Goal: Task Accomplishment & Management: Use online tool/utility

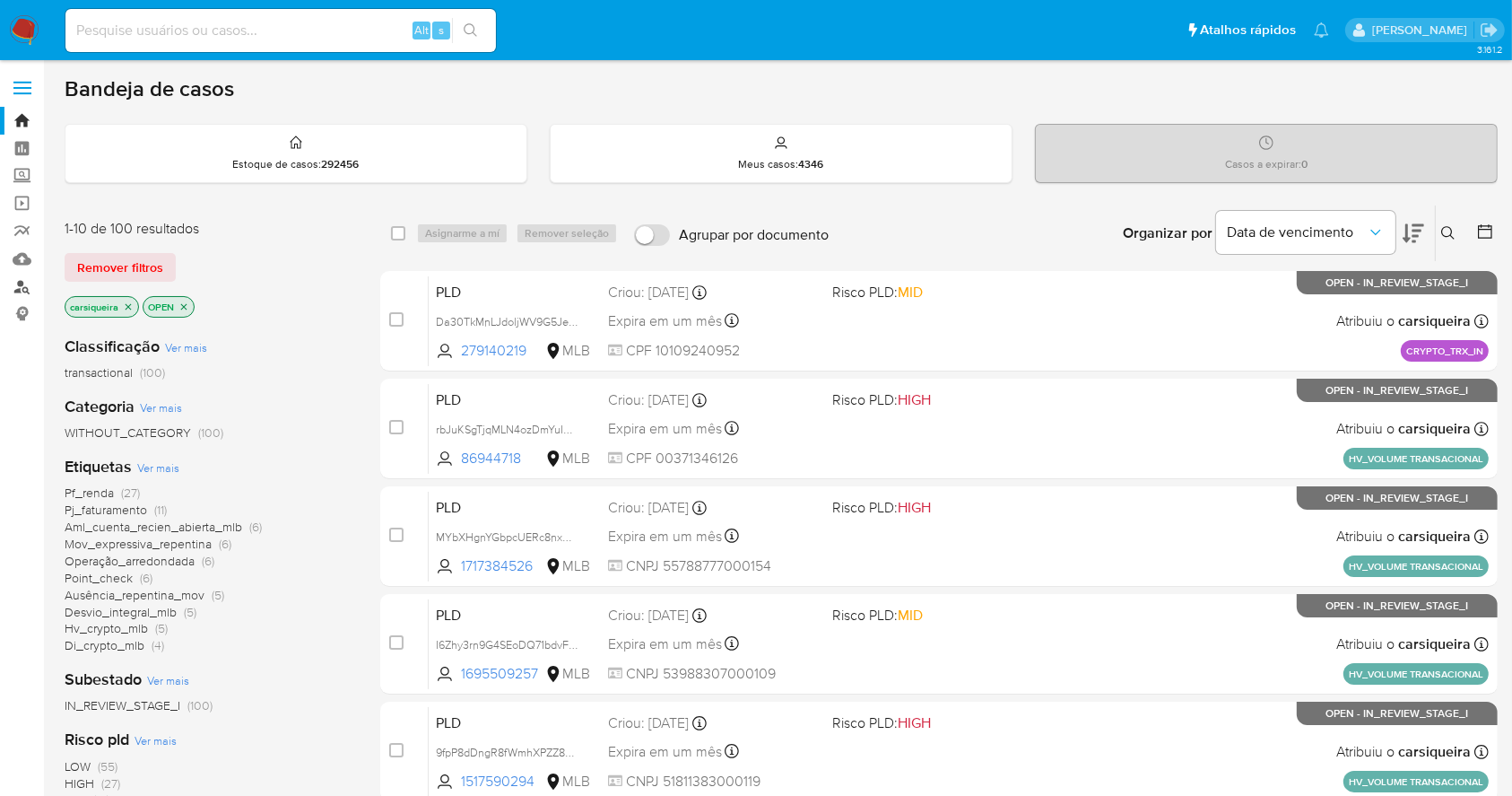
click at [19, 291] on link "Localizador de pessoas" at bounding box center [106, 286] width 213 height 28
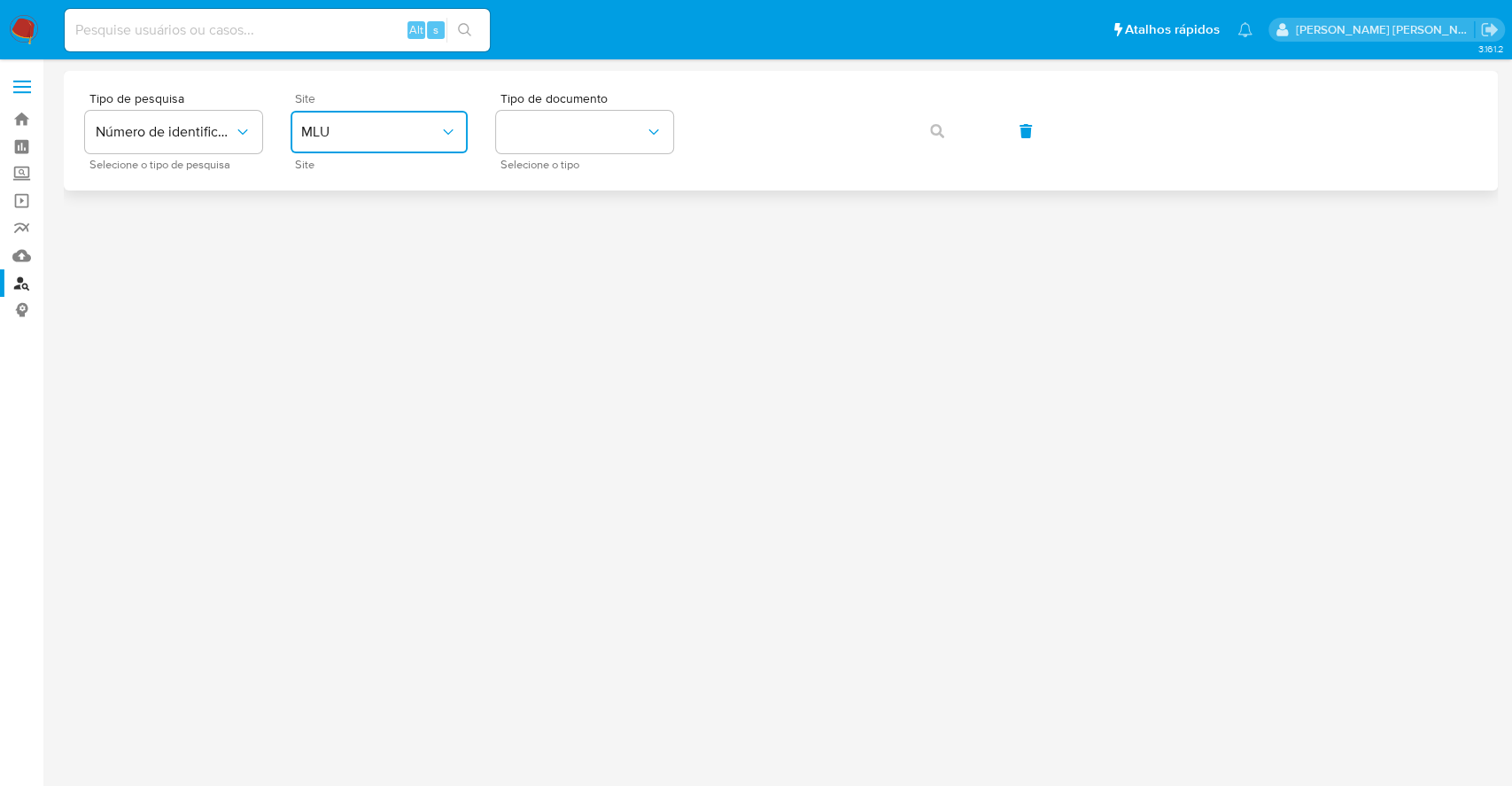
click at [322, 137] on span "MLU" at bounding box center [370, 131] width 138 height 18
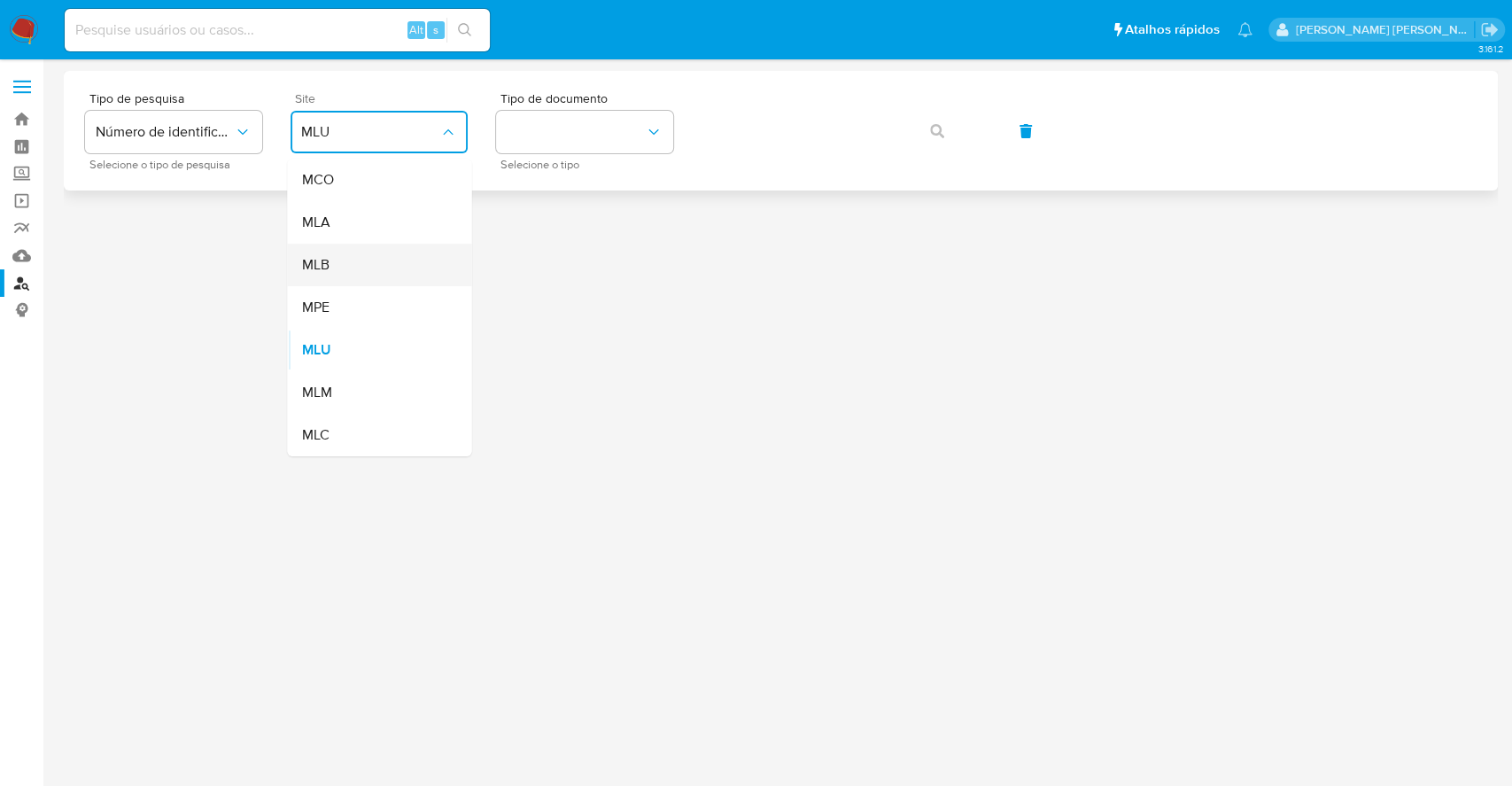
click at [407, 273] on div "MLB" at bounding box center [374, 265] width 145 height 43
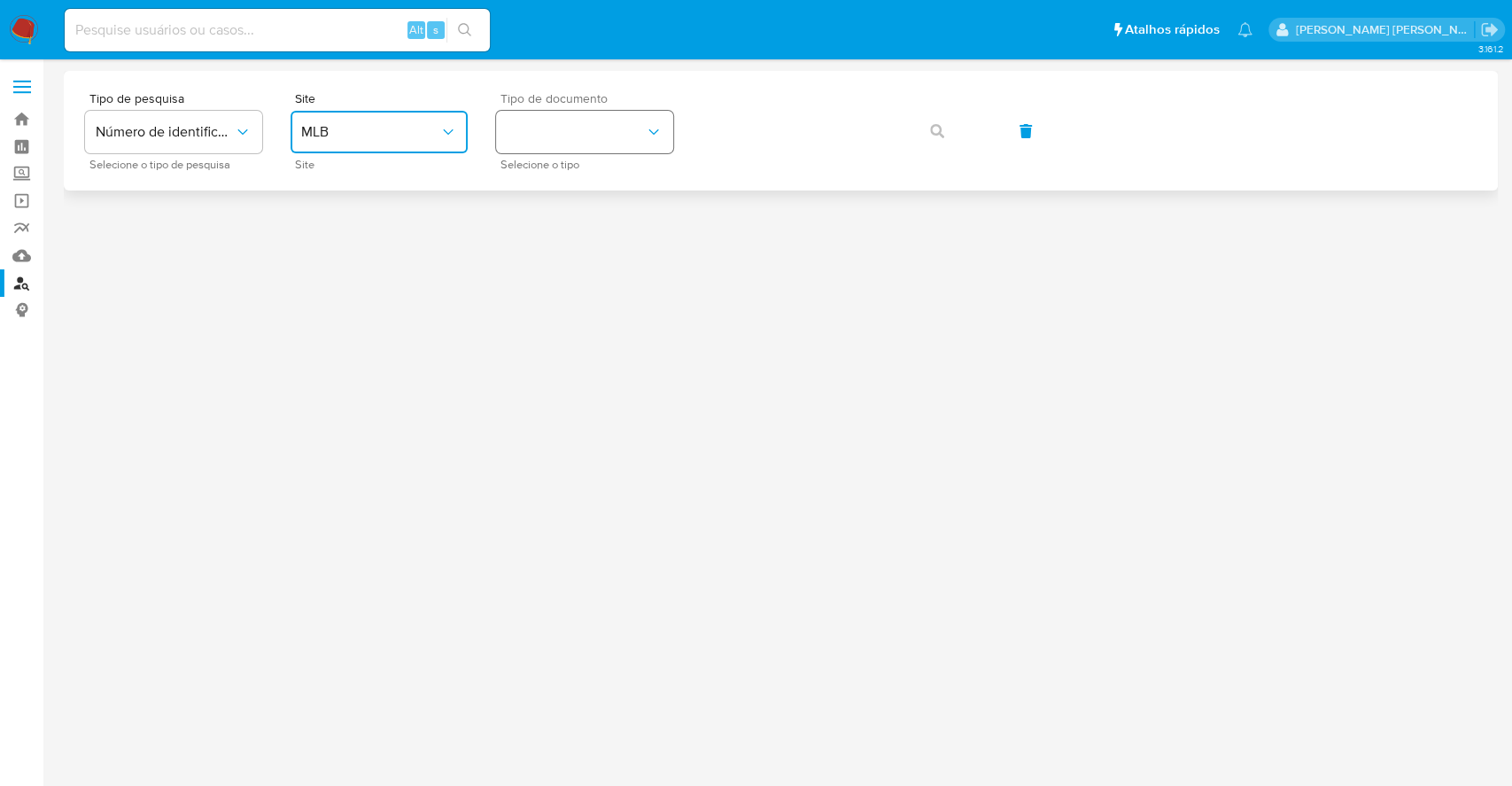
drag, startPoint x: 604, startPoint y: 119, endPoint x: 612, endPoint y: 131, distance: 14.4
click at [602, 119] on button "identificationType" at bounding box center [585, 131] width 178 height 43
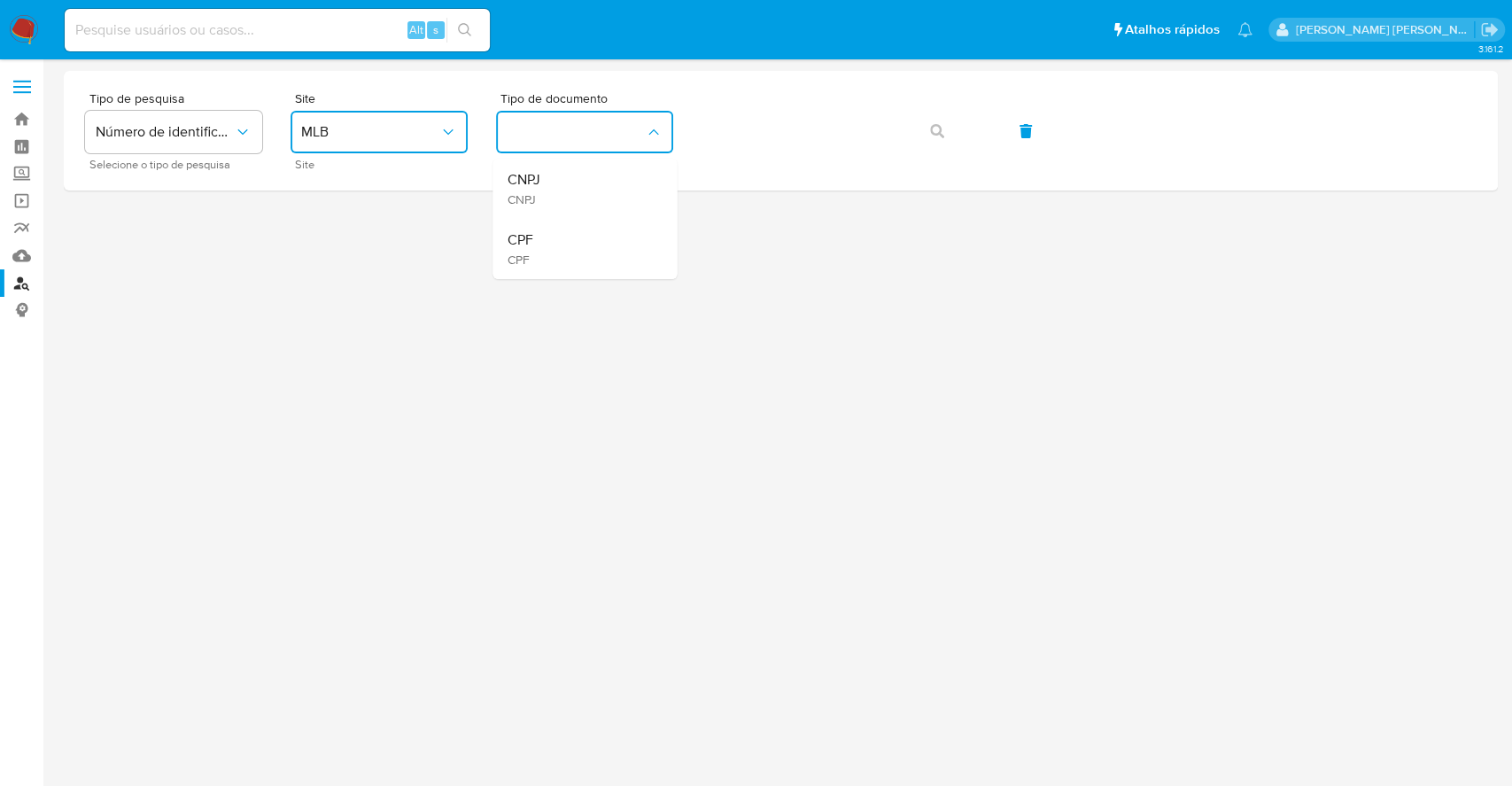
click at [577, 243] on div "CPF CPF" at bounding box center [579, 249] width 145 height 60
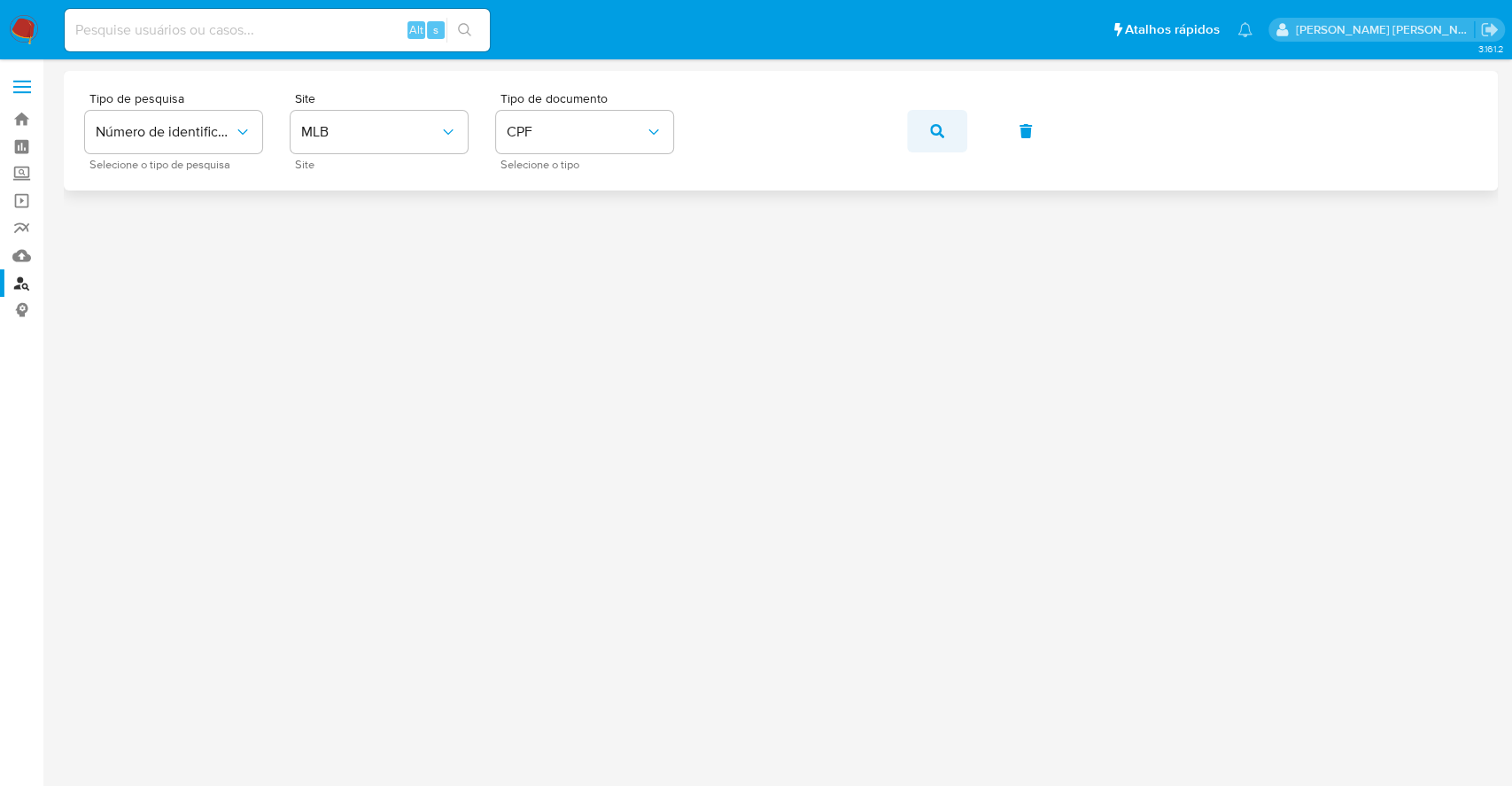
click at [932, 127] on icon "button" at bounding box center [937, 130] width 14 height 14
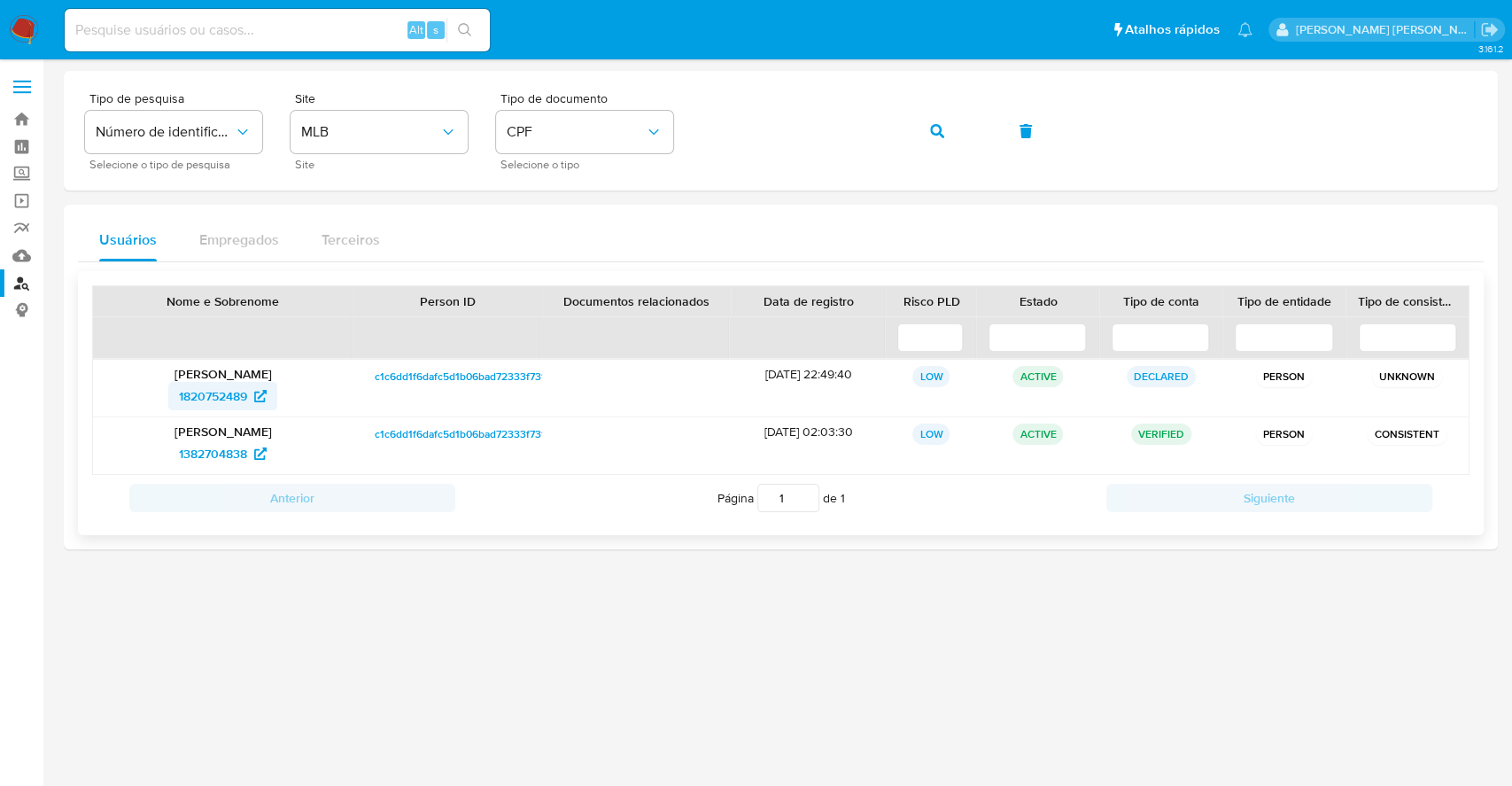
click at [209, 395] on span "1820752489" at bounding box center [212, 396] width 68 height 28
click at [212, 457] on span "1382704838" at bounding box center [212, 453] width 68 height 28
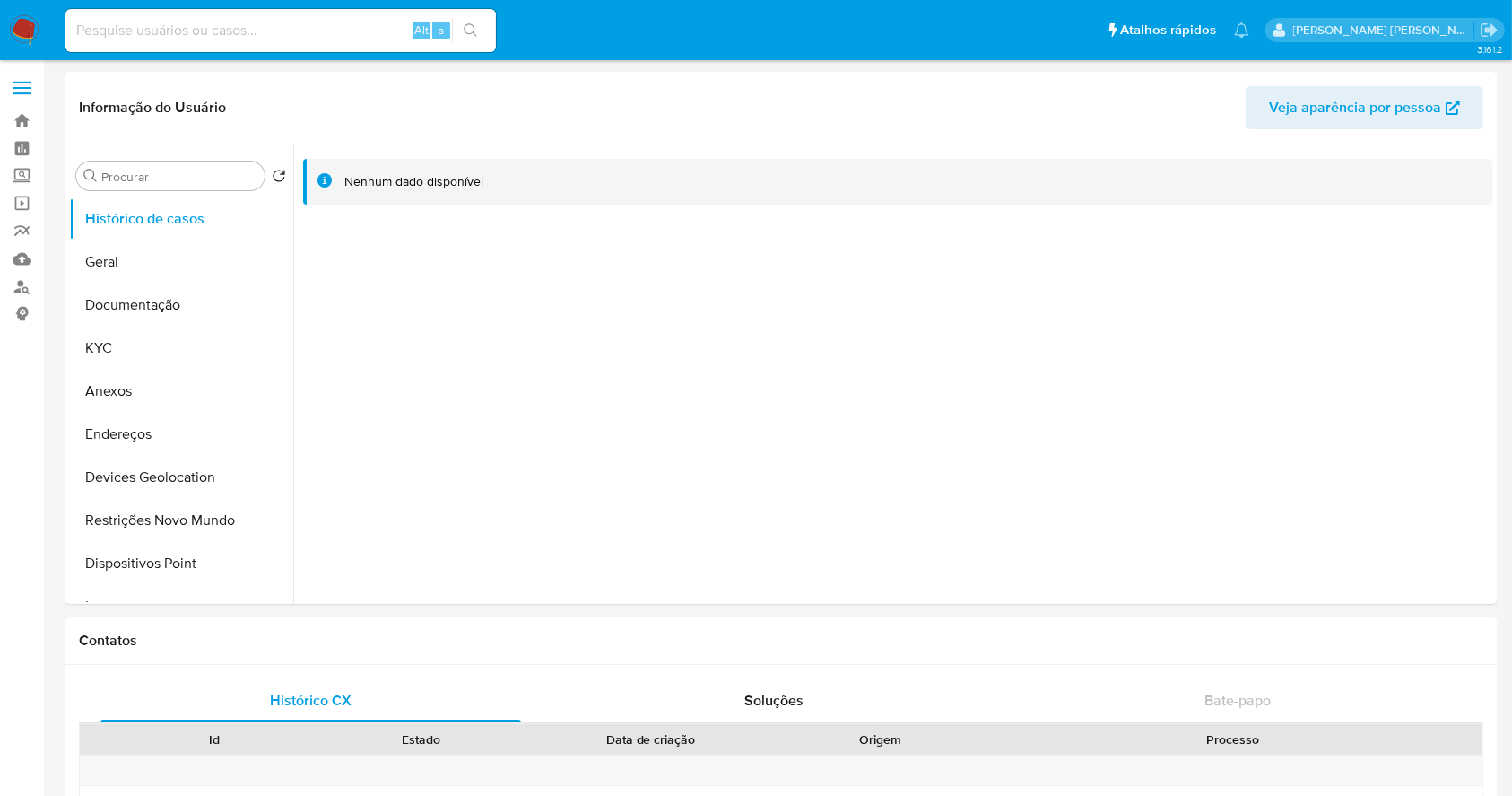
select select "10"
click at [107, 313] on button "Documentação" at bounding box center [173, 304] width 209 height 43
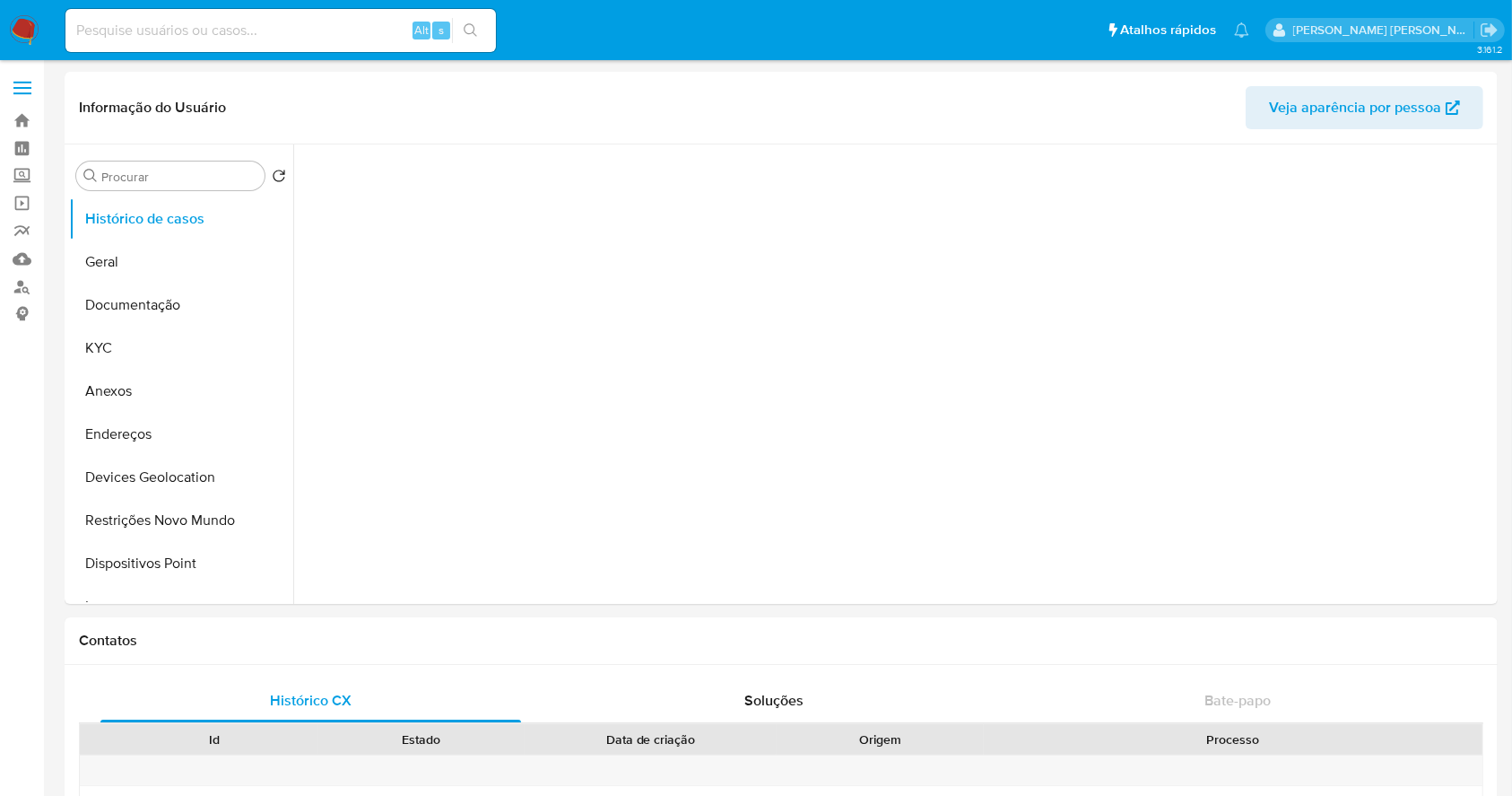
select select "10"
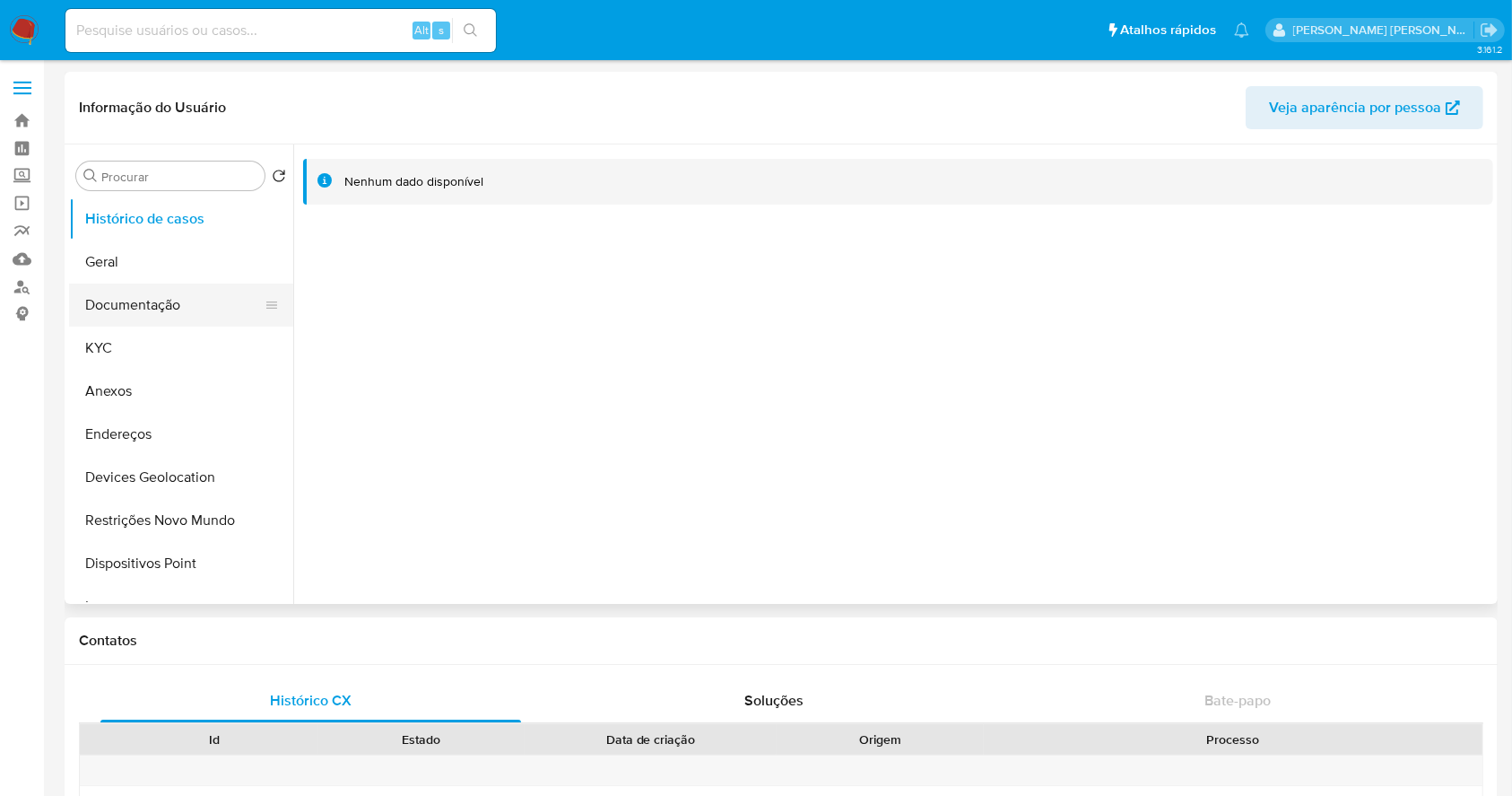
click at [121, 298] on button "Documentação" at bounding box center [173, 304] width 209 height 43
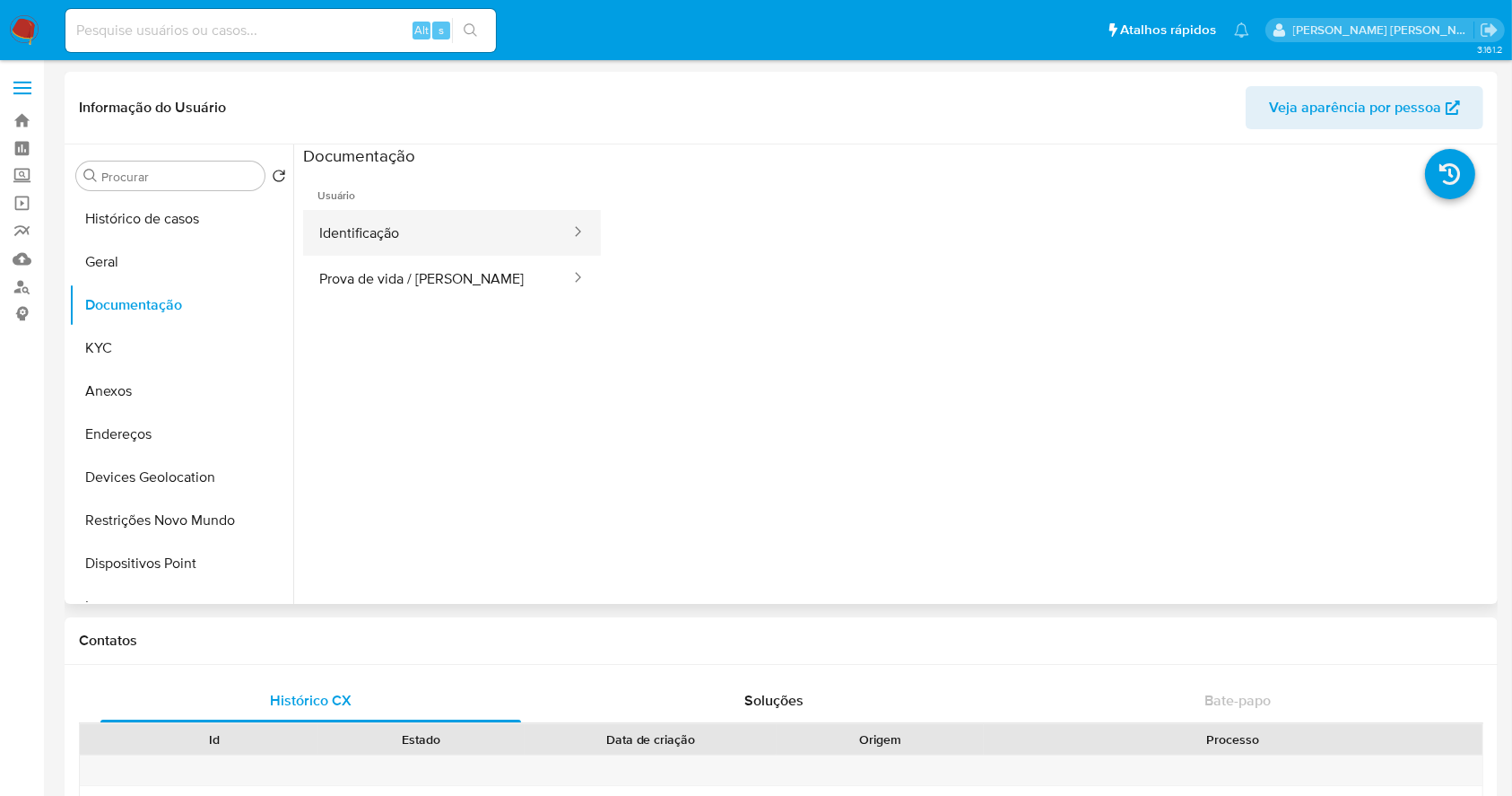
click at [362, 223] on button "Identificação" at bounding box center [437, 232] width 269 height 46
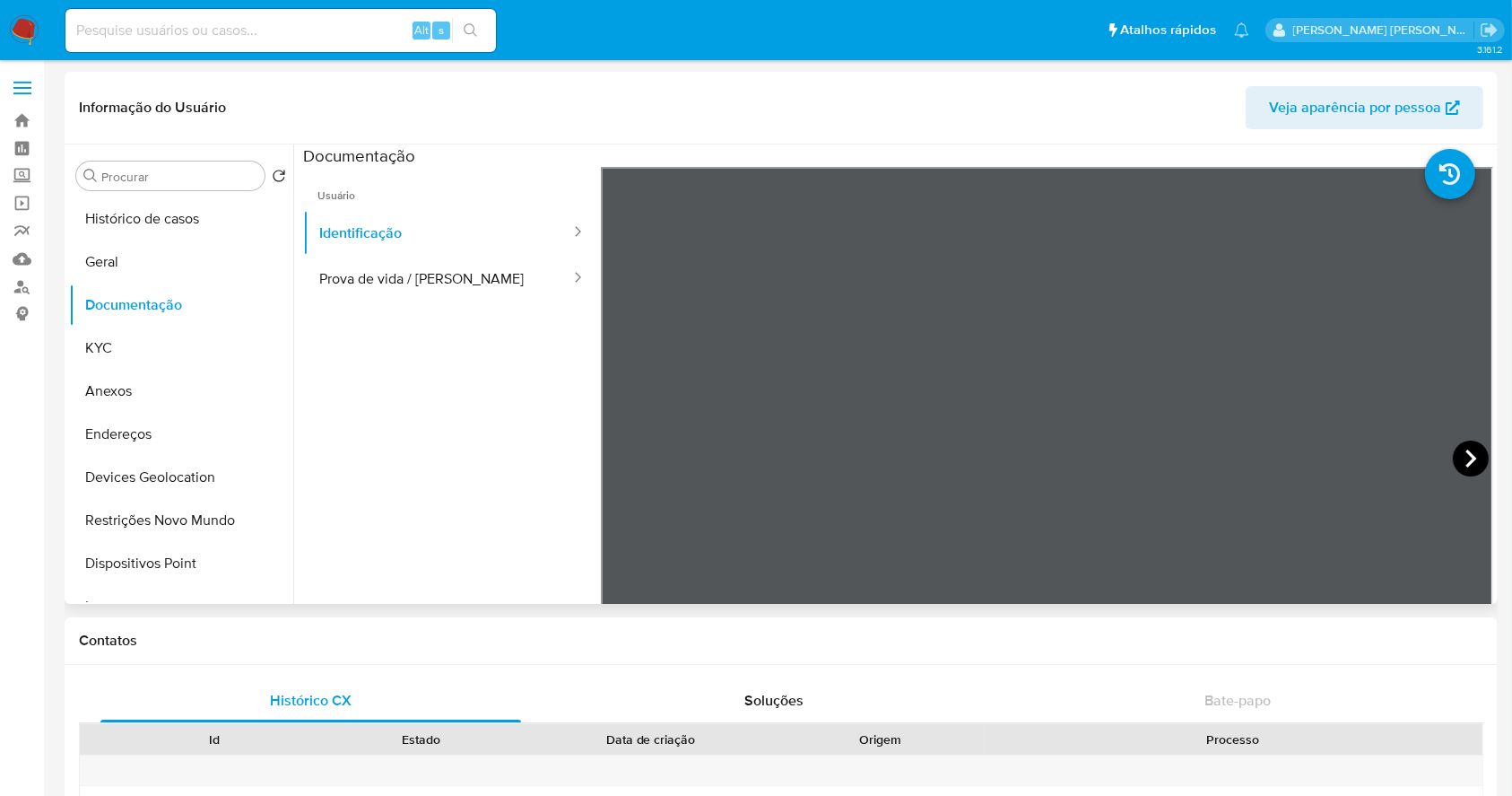
click at [1453, 442] on icon at bounding box center [1471, 458] width 36 height 36
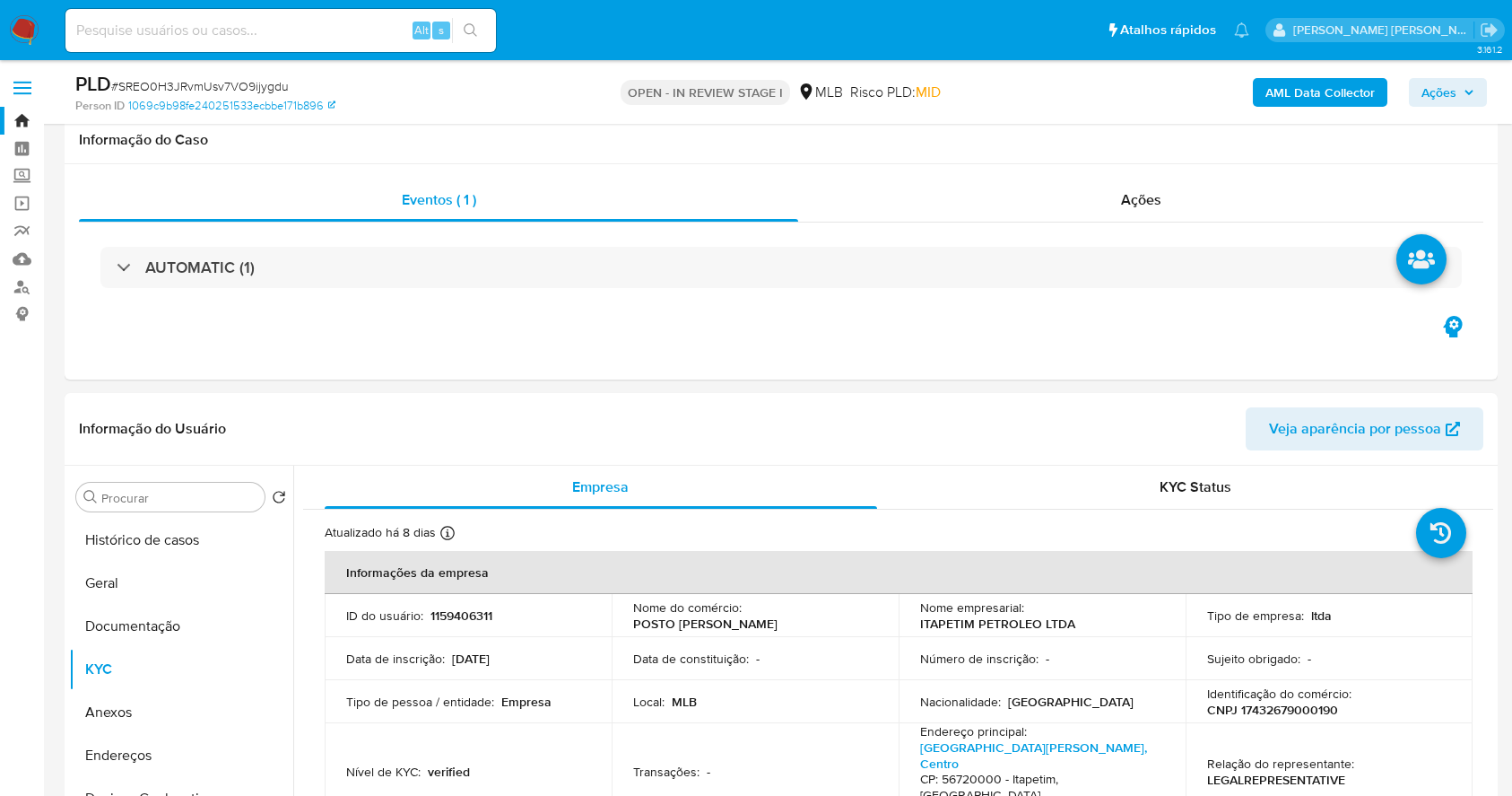
select select "10"
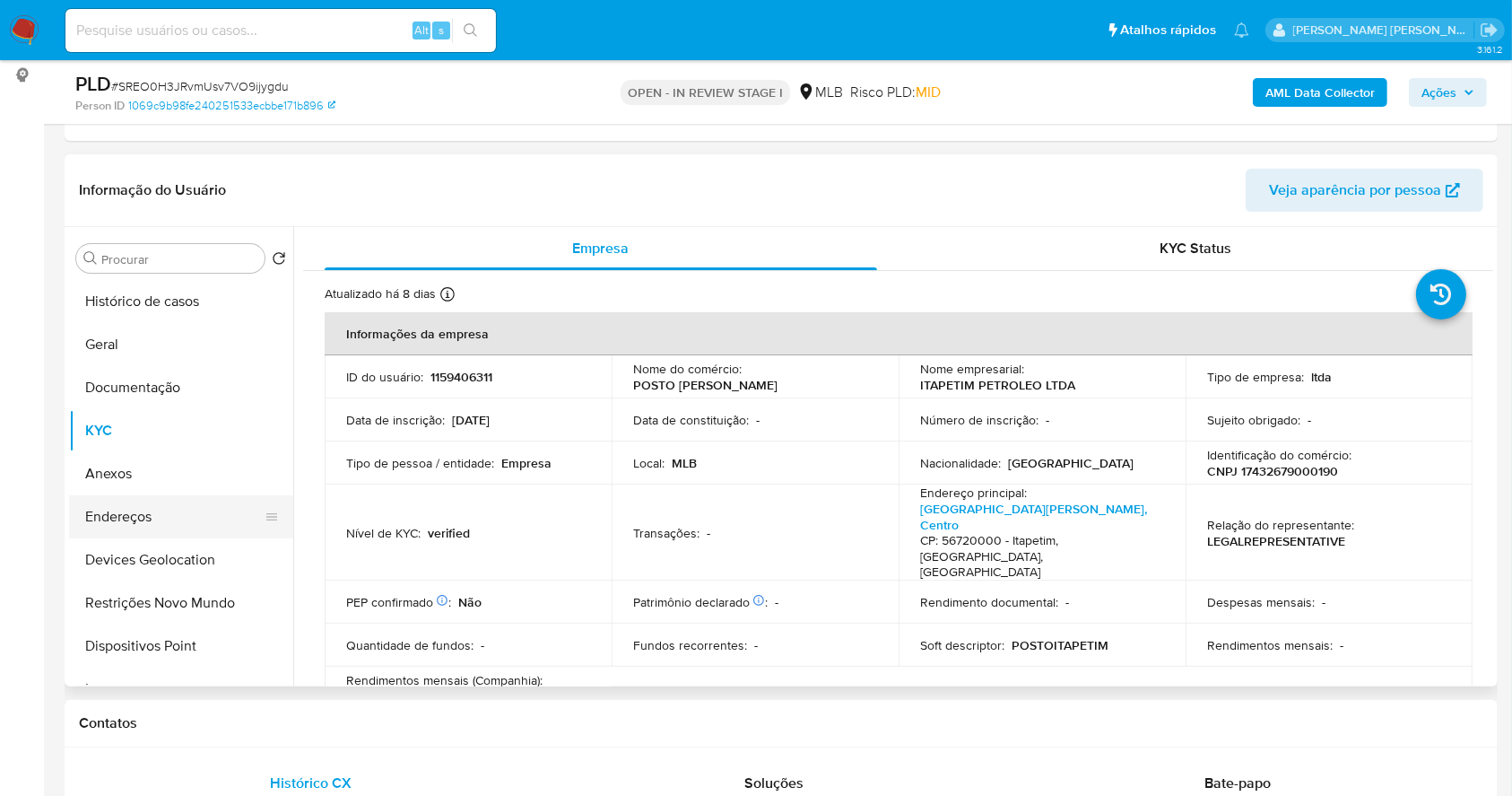
scroll to position [478, 0]
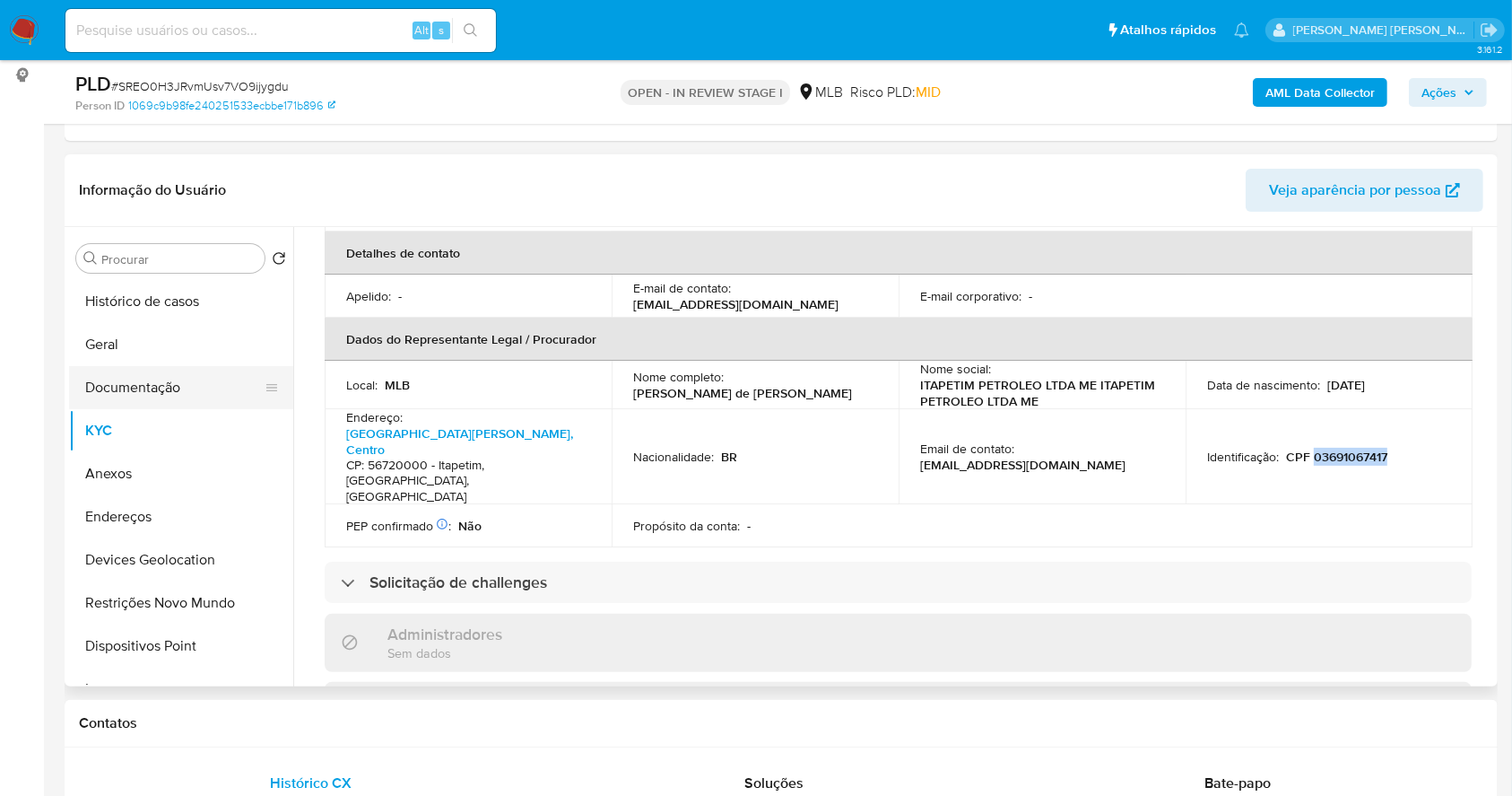
click at [158, 400] on button "Documentação" at bounding box center [173, 387] width 209 height 43
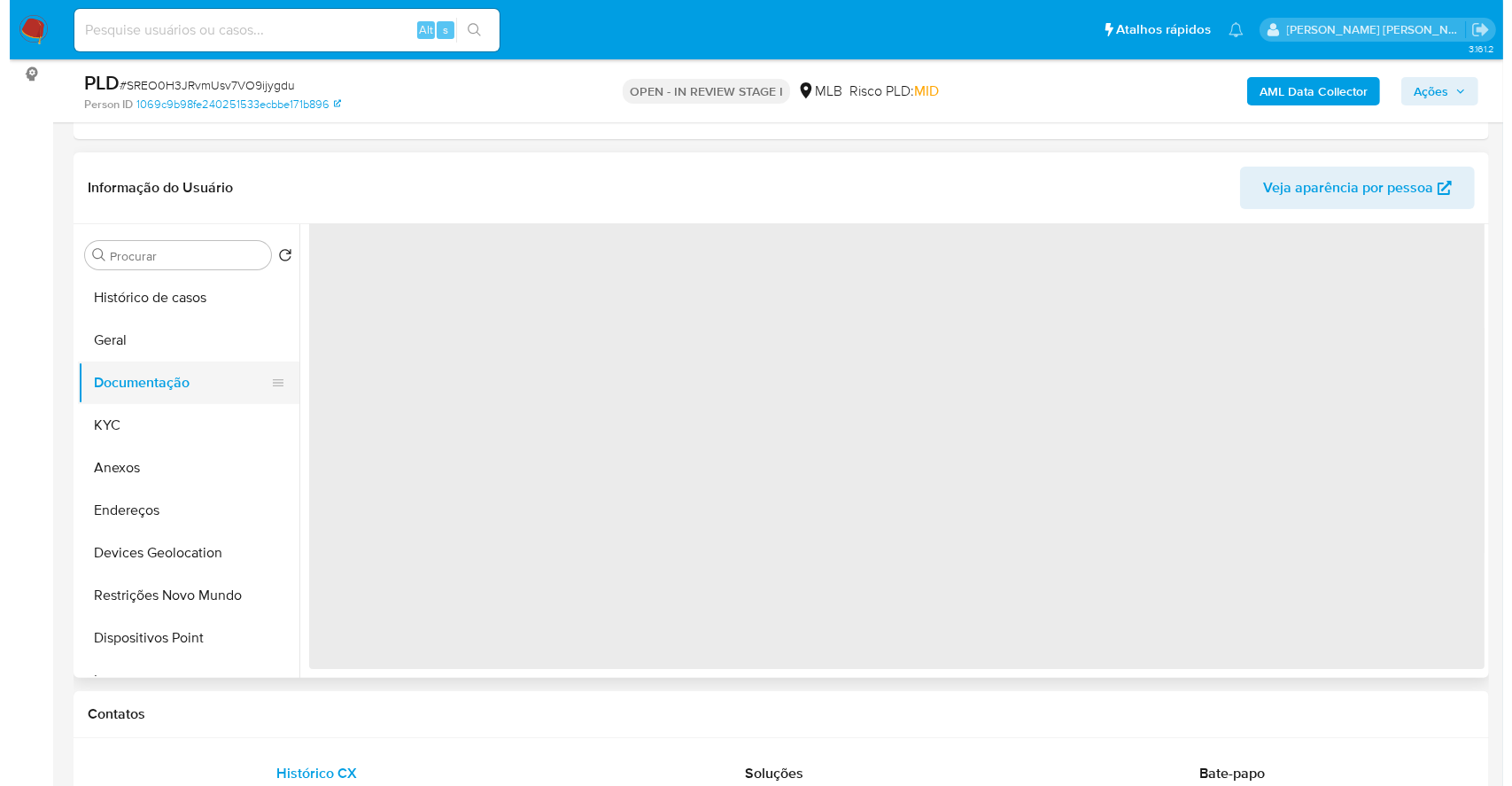
scroll to position [0, 0]
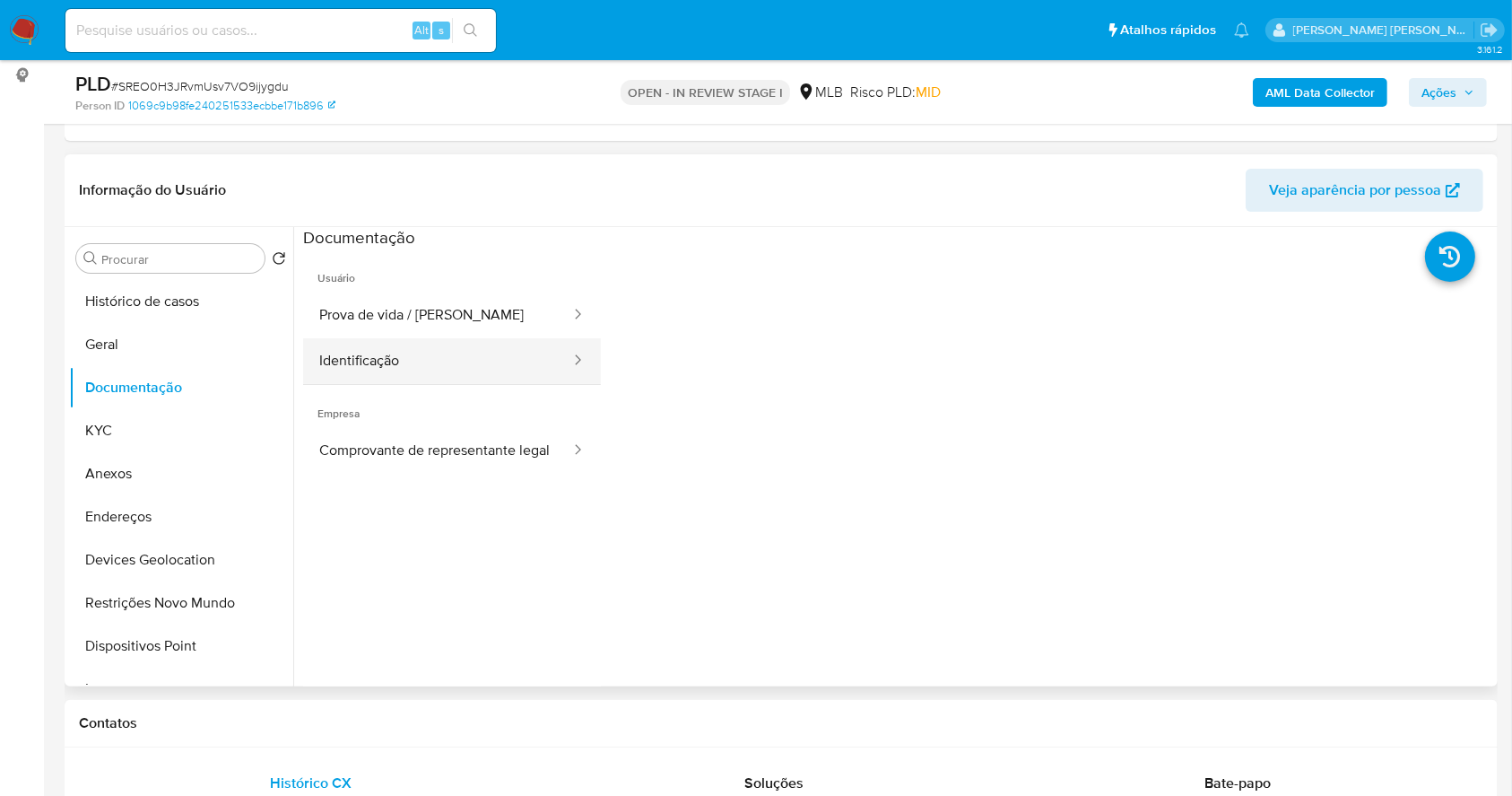
click at [424, 363] on button "Identificação" at bounding box center [437, 362] width 269 height 46
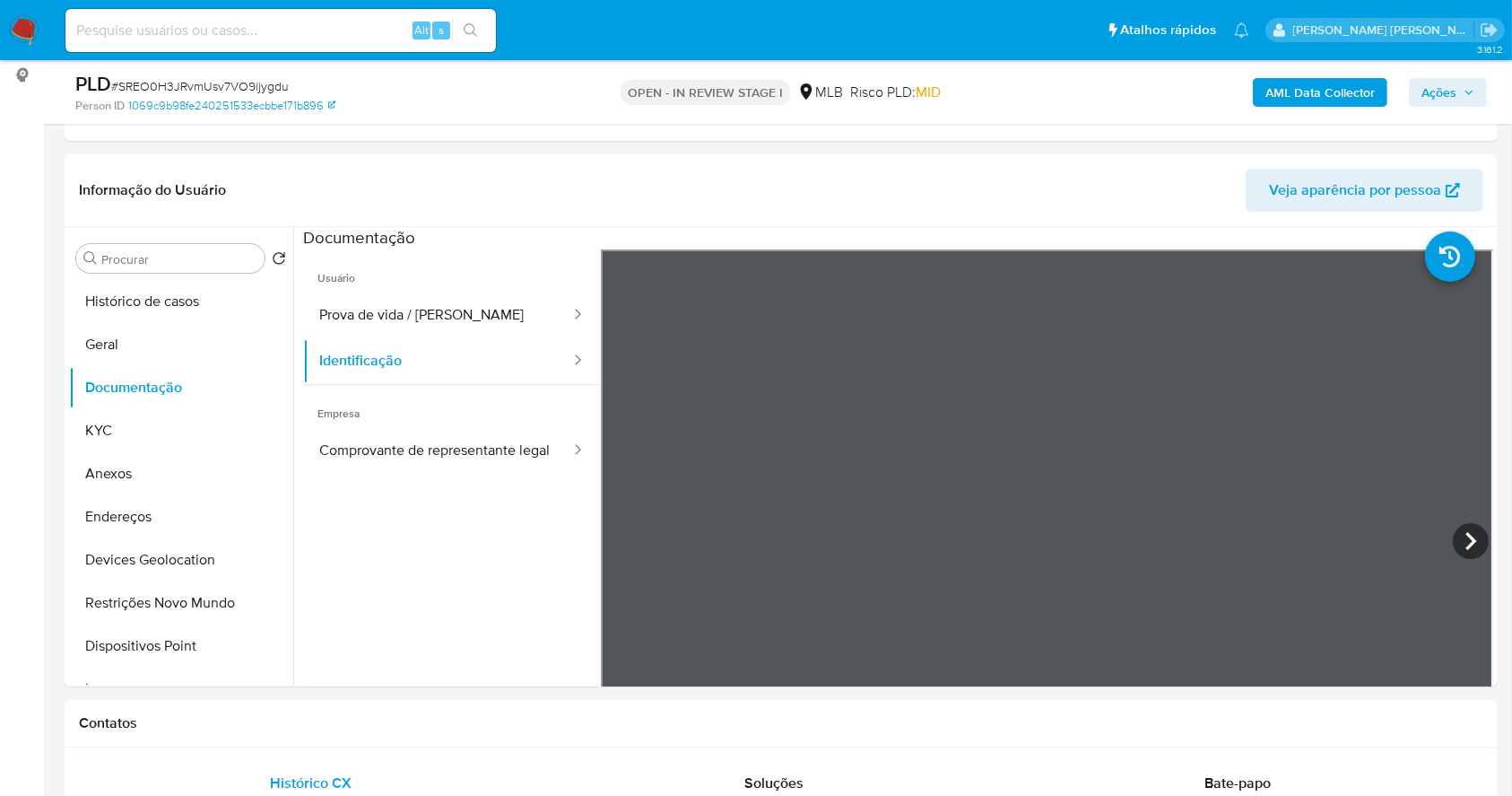
click at [1433, 87] on span "Ações" at bounding box center [1438, 93] width 35 height 29
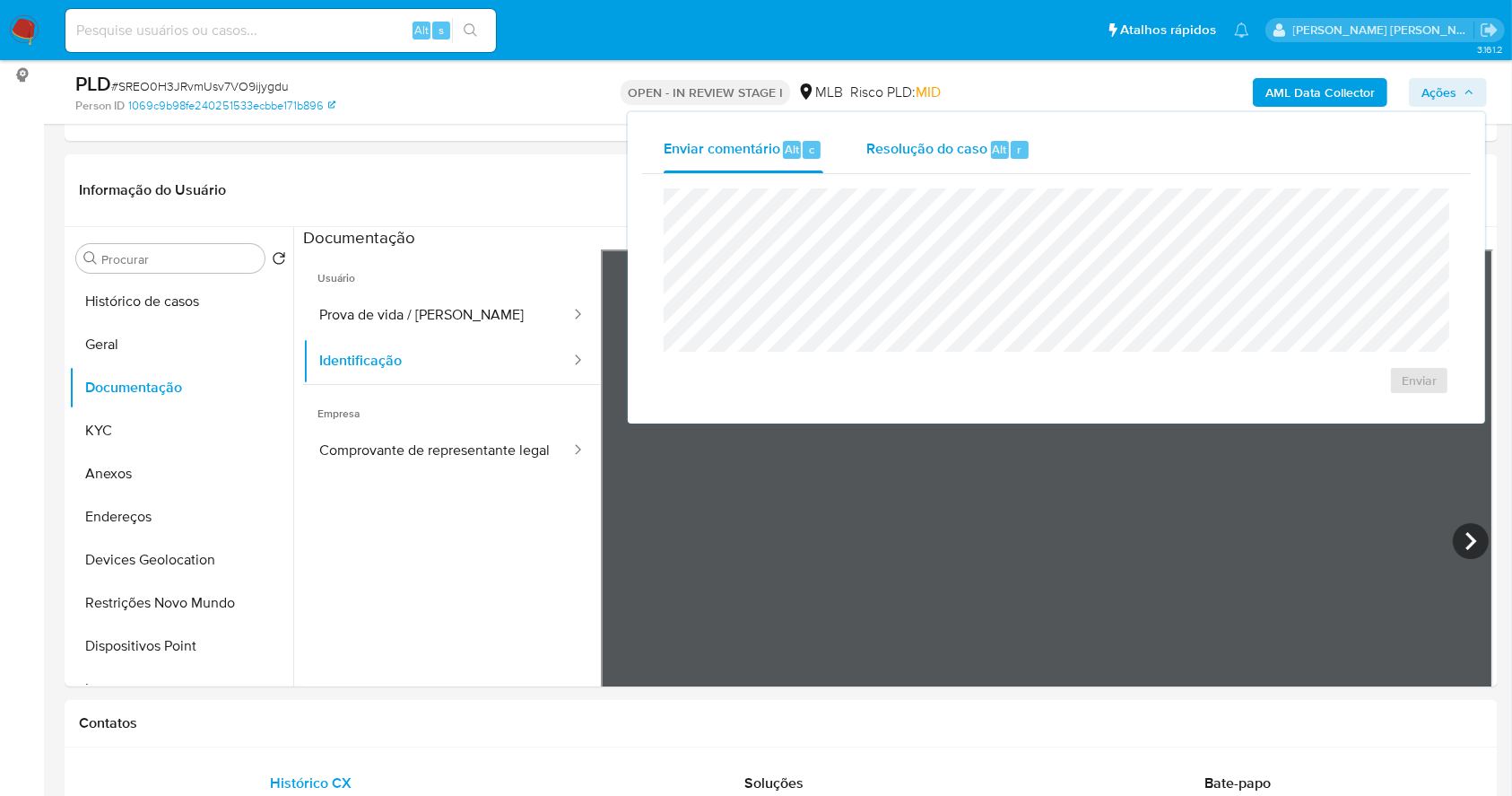
click at [954, 140] on span "Resolução do caso" at bounding box center [927, 148] width 121 height 21
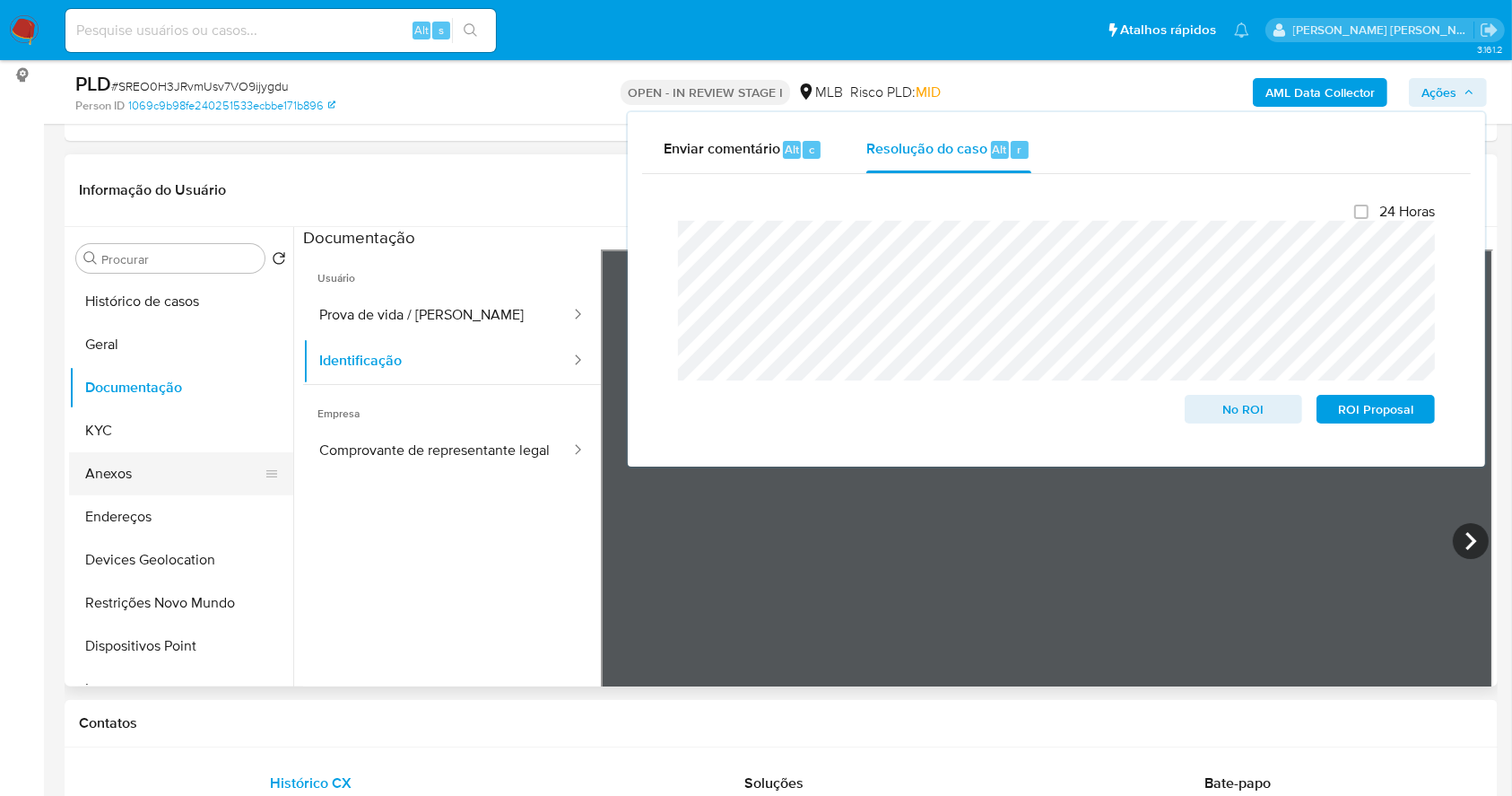
click at [149, 471] on button "Anexos" at bounding box center [173, 474] width 209 height 43
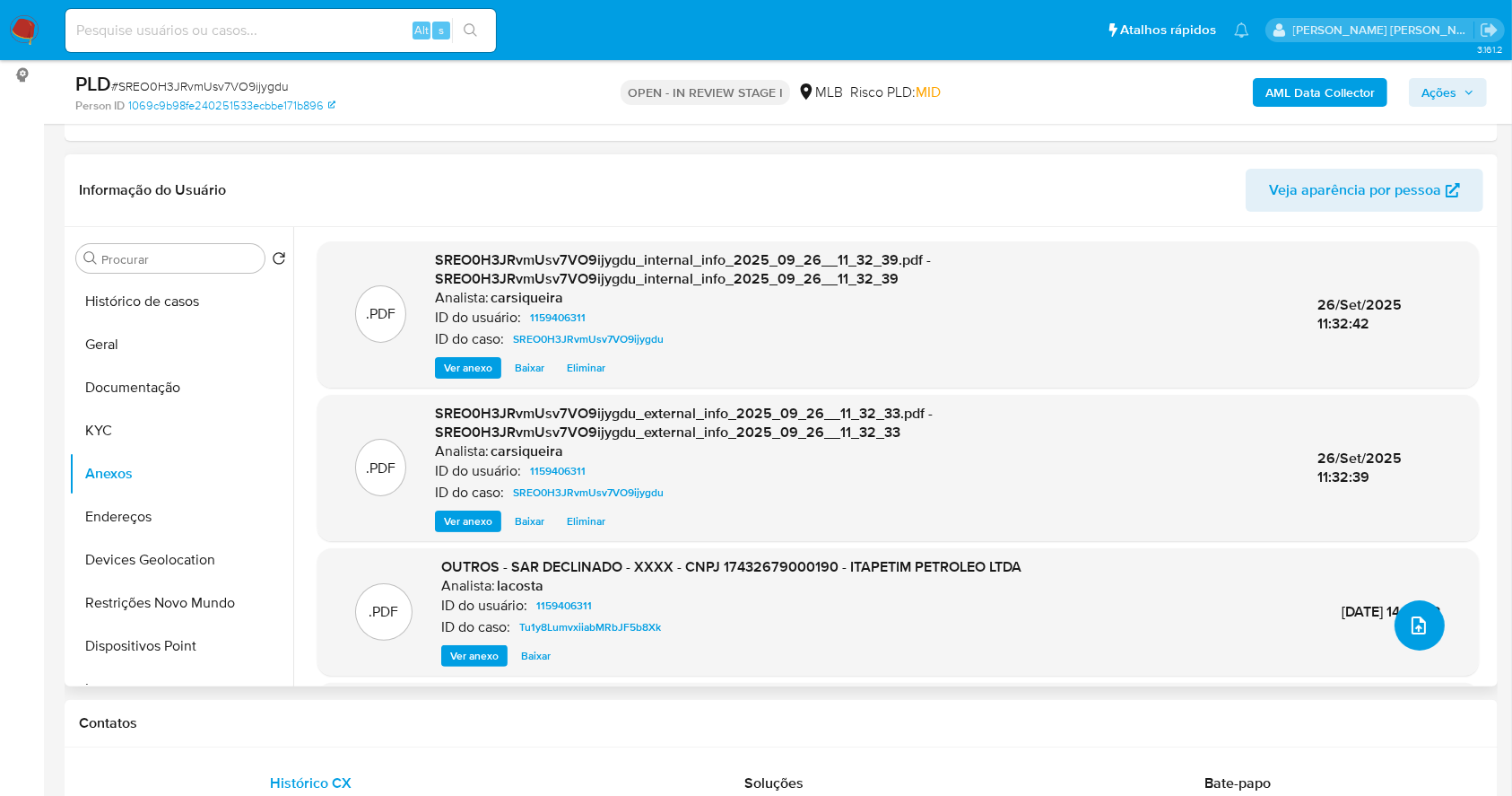
click at [1414, 621] on icon "upload-file" at bounding box center [1418, 625] width 22 height 22
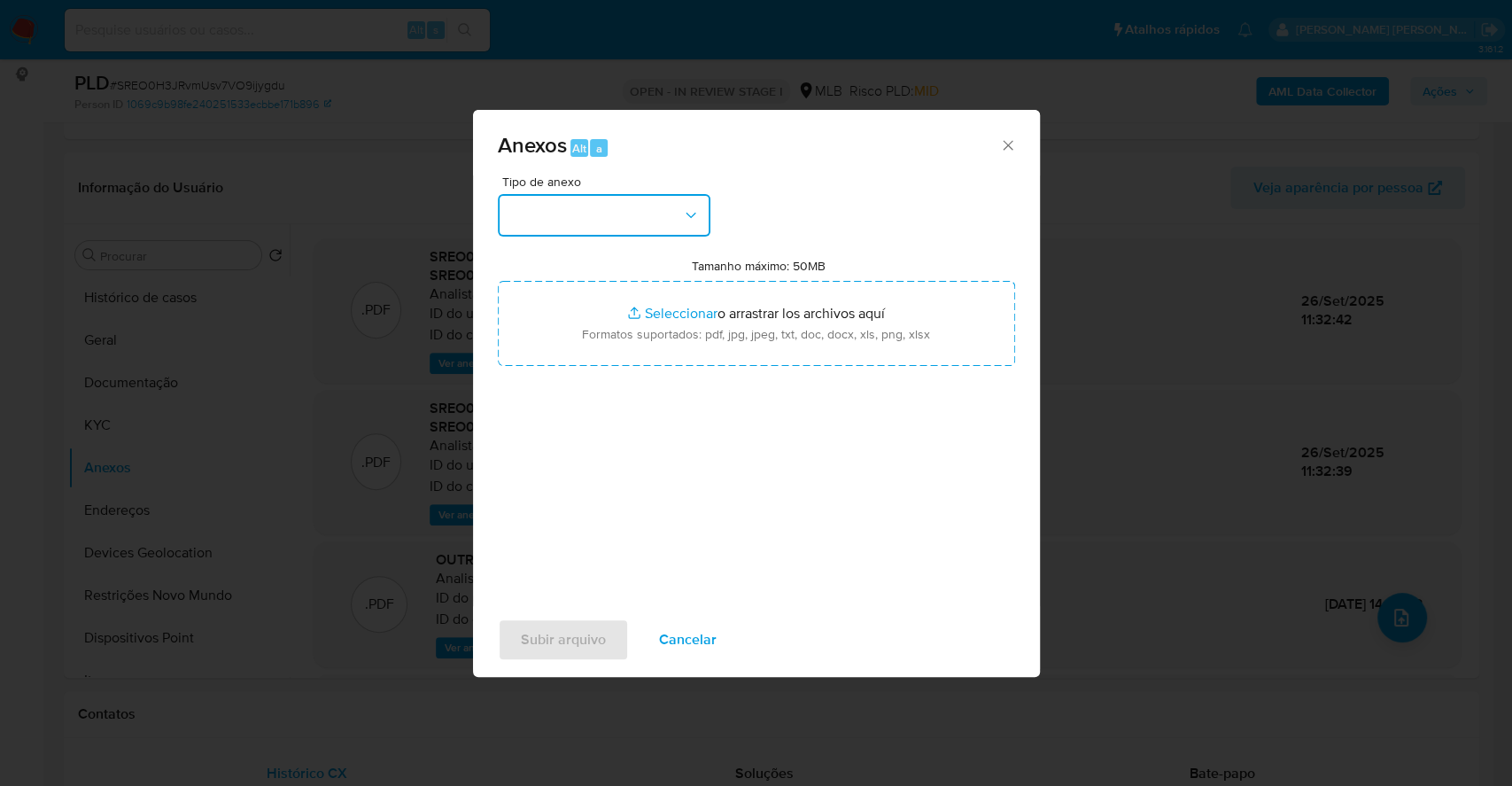
click at [561, 223] on button "button" at bounding box center [603, 214] width 212 height 43
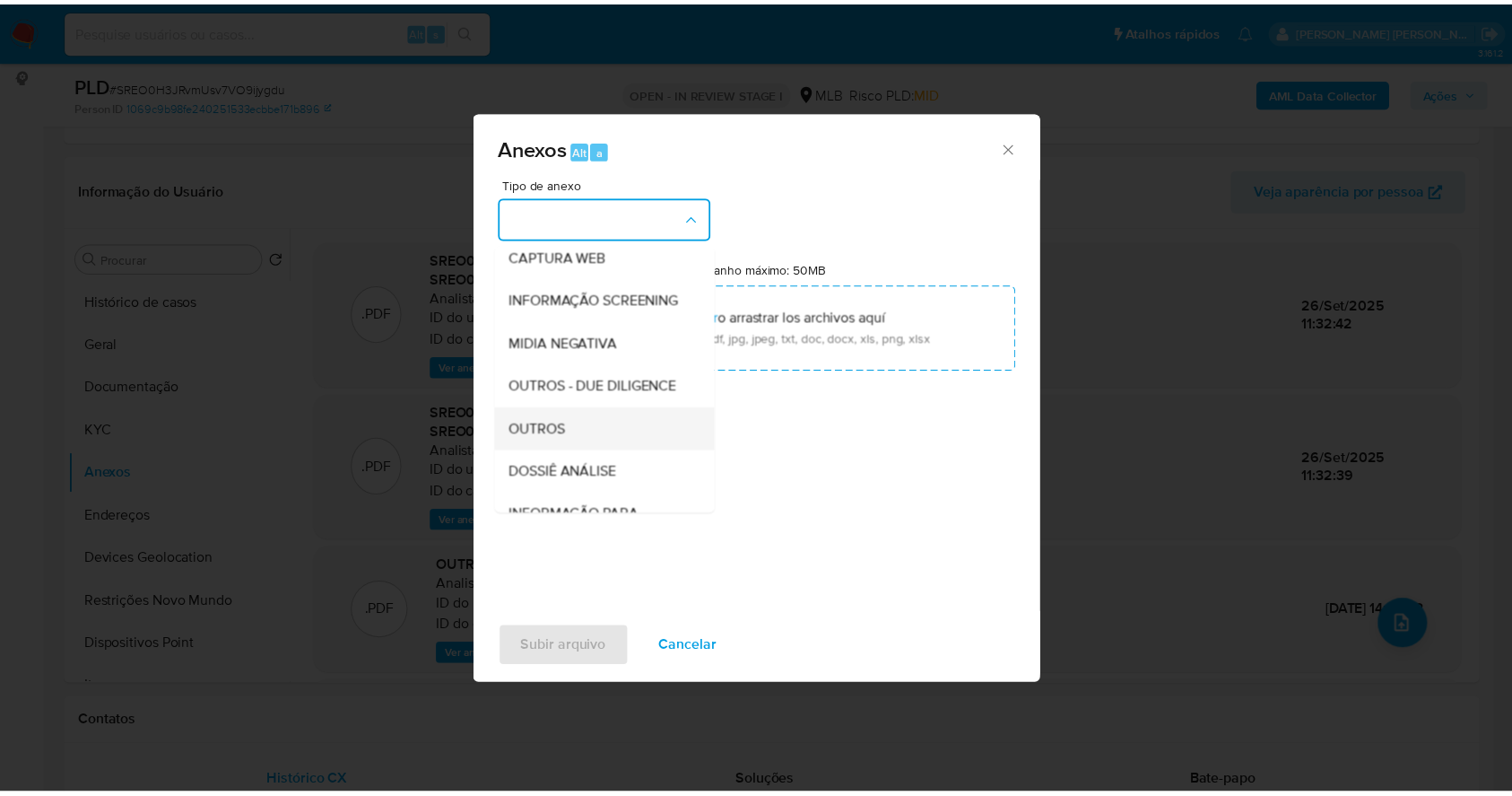
scroll to position [276, 0]
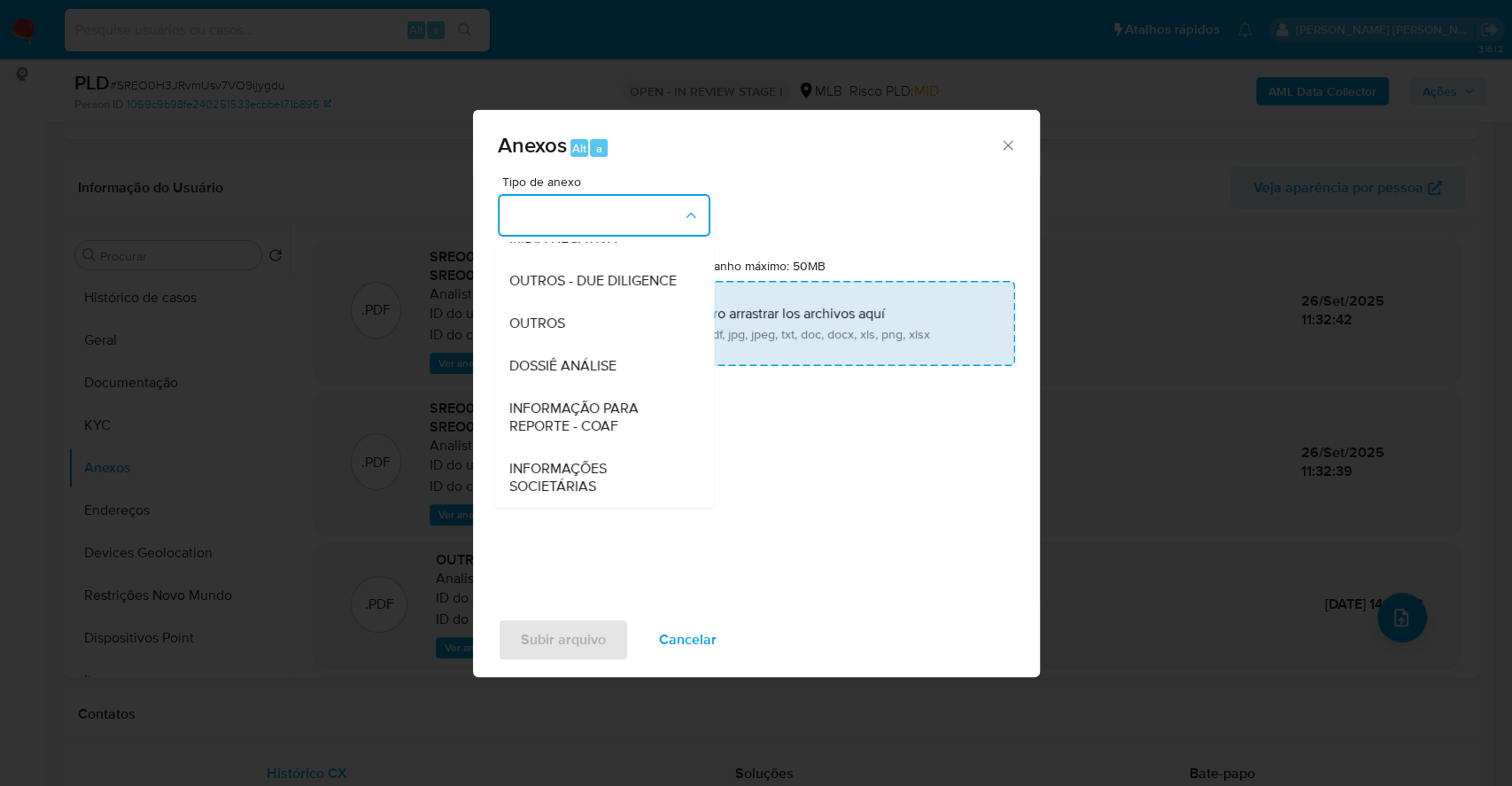
click at [588, 314] on div "OUTROS" at bounding box center [598, 323] width 180 height 43
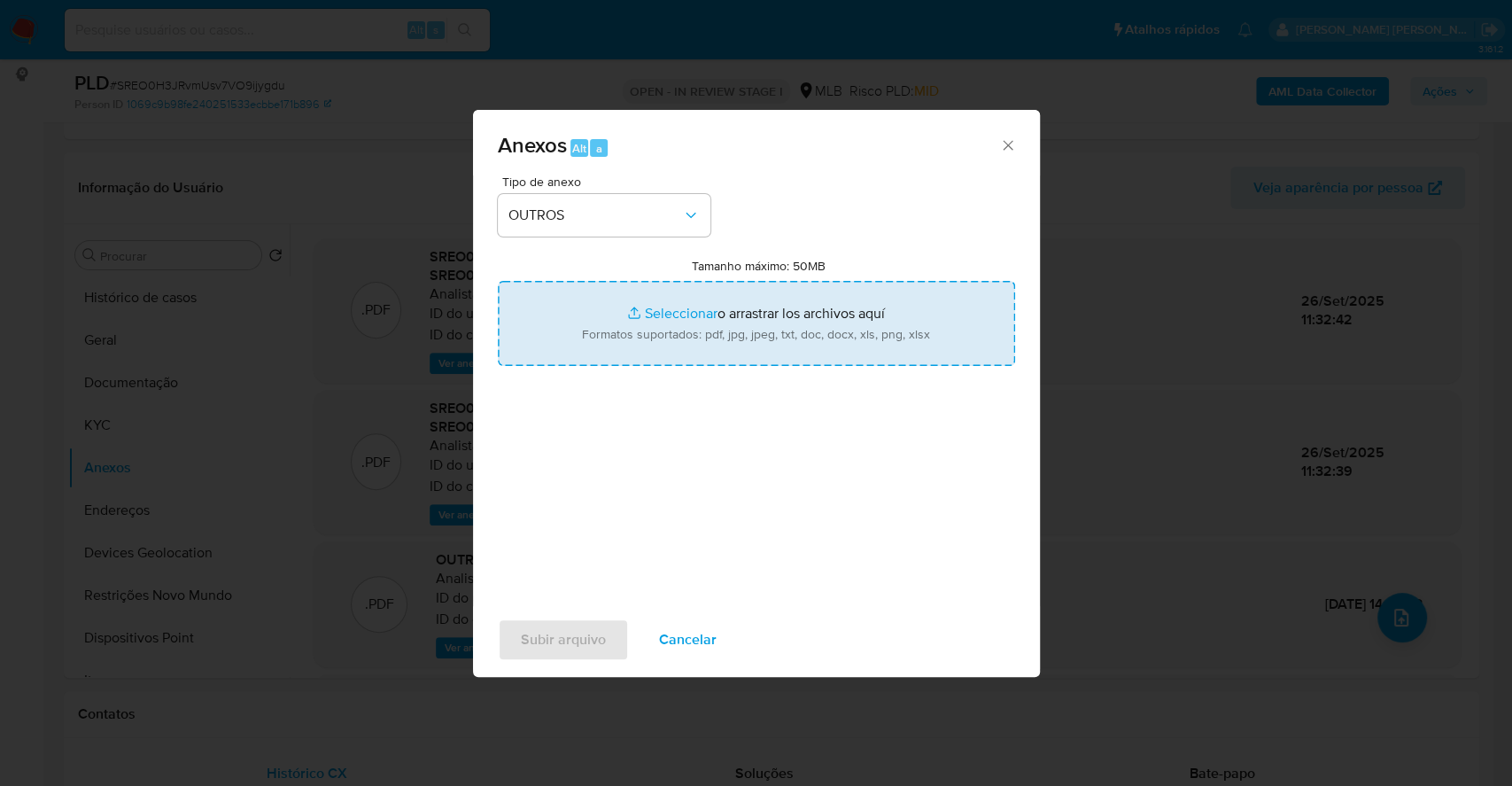
click at [668, 306] on input "Tamanho máximo: 50MB Seleccionar archivos" at bounding box center [756, 323] width 518 height 85
type input "C:\fakepath\Mulan 1159406311_2025_09_25_16_14_21.xlsx"
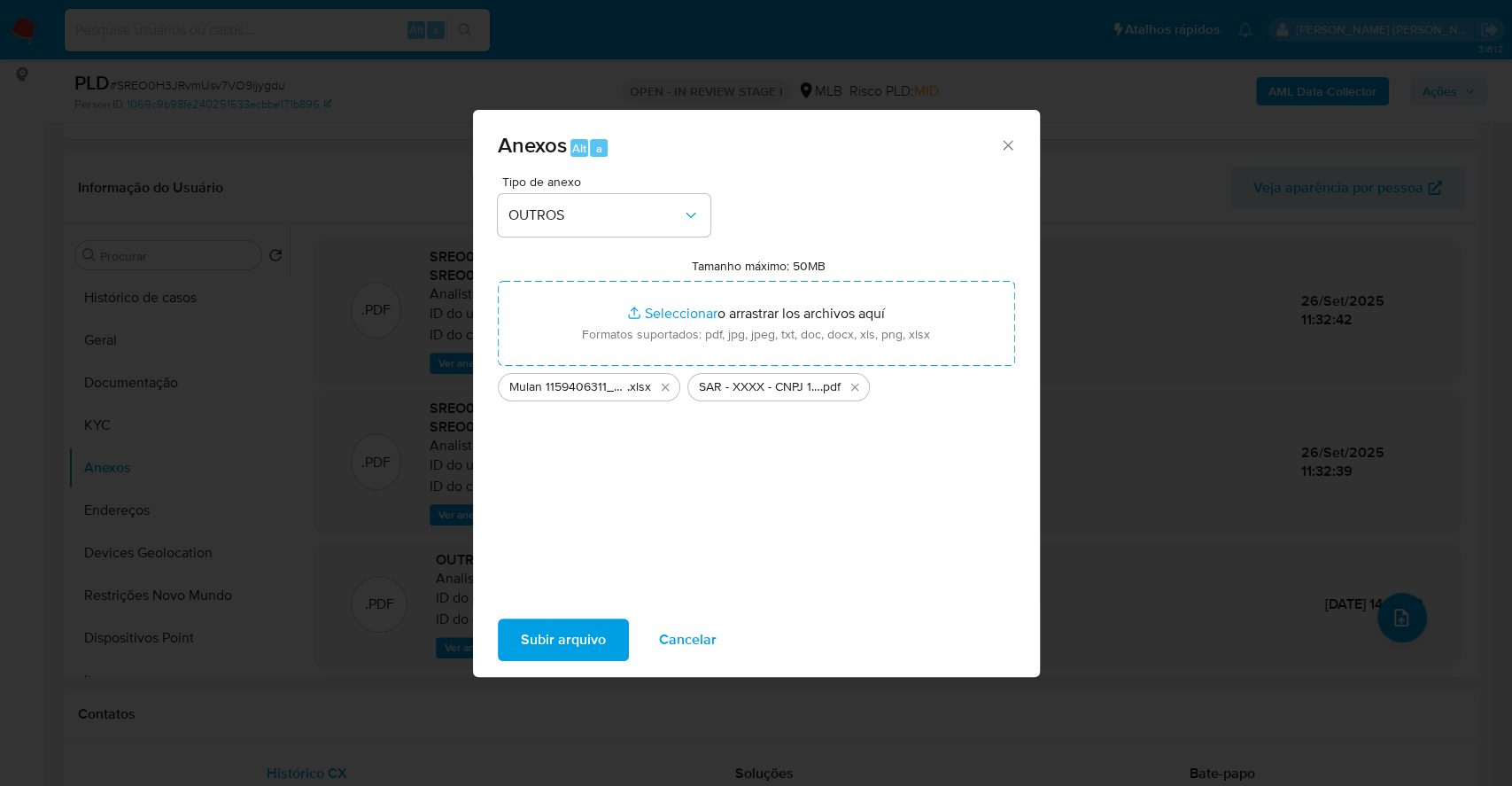
click at [553, 643] on span "Subir arquivo" at bounding box center [563, 639] width 85 height 39
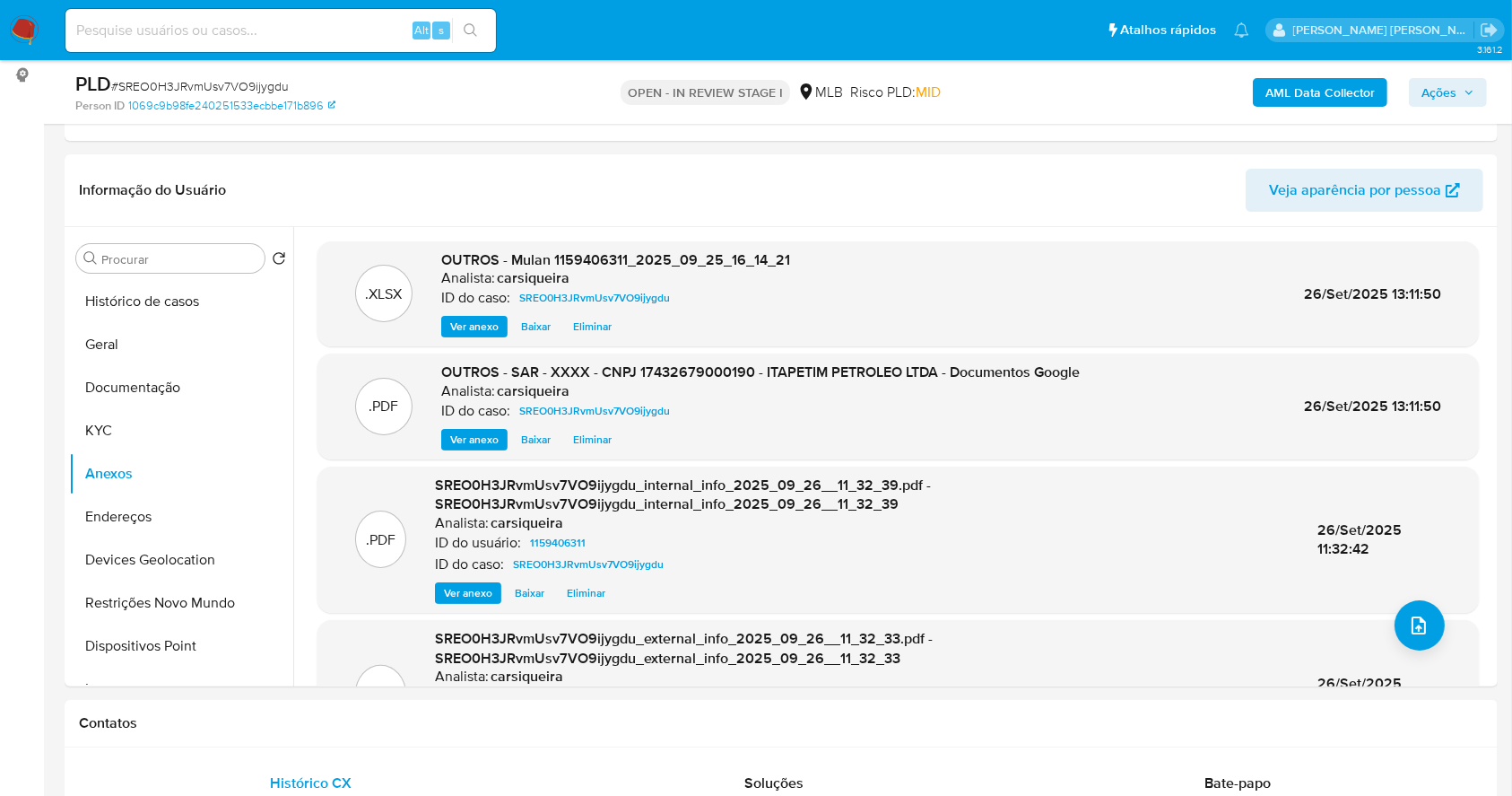
click at [1466, 89] on icon "button" at bounding box center [1468, 92] width 11 height 11
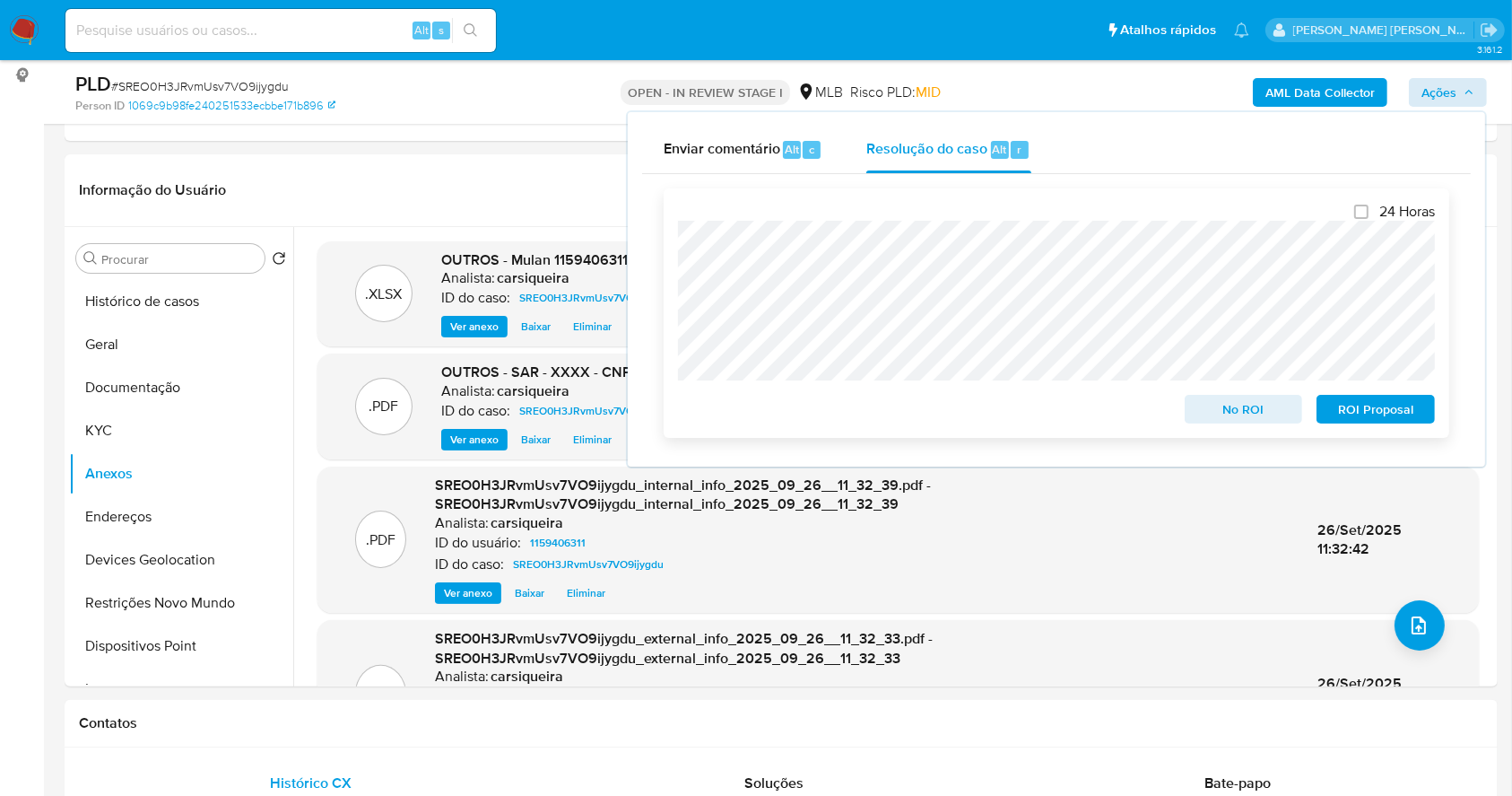
click at [1374, 396] on div "ROI Proposal" at bounding box center [1371, 406] width 125 height 36
click at [1409, 412] on span "ROI Proposal" at bounding box center [1376, 409] width 94 height 25
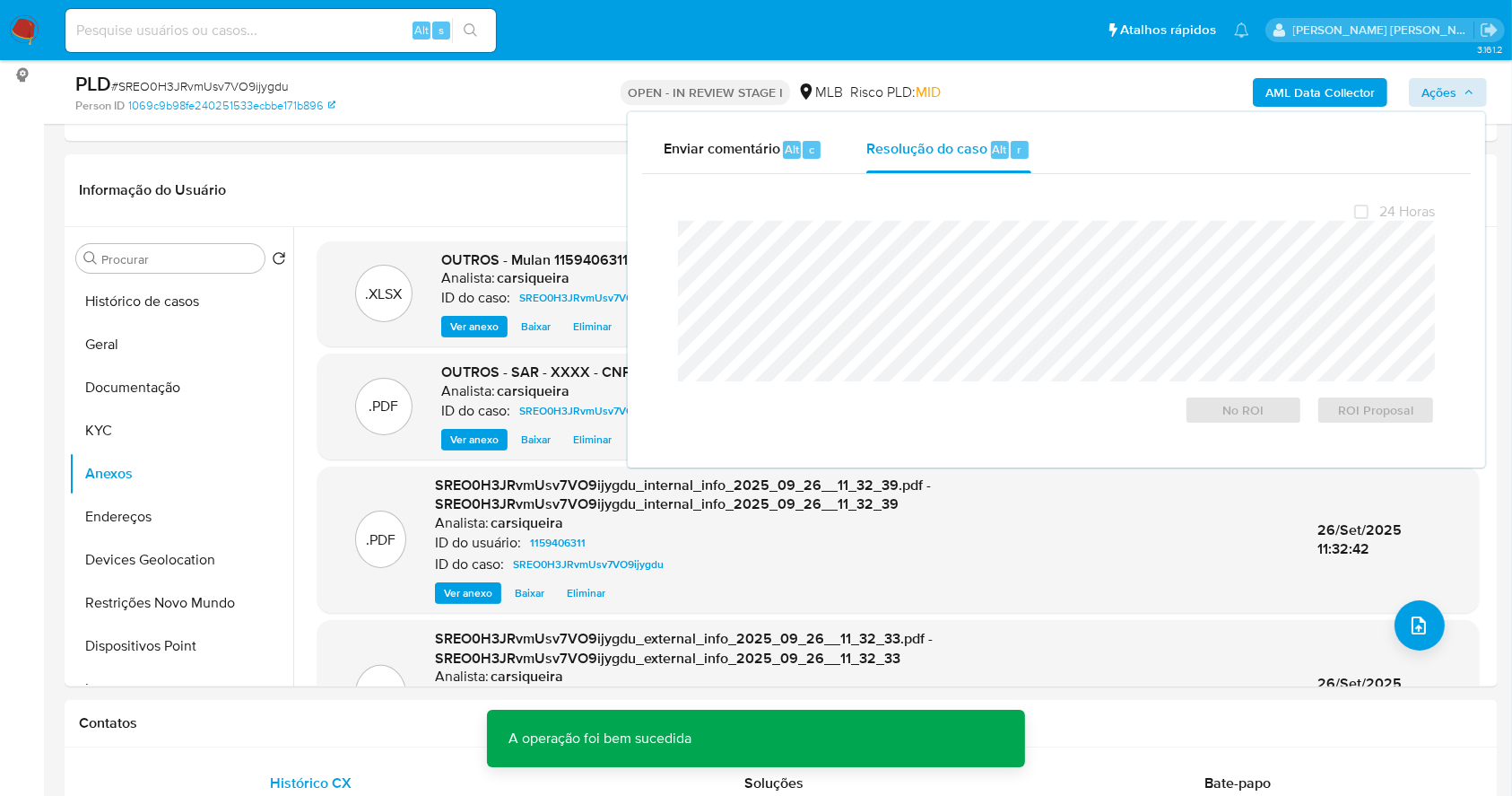
click at [223, 84] on span "# SREO0H3JRvmUsv7VO9ijygdu" at bounding box center [200, 86] width 178 height 18
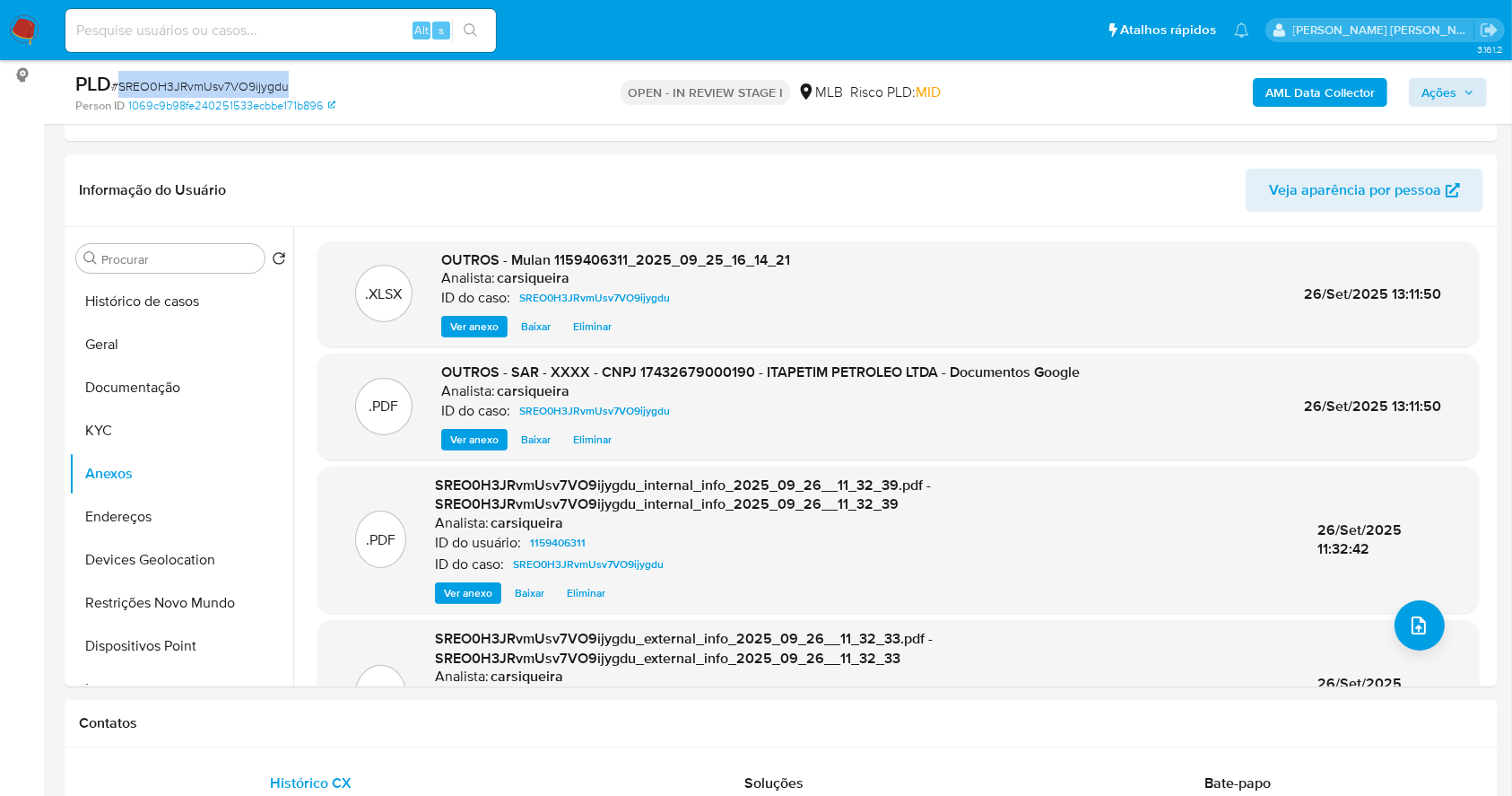
click at [223, 84] on span "# SREO0H3JRvmUsv7VO9ijygdu" at bounding box center [200, 86] width 178 height 18
copy span "SREO0H3JRvmUsv7VO9ijygdu"
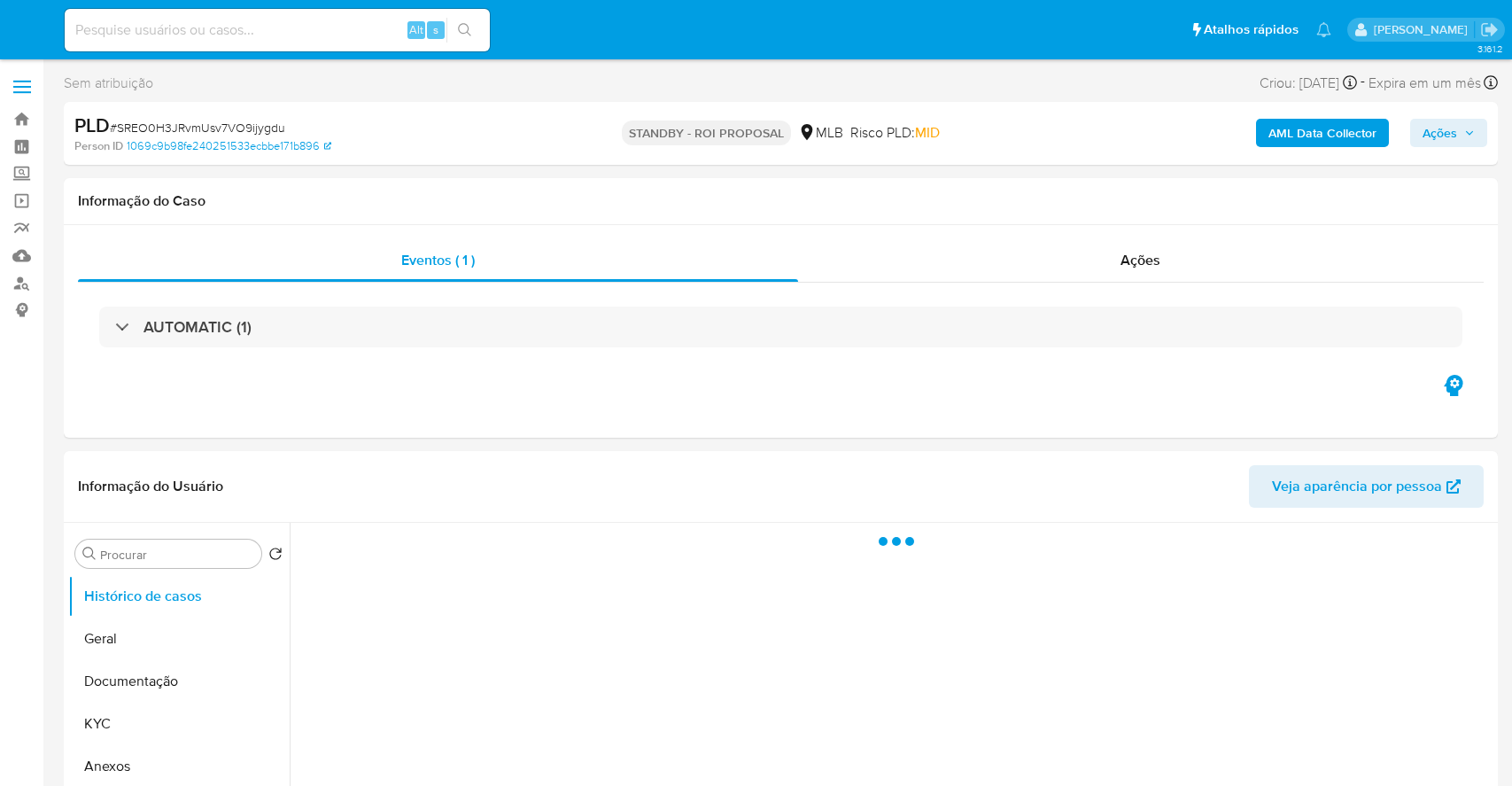
select select "10"
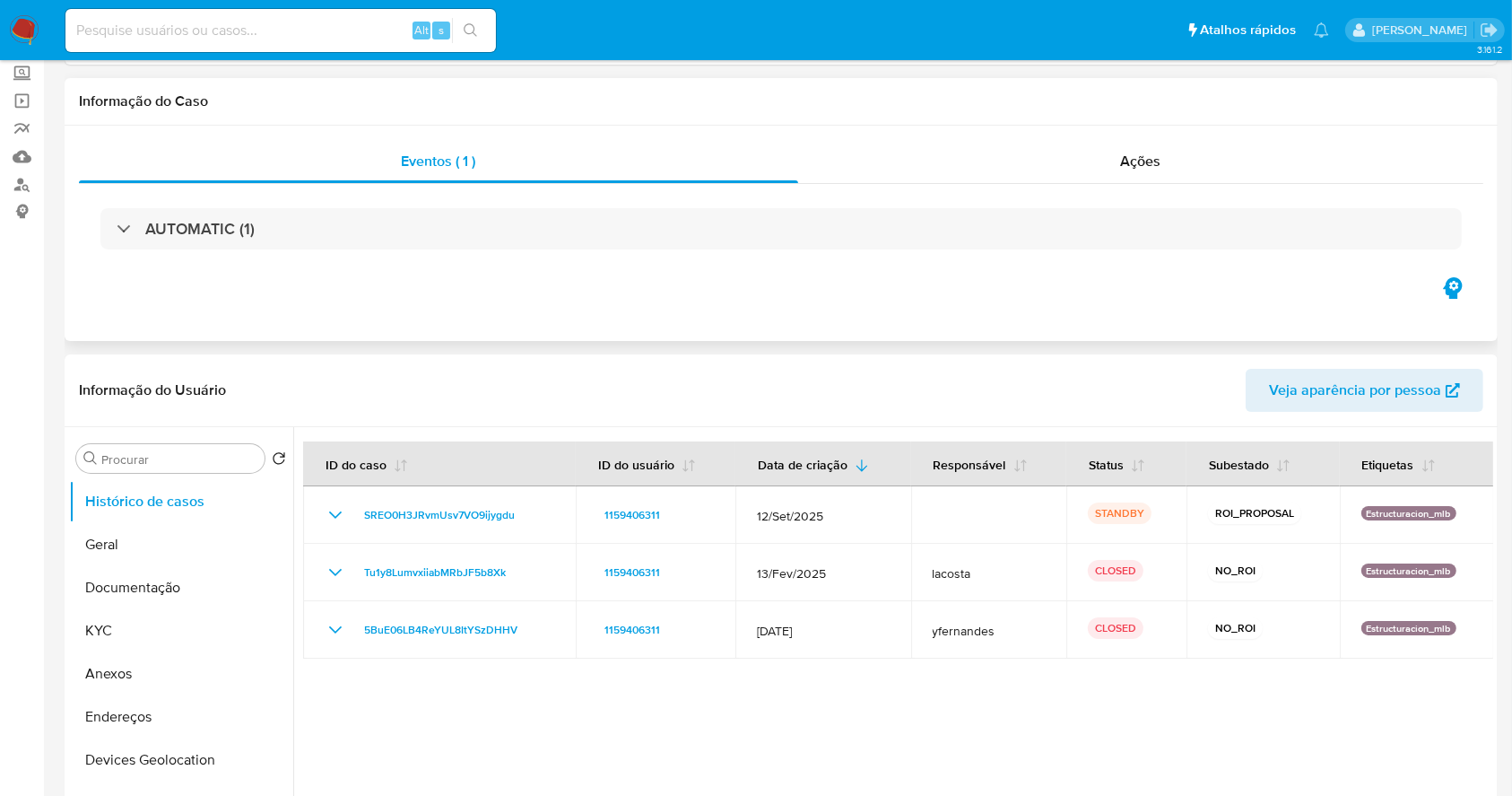
scroll to position [120, 0]
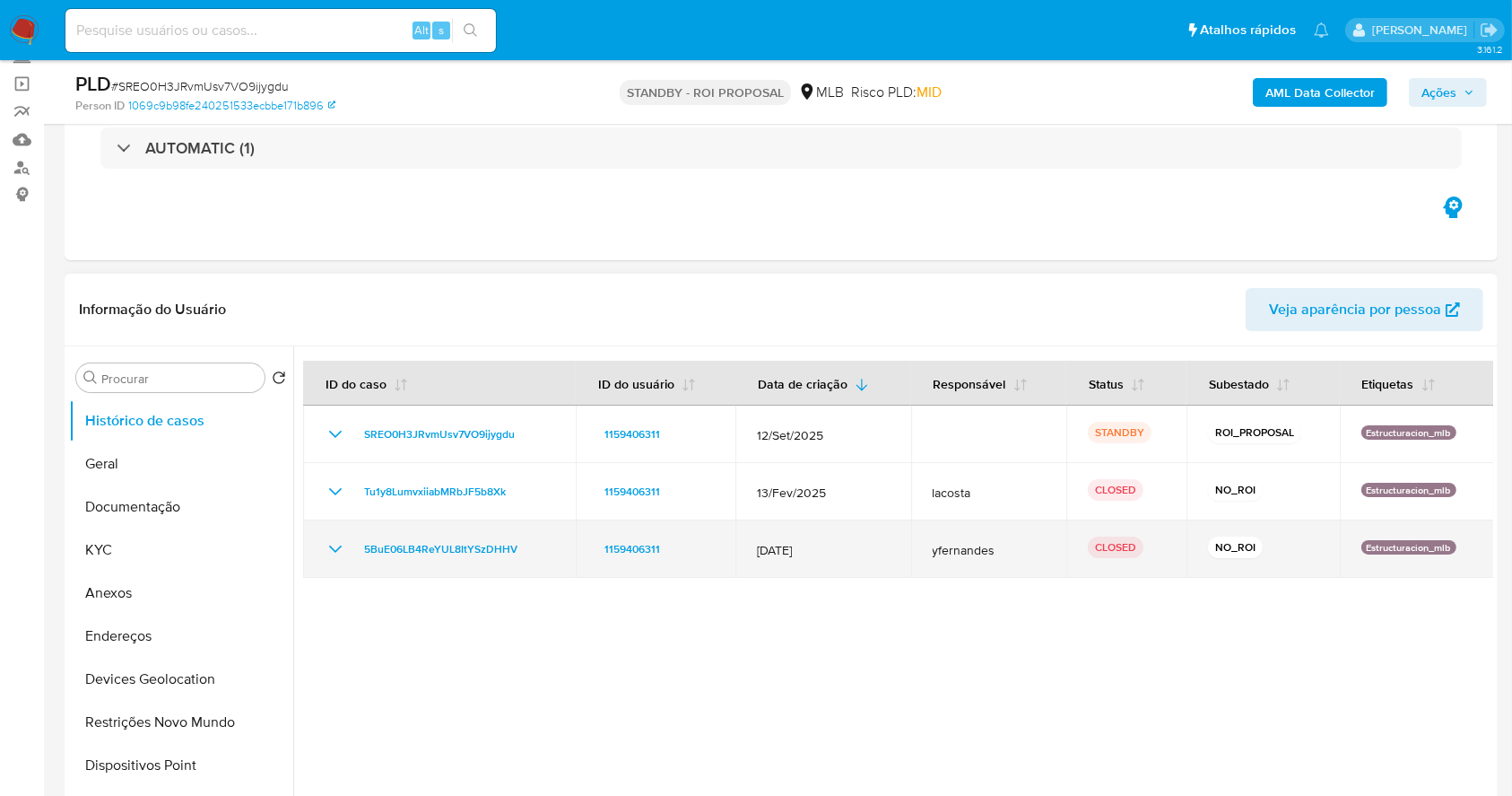
click at [337, 549] on icon "Mostrar/Ocultar" at bounding box center [335, 549] width 12 height 8
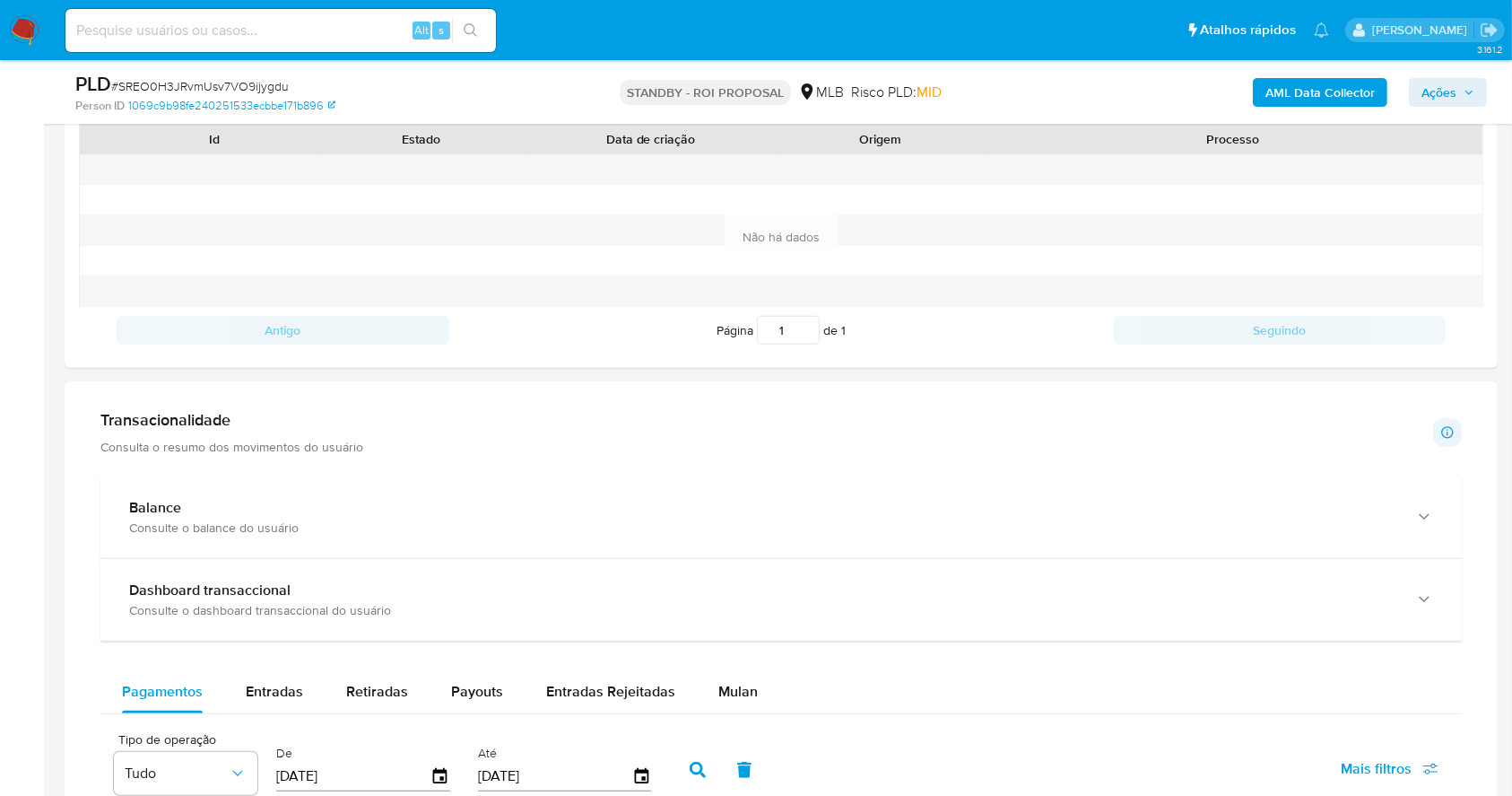
scroll to position [990, 0]
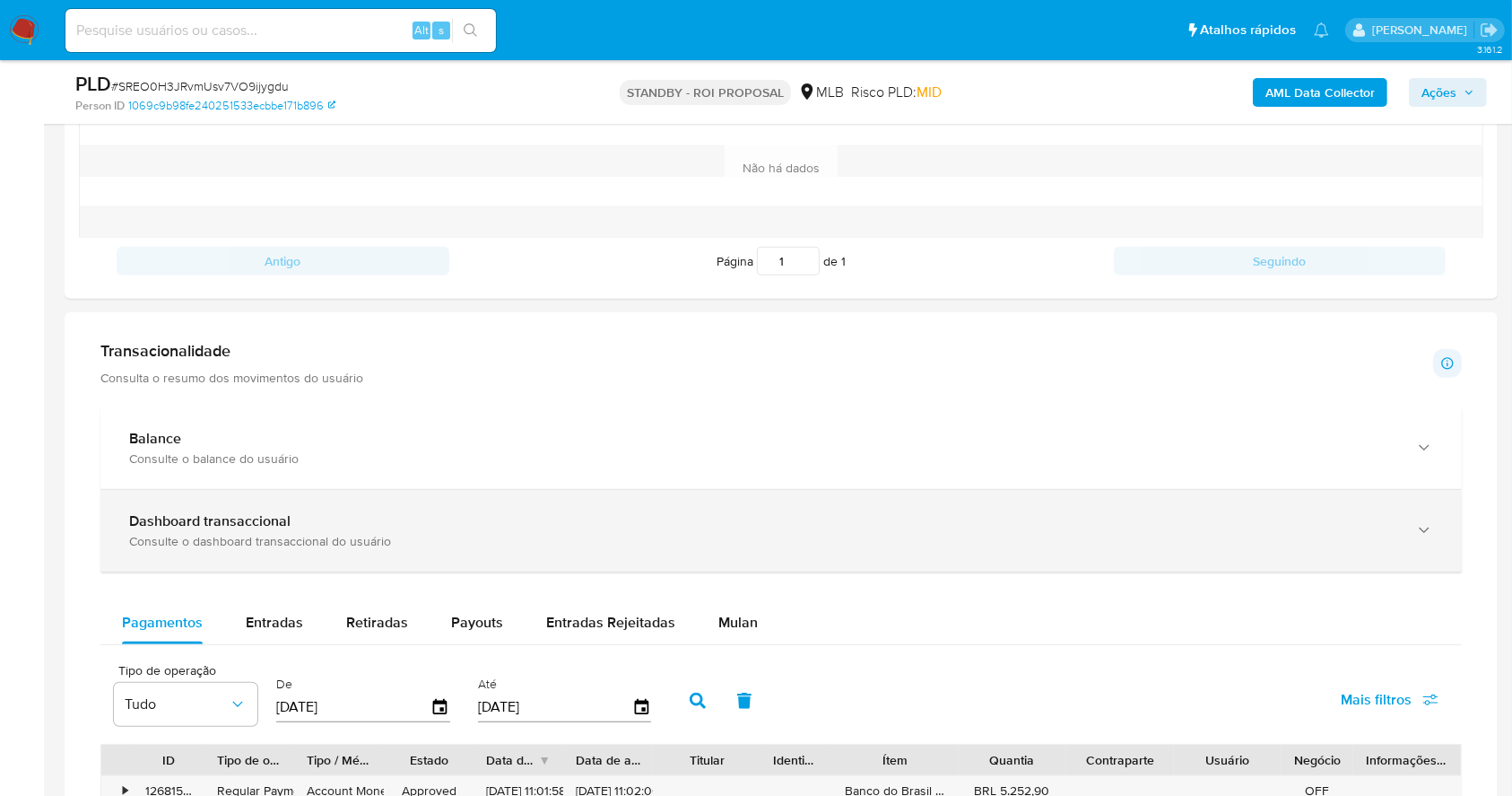
click at [482, 563] on div "Dashboard transaccional Consulte o dashboard transaccional do usuário" at bounding box center [780, 530] width 1361 height 81
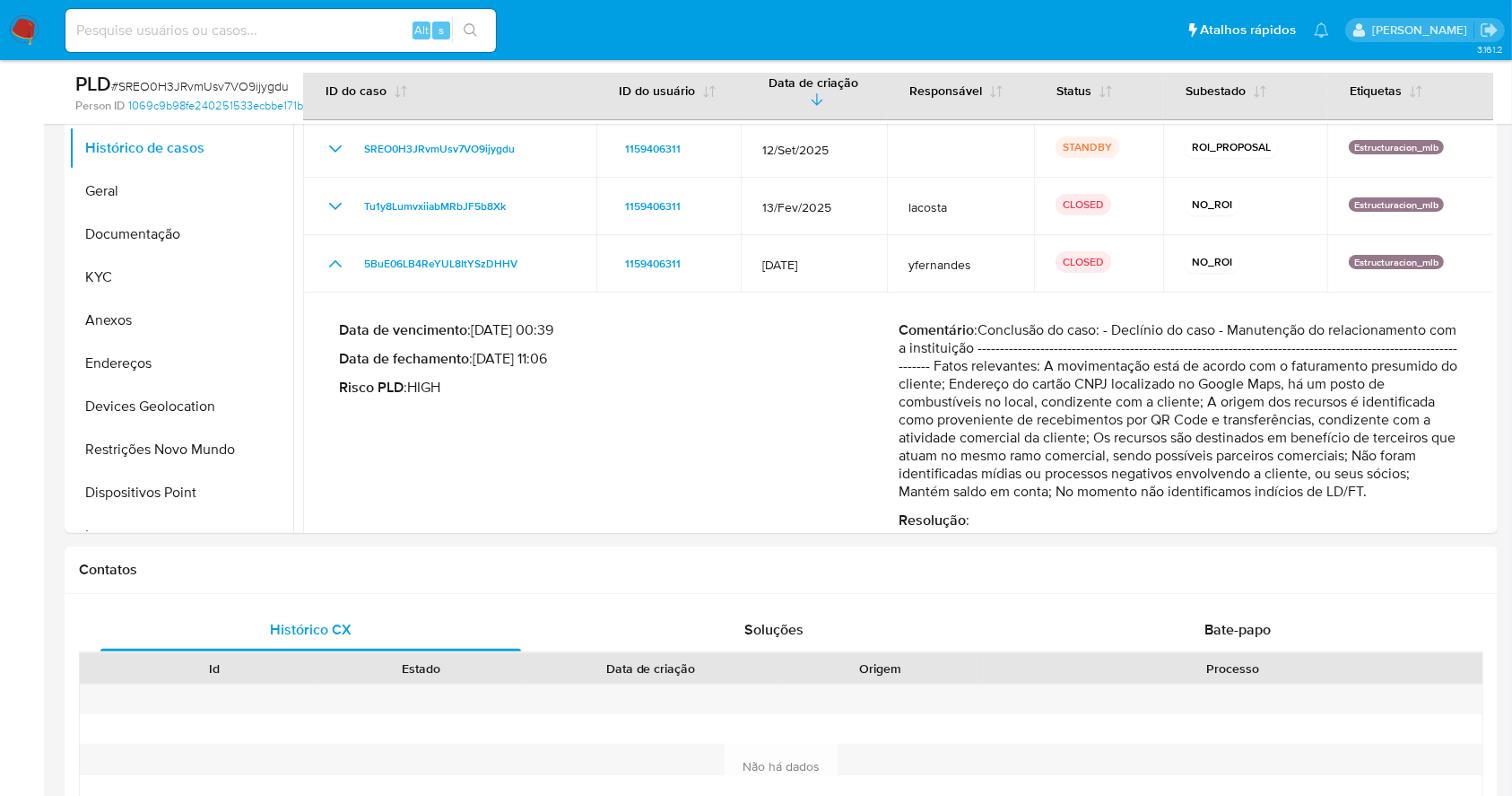
scroll to position [0, 0]
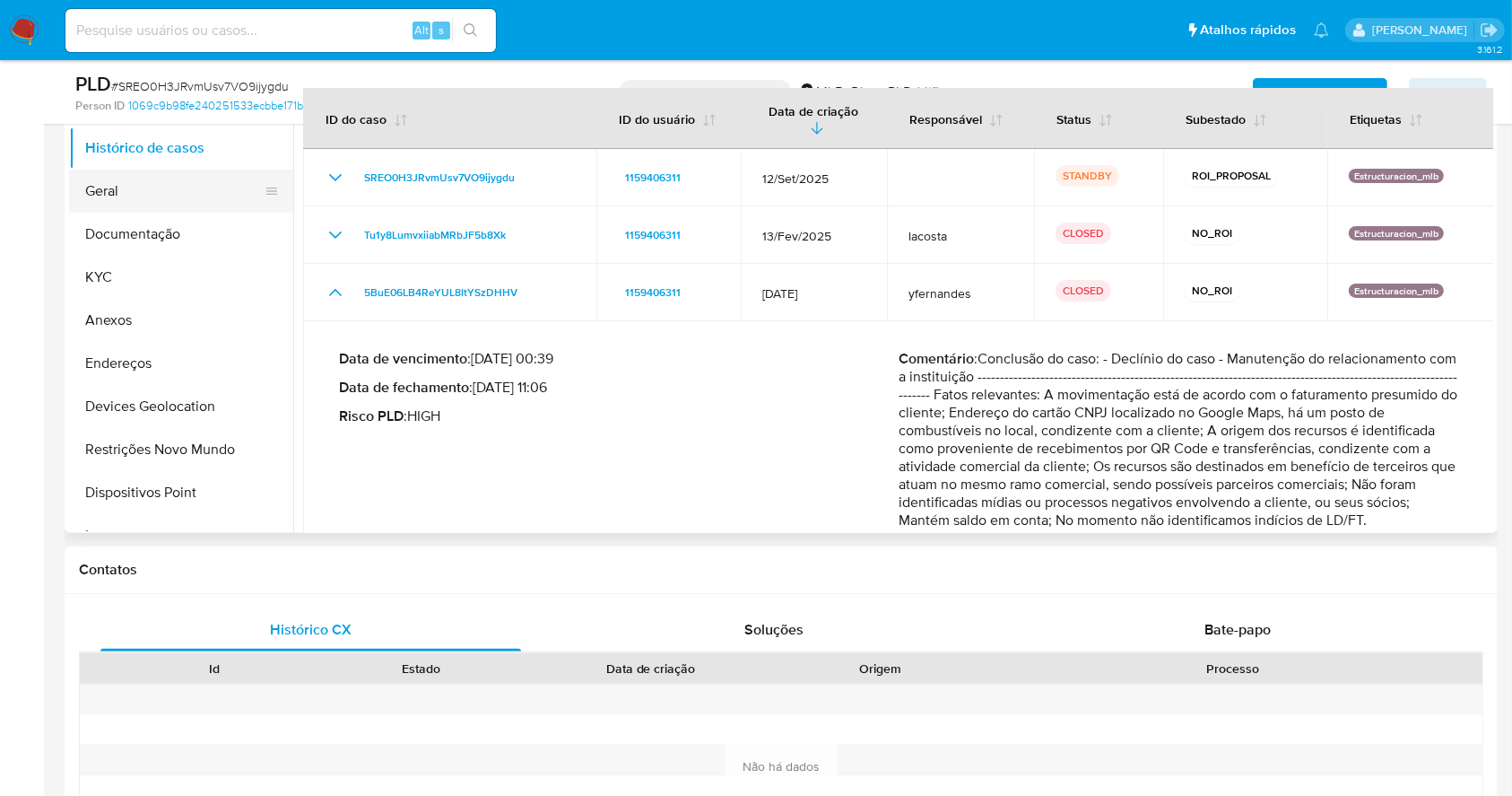
click at [142, 181] on button "Geral" at bounding box center [173, 190] width 209 height 43
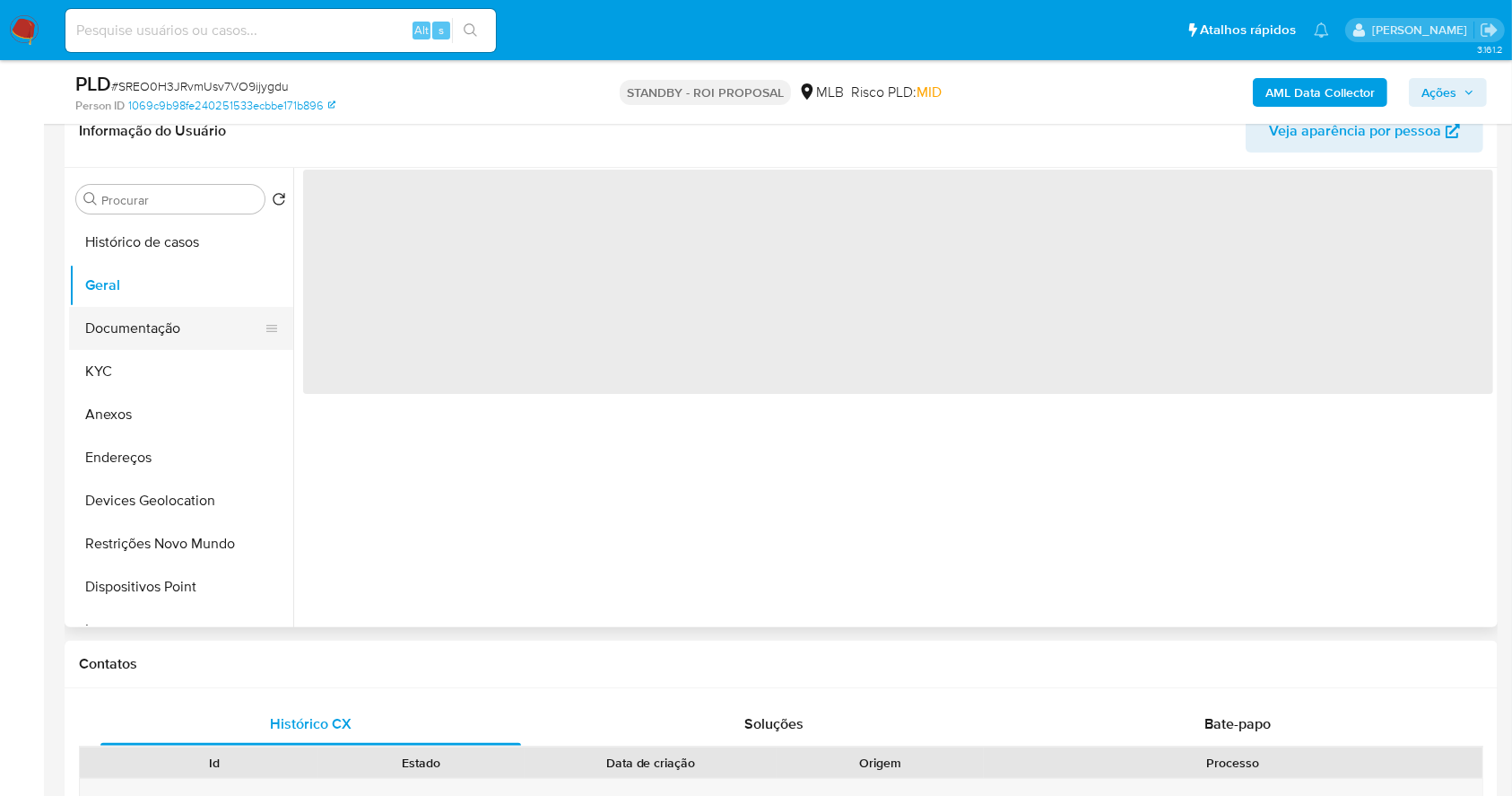
scroll to position [152, 0]
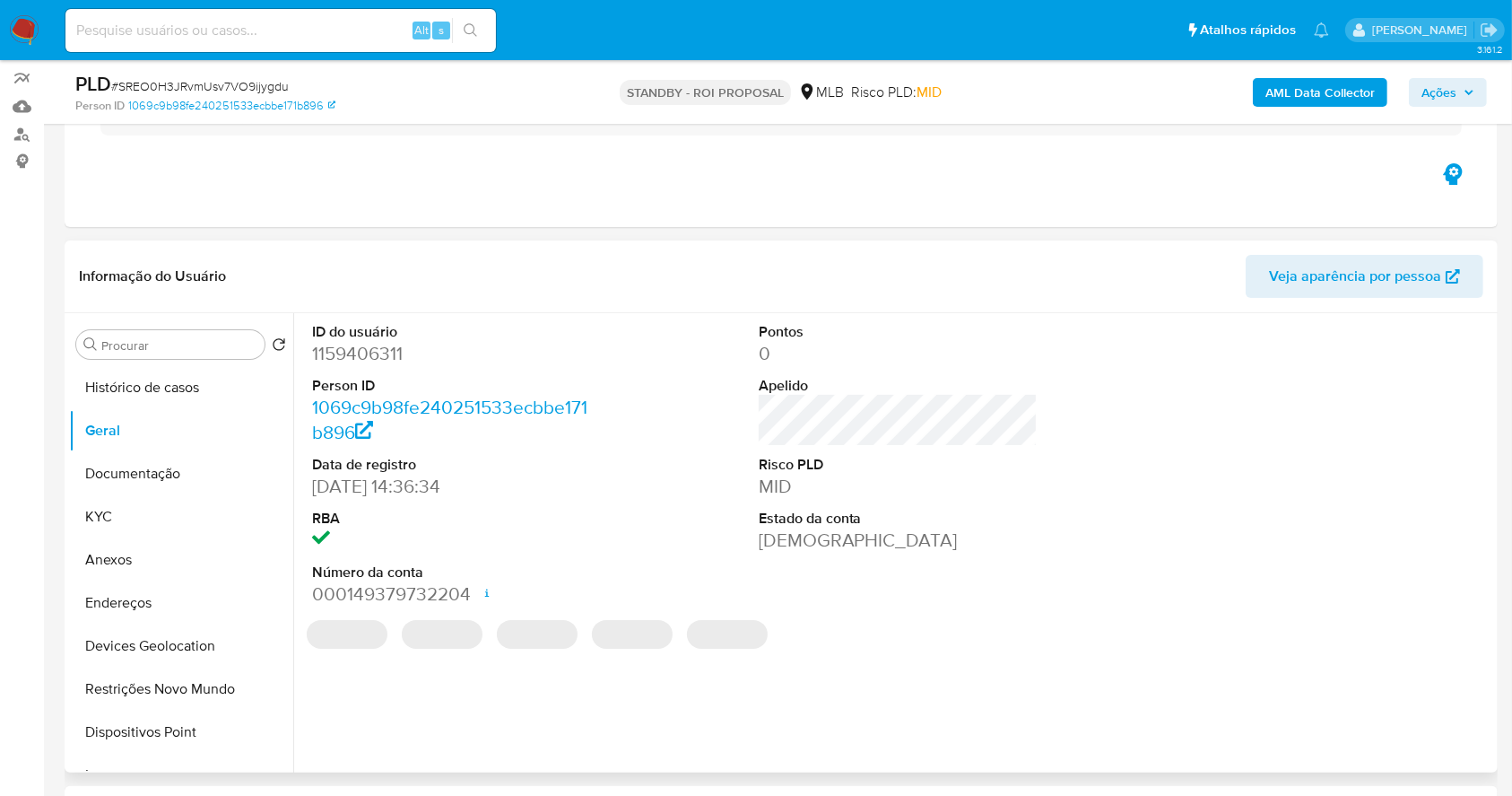
click at [376, 354] on dd "1159406311" at bounding box center [451, 353] width 280 height 25
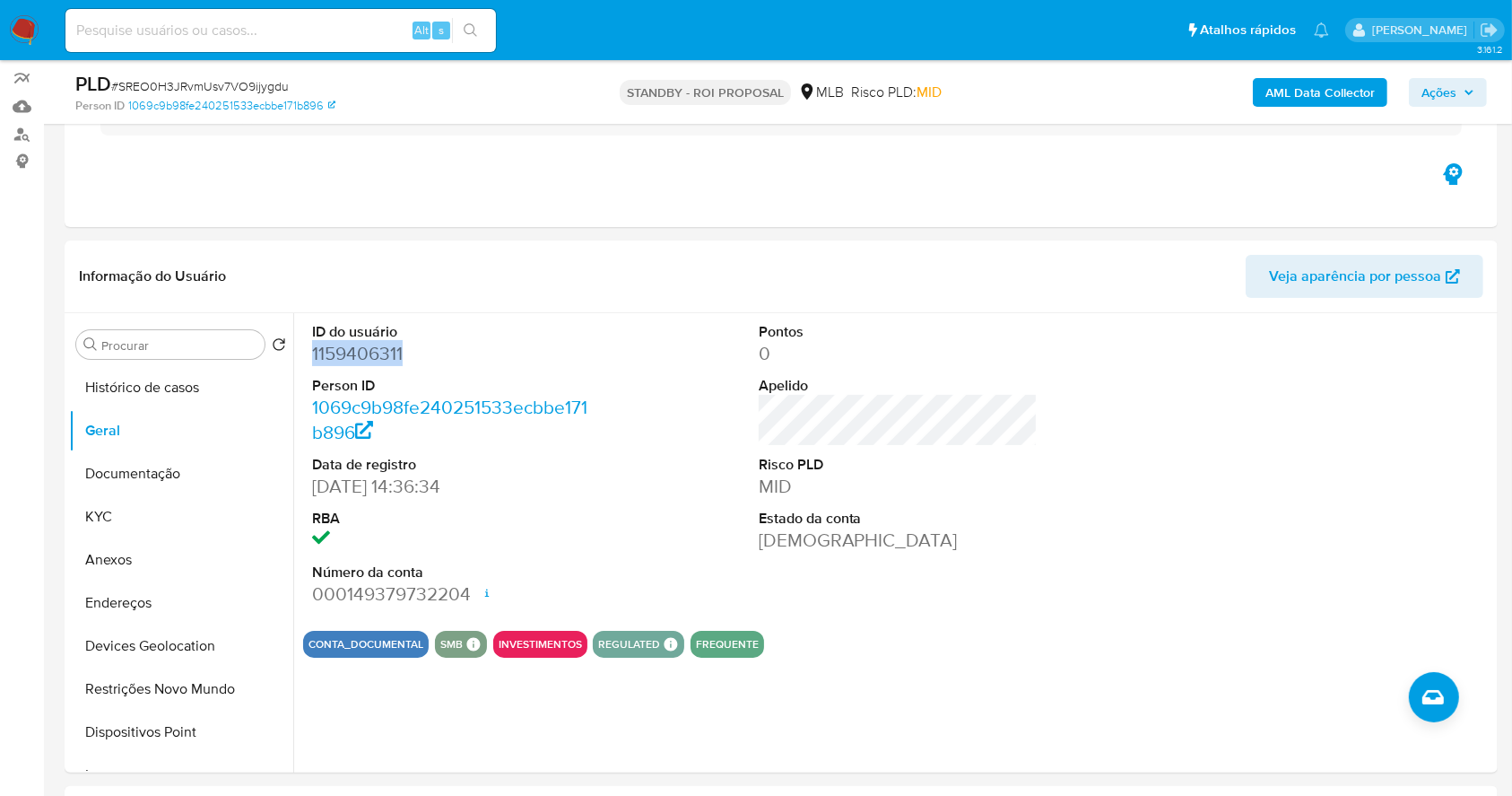
copy dd "1159406311"
click at [19, 33] on img at bounding box center [24, 31] width 31 height 31
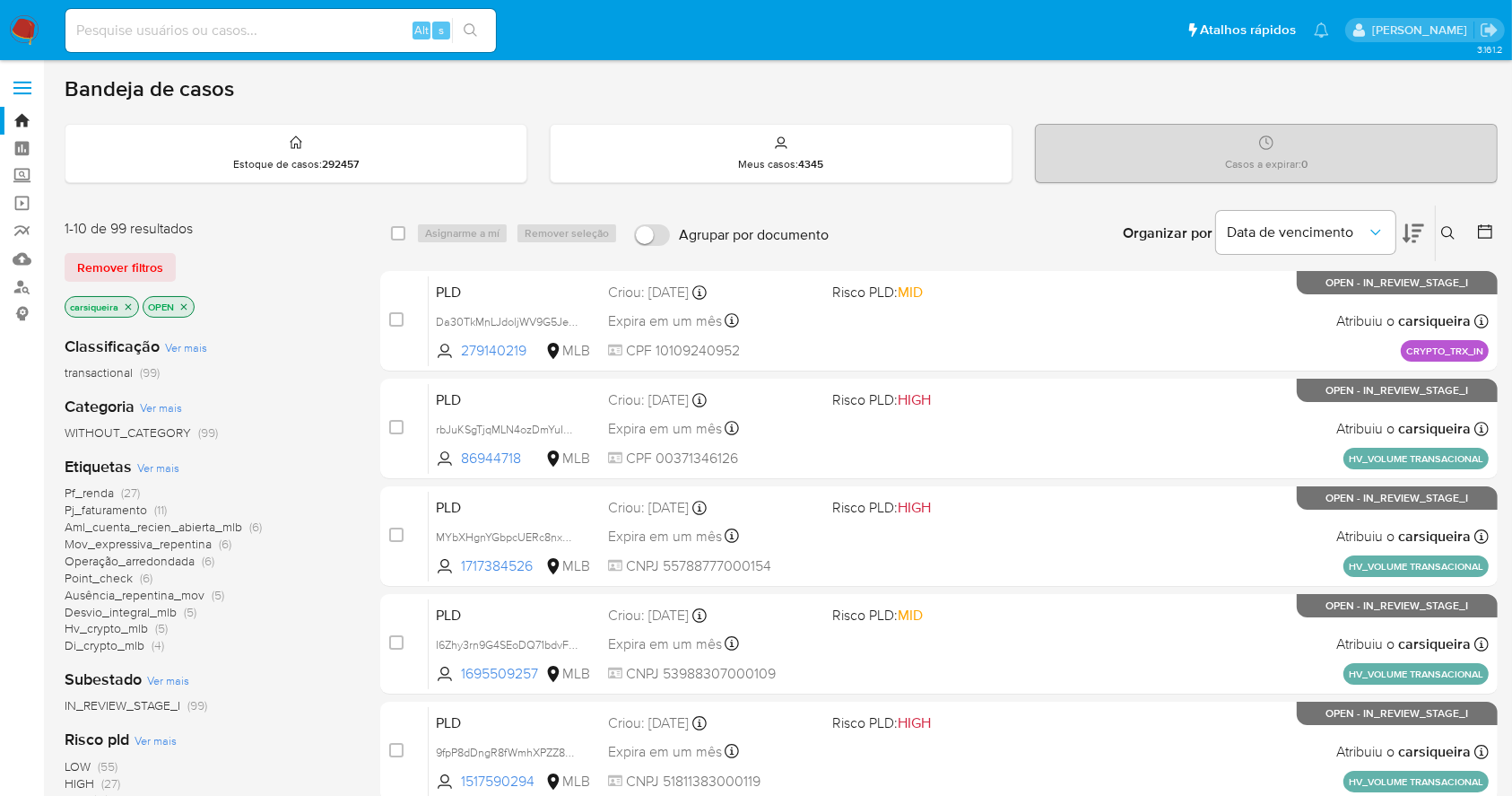
click at [244, 33] on input at bounding box center [280, 31] width 430 height 23
paste input "xlI15bpdWAjNfPfFvz6PJBct"
type input "xlI15bpdWAjNfPfFvz6PJBct"
click at [485, 27] on button "search-icon" at bounding box center [471, 31] width 36 height 25
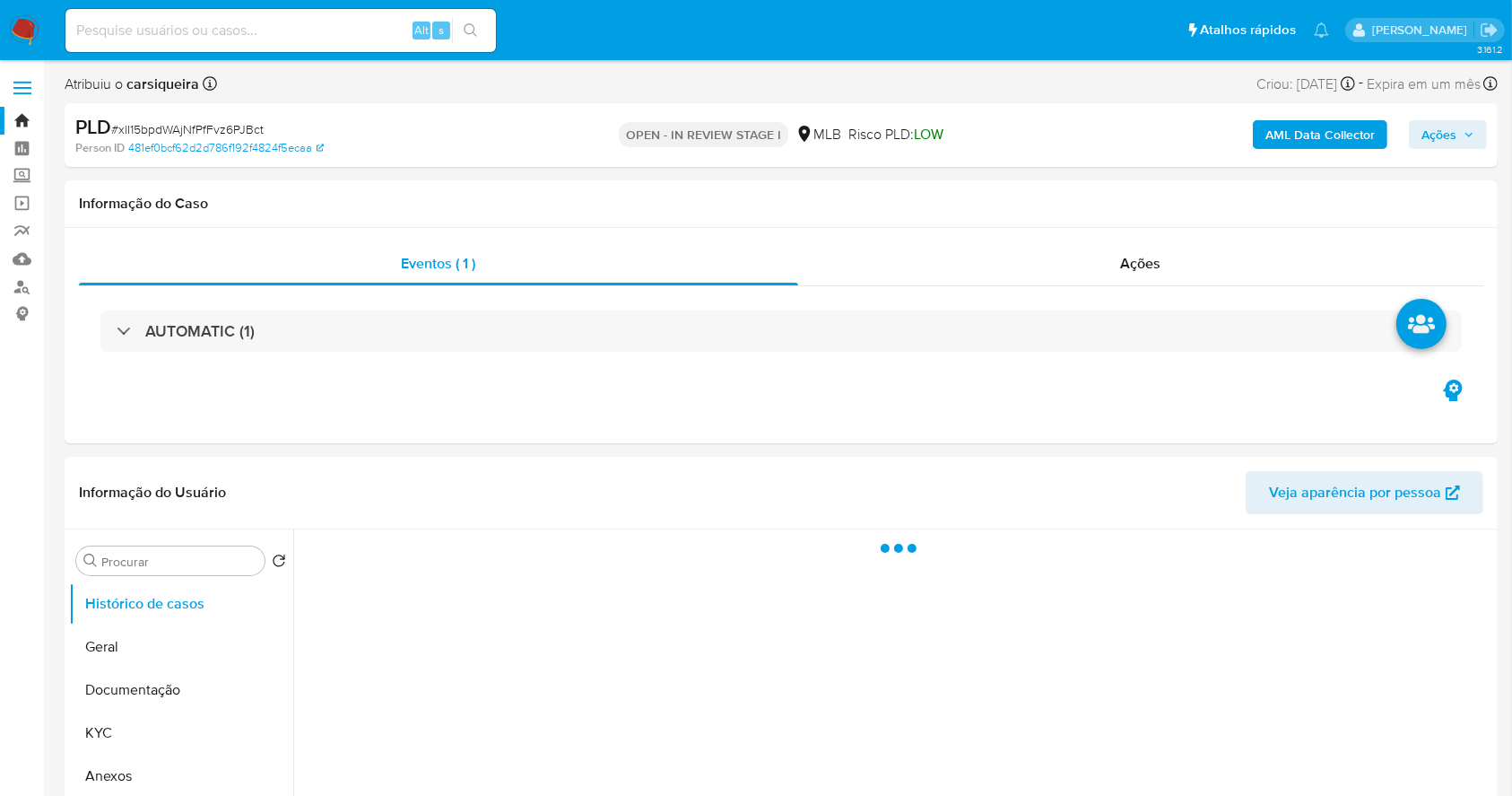
select select "10"
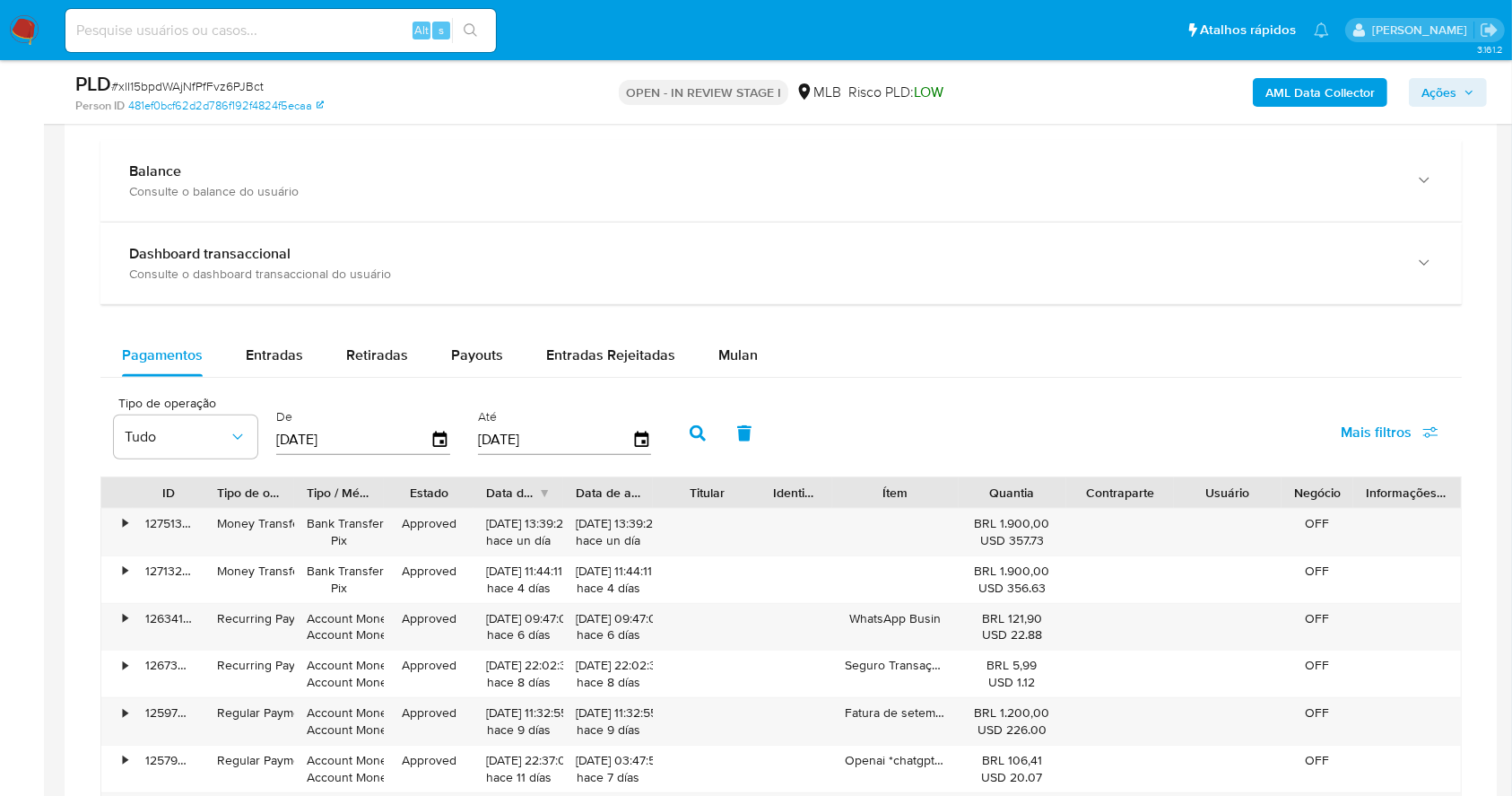
scroll to position [1343, 0]
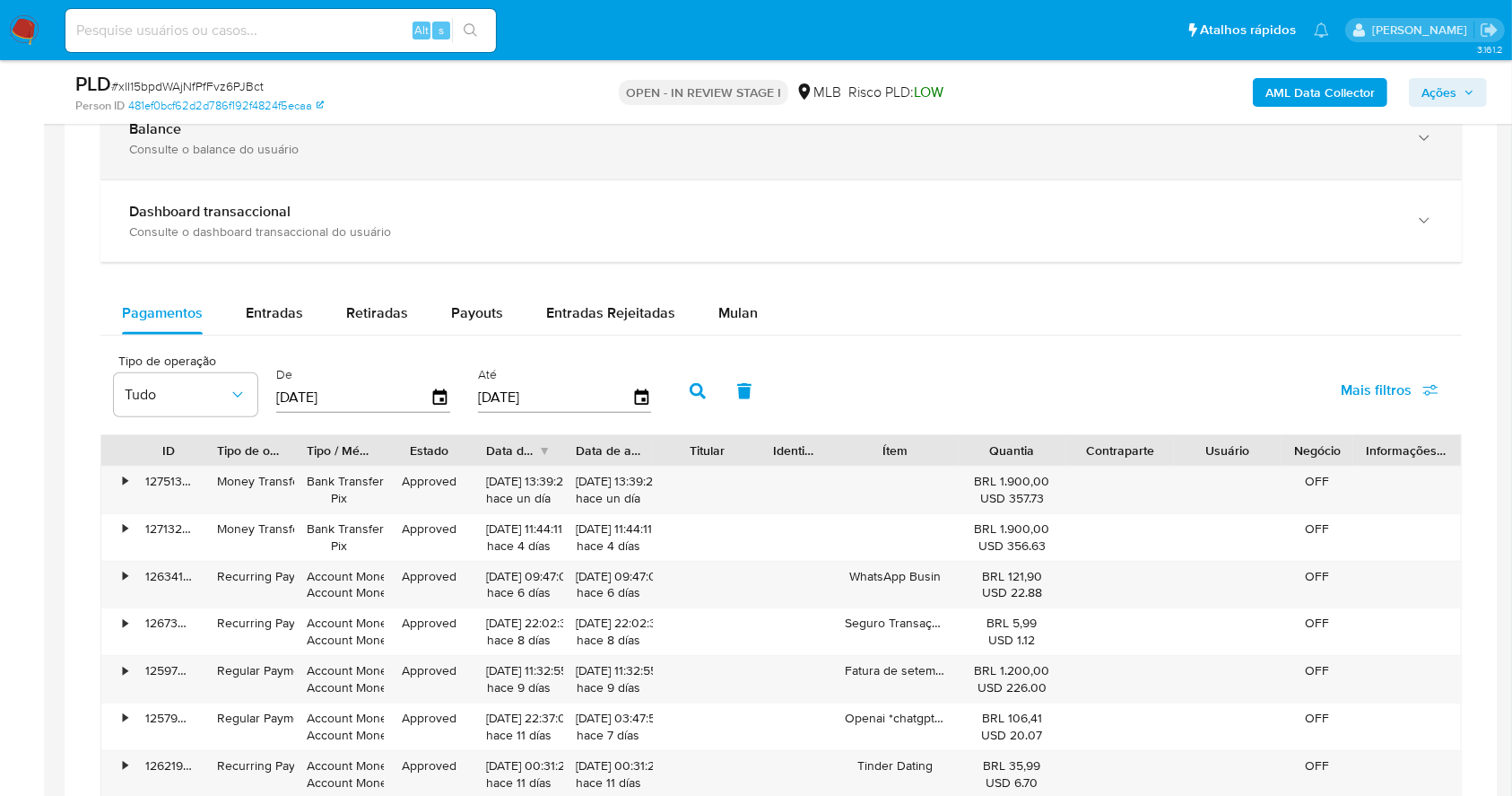
click at [390, 138] on div "Balance Consulte o balance do usuário" at bounding box center [763, 139] width 1268 height 36
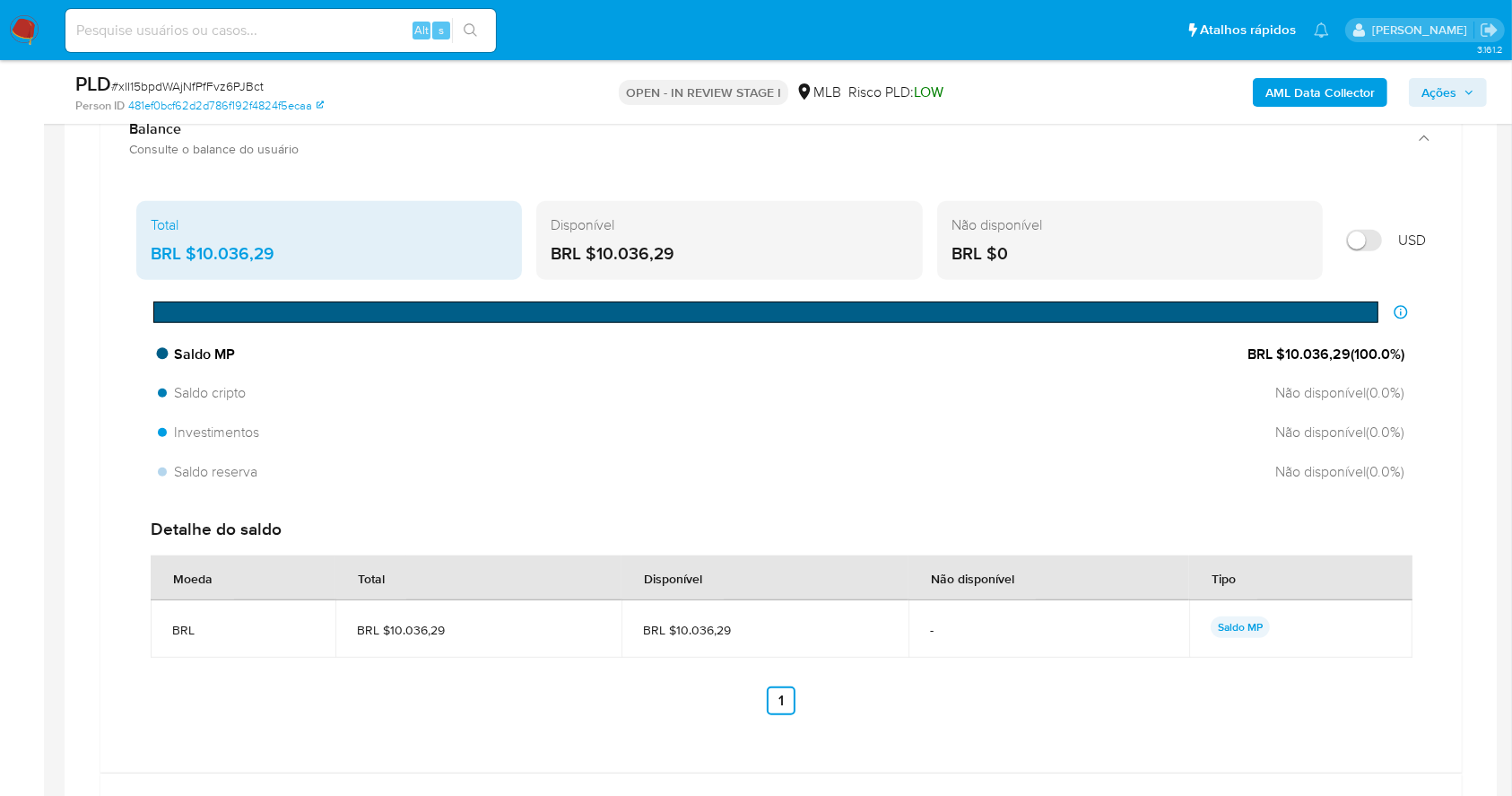
drag, startPoint x: 1349, startPoint y: 348, endPoint x: 1280, endPoint y: 349, distance: 69.0
click at [1280, 349] on span "BRL $10.036,29 ( 100.0 %)" at bounding box center [1326, 354] width 157 height 20
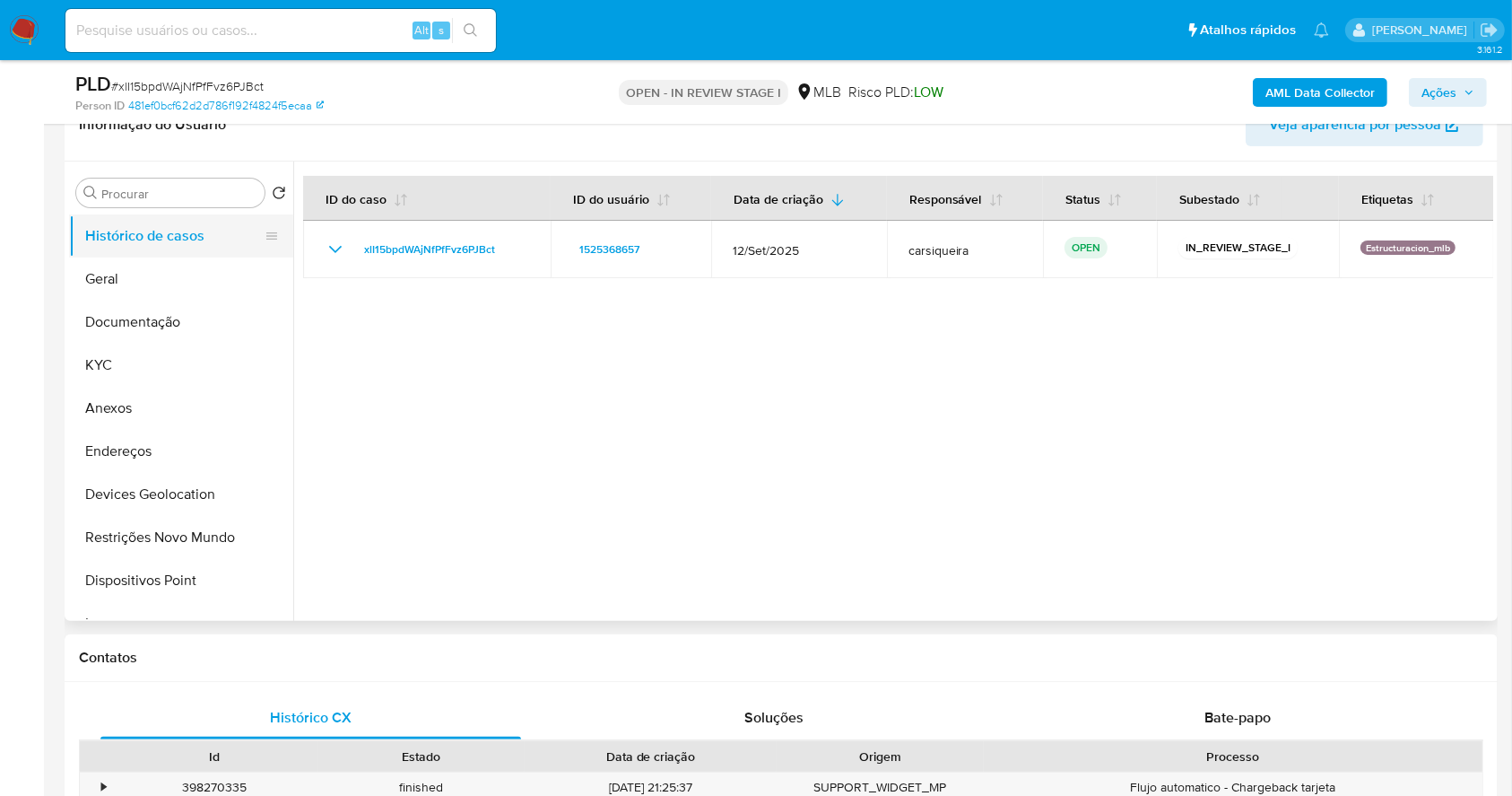
scroll to position [267, 0]
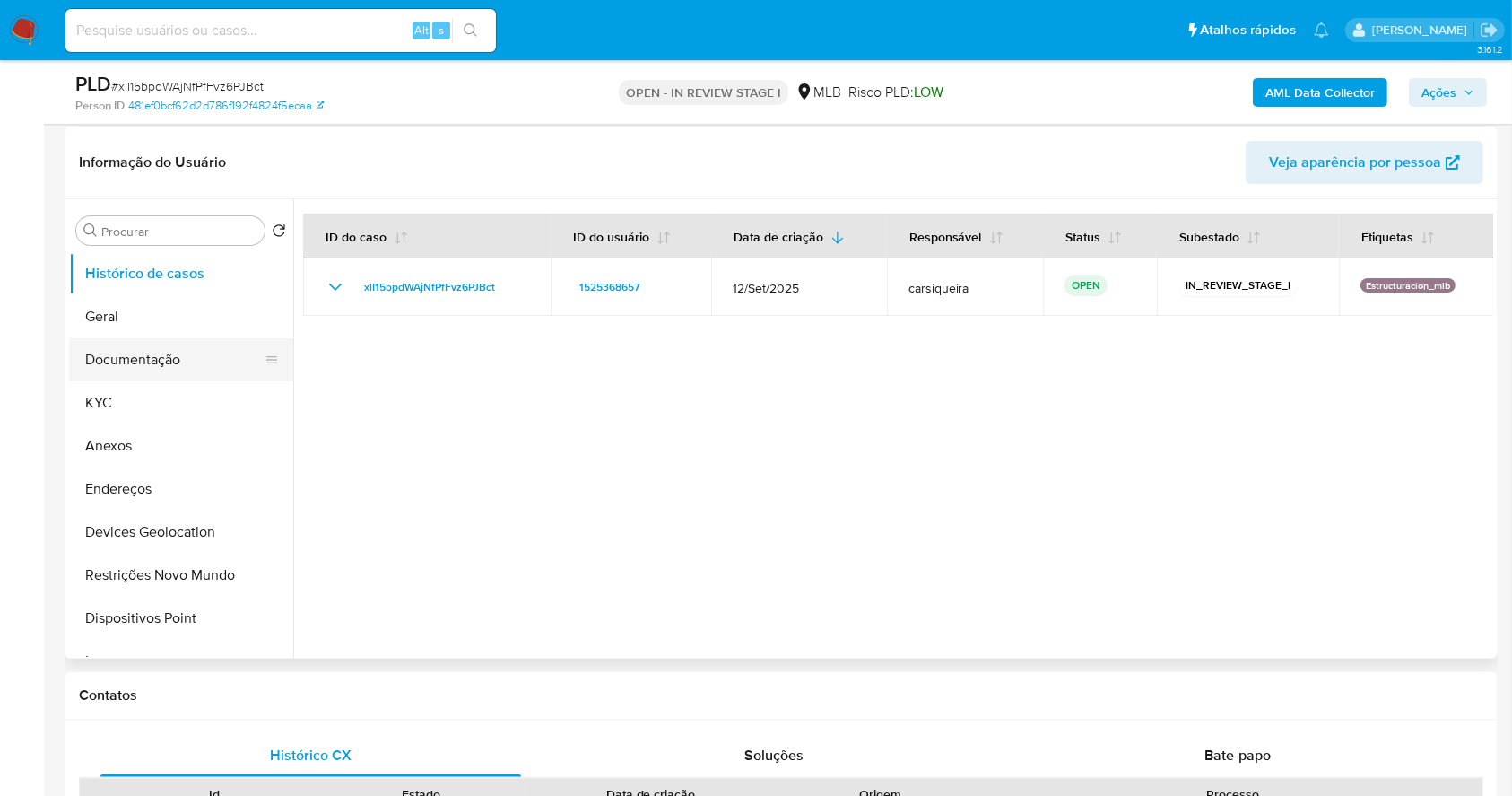
click at [172, 353] on button "Documentação" at bounding box center [173, 360] width 209 height 43
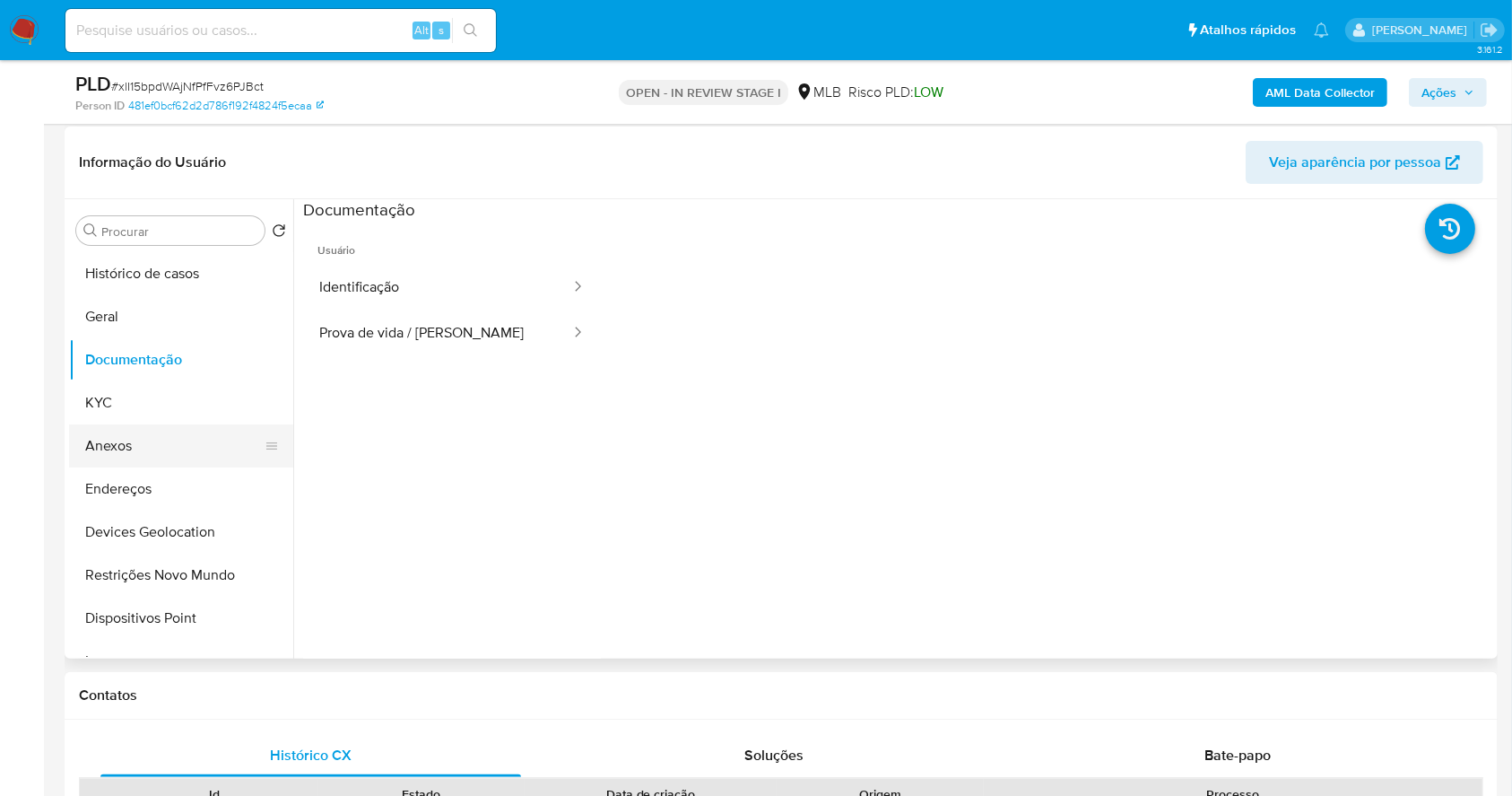
click at [156, 443] on button "Anexos" at bounding box center [173, 446] width 209 height 43
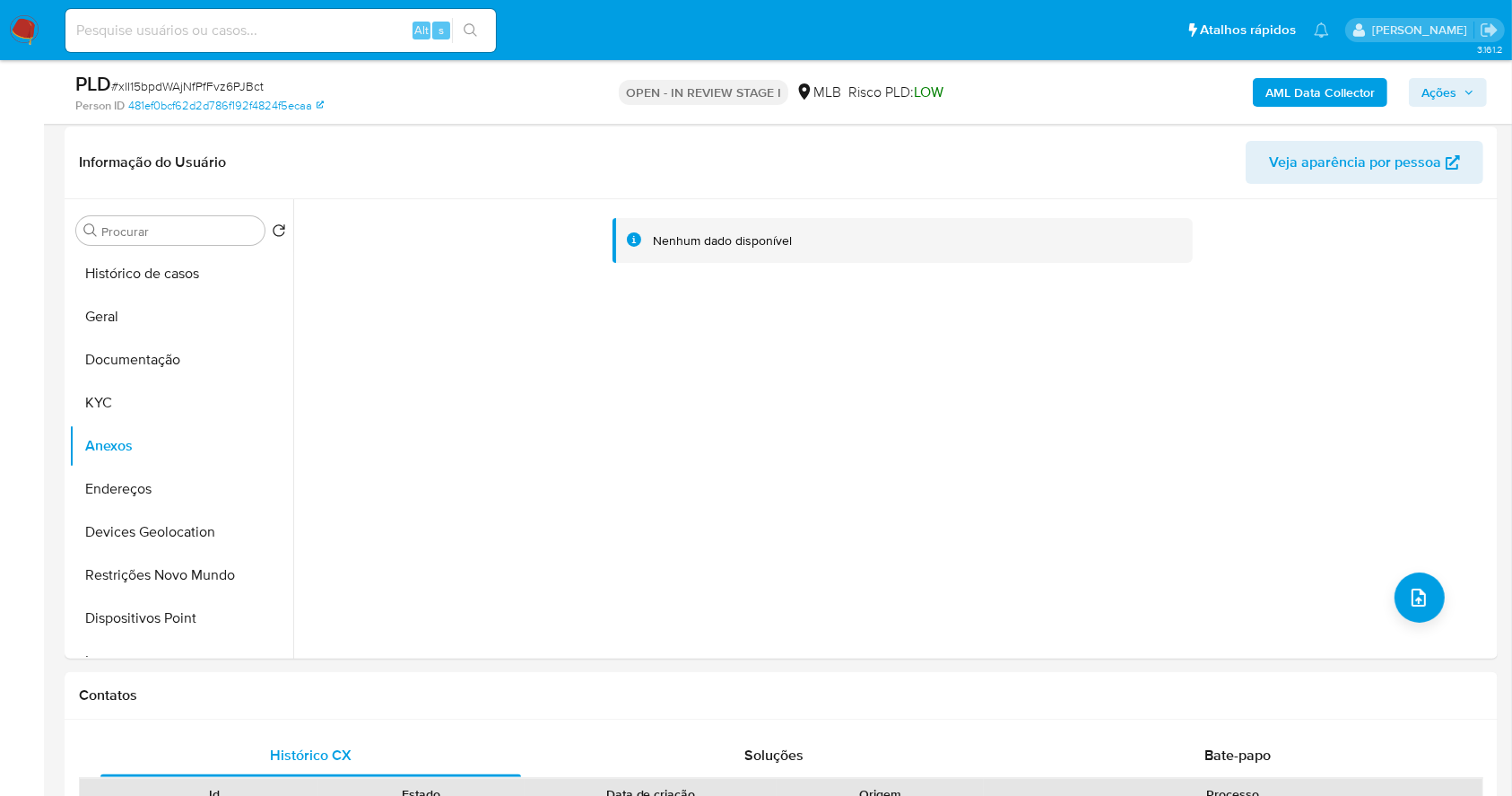
click at [1305, 94] on b "AML Data Collector" at bounding box center [1320, 93] width 109 height 29
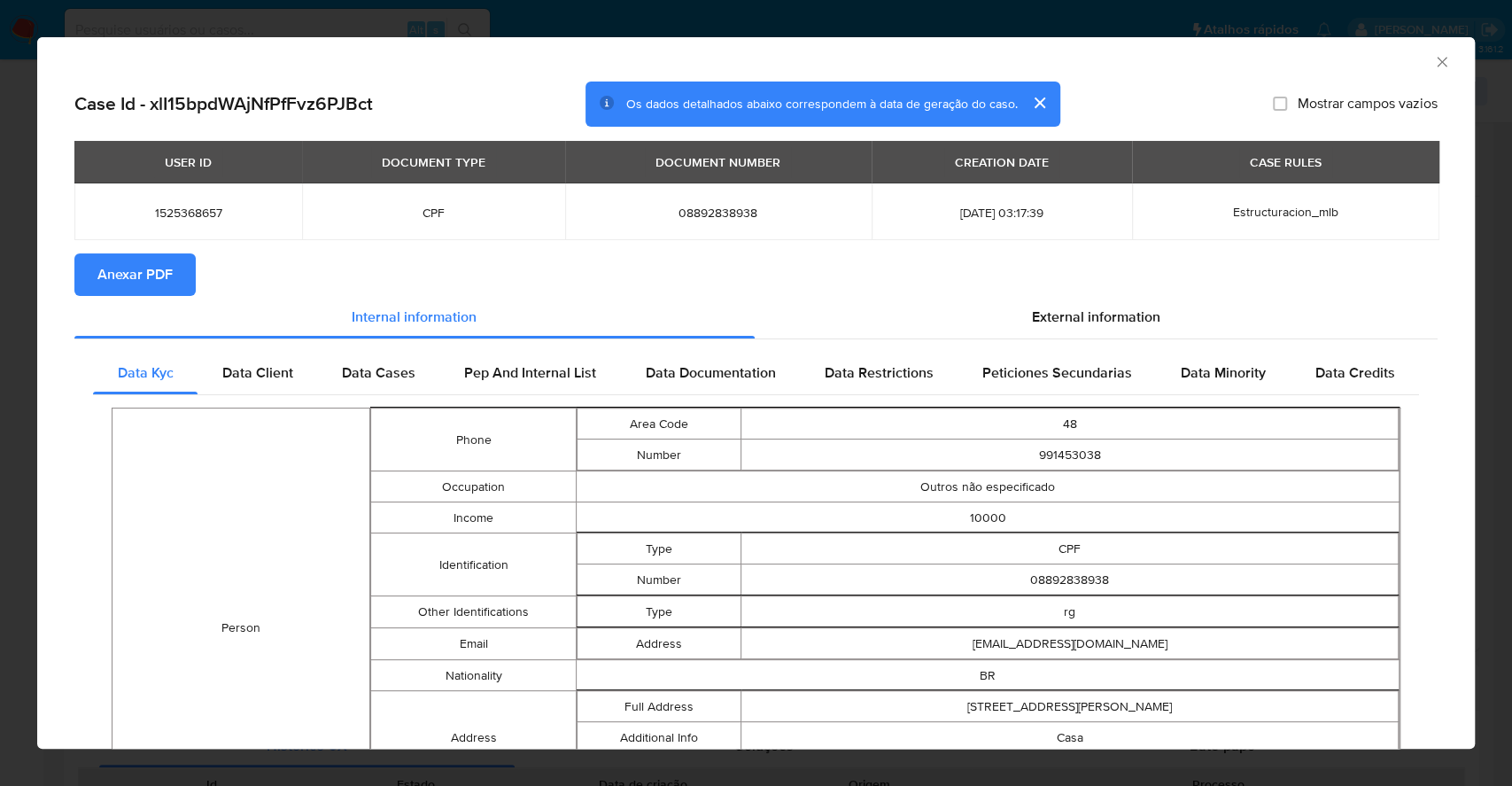
click at [163, 276] on span "Anexar PDF" at bounding box center [135, 274] width 76 height 39
click at [0, 376] on div "AML Data Collector Case Id - xlI15bpdWAjNfPfFvz6PJBct Os dados detalhados abaix…" at bounding box center [756, 393] width 1512 height 786
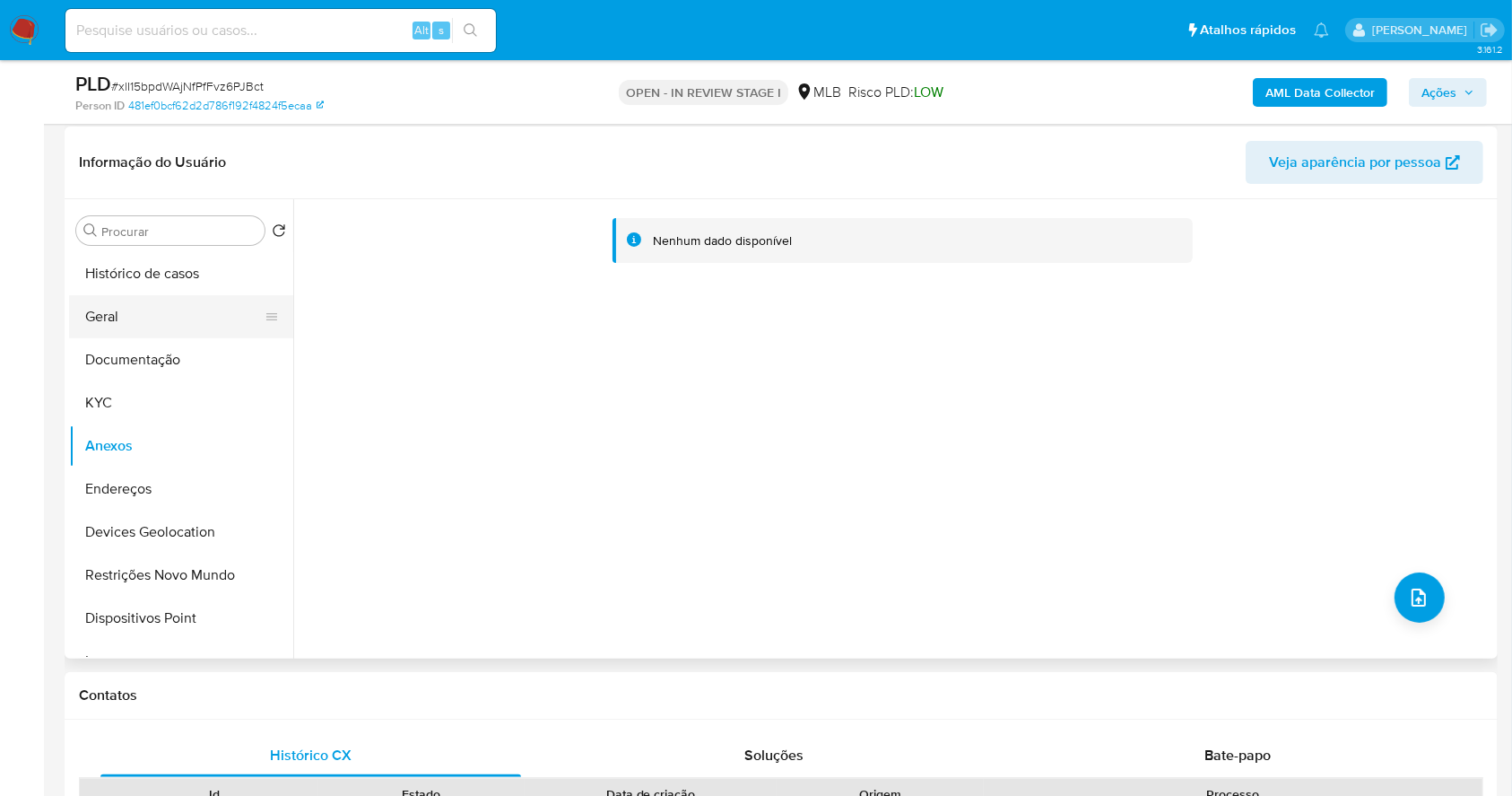
click at [129, 321] on button "Geral" at bounding box center [173, 317] width 209 height 43
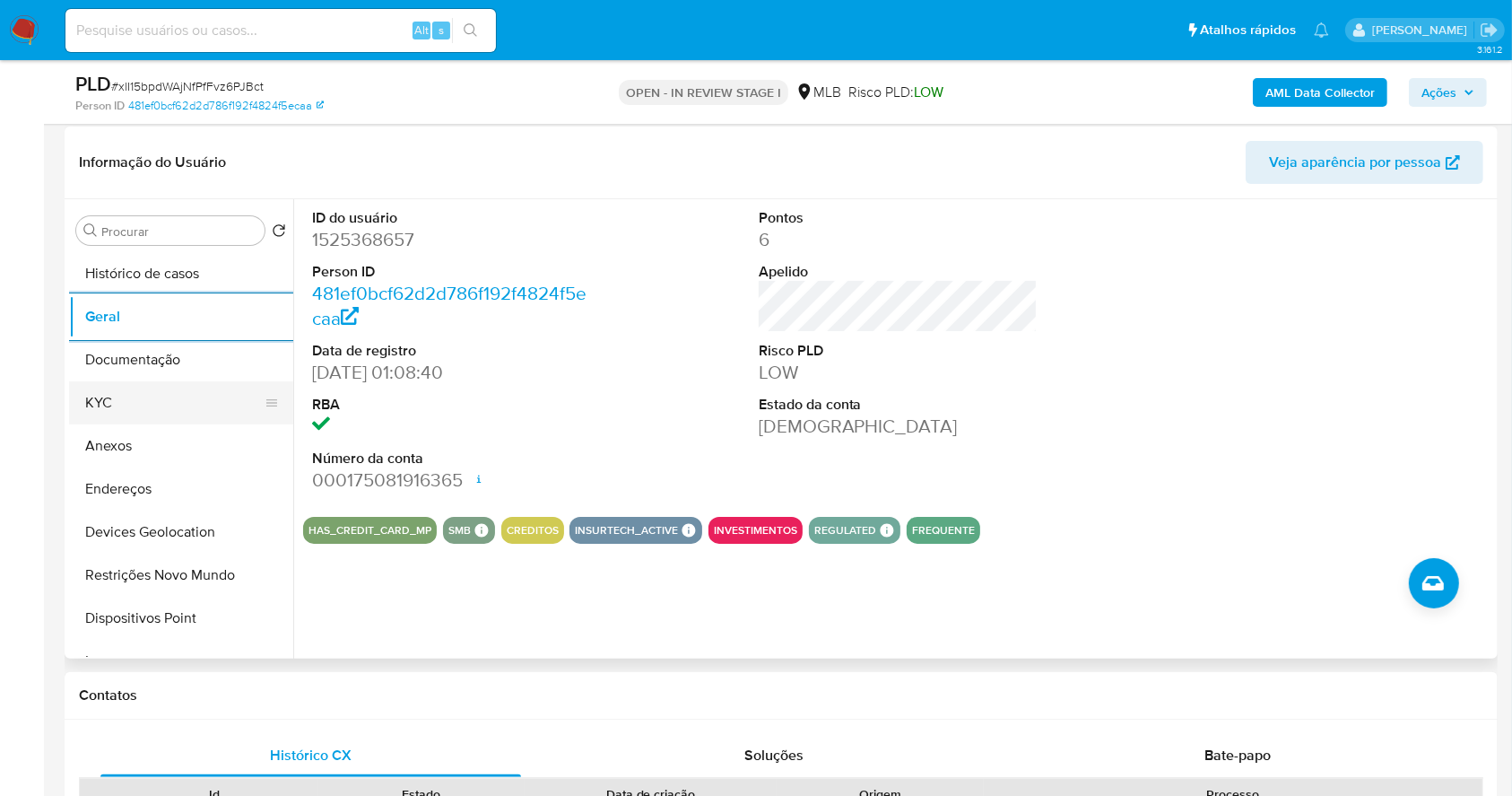
click at [146, 404] on button "KYC" at bounding box center [173, 403] width 209 height 43
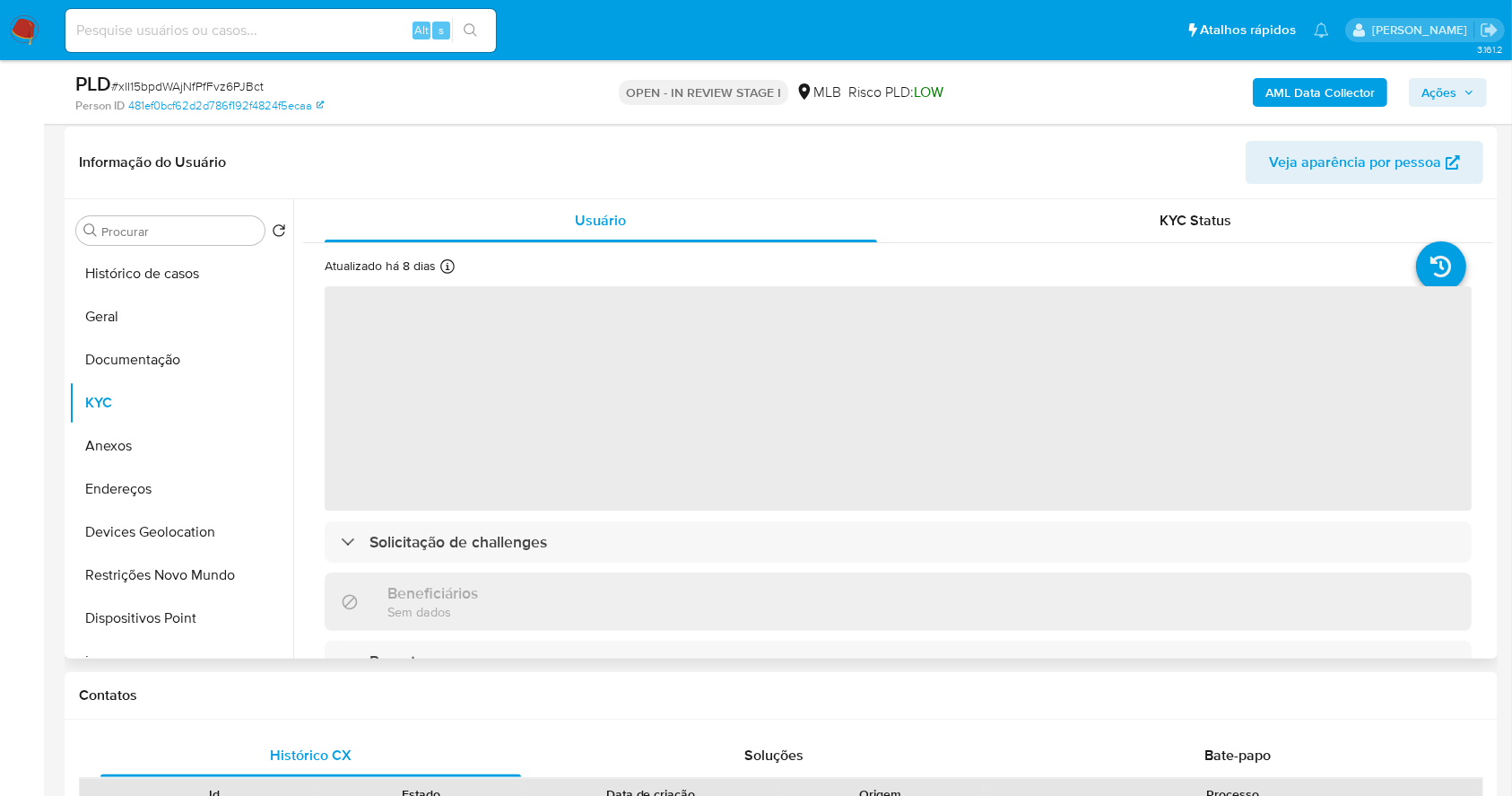
click at [438, 269] on div "Atualizado há 8 dias Criado: 28/10/2023 01:34:54 Atualizado: 18/09/2025 04:33:23" at bounding box center [416, 269] width 184 height 23
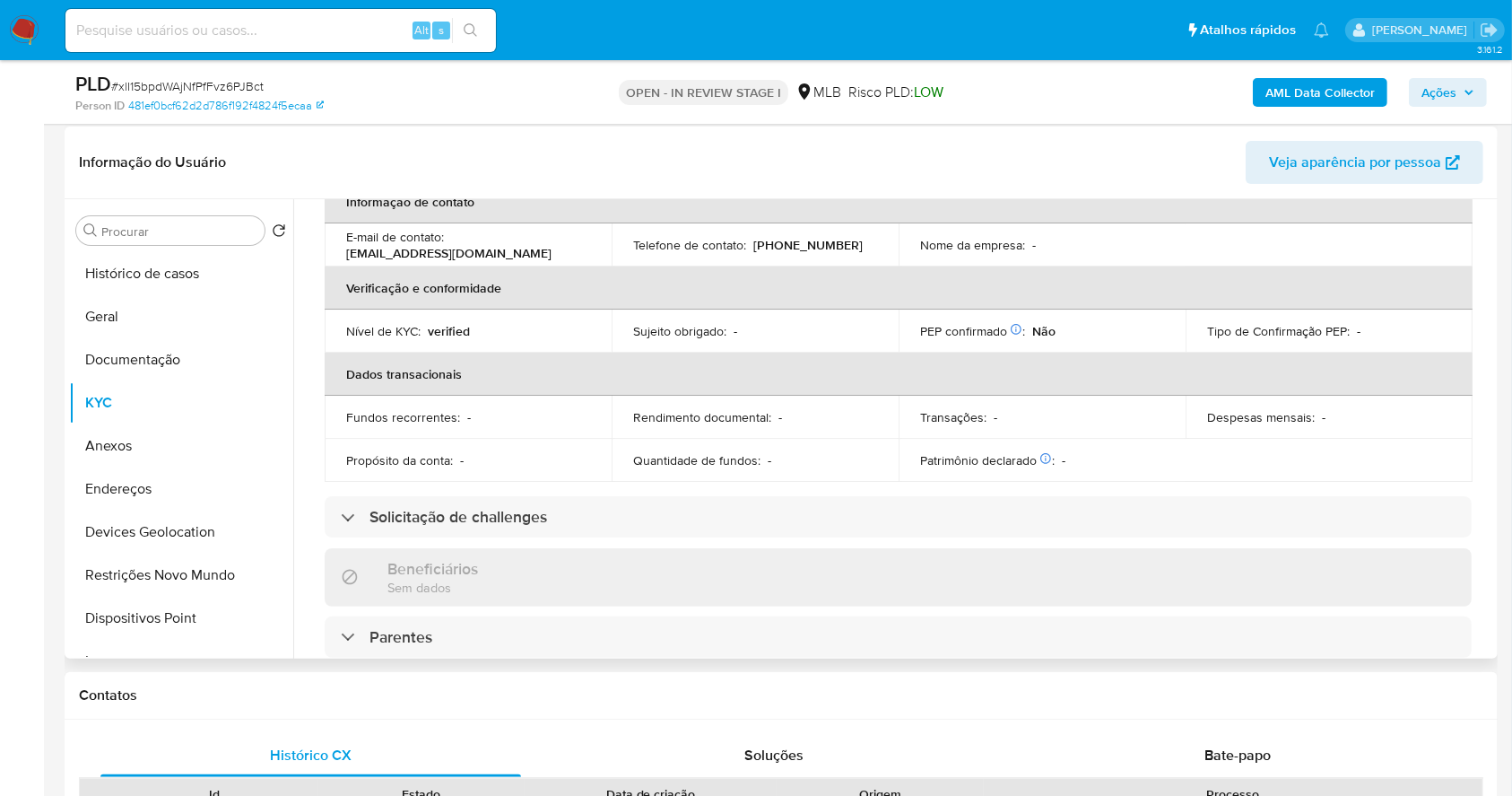
scroll to position [763, 0]
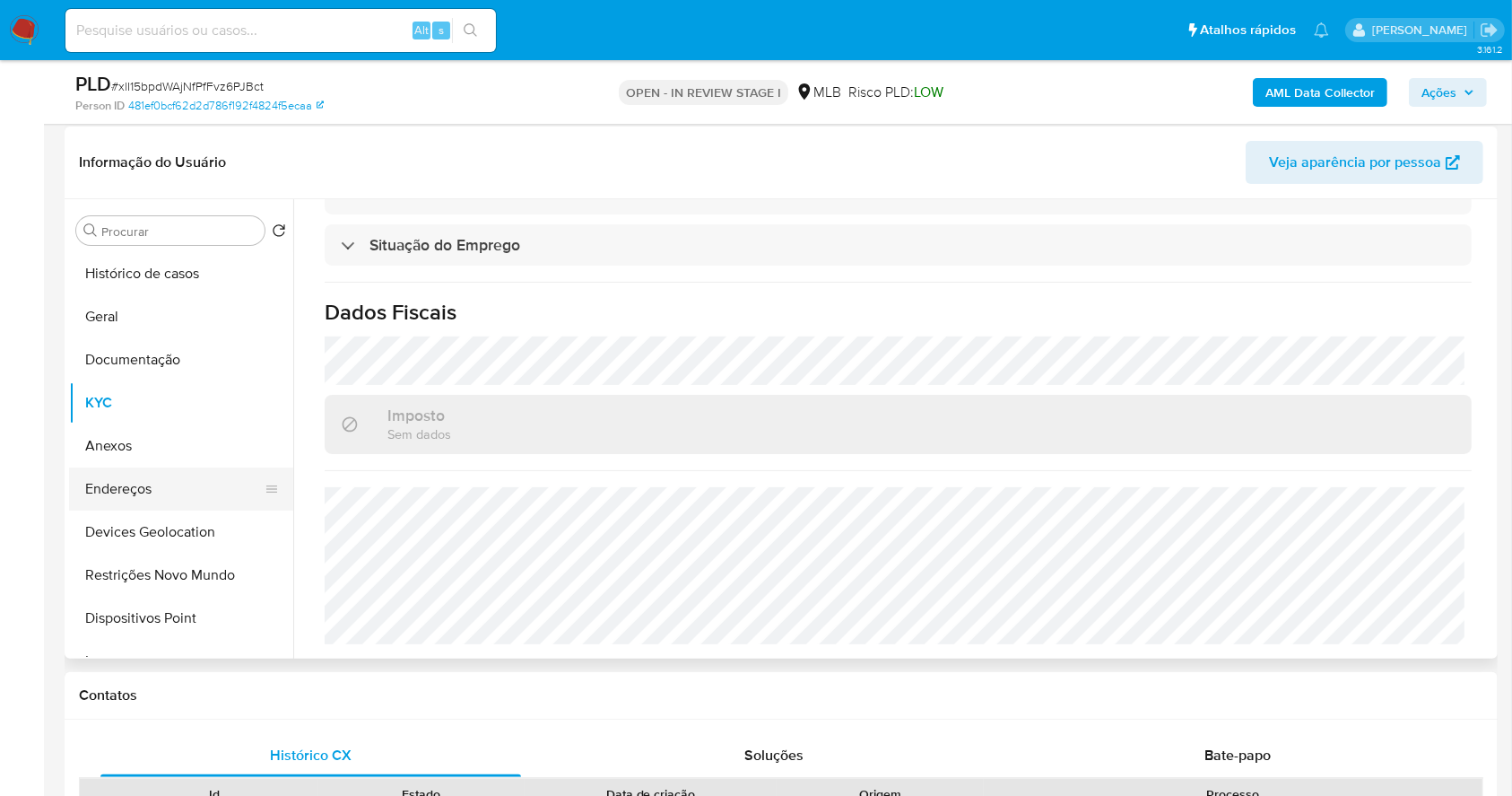
click at [161, 477] on button "Endereços" at bounding box center [173, 489] width 209 height 43
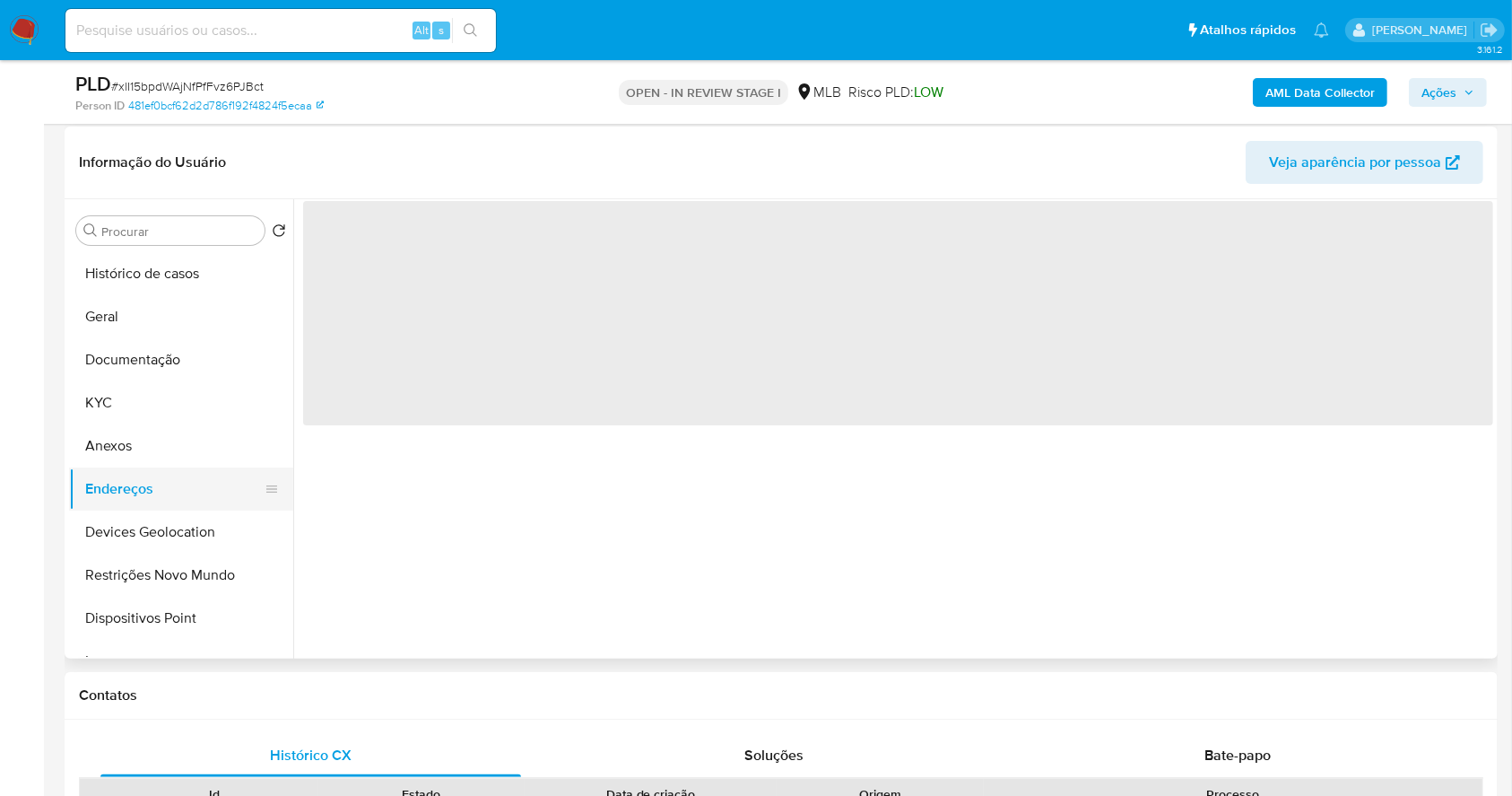
scroll to position [0, 0]
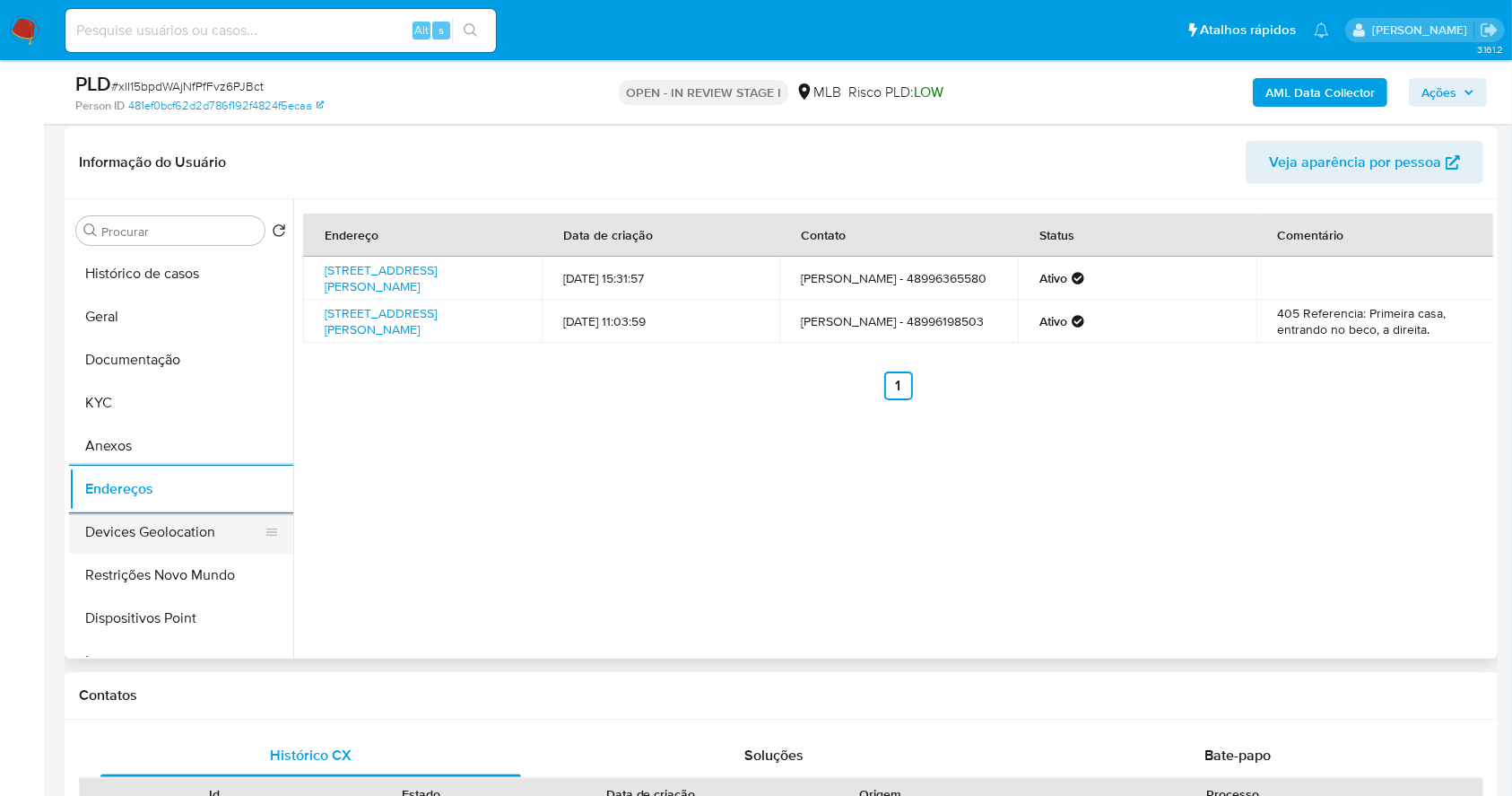
click at [224, 541] on button "Devices Geolocation" at bounding box center [173, 532] width 209 height 43
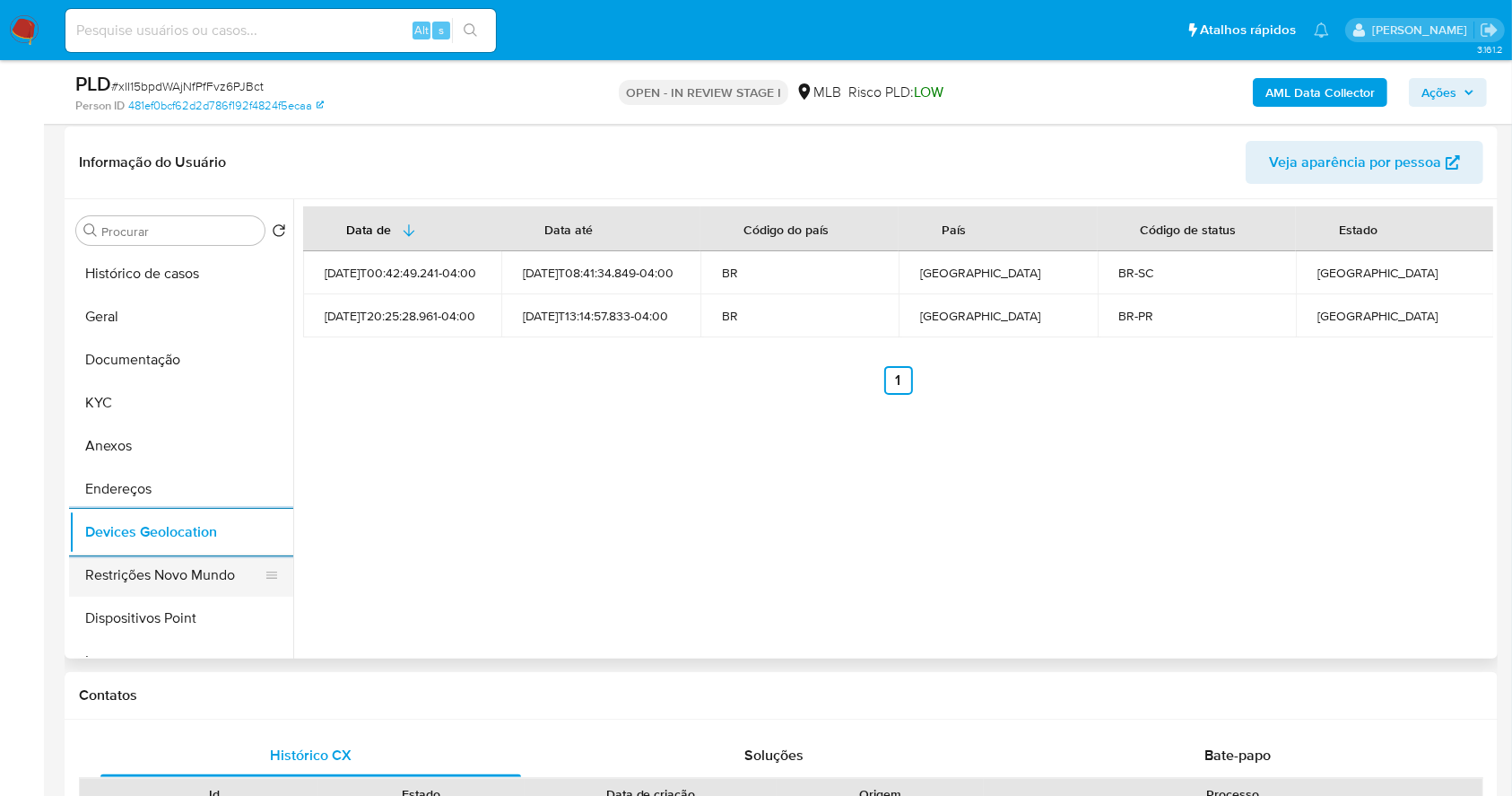
click at [199, 557] on button "Restrições Novo Mundo" at bounding box center [173, 575] width 209 height 43
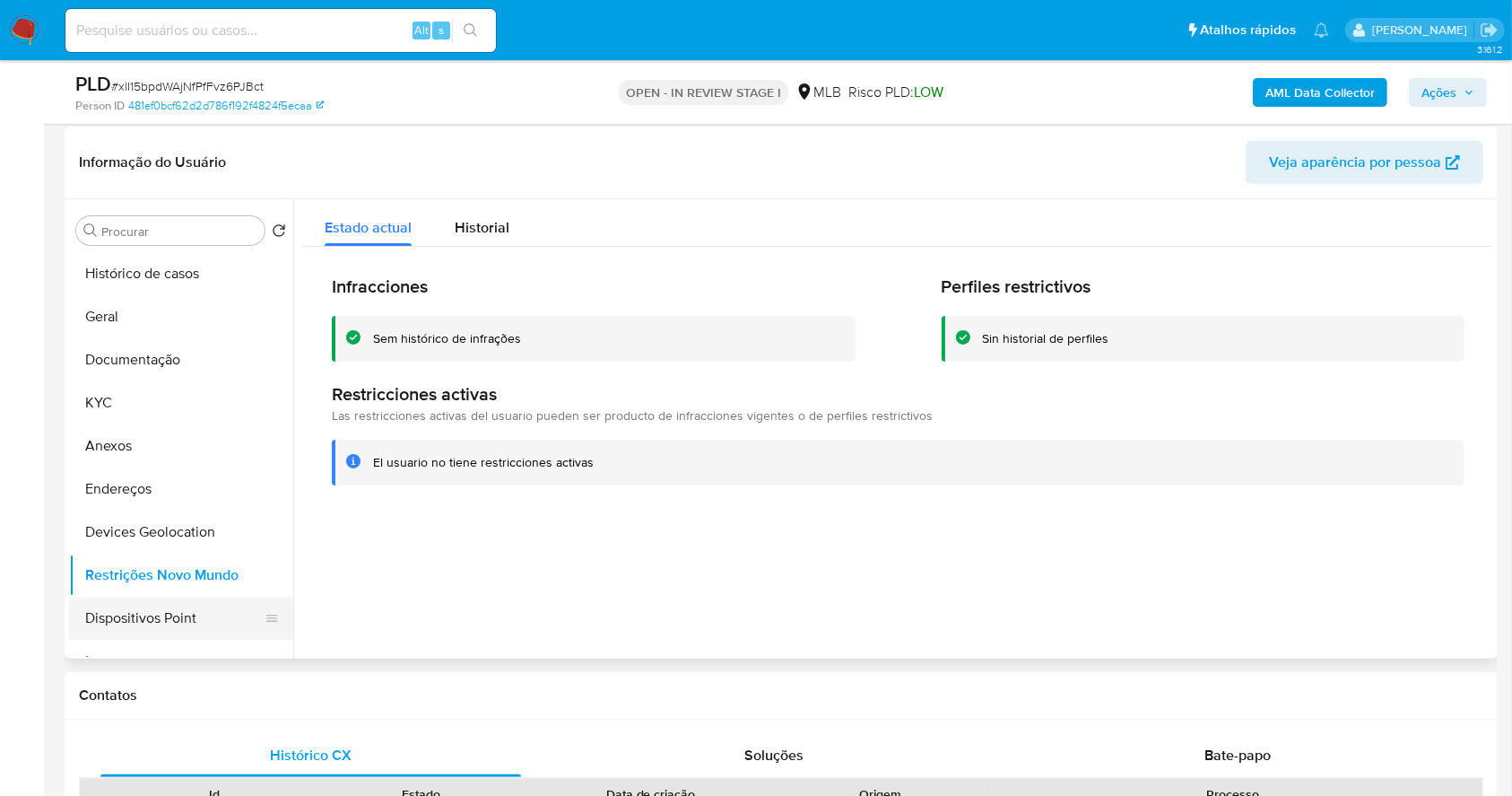
click at [143, 608] on button "Dispositivos Point" at bounding box center [173, 618] width 209 height 43
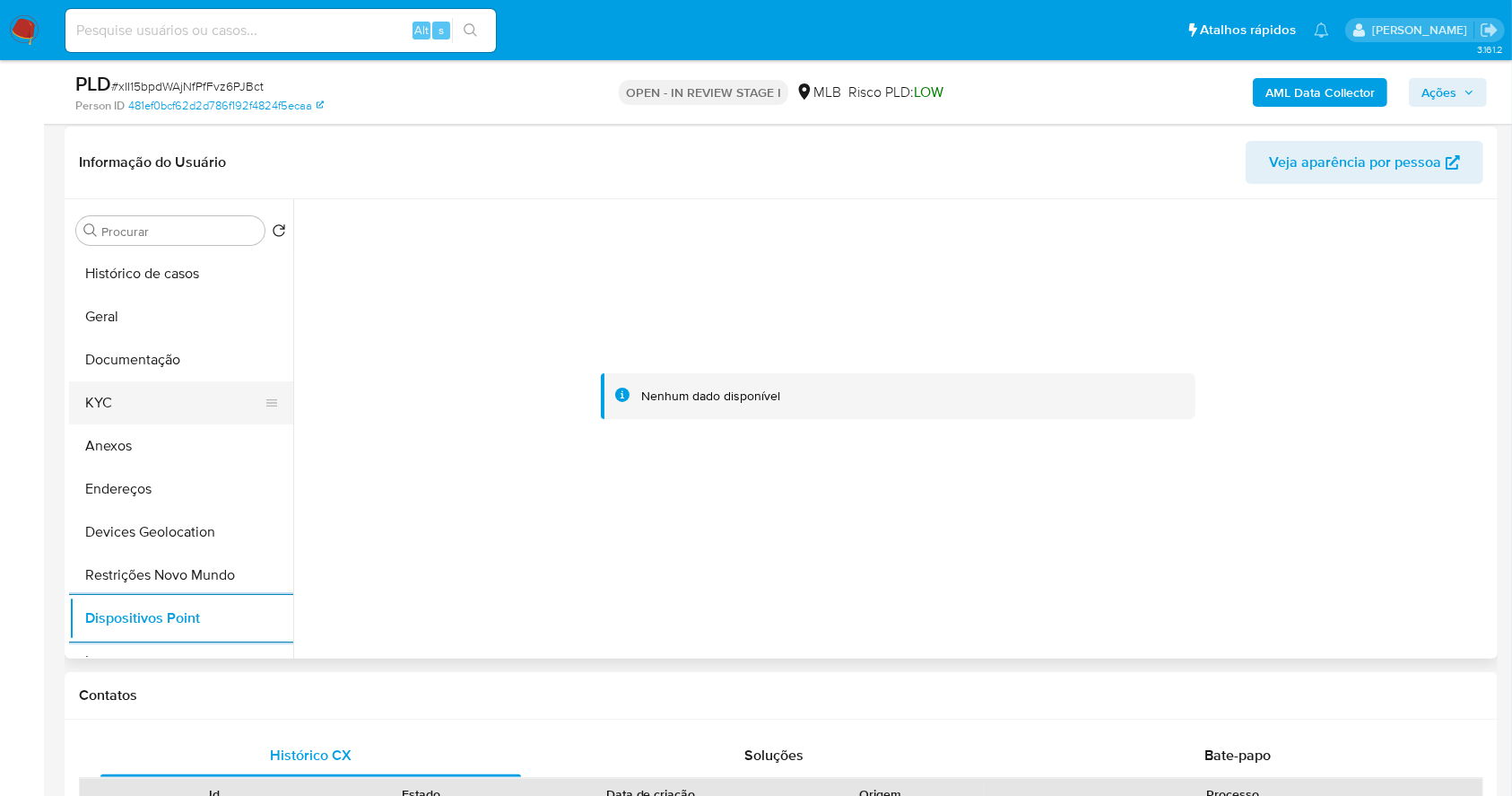
click at [177, 394] on button "KYC" at bounding box center [173, 403] width 209 height 43
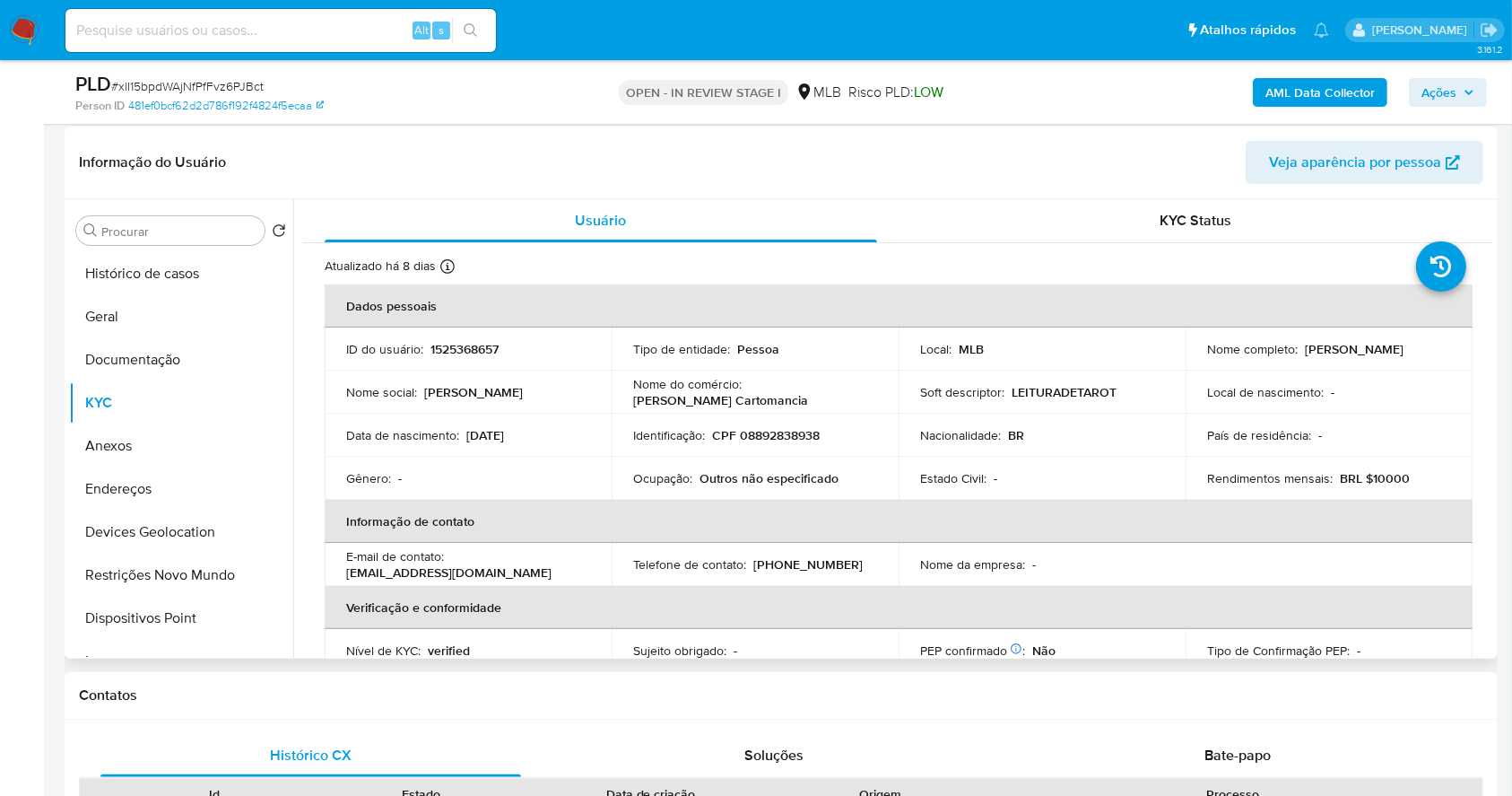
click at [800, 431] on p "CPF 08892838938" at bounding box center [766, 434] width 108 height 16
copy p "08892838938"
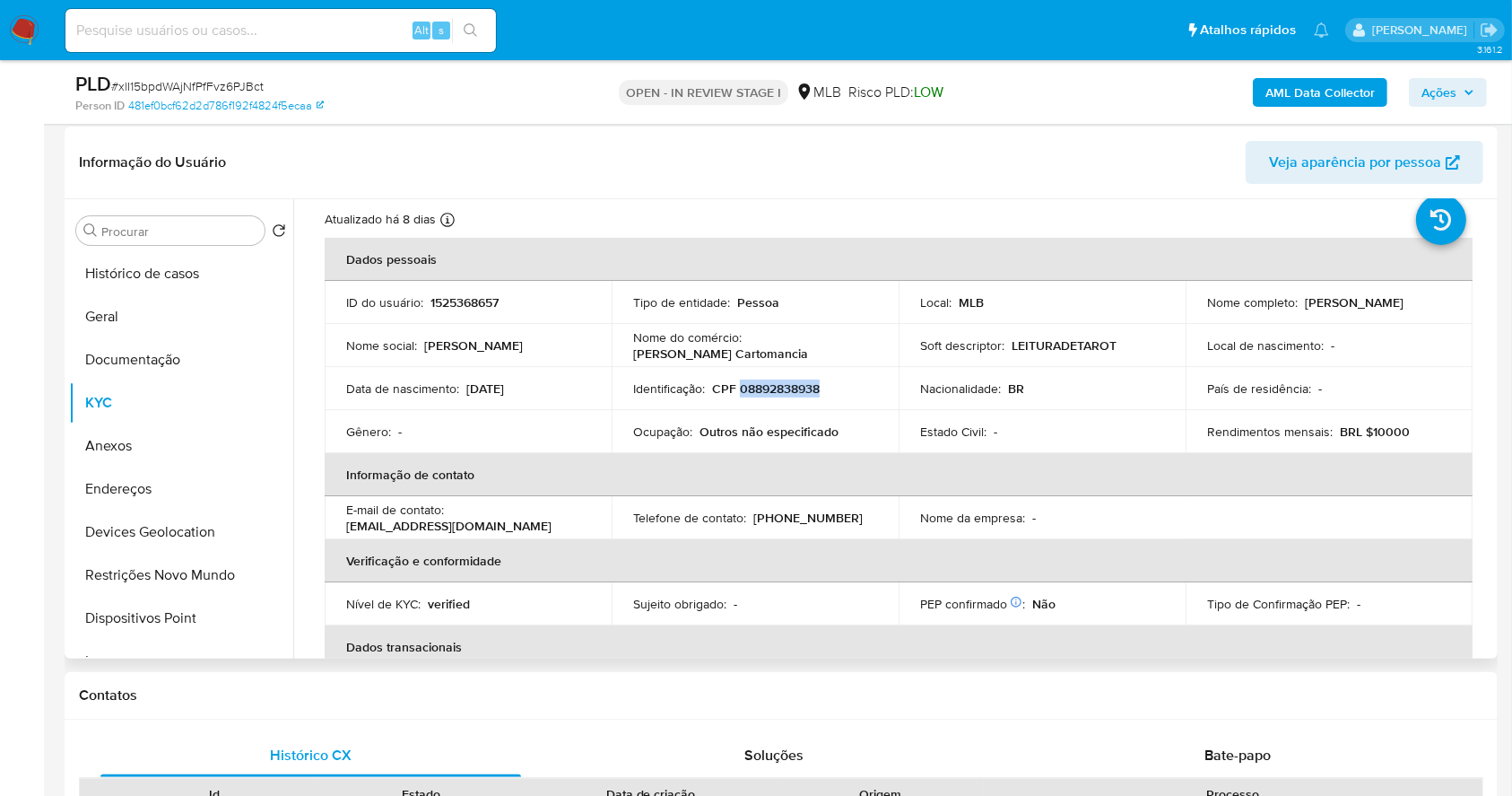
scroll to position [45, 0]
click at [801, 390] on p "CPF 08892838938" at bounding box center [766, 389] width 108 height 16
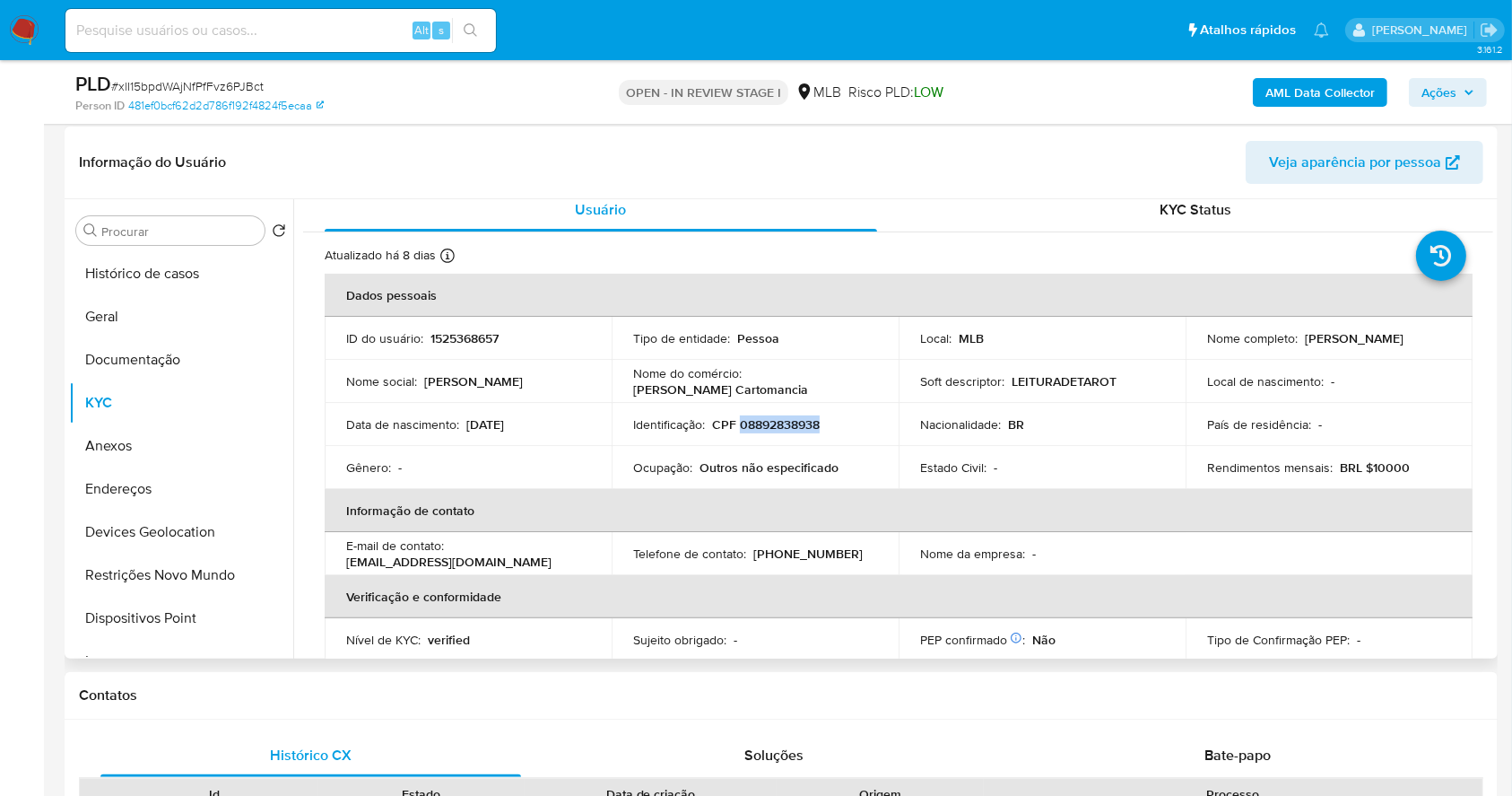
scroll to position [0, 0]
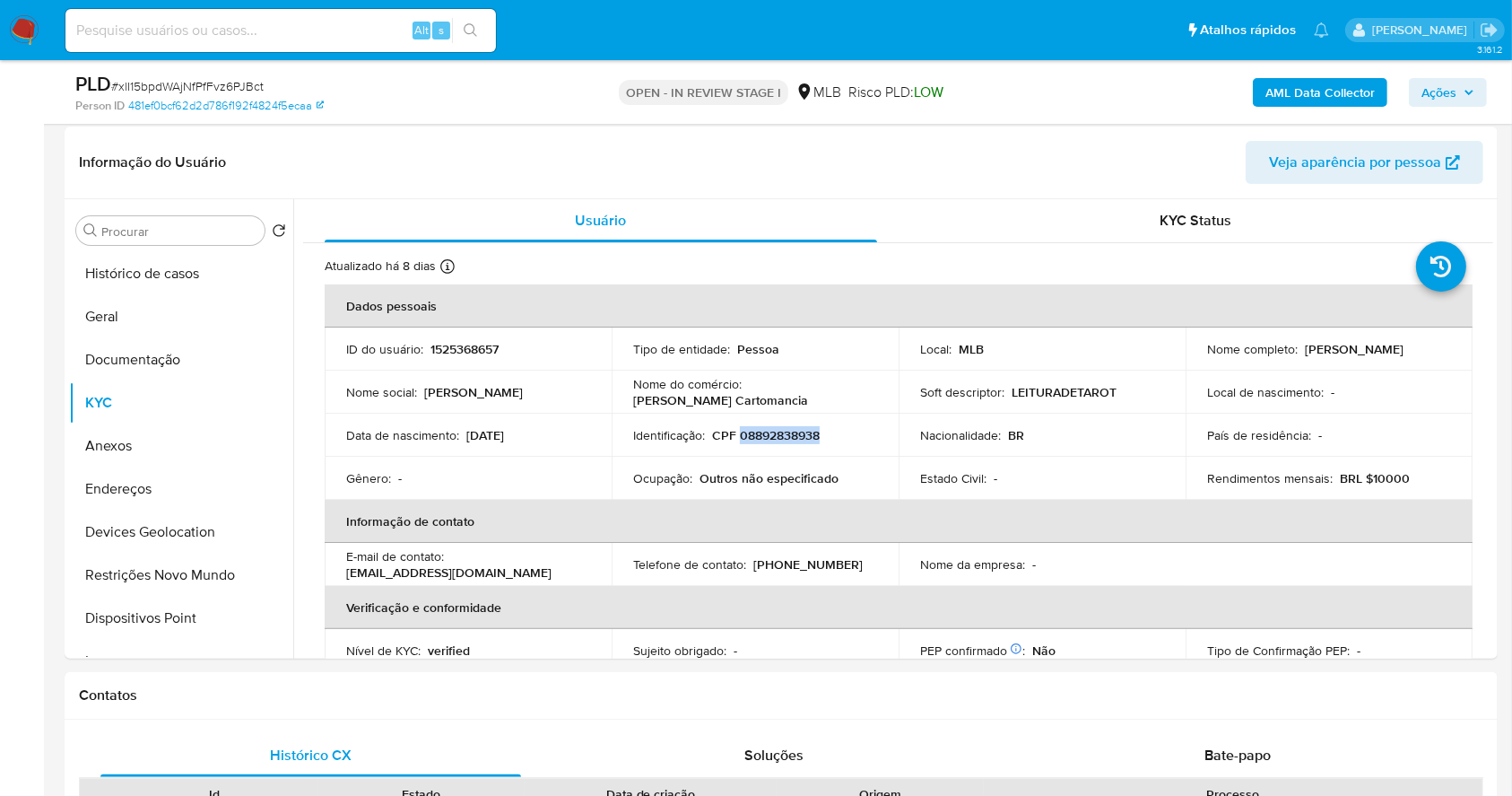
click at [1447, 84] on span "Ações" at bounding box center [1438, 93] width 35 height 29
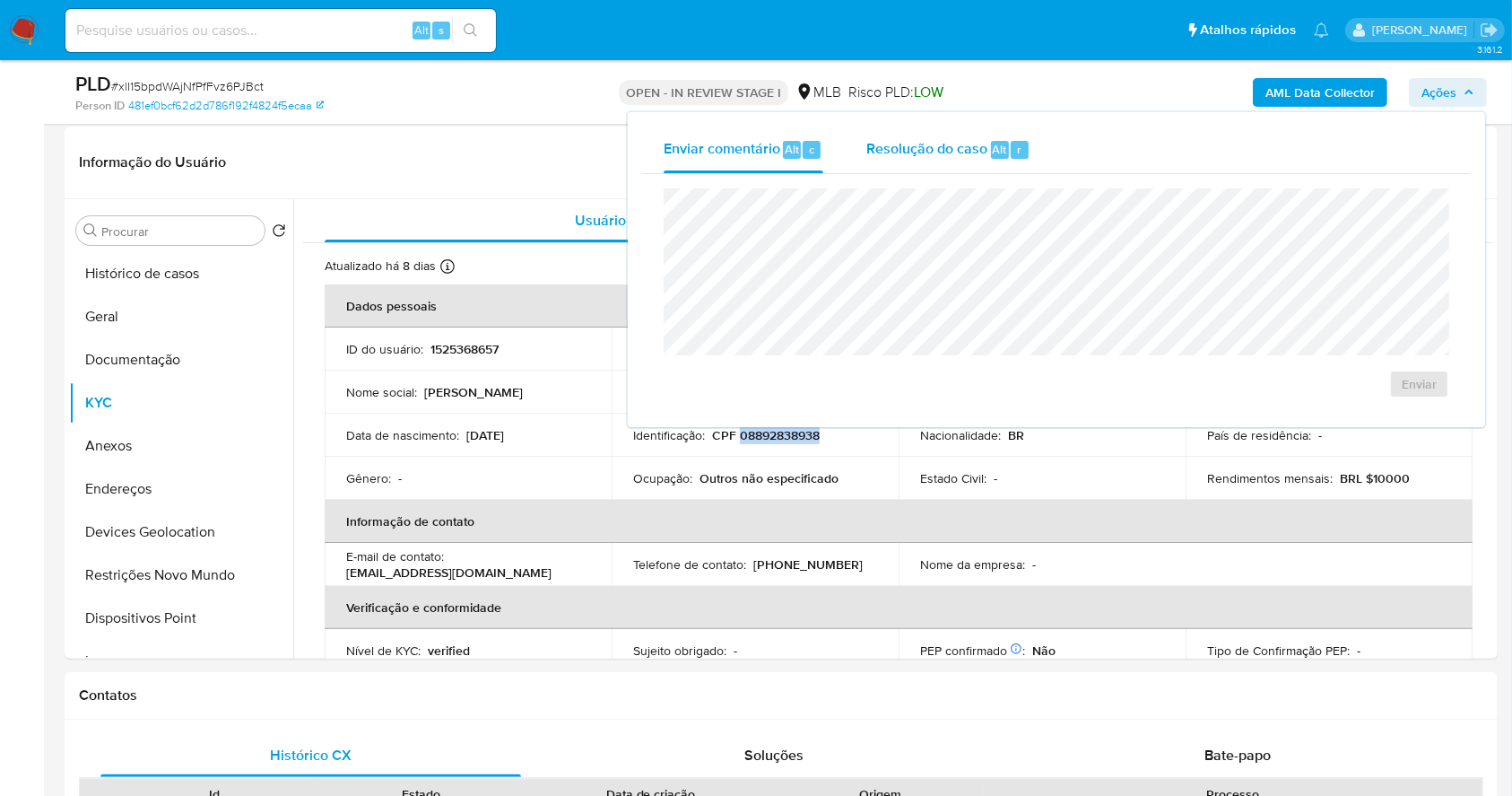
click at [993, 155] on span "Alt" at bounding box center [999, 149] width 14 height 17
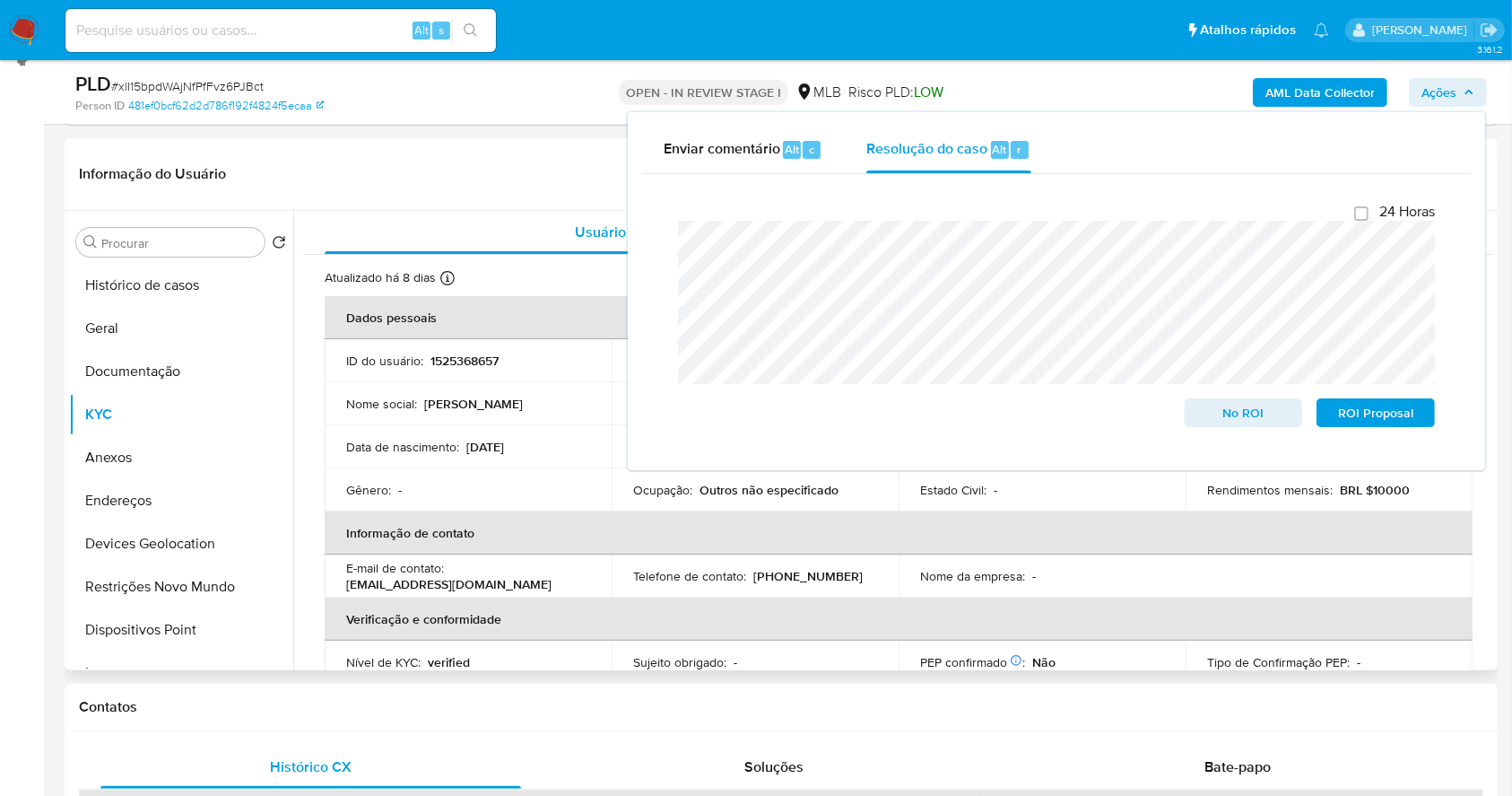
scroll to position [217, 0]
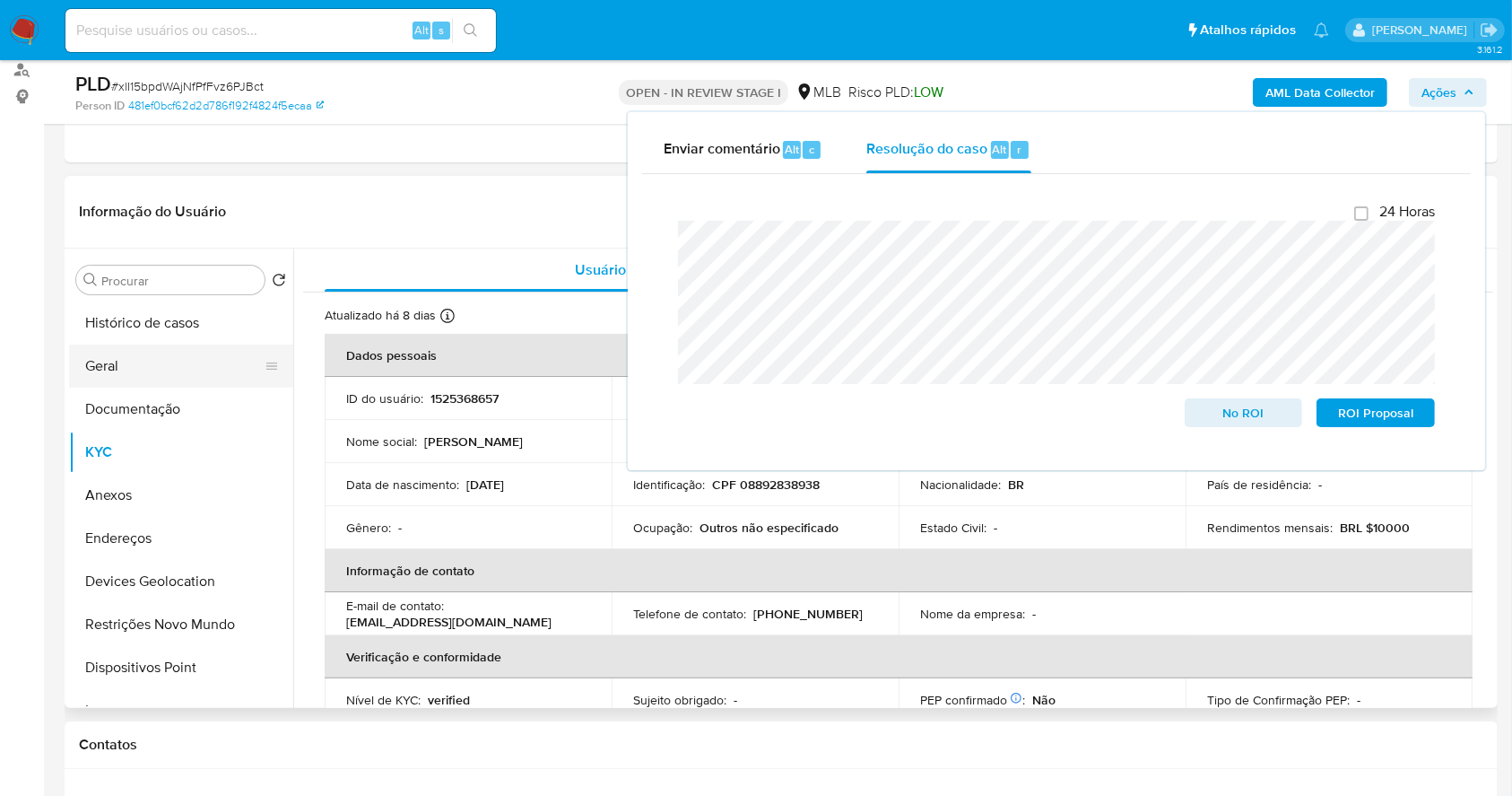
click at [154, 362] on button "Geral" at bounding box center [173, 365] width 209 height 43
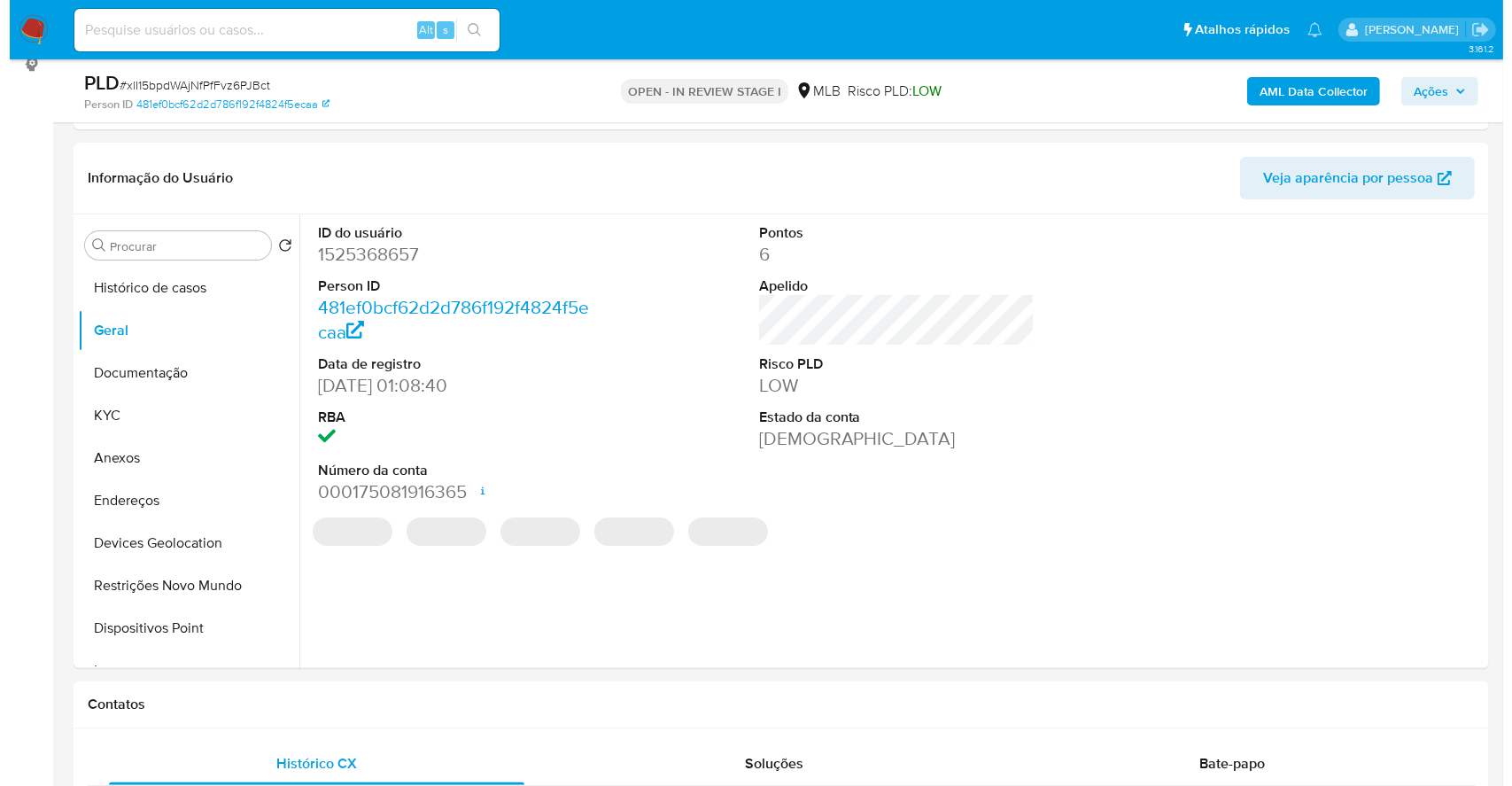
scroll to position [258, 0]
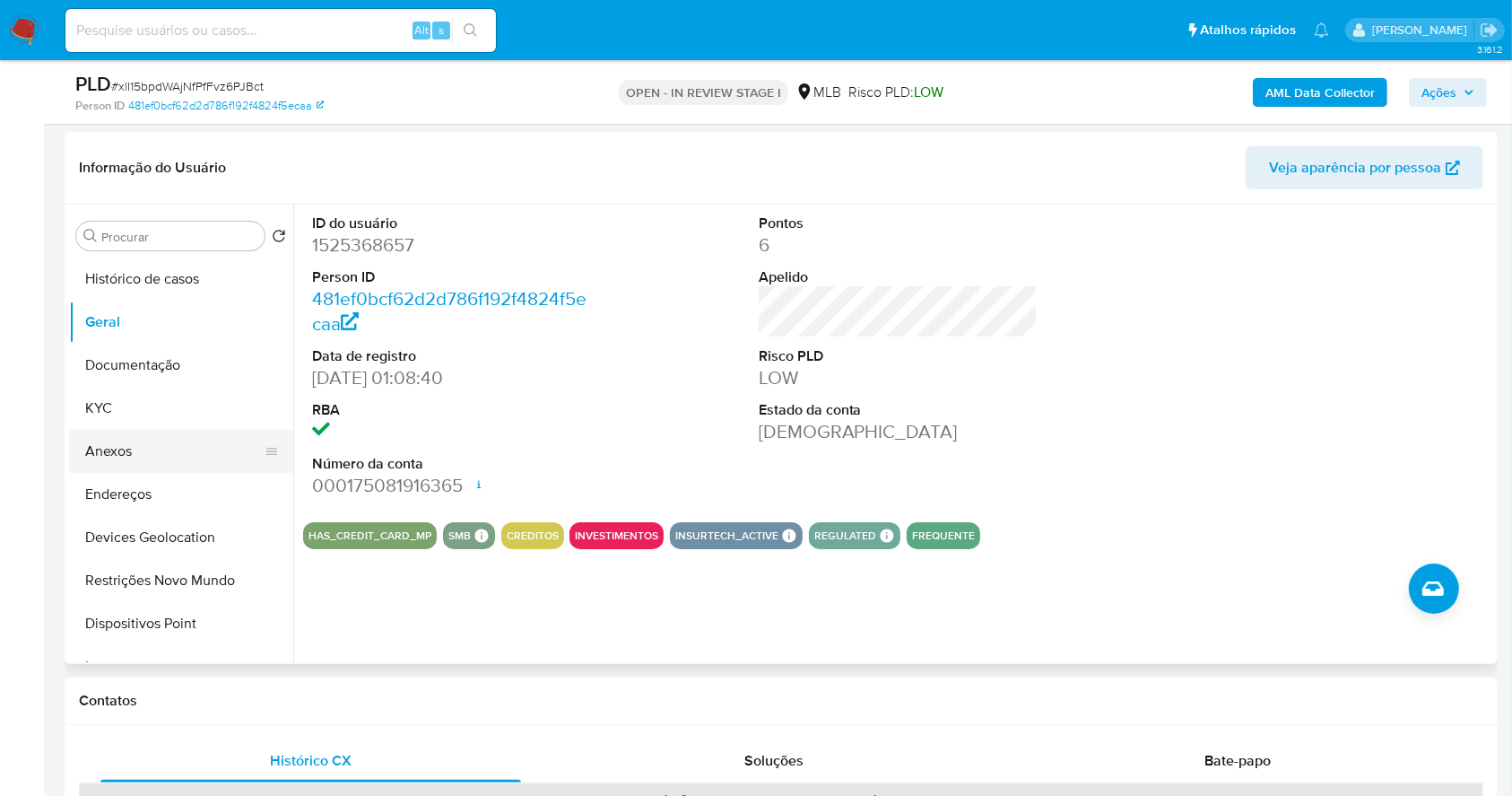
click at [159, 453] on button "Anexos" at bounding box center [173, 451] width 209 height 43
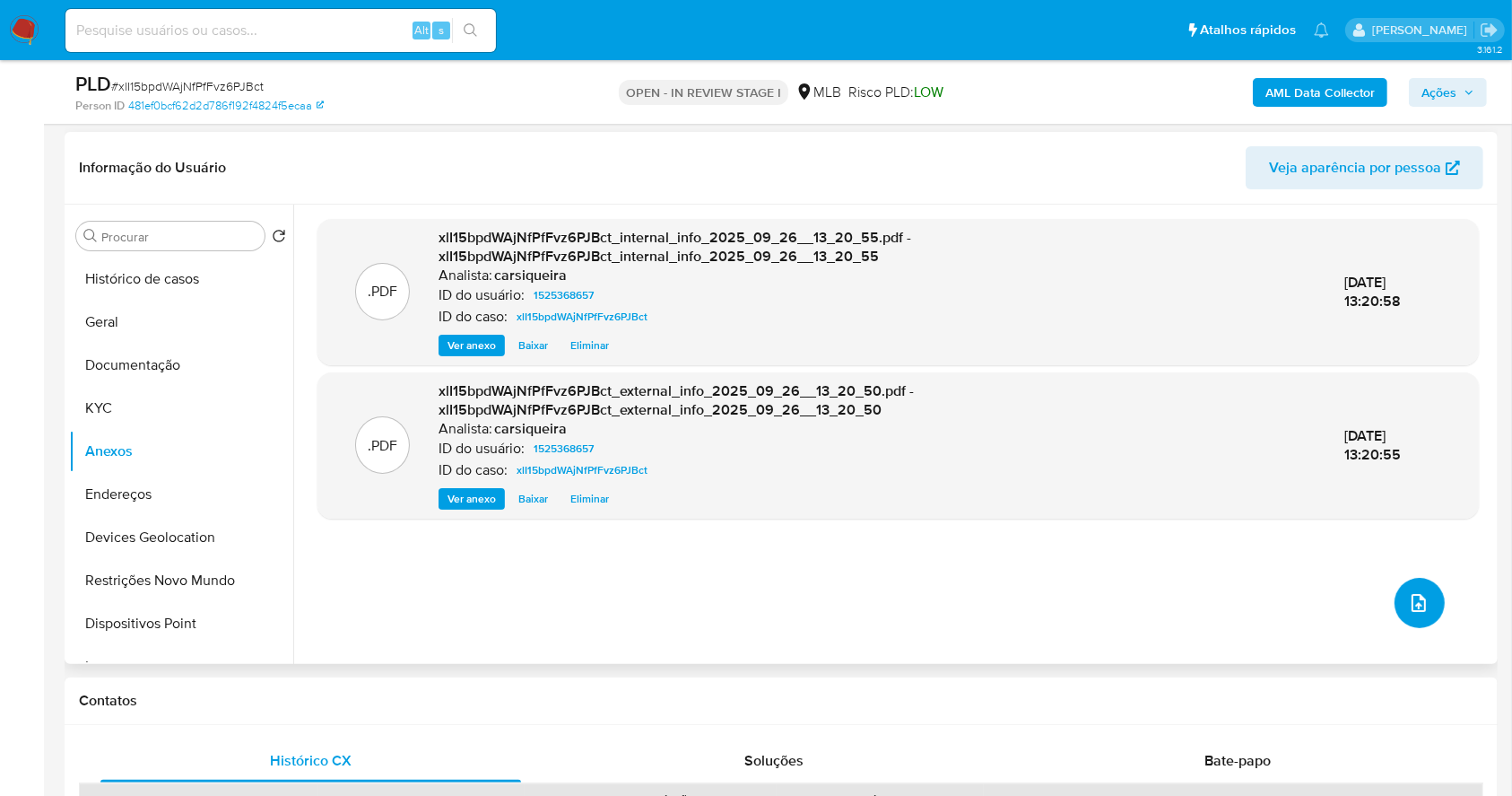
click at [1413, 598] on icon "upload-file" at bounding box center [1418, 603] width 22 height 22
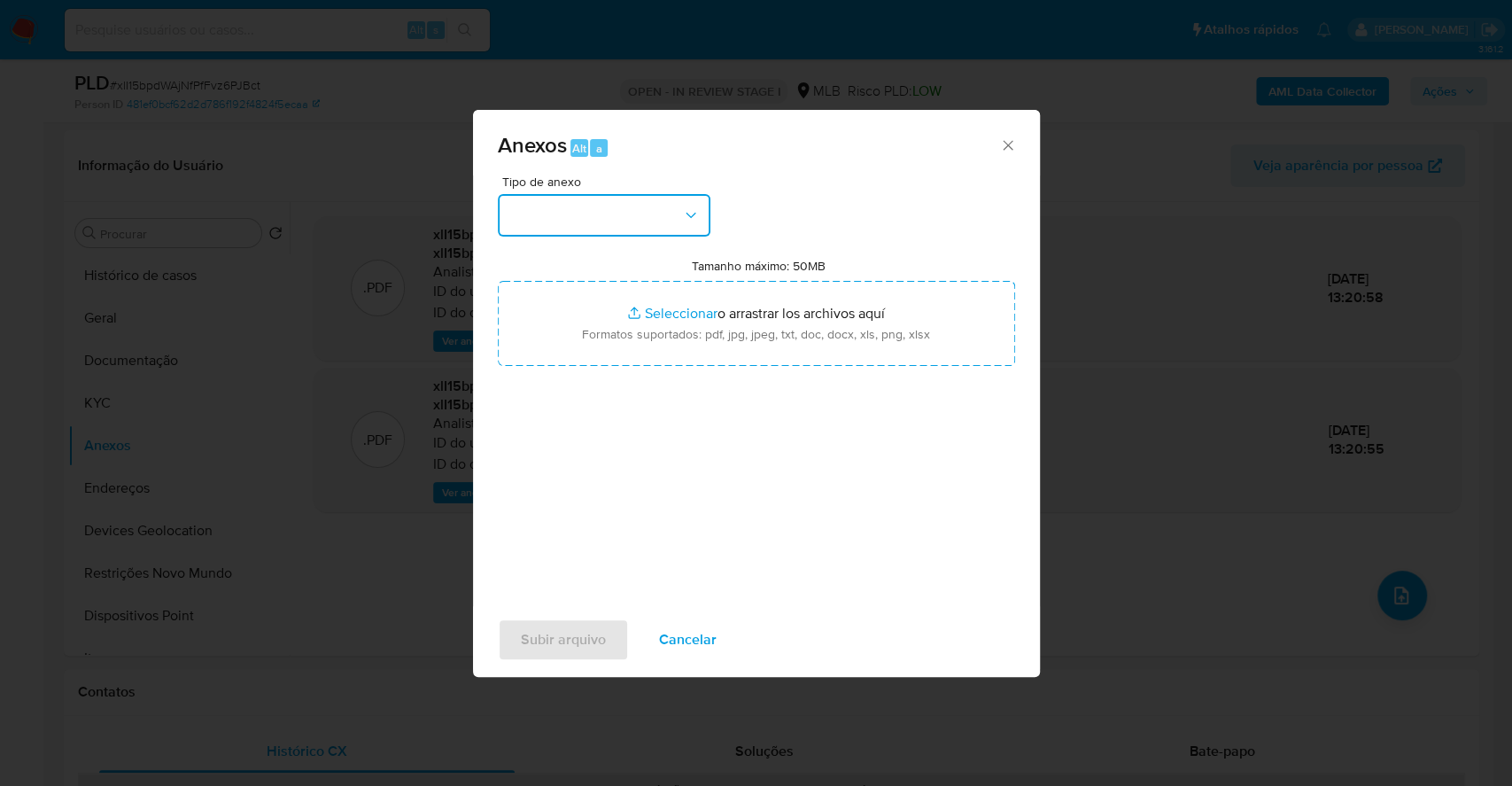
click at [588, 219] on button "button" at bounding box center [603, 214] width 212 height 43
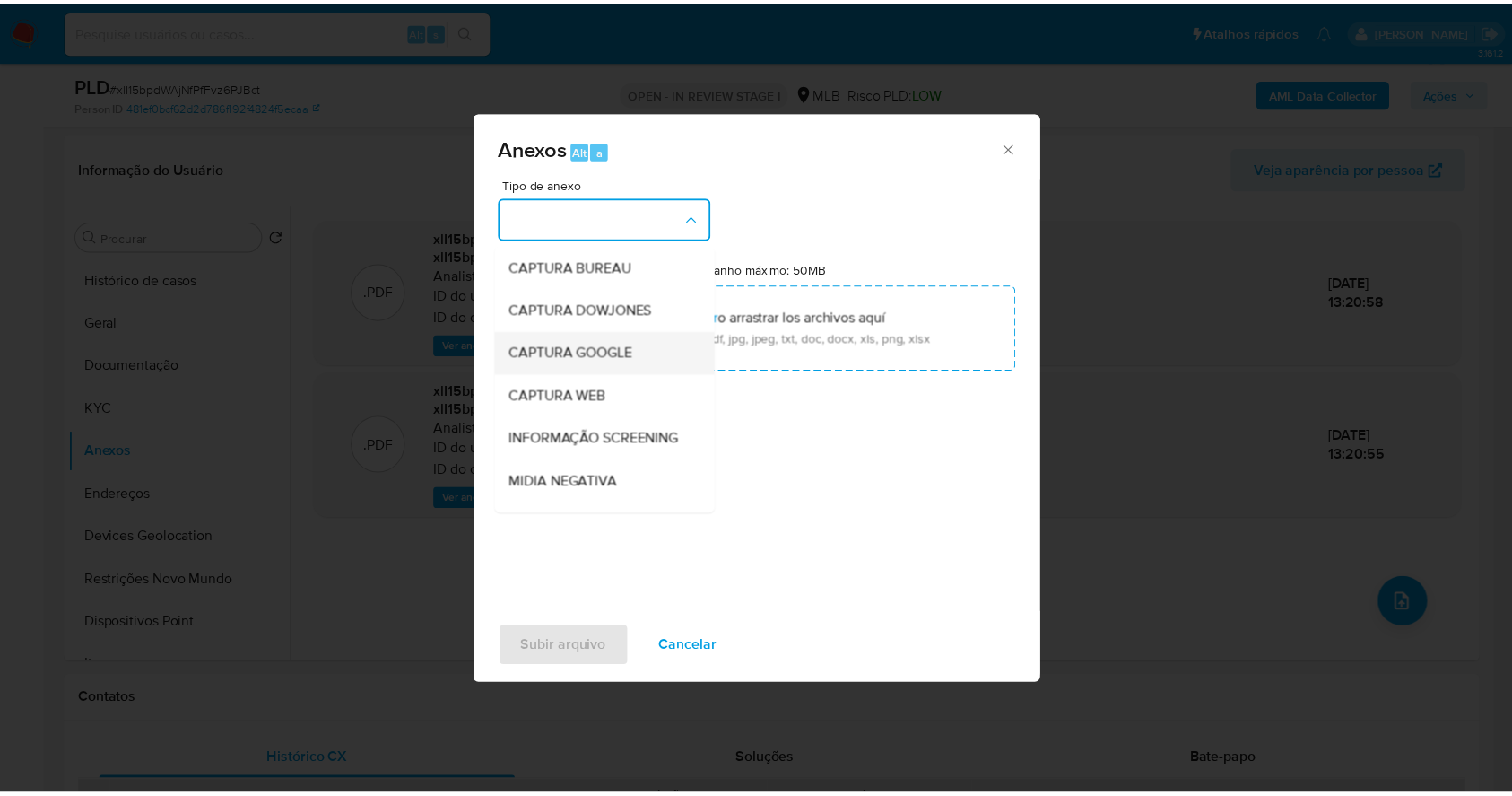
scroll to position [276, 0]
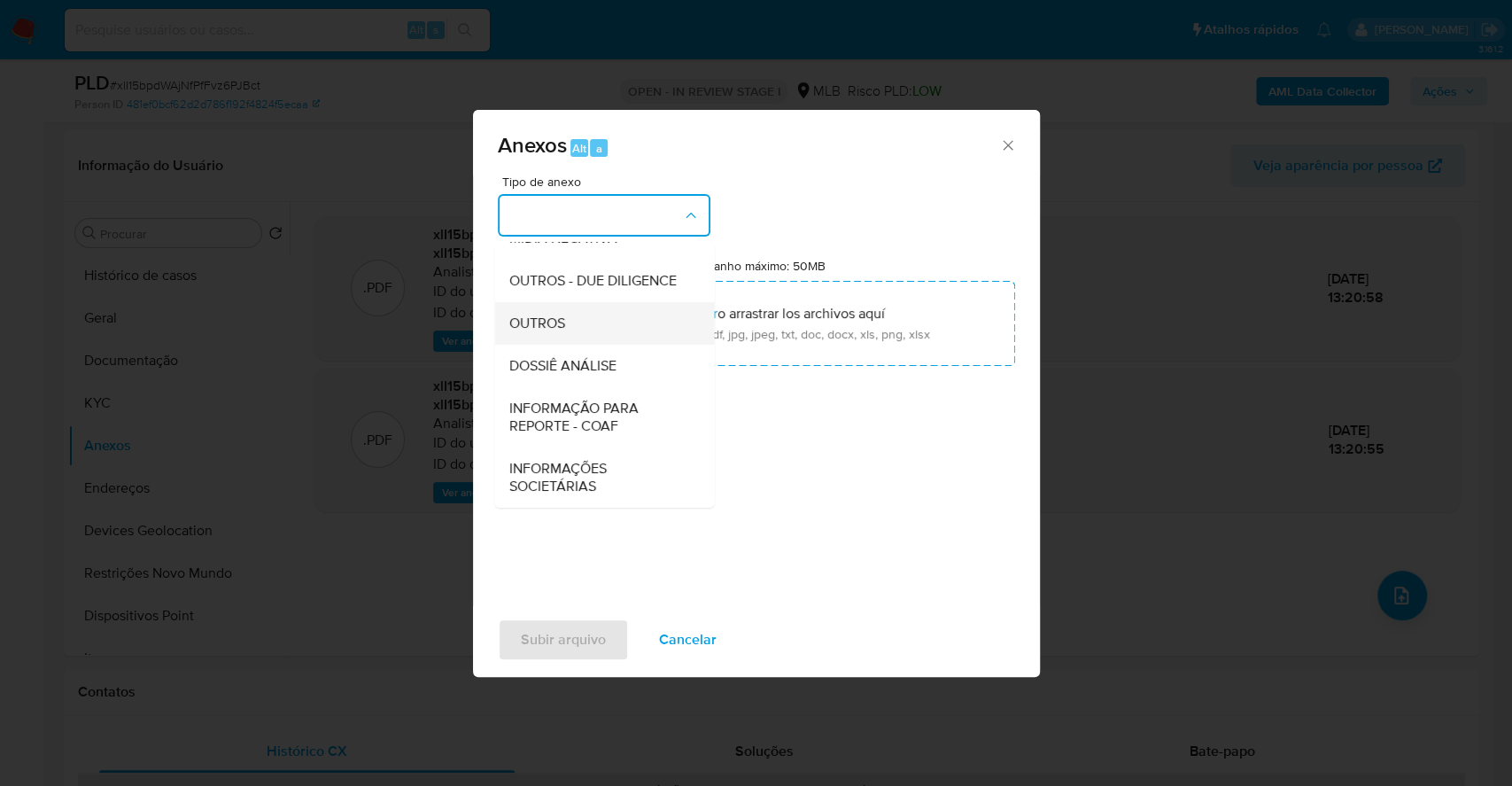
click at [578, 328] on div "OUTROS" at bounding box center [598, 323] width 180 height 43
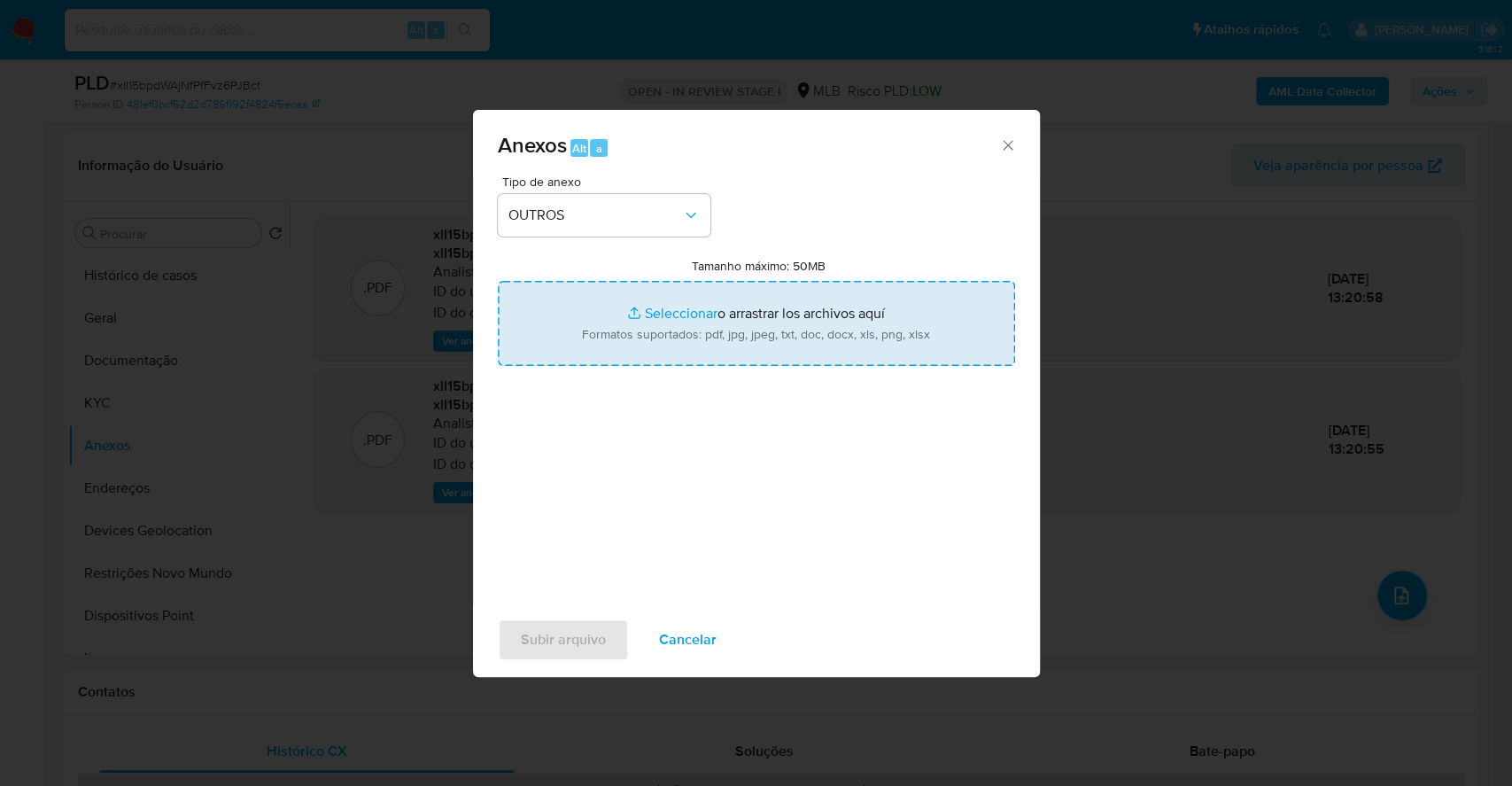
click at [662, 319] on input "Tamanho máximo: 50MB Seleccionar archivos" at bounding box center [756, 323] width 518 height 85
type input "C:\fakepath\SAR - XXXX - CPF 08892838938 - MARIA GABRIELA ANTUNES GUILHERME - D…"
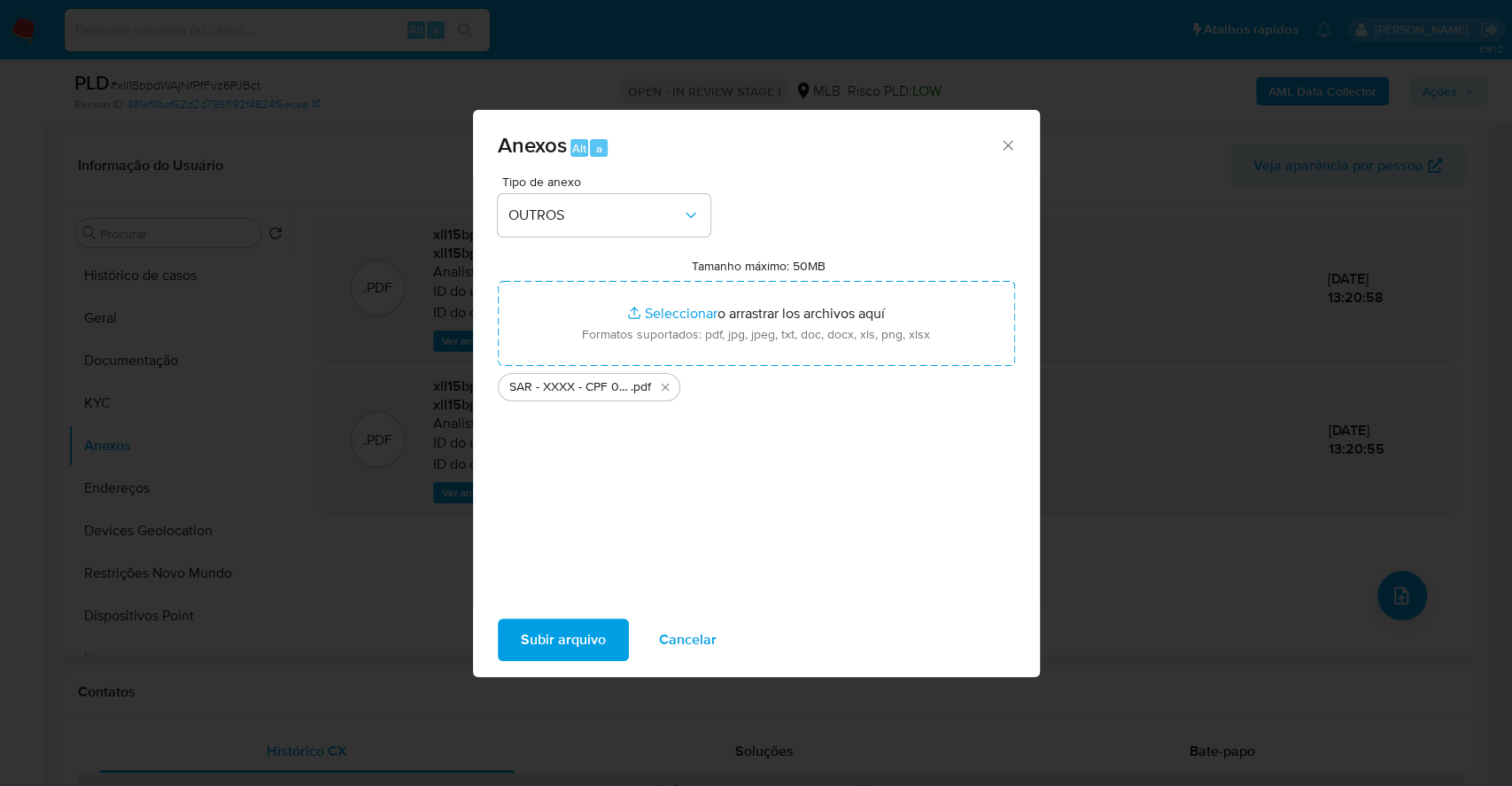
click at [576, 657] on span "Subir arquivo" at bounding box center [563, 639] width 85 height 39
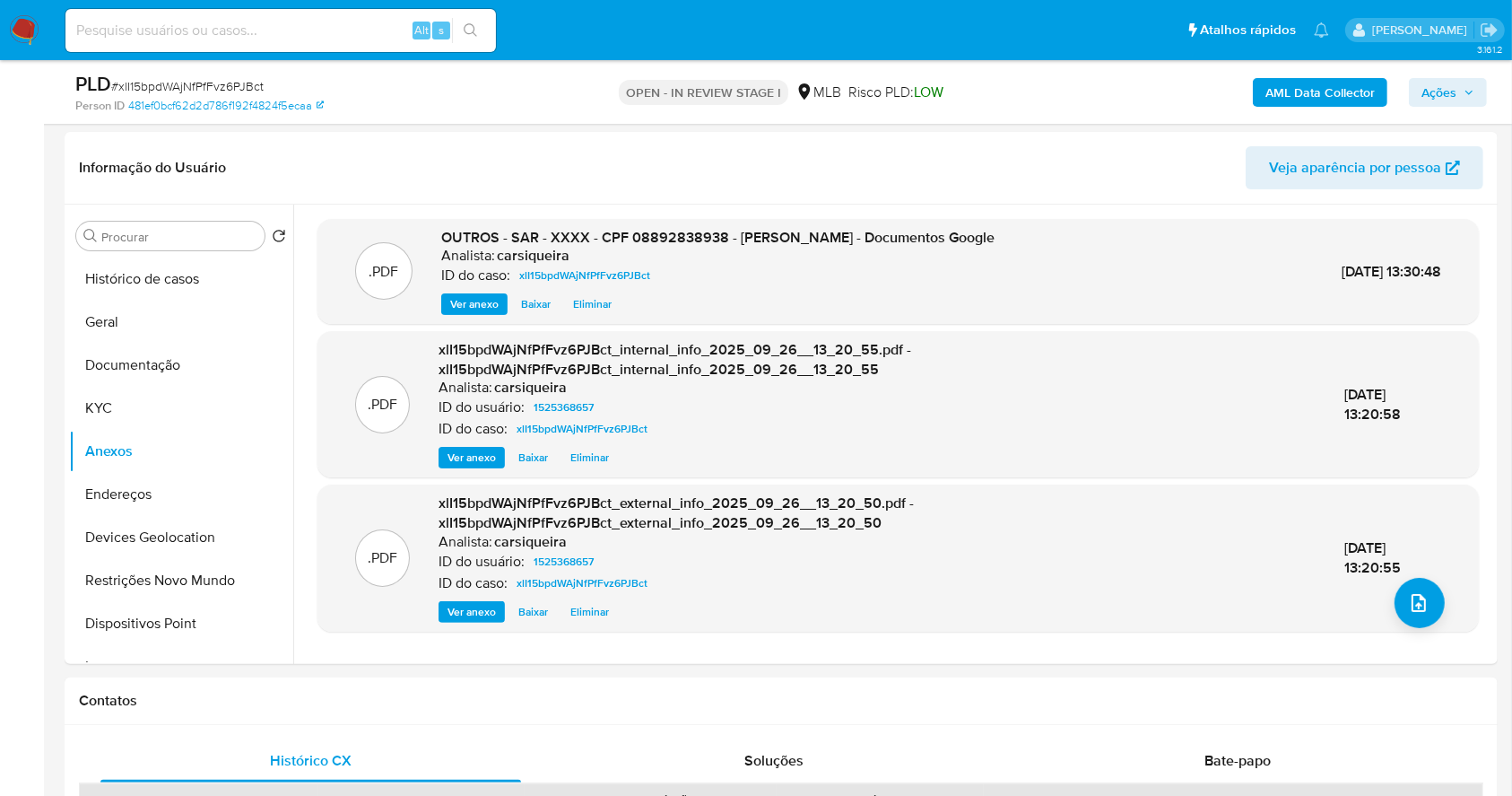
click at [1460, 85] on span "Ações" at bounding box center [1447, 92] width 53 height 25
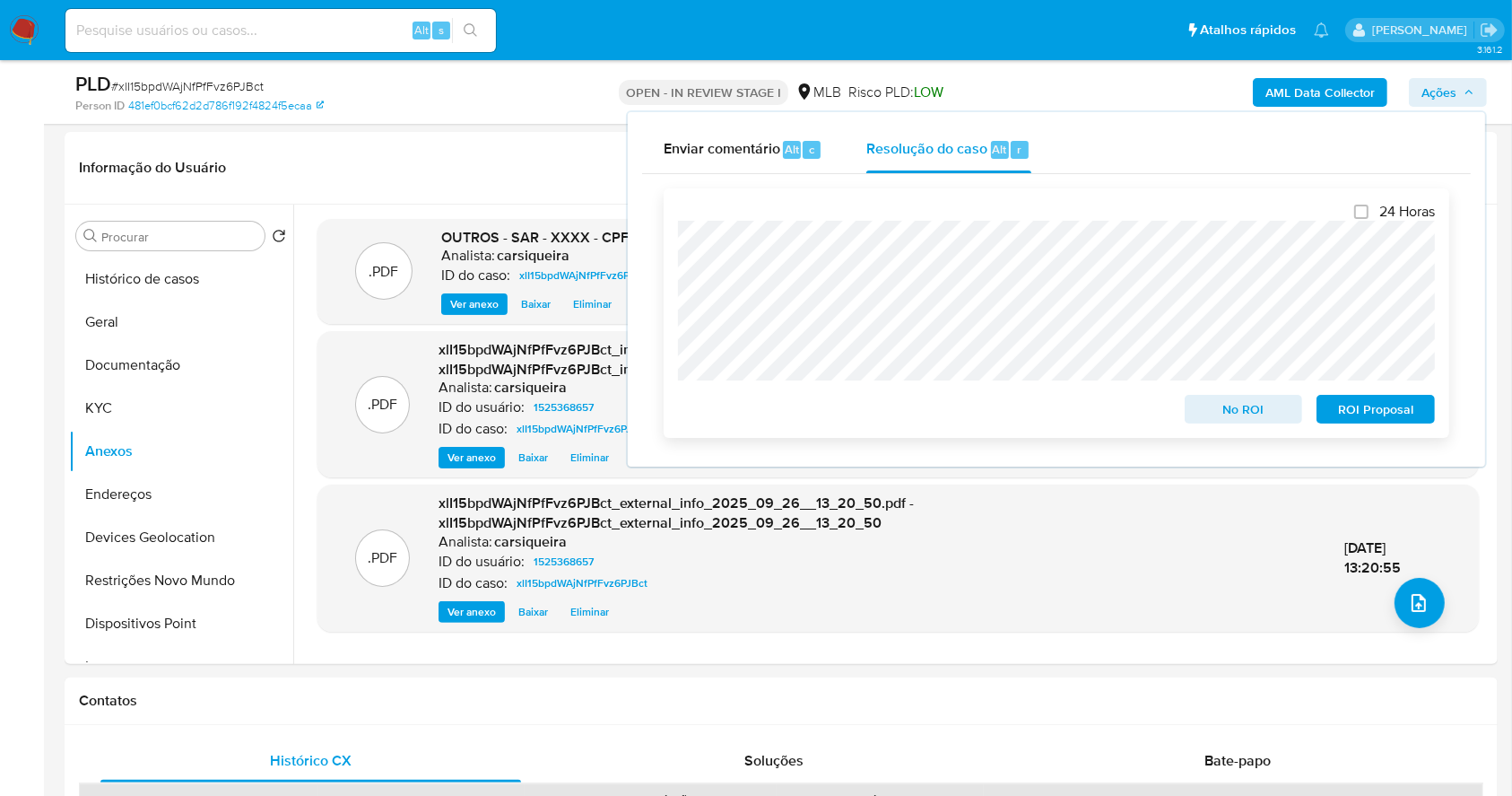
click at [1375, 409] on span "ROI Proposal" at bounding box center [1376, 409] width 94 height 25
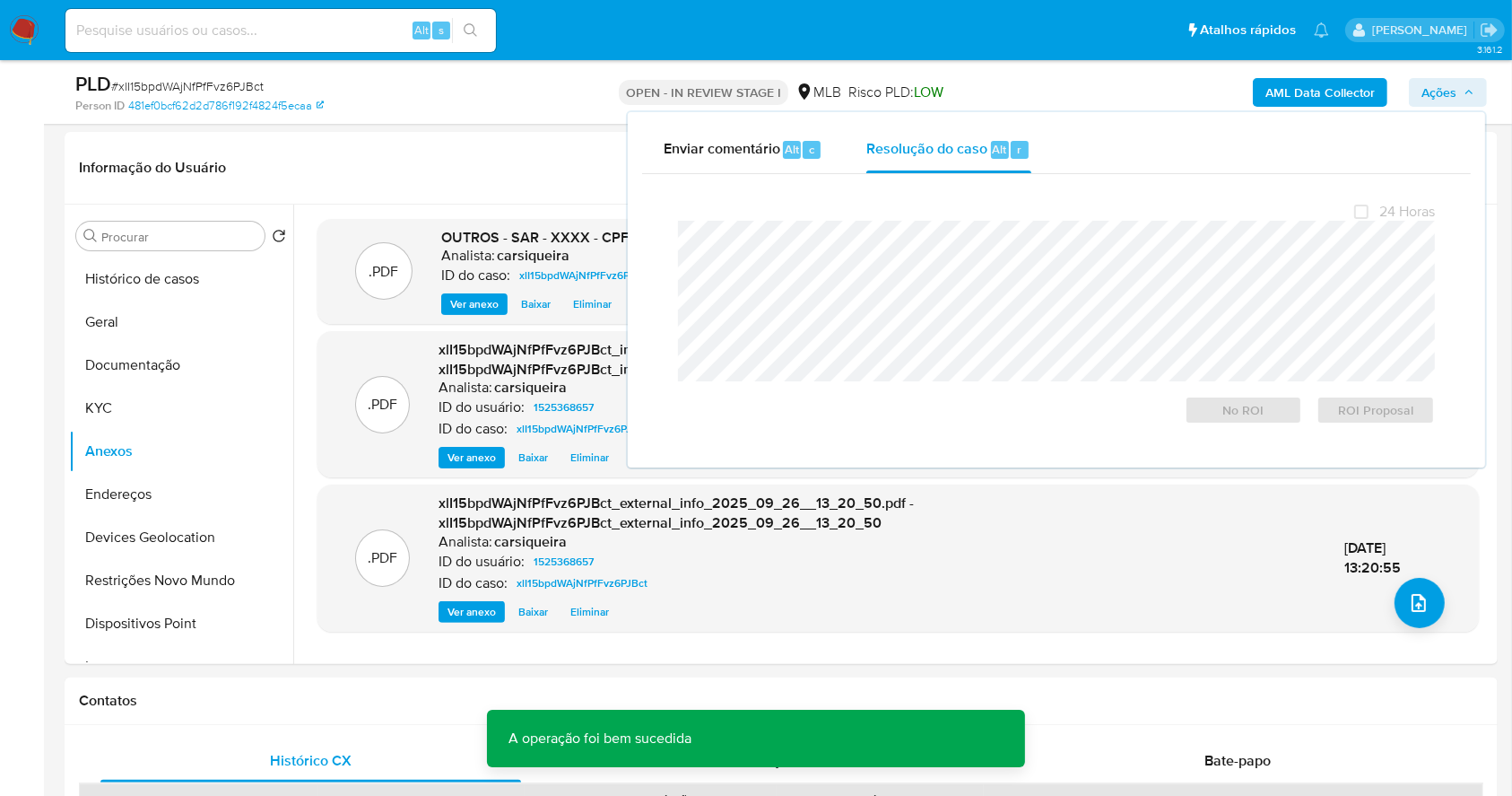
click at [190, 83] on span "# xlI15bpdWAjNfPfFvz6PJBct" at bounding box center [186, 86] width 152 height 18
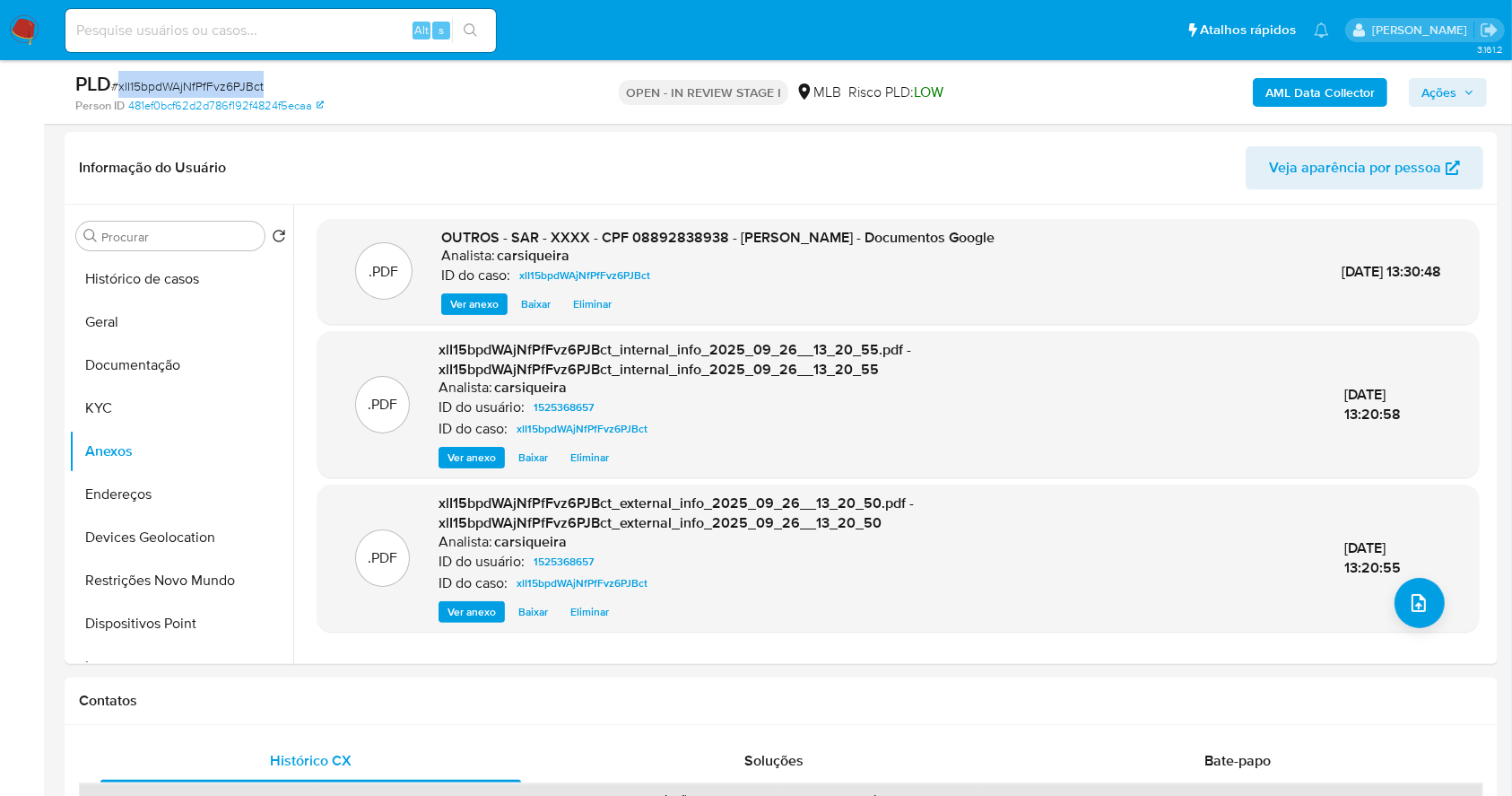
copy span "xlI15bpdWAjNfPfFvz6PJBct"
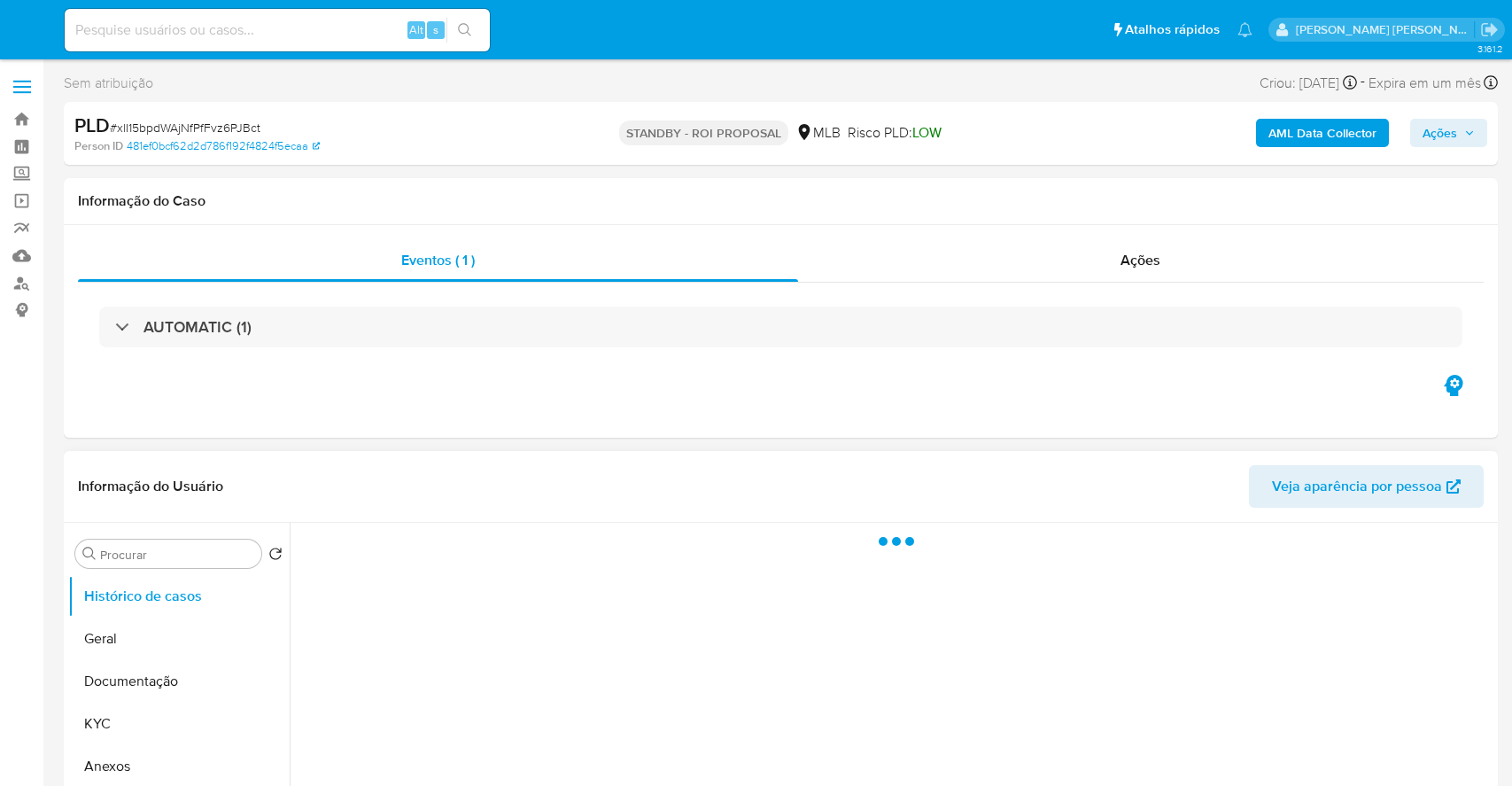
select select "10"
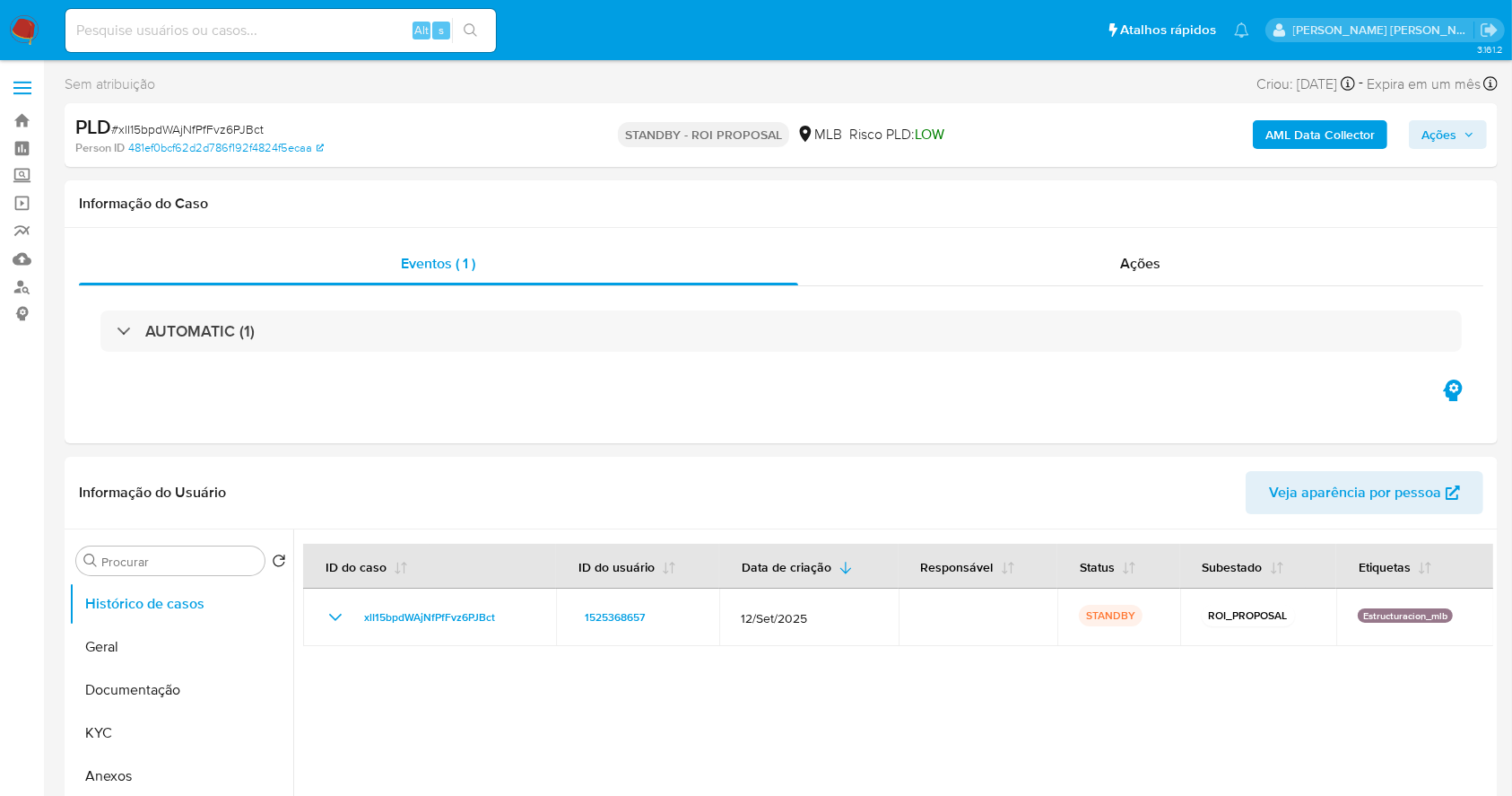
click at [30, 26] on img at bounding box center [24, 31] width 31 height 31
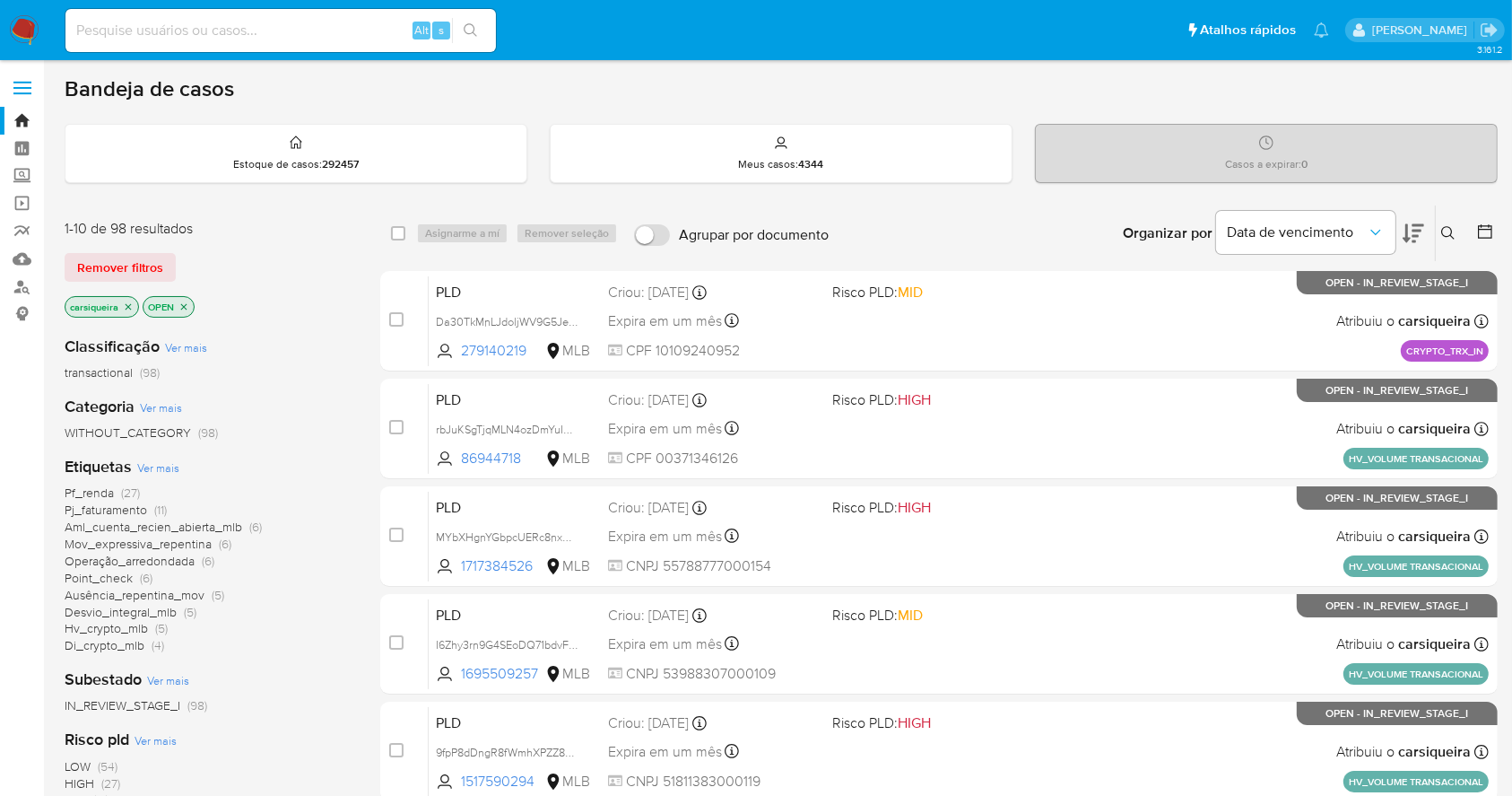
click at [1482, 236] on icon at bounding box center [1484, 231] width 14 height 14
click at [1490, 220] on div at bounding box center [1481, 233] width 33 height 55
click at [1490, 226] on icon at bounding box center [1484, 232] width 18 height 18
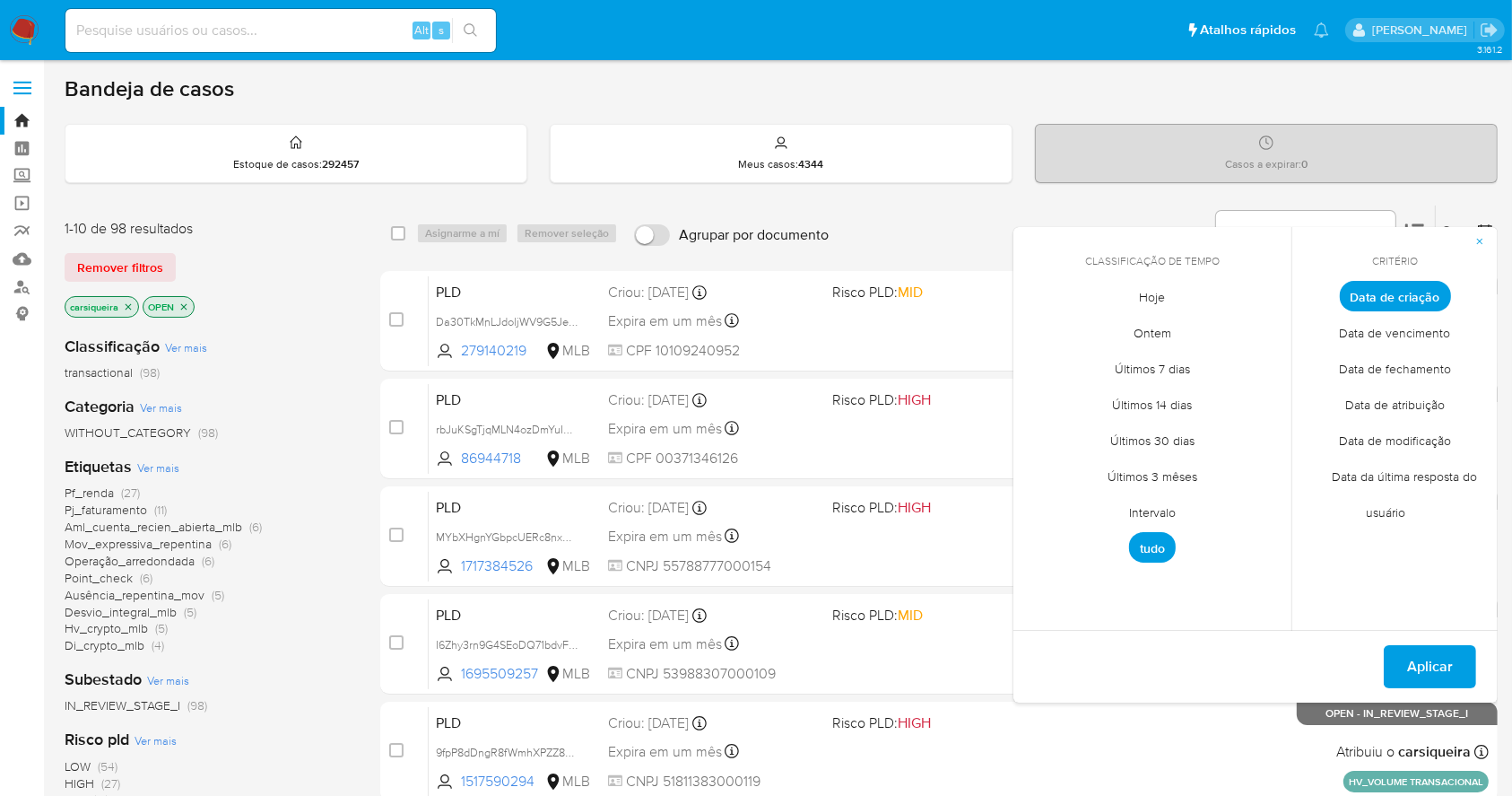
click at [1428, 364] on span "Data de fechamento" at bounding box center [1394, 369] width 150 height 36
click at [1171, 290] on span "Hoje" at bounding box center [1152, 298] width 64 height 36
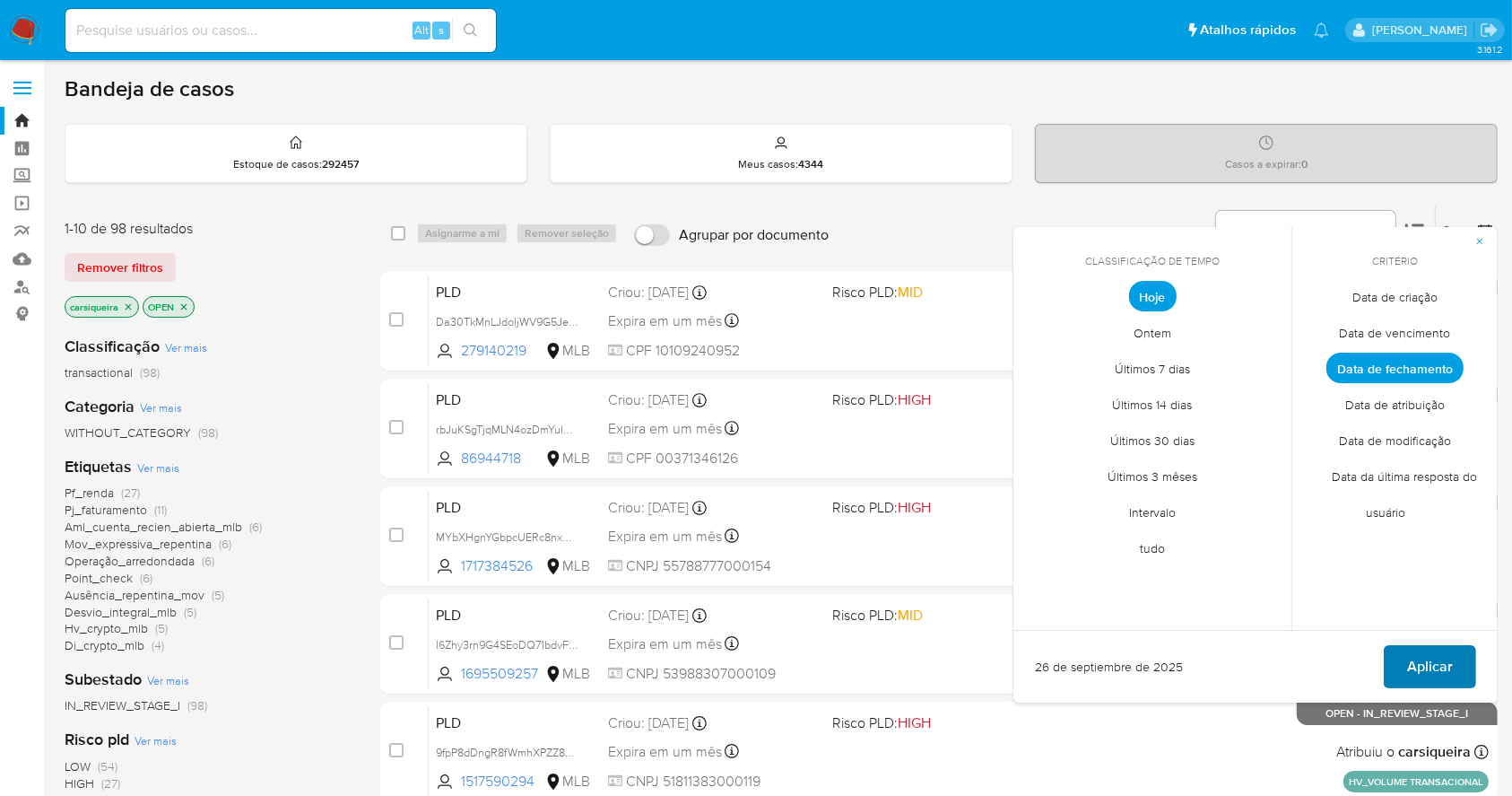
click at [1434, 668] on span "Aplicar" at bounding box center [1430, 666] width 46 height 39
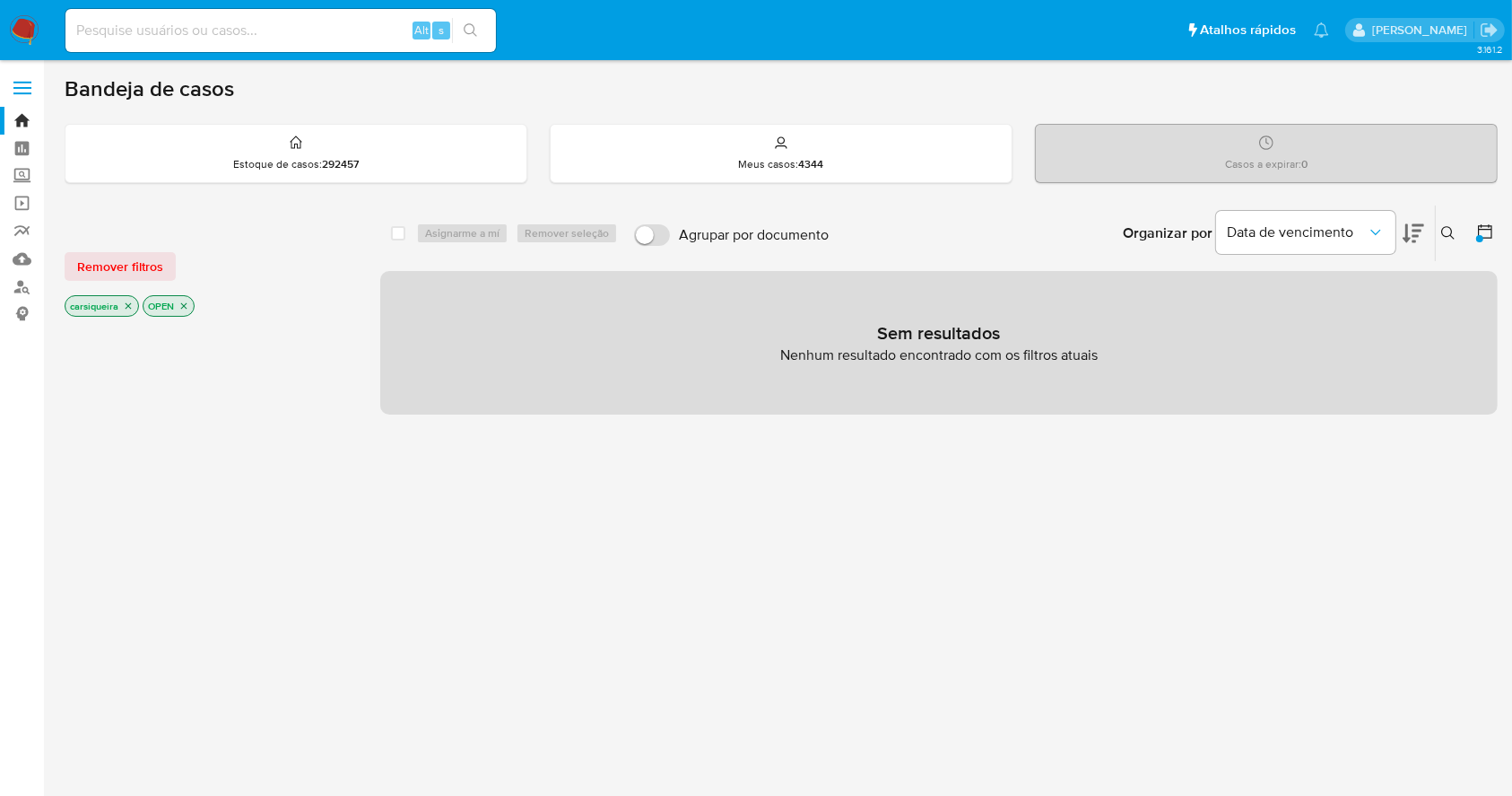
click at [186, 303] on icon "close-filter" at bounding box center [184, 305] width 11 height 11
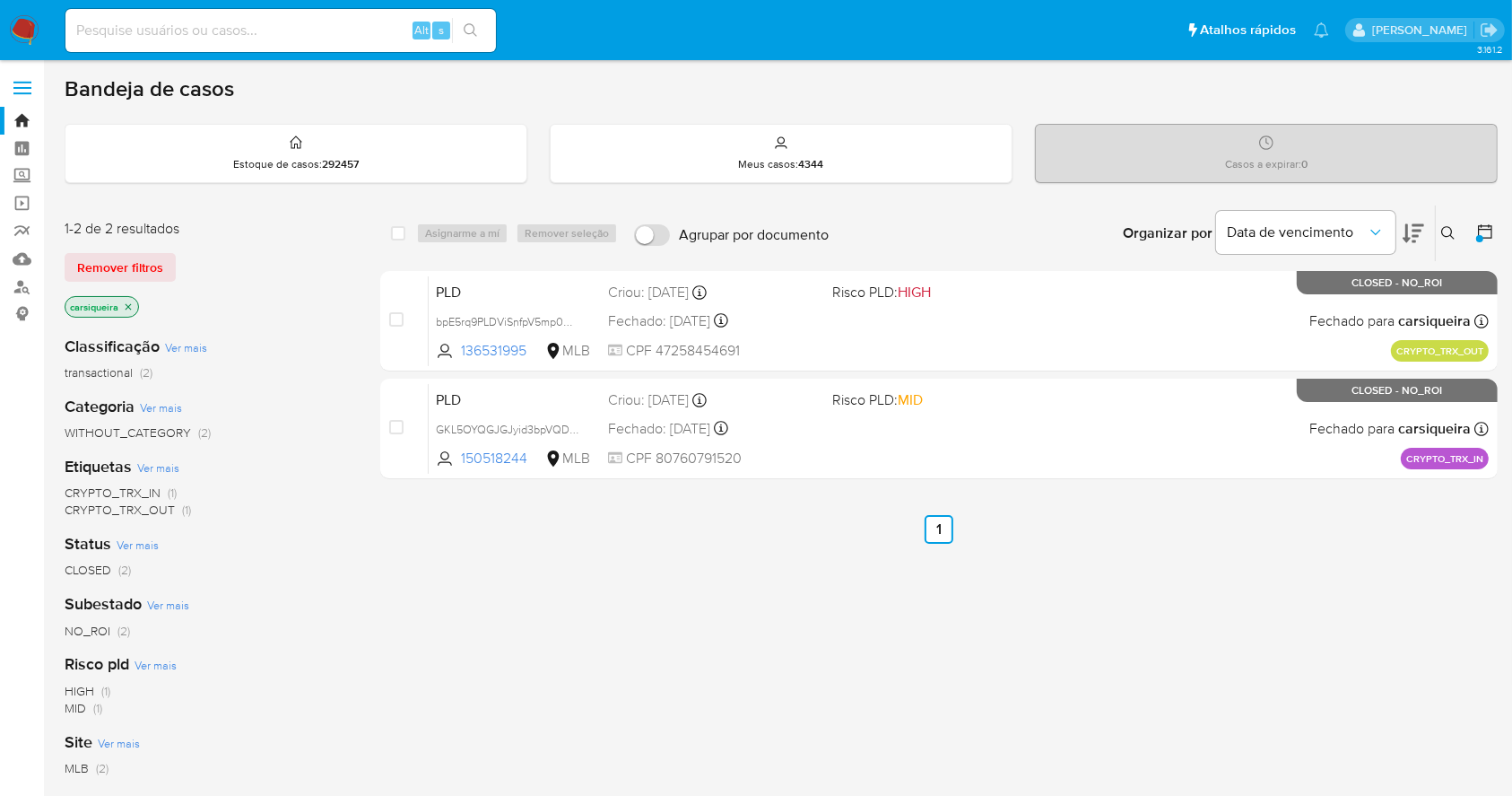
click at [8, 25] on nav "Pausado Ver notificaciones Alt s Atalhos rápidos Presiona las siguientes teclas…" at bounding box center [756, 30] width 1512 height 60
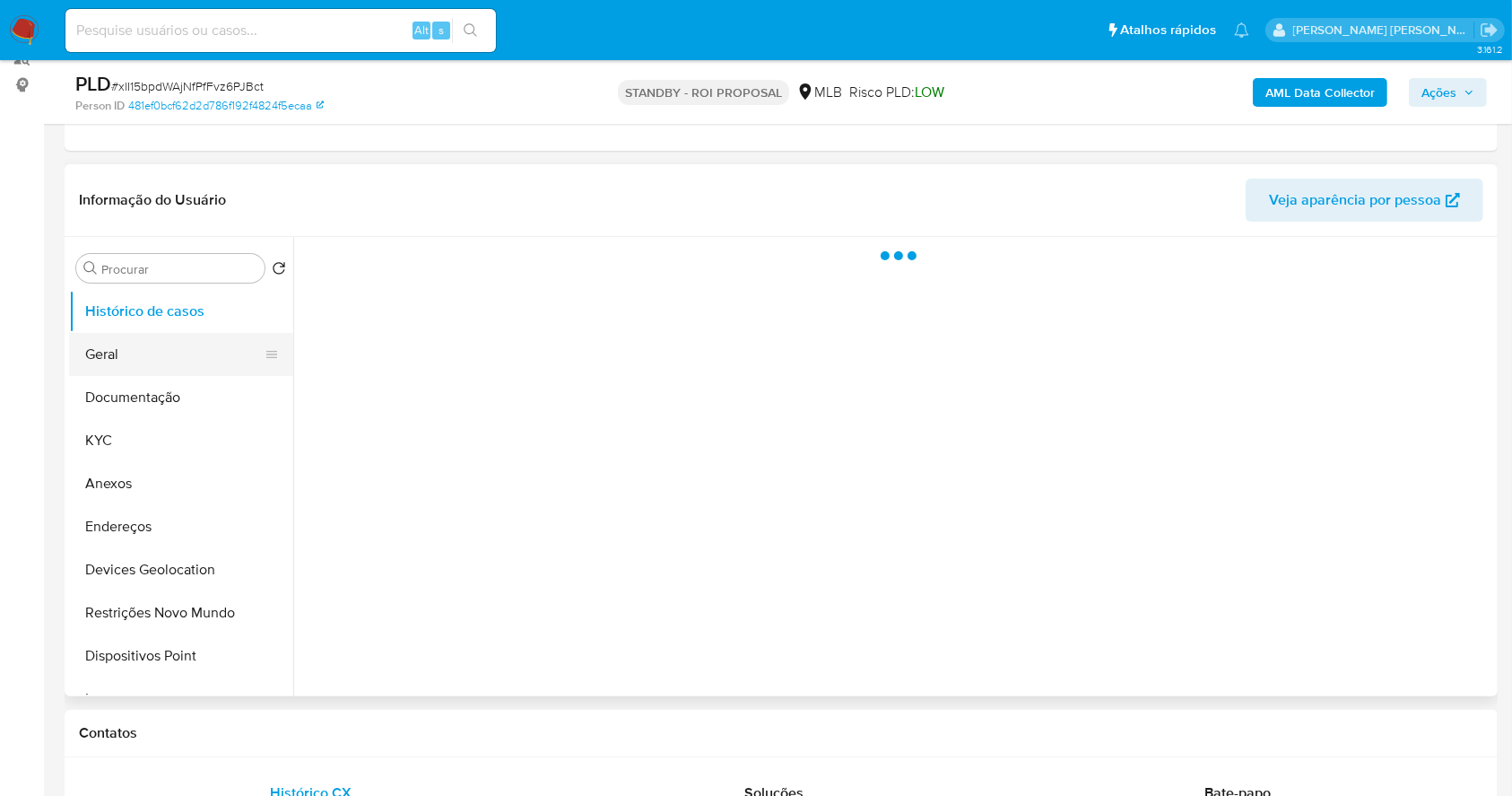
scroll to position [238, 0]
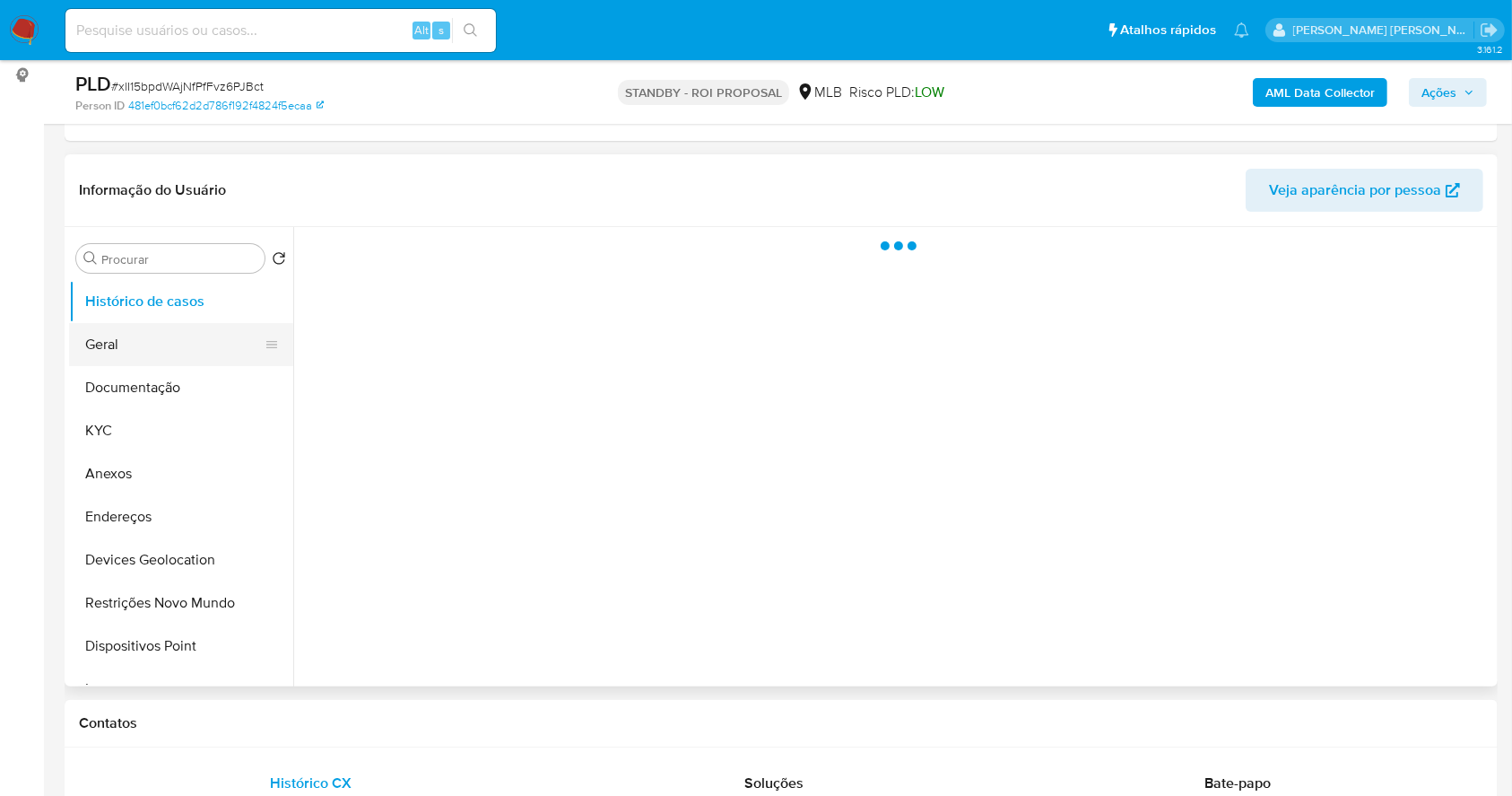
select select "10"
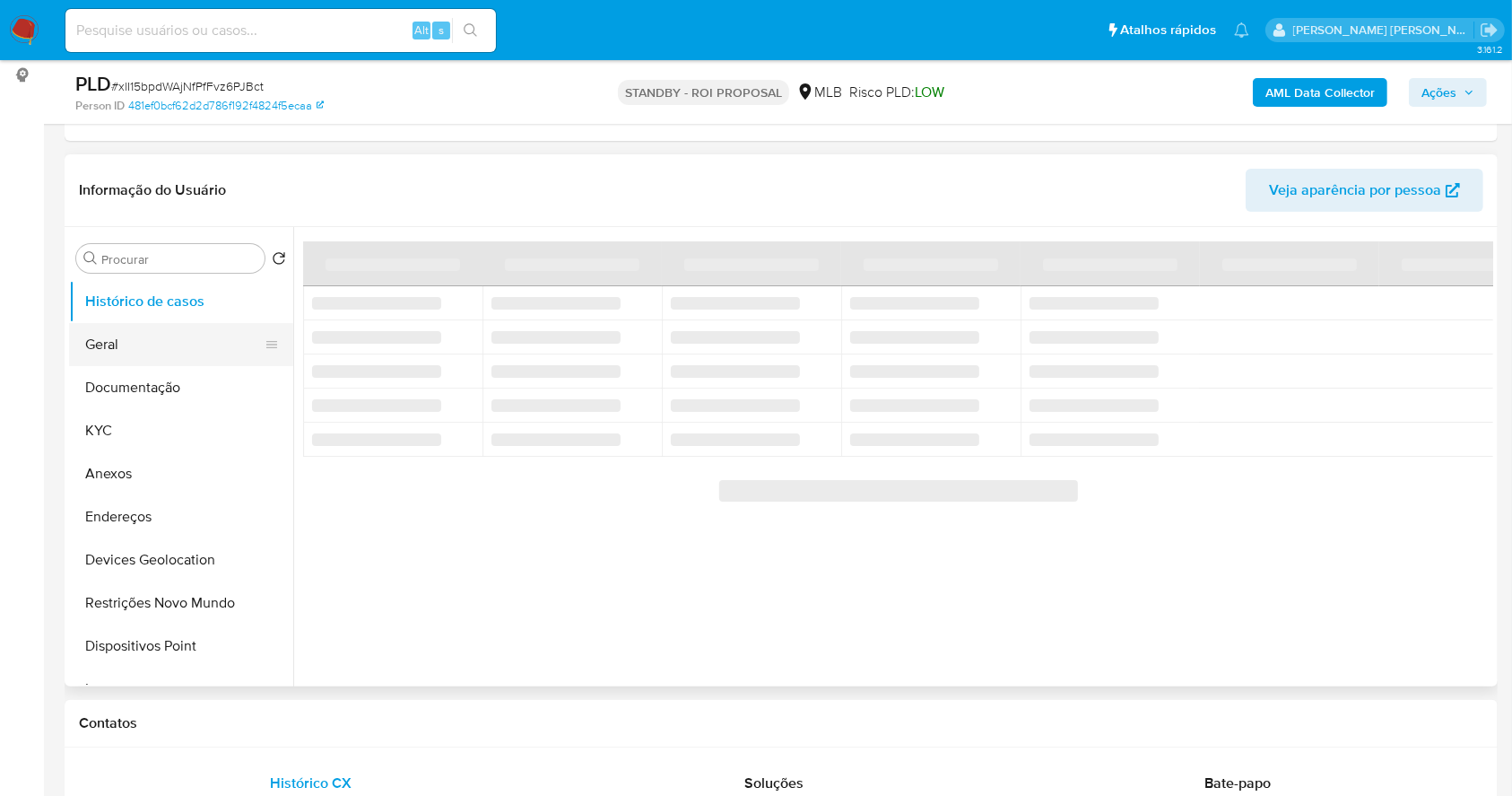
click at [139, 335] on button "Geral" at bounding box center [173, 344] width 209 height 43
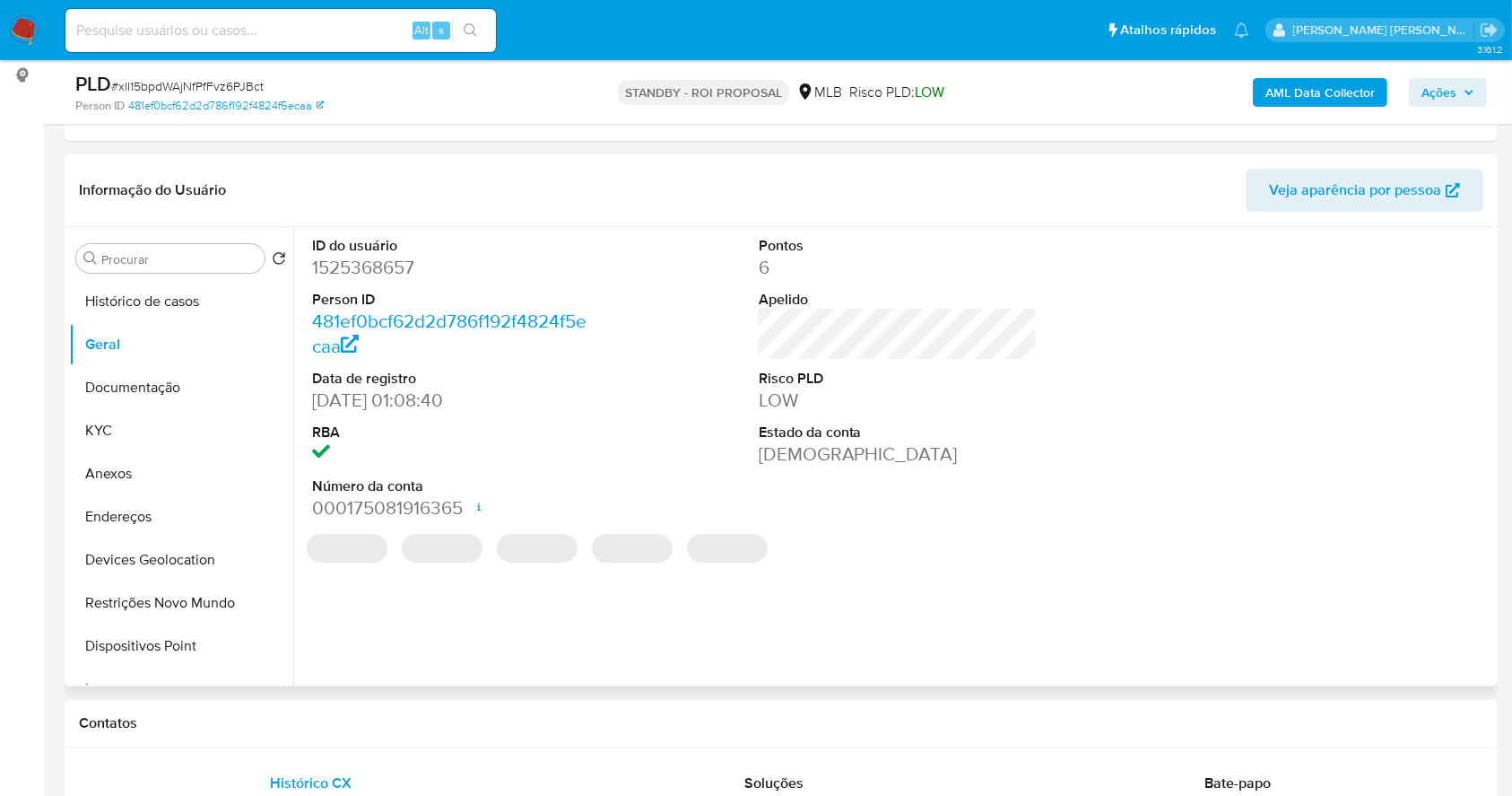
click at [375, 276] on dd "1525368657" at bounding box center [451, 267] width 280 height 25
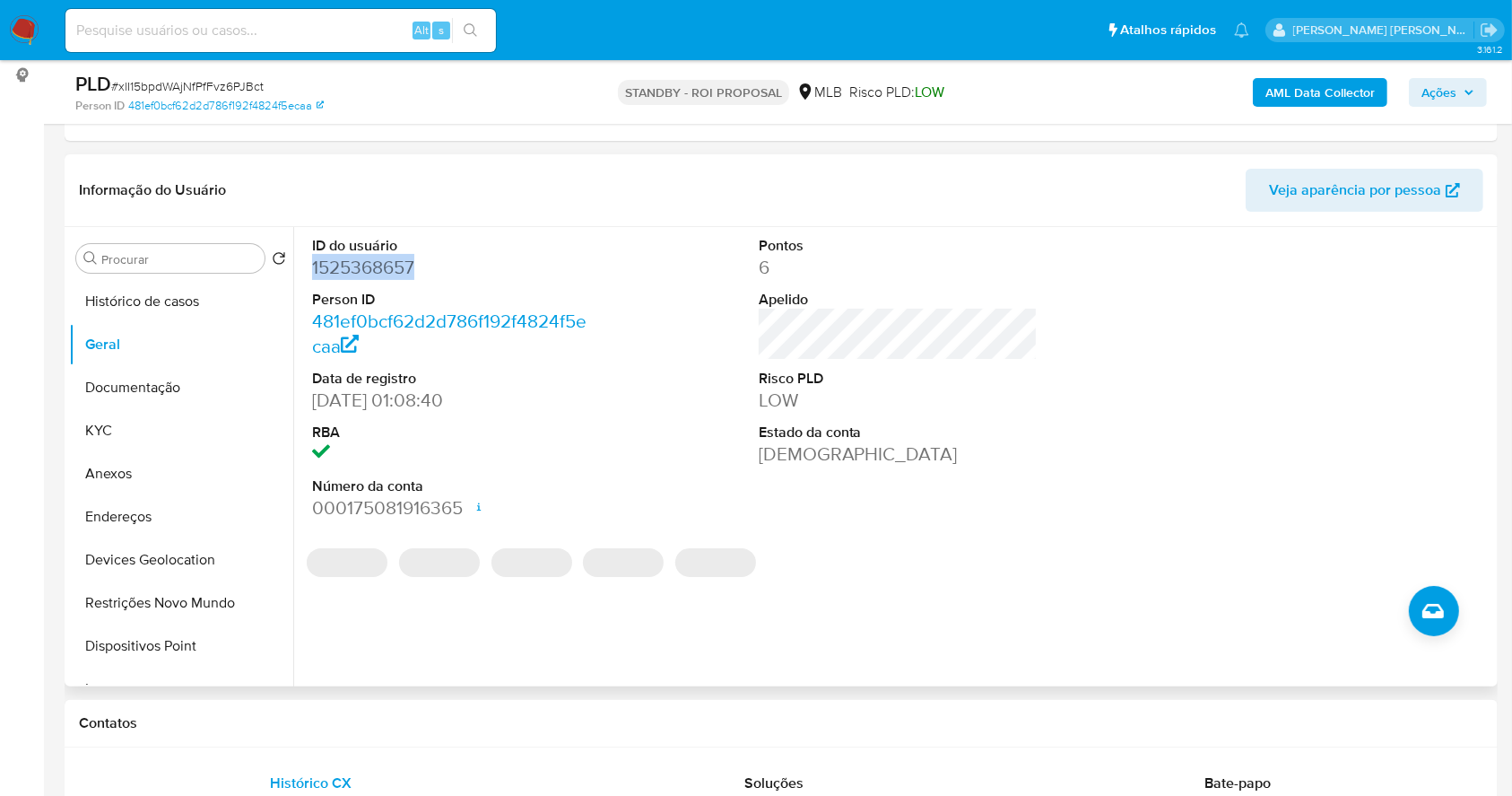
click at [375, 276] on dd "1525368657" at bounding box center [451, 267] width 280 height 25
copy dd "1525368657"
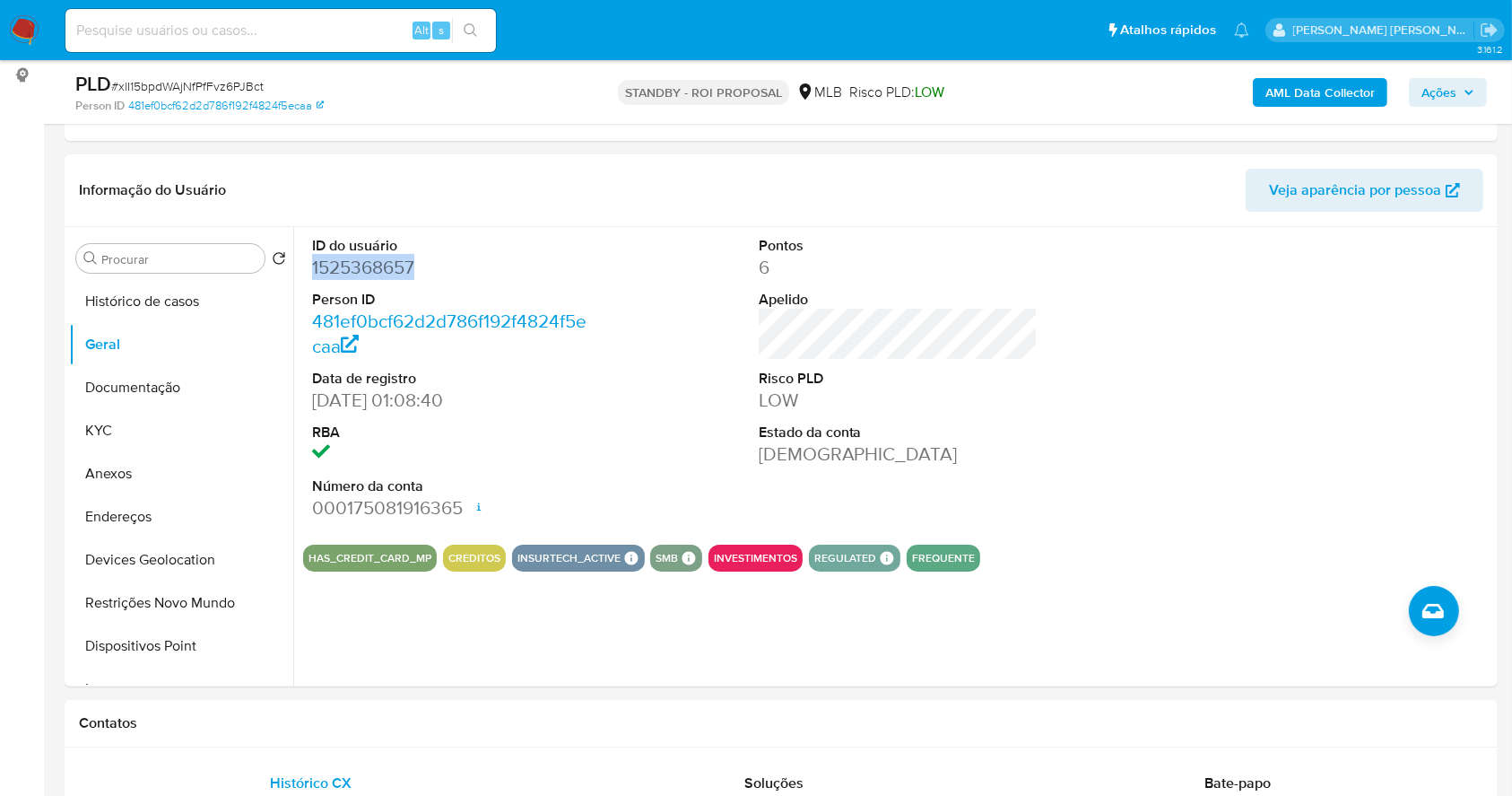
drag, startPoint x: 27, startPoint y: 26, endPoint x: 41, endPoint y: 34, distance: 16.1
click at [27, 27] on img at bounding box center [24, 31] width 31 height 31
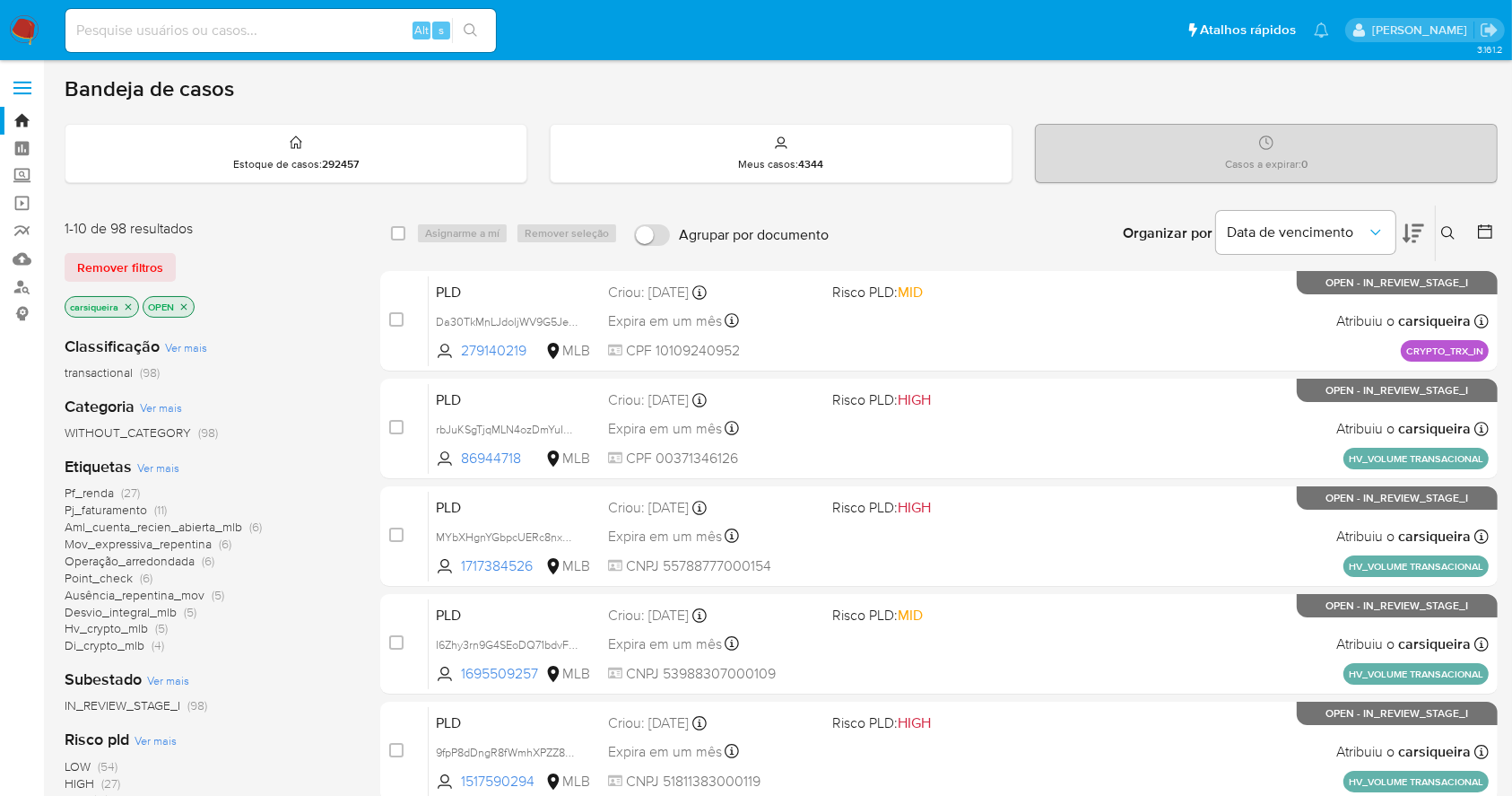
click at [287, 25] on input at bounding box center [280, 31] width 430 height 23
paste input "PFMh1jYHjUP4HaoaPwpmAg9y"
type input "PFMh1jYHjUP4HaoaPwpmAg9y"
click at [475, 29] on icon "search-icon" at bounding box center [471, 30] width 14 height 14
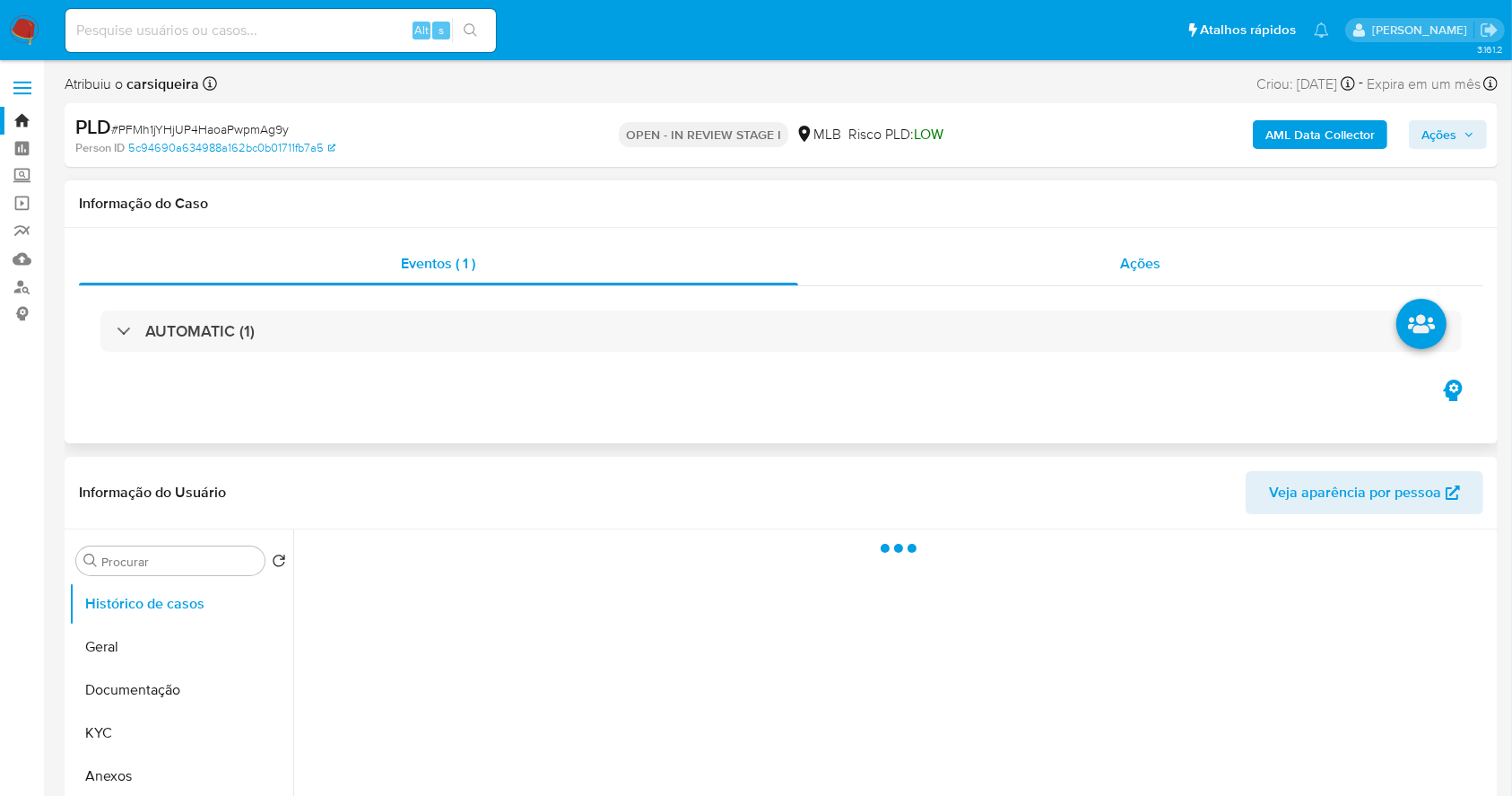
select select "10"
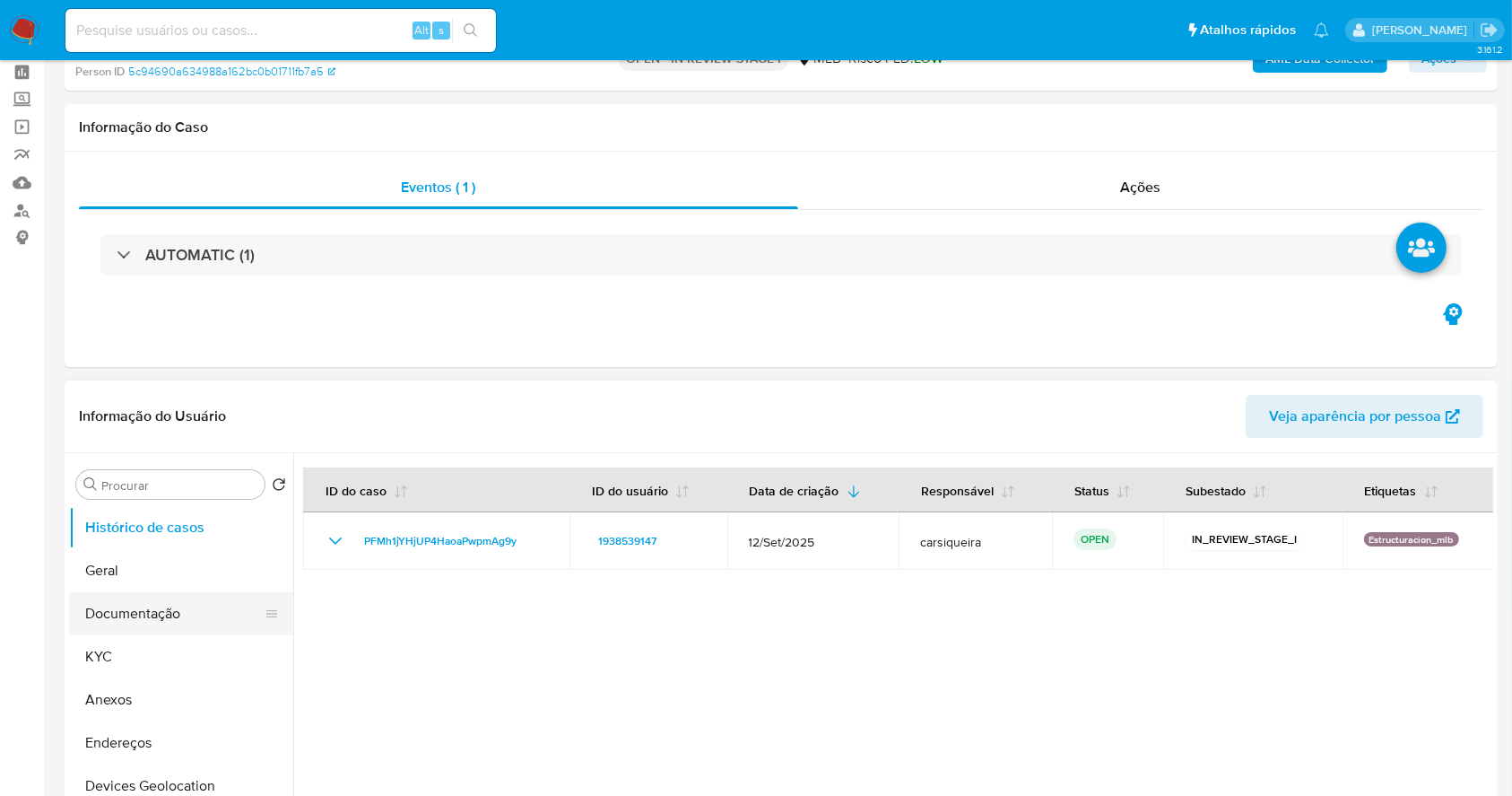
scroll to position [238, 0]
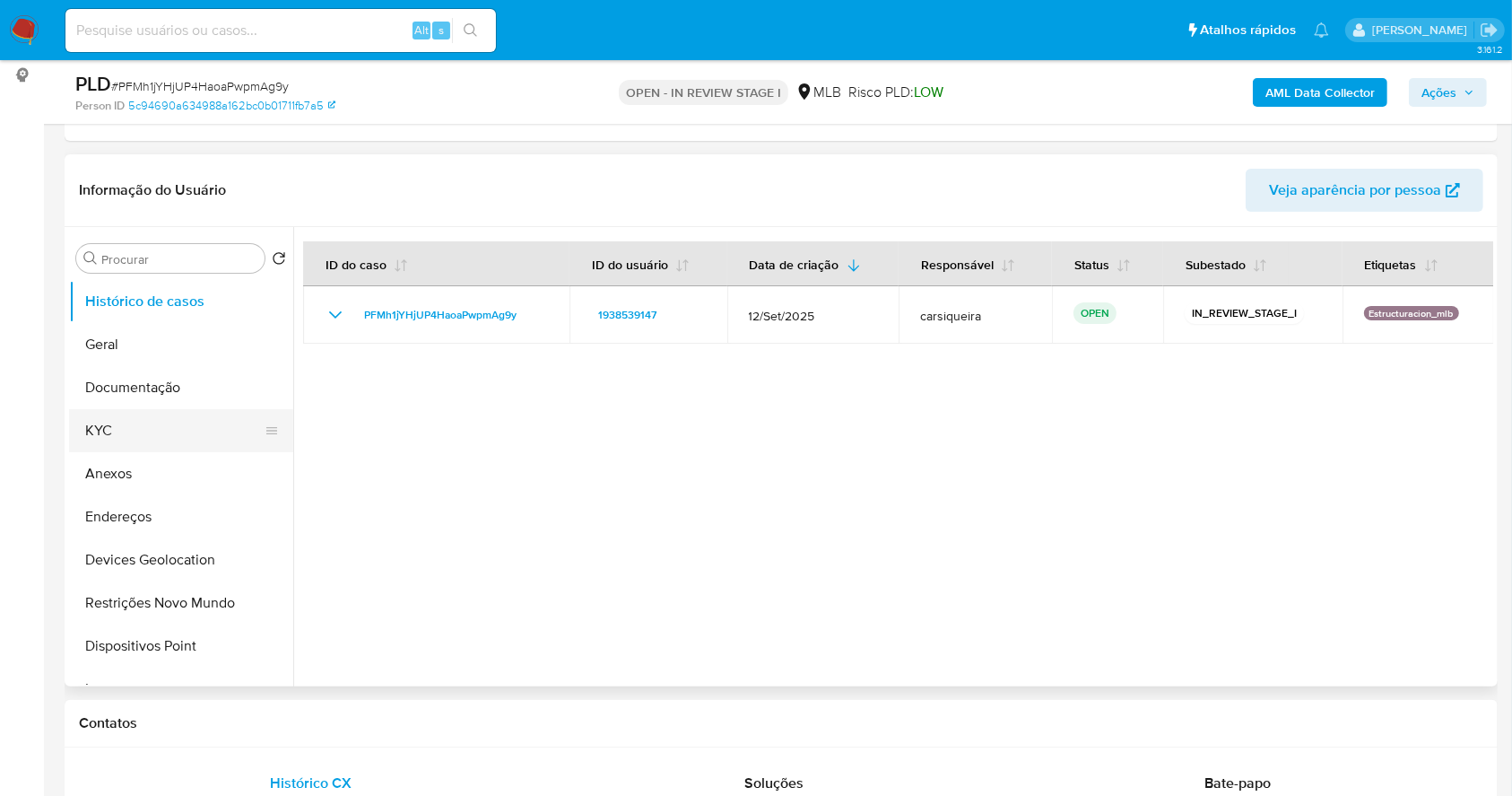
click at [131, 422] on button "KYC" at bounding box center [173, 431] width 209 height 43
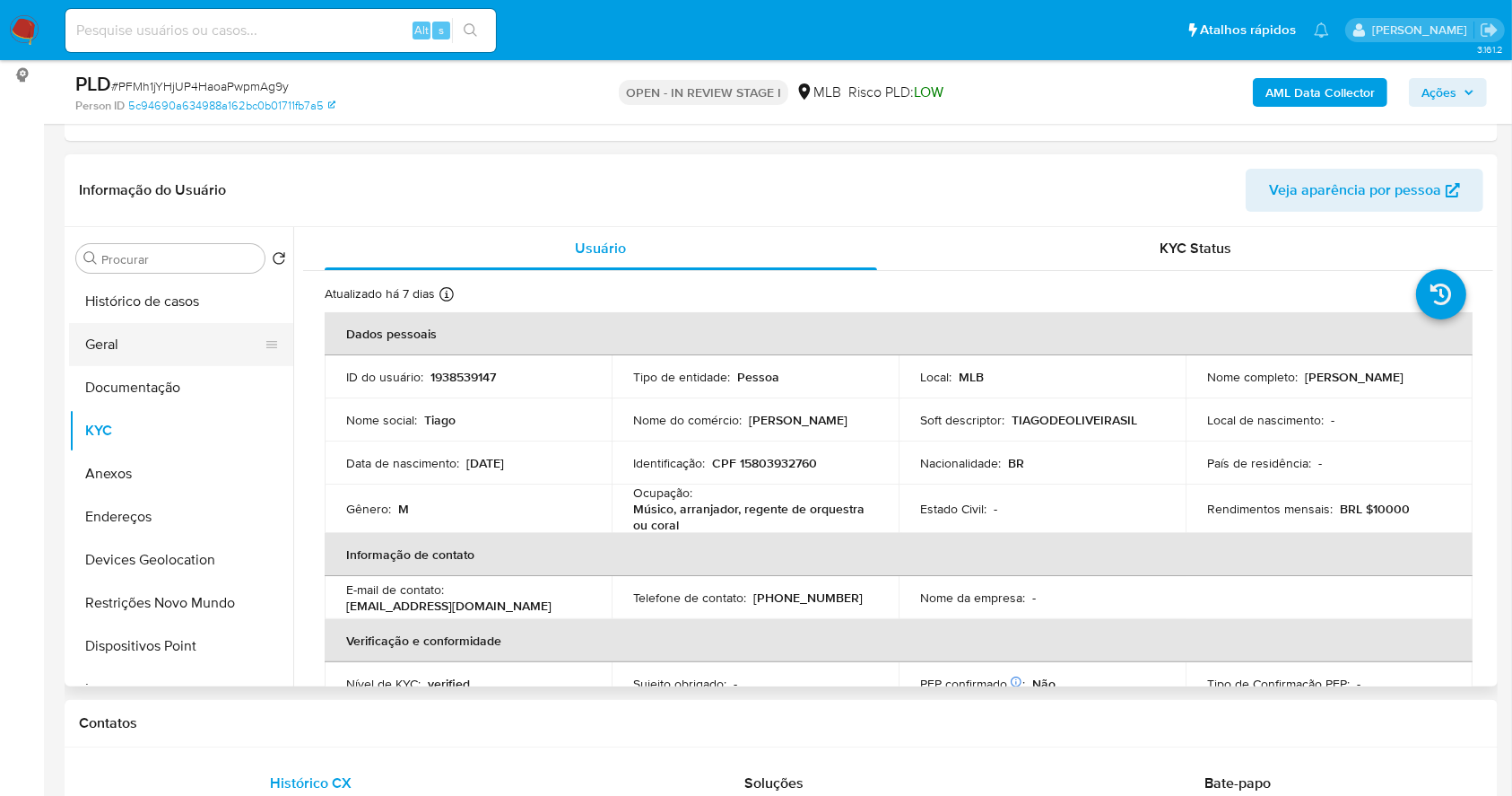
click at [111, 341] on button "Geral" at bounding box center [173, 344] width 209 height 43
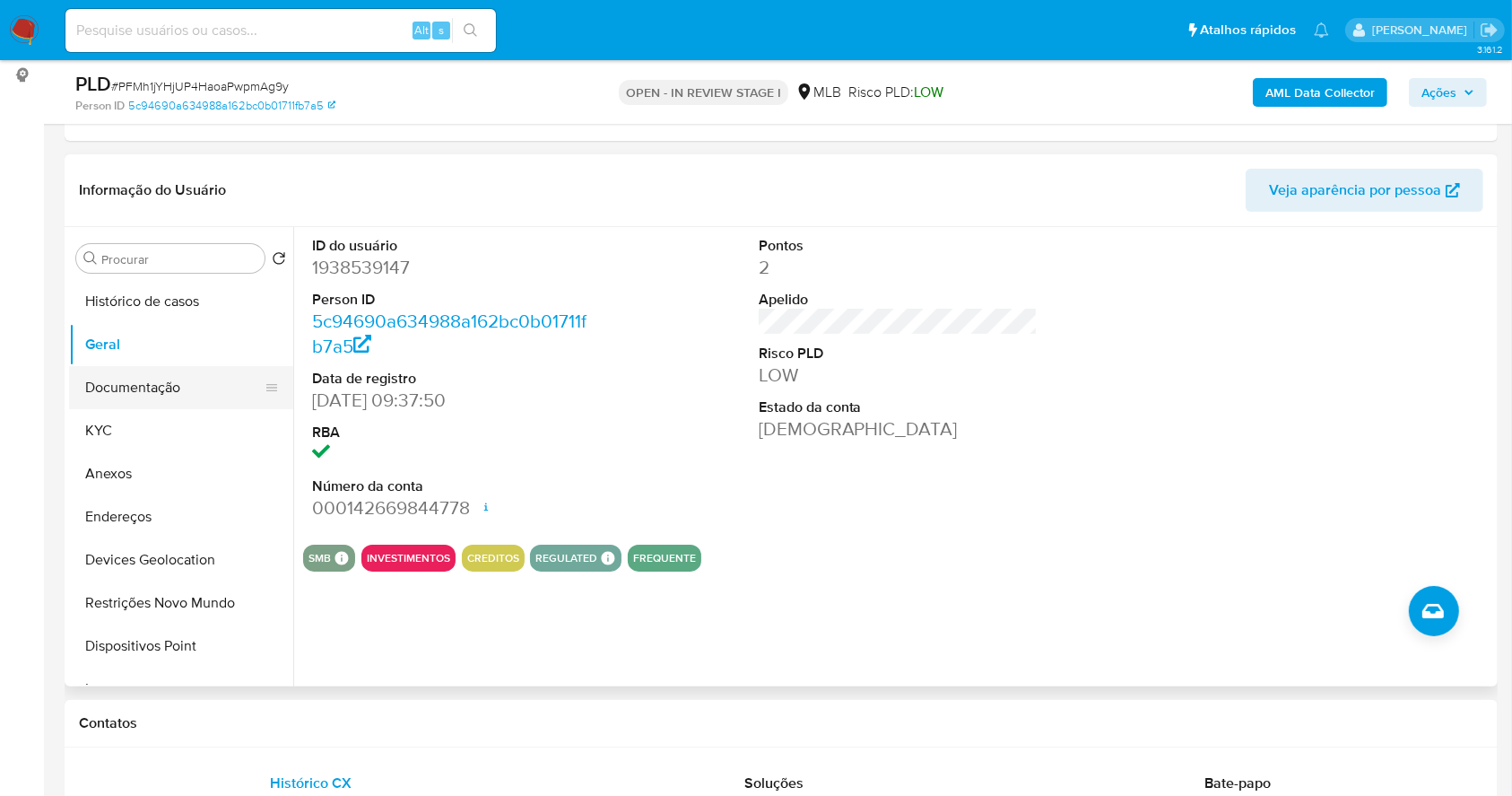
click at [143, 384] on button "Documentação" at bounding box center [173, 387] width 209 height 43
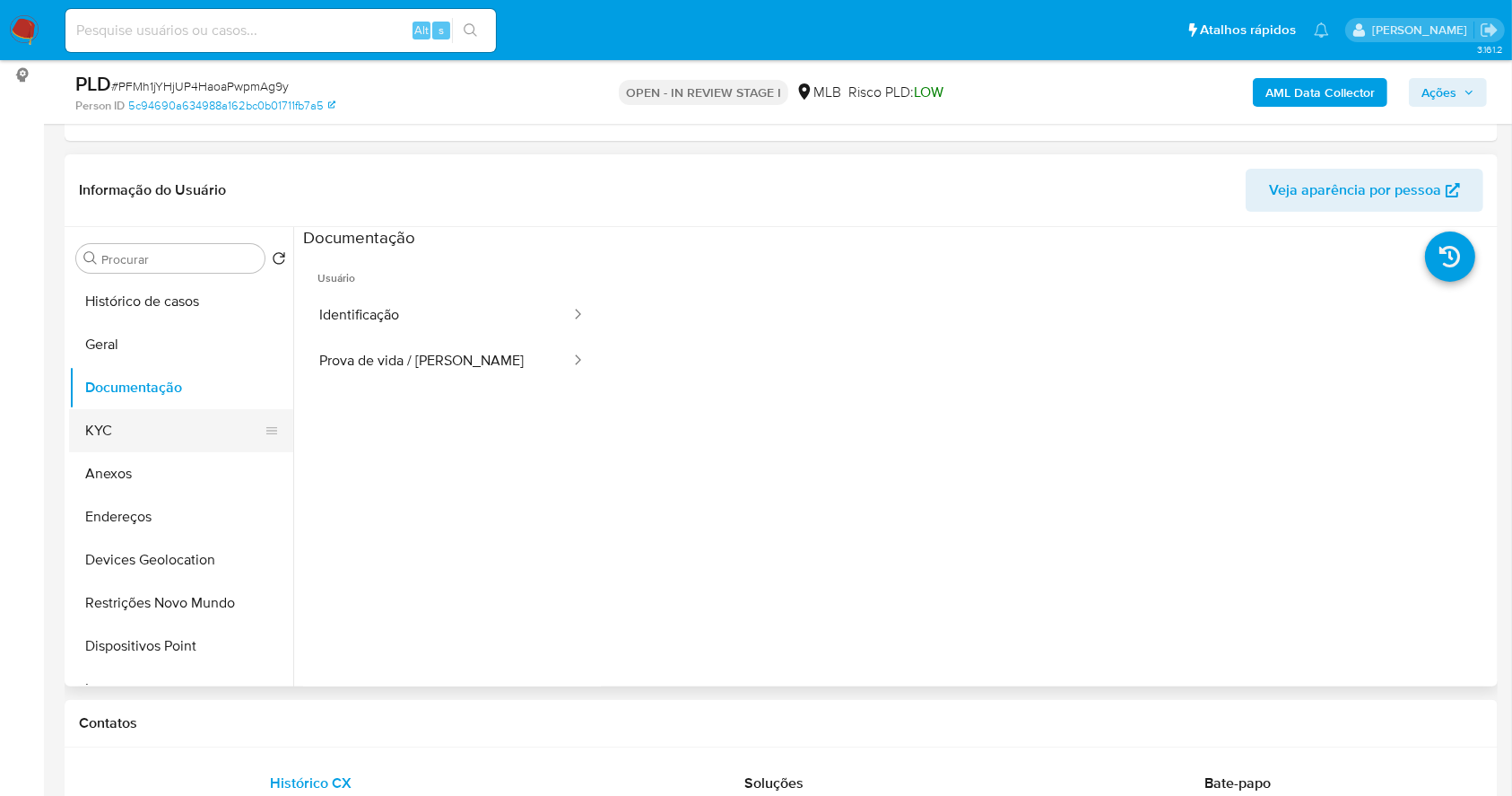
click at [94, 425] on button "KYC" at bounding box center [173, 431] width 209 height 43
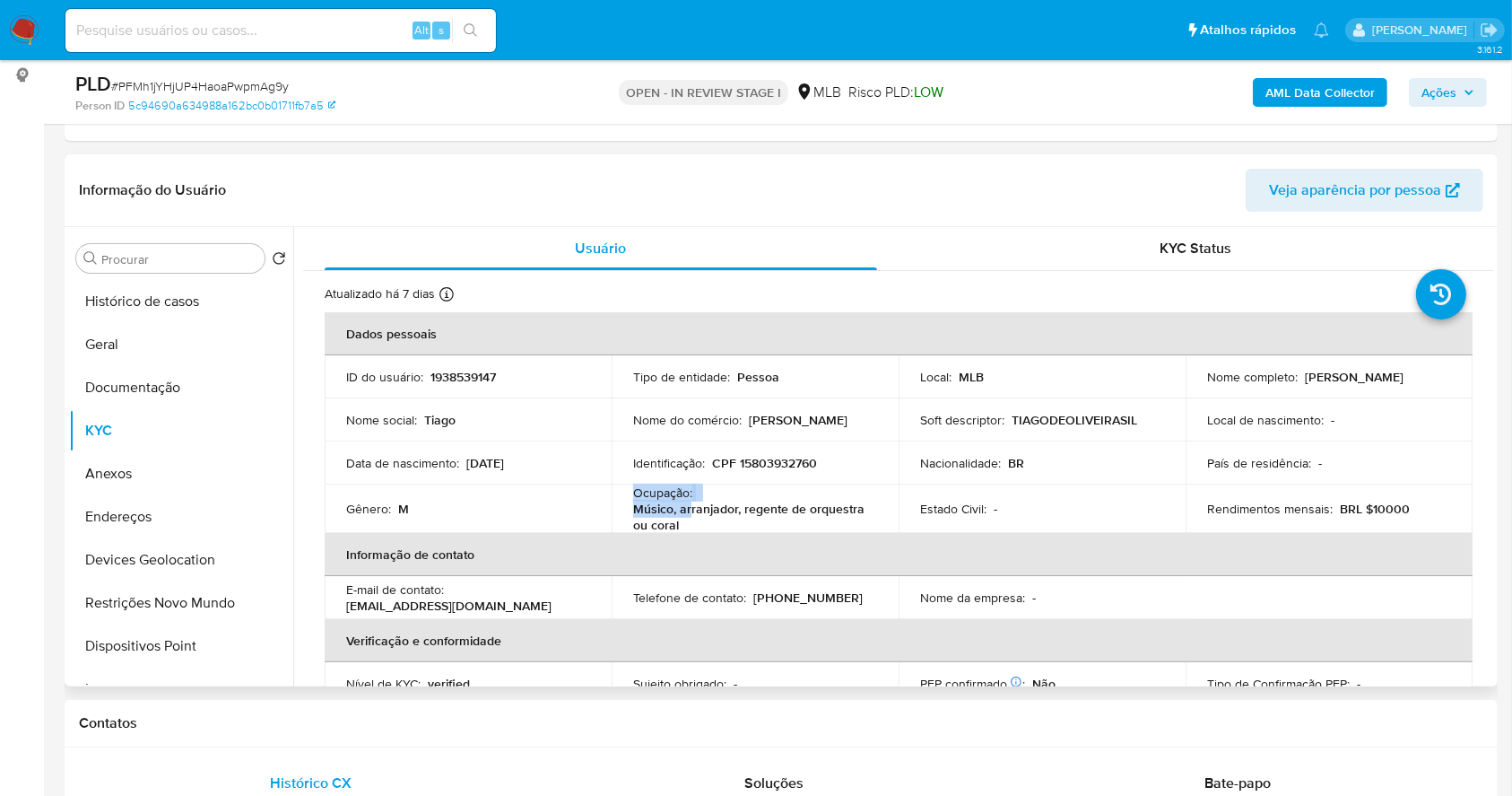
drag, startPoint x: 689, startPoint y: 516, endPoint x: 636, endPoint y: 484, distance: 61.9
click at [636, 484] on div "Ocupação : Músico, arranjador, regente de orquestra ou coral" at bounding box center [755, 508] width 244 height 49
click at [682, 524] on p "Músico, arranjador, regente de orquestra ou coral" at bounding box center [752, 517] width 237 height 33
drag, startPoint x: 682, startPoint y: 524, endPoint x: 624, endPoint y: 489, distance: 67.7
click at [624, 489] on td "Ocupação : Músico, arranjador, regente de orquestra ou coral" at bounding box center [756, 508] width 287 height 49
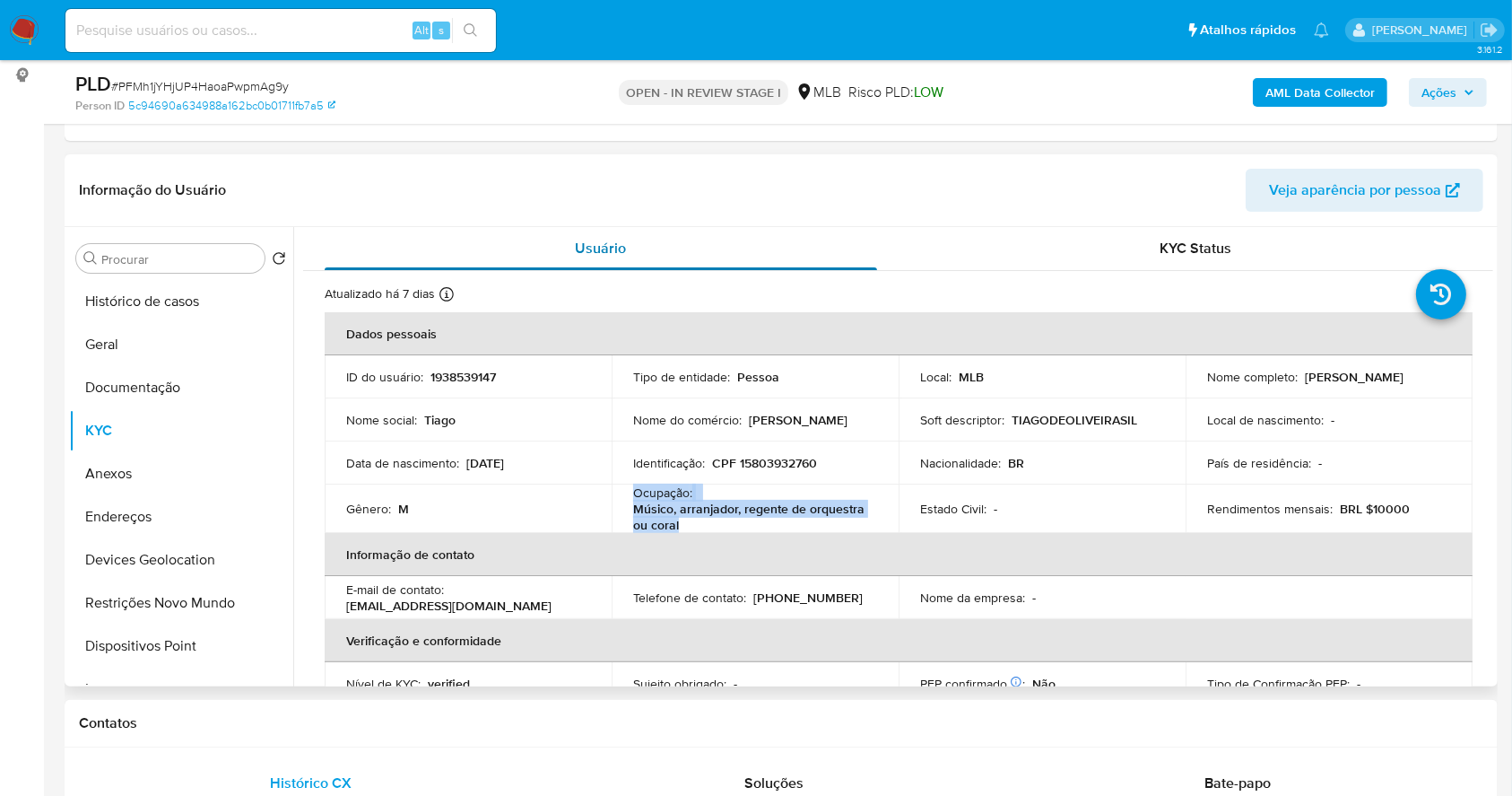
copy div "Ocupação : Músico, arranjador, regente de orquestra ou coral"
click at [142, 470] on button "Anexos" at bounding box center [173, 474] width 209 height 43
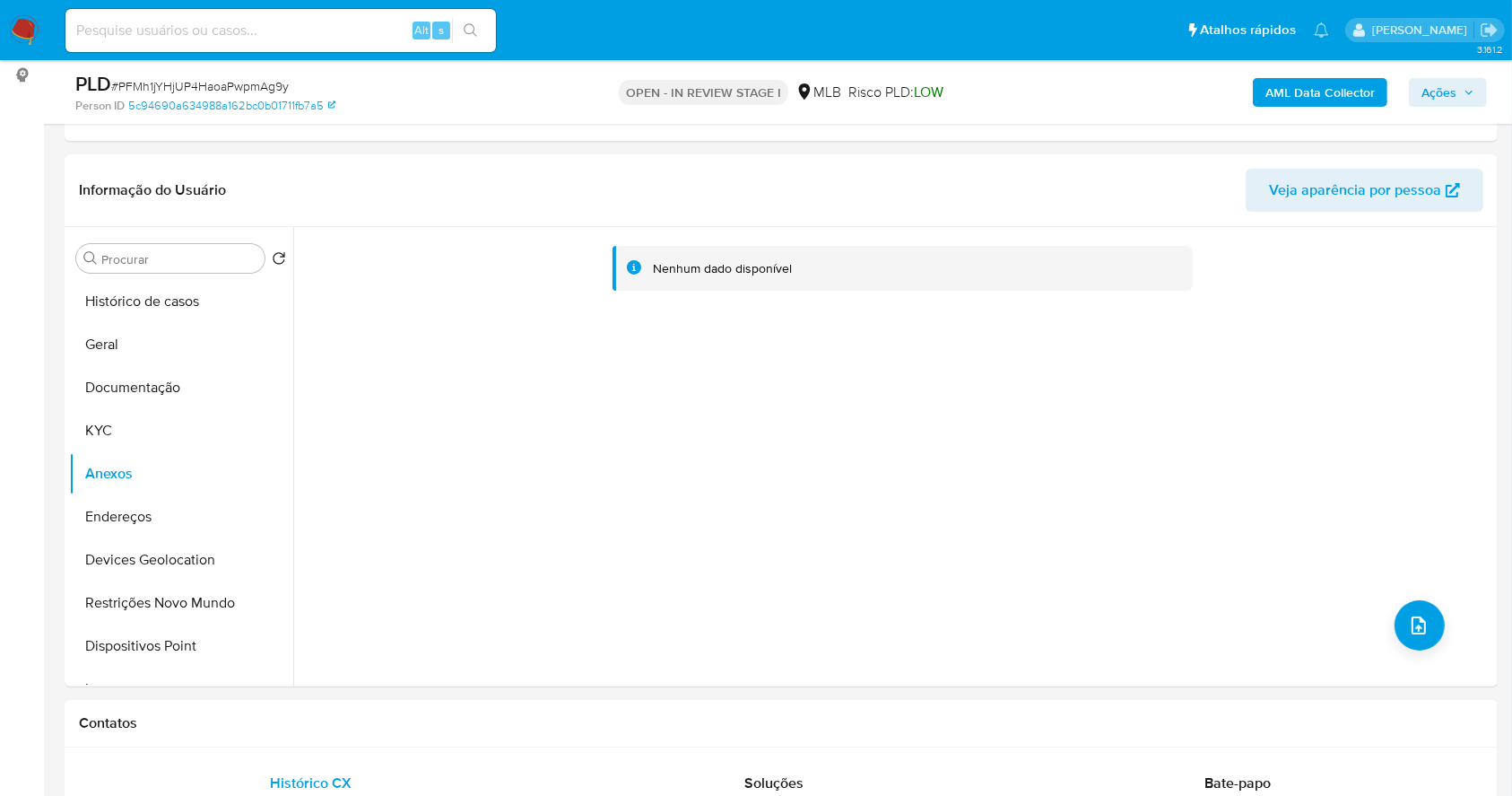
click at [1328, 81] on b "AML Data Collector" at bounding box center [1320, 93] width 109 height 29
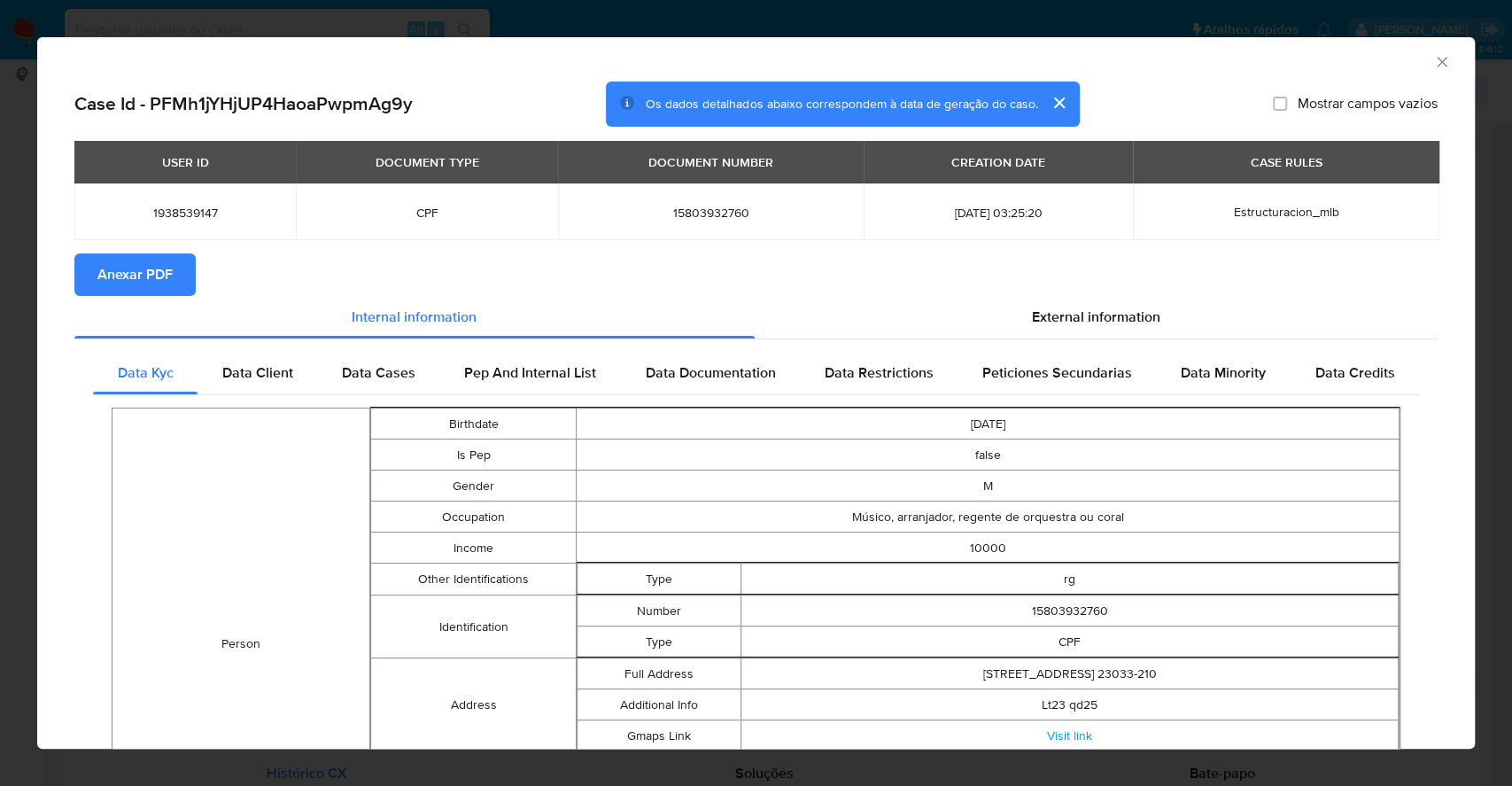
click at [134, 273] on span "Anexar PDF" at bounding box center [135, 274] width 76 height 39
click at [0, 430] on div "AML Data Collector Case Id - PFMh1jYHjUP4HaoaPwpmAg9y Os dados detalhados abaix…" at bounding box center [756, 393] width 1512 height 786
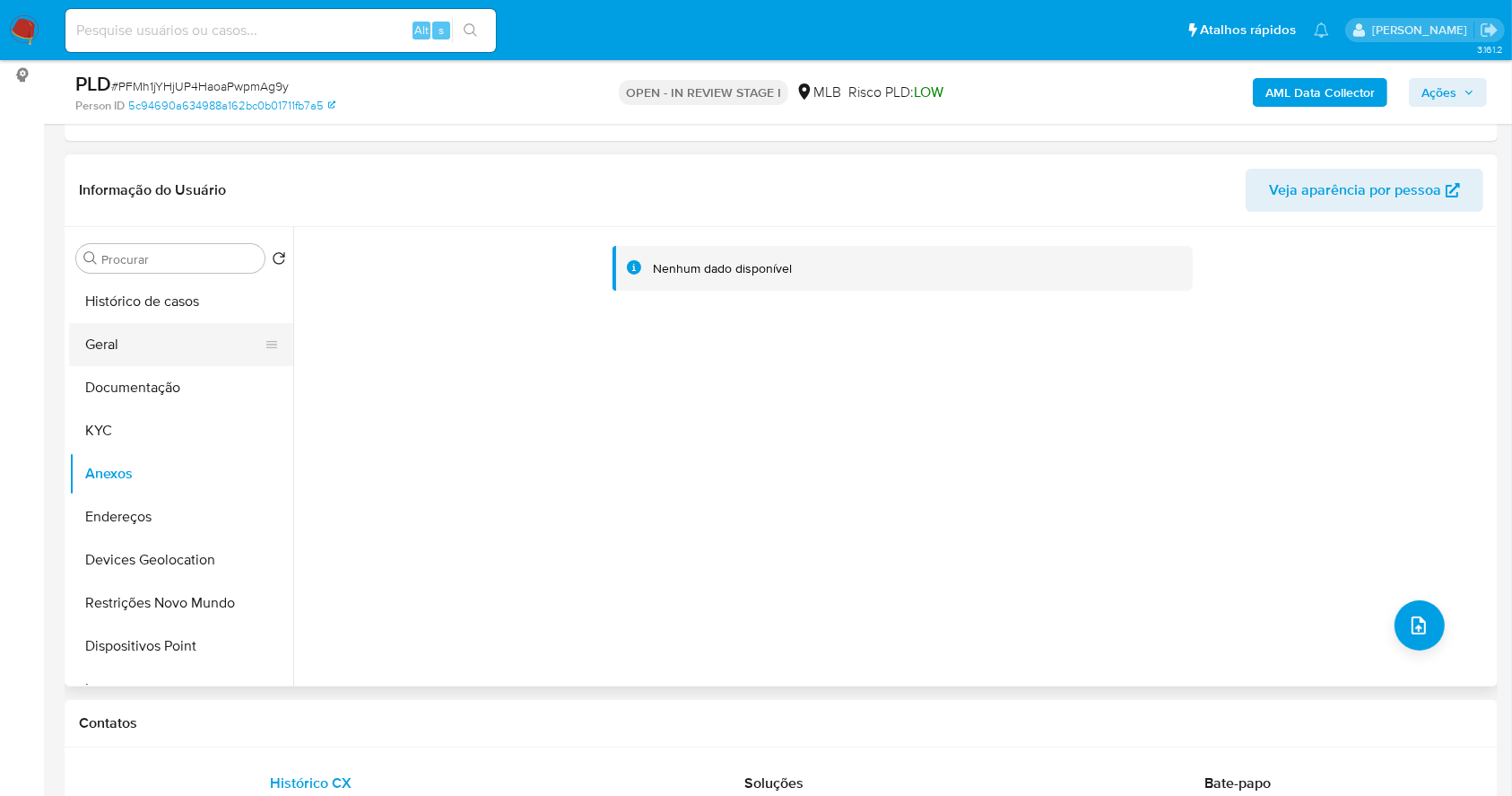
click at [144, 336] on button "Geral" at bounding box center [173, 344] width 209 height 43
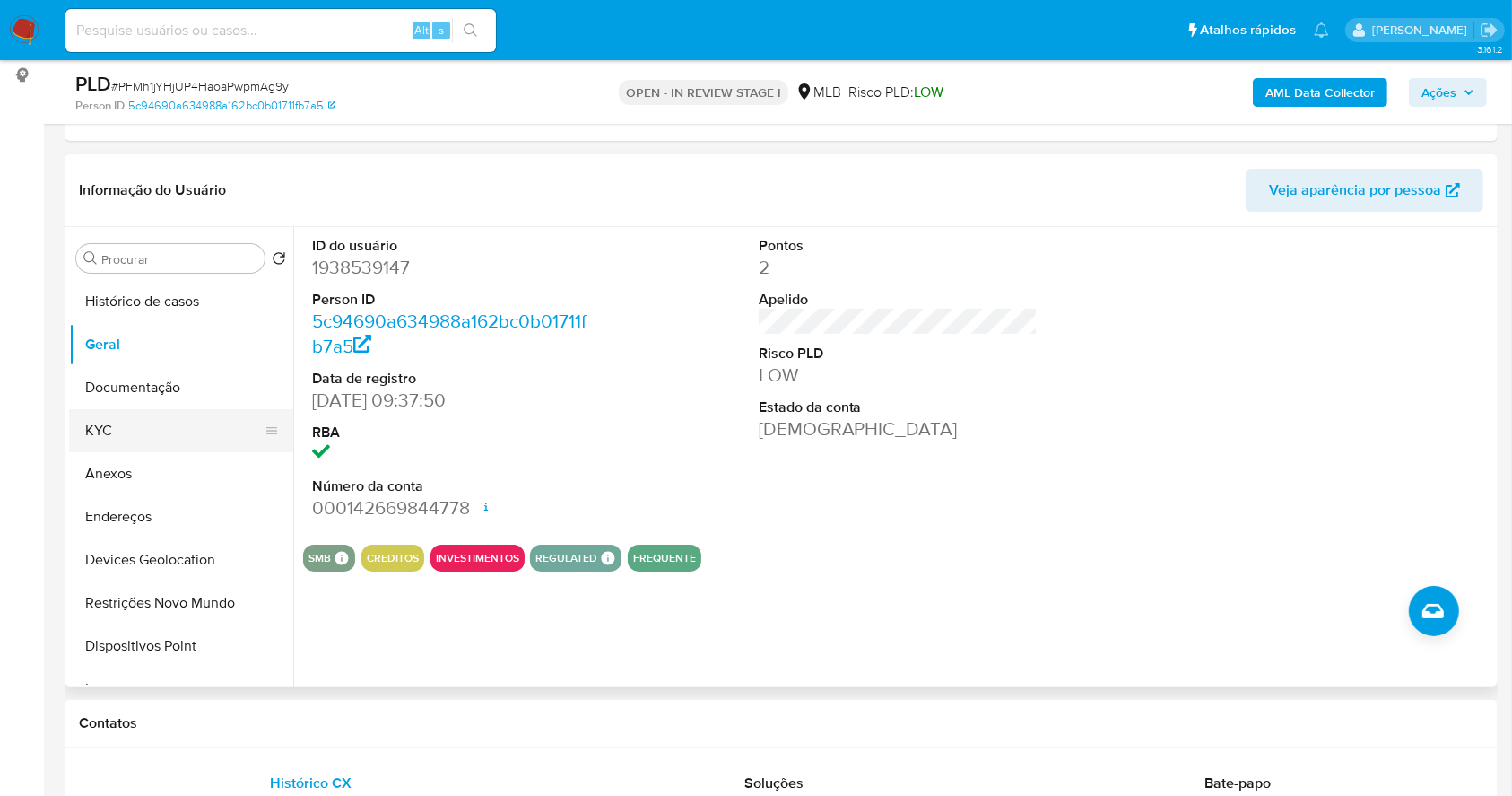
click at [99, 428] on button "KYC" at bounding box center [173, 431] width 209 height 43
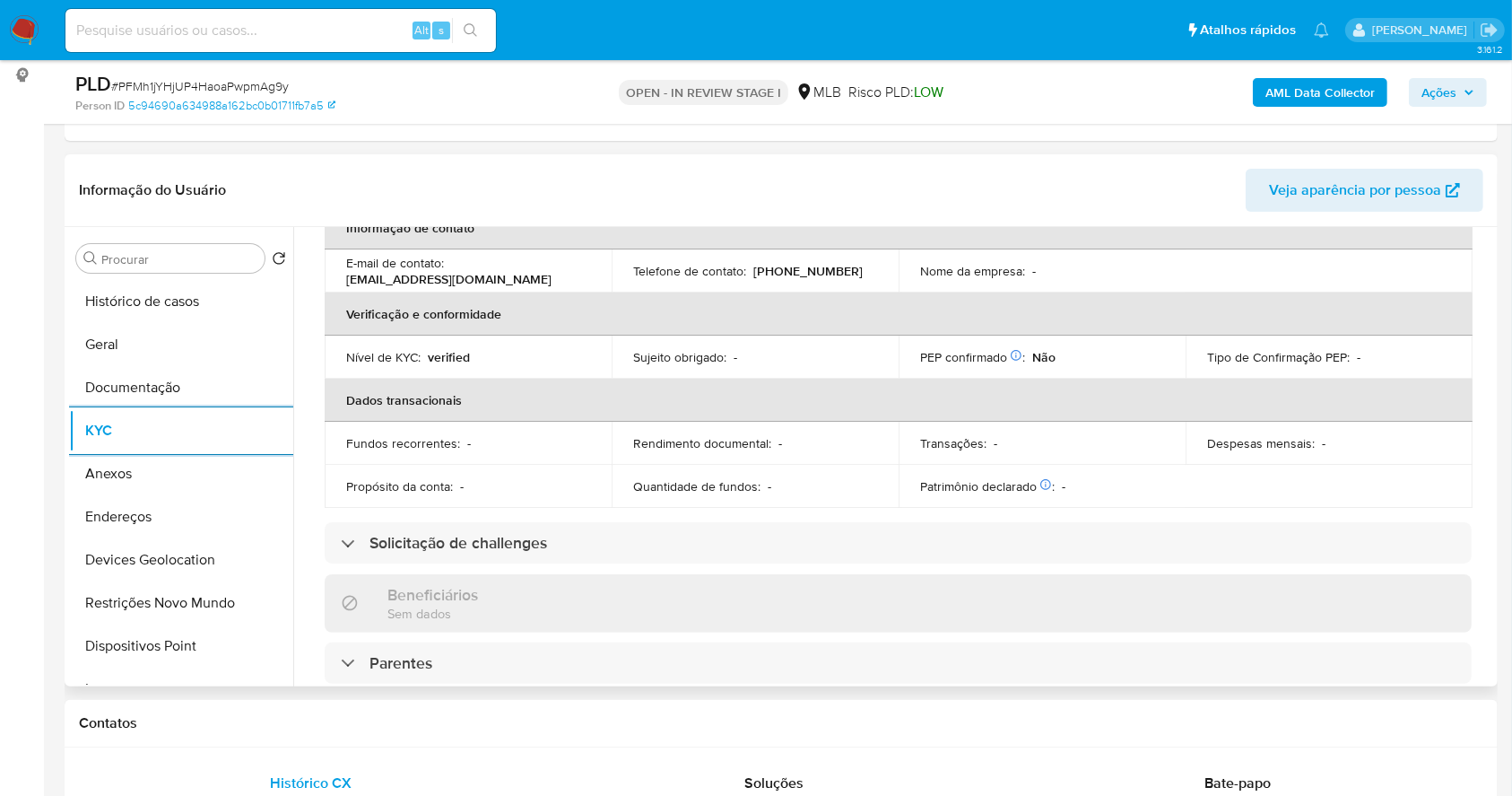
scroll to position [768, 0]
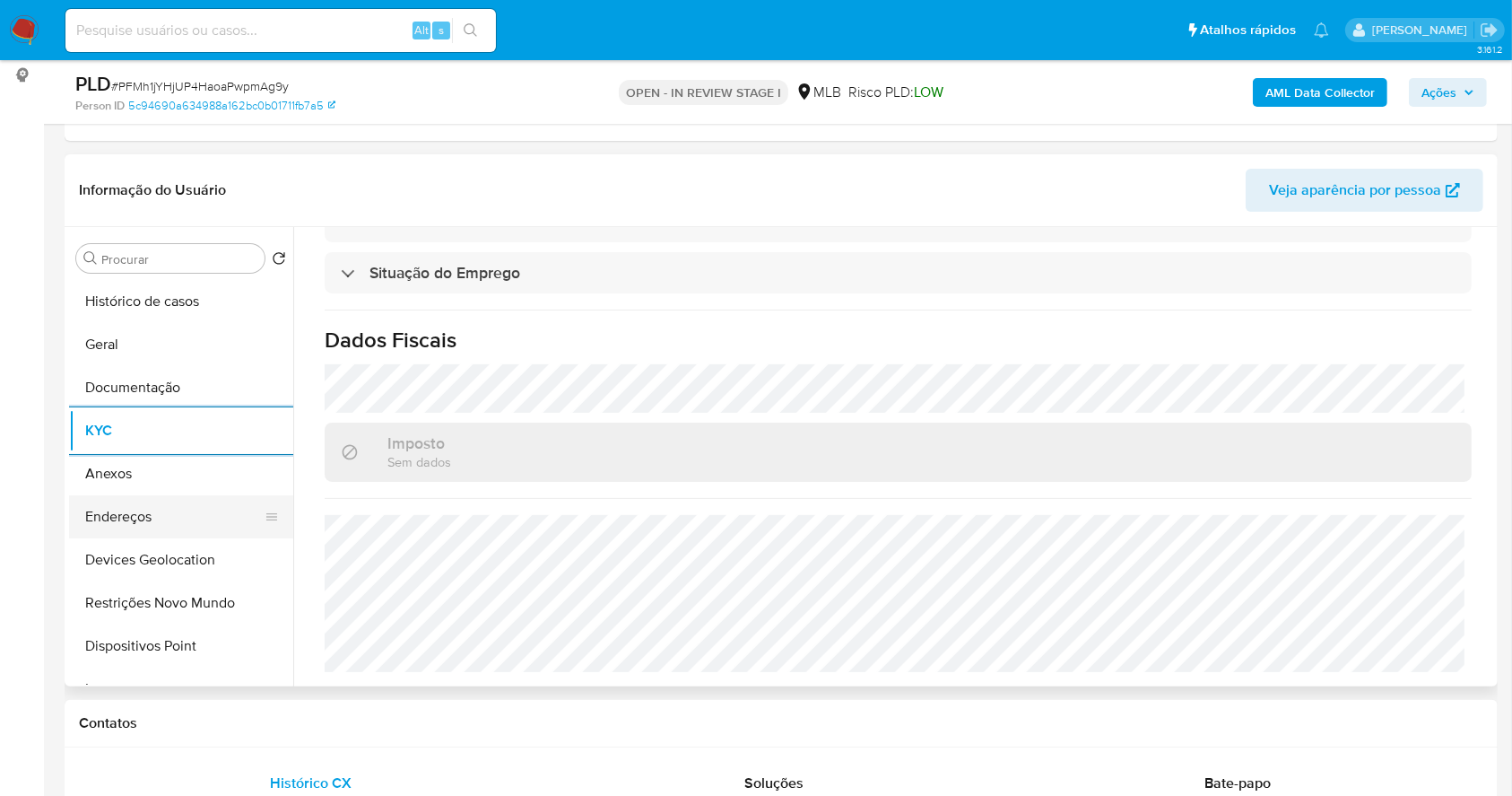
click at [151, 496] on button "Endereços" at bounding box center [173, 517] width 209 height 43
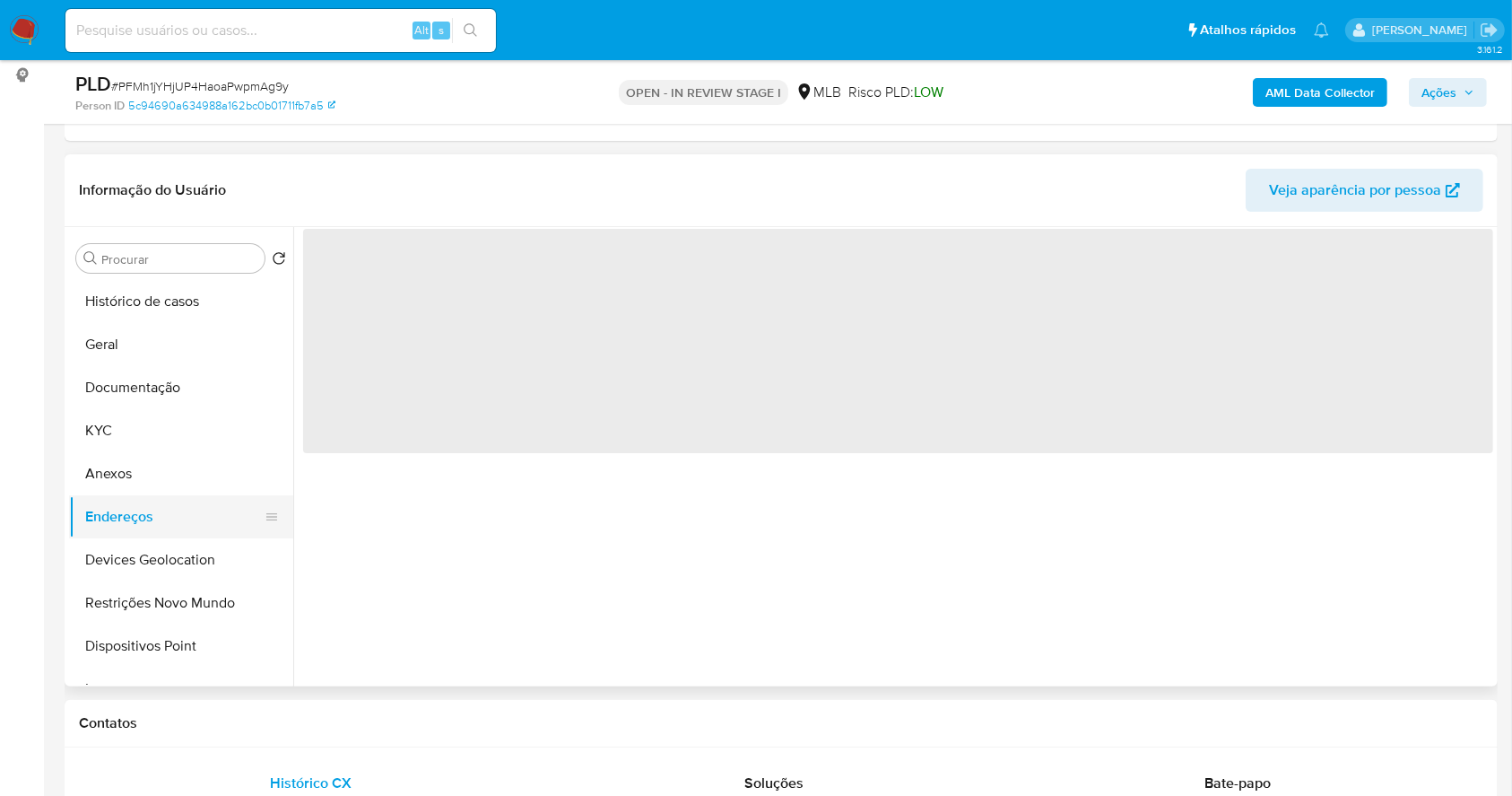
scroll to position [0, 0]
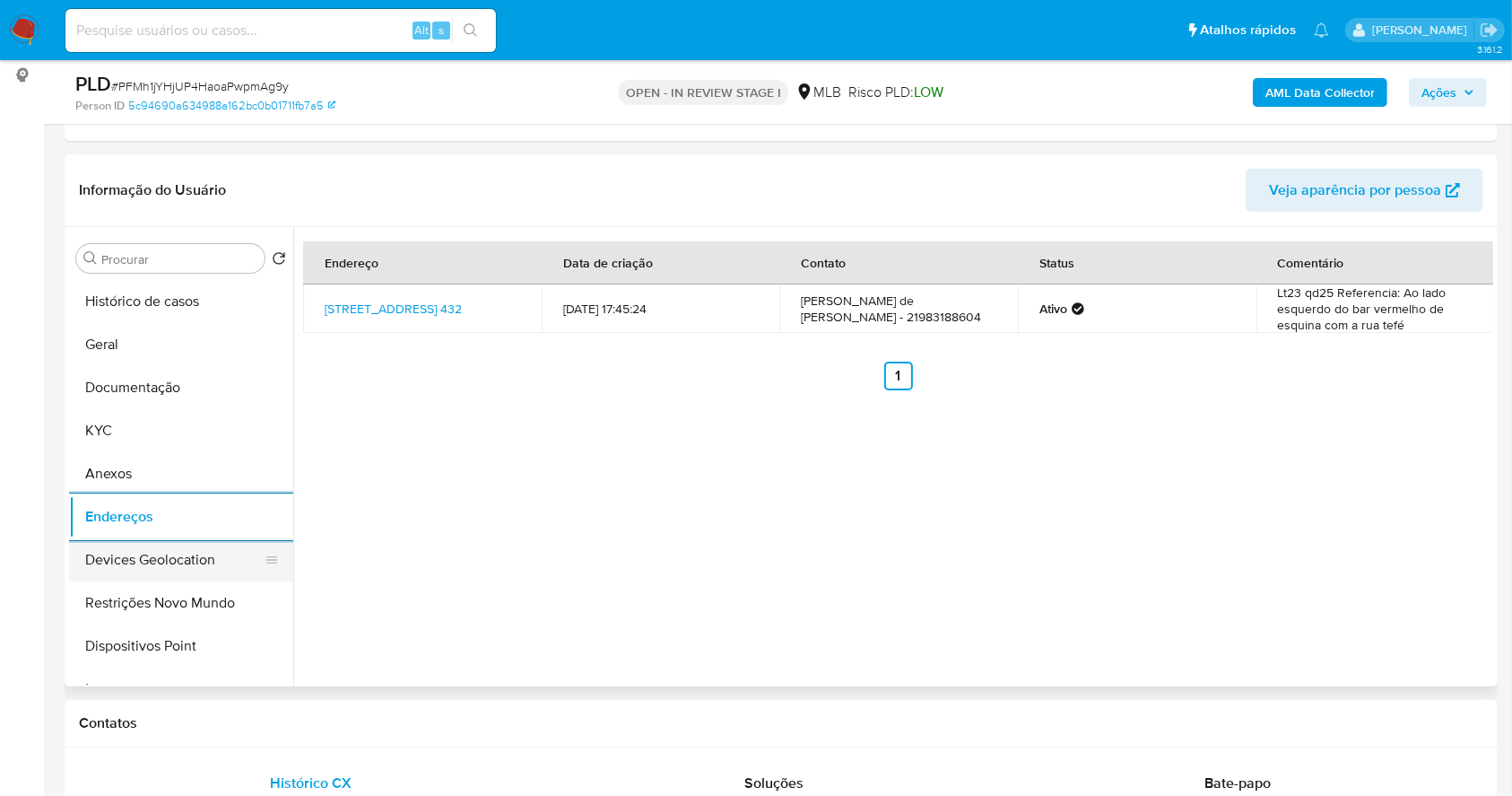
click at [187, 549] on button "Devices Geolocation" at bounding box center [173, 560] width 209 height 43
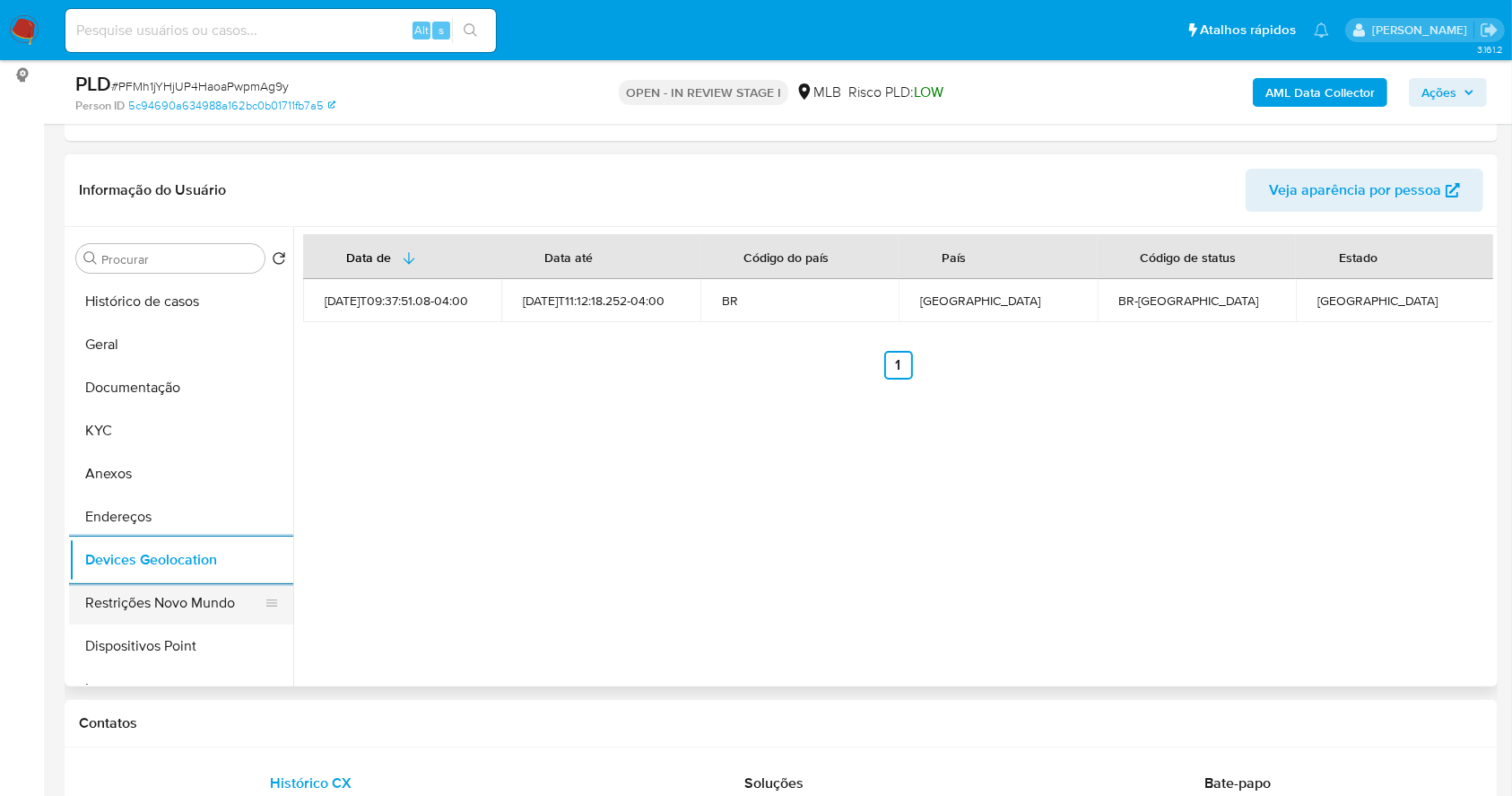
click at [128, 600] on button "Restrições Novo Mundo" at bounding box center [173, 603] width 209 height 43
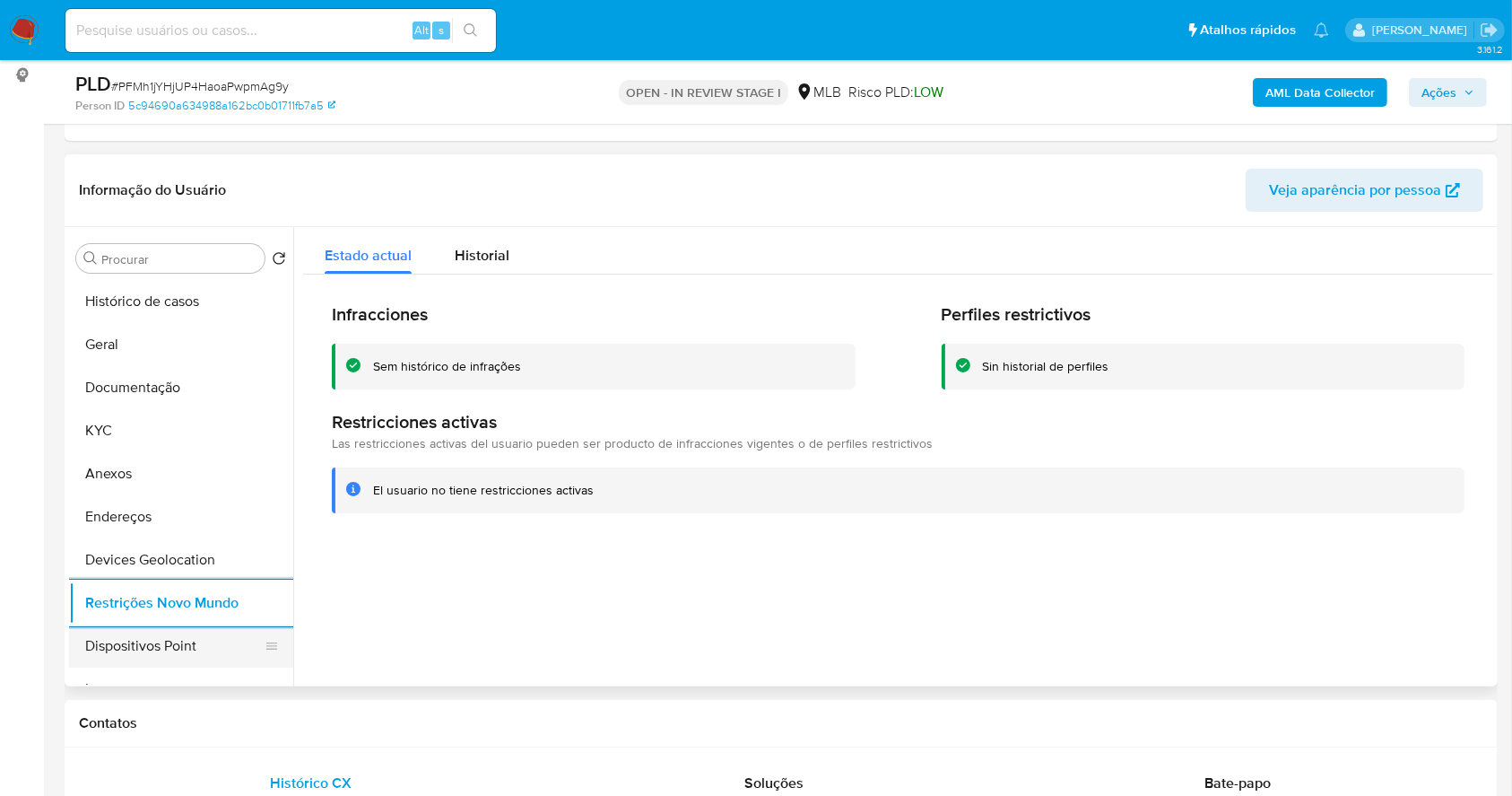
click at [194, 634] on button "Dispositivos Point" at bounding box center [173, 646] width 209 height 43
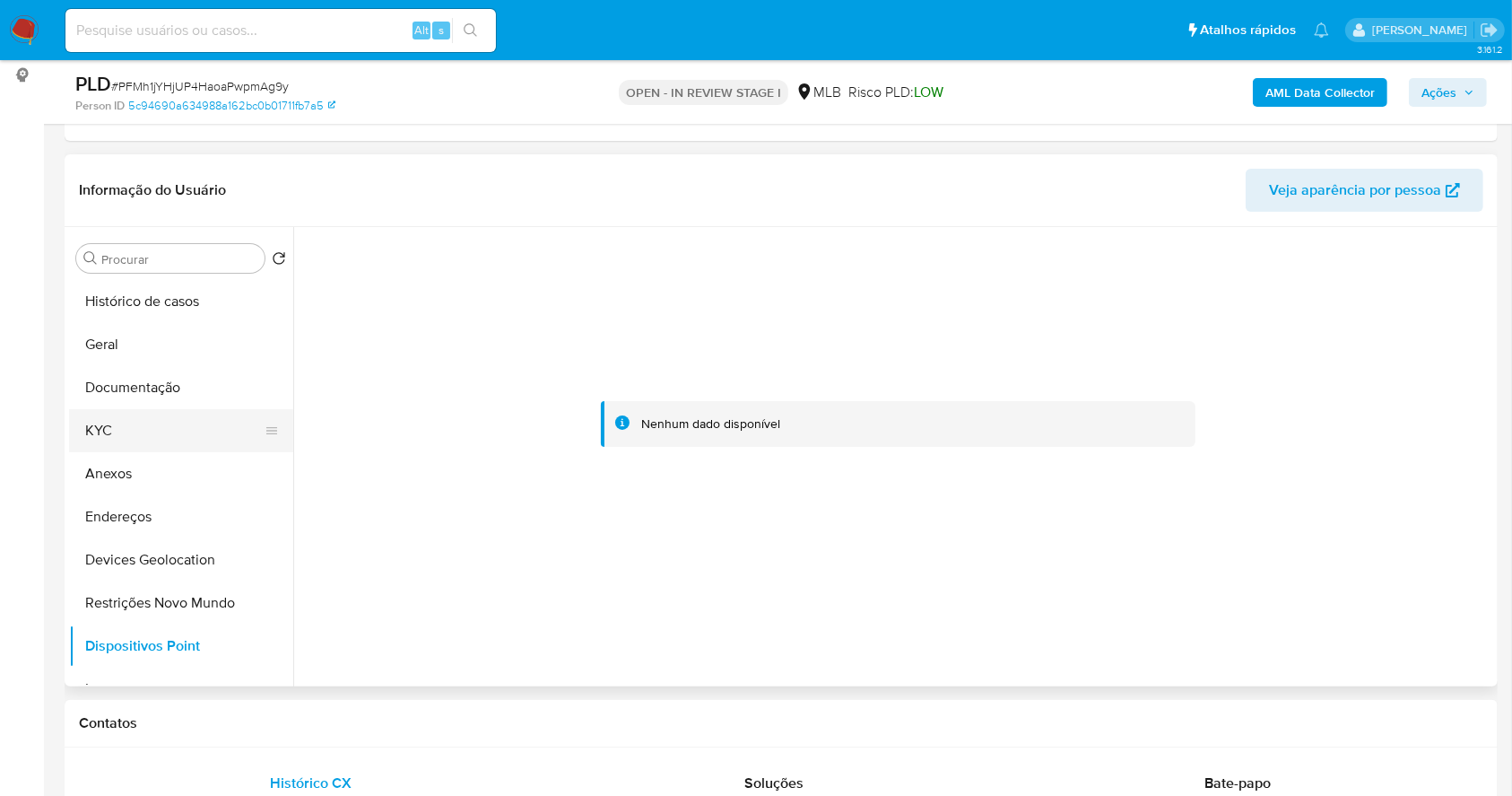
click at [140, 413] on button "KYC" at bounding box center [173, 431] width 209 height 43
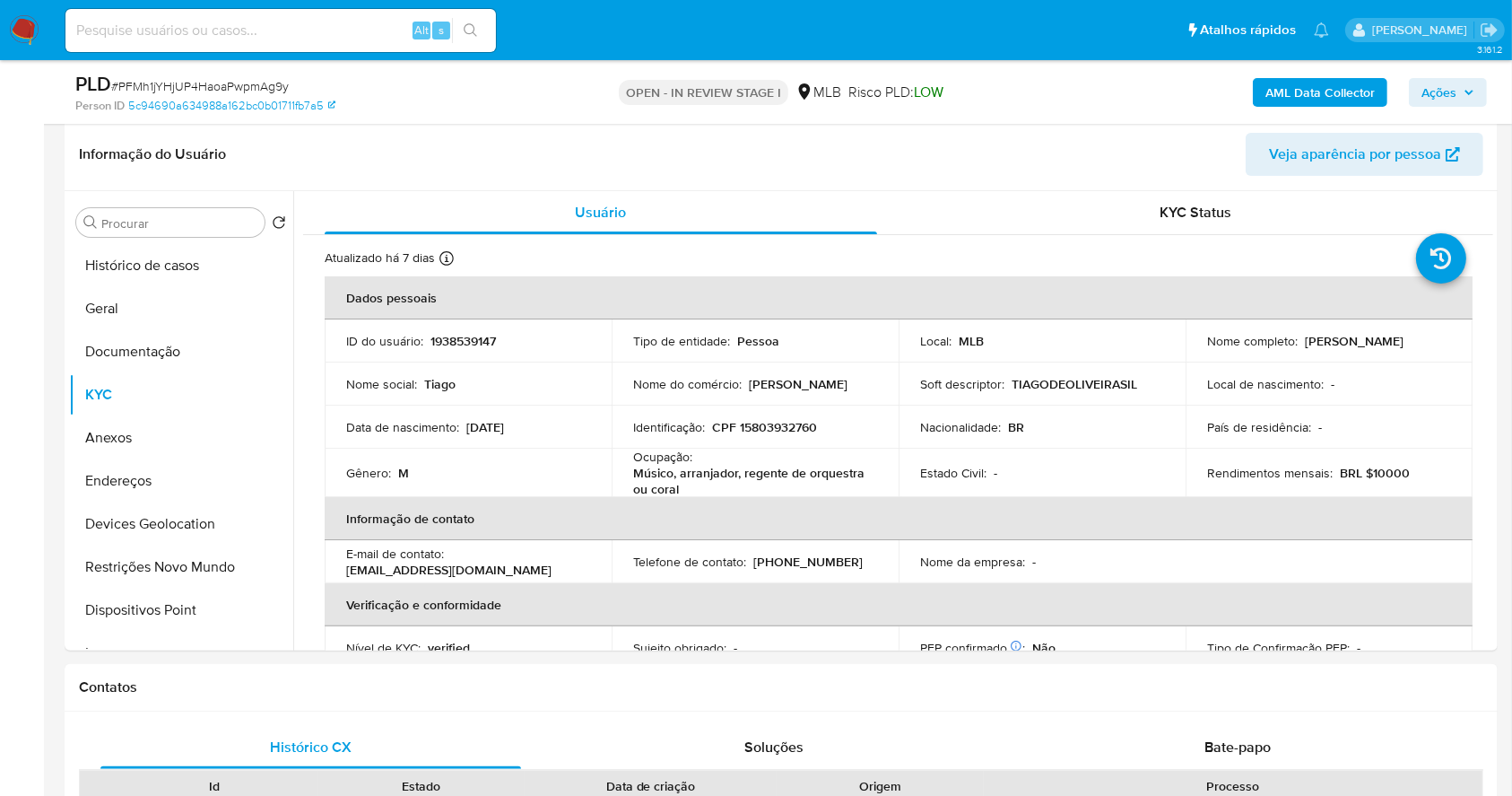
scroll to position [278, 0]
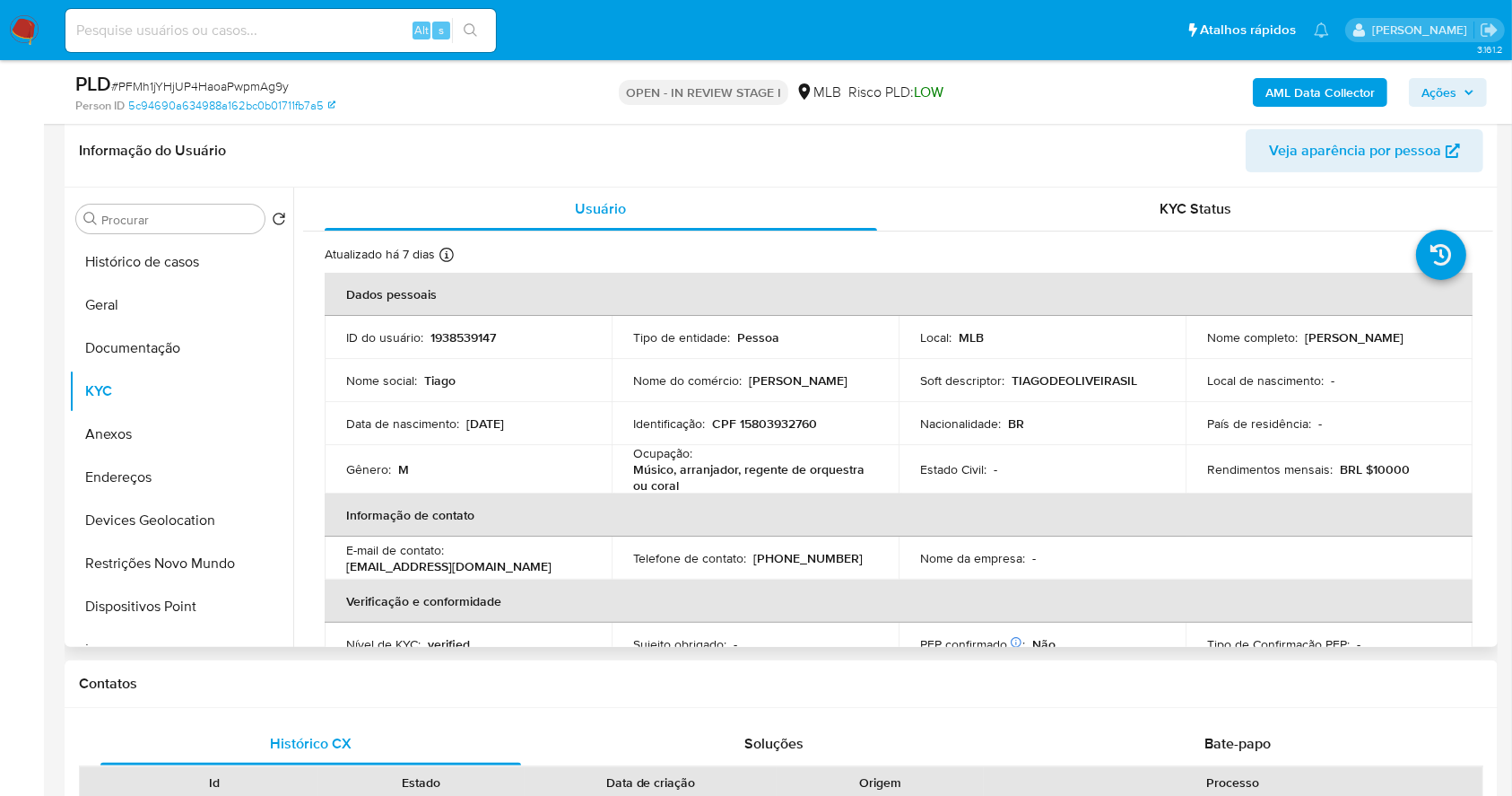
click at [778, 424] on p "CPF 15803932760" at bounding box center [765, 423] width 105 height 16
copy p "15803932760"
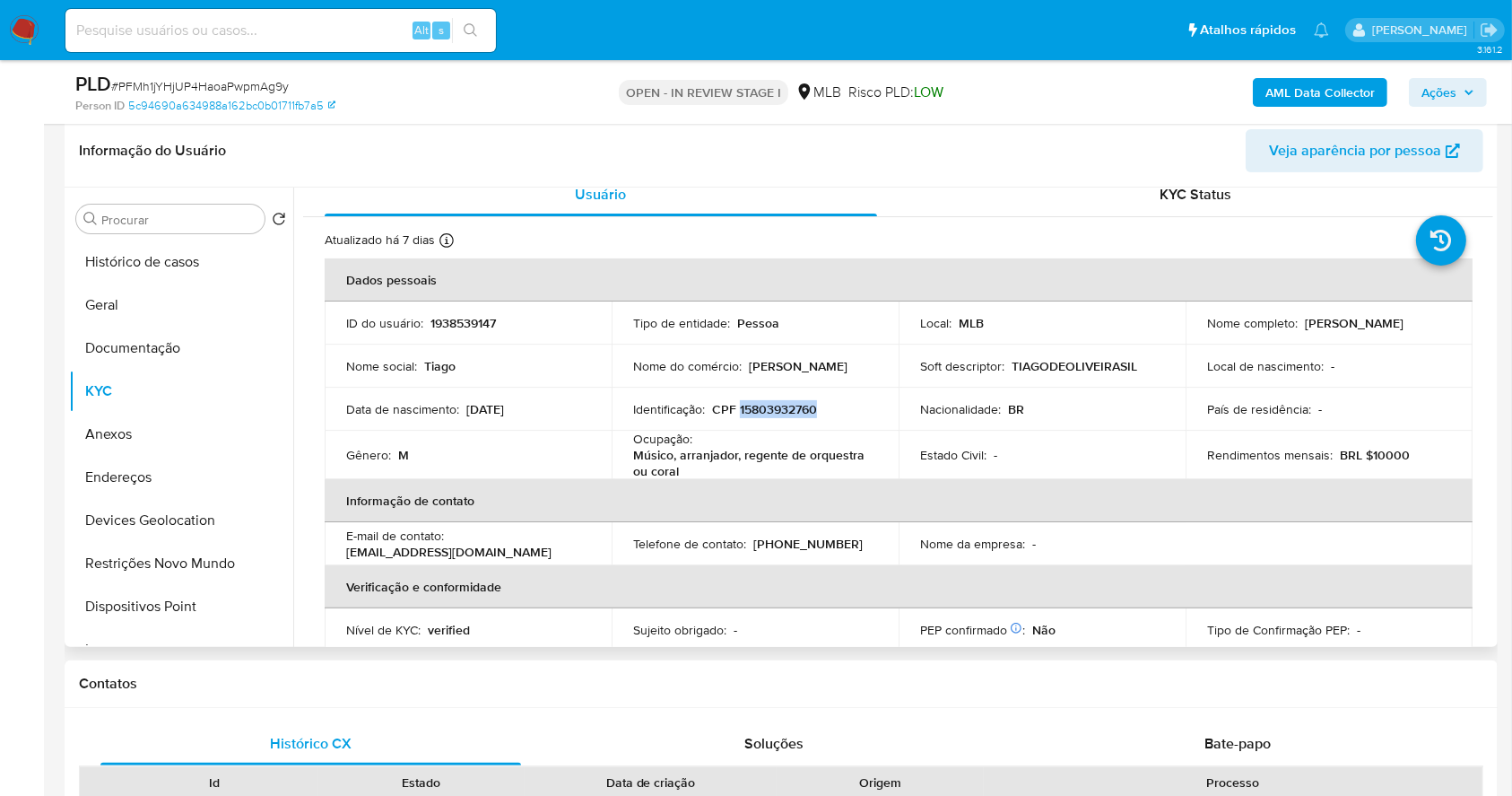
scroll to position [0, 0]
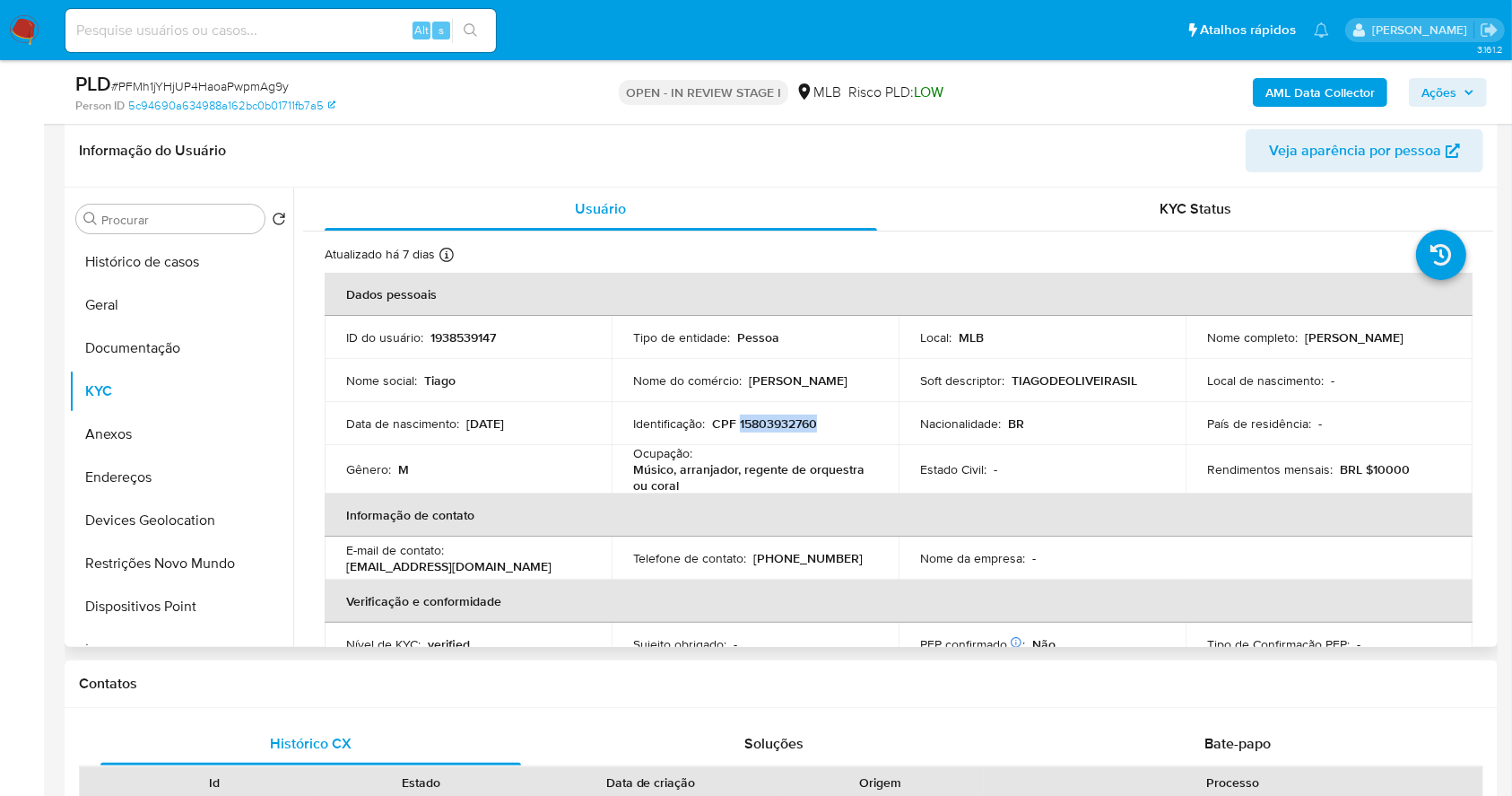
click at [789, 415] on p "CPF 15803932760" at bounding box center [765, 423] width 105 height 16
click at [782, 423] on p "CPF 15803932760" at bounding box center [765, 423] width 105 height 16
click at [241, 338] on button "Documentação" at bounding box center [173, 347] width 209 height 43
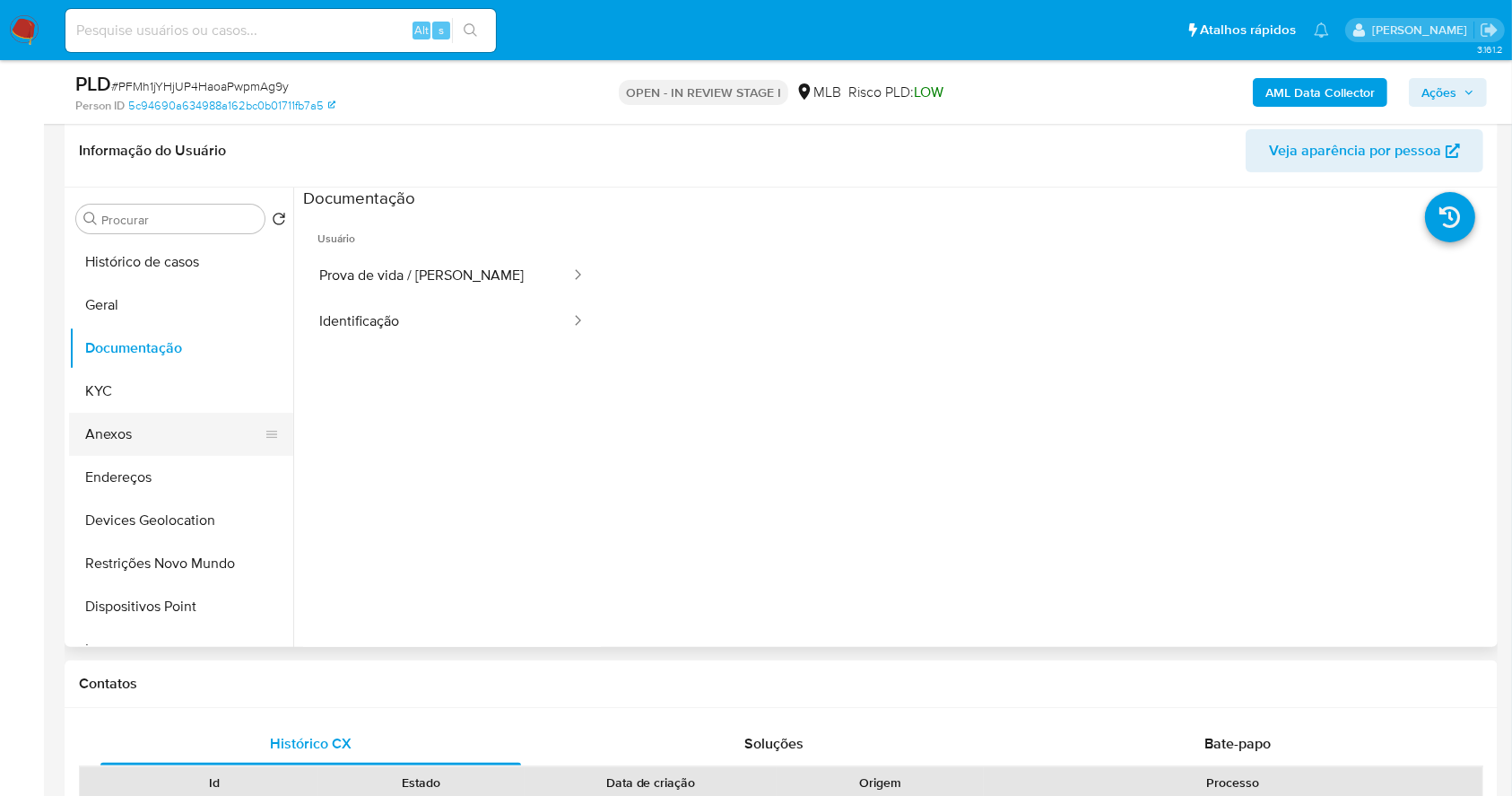
click at [145, 435] on button "Anexos" at bounding box center [173, 433] width 209 height 43
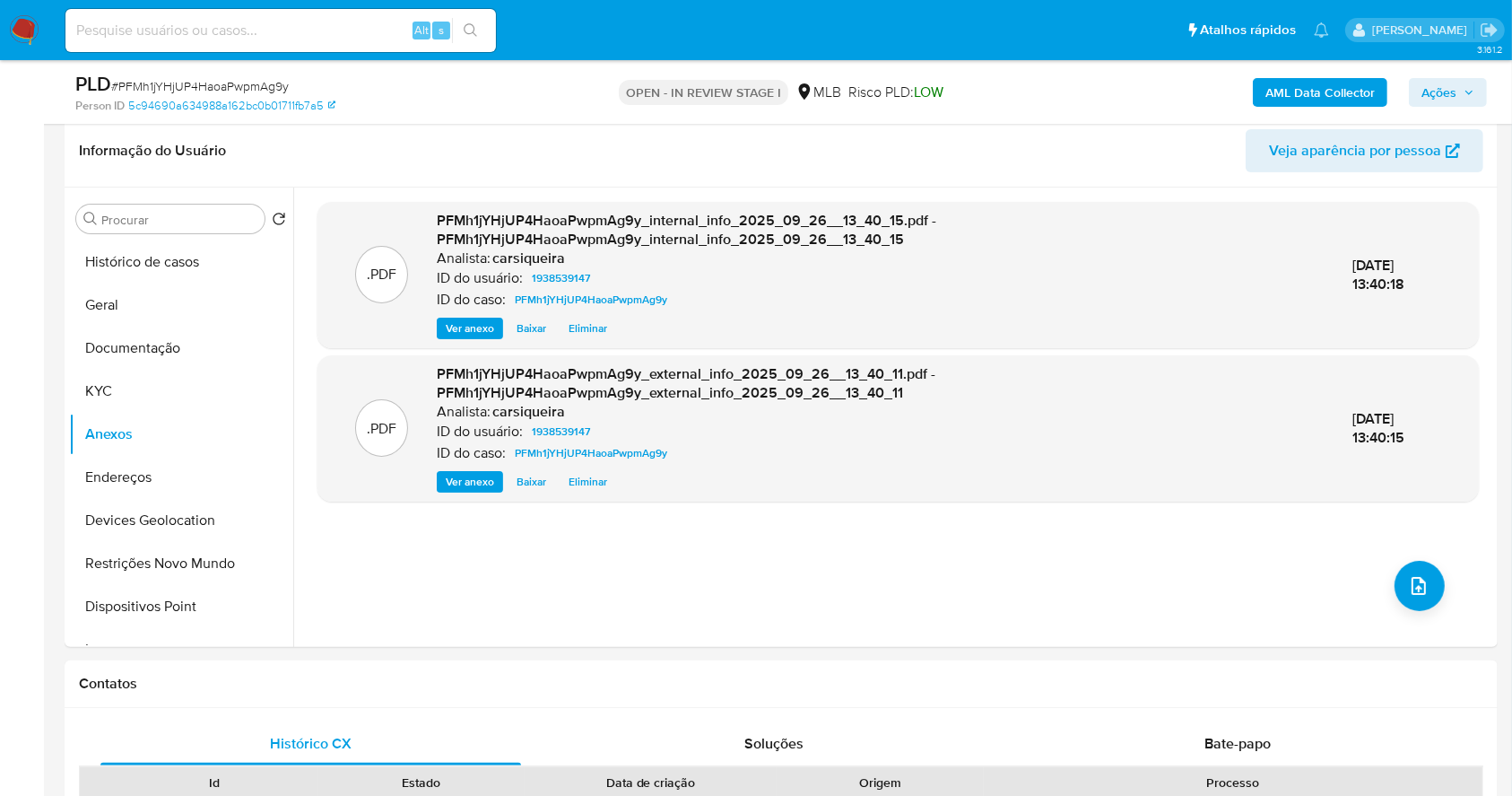
click at [1444, 92] on span "Ações" at bounding box center [1438, 93] width 35 height 29
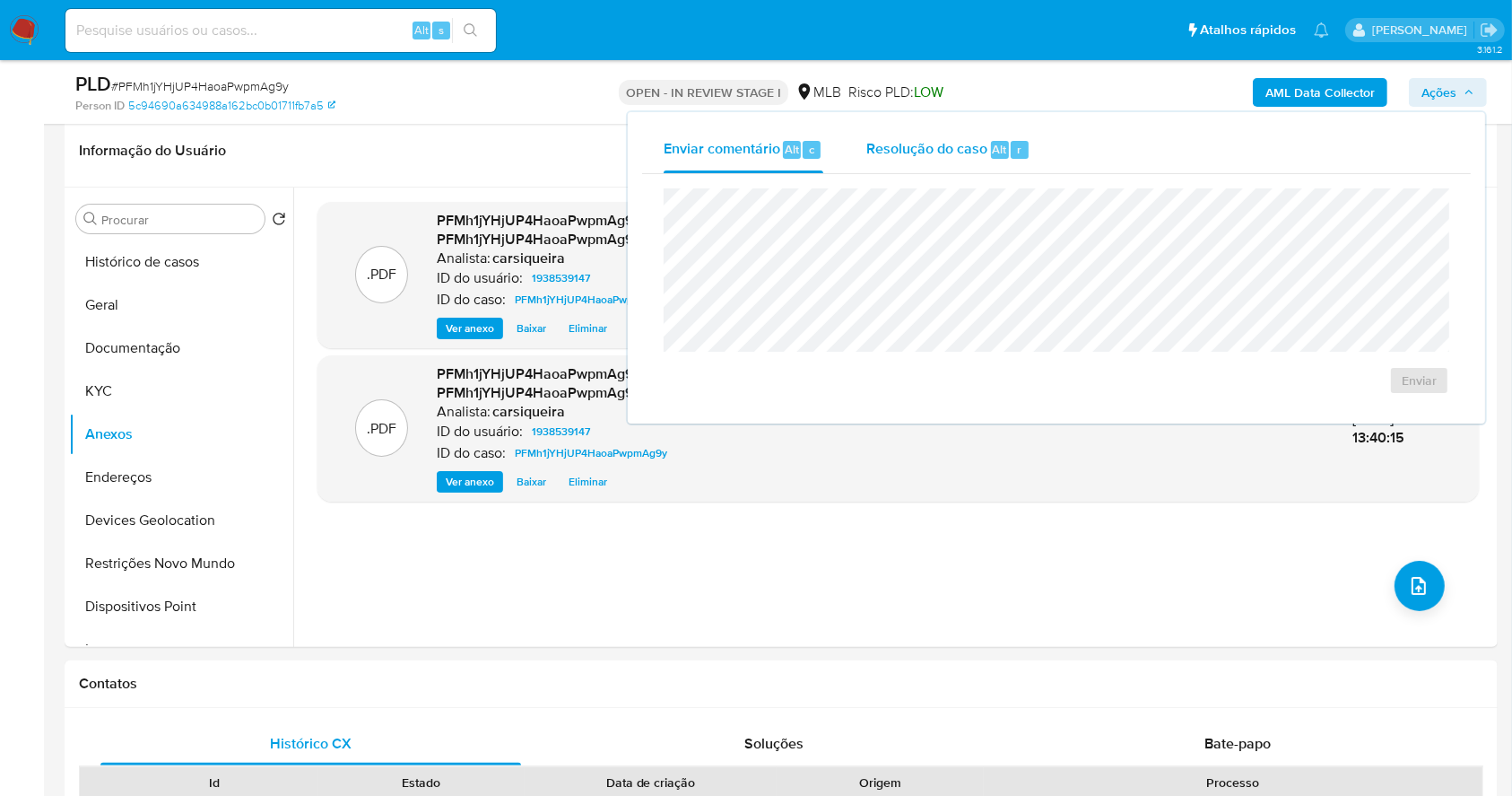
click at [904, 150] on span "Resolução do caso" at bounding box center [927, 148] width 121 height 21
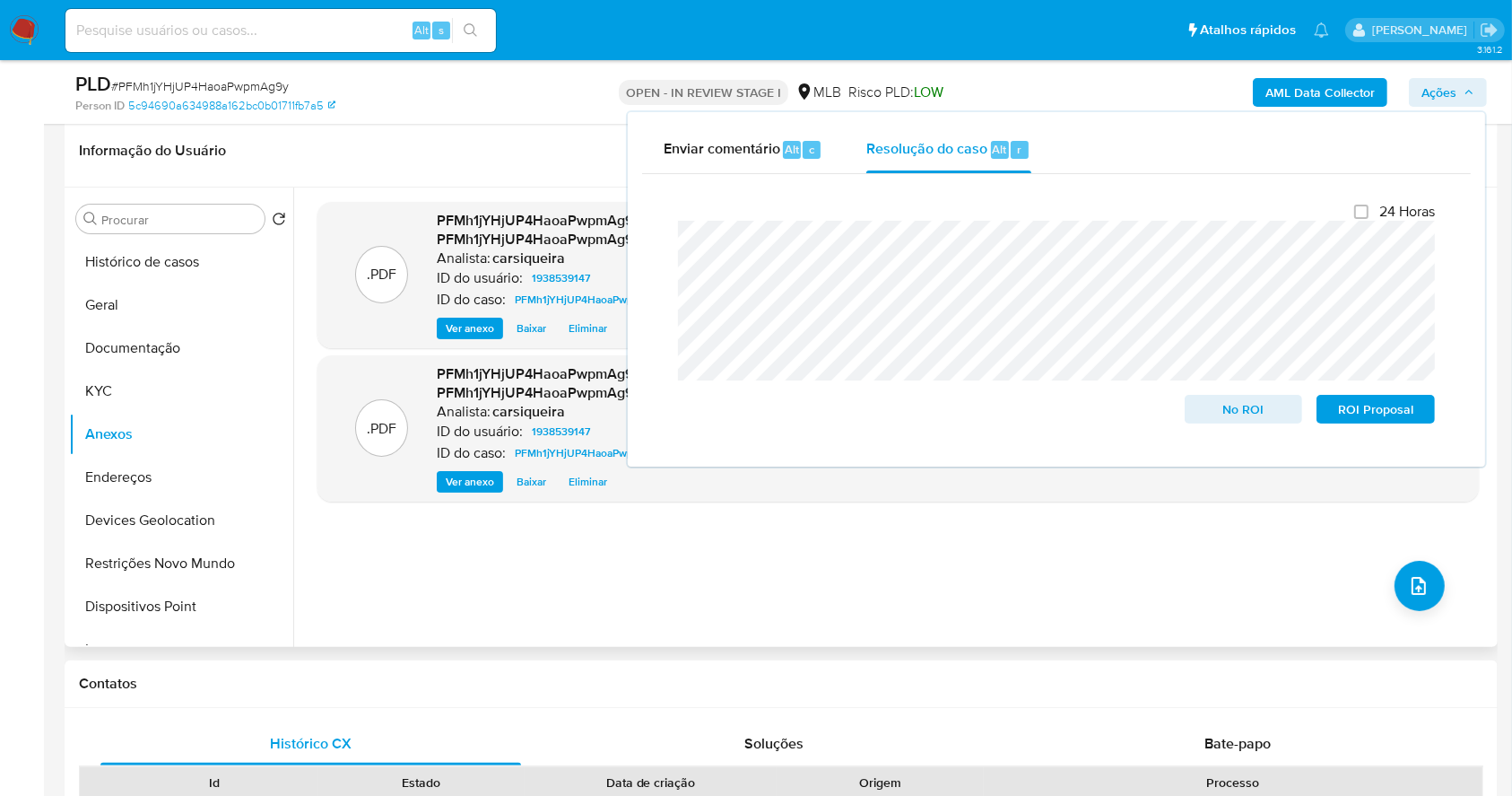
click at [960, 594] on div ".PDF PFMh1jYHjUP4HaoaPwpmAg9y_internal_info_2025_09_26__13_40_15.pdf - PFMh1jYH…" at bounding box center [898, 417] width 1161 height 431
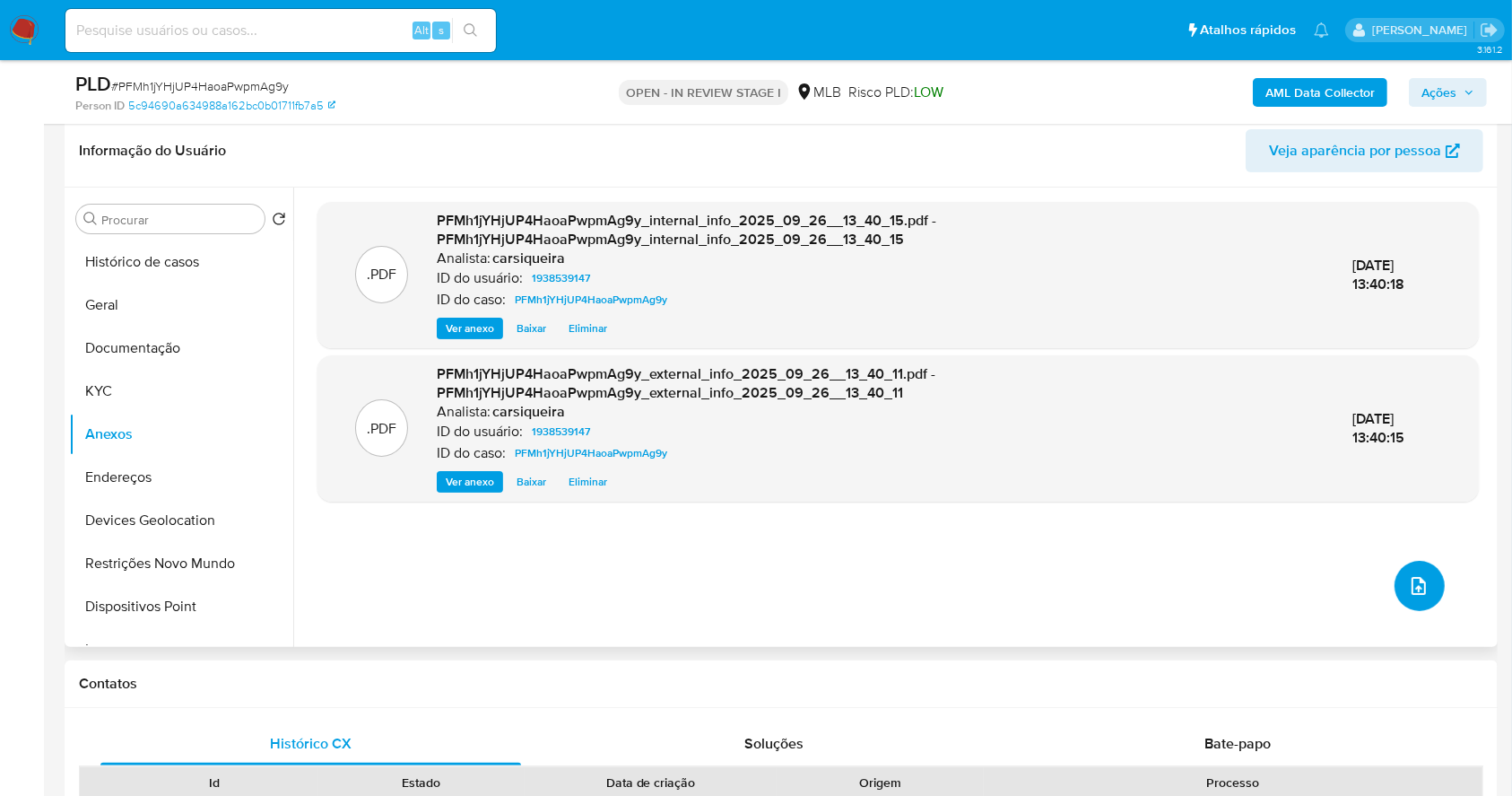
click at [1415, 585] on icon "upload-file" at bounding box center [1418, 586] width 22 height 22
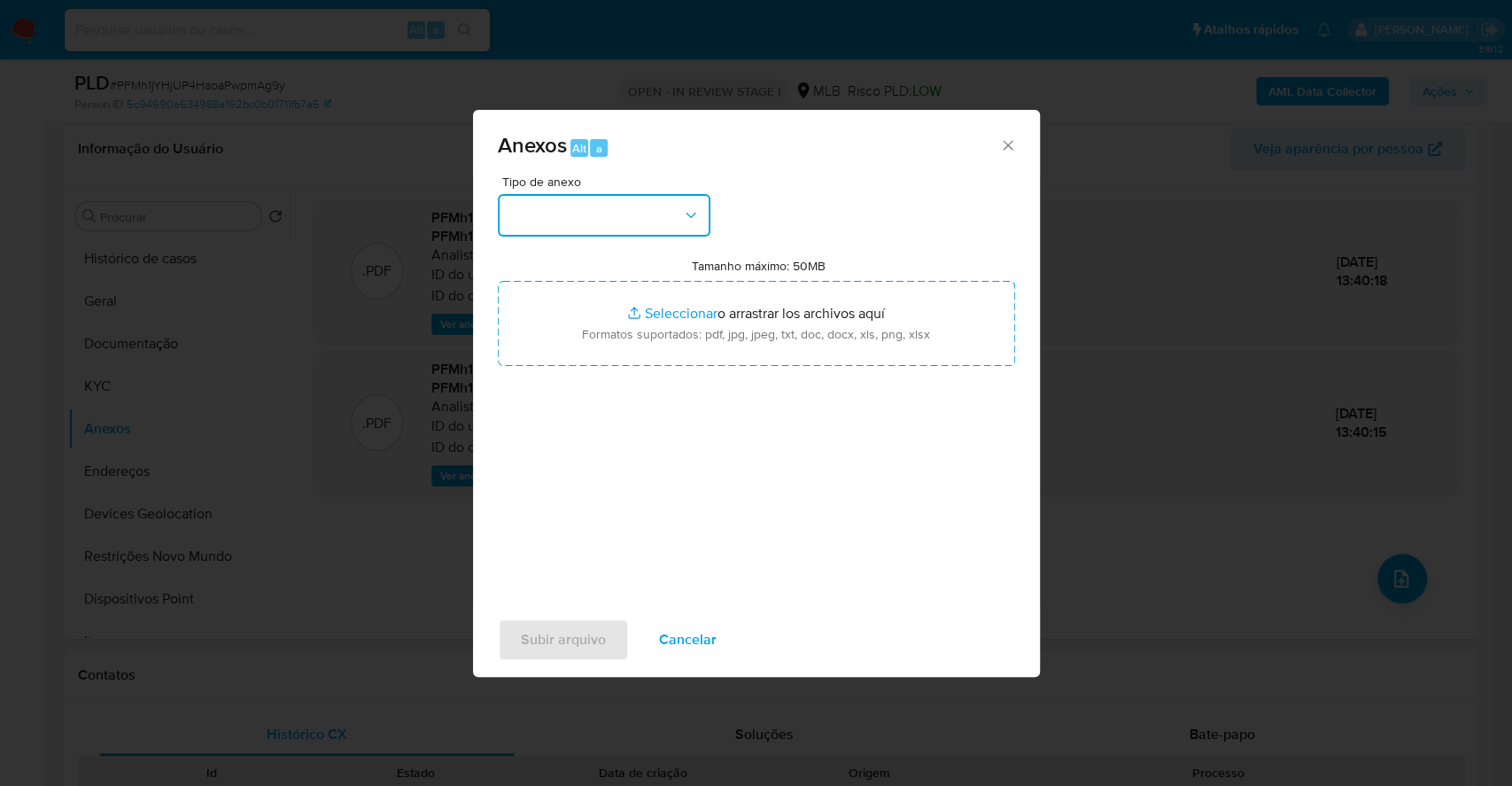
click at [622, 212] on button "button" at bounding box center [603, 214] width 212 height 43
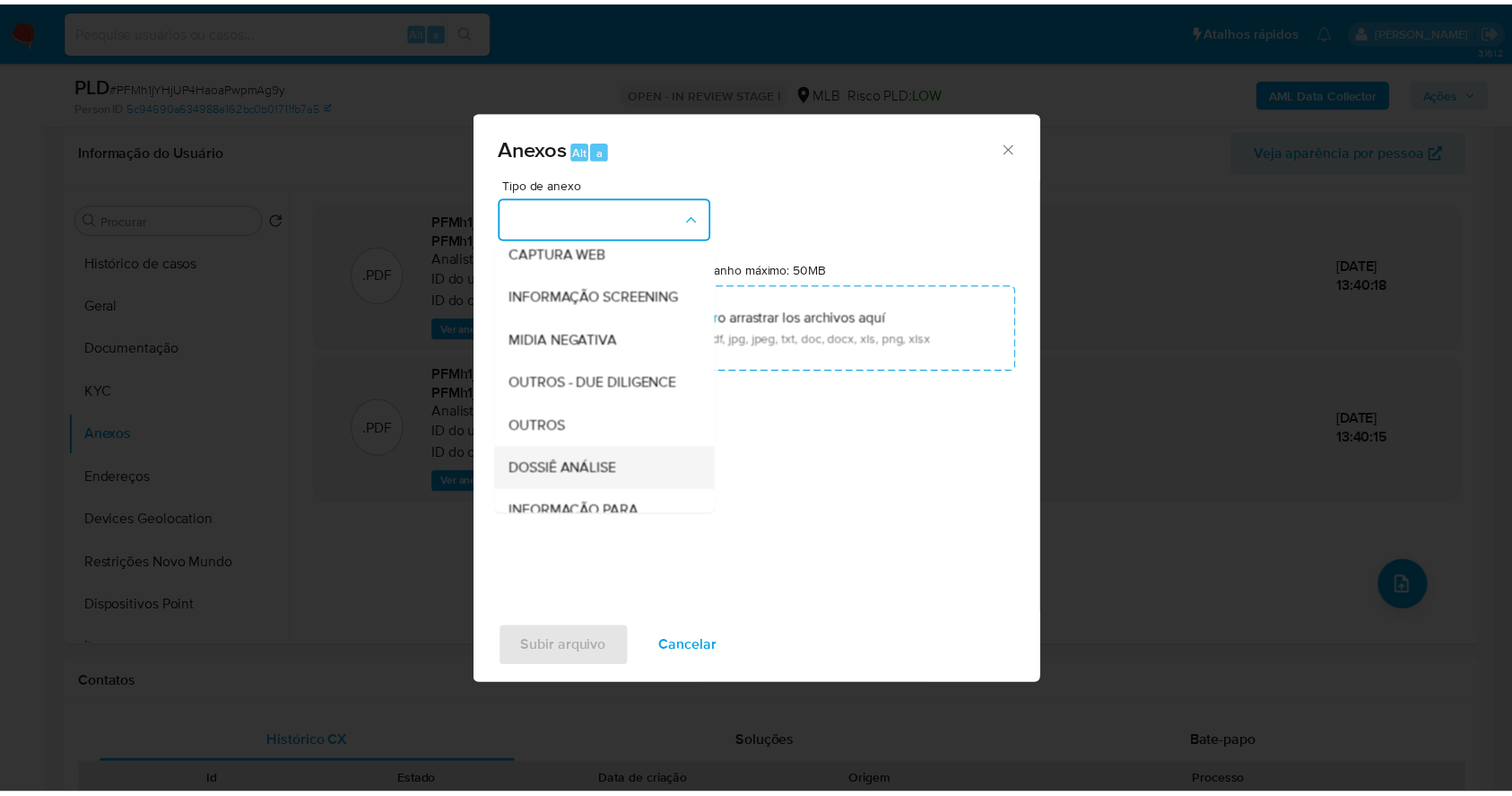
scroll to position [276, 0]
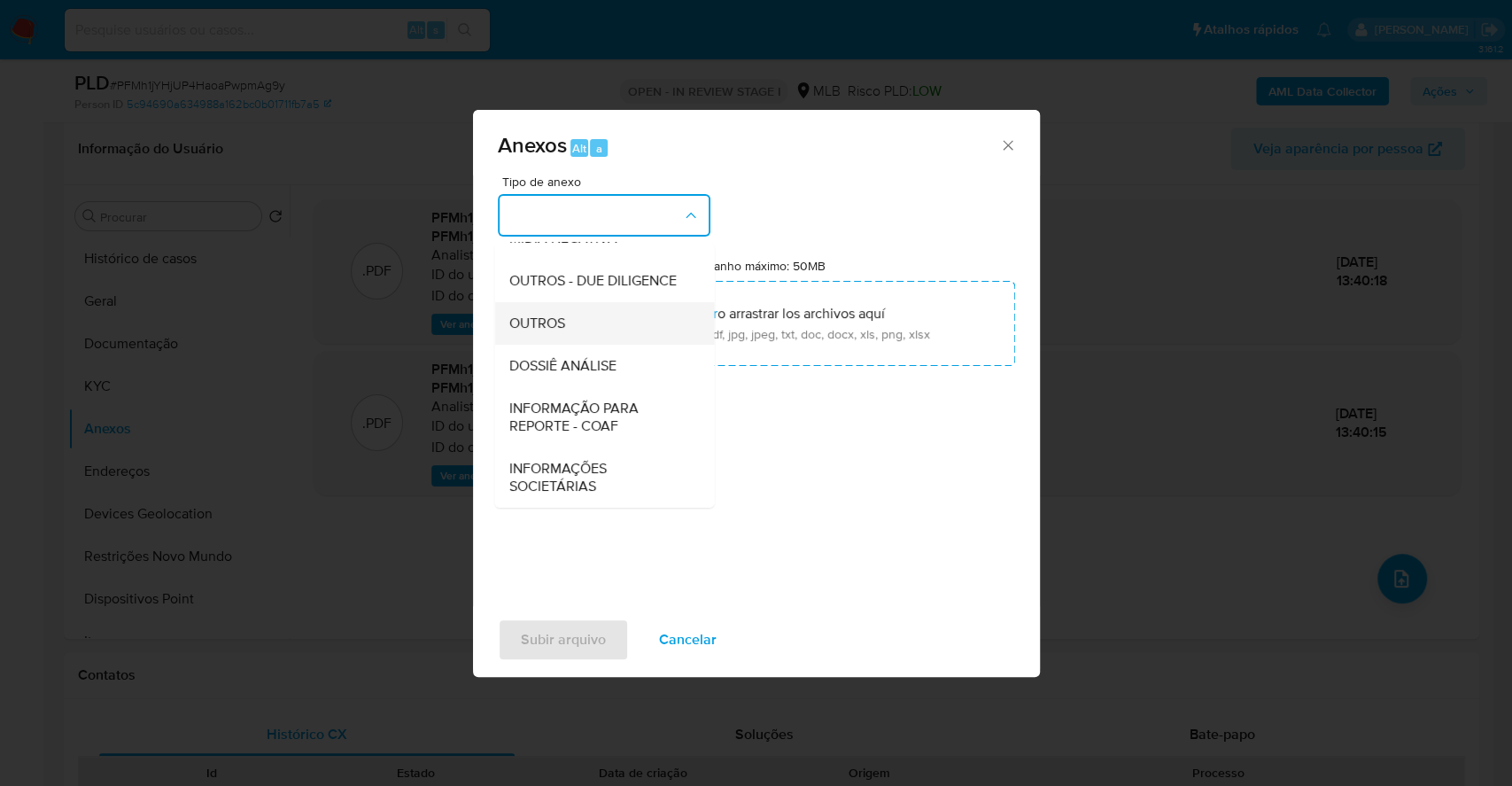
click at [568, 318] on div "OUTROS" at bounding box center [598, 323] width 180 height 43
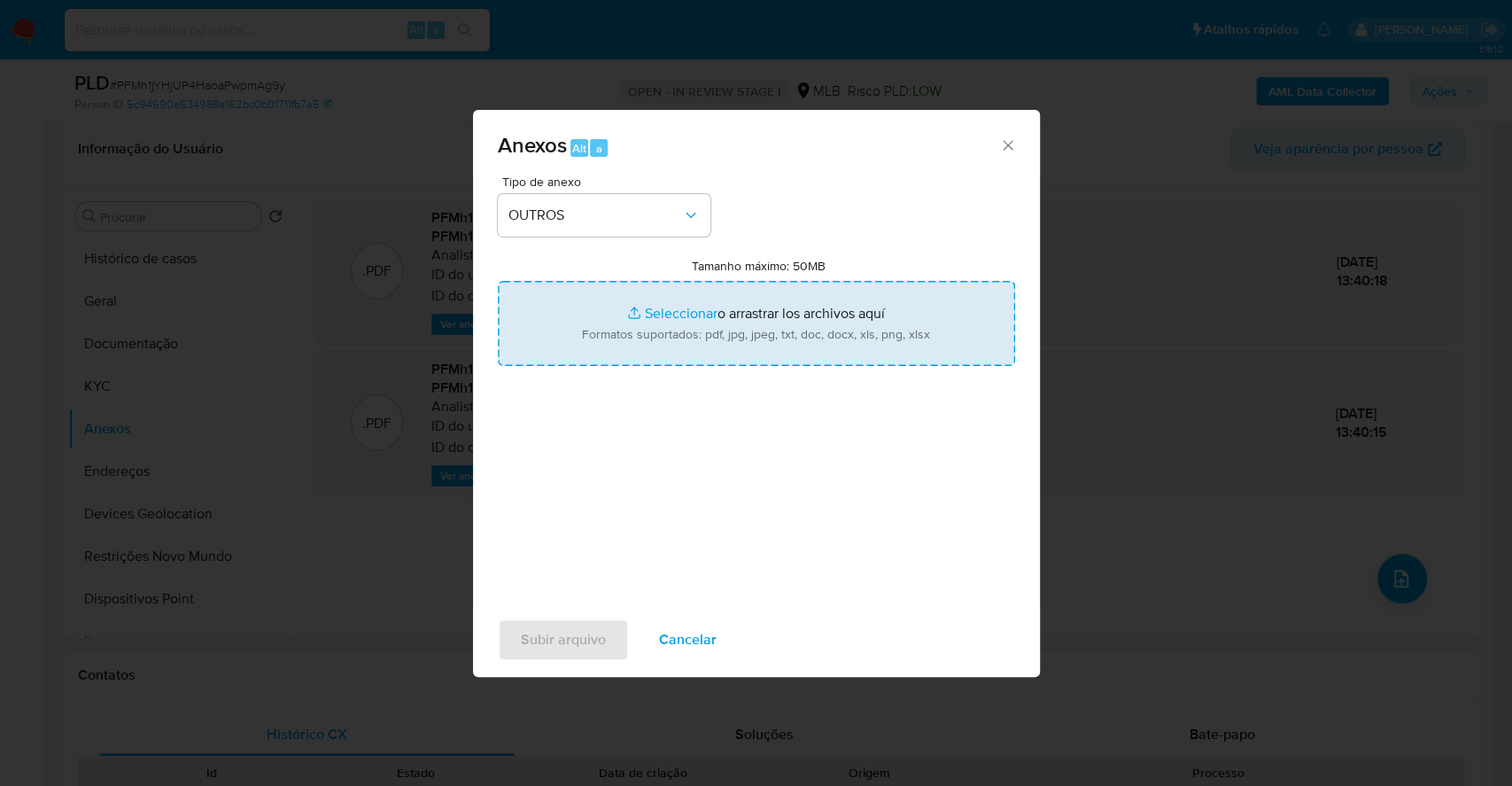
click at [674, 328] on input "Tamanho máximo: 50MB Seleccionar archivos" at bounding box center [756, 323] width 518 height 85
click at [663, 308] on input "Tamanho máximo: 50MB Seleccionar archivos" at bounding box center [756, 323] width 518 height 85
type input "C:\fakepath\Mulan 1938539147_2025_09_25_16_03_26.xlsx"
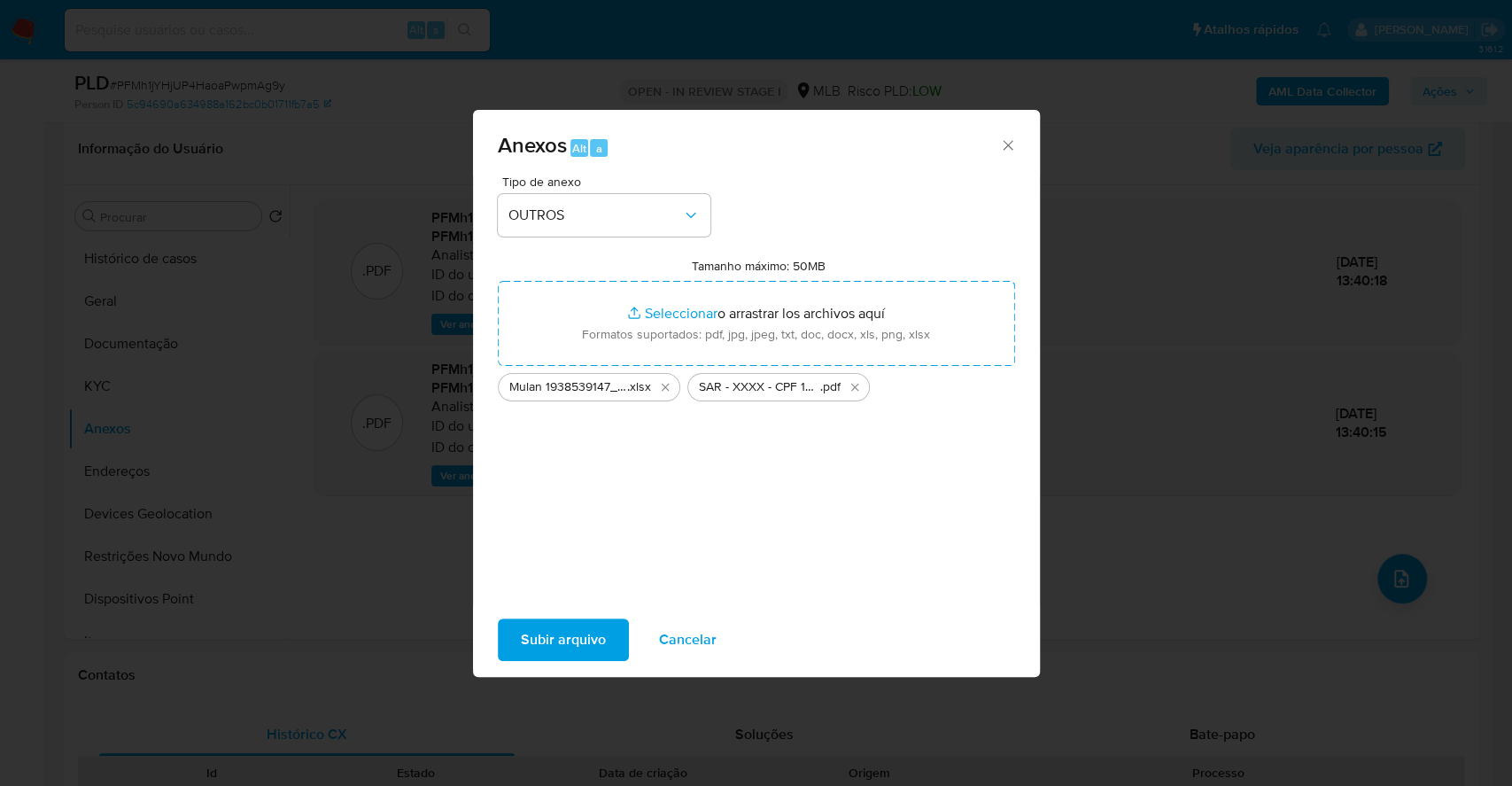
click at [588, 614] on div "Subir arquivo Cancelar" at bounding box center [756, 639] width 567 height 67
click at [588, 625] on span "Subir arquivo" at bounding box center [563, 639] width 85 height 39
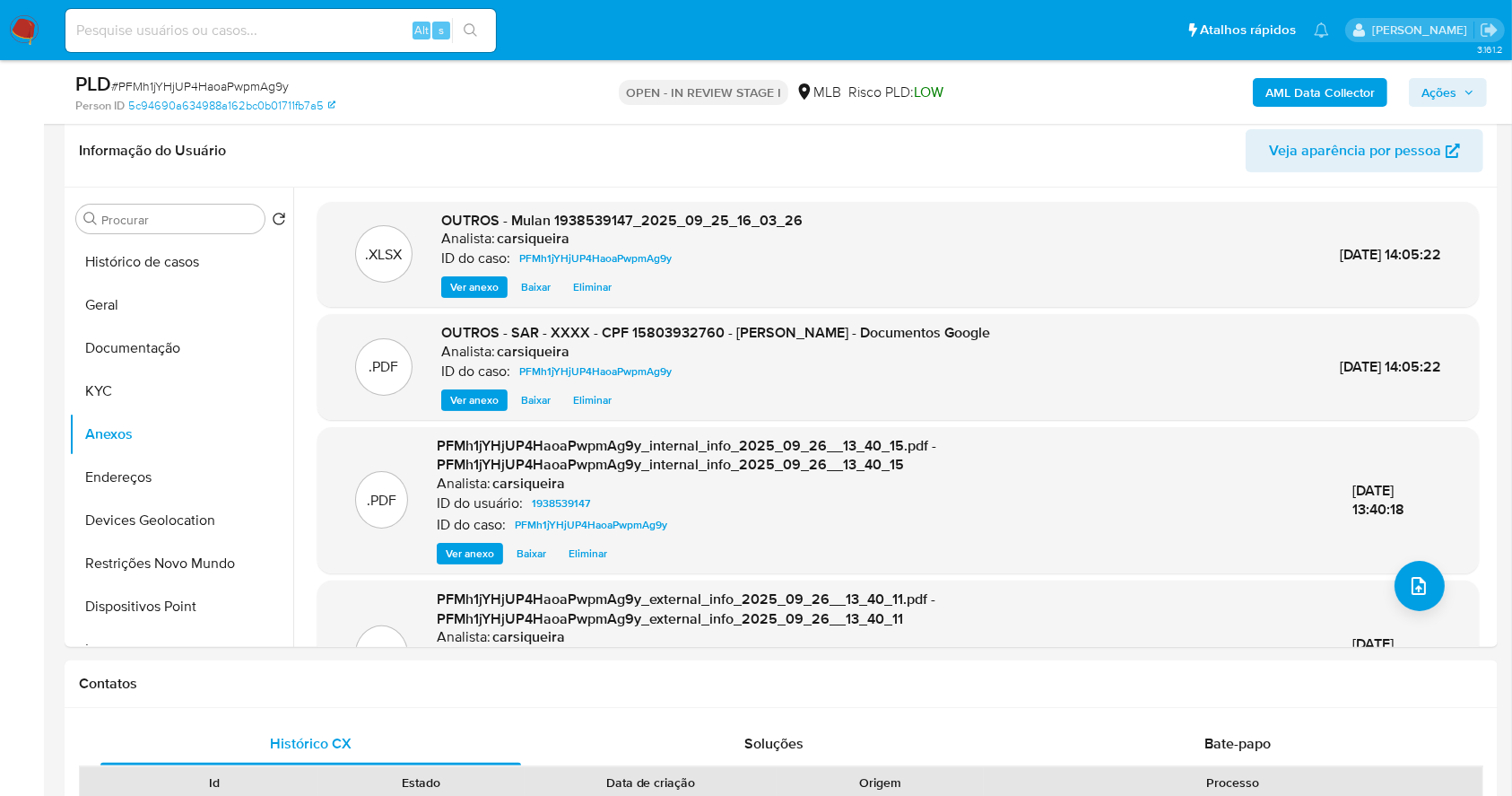
click at [1457, 95] on span "Ações" at bounding box center [1447, 92] width 53 height 25
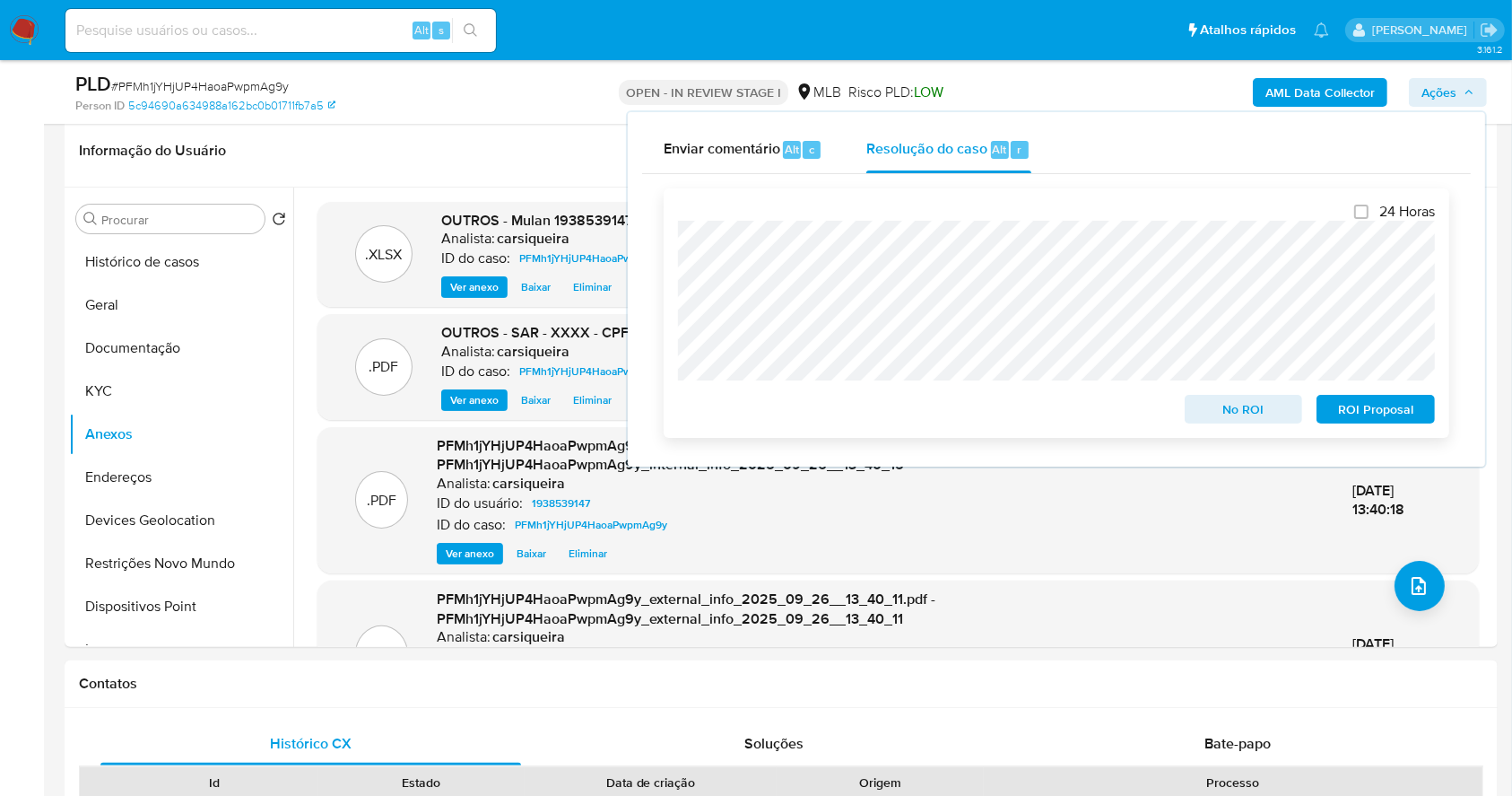
click at [1385, 404] on span "ROI Proposal" at bounding box center [1376, 409] width 94 height 25
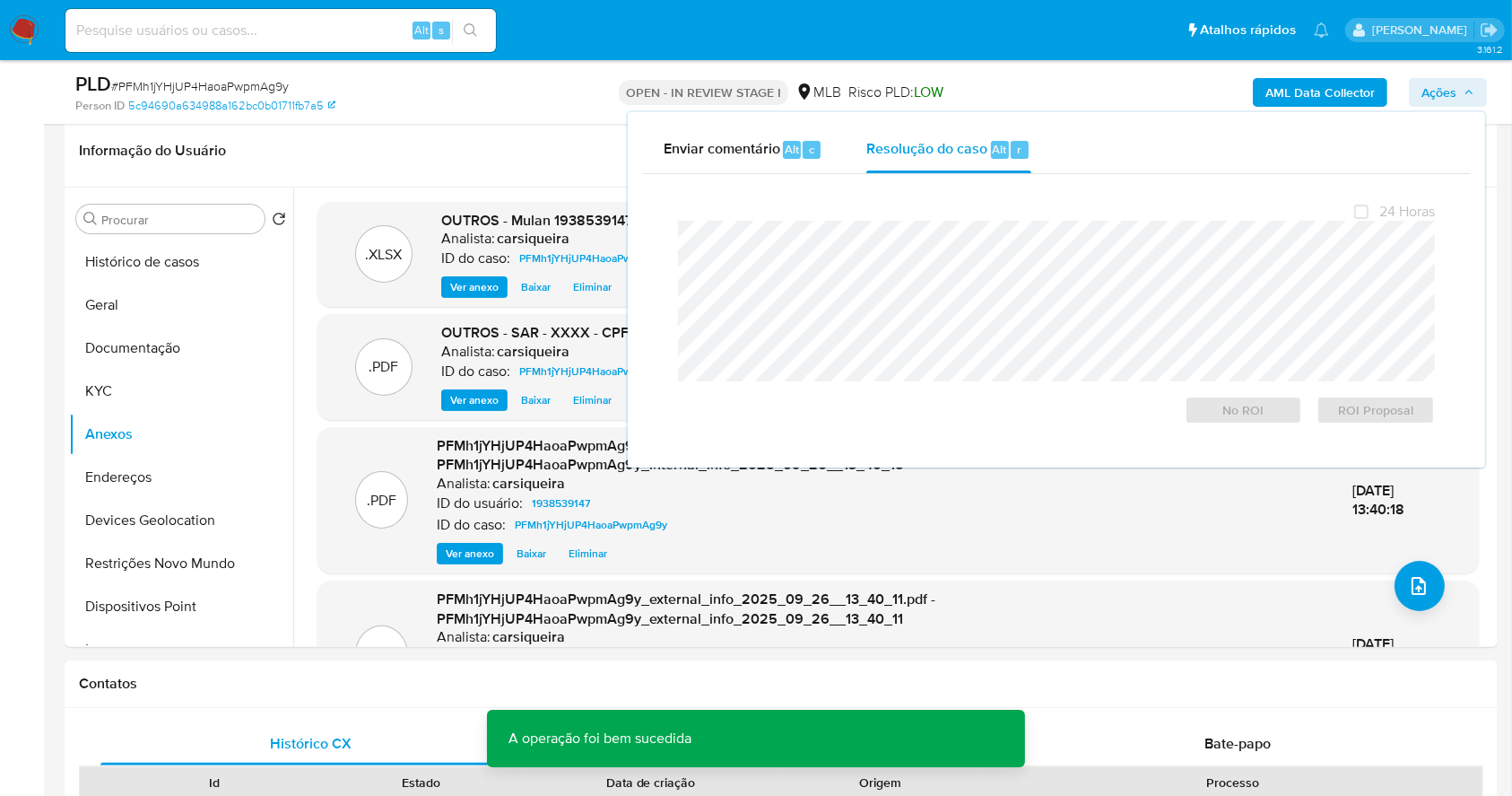
click at [233, 84] on span "# PFMh1jYHjUP4HaoaPwpmAg9y" at bounding box center [200, 86] width 178 height 18
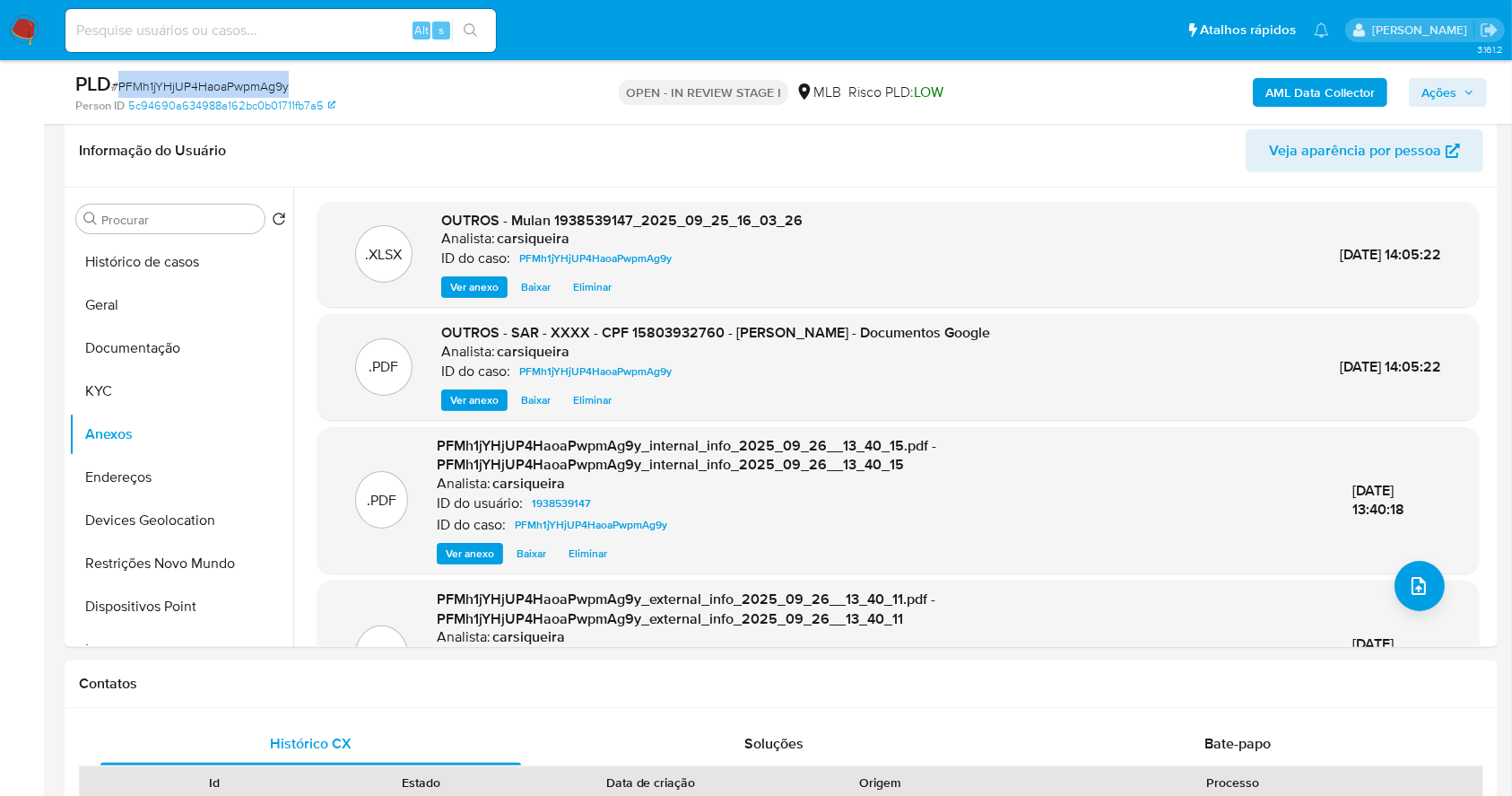
click at [233, 84] on span "# PFMh1jYHjUP4HaoaPwpmAg9y" at bounding box center [200, 86] width 178 height 18
copy span "PFMh1jYHjUP4HaoaPwpmAg9y"
click at [1461, 90] on span "Ações" at bounding box center [1447, 92] width 53 height 25
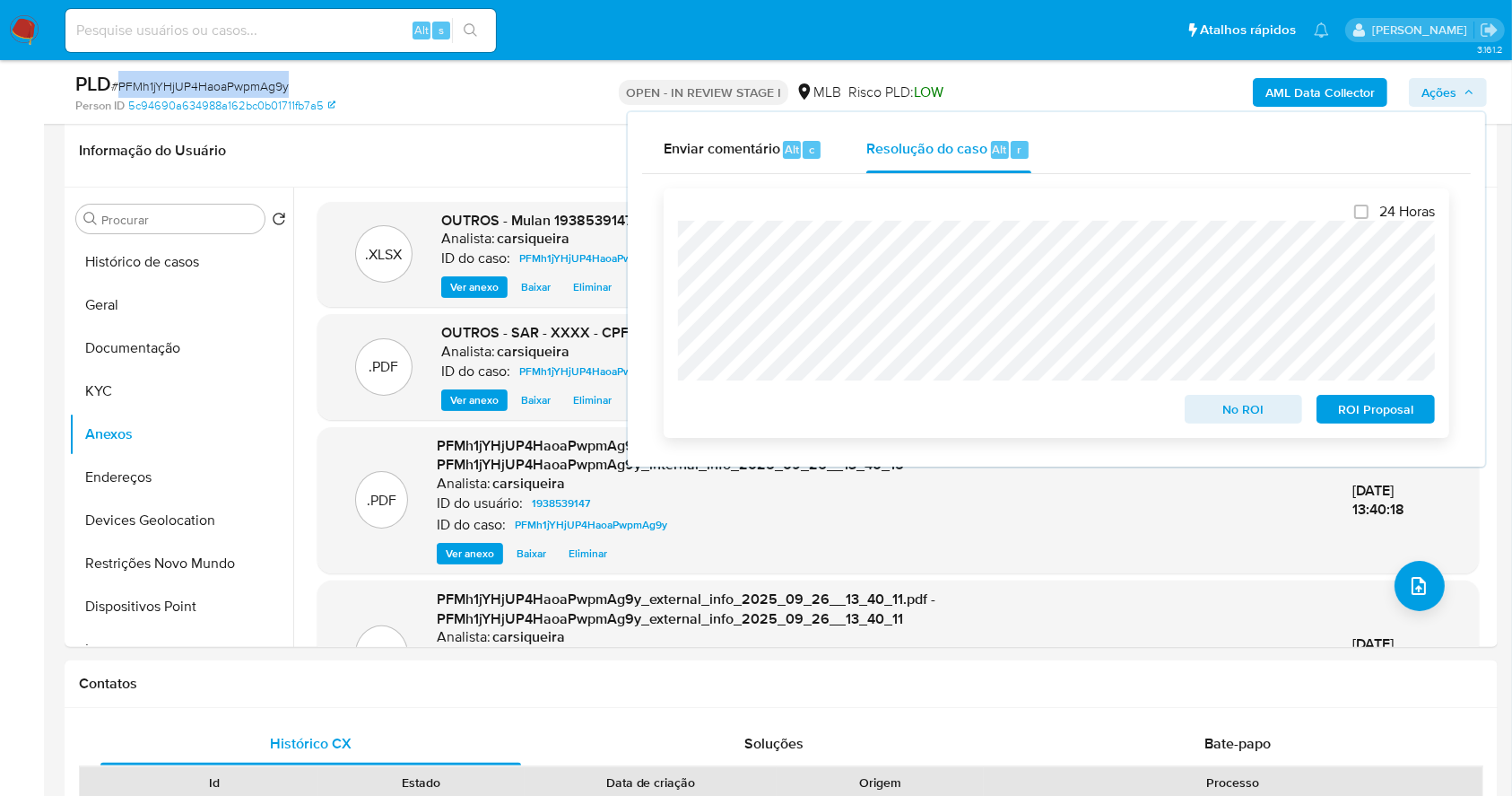
click at [1408, 408] on span "ROI Proposal" at bounding box center [1376, 409] width 94 height 25
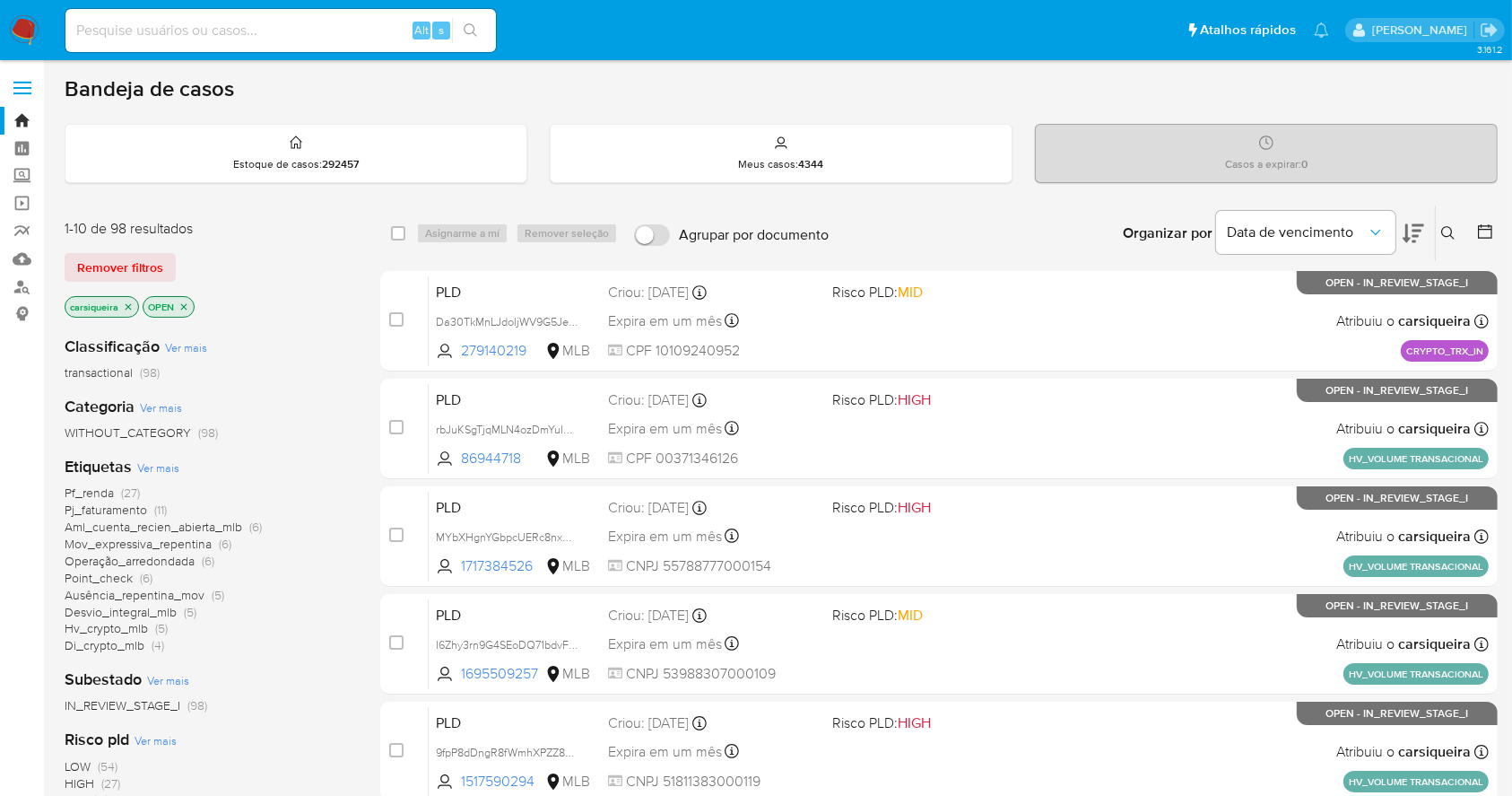
click at [311, 35] on input at bounding box center [280, 31] width 430 height 23
click at [304, 29] on input at bounding box center [280, 31] width 430 height 23
paste input "1146167739"
type input "1146167739"
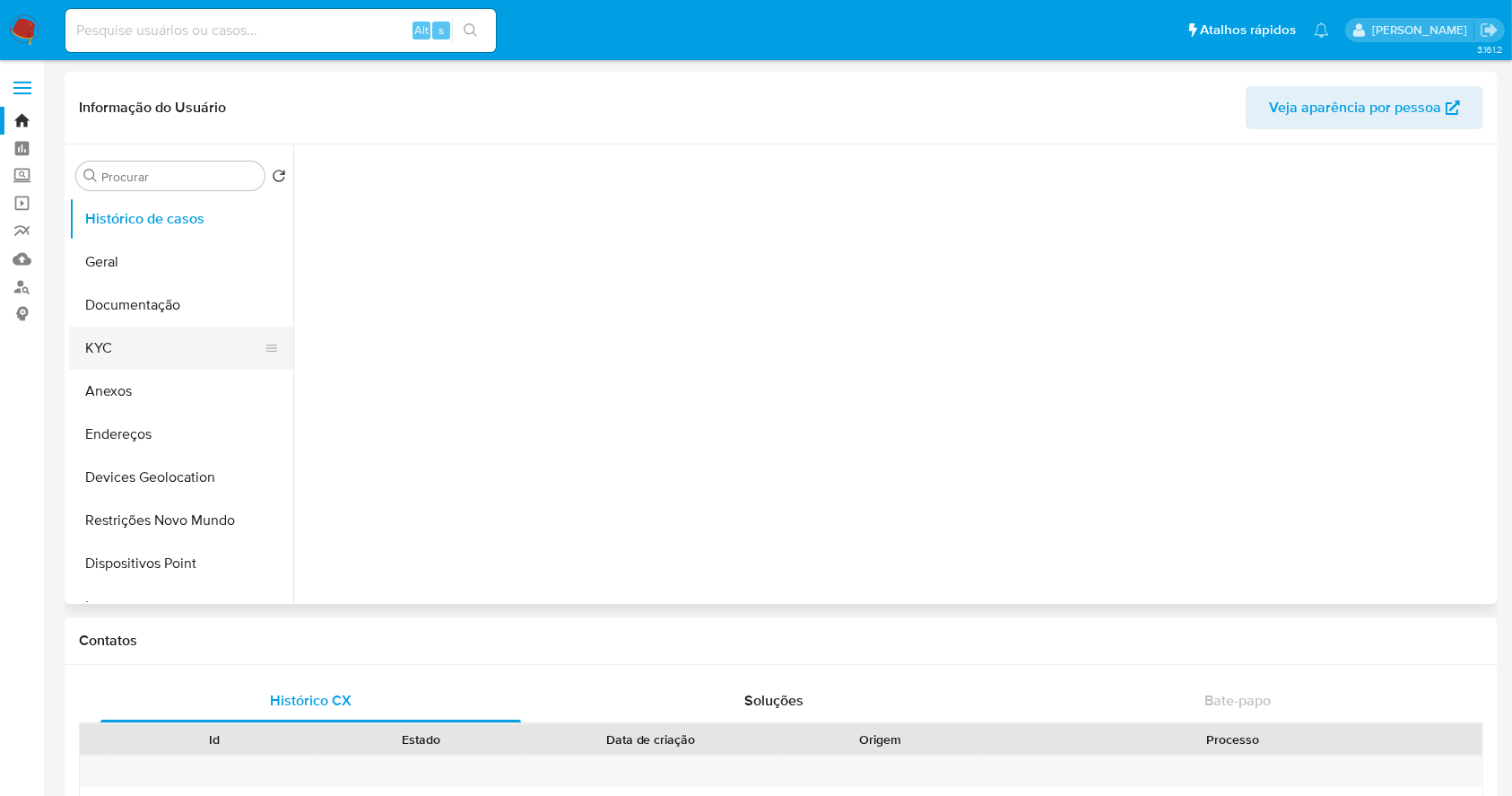
select select "10"
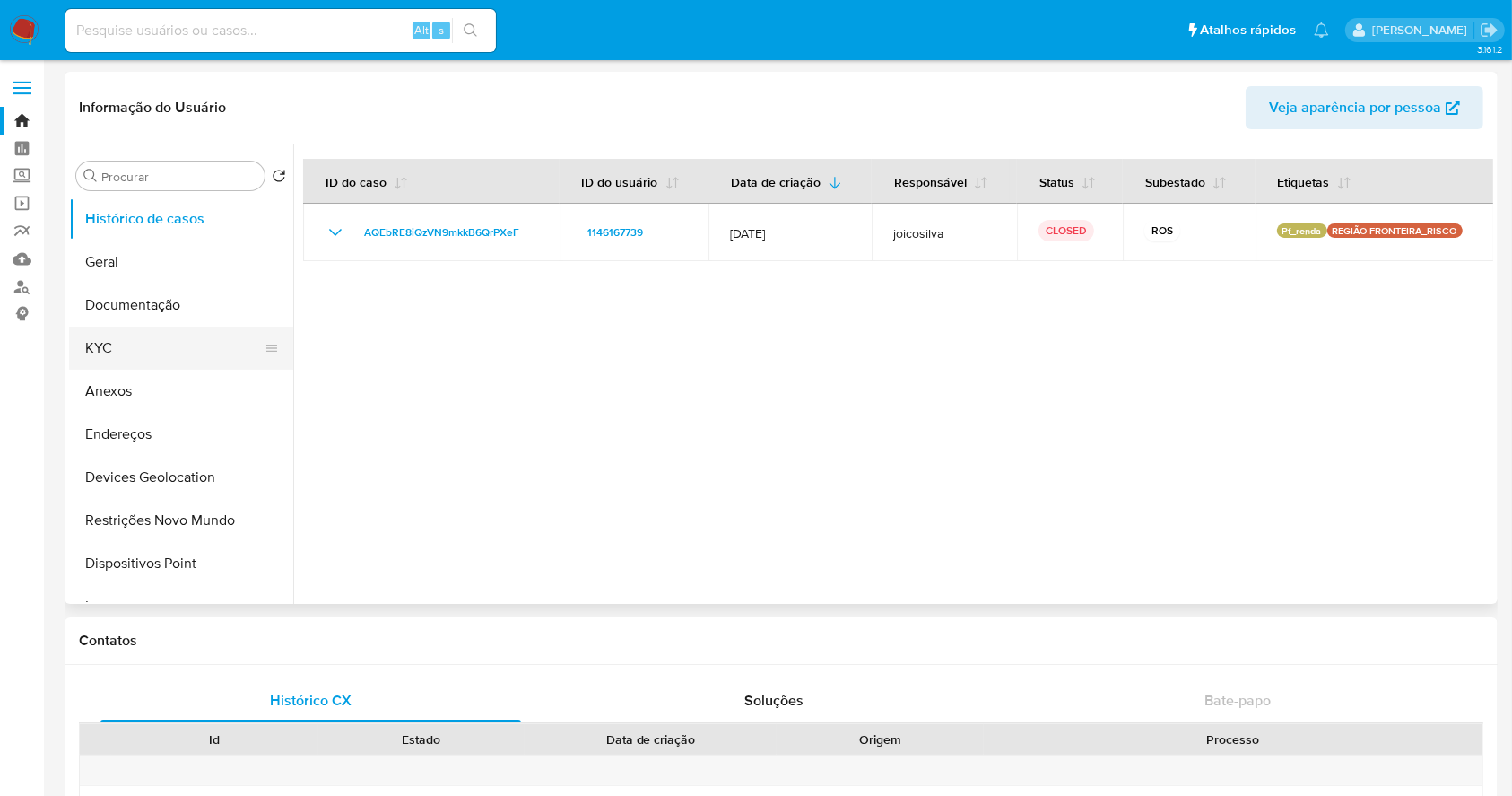
click at [125, 346] on button "KYC" at bounding box center [173, 347] width 209 height 43
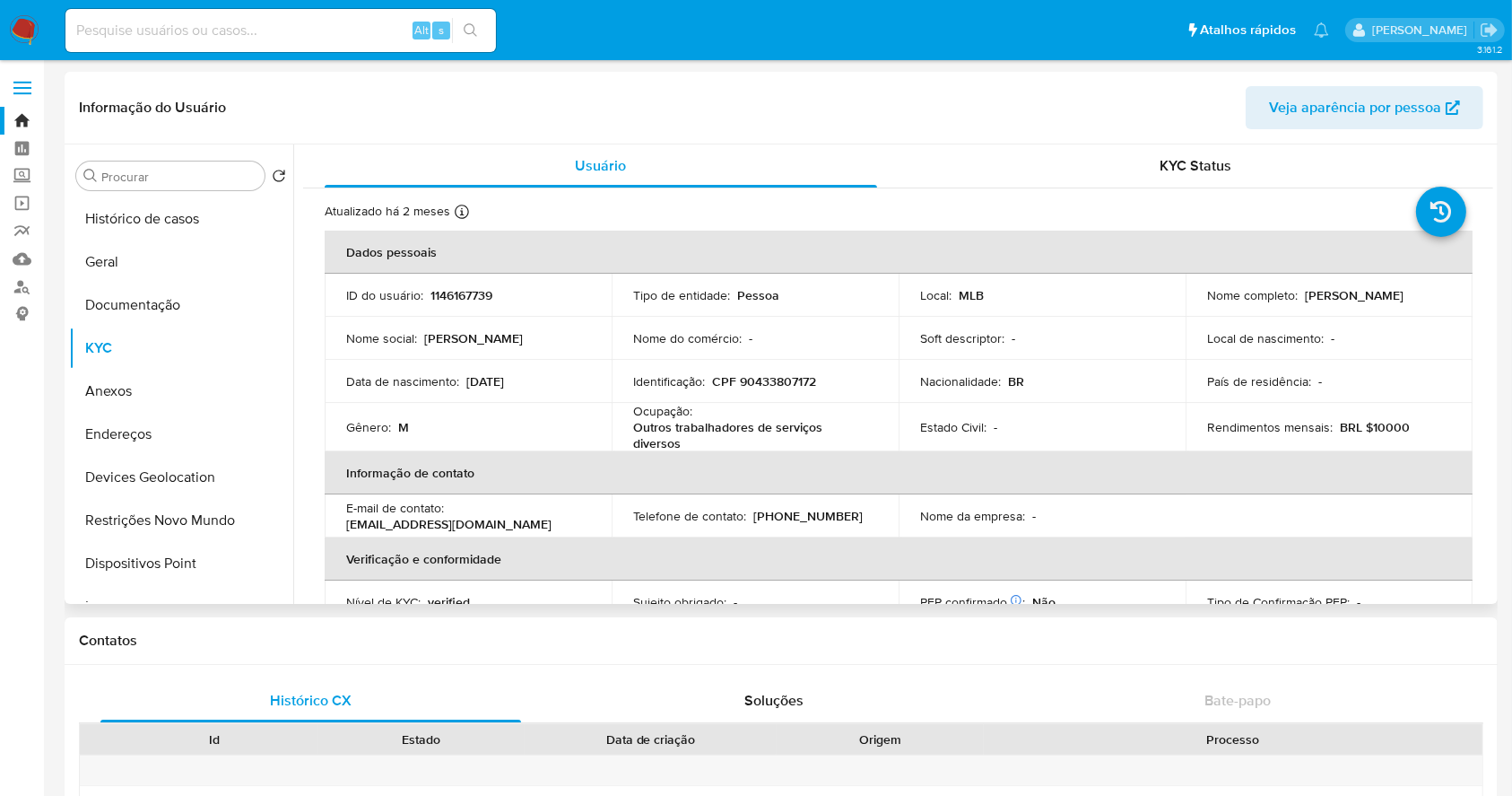
click at [132, 194] on div "Procurar Retornar ao pedido padrão Histórico de casos Geral Documentação KYC An…" at bounding box center [181, 375] width 224 height 456
click at [154, 222] on button "Histórico de casos" at bounding box center [173, 218] width 209 height 43
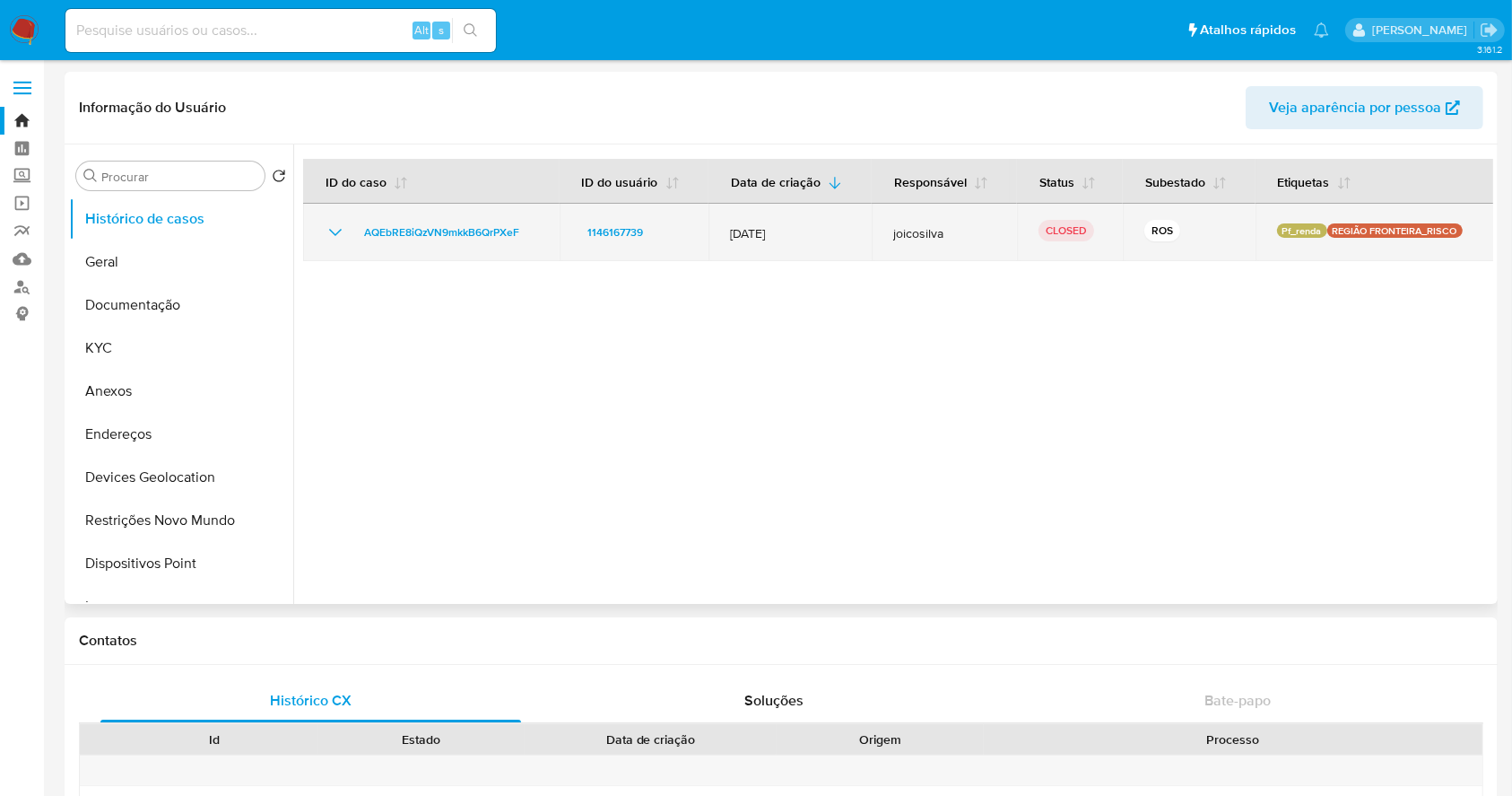
click at [331, 228] on icon "Mostrar/Ocultar" at bounding box center [335, 232] width 22 height 22
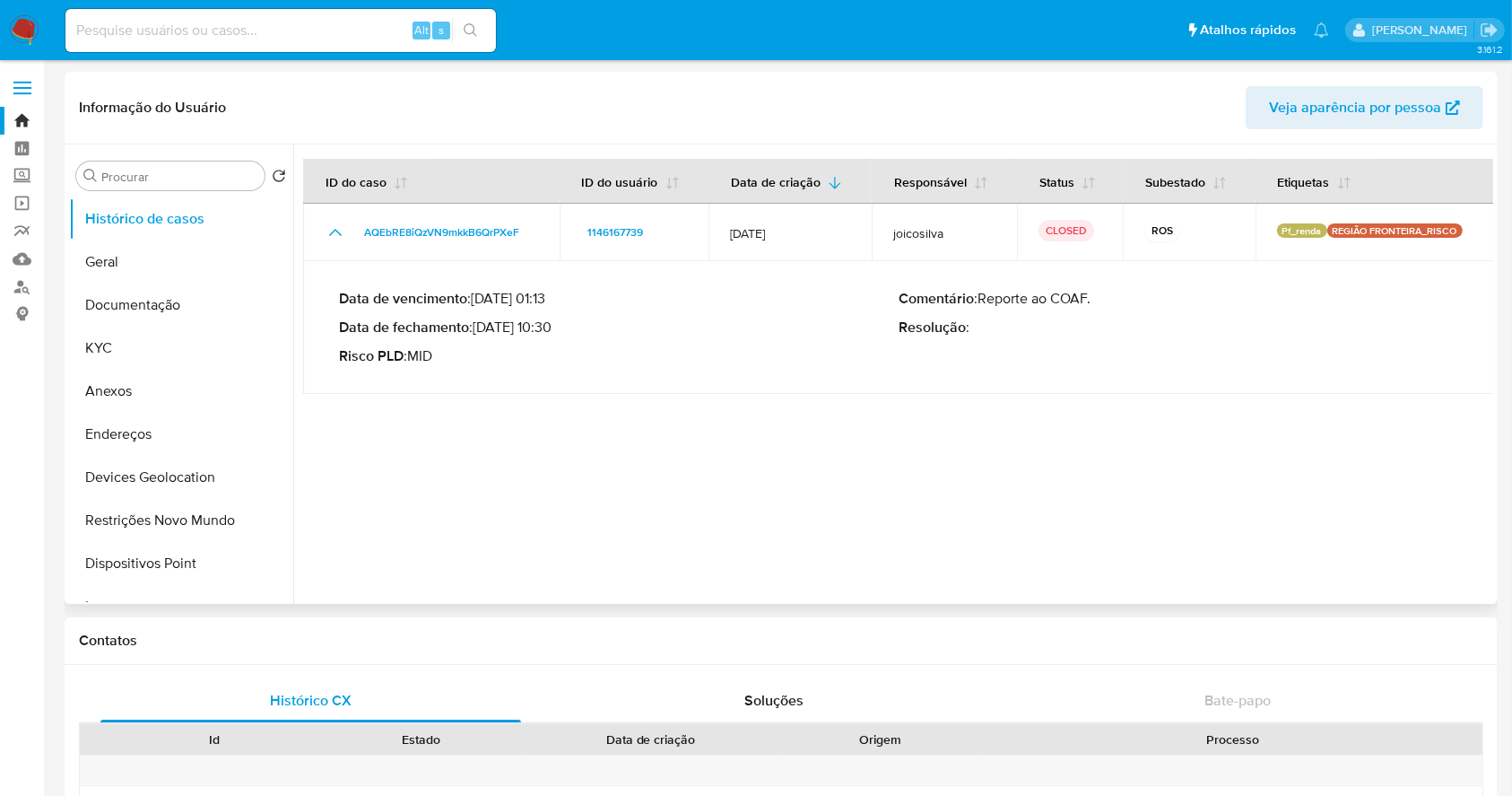
drag, startPoint x: 480, startPoint y: 329, endPoint x: 551, endPoint y: 334, distance: 71.2
click at [551, 334] on p "Data de fechamento : [DATE] 10:30" at bounding box center [618, 327] width 559 height 18
click at [20, 287] on link "Localizador de pessoas" at bounding box center [106, 286] width 213 height 28
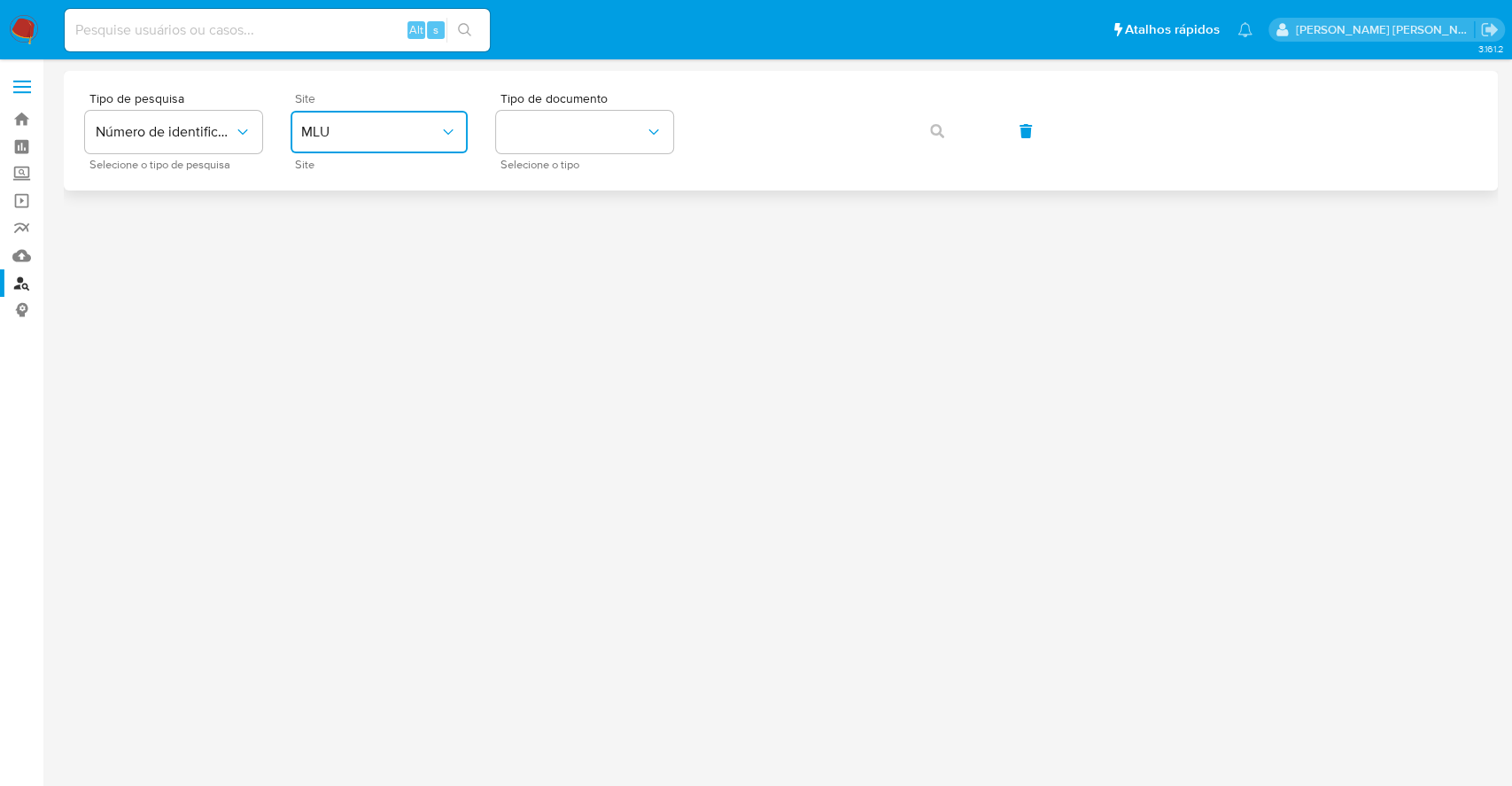
click at [337, 126] on span "MLU" at bounding box center [370, 131] width 138 height 18
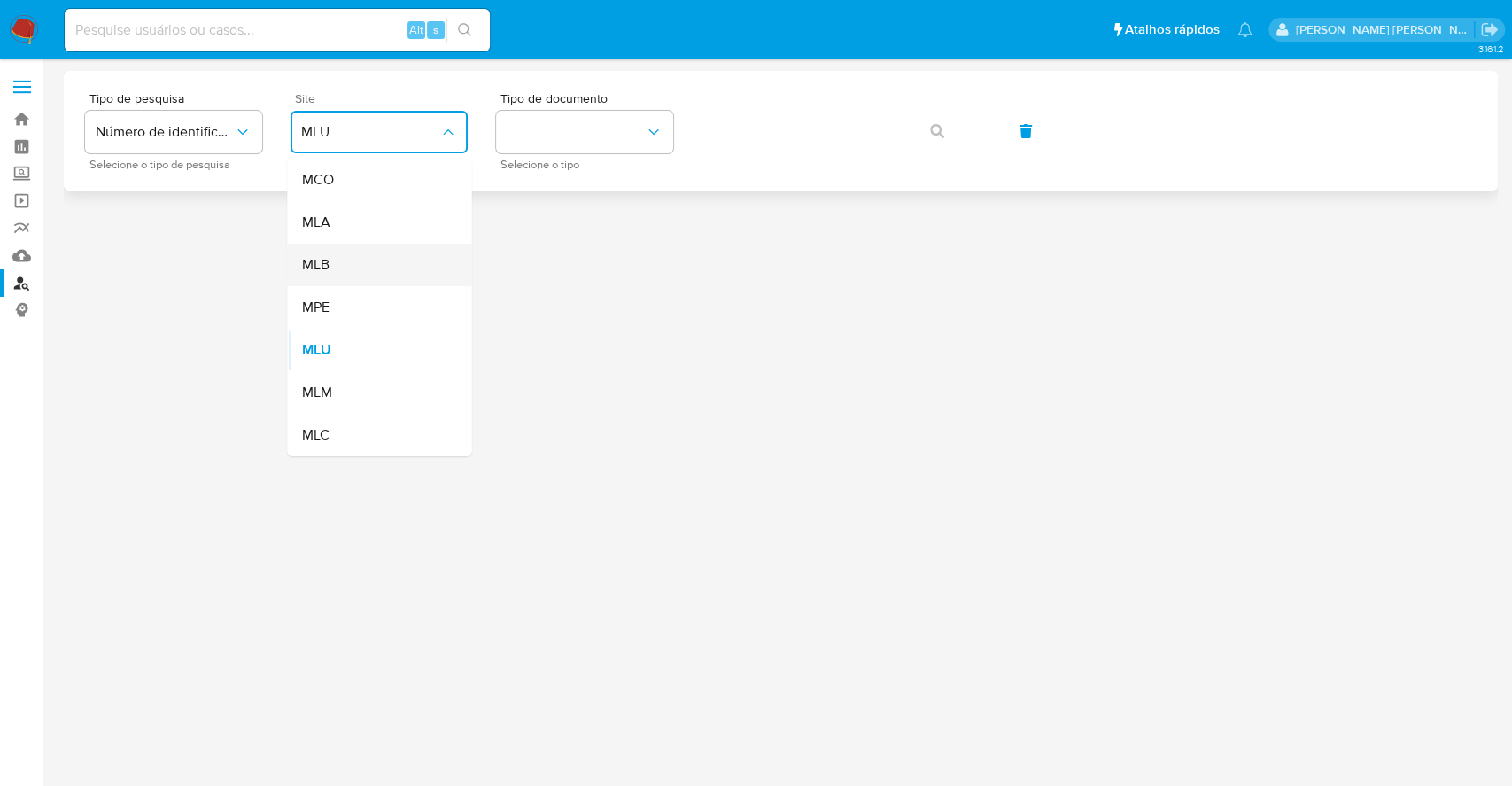
click at [368, 271] on div "MLB" at bounding box center [374, 265] width 145 height 43
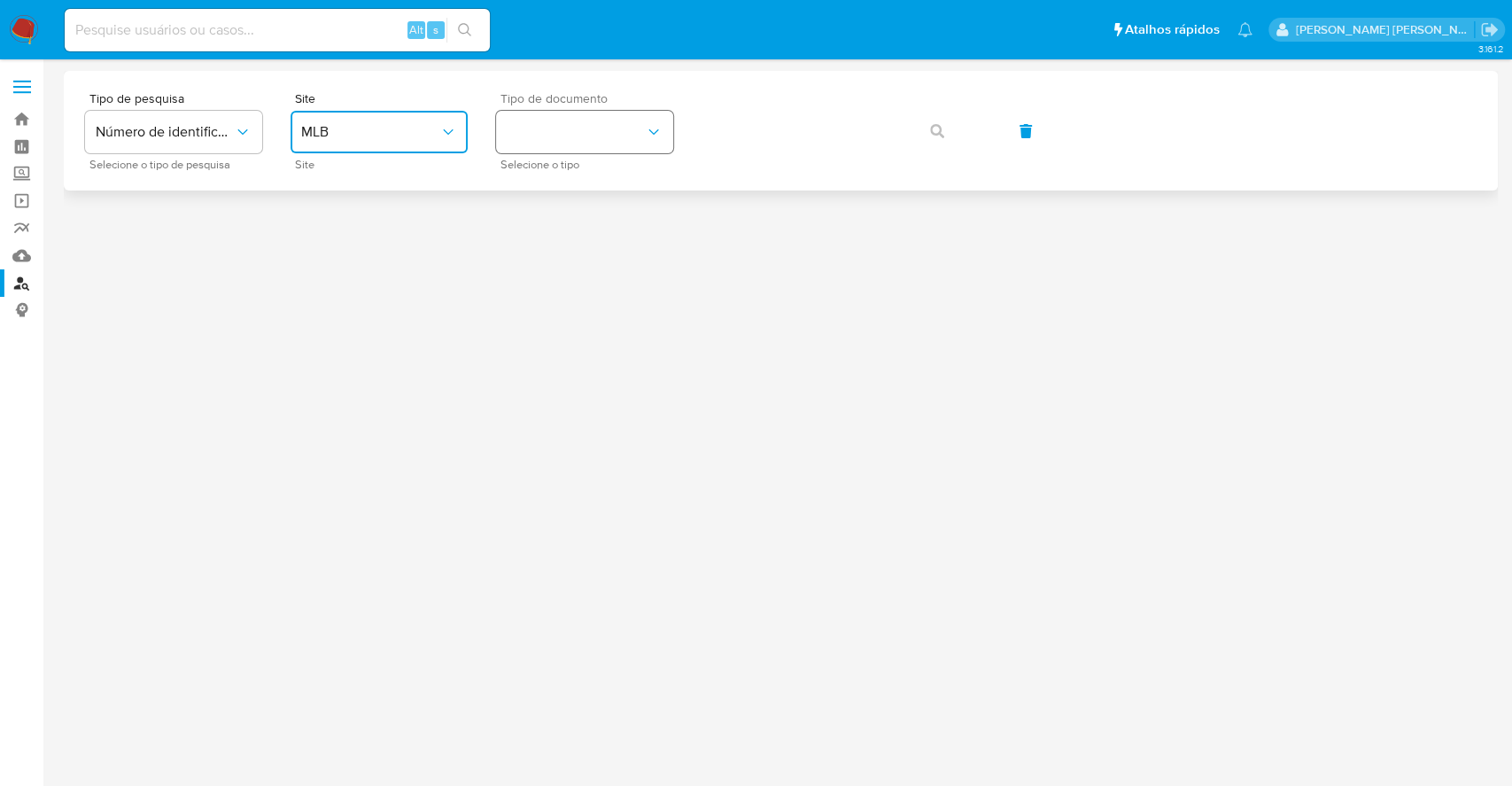
click at [608, 114] on button "identificationType" at bounding box center [585, 131] width 178 height 43
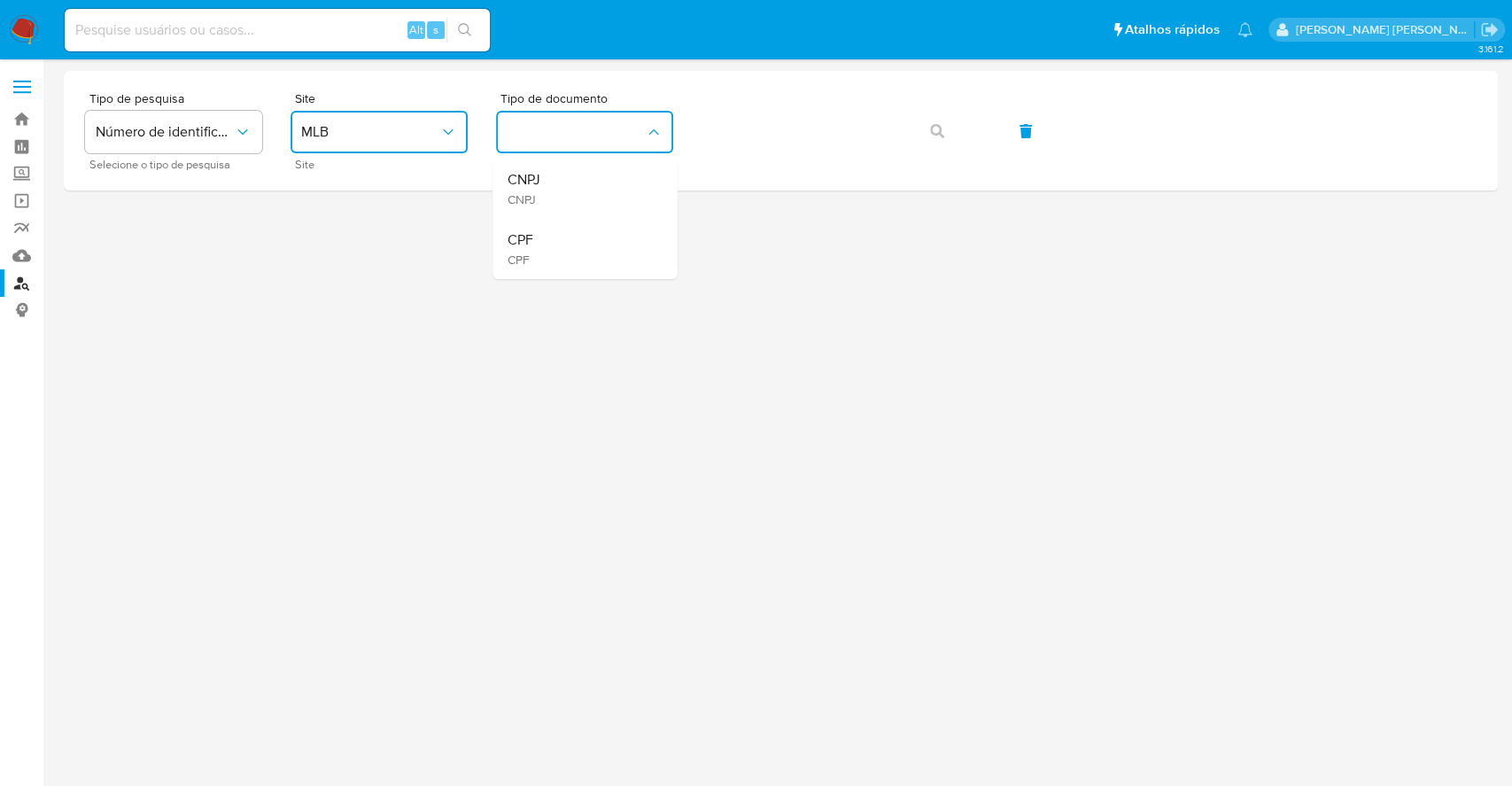
click at [586, 242] on div "CPF CPF" at bounding box center [579, 249] width 145 height 60
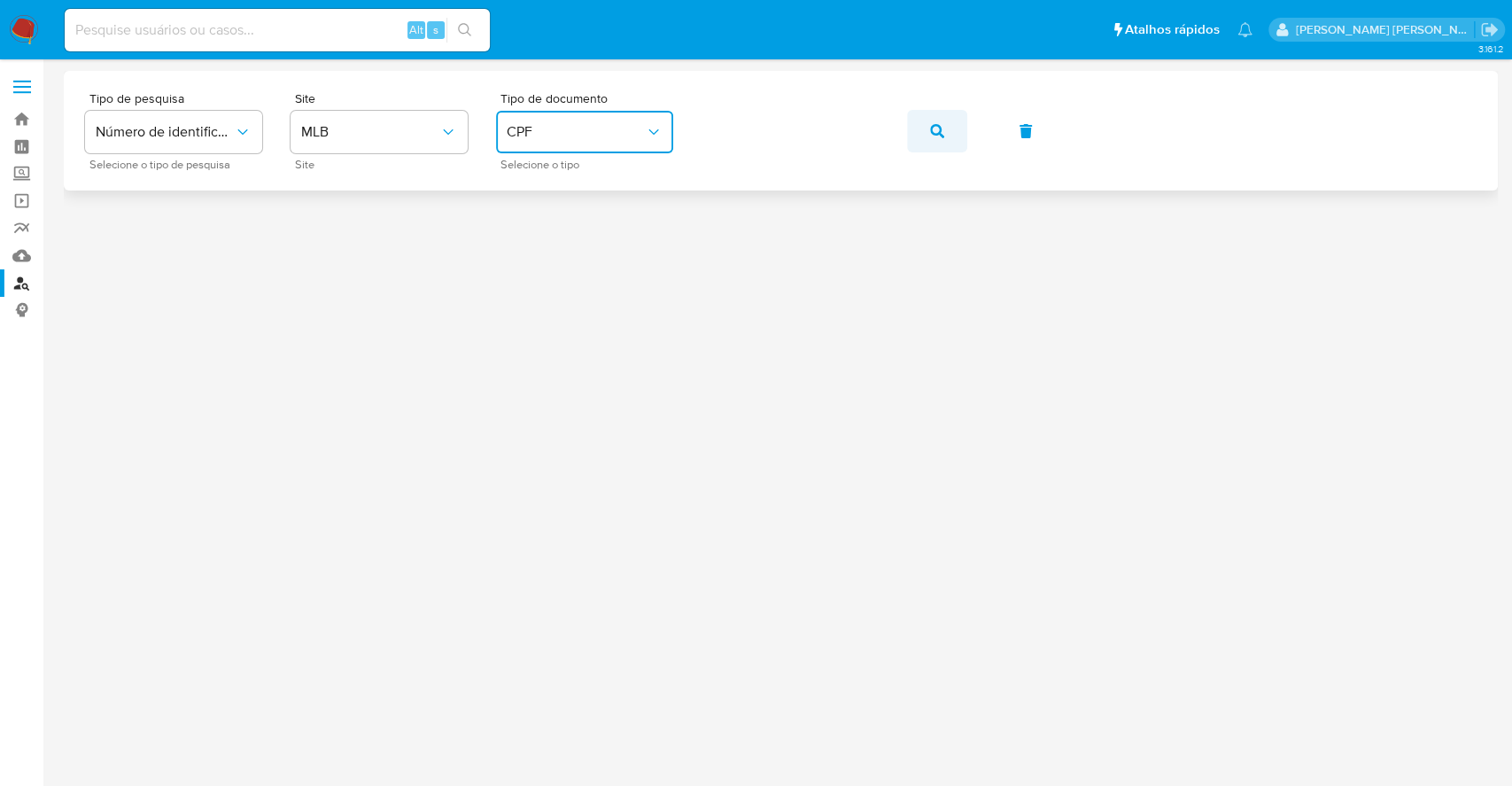
click at [933, 131] on icon "button" at bounding box center [937, 130] width 14 height 14
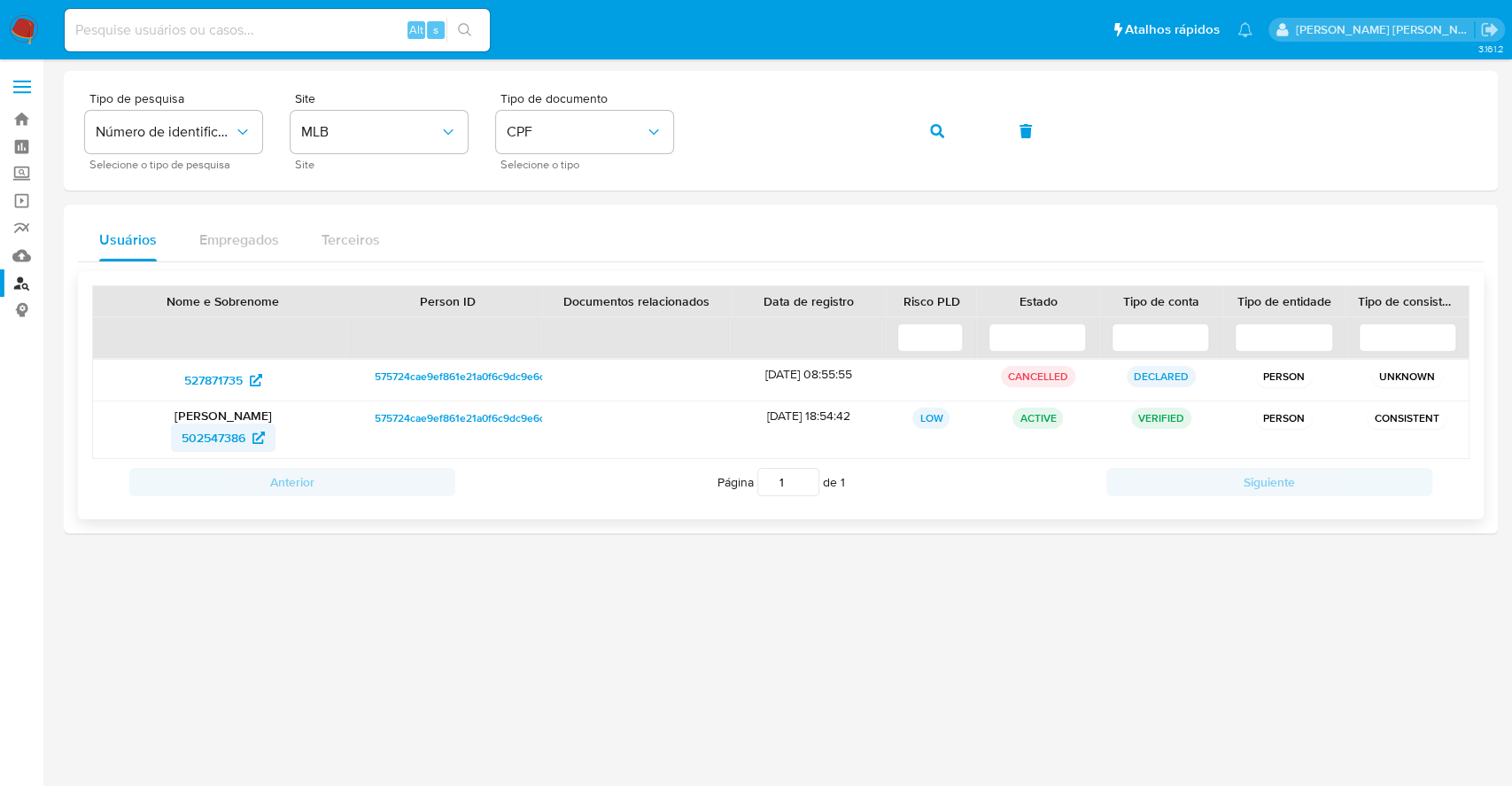
click at [227, 441] on span "502547386" at bounding box center [213, 437] width 64 height 28
click at [935, 128] on icon "button" at bounding box center [937, 130] width 14 height 14
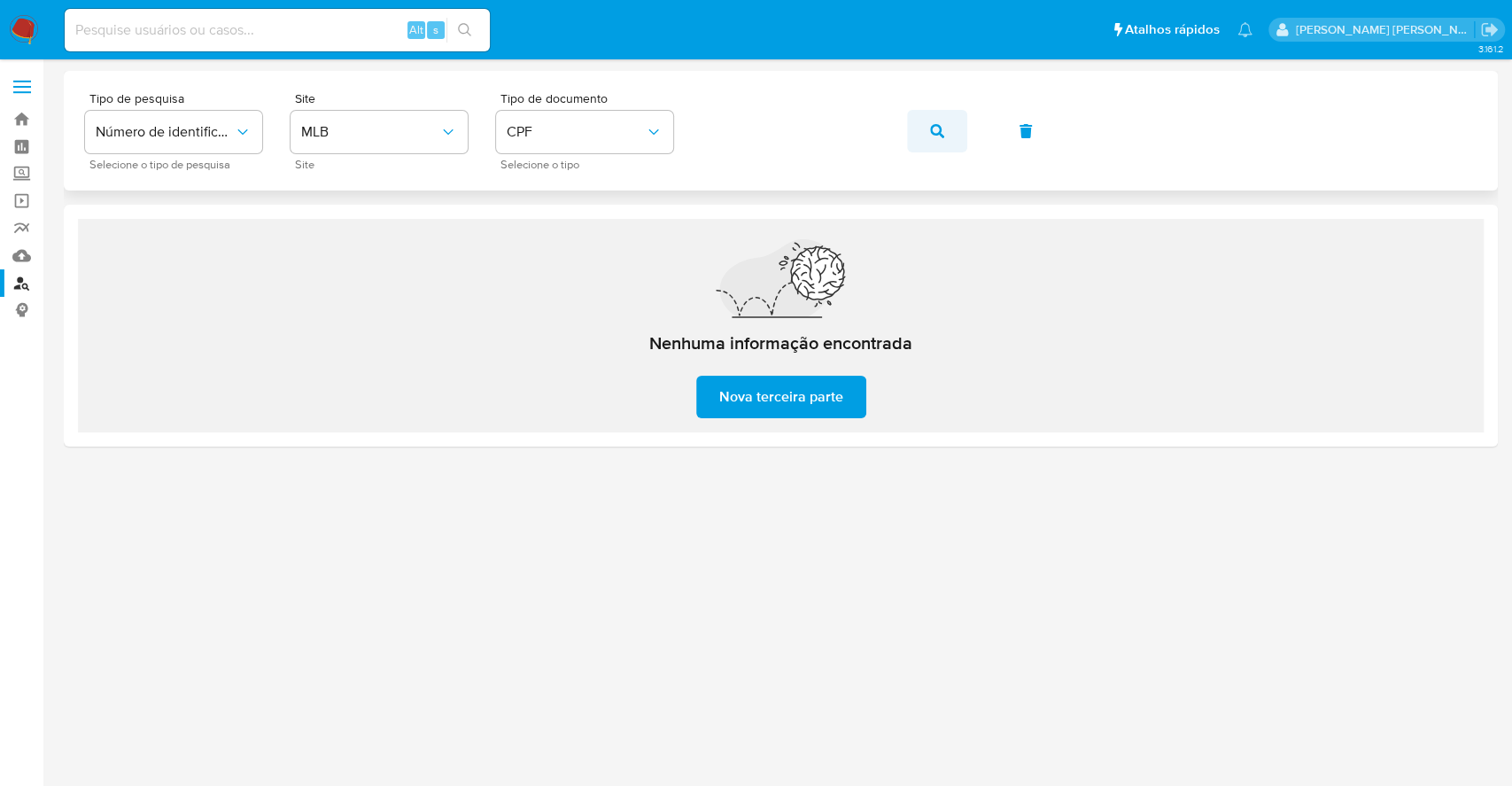
click at [936, 128] on icon "button" at bounding box center [937, 130] width 14 height 14
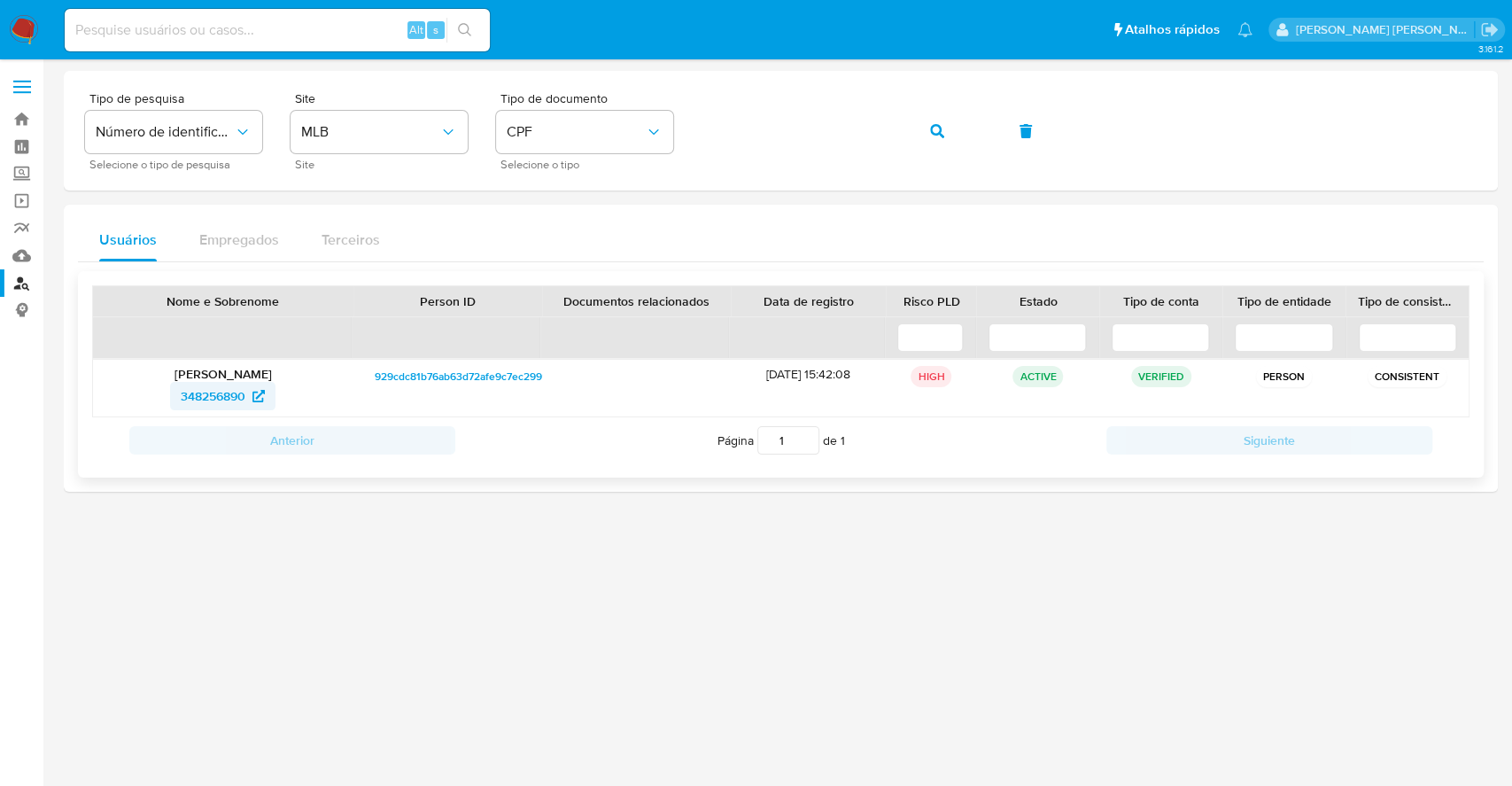
click at [220, 390] on span "348256890" at bounding box center [212, 396] width 64 height 28
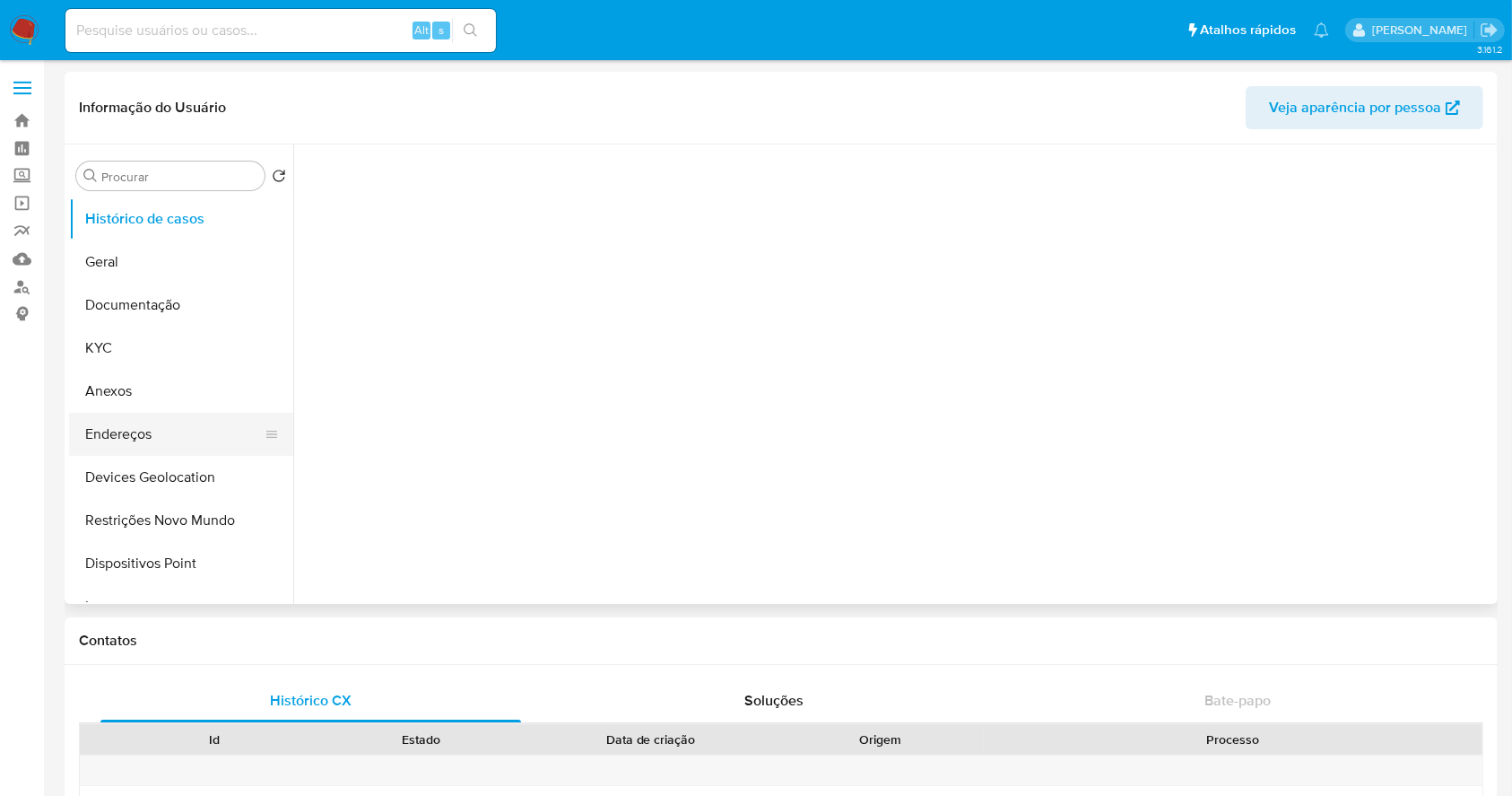
select select "10"
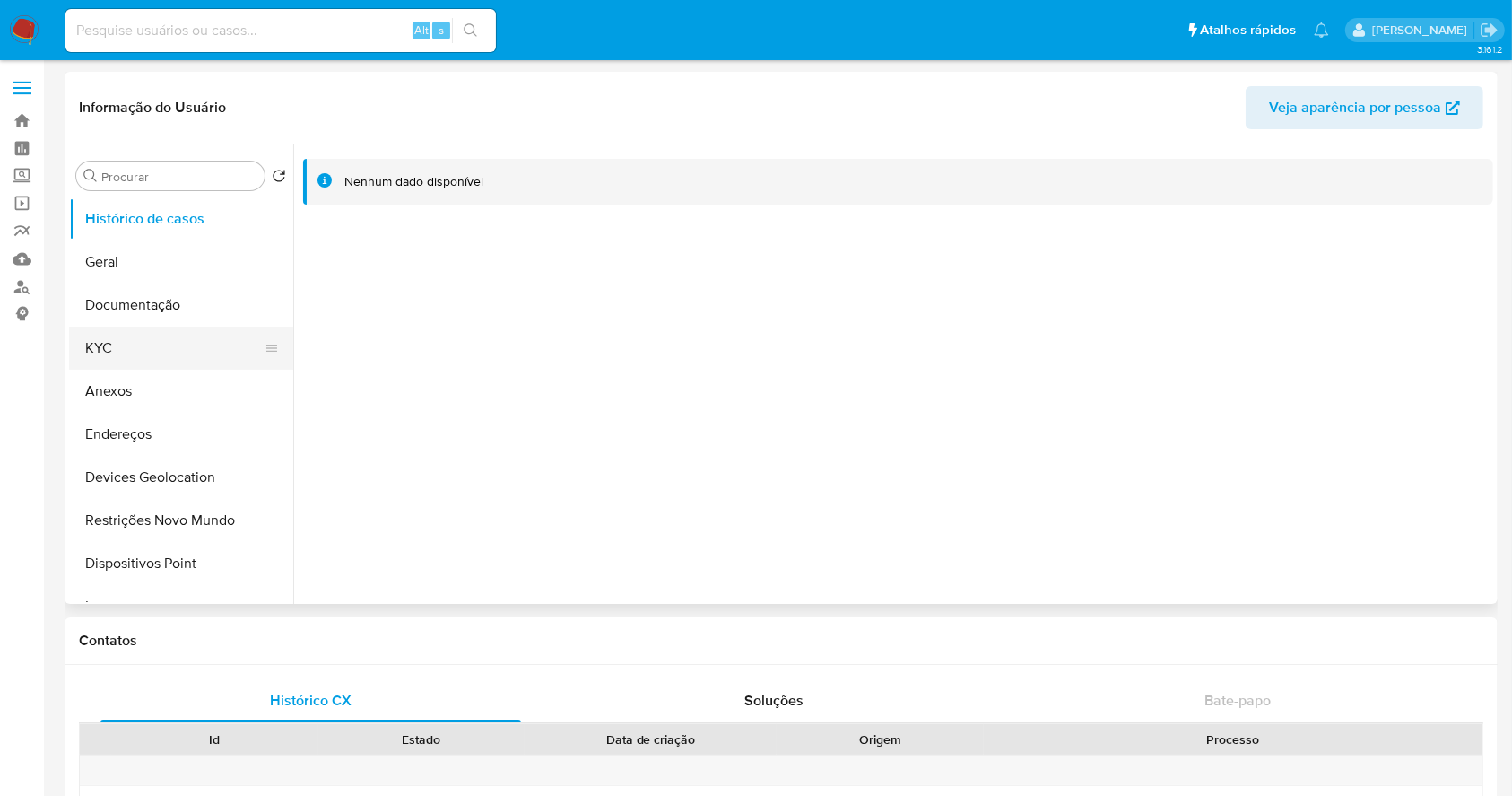
click at [137, 350] on button "KYC" at bounding box center [173, 347] width 209 height 43
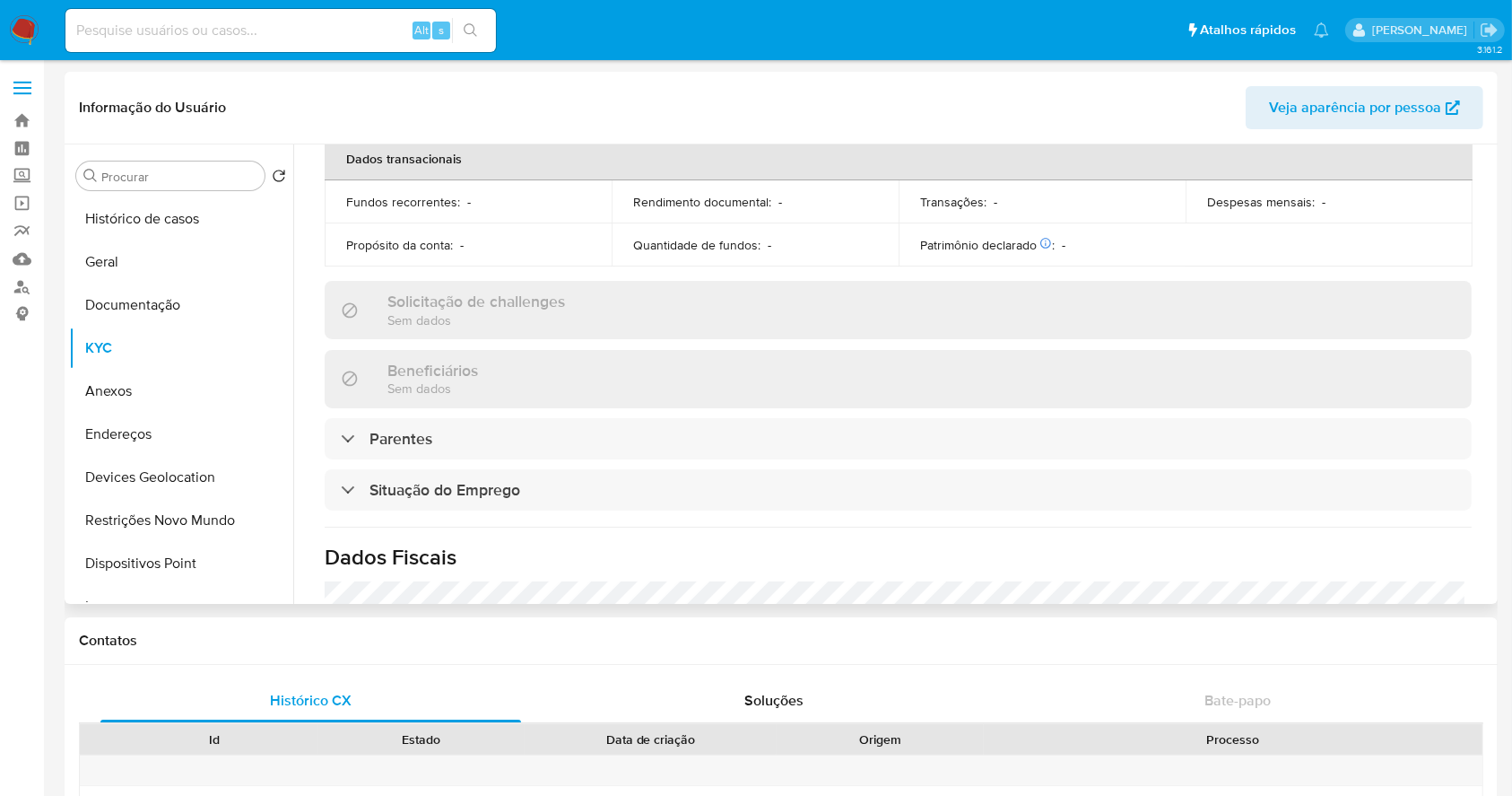
scroll to position [785, 0]
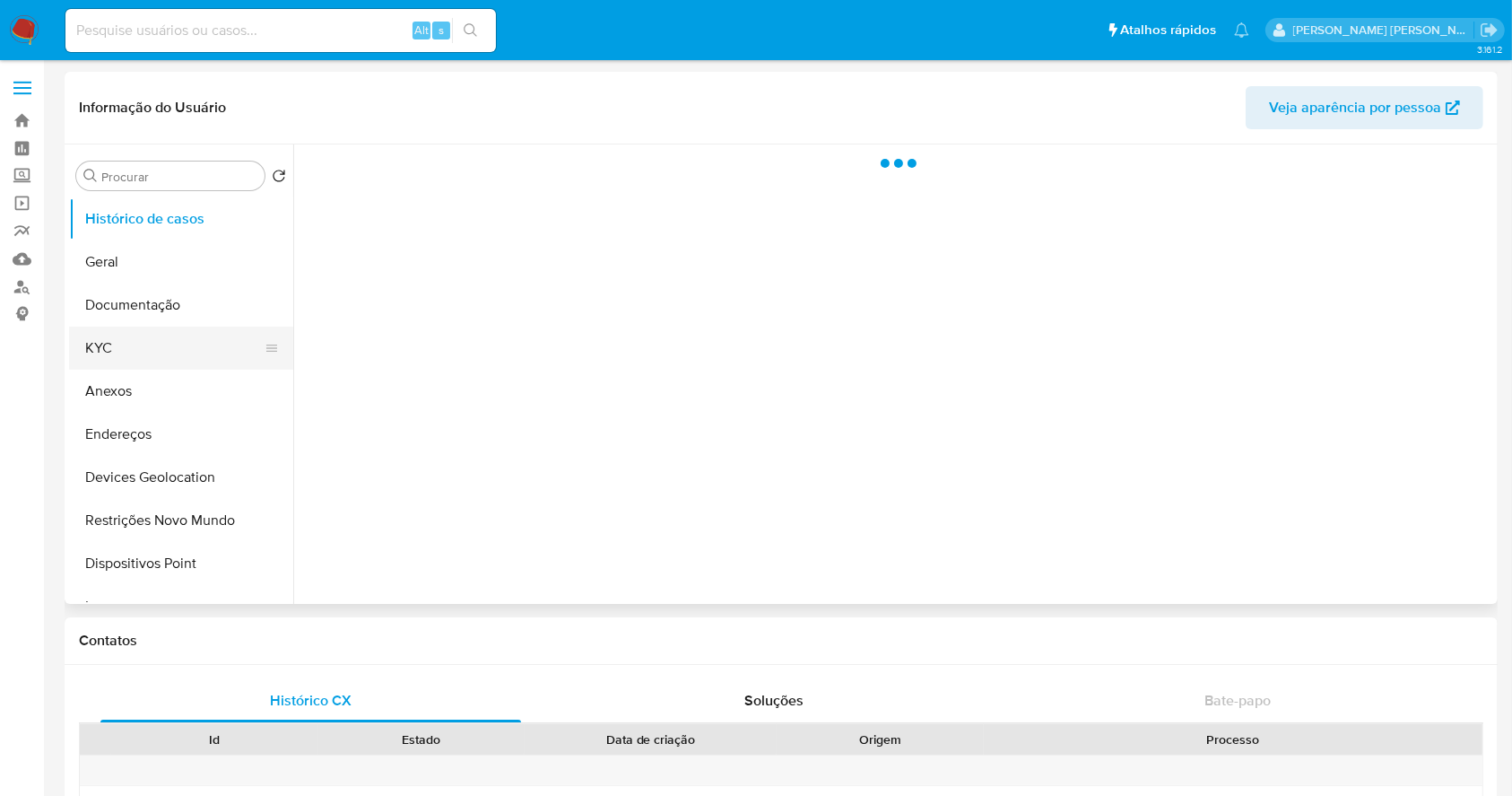
select select "10"
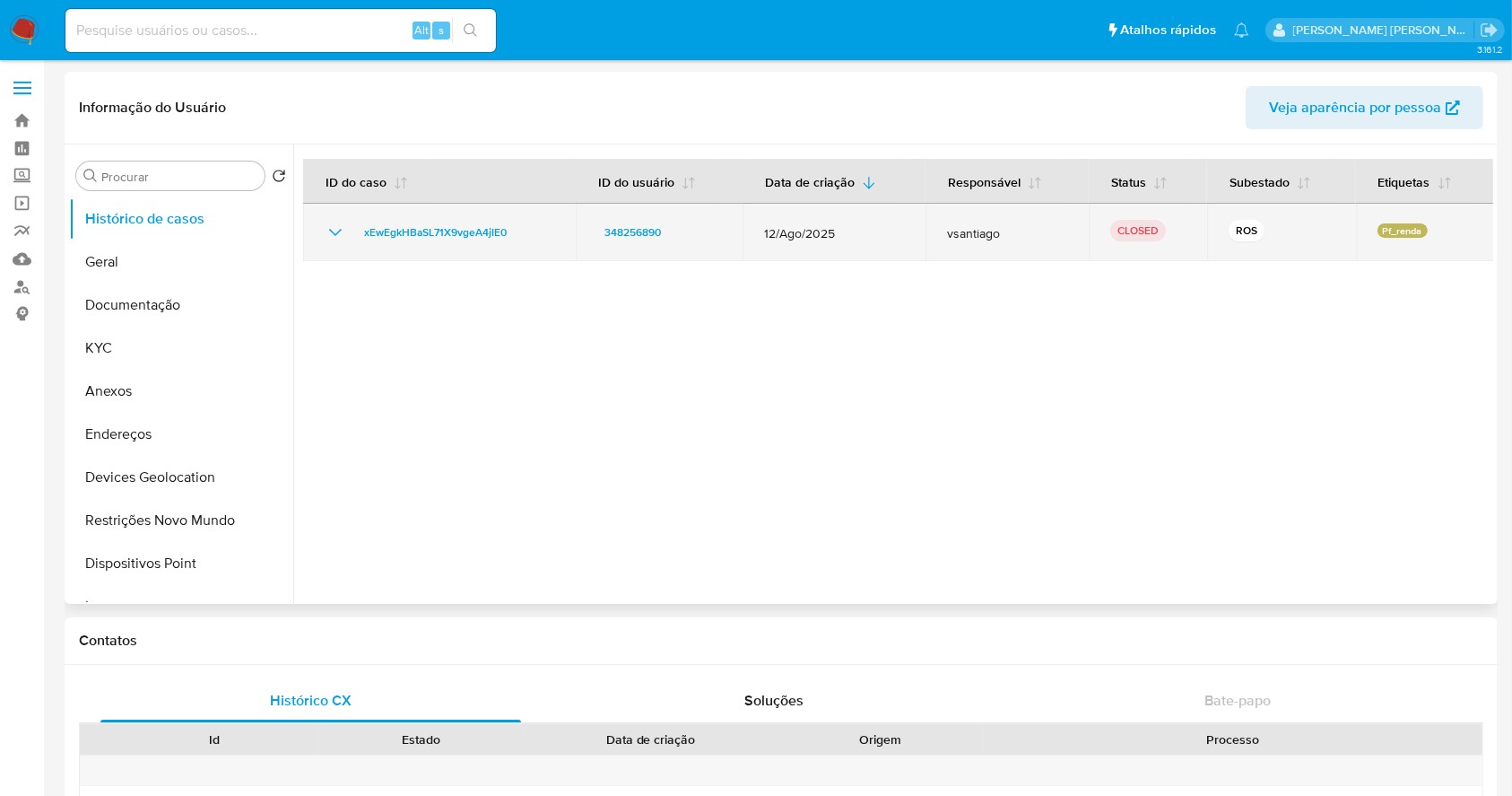
click at [326, 233] on icon "Mostrar/Ocultar" at bounding box center [335, 232] width 22 height 22
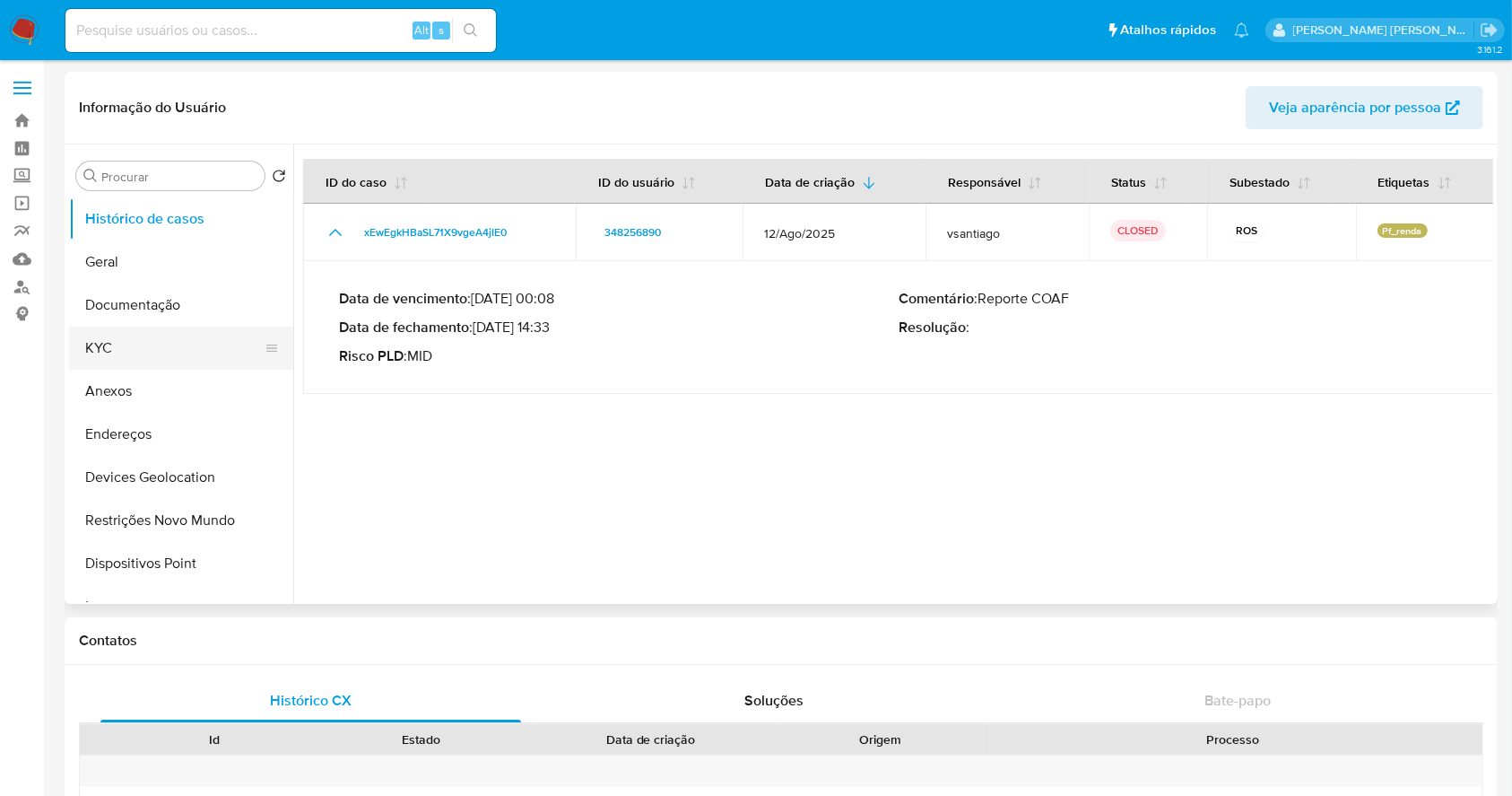
click at [110, 339] on button "KYC" at bounding box center [173, 347] width 209 height 43
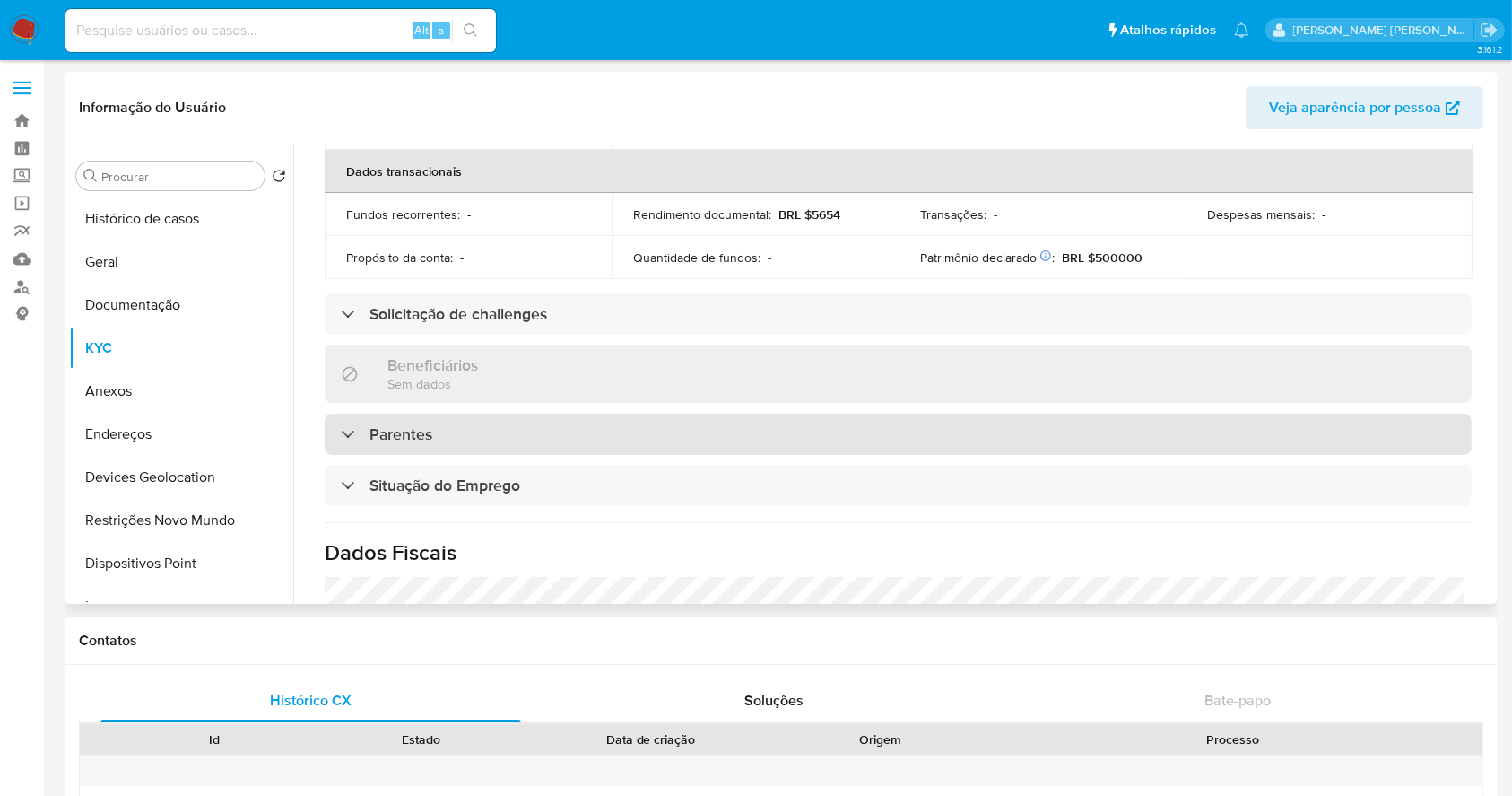
scroll to position [763, 0]
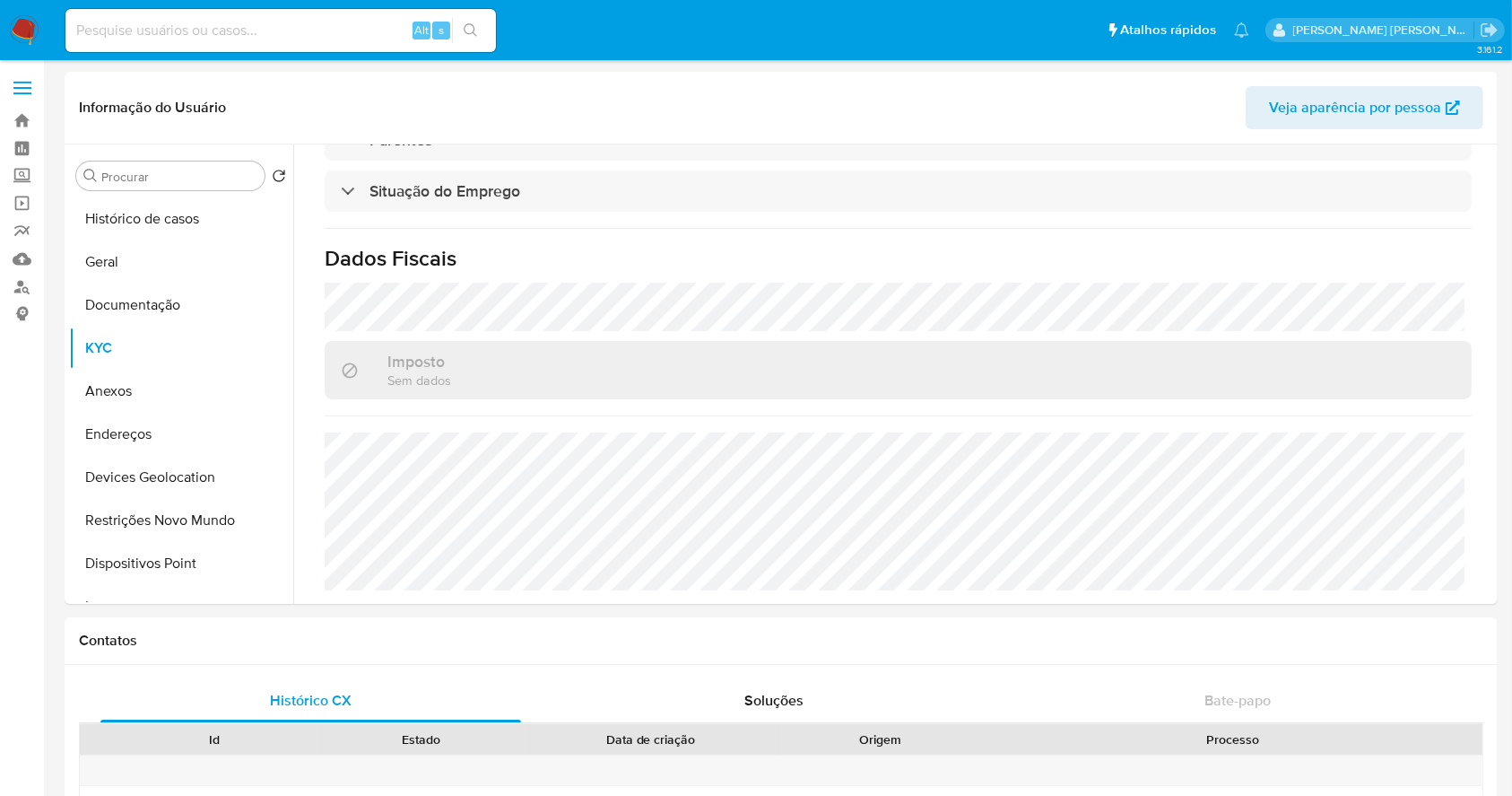
drag, startPoint x: 104, startPoint y: 214, endPoint x: 211, endPoint y: 26, distance: 216.3
click at [106, 214] on button "Histórico de casos" at bounding box center [181, 218] width 224 height 43
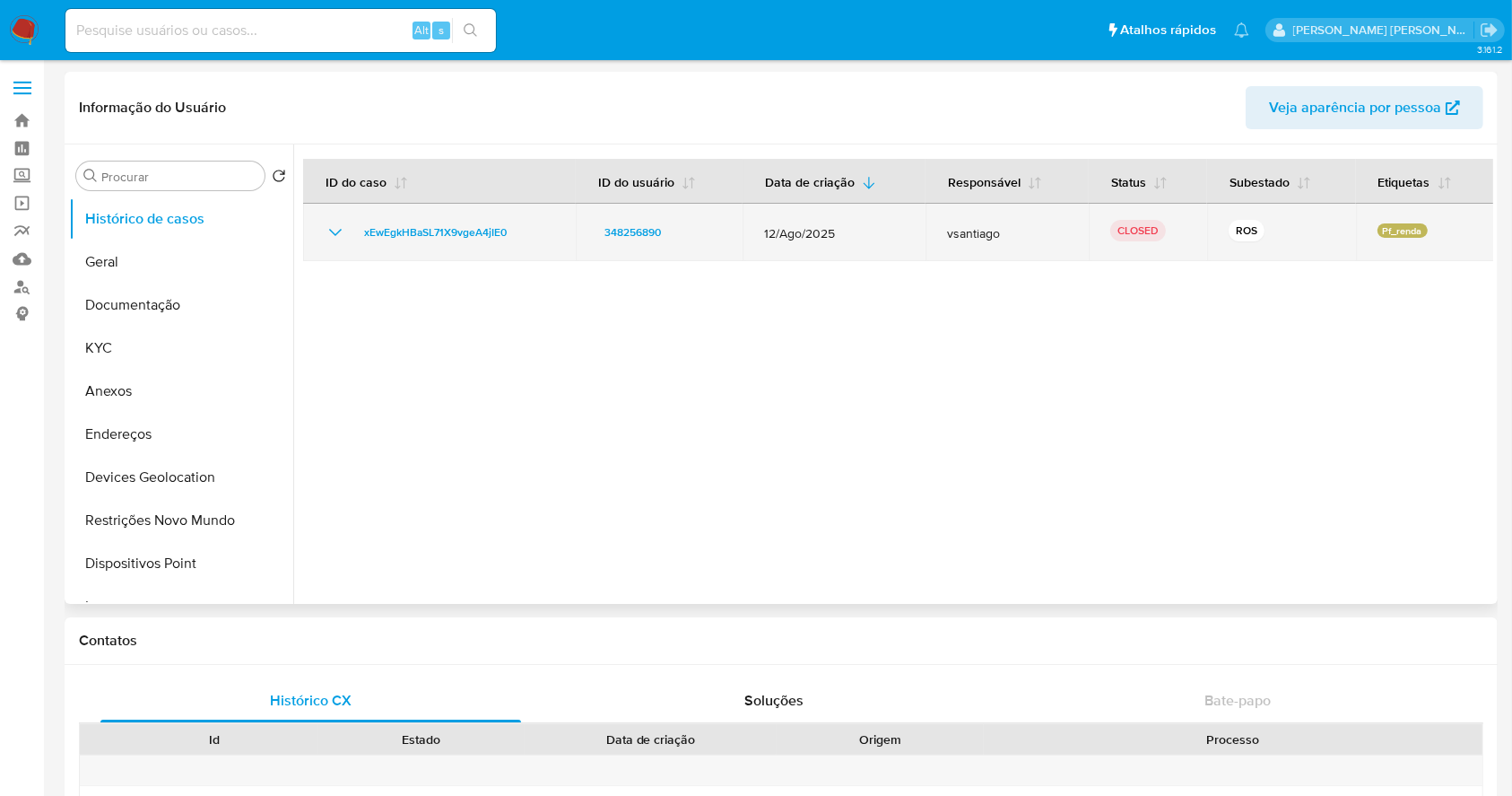
click at [337, 222] on icon "Mostrar/Ocultar" at bounding box center [335, 232] width 22 height 22
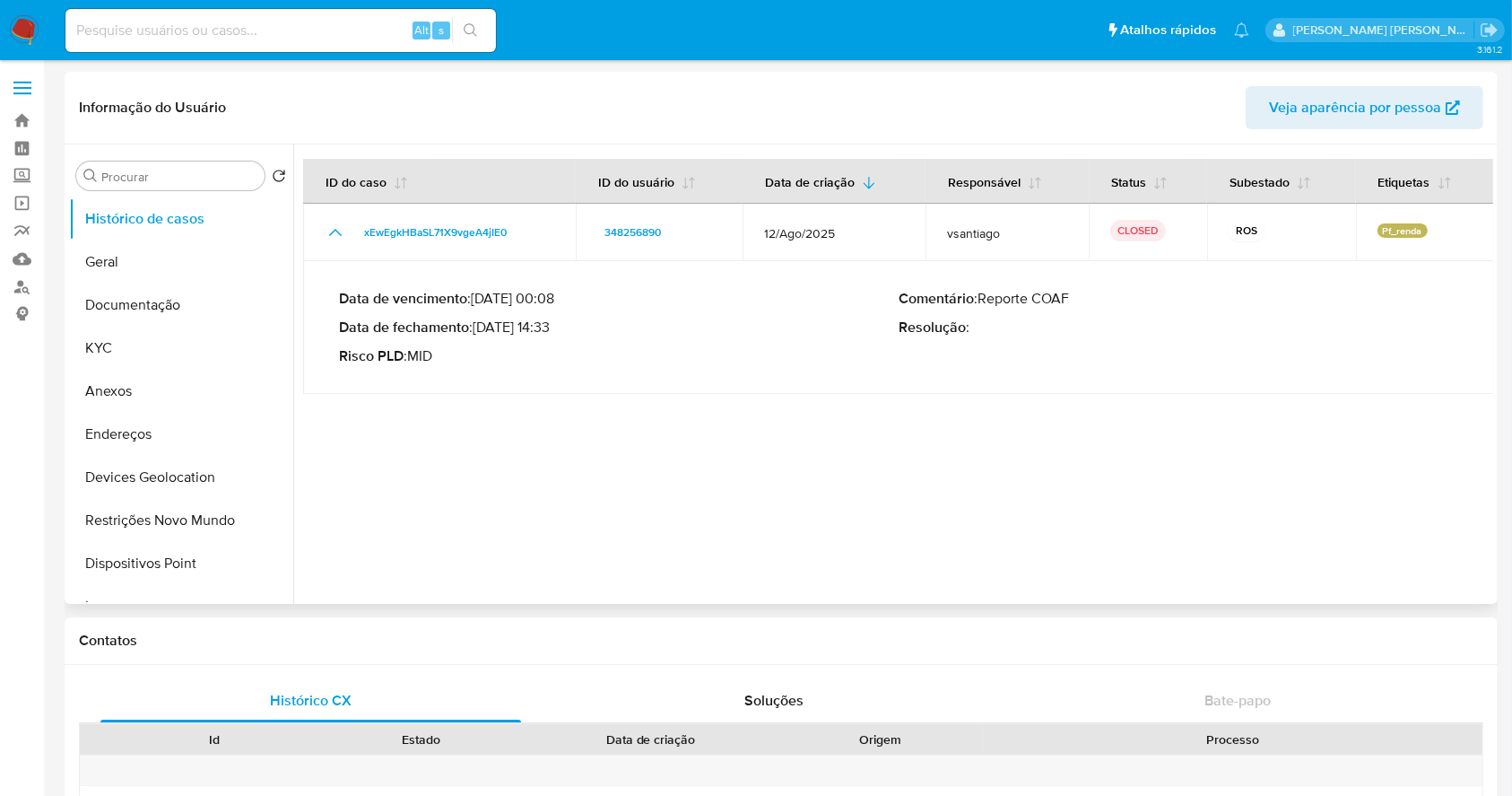
drag, startPoint x: 480, startPoint y: 325, endPoint x: 549, endPoint y: 335, distance: 69.7
click at [549, 335] on p "Data de fechamento : [DATE] 14:33" at bounding box center [618, 327] width 559 height 18
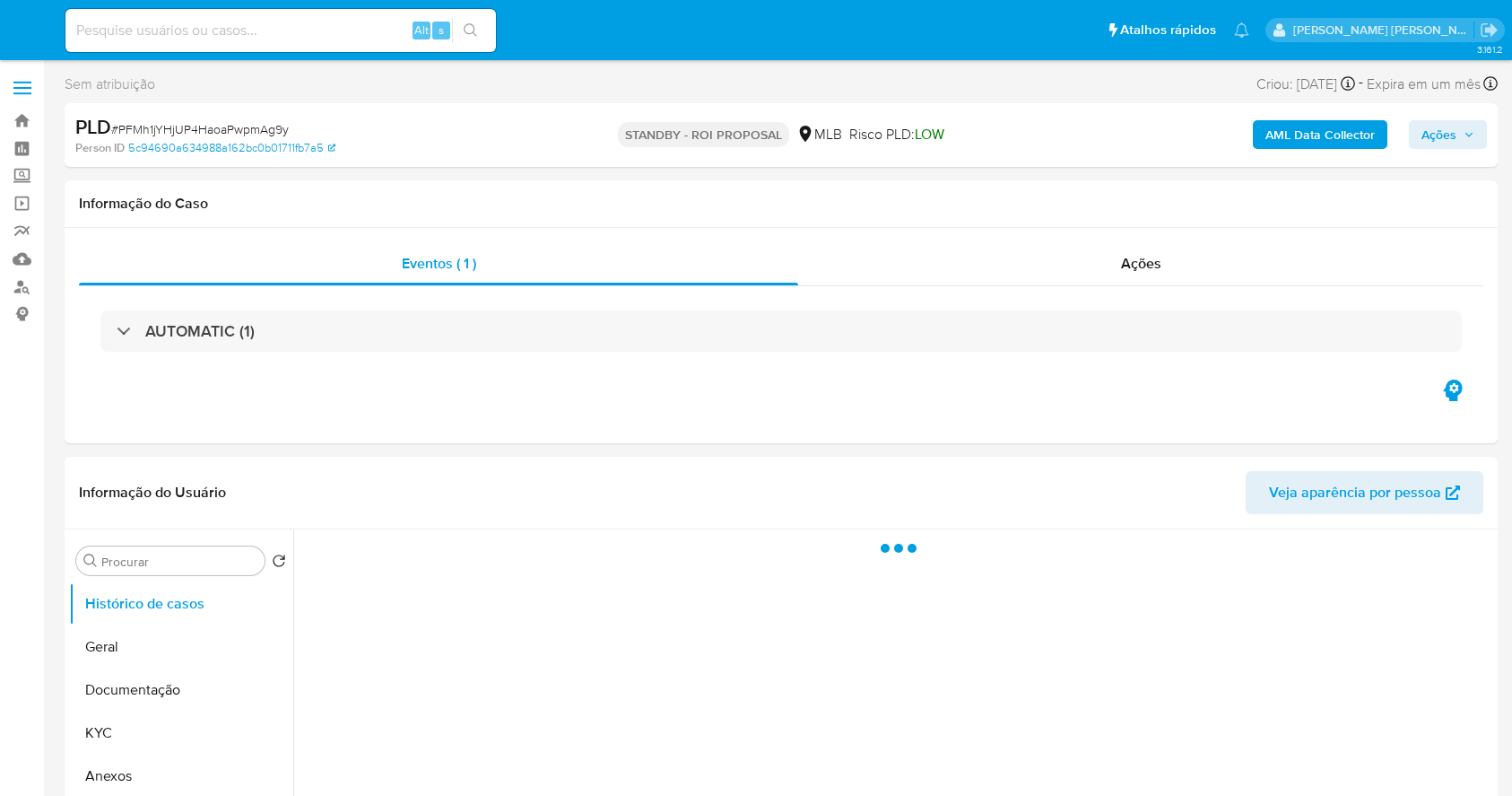
select select "10"
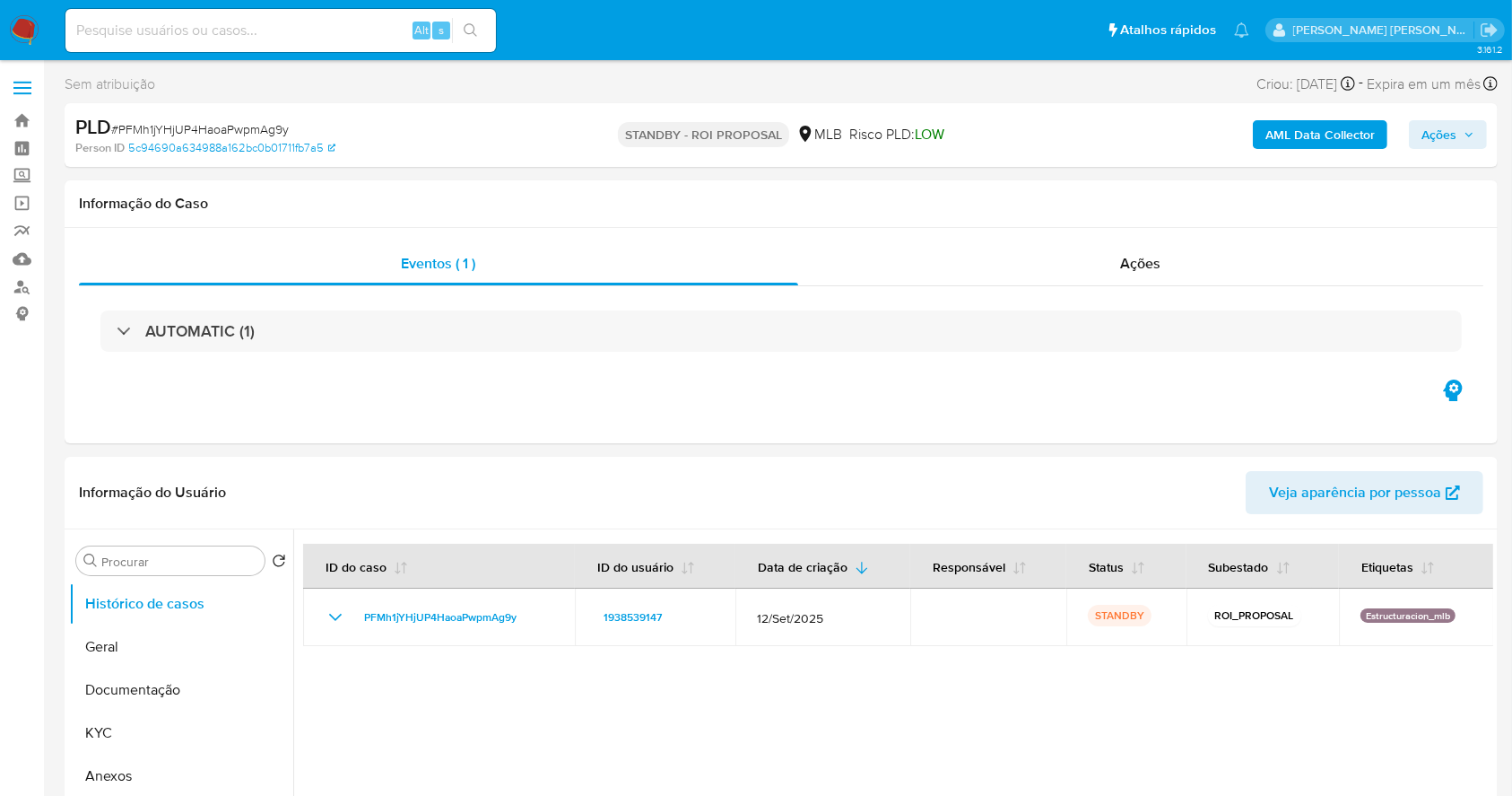
drag, startPoint x: 26, startPoint y: 27, endPoint x: 30, endPoint y: 5, distance: 22.4
click at [25, 26] on img at bounding box center [24, 31] width 31 height 31
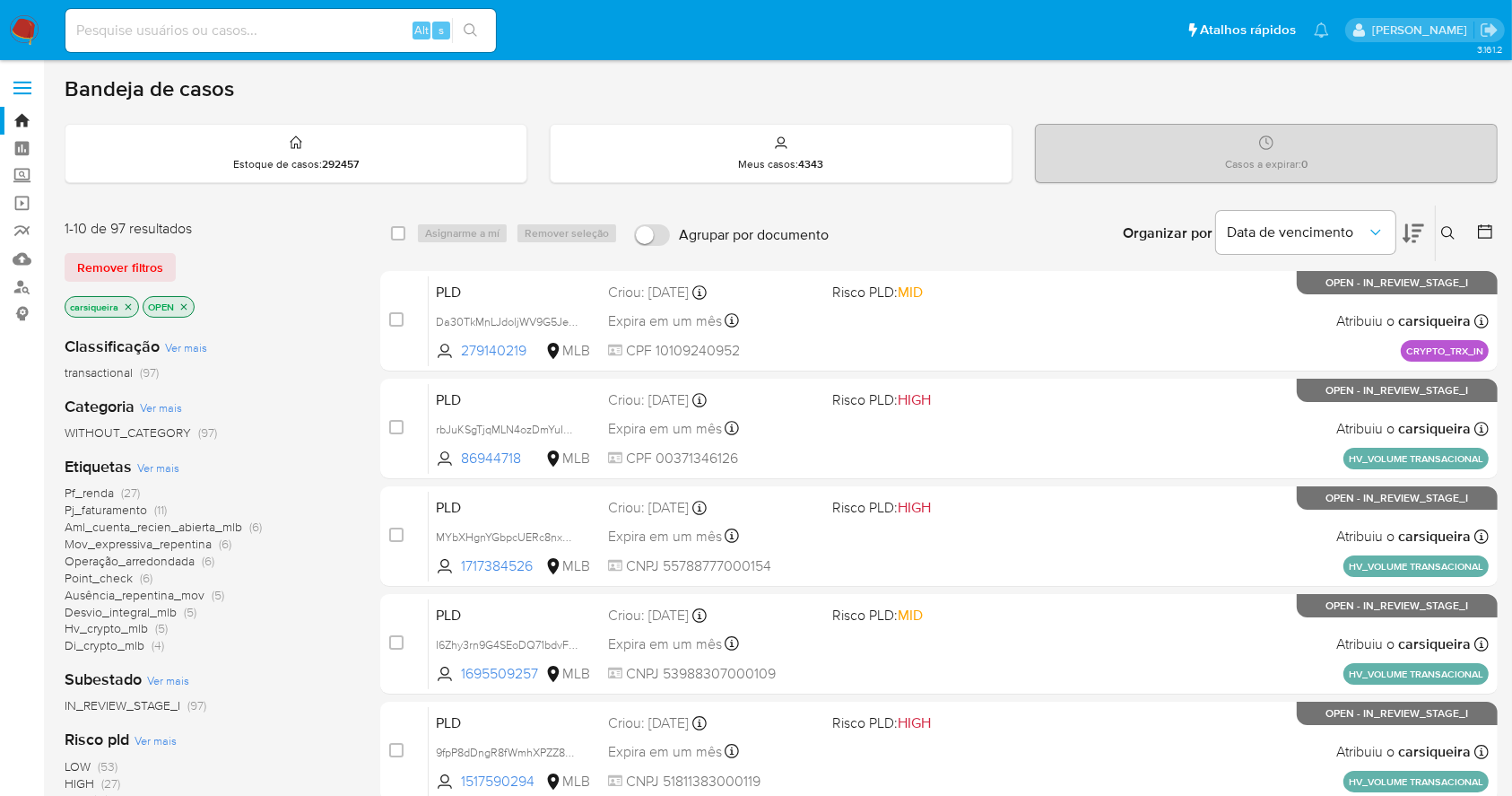
click at [283, 733] on div "Risco pld Ver mais LOW (53) HIGH (27) MID (17)" at bounding box center [208, 767] width 287 height 79
click at [280, 26] on input at bounding box center [280, 31] width 430 height 23
paste input "yolYUSkSK0eH3gQbMS4fGm6X"
type input "yolYUSkSK0eH3gQbMS4fGm6X"
click at [487, 32] on button "search-icon" at bounding box center [471, 31] width 36 height 25
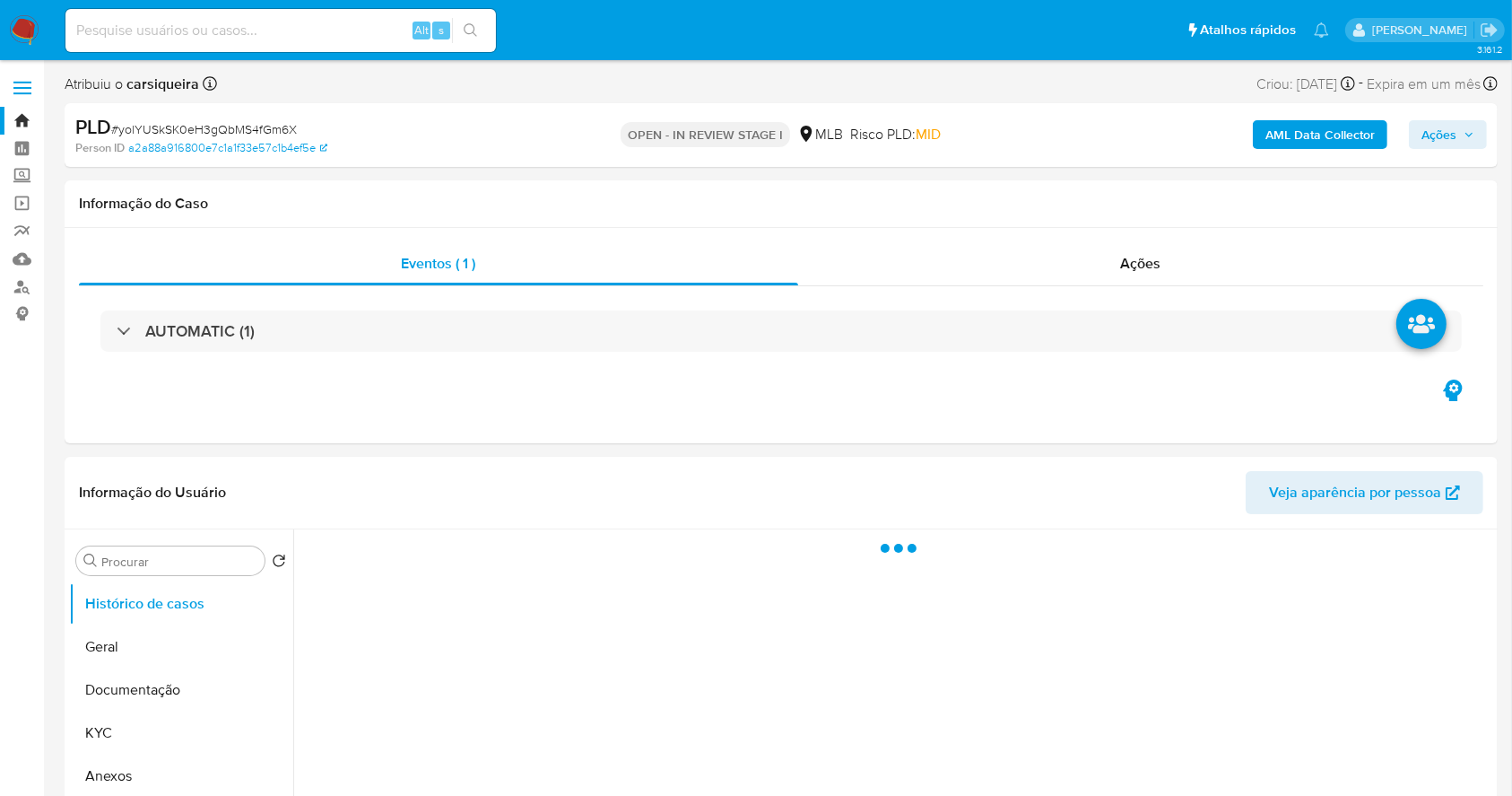
select select "10"
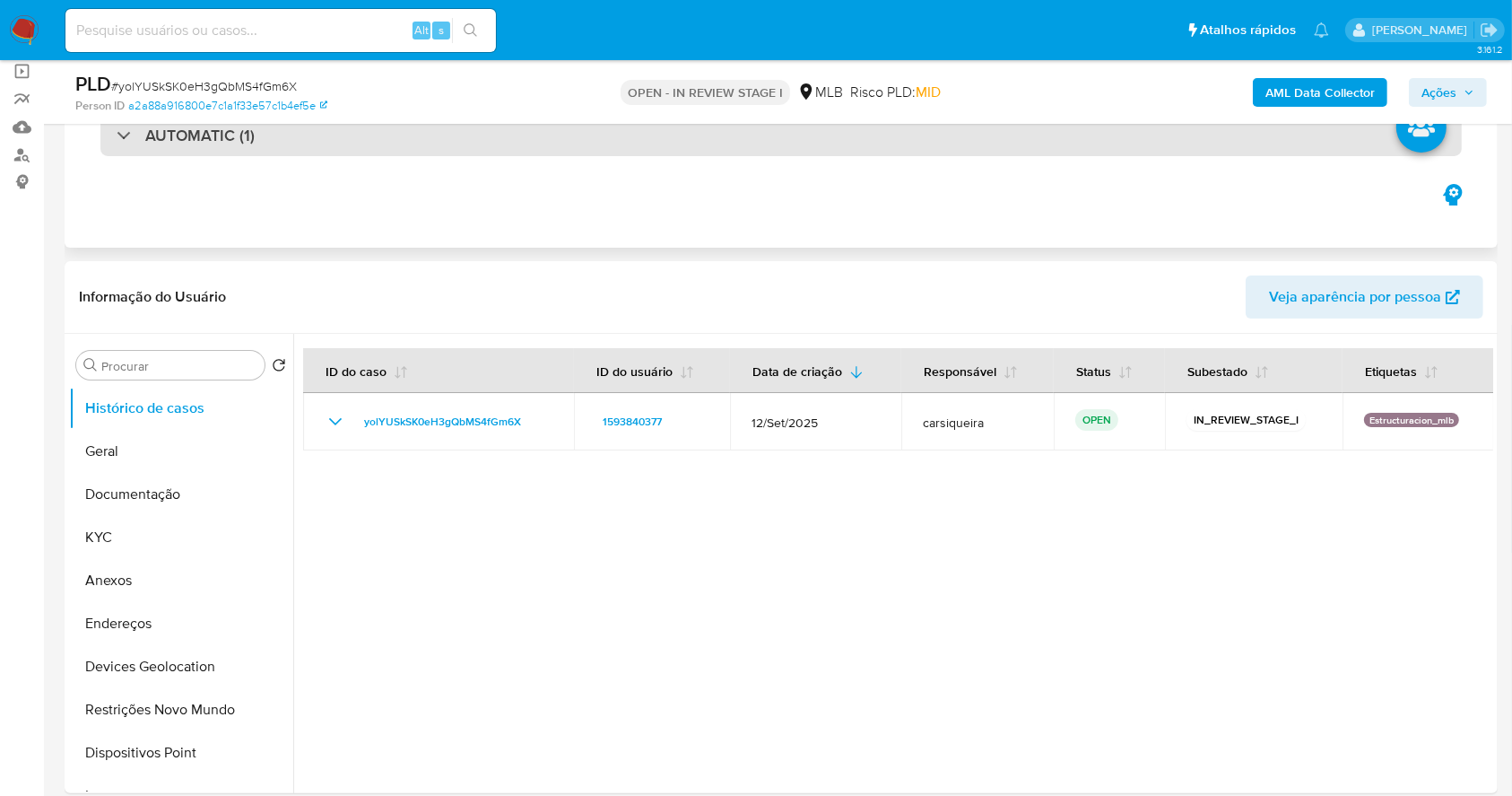
scroll to position [238, 0]
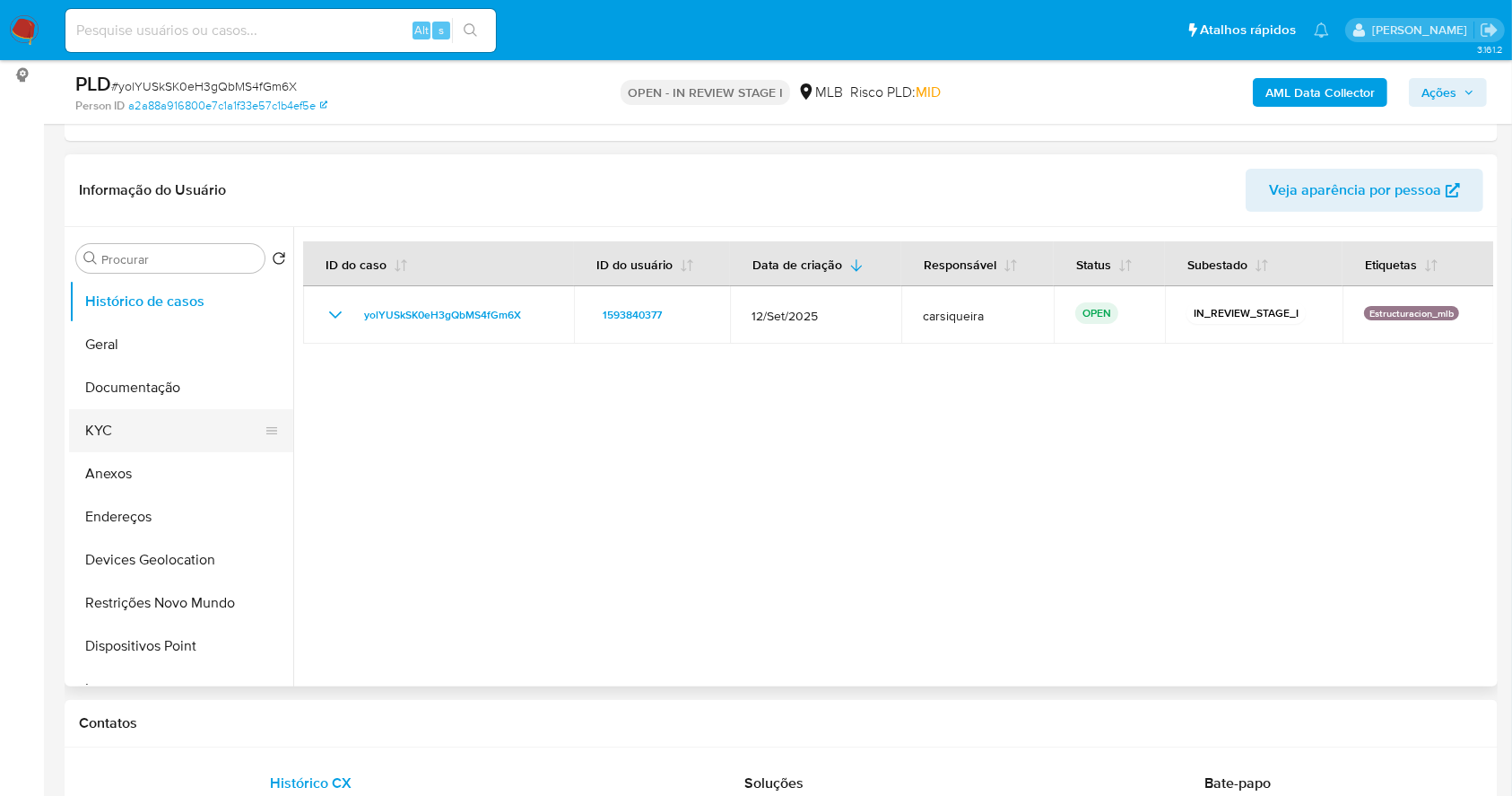
click at [144, 441] on button "KYC" at bounding box center [173, 431] width 209 height 43
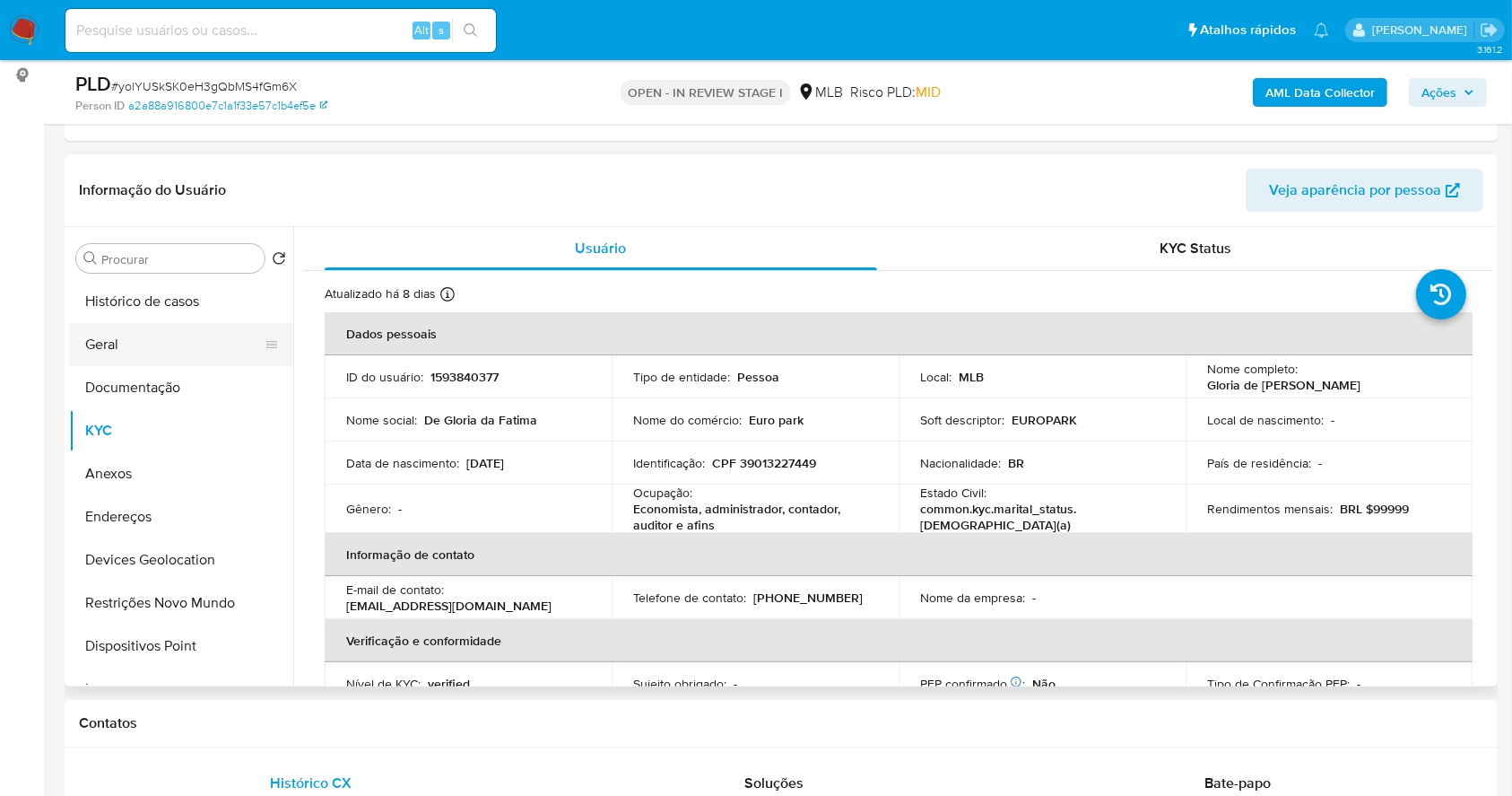
click at [120, 342] on button "Geral" at bounding box center [173, 344] width 209 height 43
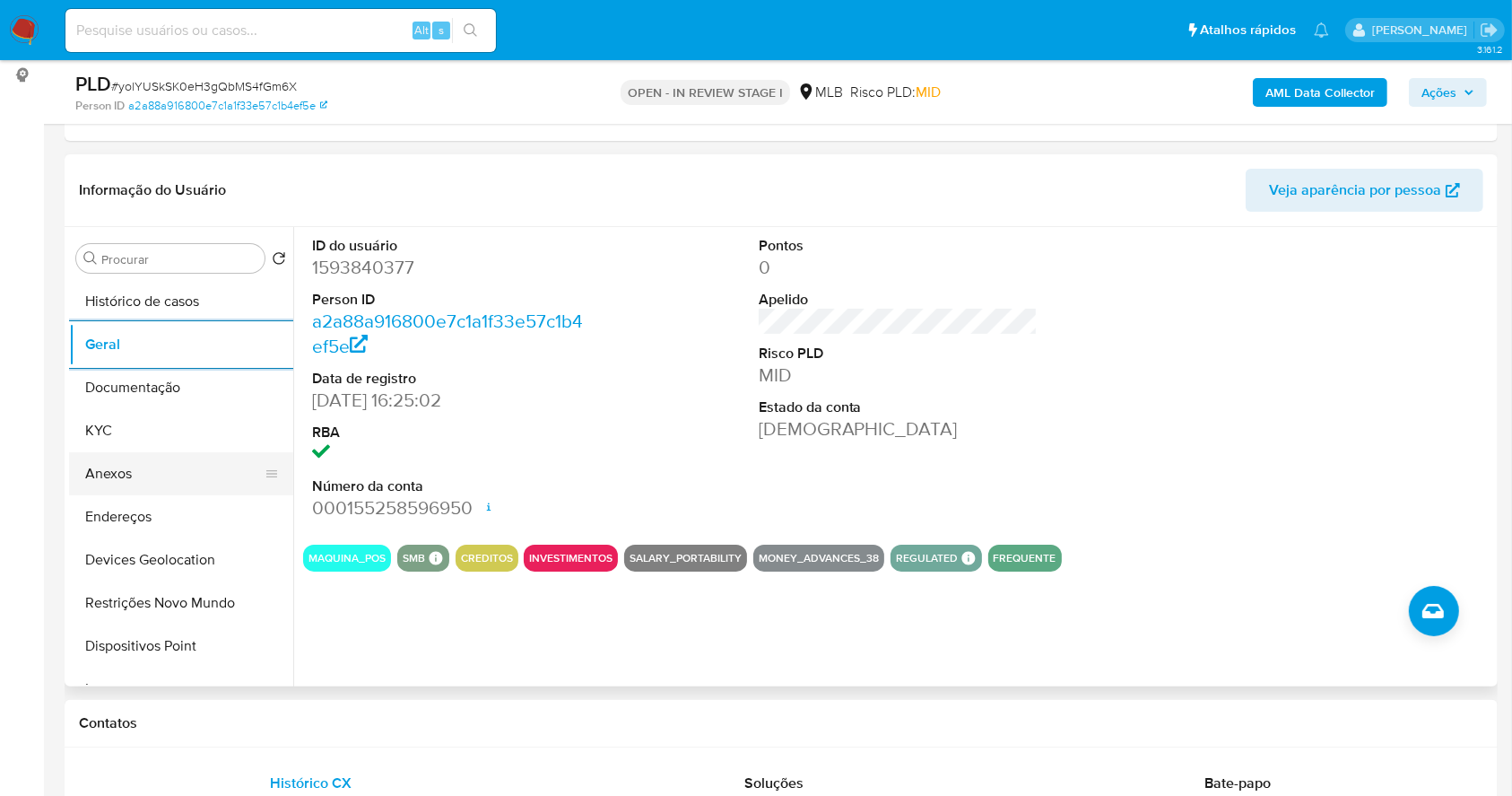
click at [141, 475] on button "Anexos" at bounding box center [173, 474] width 209 height 43
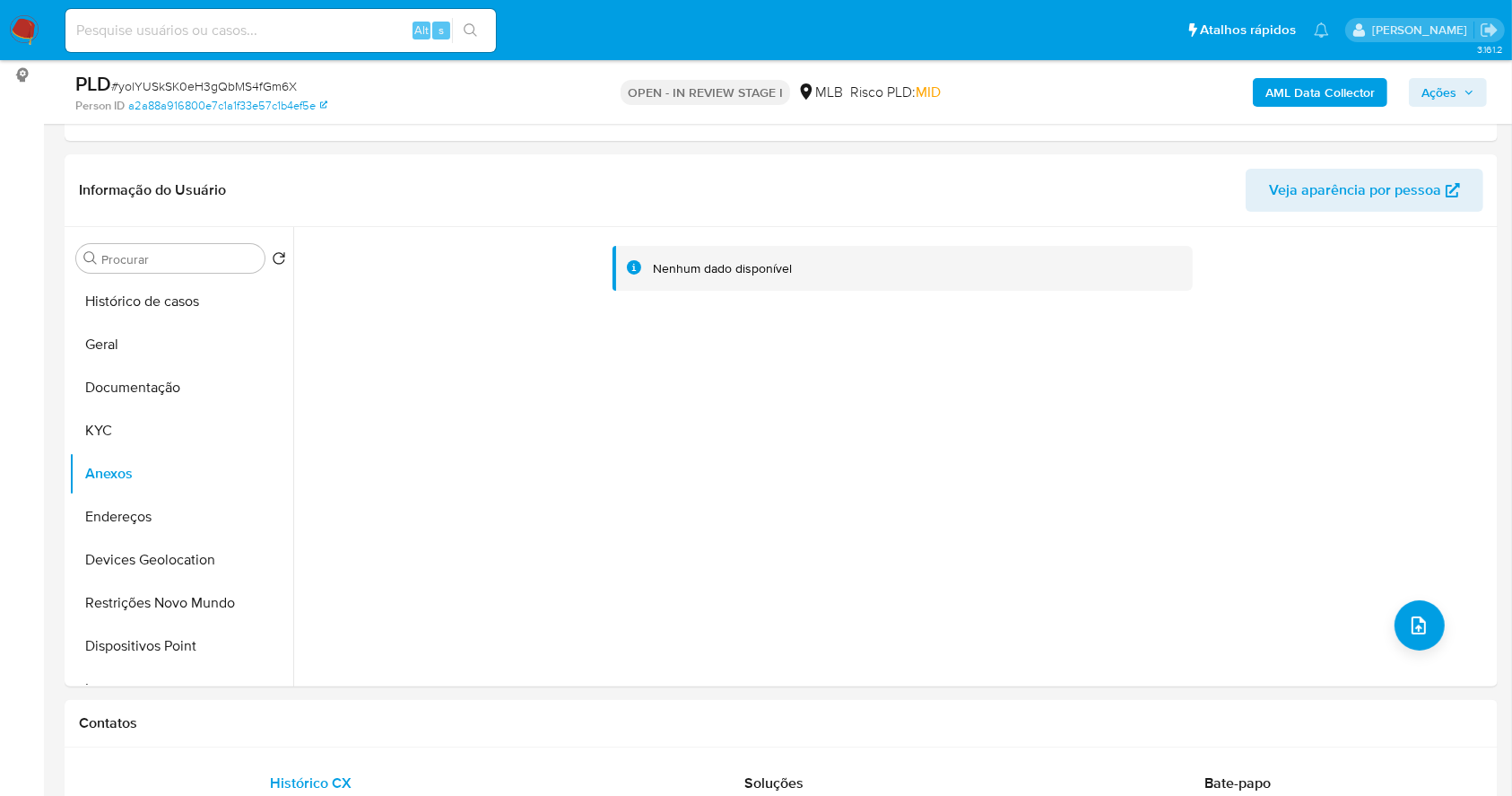
click at [1334, 97] on b "AML Data Collector" at bounding box center [1320, 93] width 109 height 29
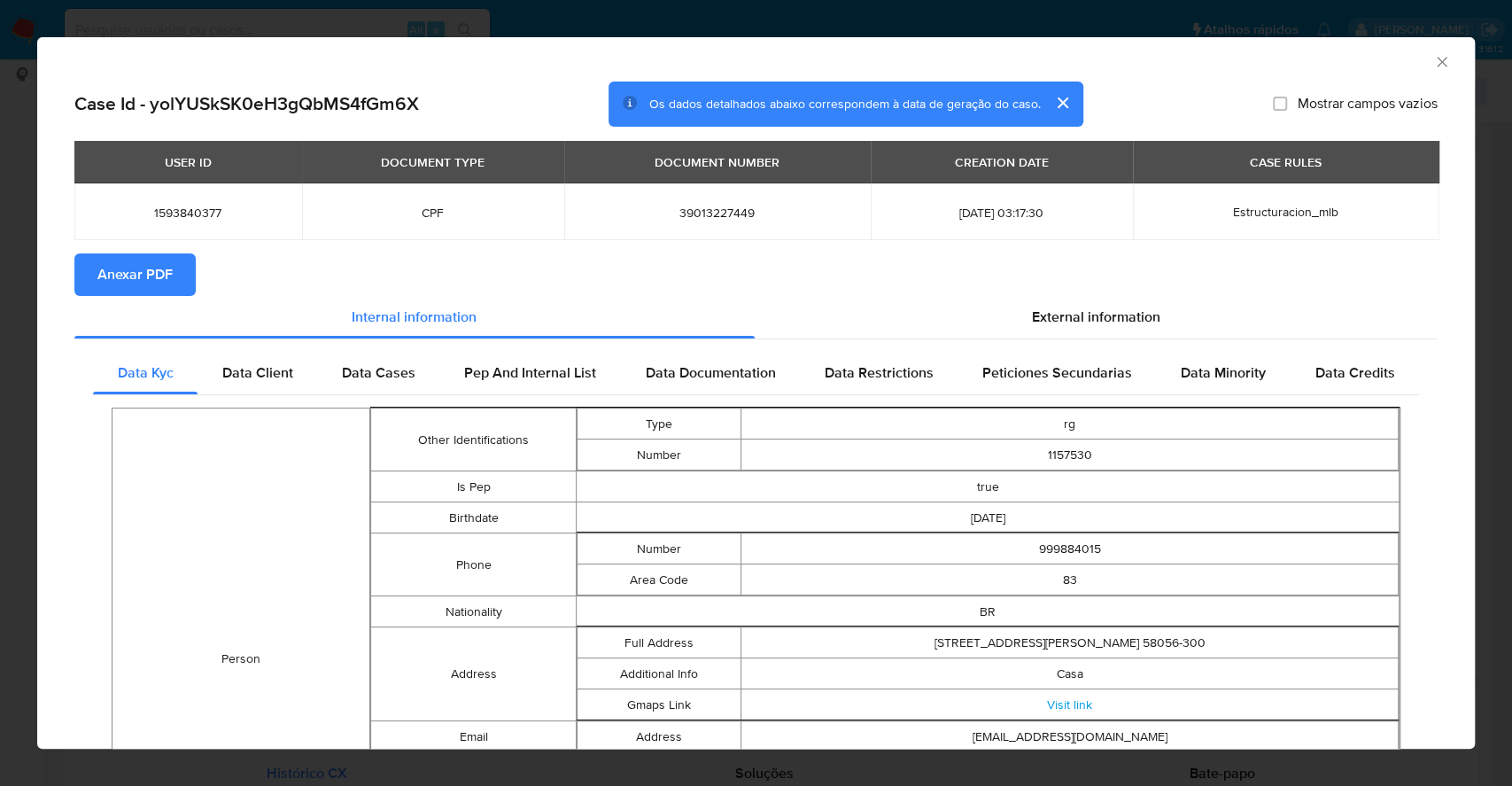
click at [137, 260] on span "Anexar PDF" at bounding box center [135, 274] width 76 height 39
click at [0, 318] on div "AML Data Collector Case Id - yolYUSkSK0eH3gQbMS4fGm6X Os dados detalhados abaix…" at bounding box center [756, 393] width 1512 height 786
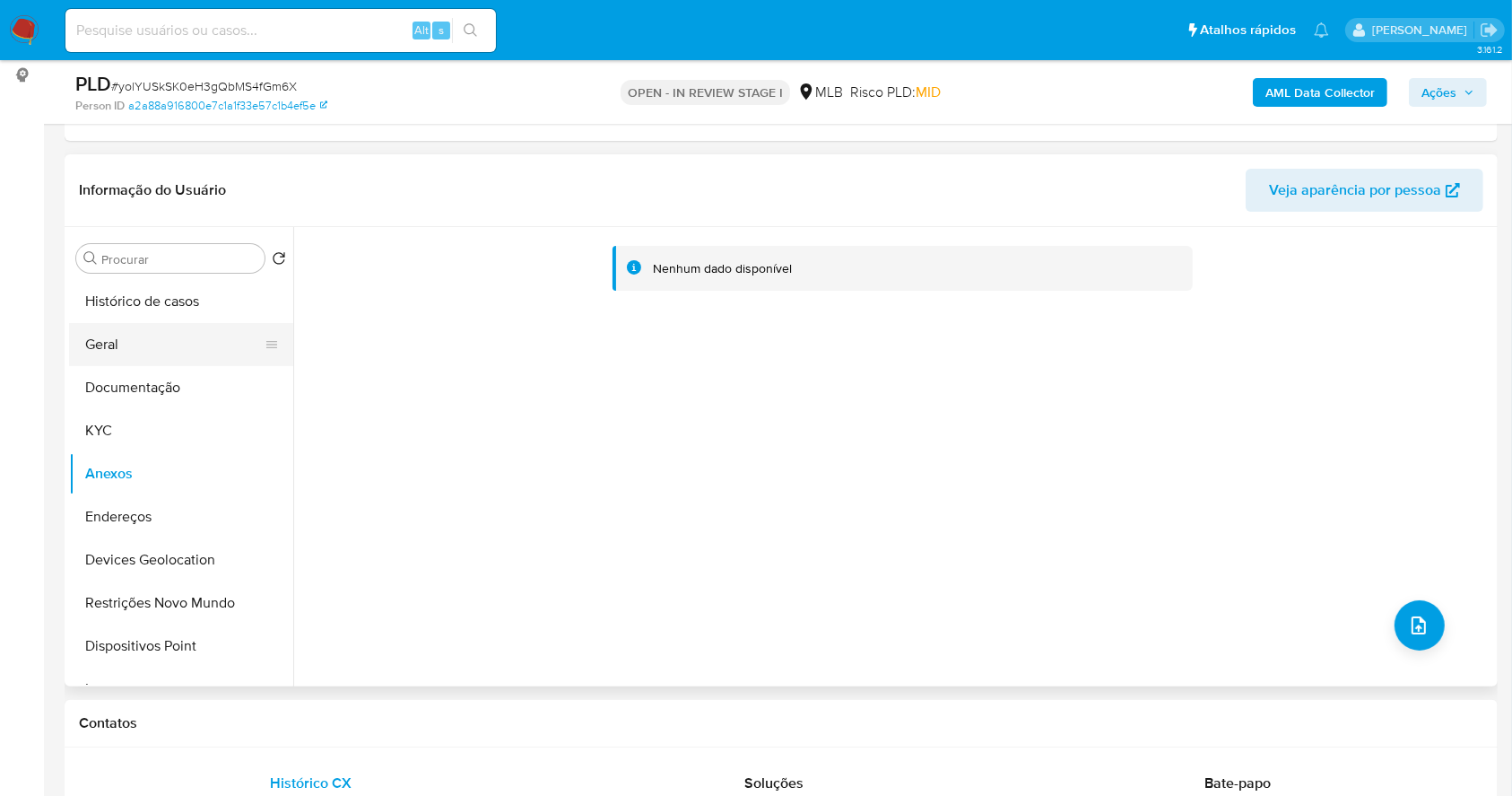
click at [114, 345] on button "Geral" at bounding box center [173, 344] width 209 height 43
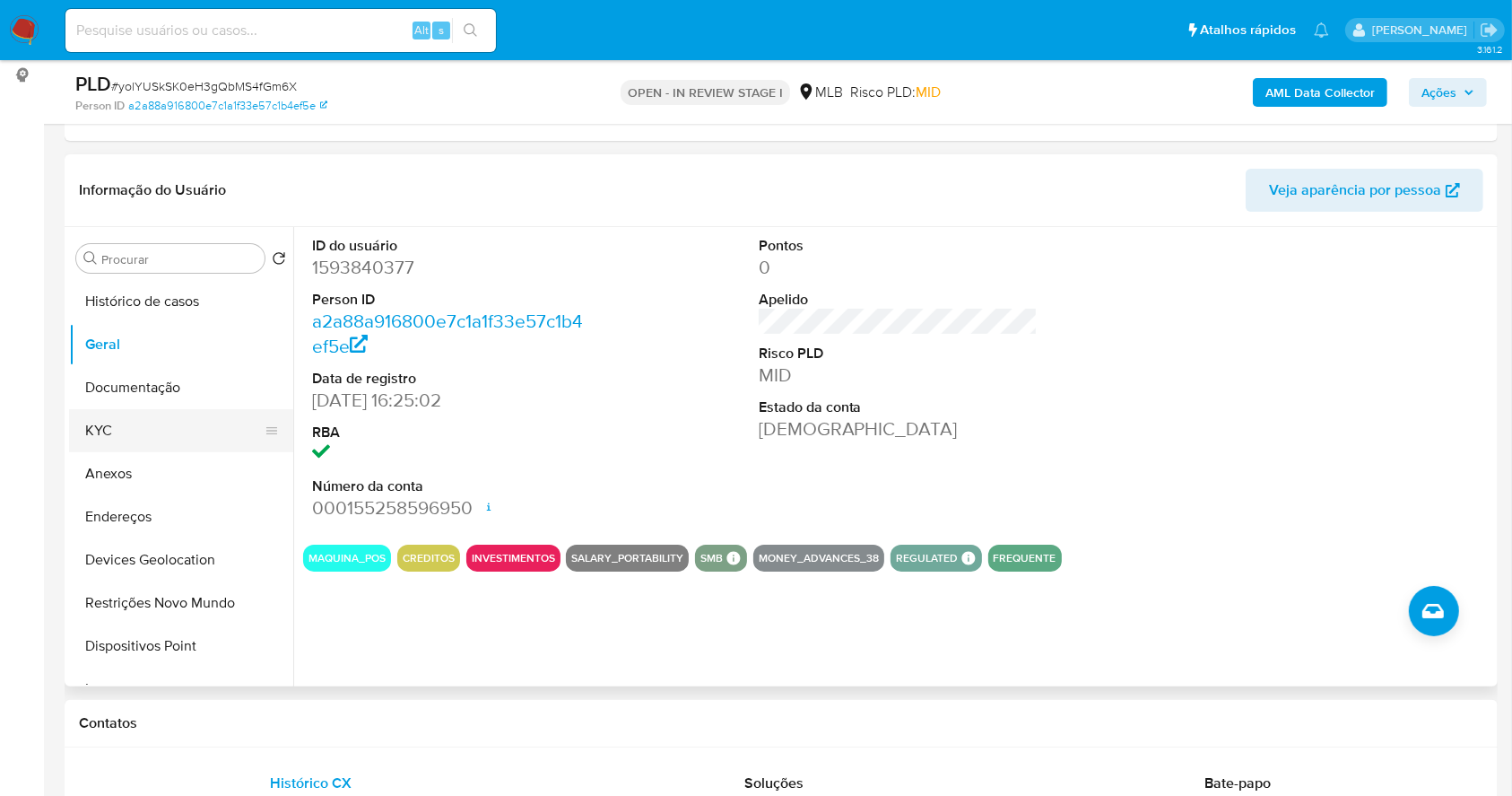
click at [159, 442] on button "KYC" at bounding box center [173, 431] width 209 height 43
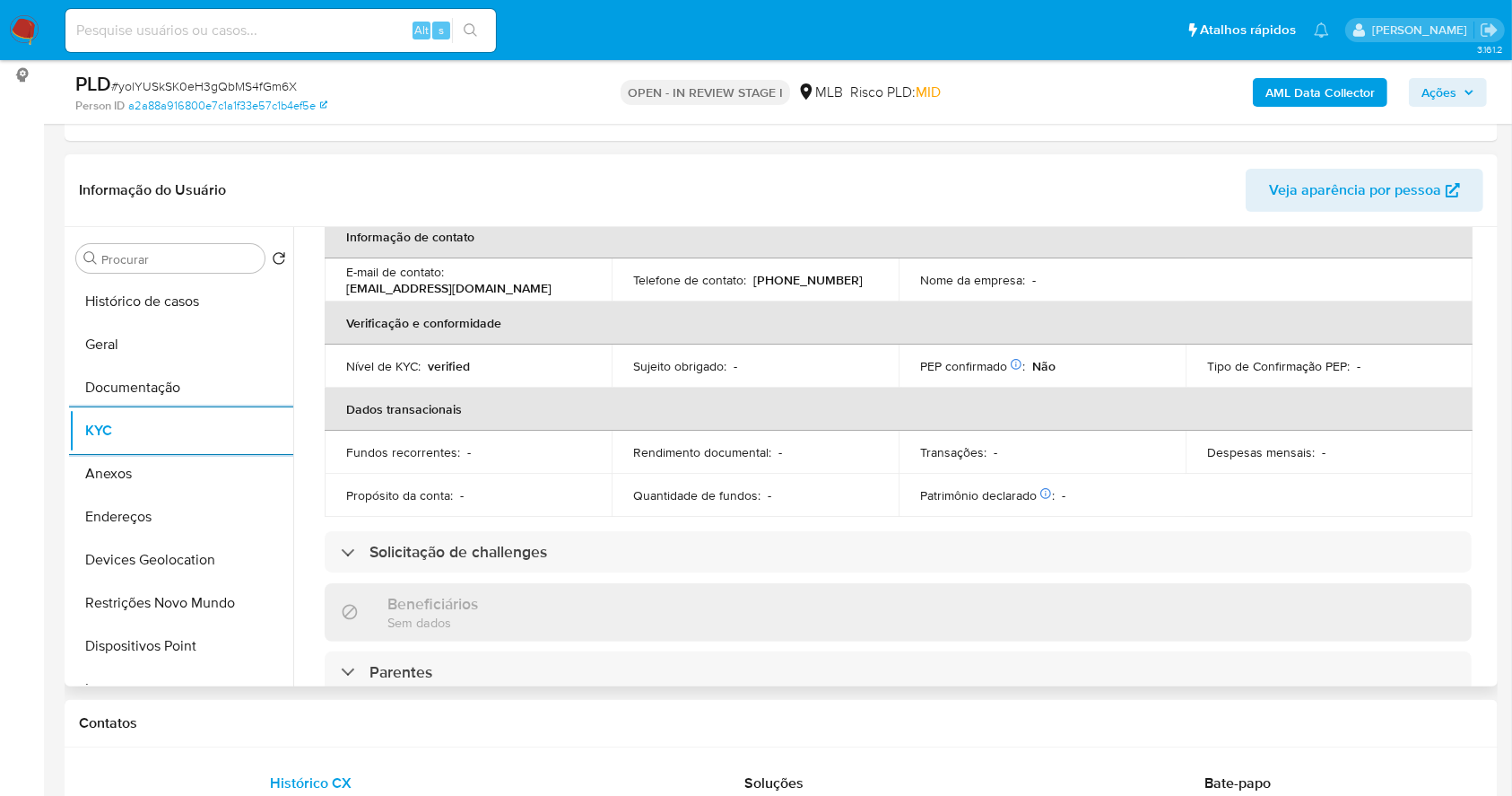
scroll to position [768, 0]
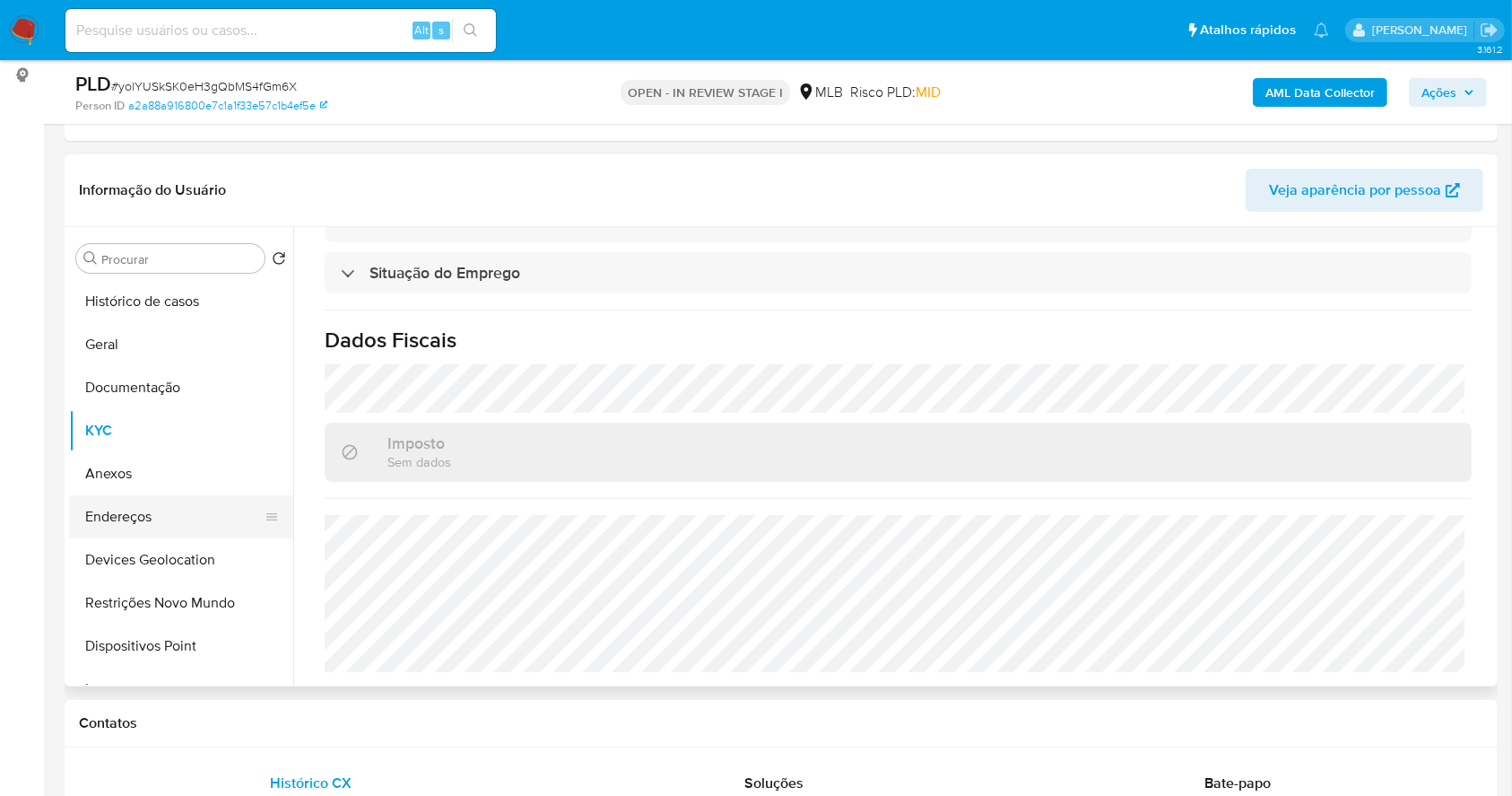
click at [148, 503] on button "Endereços" at bounding box center [173, 517] width 209 height 43
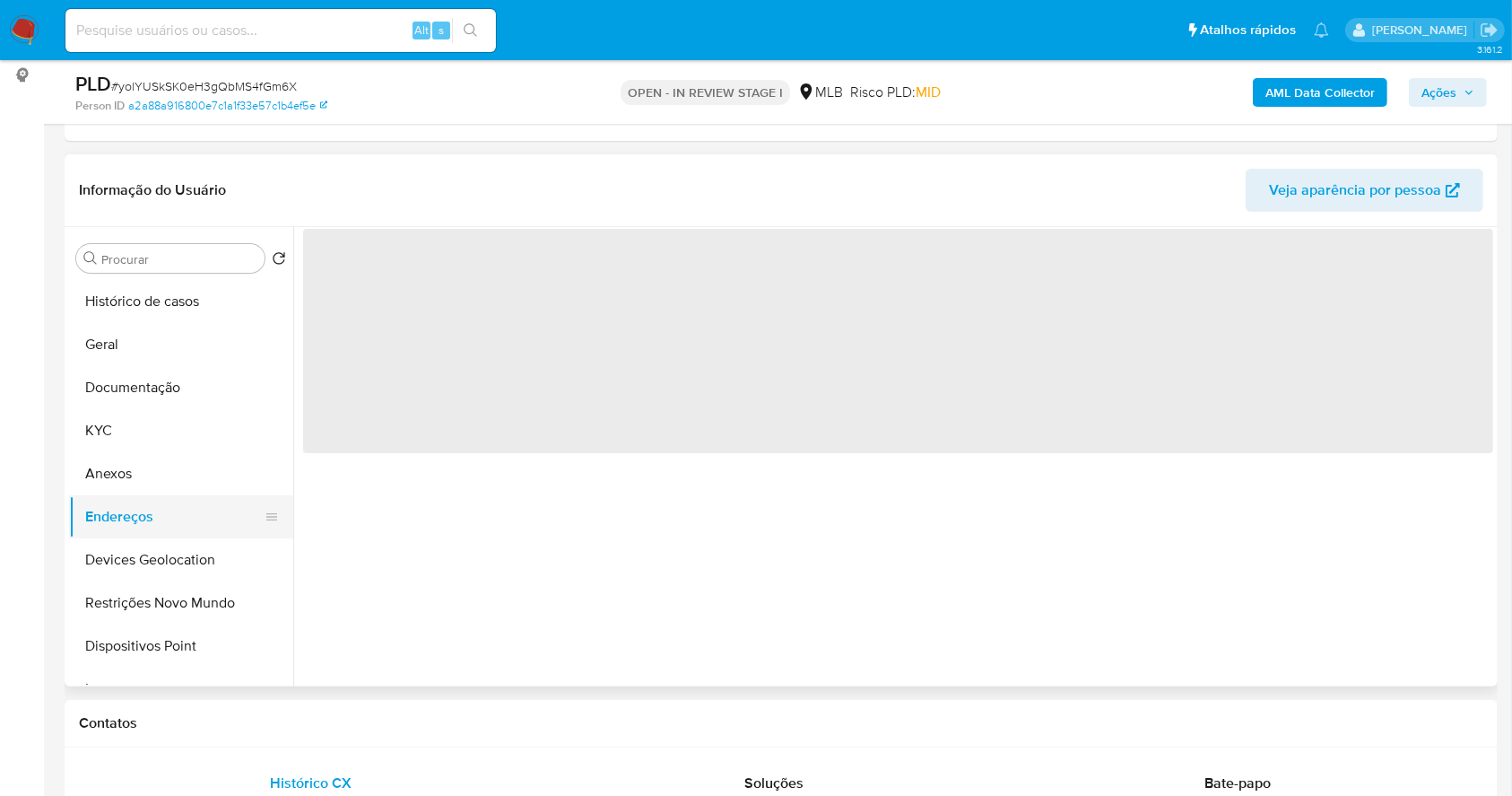
scroll to position [0, 0]
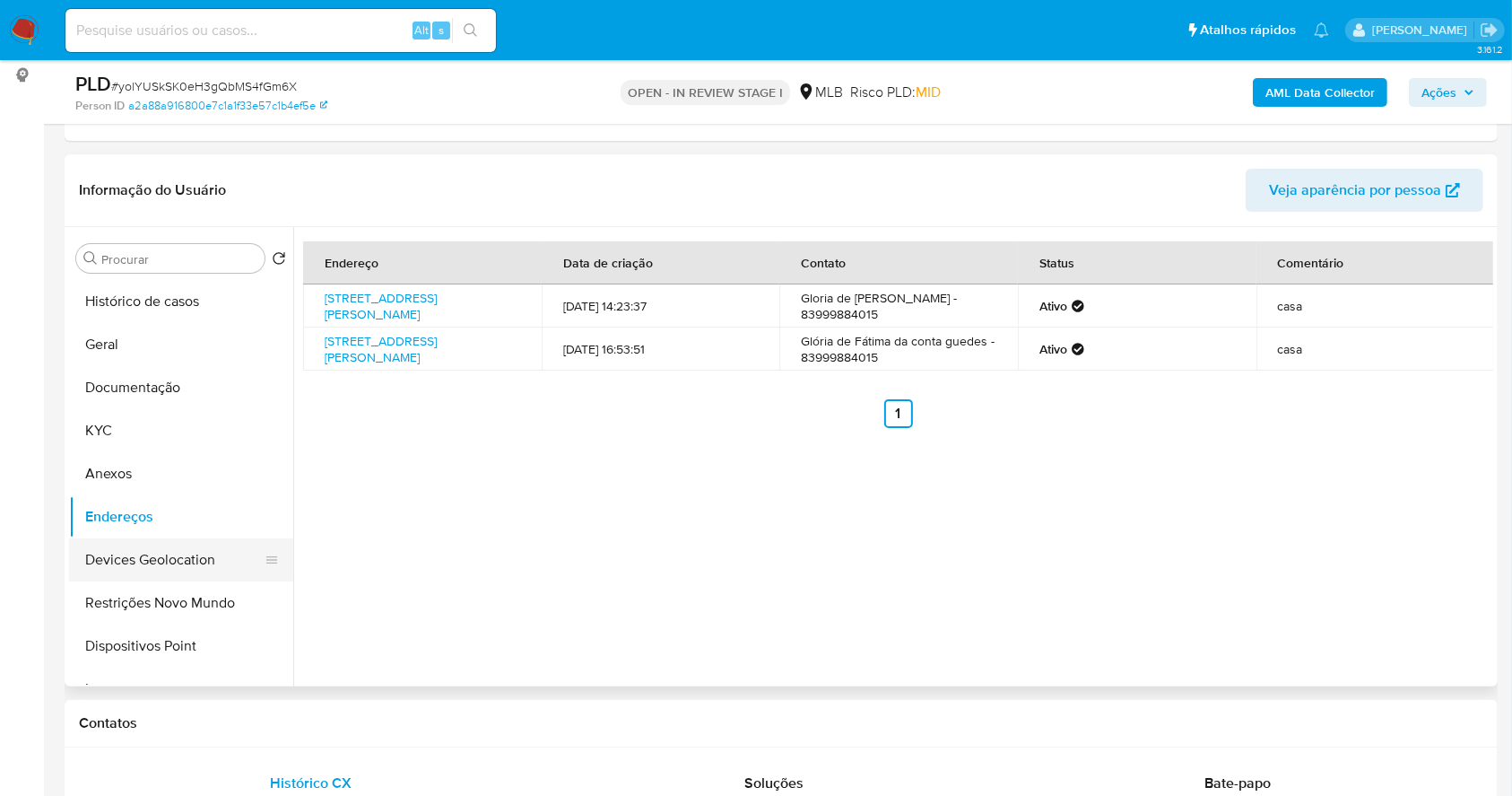
click at [208, 573] on button "Devices Geolocation" at bounding box center [173, 560] width 209 height 43
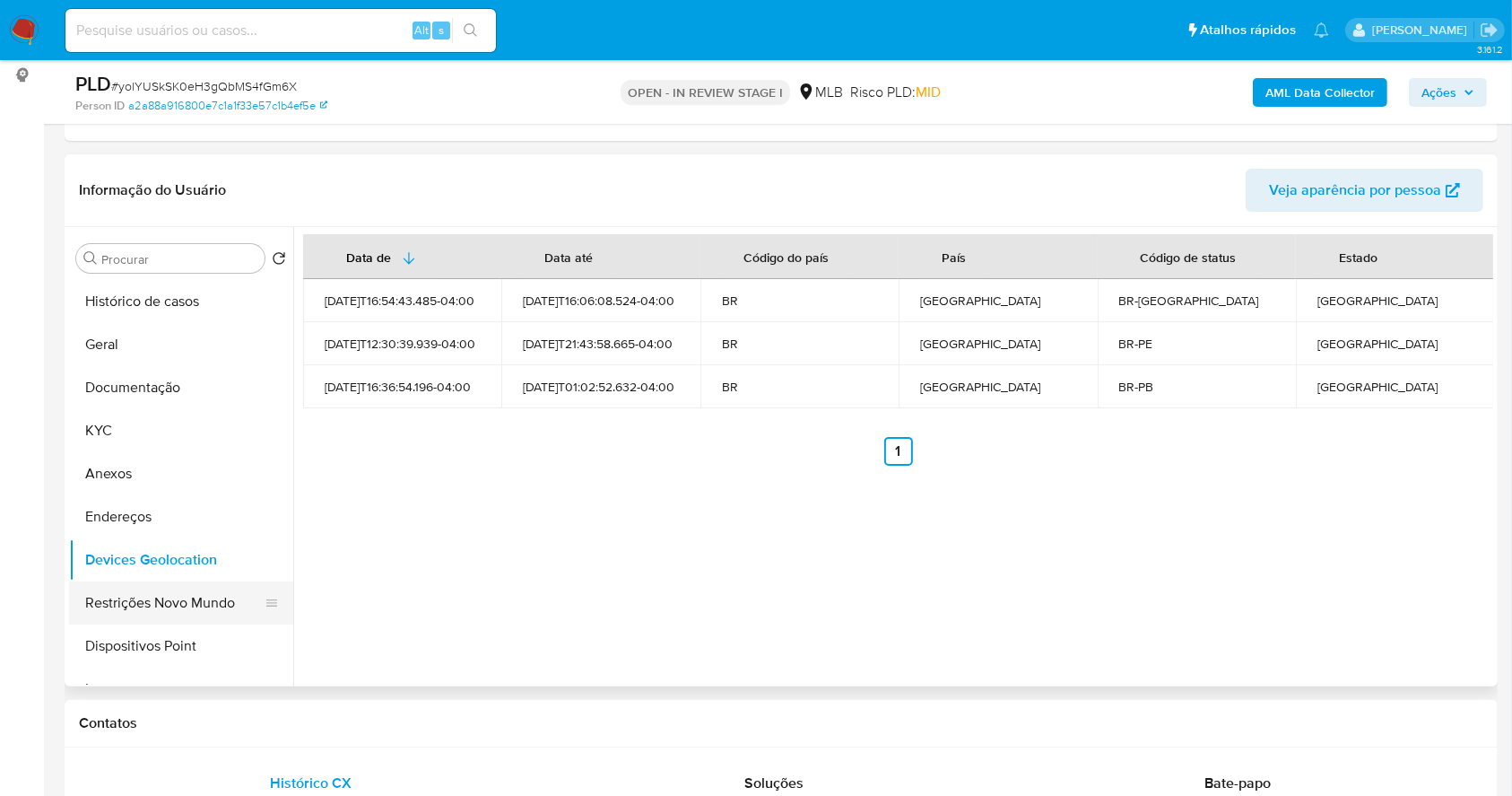
click at [151, 606] on button "Restrições Novo Mundo" at bounding box center [173, 603] width 209 height 43
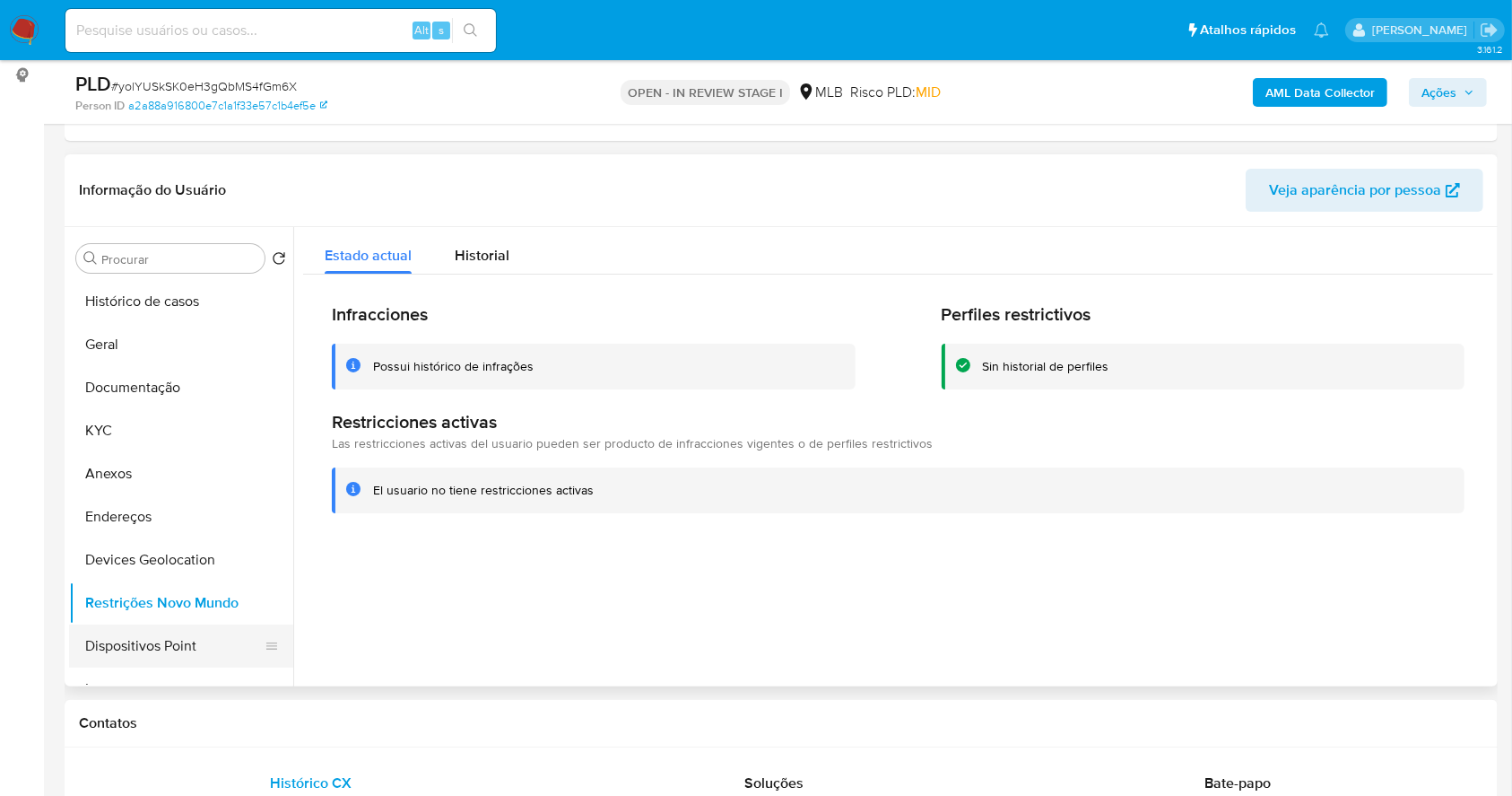
click at [212, 634] on button "Dispositivos Point" at bounding box center [173, 646] width 209 height 43
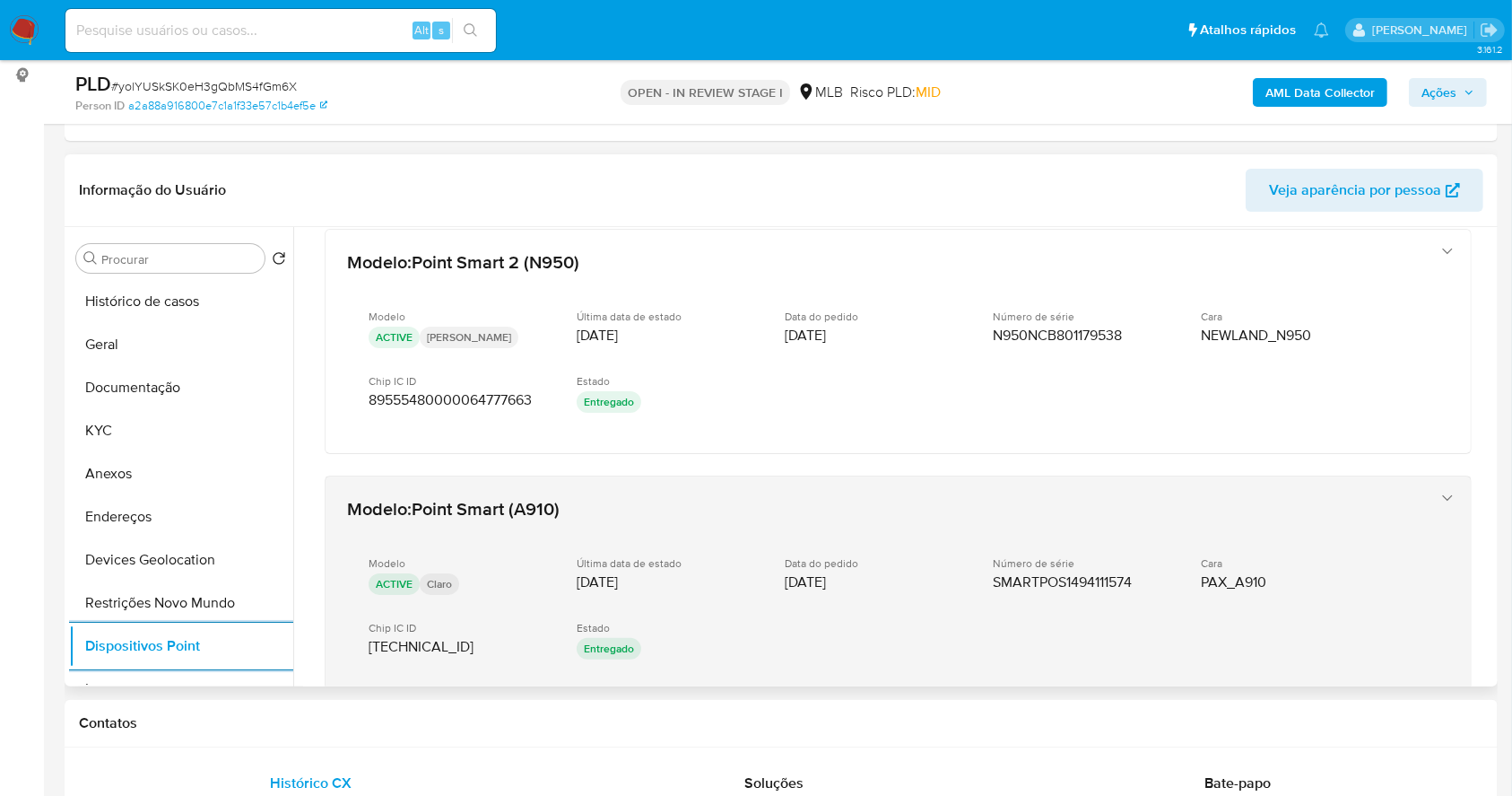
scroll to position [882, 0]
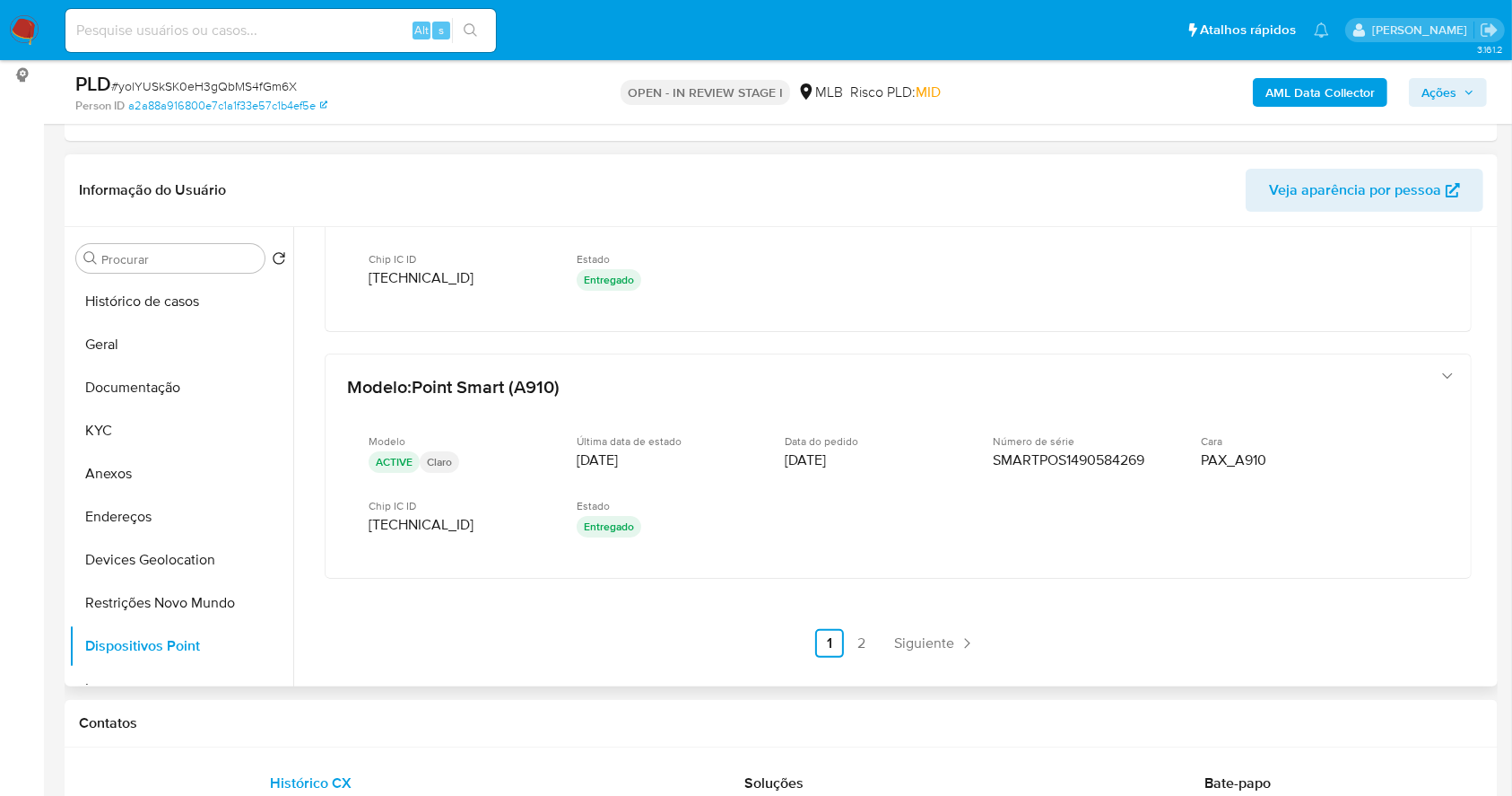
drag, startPoint x: 857, startPoint y: 643, endPoint x: 206, endPoint y: 170, distance: 804.7
click at [858, 642] on link "2" at bounding box center [862, 643] width 29 height 29
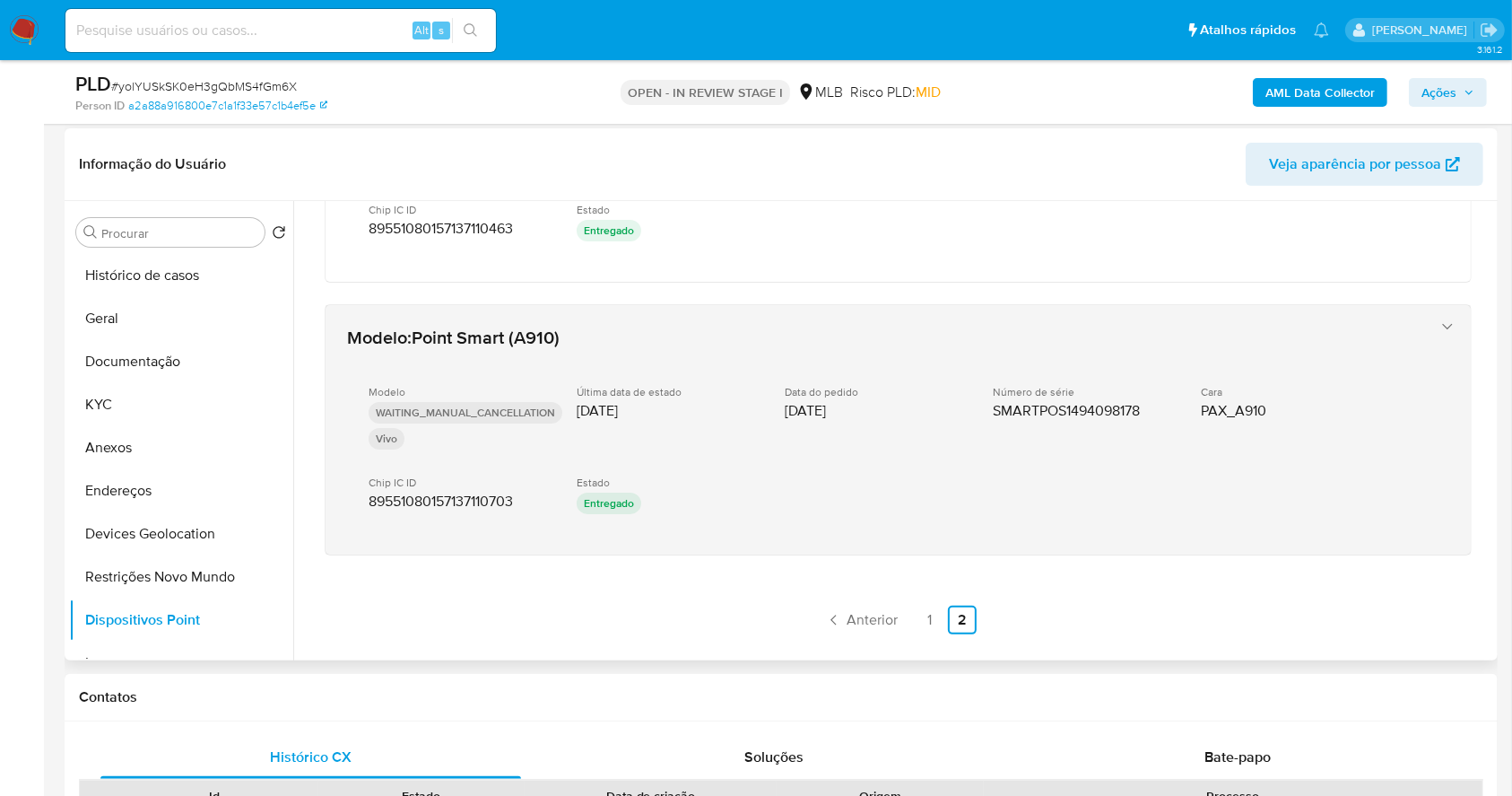
scroll to position [985, 0]
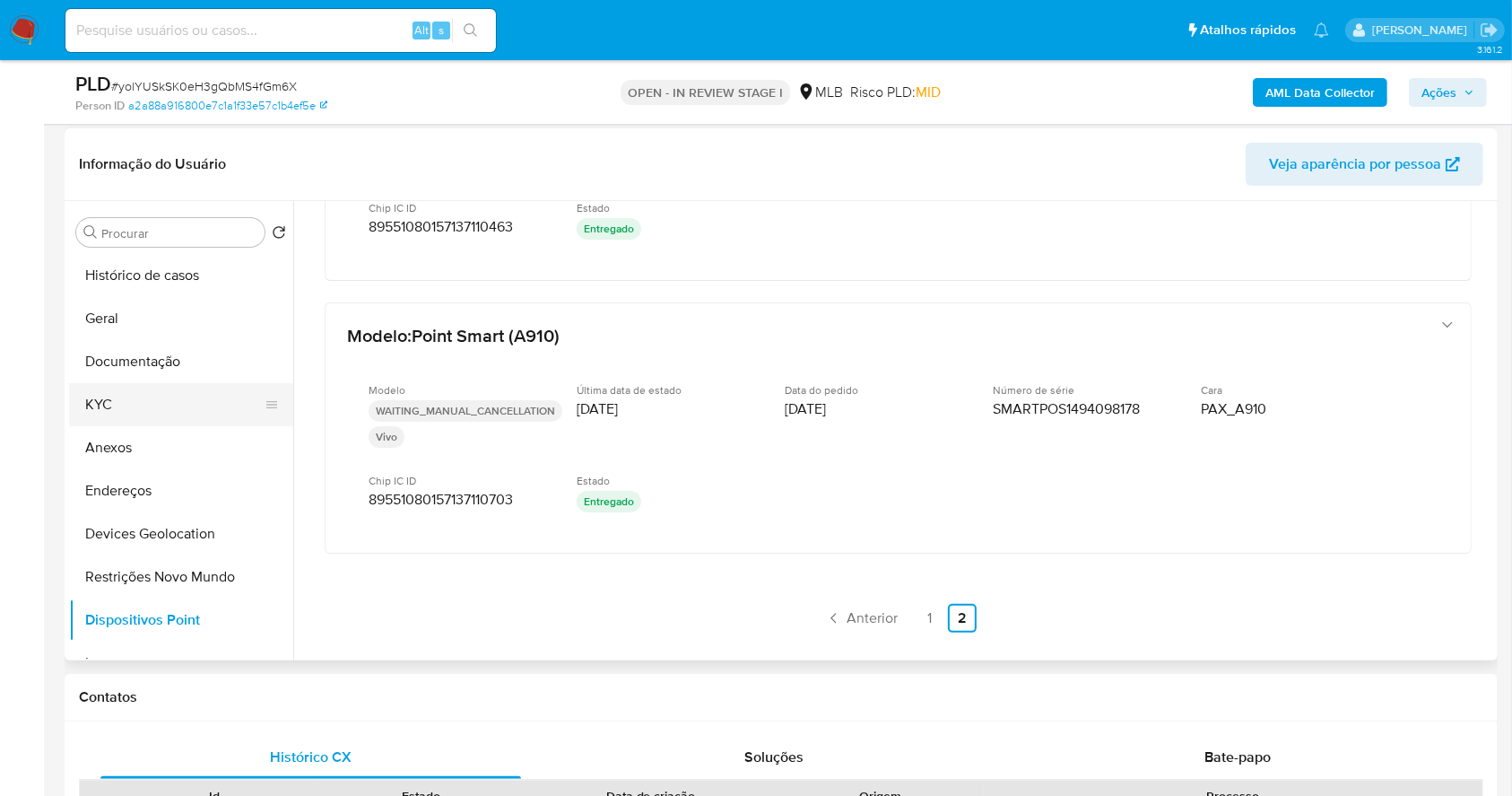
click at [179, 401] on button "KYC" at bounding box center [173, 404] width 209 height 43
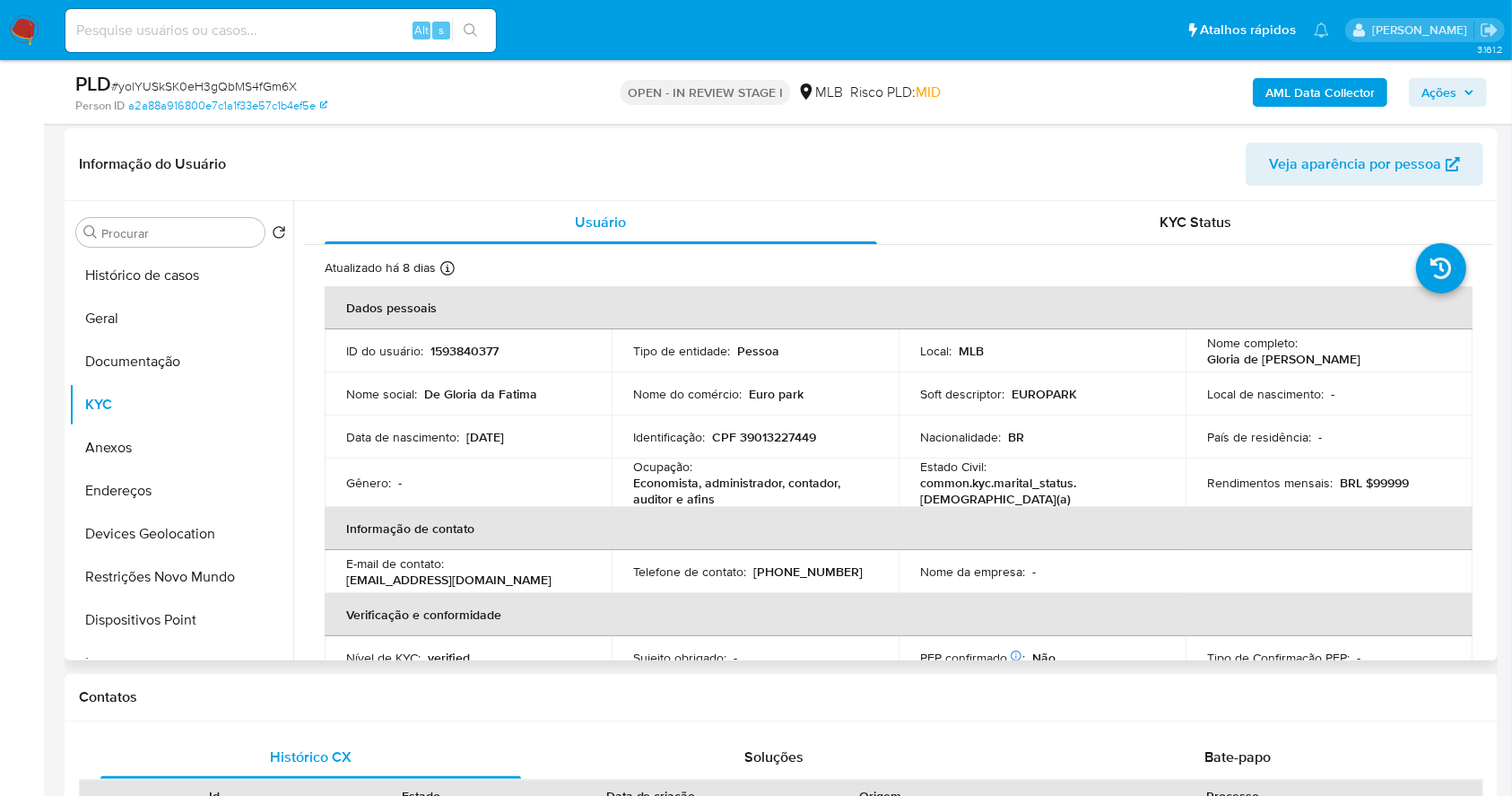
click at [775, 432] on p "CPF 39013227449" at bounding box center [764, 436] width 104 height 16
copy p "39013227449"
click at [800, 439] on p "CPF 39013227449" at bounding box center [764, 436] width 104 height 16
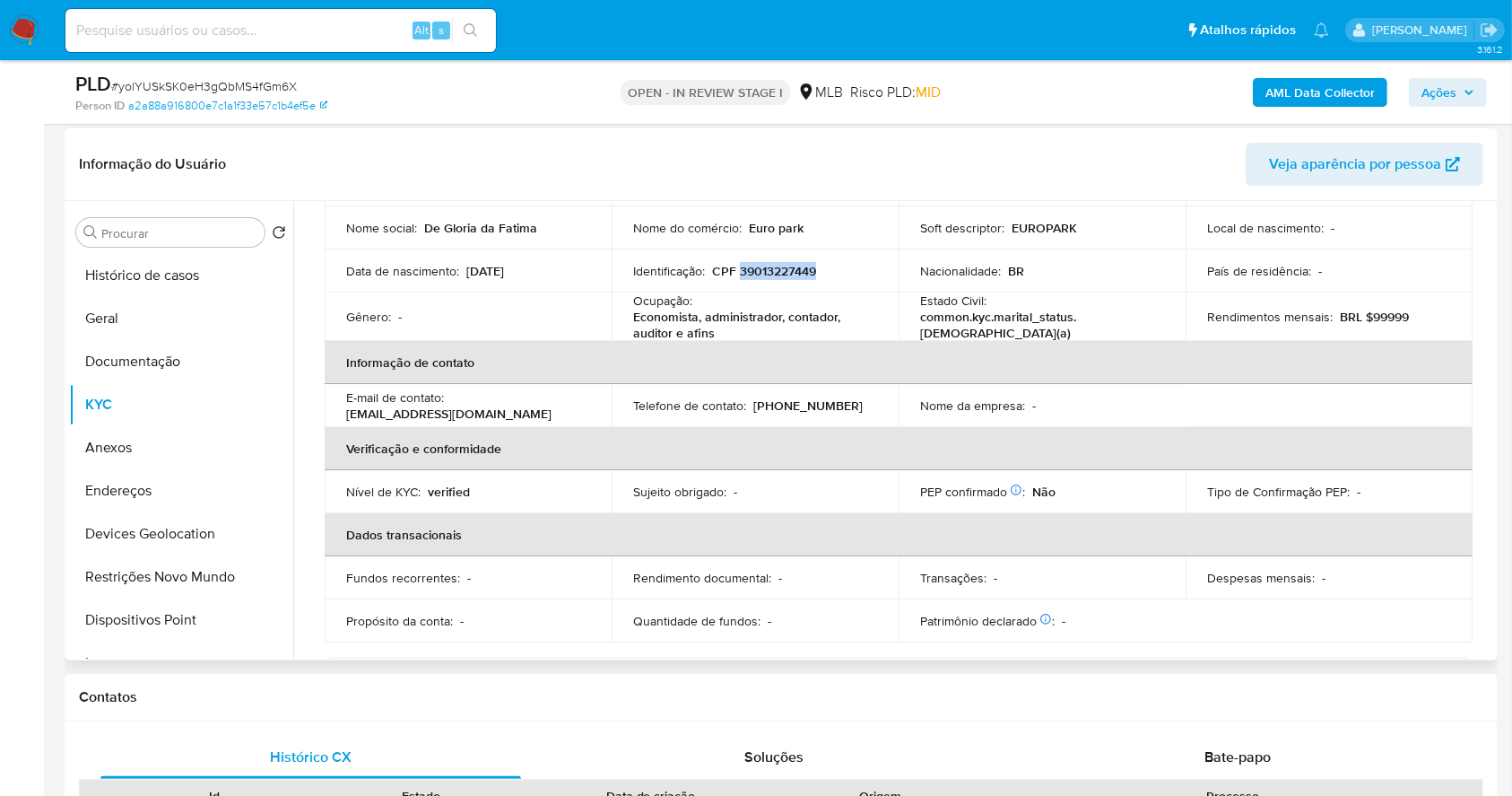
scroll to position [51, 0]
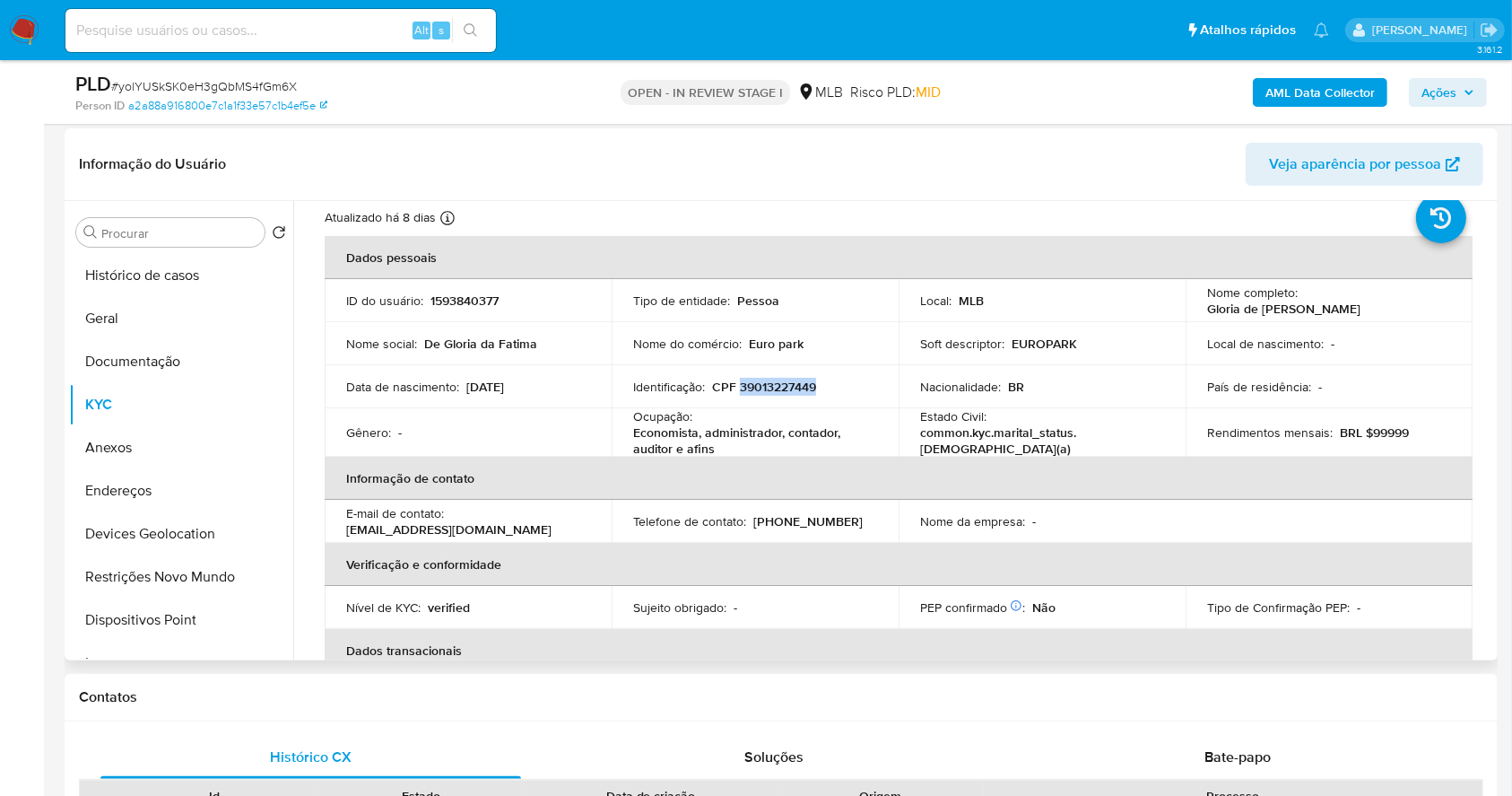
click at [789, 382] on p "CPF 39013227449" at bounding box center [764, 387] width 104 height 16
click at [1312, 310] on p "Gloria de [PERSON_NAME]" at bounding box center [1283, 308] width 153 height 16
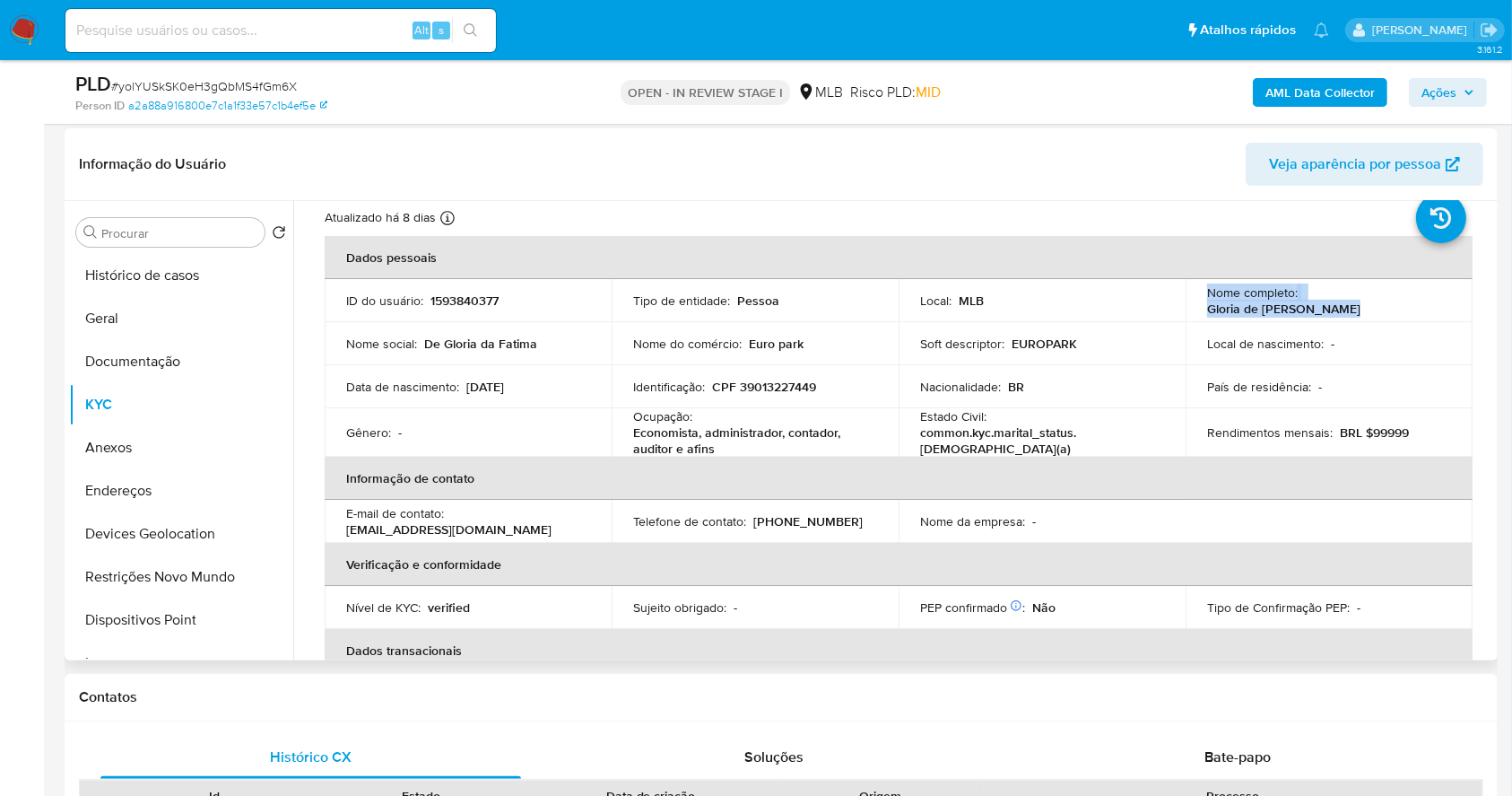
click at [1445, 307] on td "Nome completo : Gloria de [PERSON_NAME]" at bounding box center [1329, 300] width 287 height 43
drag, startPoint x: 1411, startPoint y: 297, endPoint x: 1428, endPoint y: 314, distance: 24.0
click at [1428, 314] on div "Nome completo : Gloria de [PERSON_NAME]" at bounding box center [1328, 300] width 244 height 33
copy p "Gloria de [PERSON_NAME]"
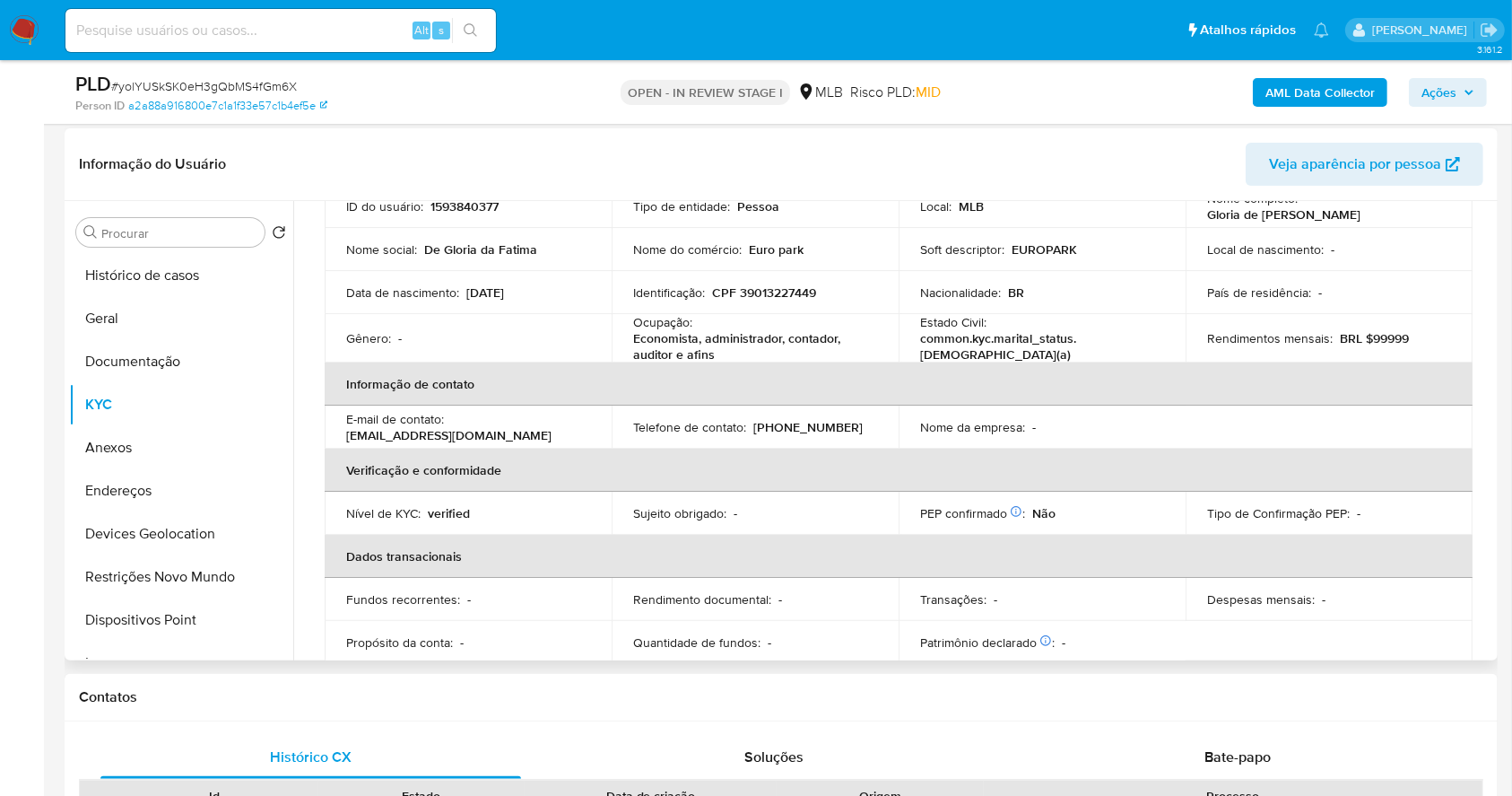
scroll to position [0, 0]
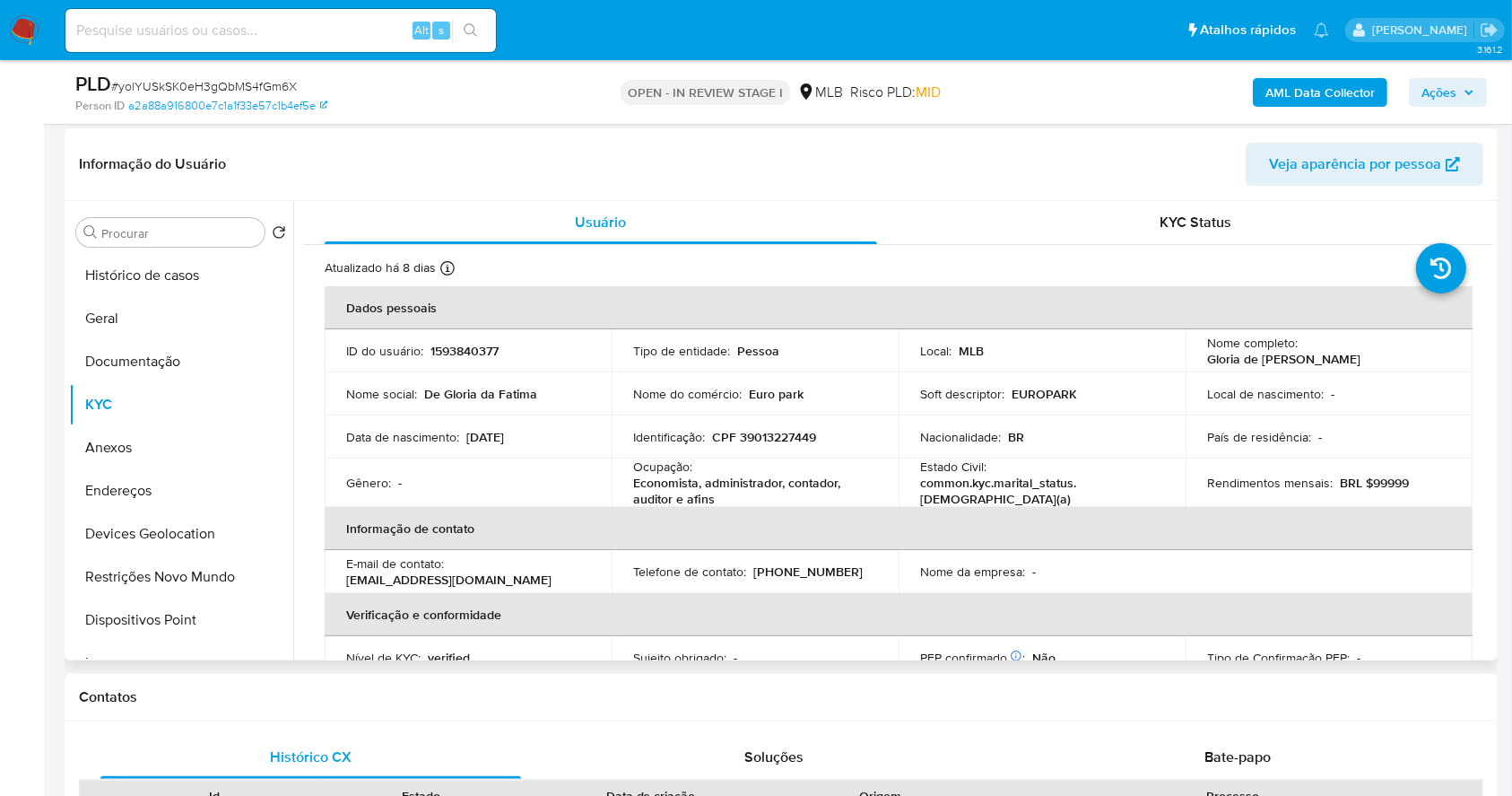
click at [787, 436] on p "CPF 39013227449" at bounding box center [764, 436] width 104 height 16
copy p "39013227449"
click at [127, 352] on button "Documentação" at bounding box center [173, 361] width 209 height 43
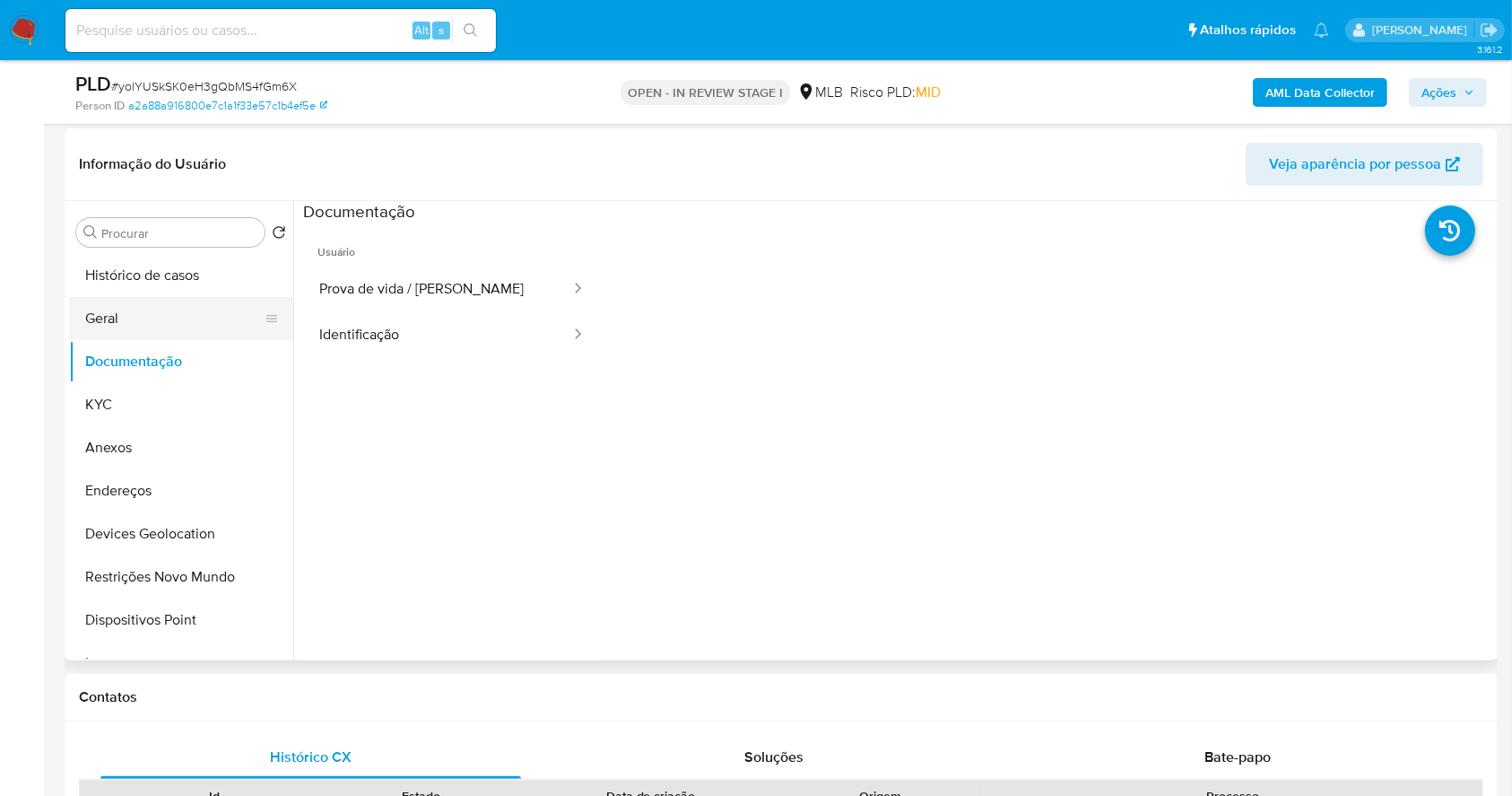
click at [163, 327] on button "Geral" at bounding box center [173, 318] width 209 height 43
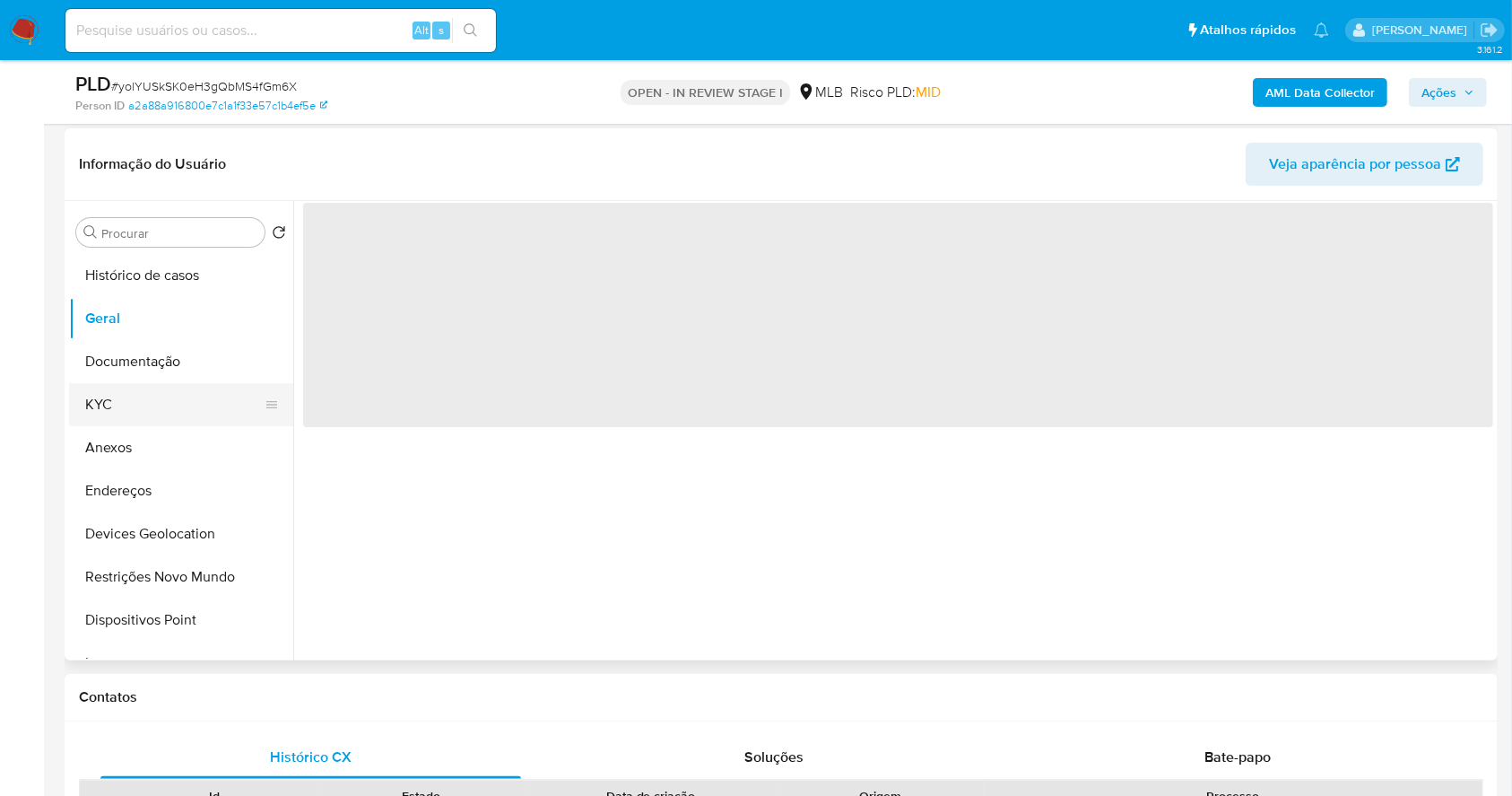
click at [157, 423] on button "KYC" at bounding box center [173, 404] width 209 height 43
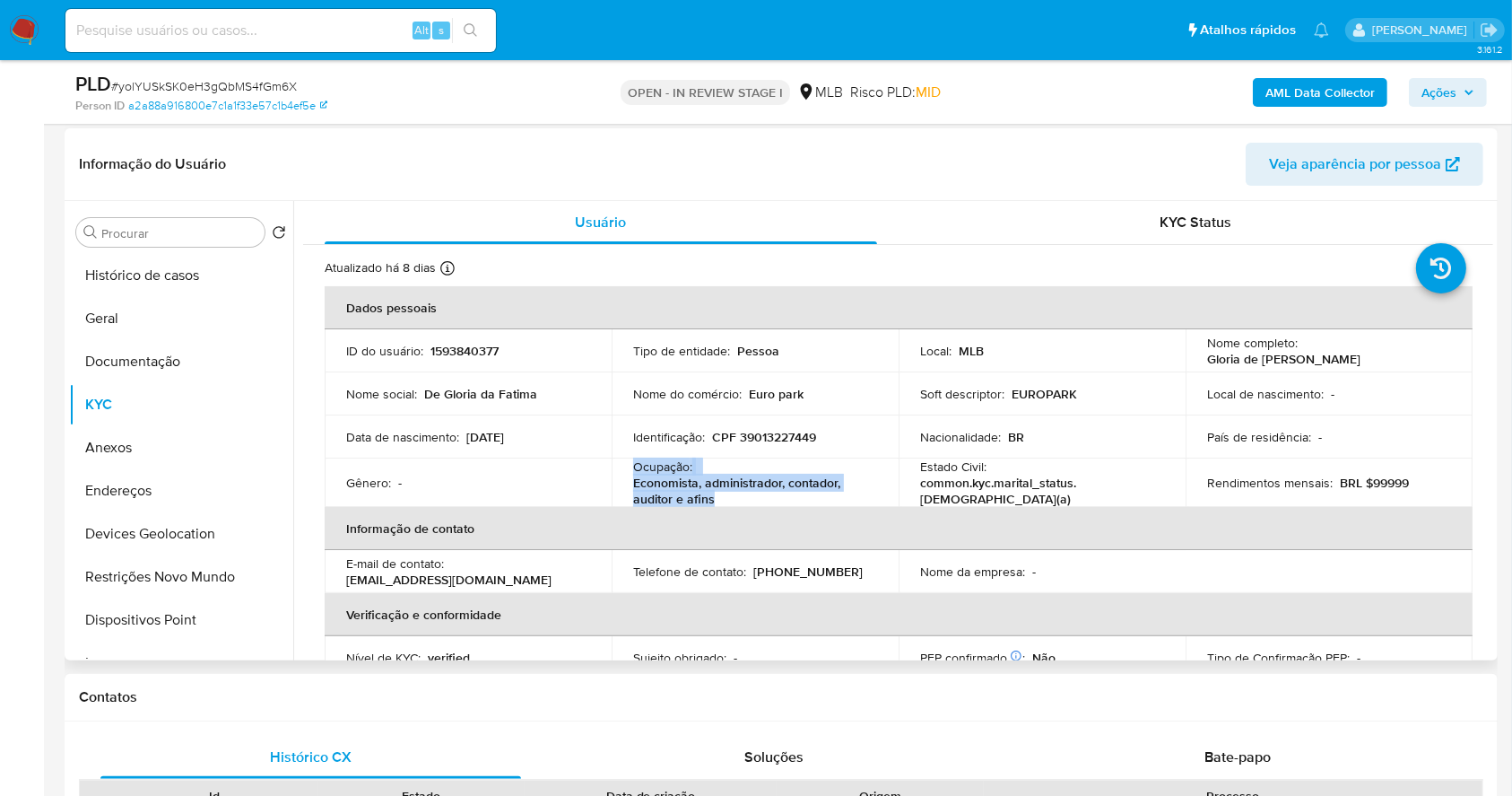
drag, startPoint x: 715, startPoint y: 498, endPoint x: 642, endPoint y: 470, distance: 78.2
click at [623, 470] on td "Ocupação : Economista, administrador, contador, auditor e afins" at bounding box center [756, 482] width 287 height 49
copy div "Ocupação : Economista, administrador, contador, auditor e afins"
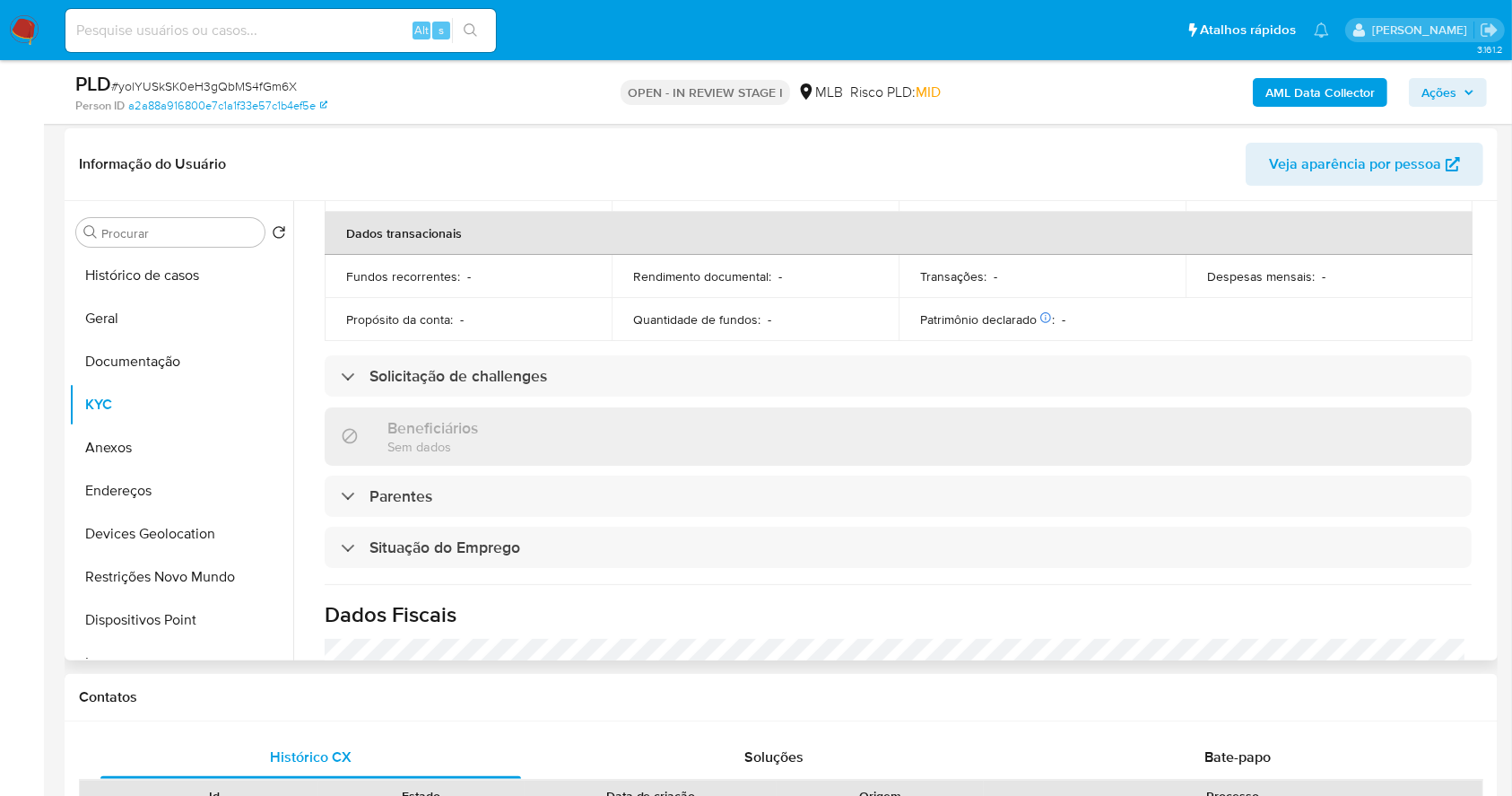
scroll to position [768, 0]
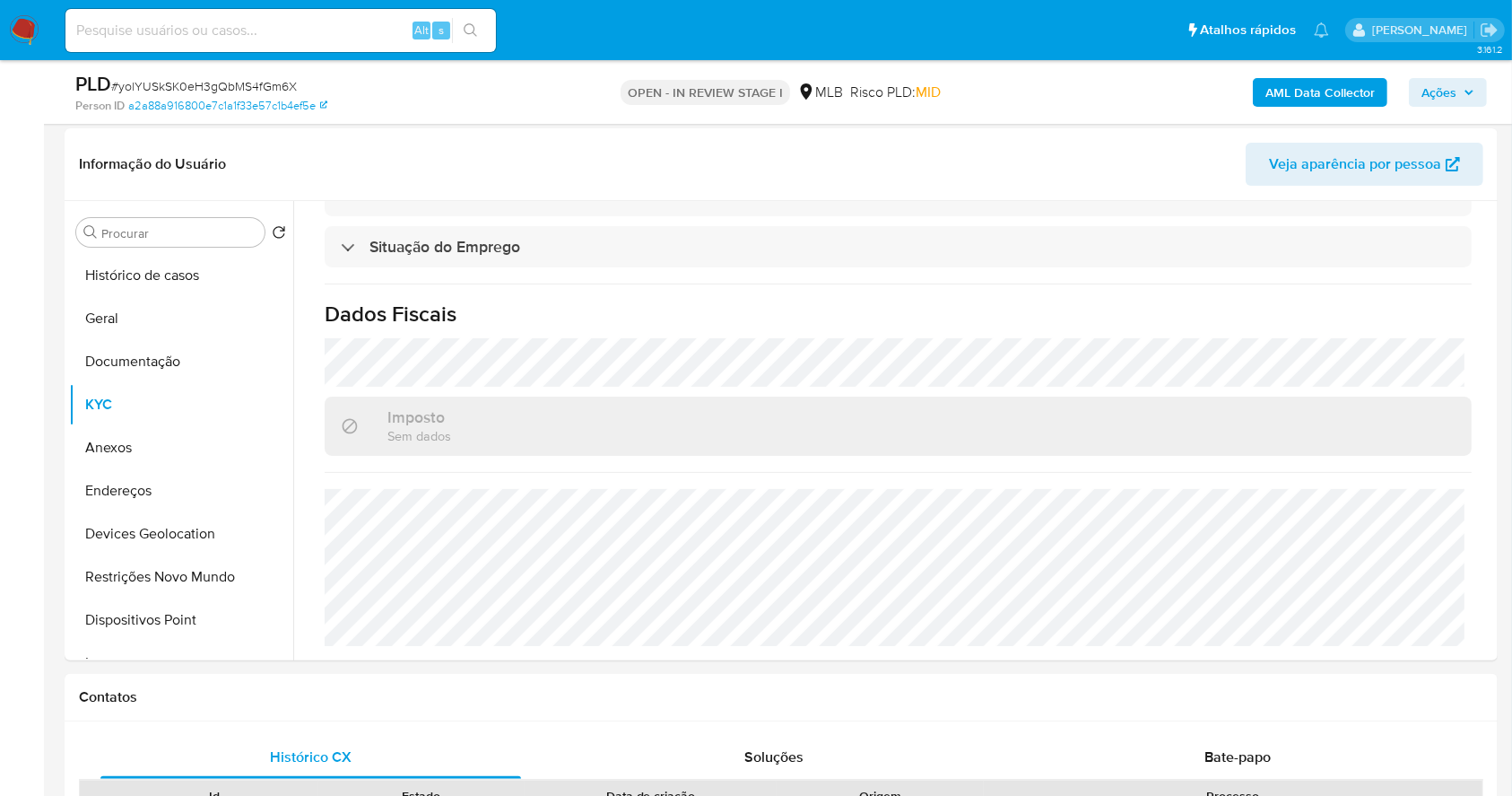
click at [1459, 90] on span "Ações" at bounding box center [1447, 92] width 53 height 25
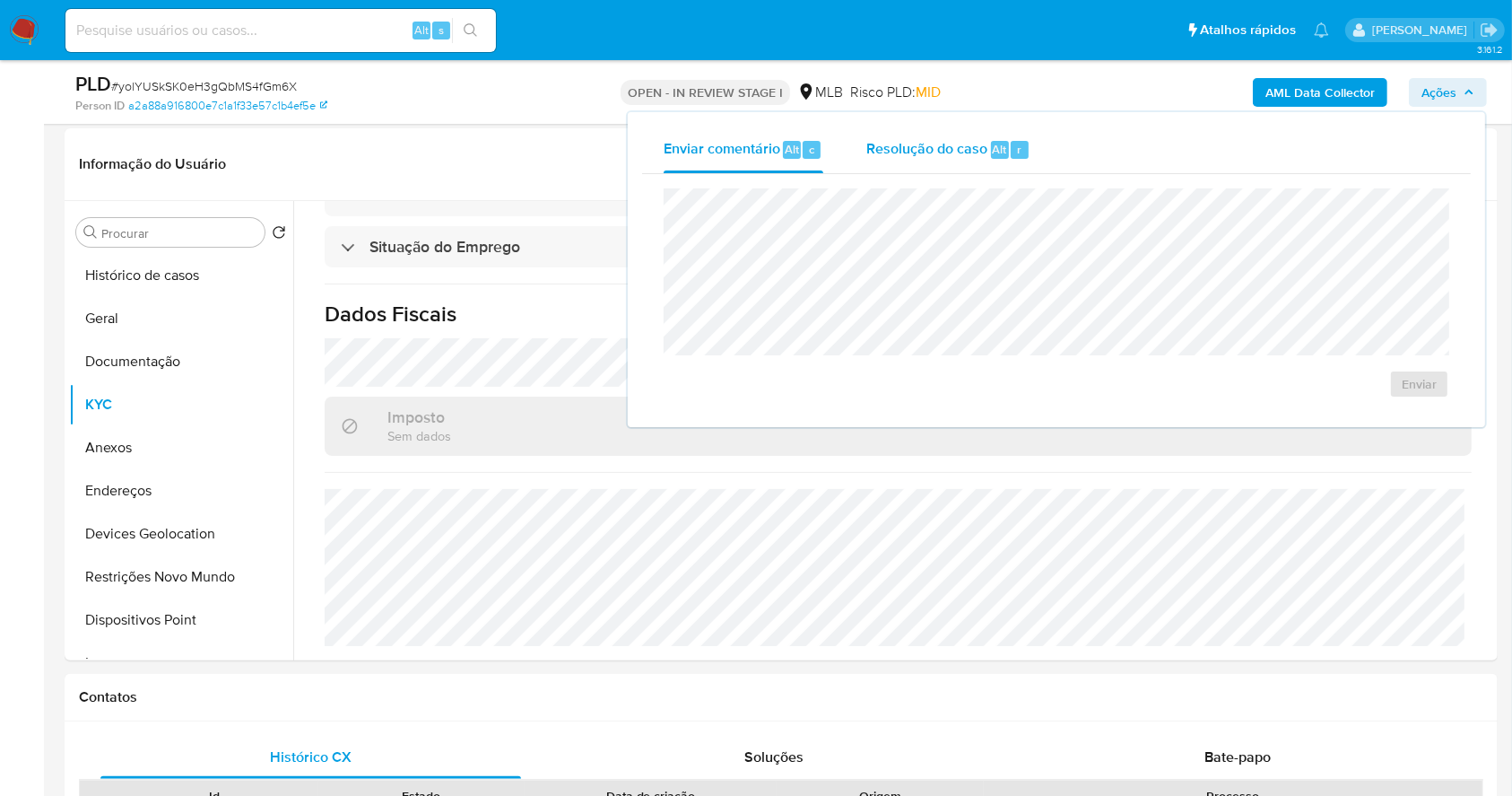
click at [958, 147] on span "Resolução do caso" at bounding box center [927, 148] width 121 height 21
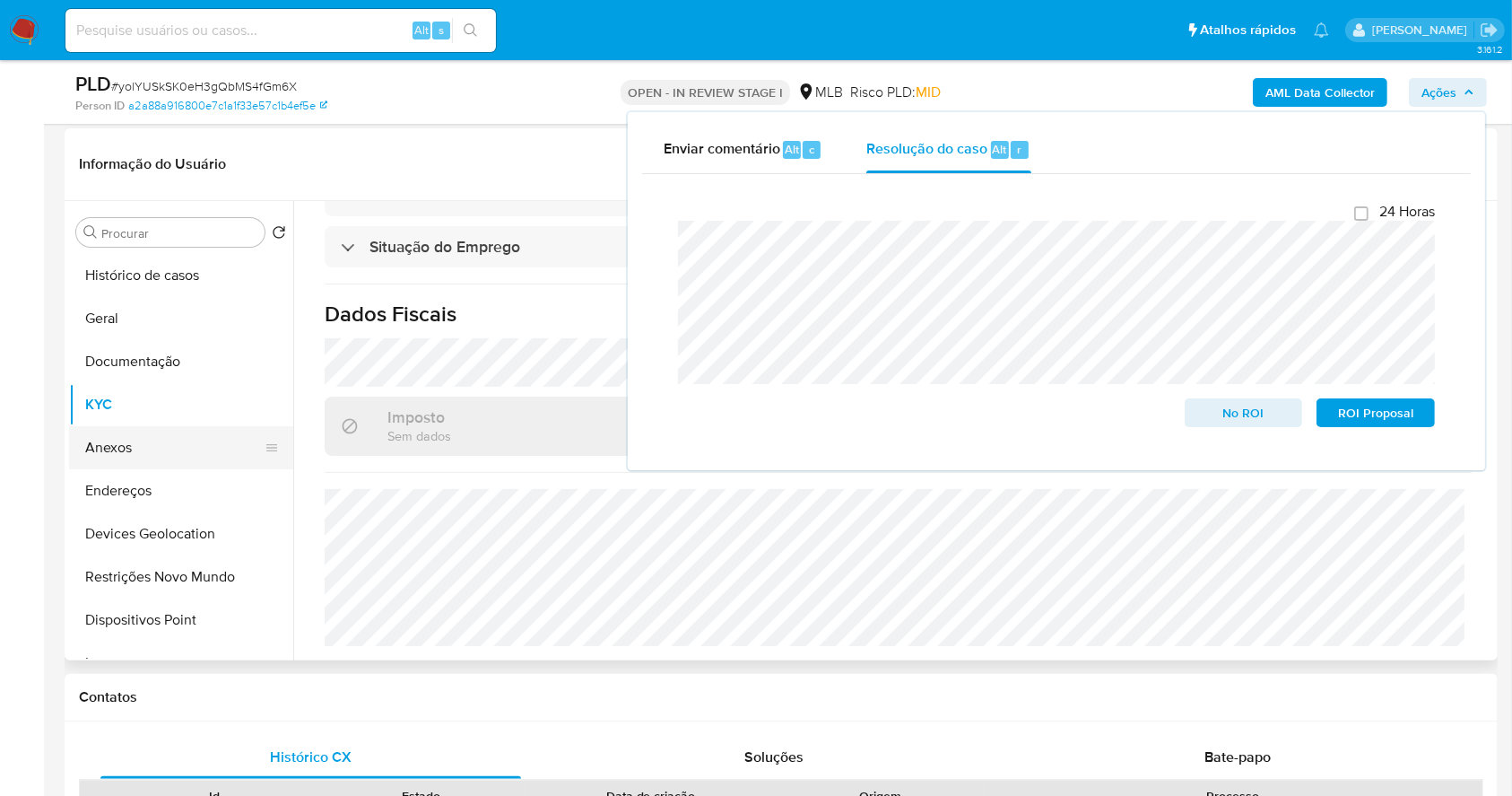
click at [144, 443] on button "Anexos" at bounding box center [173, 447] width 209 height 43
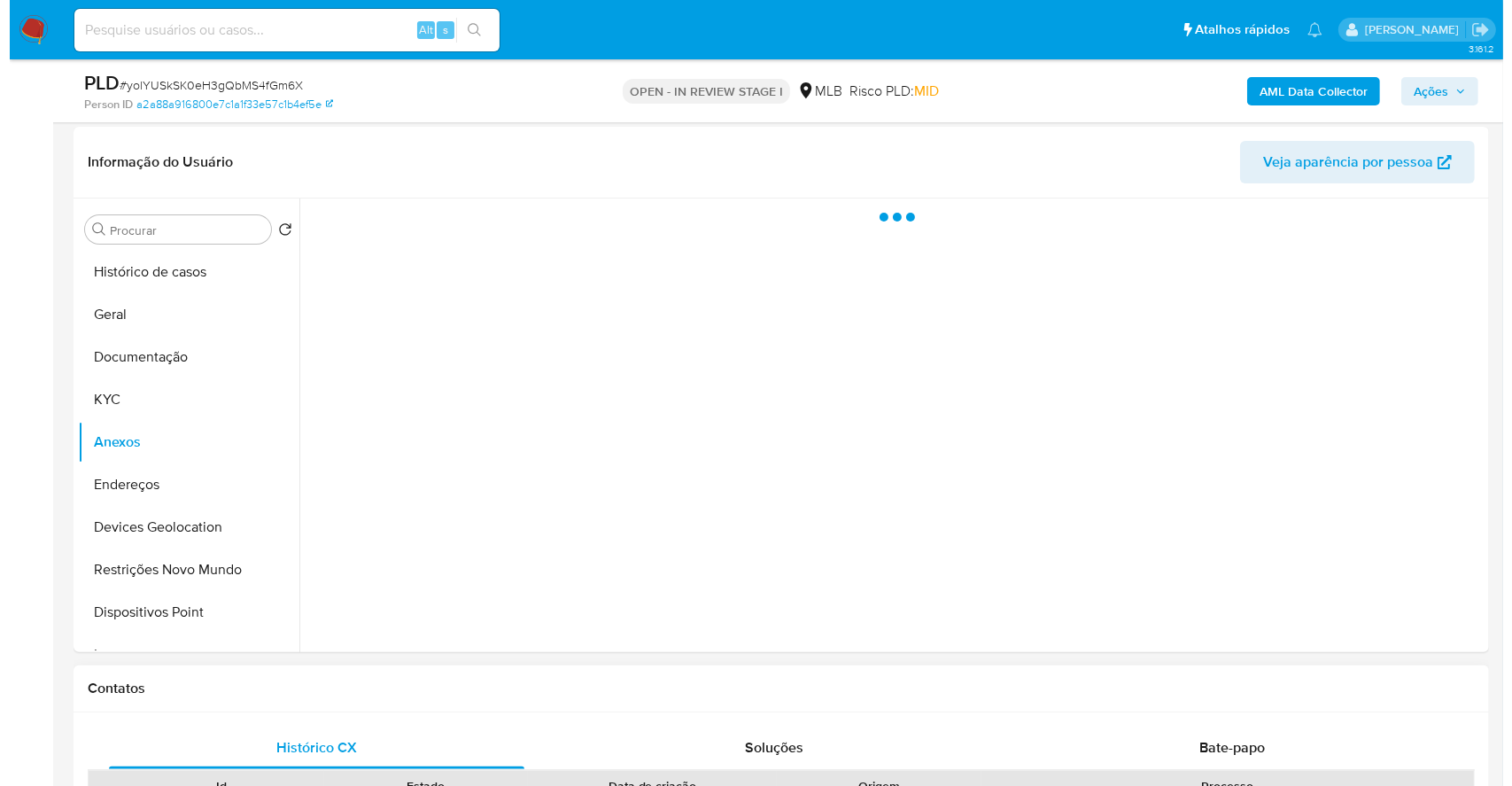
scroll to position [0, 0]
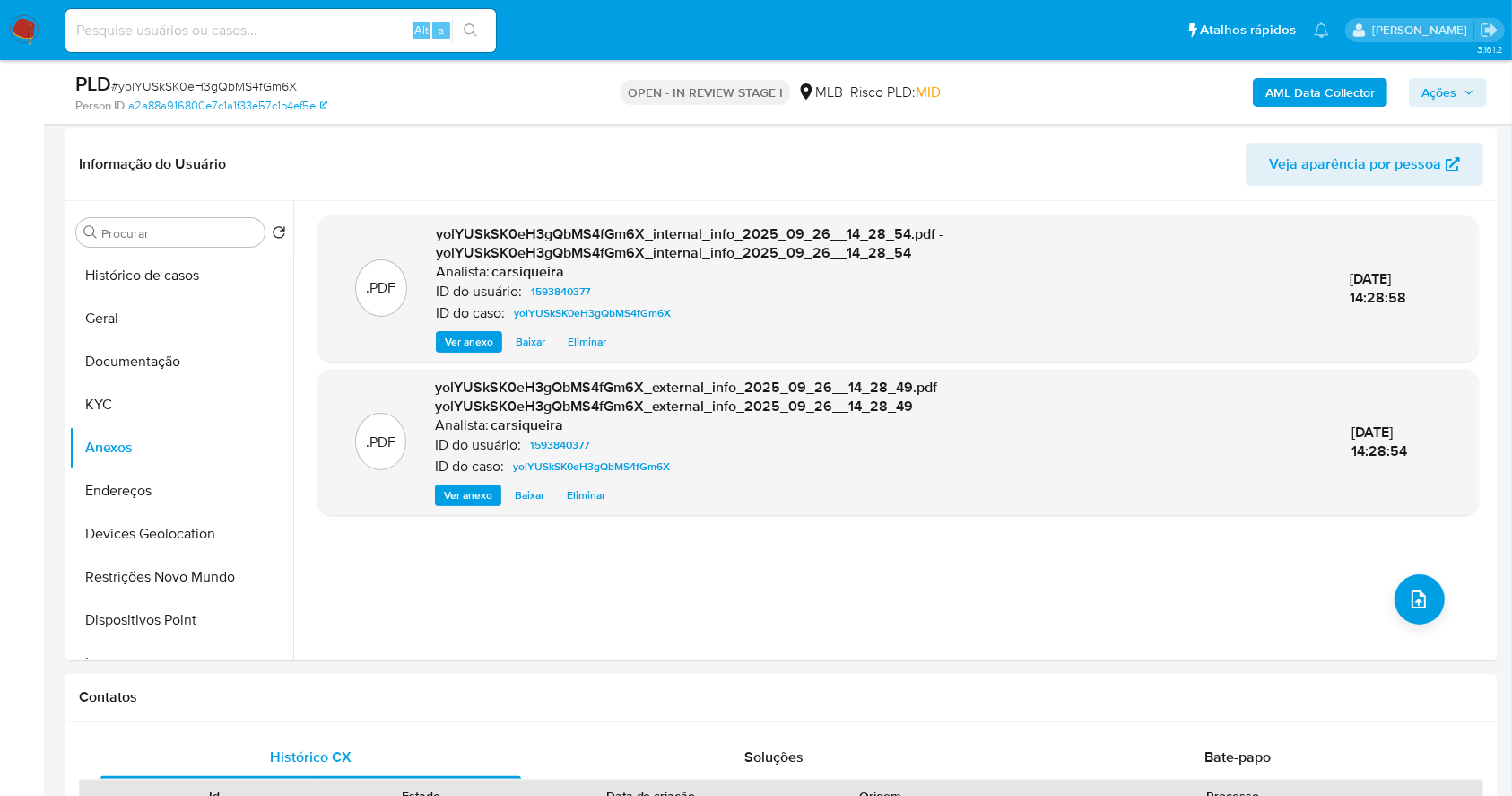
click at [1452, 94] on span "Ações" at bounding box center [1438, 93] width 35 height 29
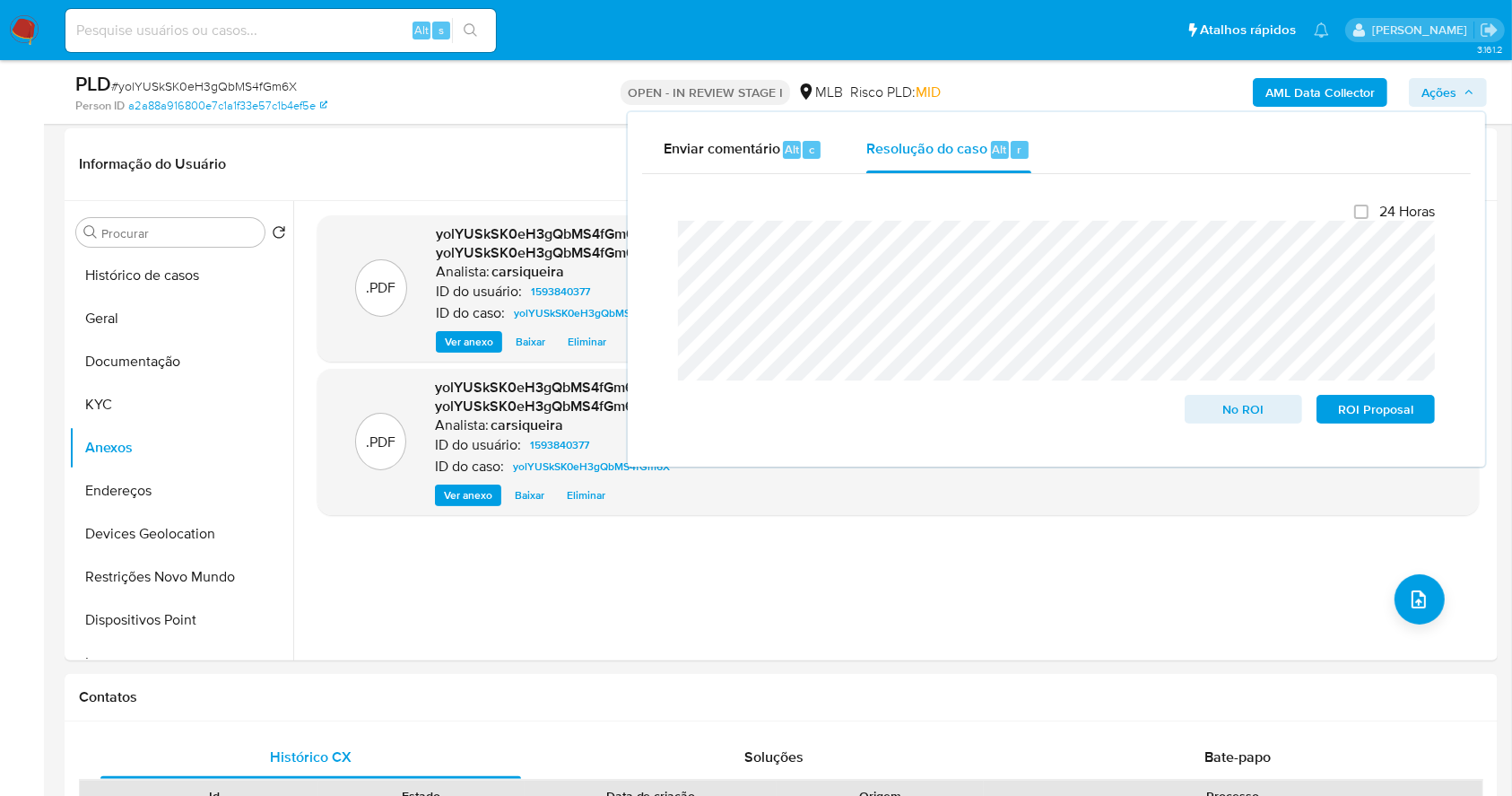
click at [1452, 94] on span "Ações" at bounding box center [1438, 93] width 35 height 29
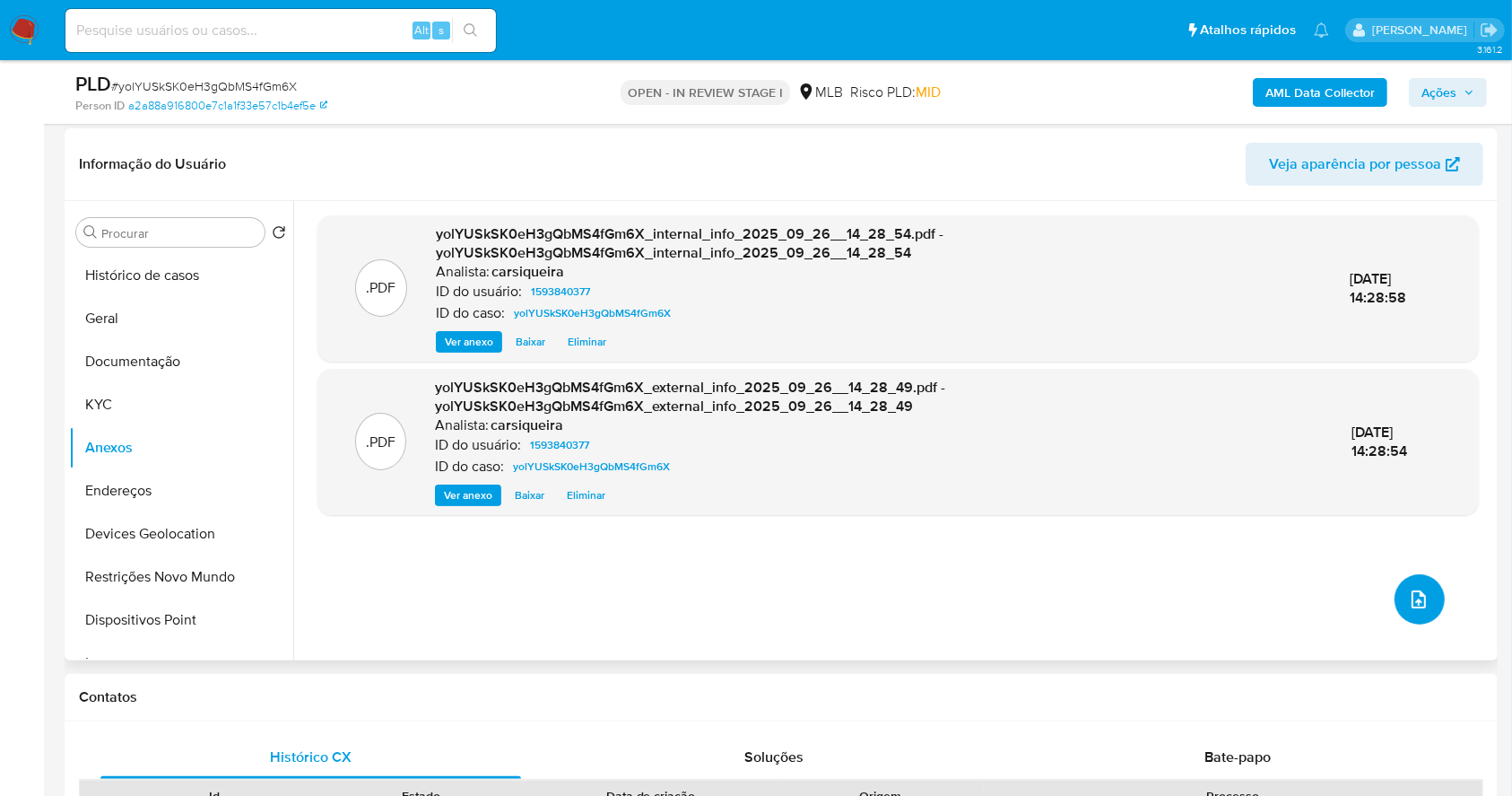
click at [1408, 585] on button "upload-file" at bounding box center [1419, 599] width 51 height 51
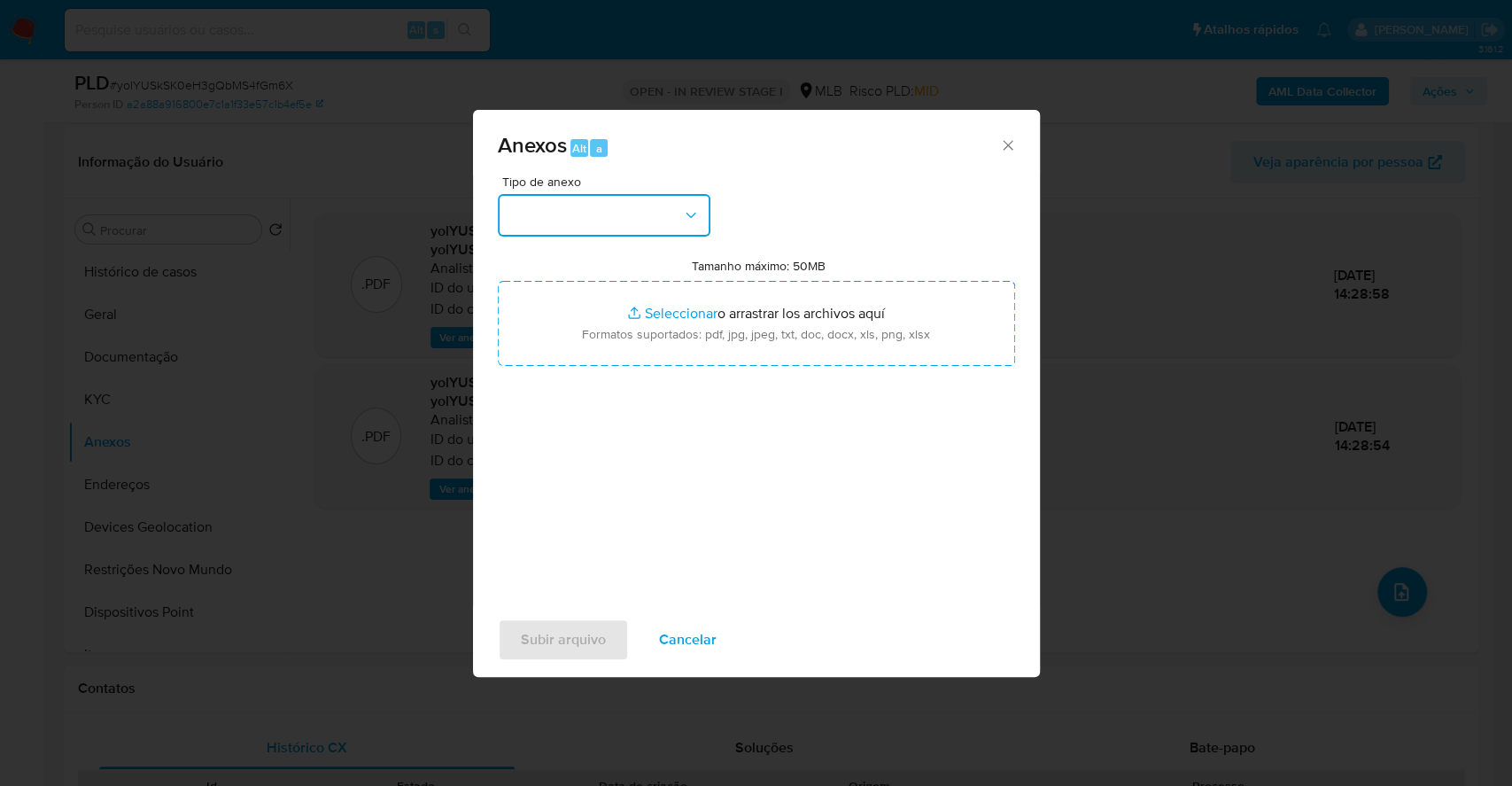
click at [633, 221] on button "button" at bounding box center [603, 214] width 212 height 43
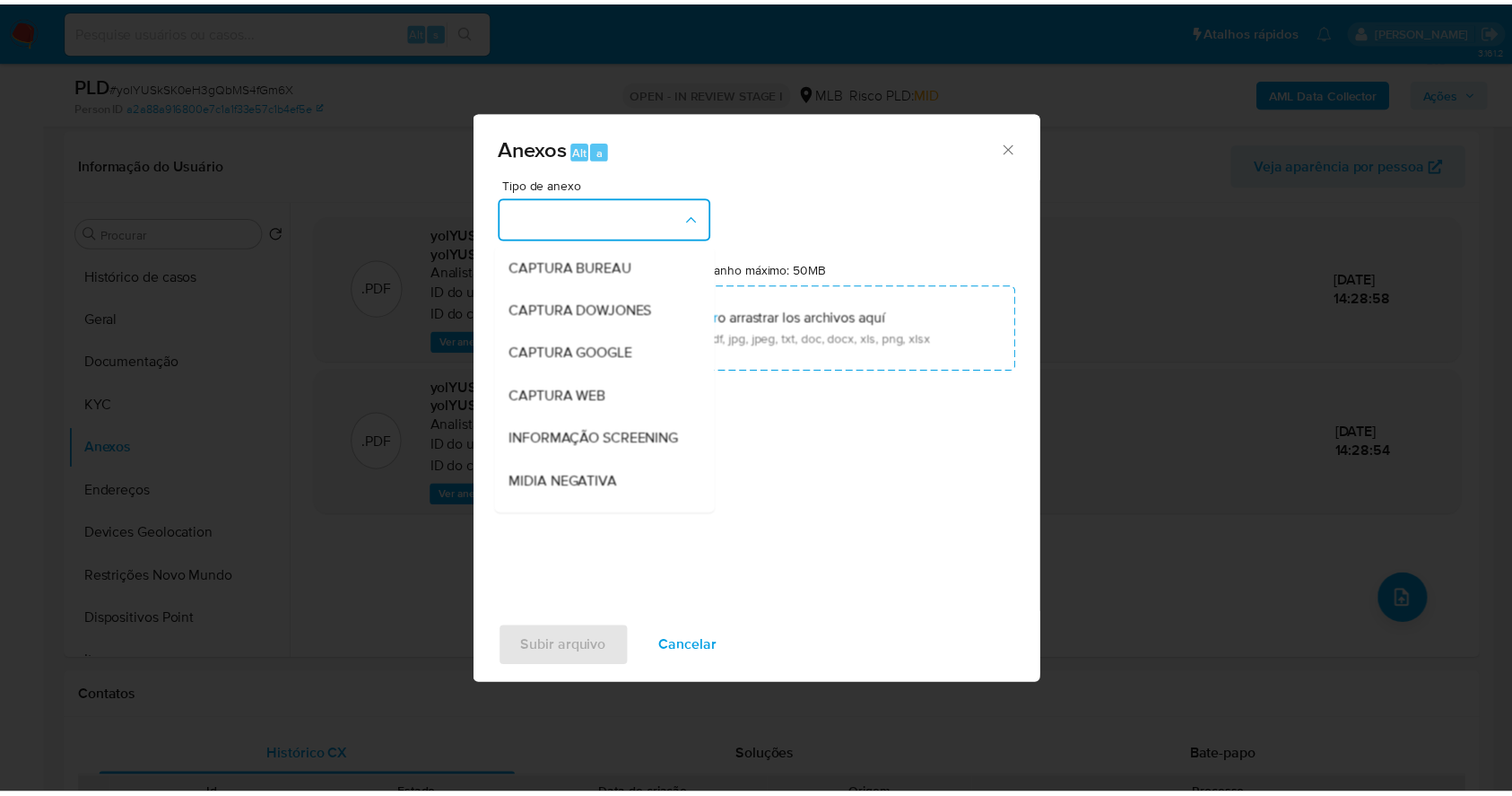
scroll to position [238, 0]
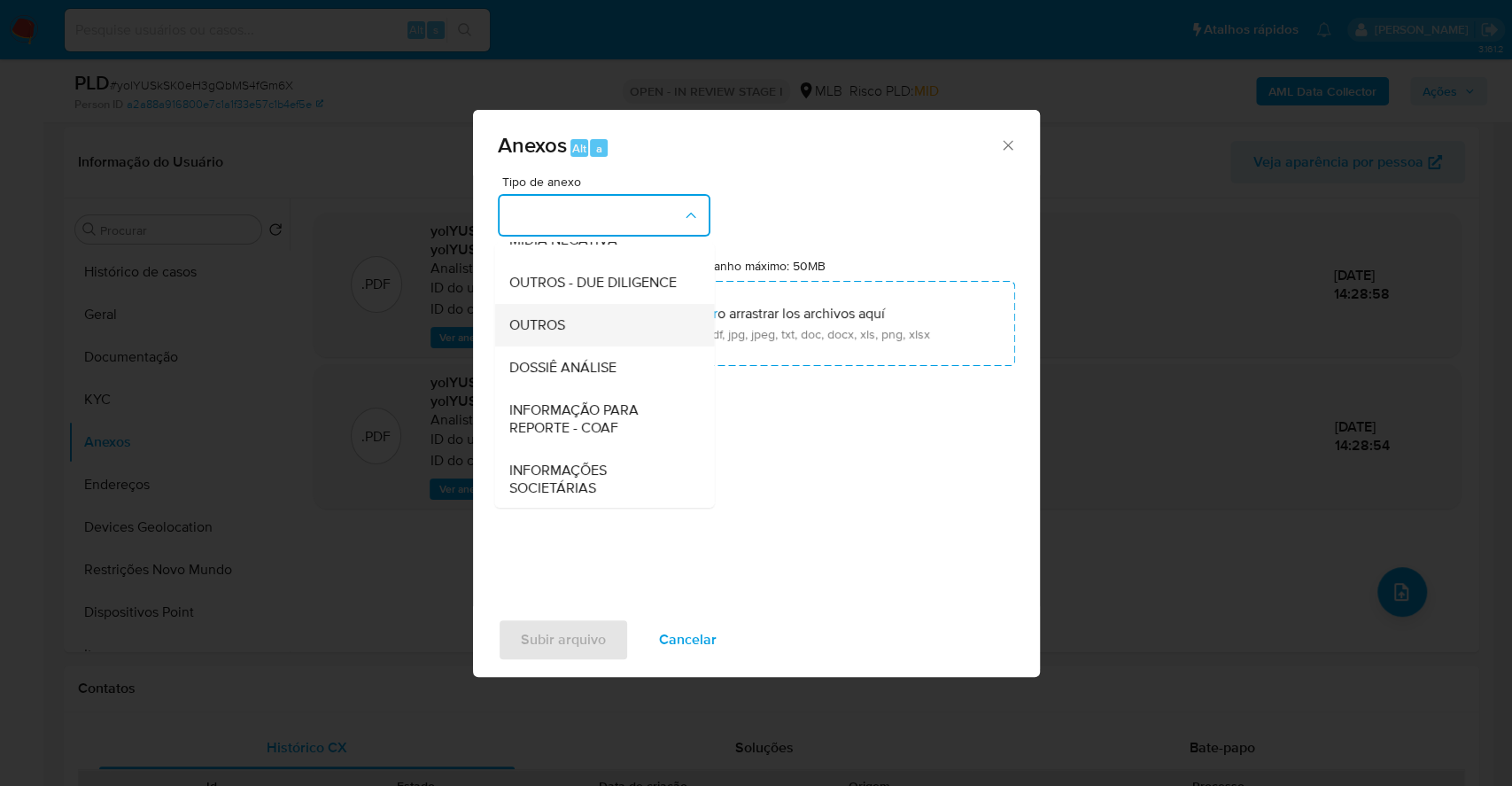
click at [570, 347] on div "OUTROS" at bounding box center [598, 325] width 180 height 43
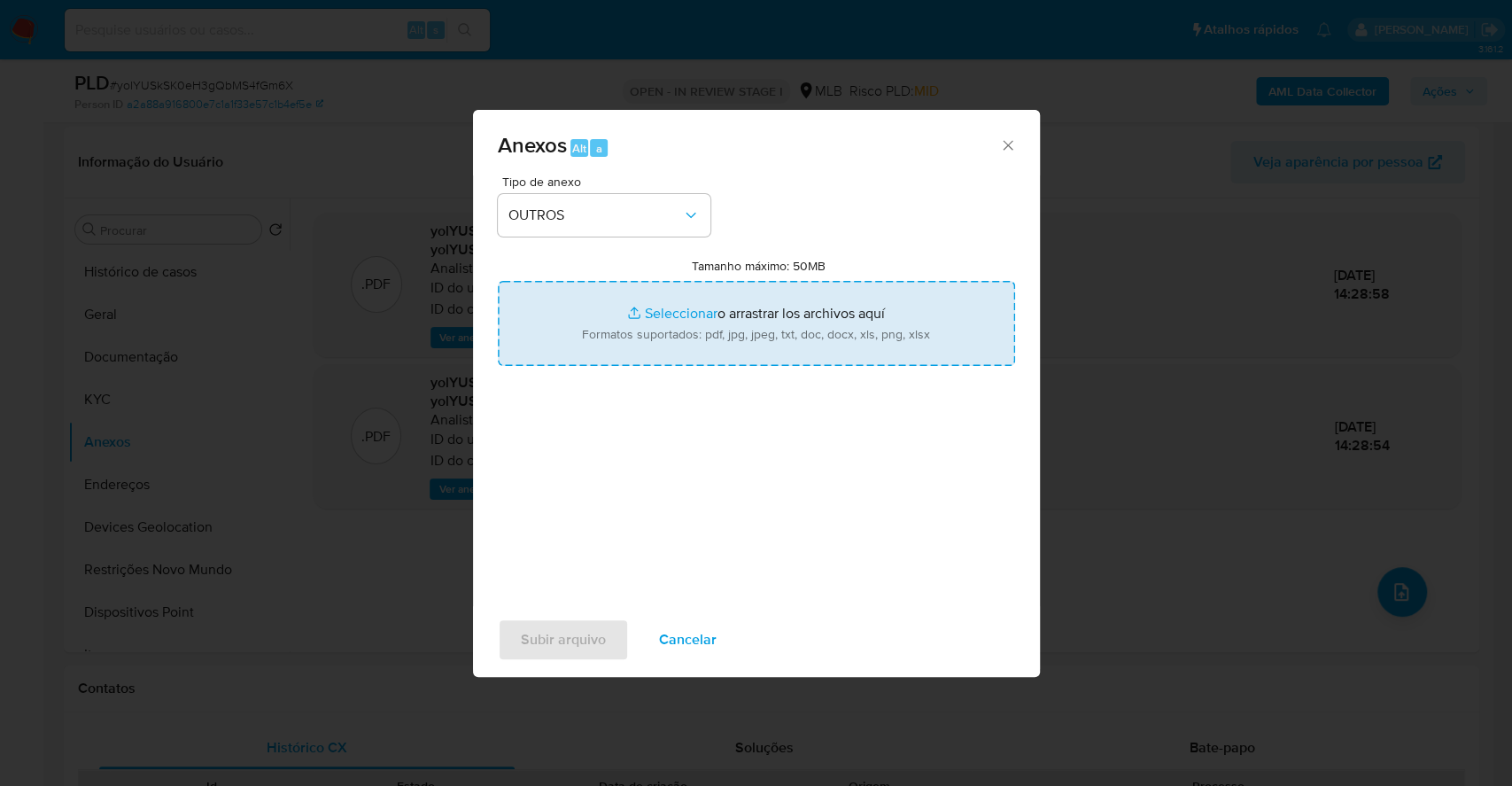
click at [688, 309] on input "Tamanho máximo: 50MB Seleccionar archivos" at bounding box center [756, 323] width 518 height 85
type input "C:\fakepath\Mulan 1593840377_2025_09_25_16_11_36.xlsx"
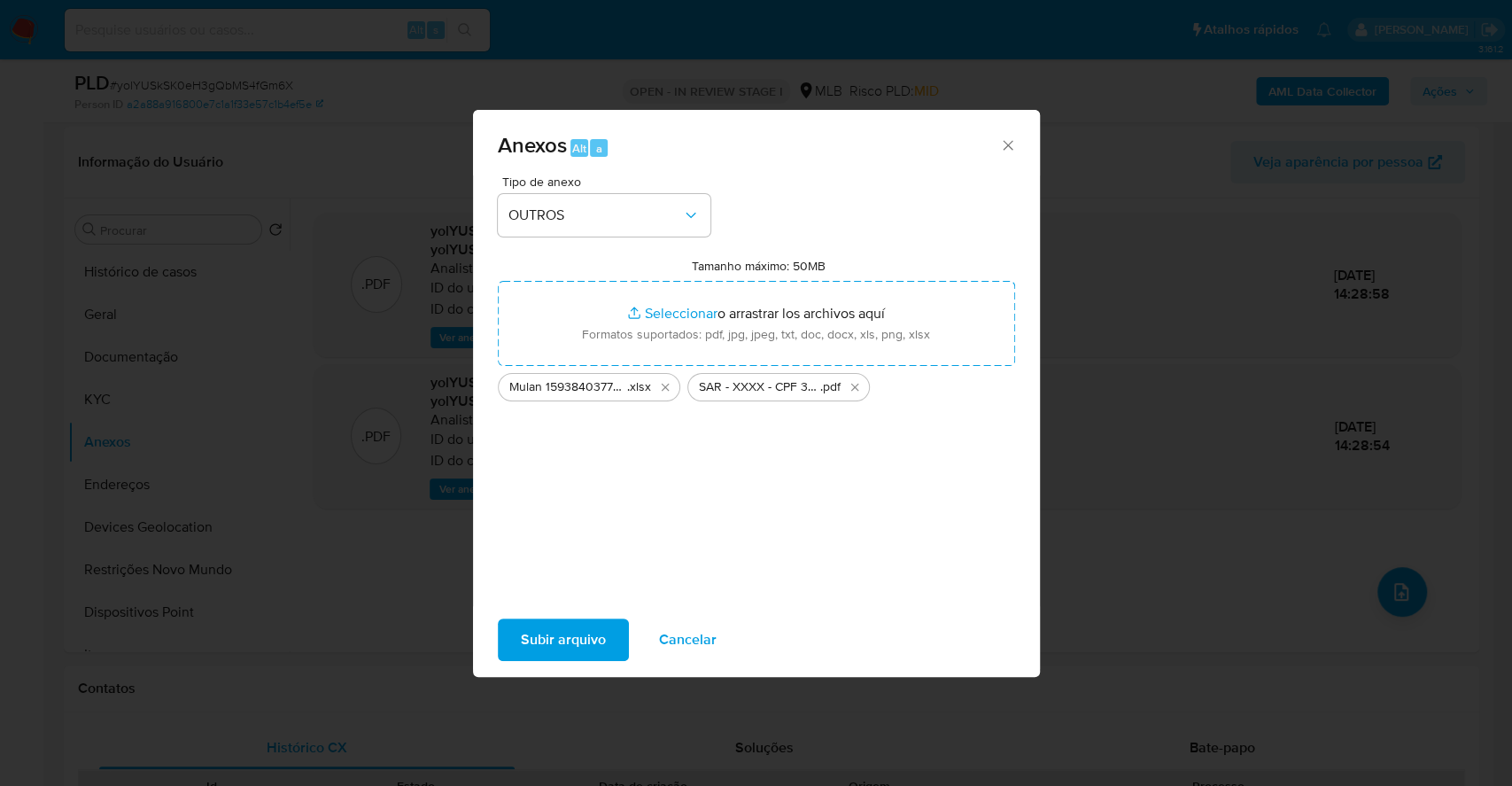
click at [563, 627] on span "Subir arquivo" at bounding box center [563, 639] width 85 height 39
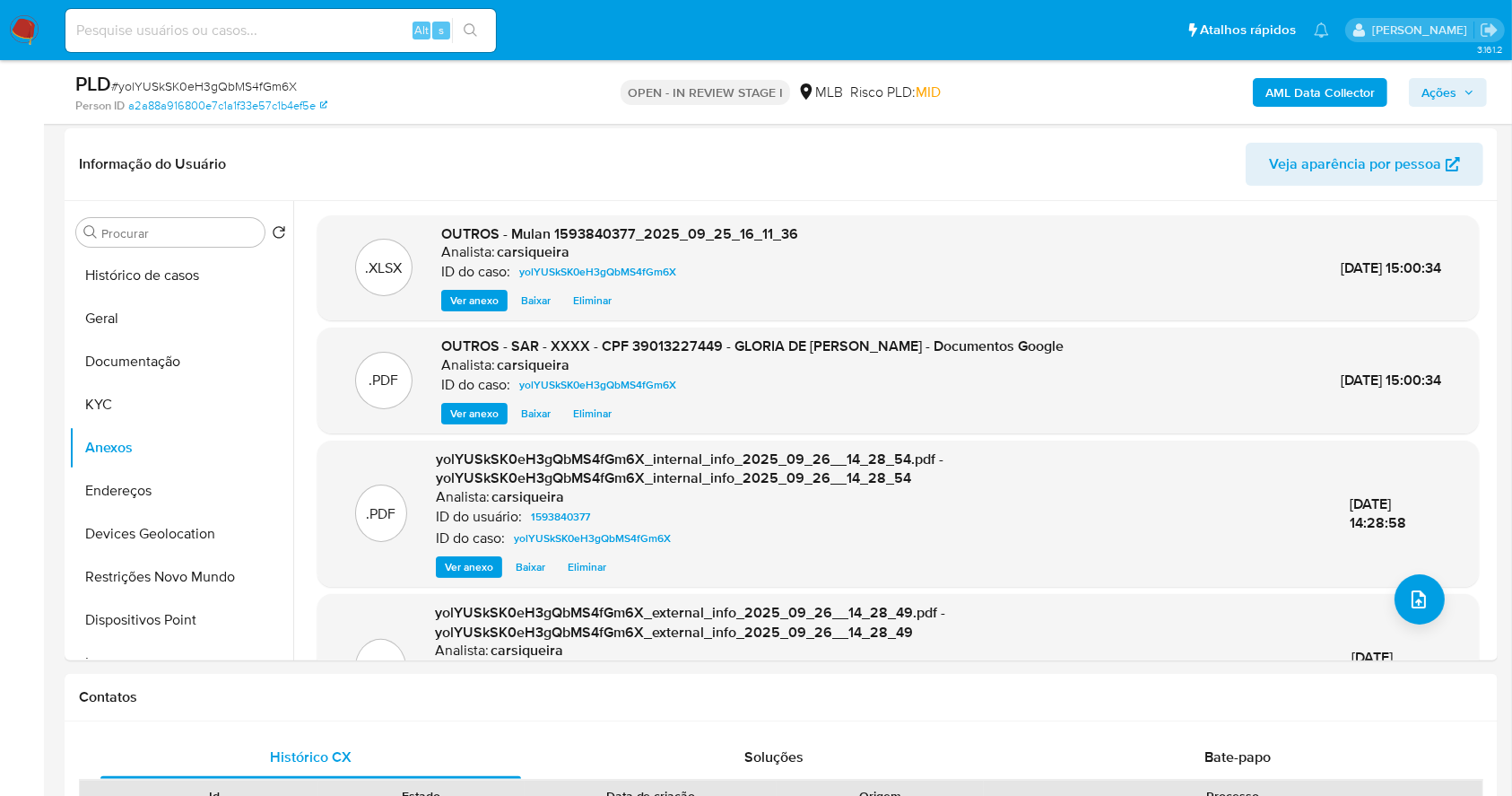
click at [1432, 94] on span "Ações" at bounding box center [1438, 93] width 35 height 29
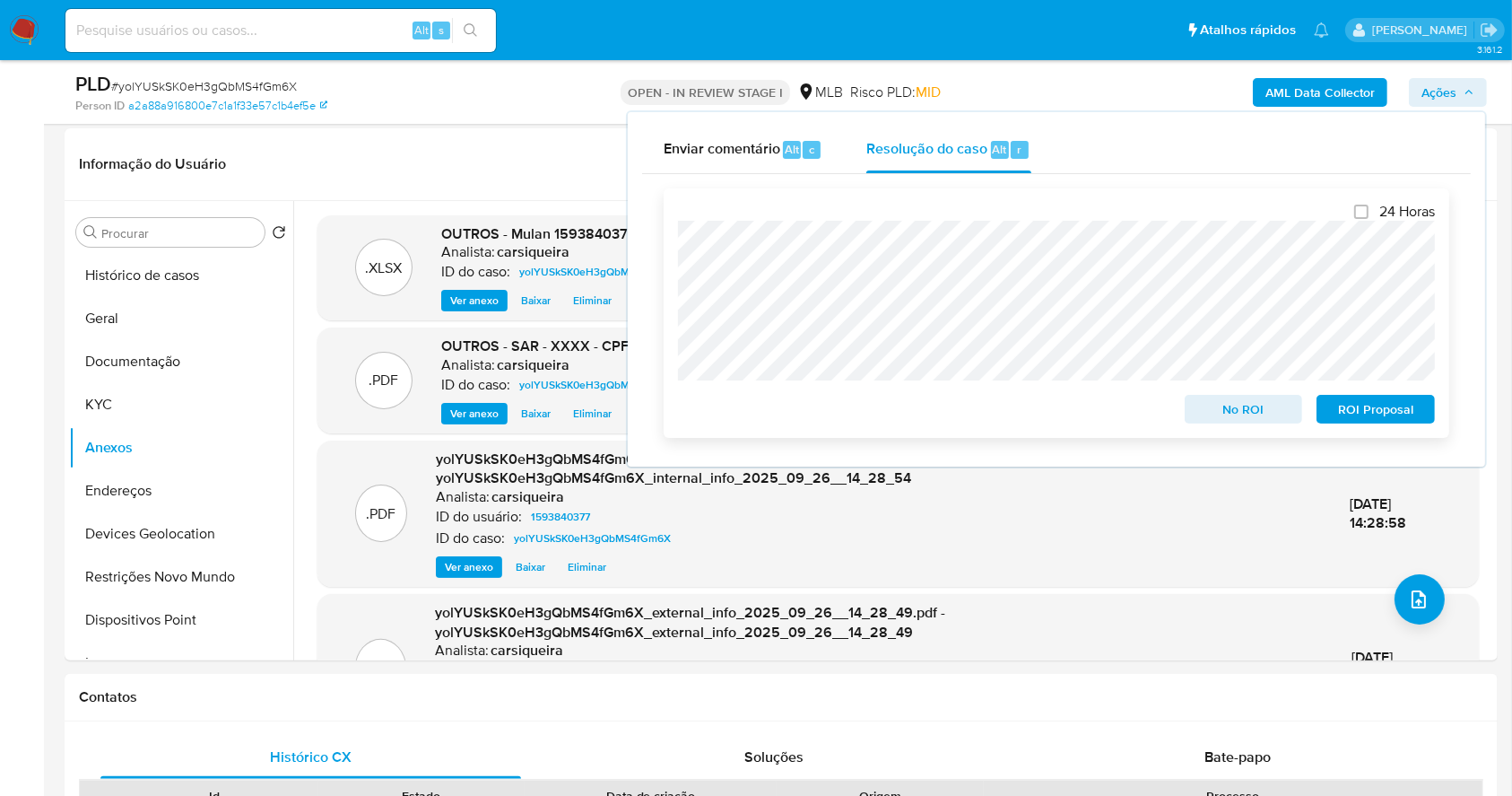
click at [1377, 410] on span "ROI Proposal" at bounding box center [1376, 409] width 94 height 25
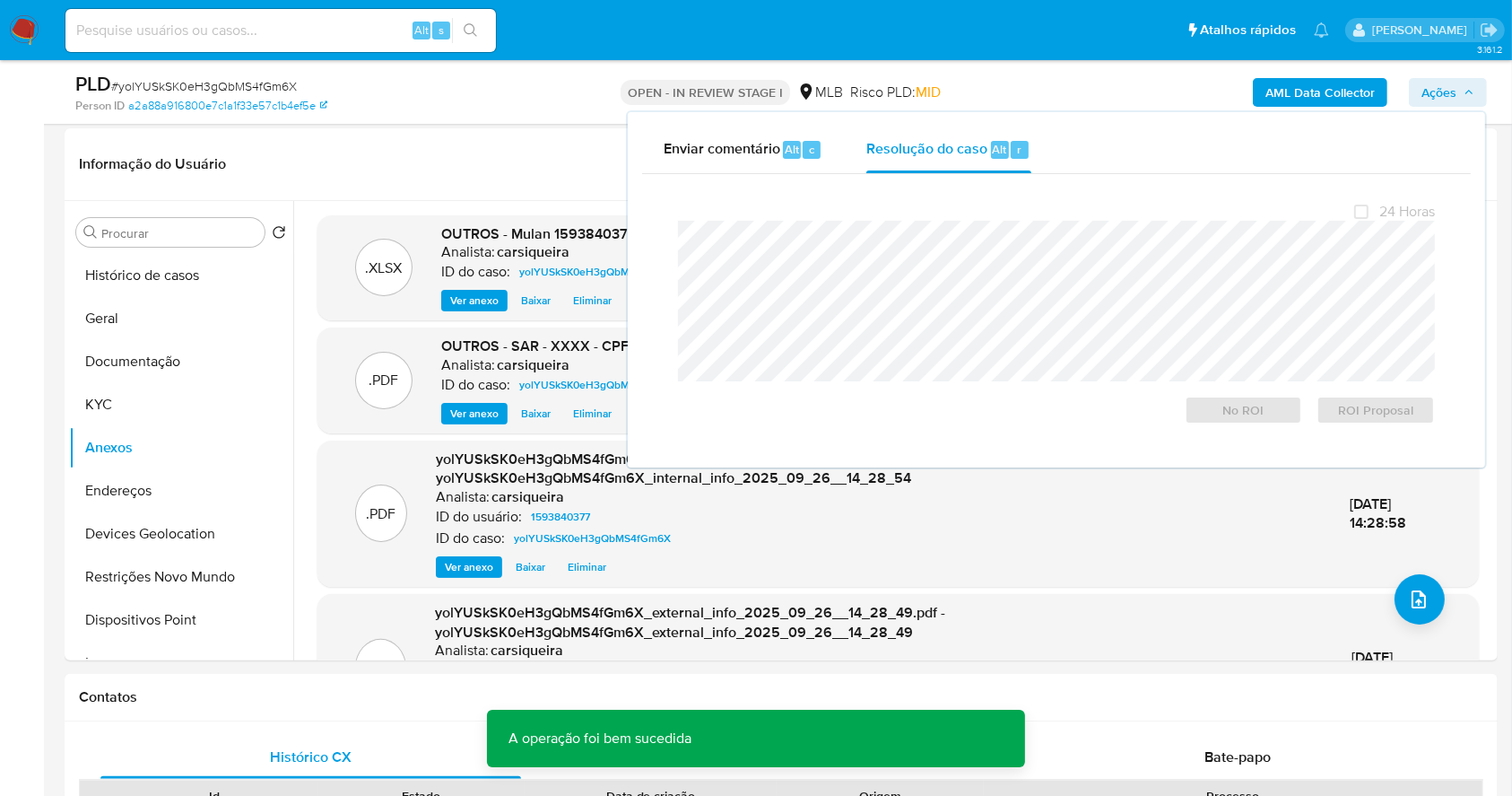
click at [230, 83] on span "# yolYUSkSK0eH3gQbMS4fGm6X" at bounding box center [204, 86] width 186 height 18
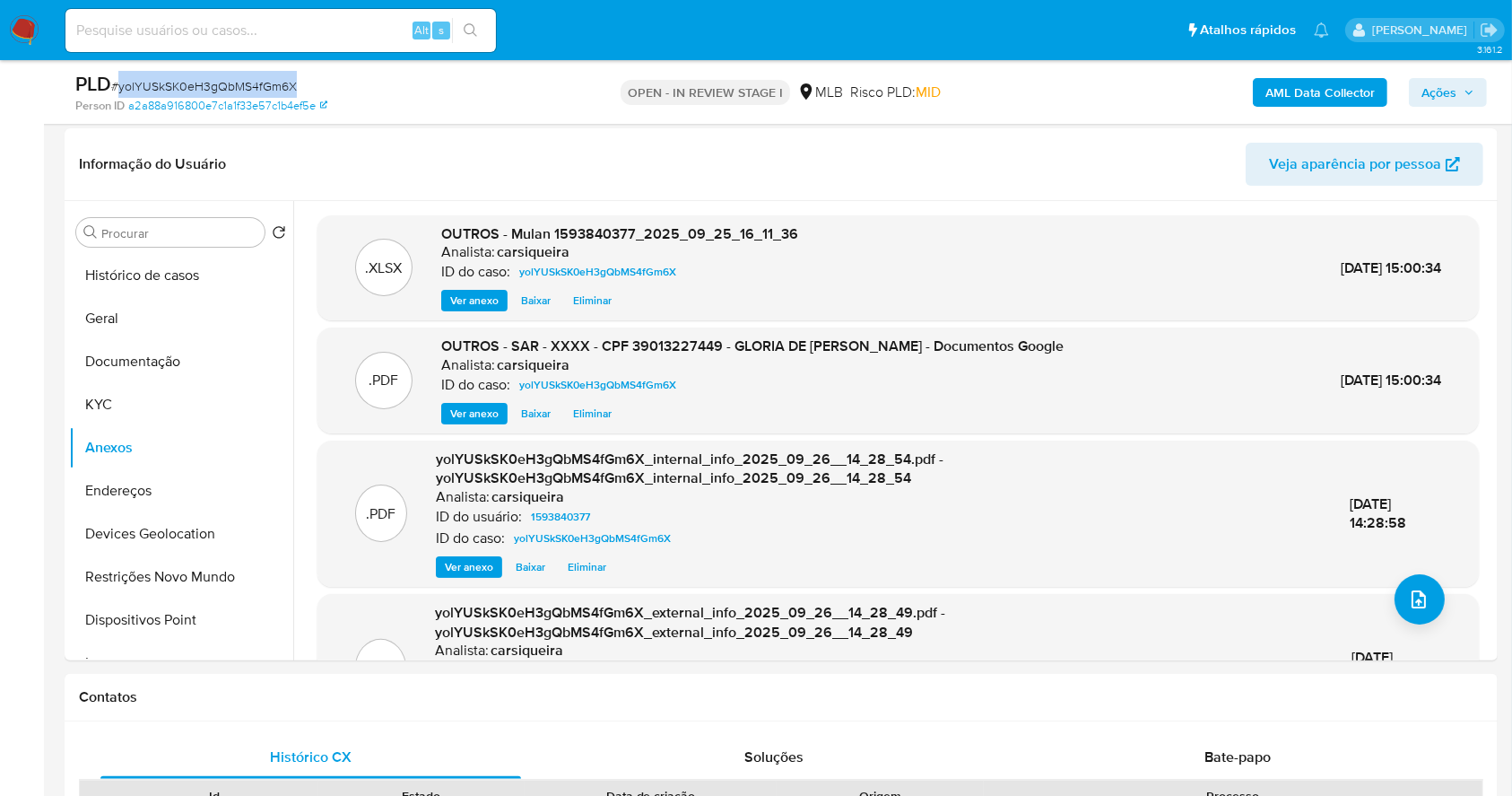
click at [230, 83] on span "# yolYUSkSK0eH3gQbMS4fGm6X" at bounding box center [204, 86] width 186 height 18
copy span "yolYUSkSK0eH3gQbMS4fGm6X"
click at [1459, 97] on span "Ações" at bounding box center [1447, 92] width 53 height 25
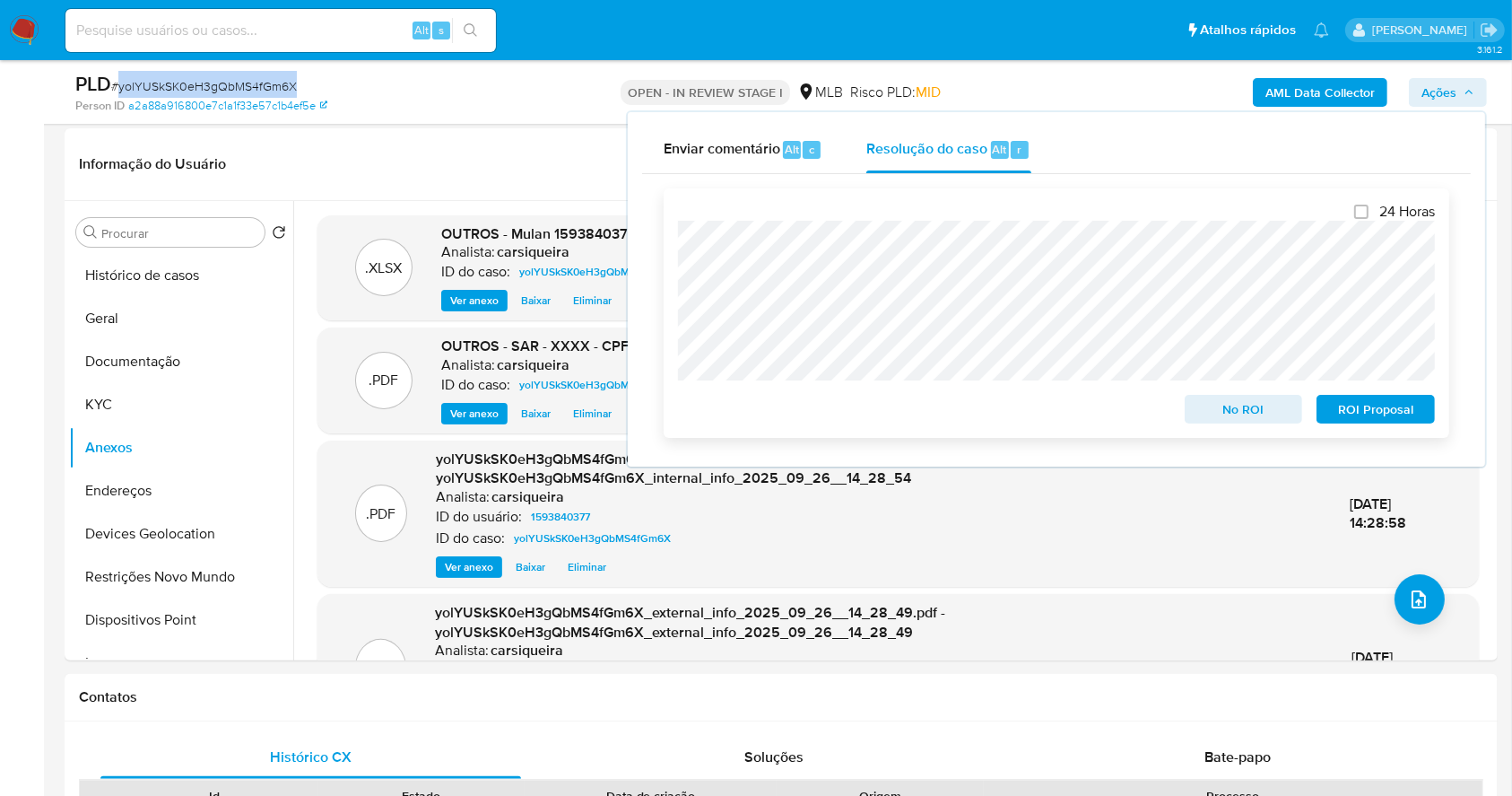
click at [1402, 409] on span "ROI Proposal" at bounding box center [1376, 409] width 94 height 25
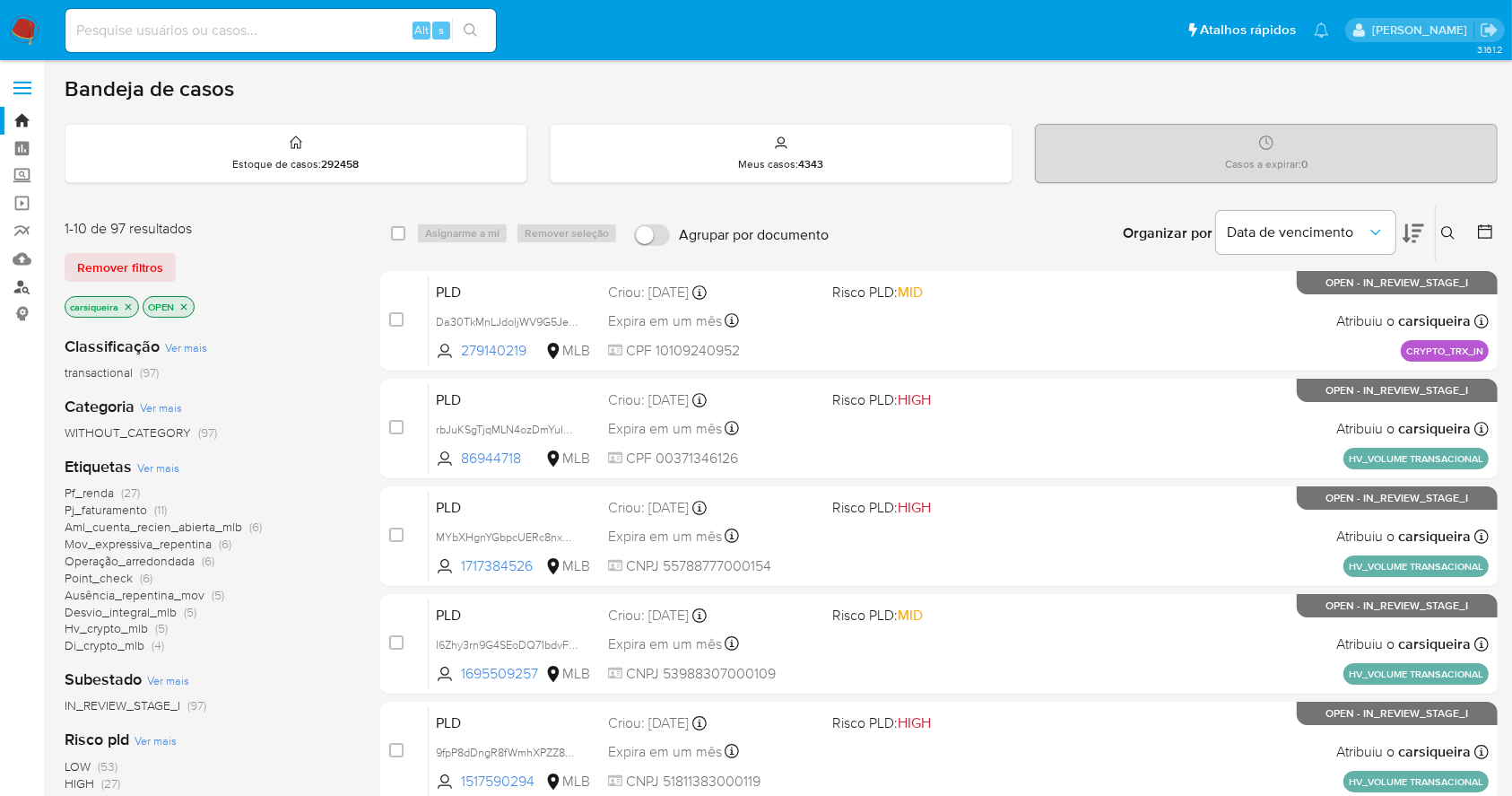
click at [25, 290] on link "Localizador de pessoas" at bounding box center [106, 286] width 213 height 28
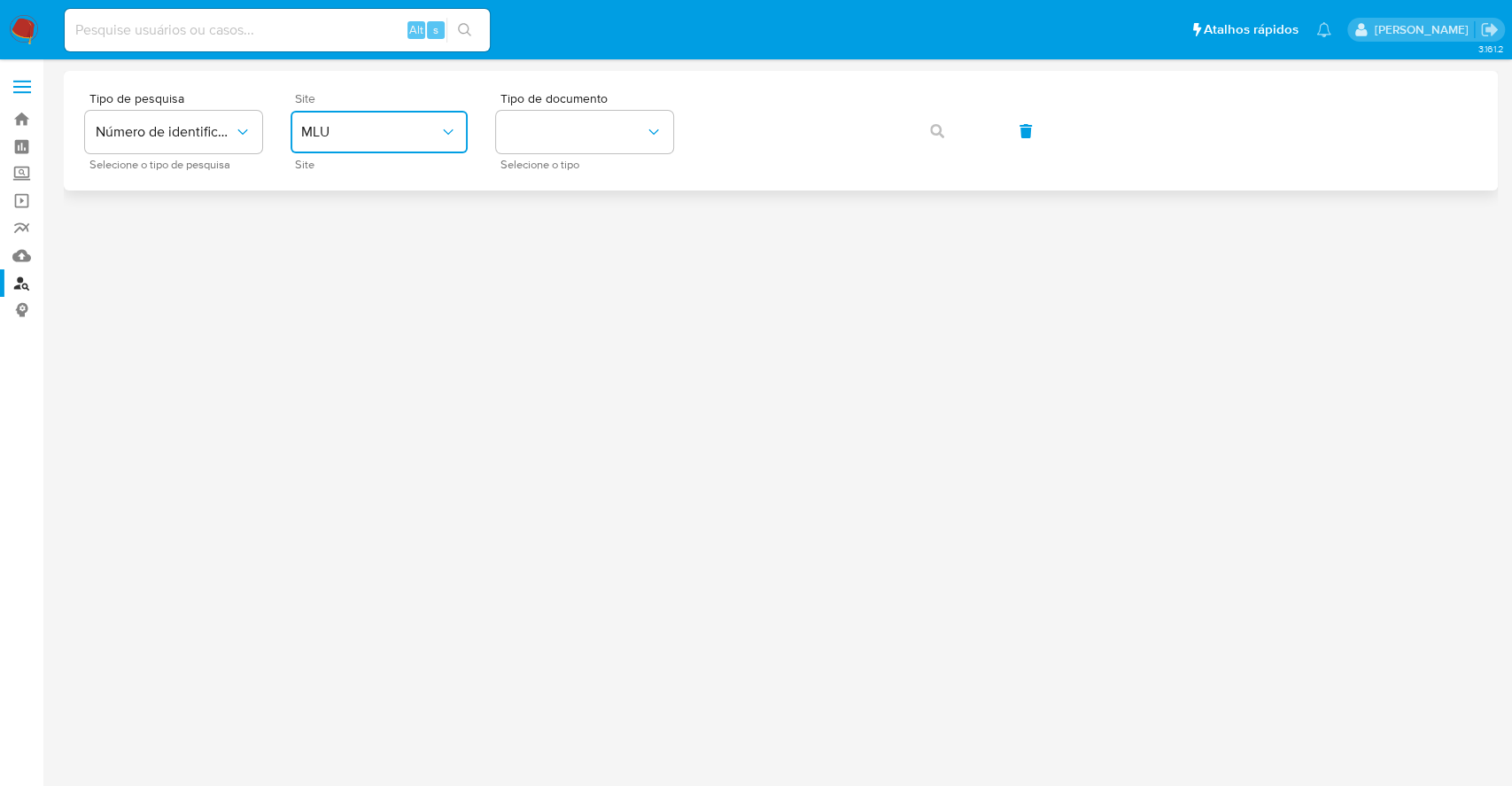
click at [404, 133] on span "MLU" at bounding box center [370, 131] width 138 height 18
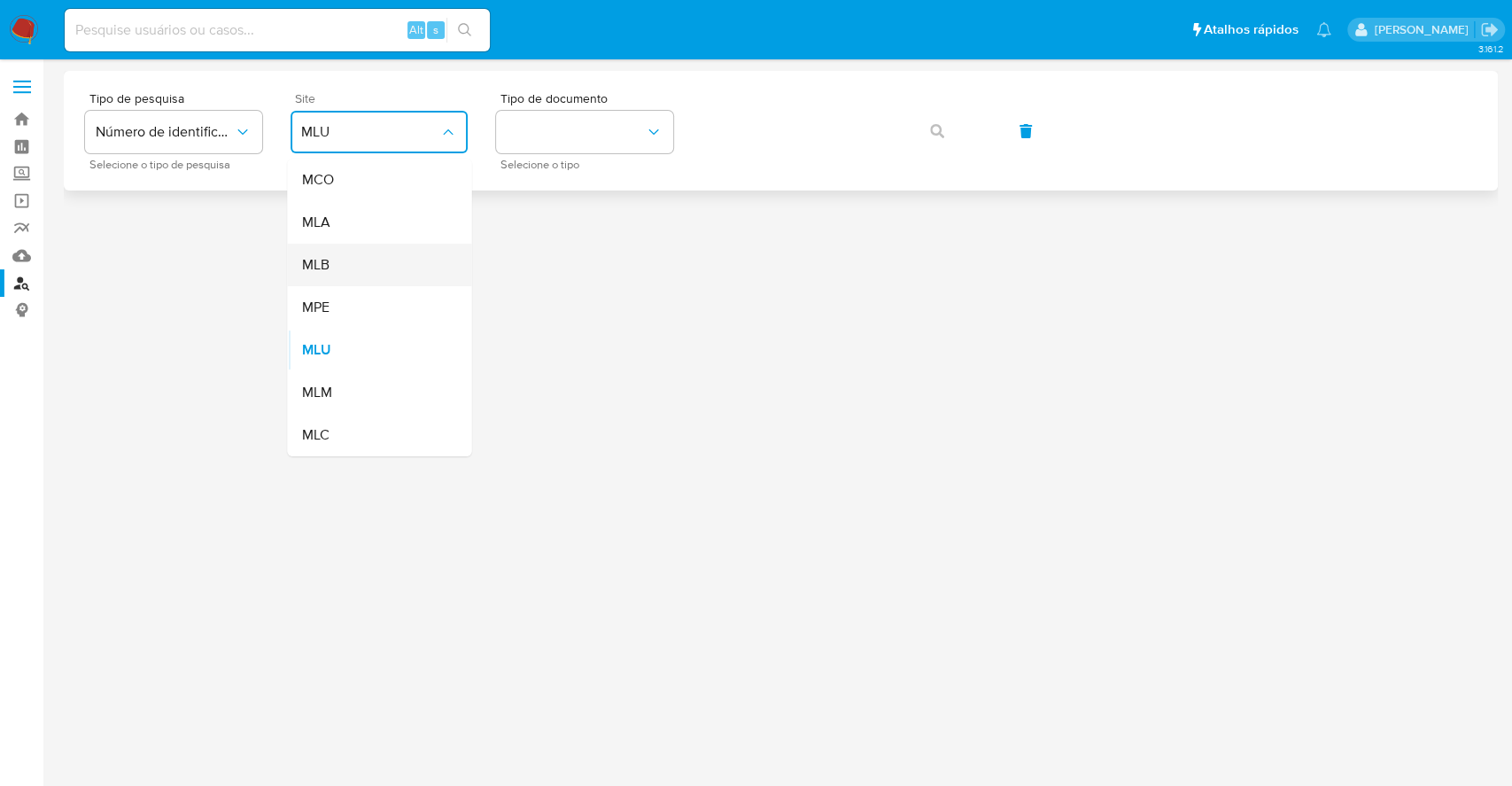
click at [385, 259] on div "MLB" at bounding box center [374, 265] width 145 height 43
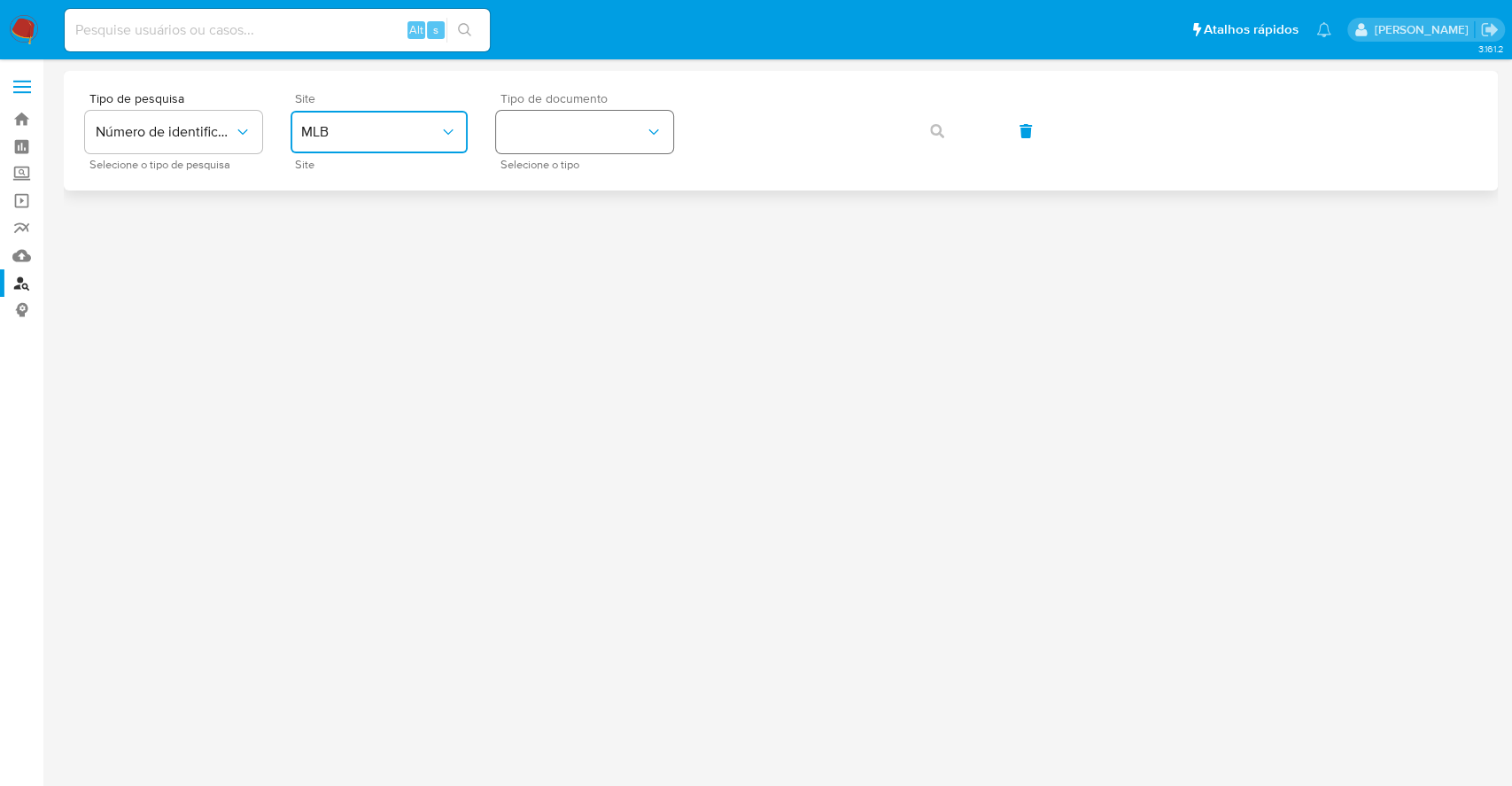
click at [568, 135] on button "identificationType" at bounding box center [585, 131] width 178 height 43
click at [610, 246] on div "CPF CPF" at bounding box center [579, 249] width 145 height 60
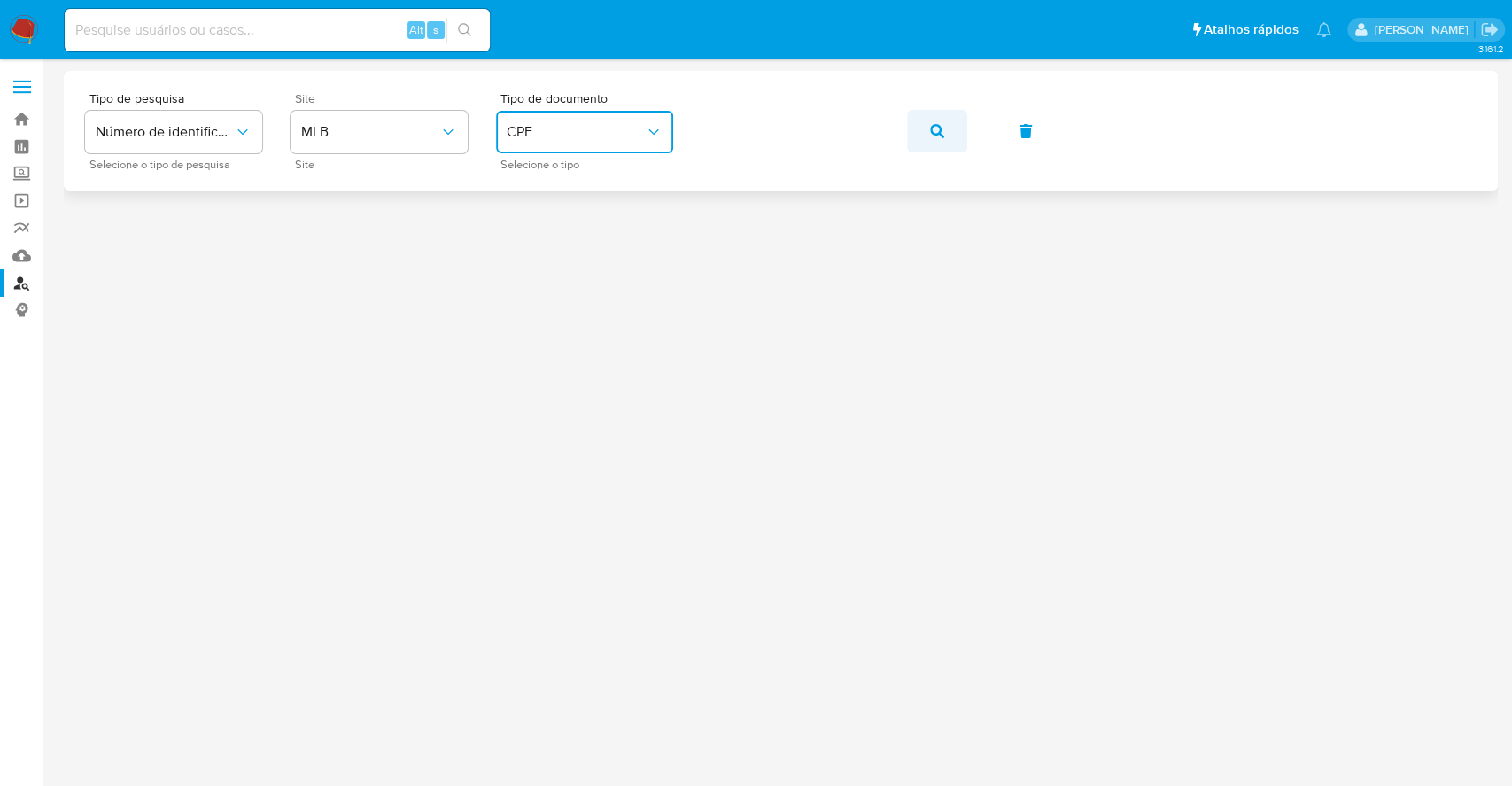
click at [941, 138] on span "button" at bounding box center [937, 130] width 14 height 39
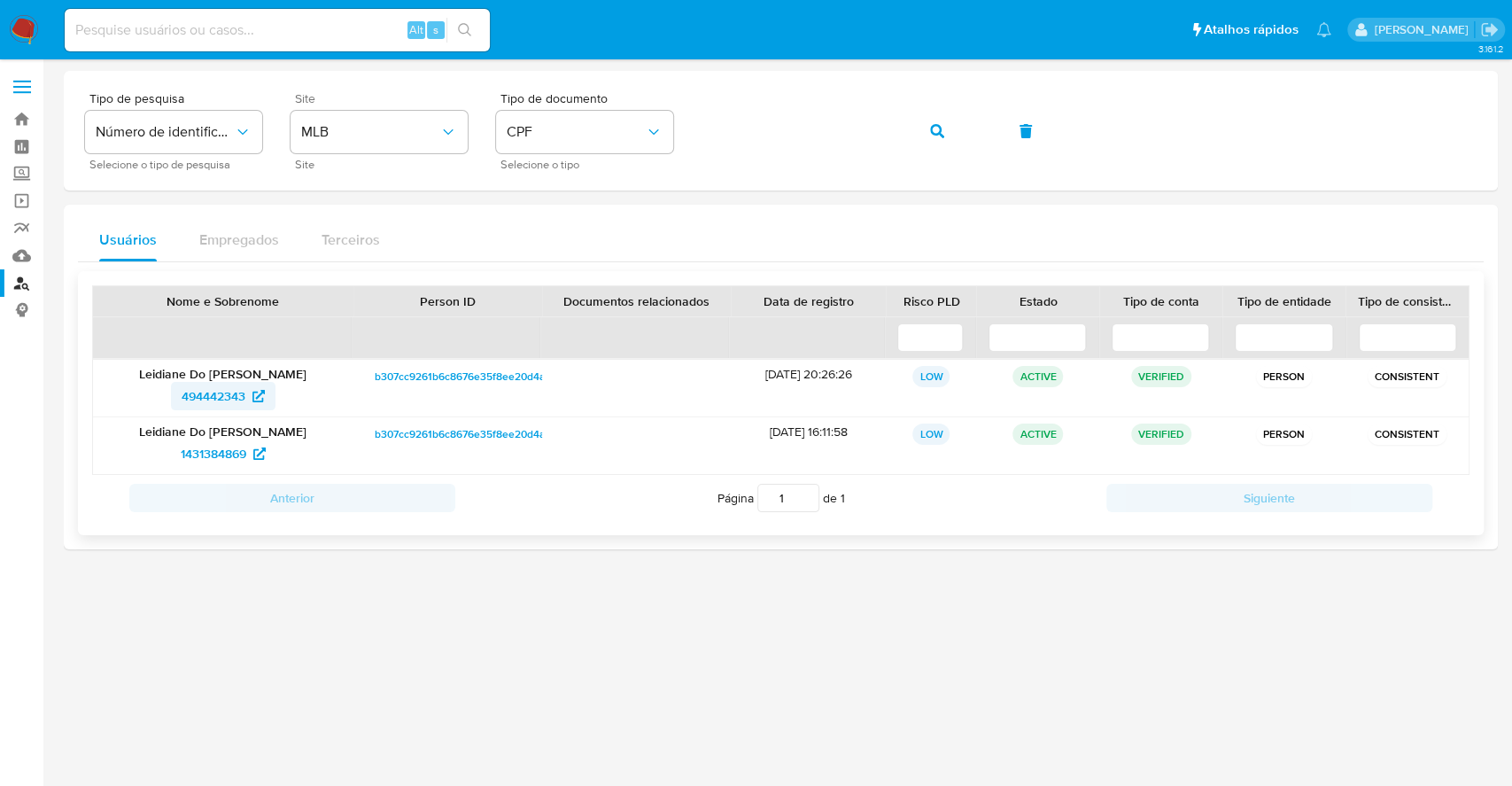
click at [206, 391] on span "494442343" at bounding box center [213, 396] width 64 height 28
click at [207, 449] on span "1431384869" at bounding box center [212, 453] width 65 height 28
click at [277, 32] on input at bounding box center [277, 30] width 425 height 23
paste input "509776988"
type input "509776988"
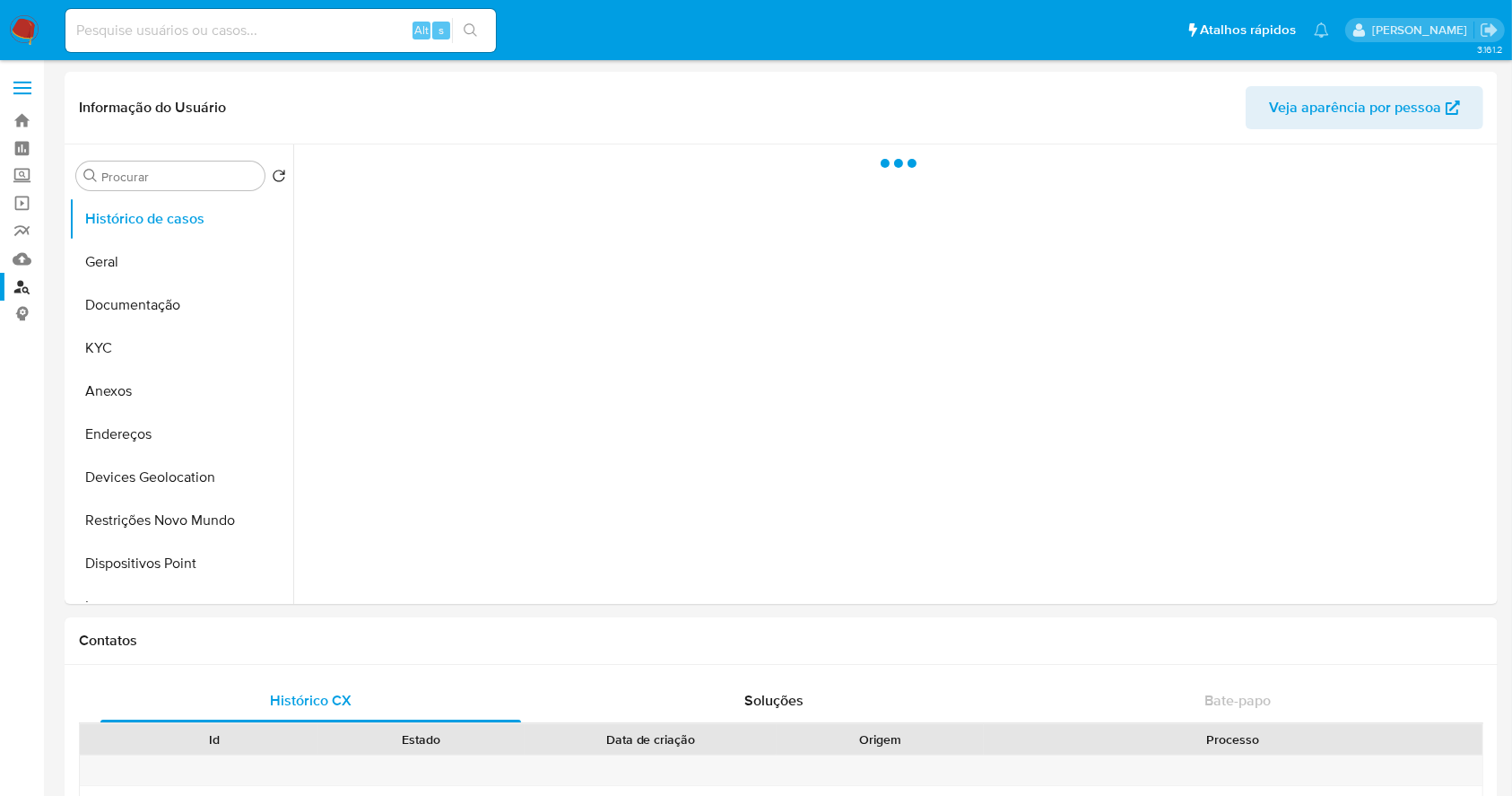
select select "10"
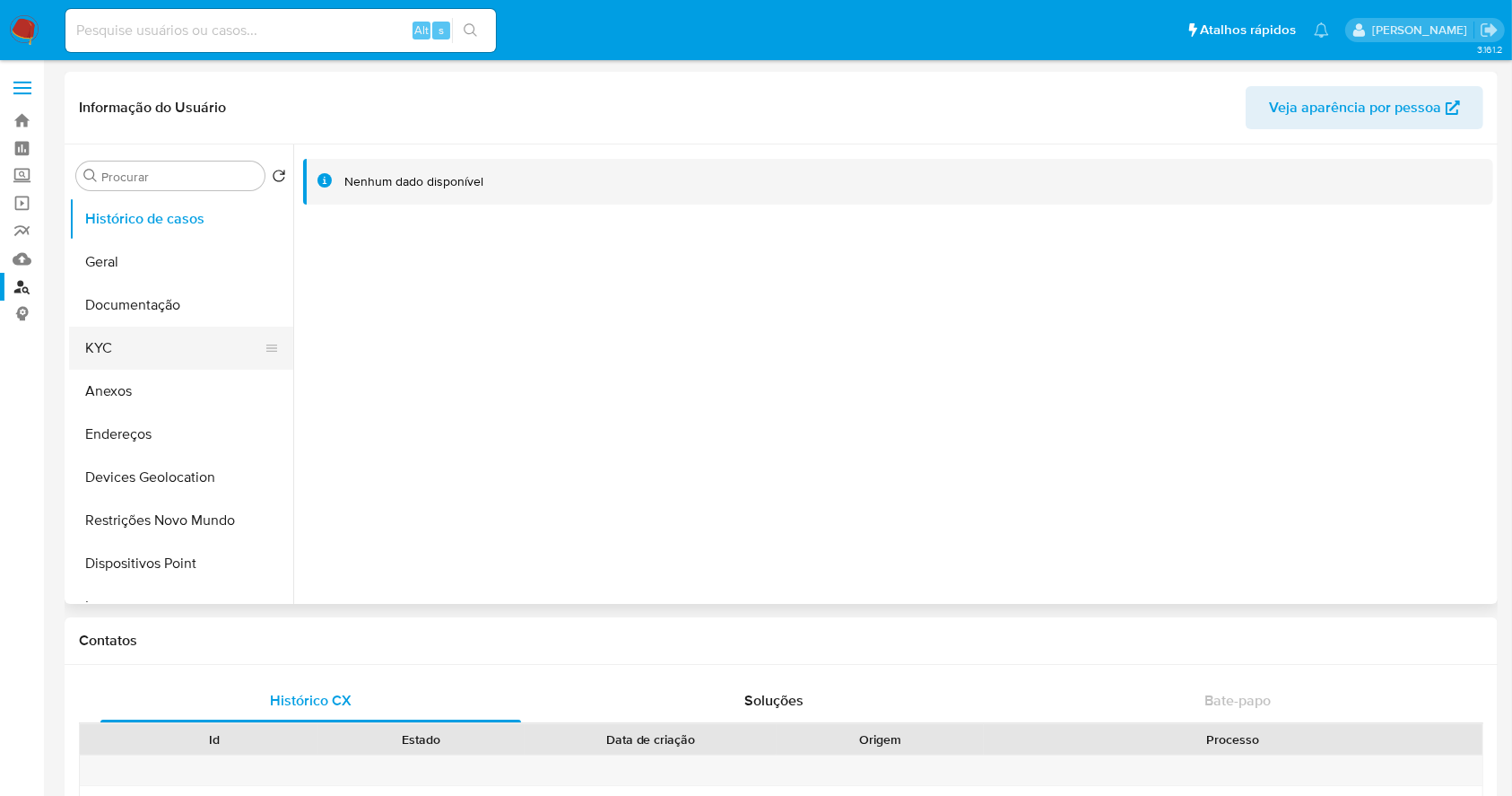
click at [121, 335] on button "KYC" at bounding box center [173, 347] width 209 height 43
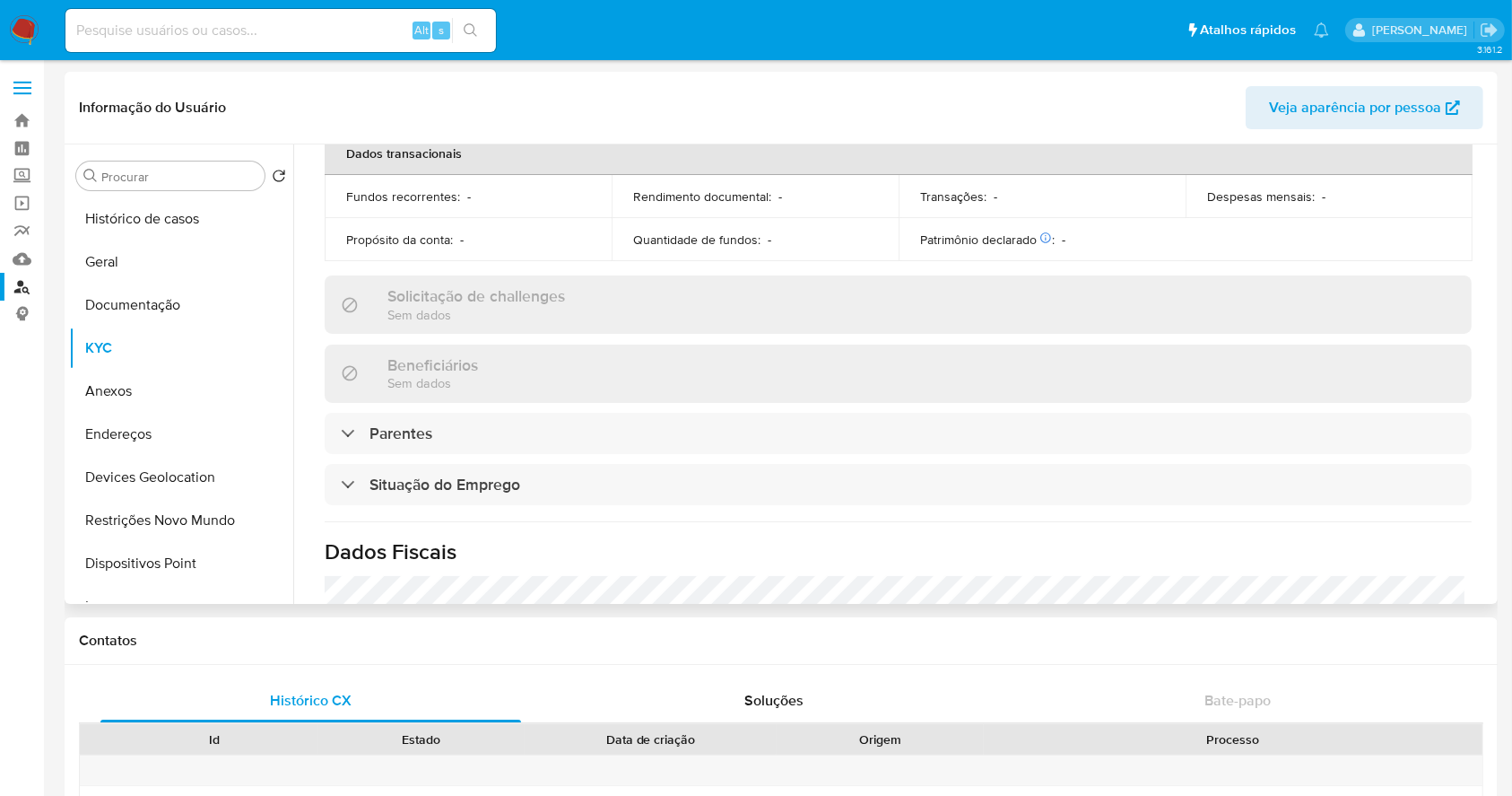
scroll to position [781, 0]
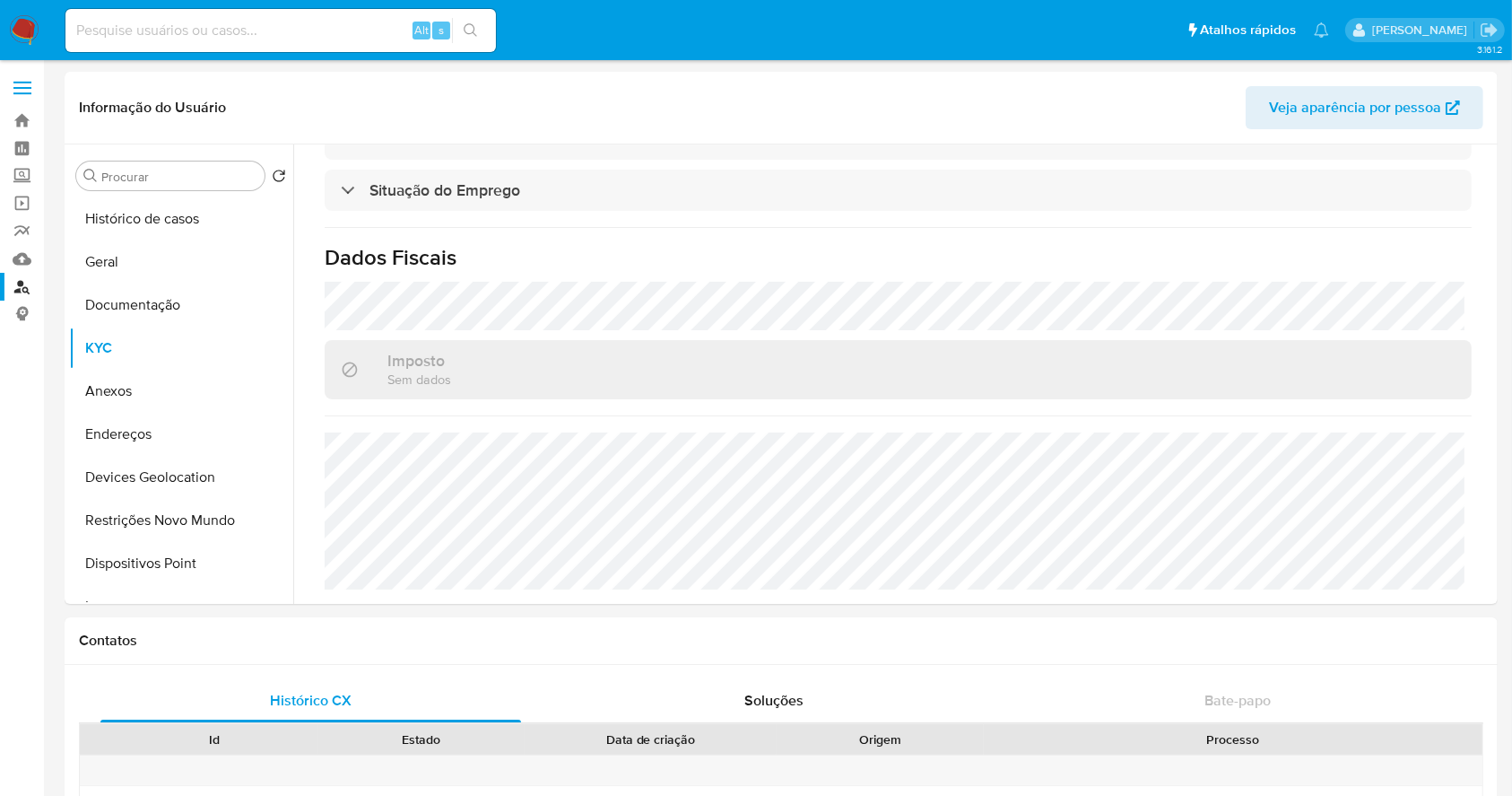
click at [17, 282] on link "Localizador de pessoas" at bounding box center [106, 286] width 213 height 28
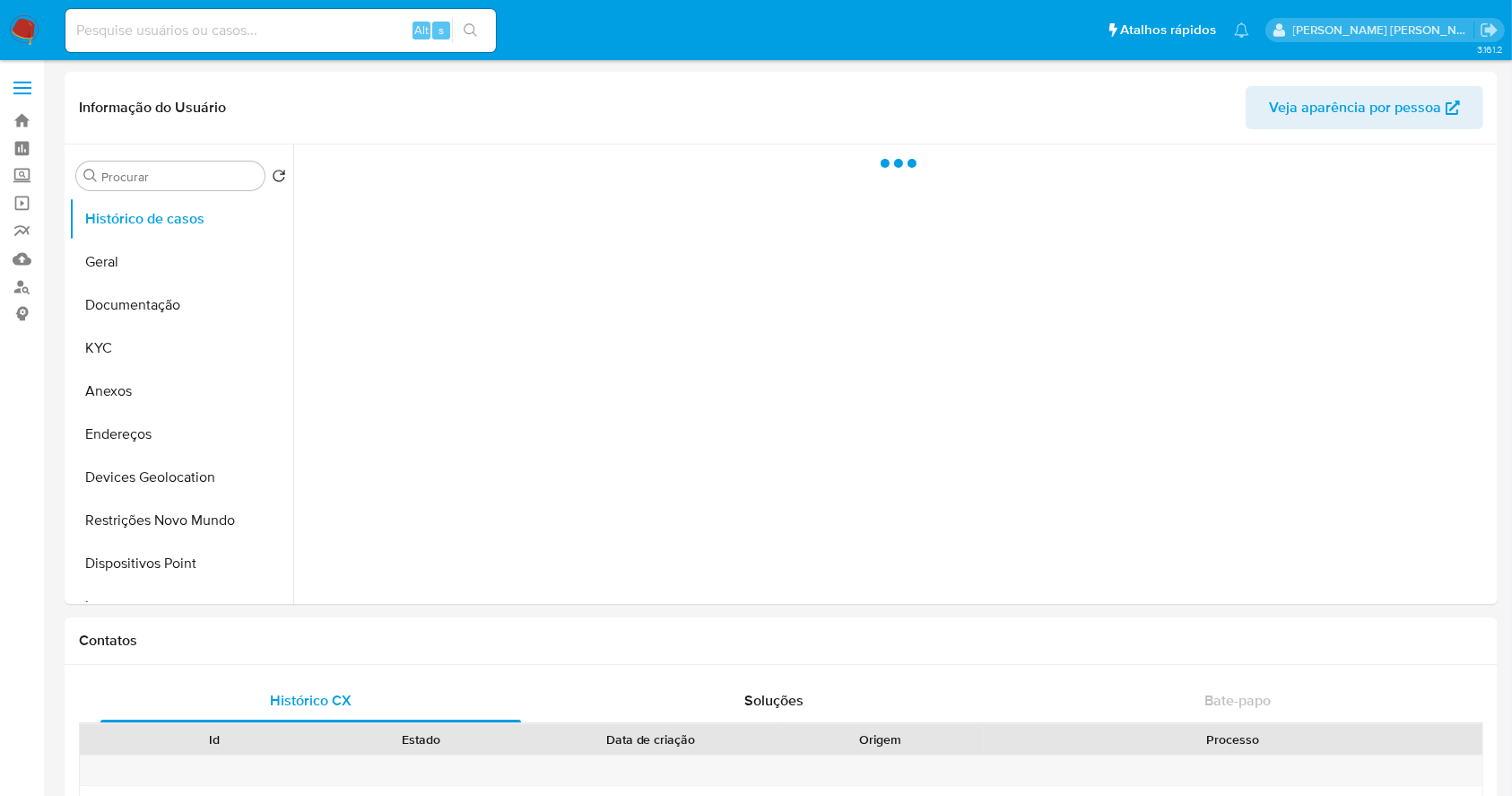
select select "10"
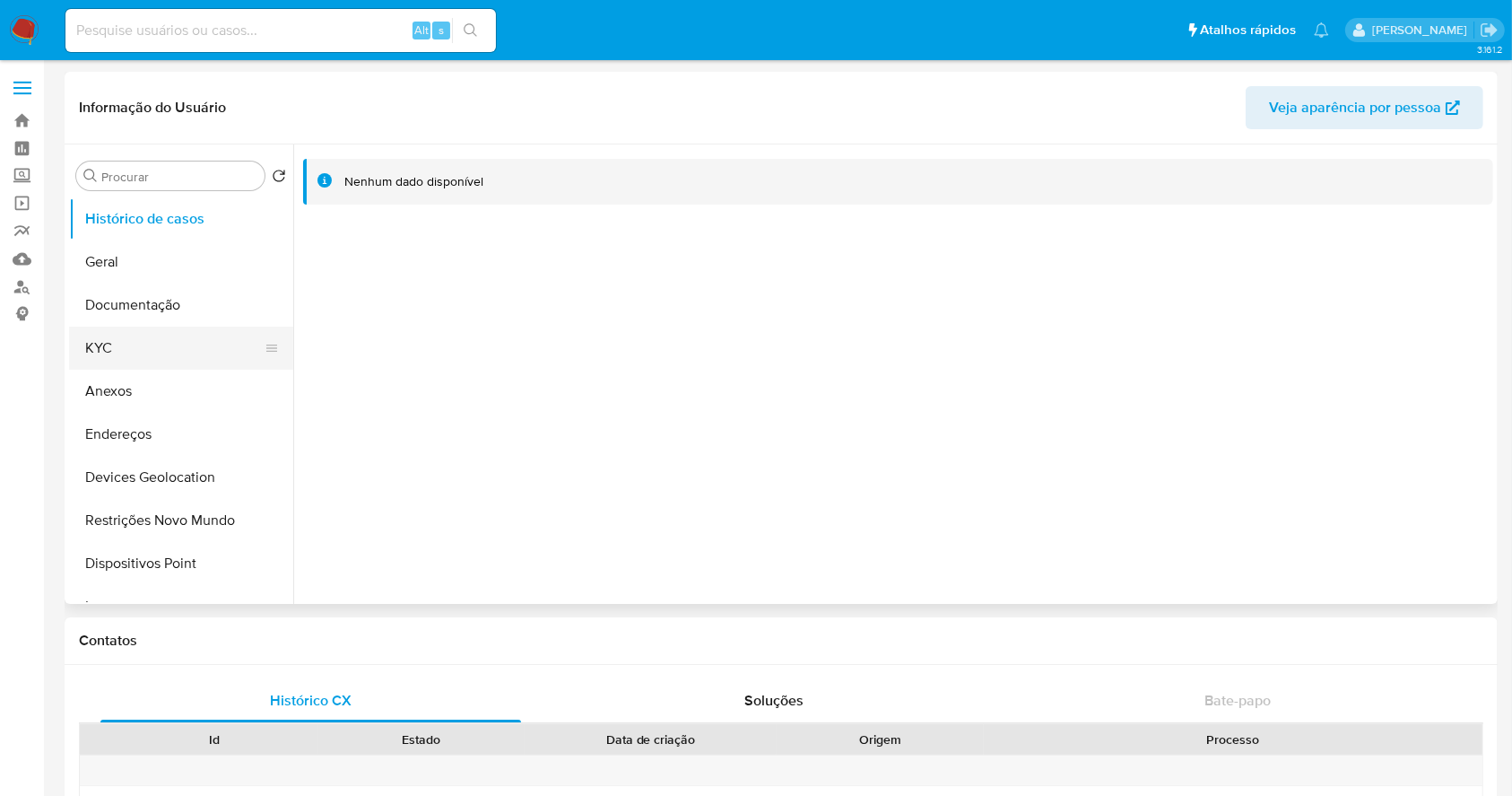
click at [122, 346] on button "KYC" at bounding box center [173, 347] width 209 height 43
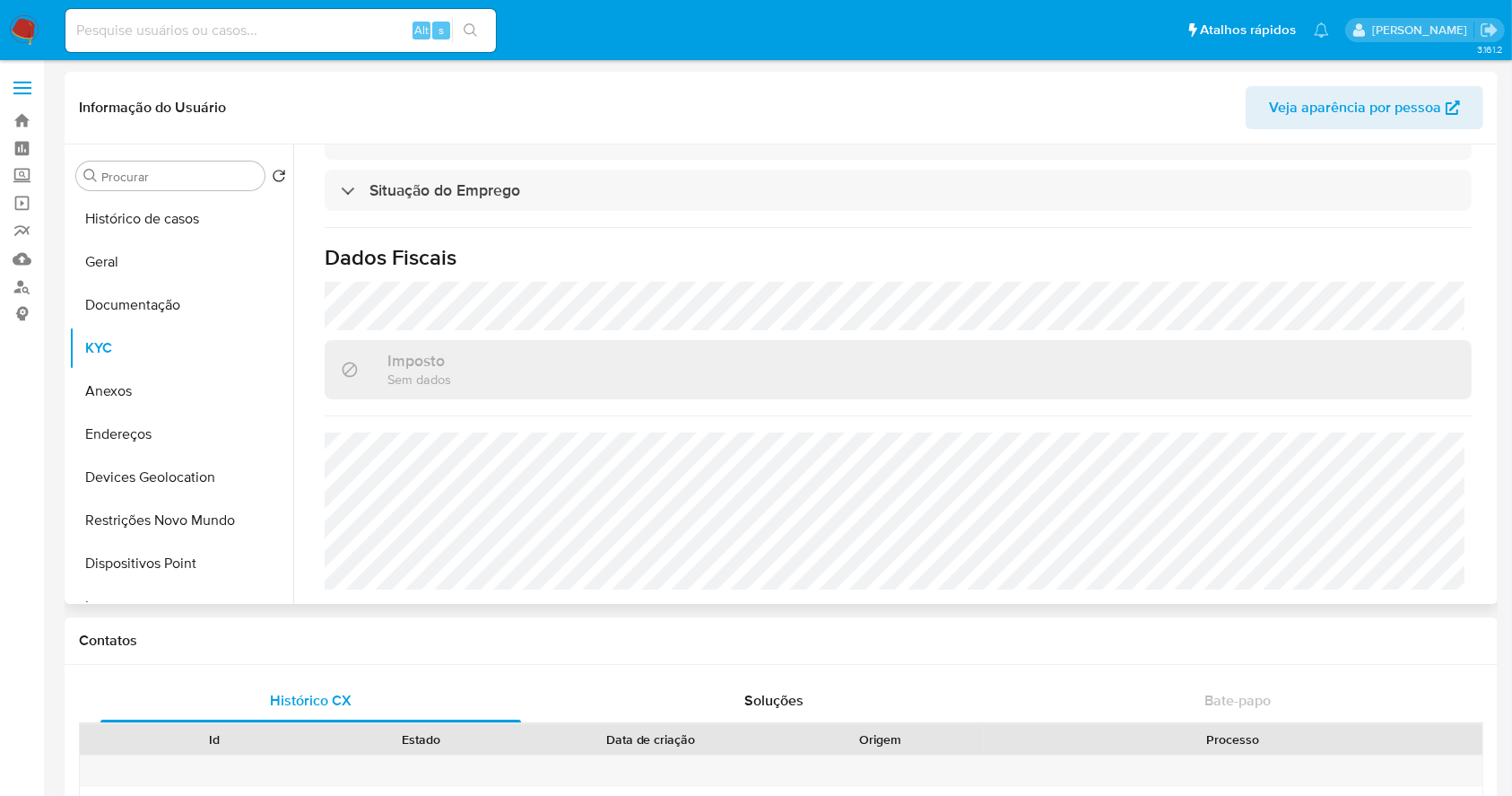
scroll to position [781, 0]
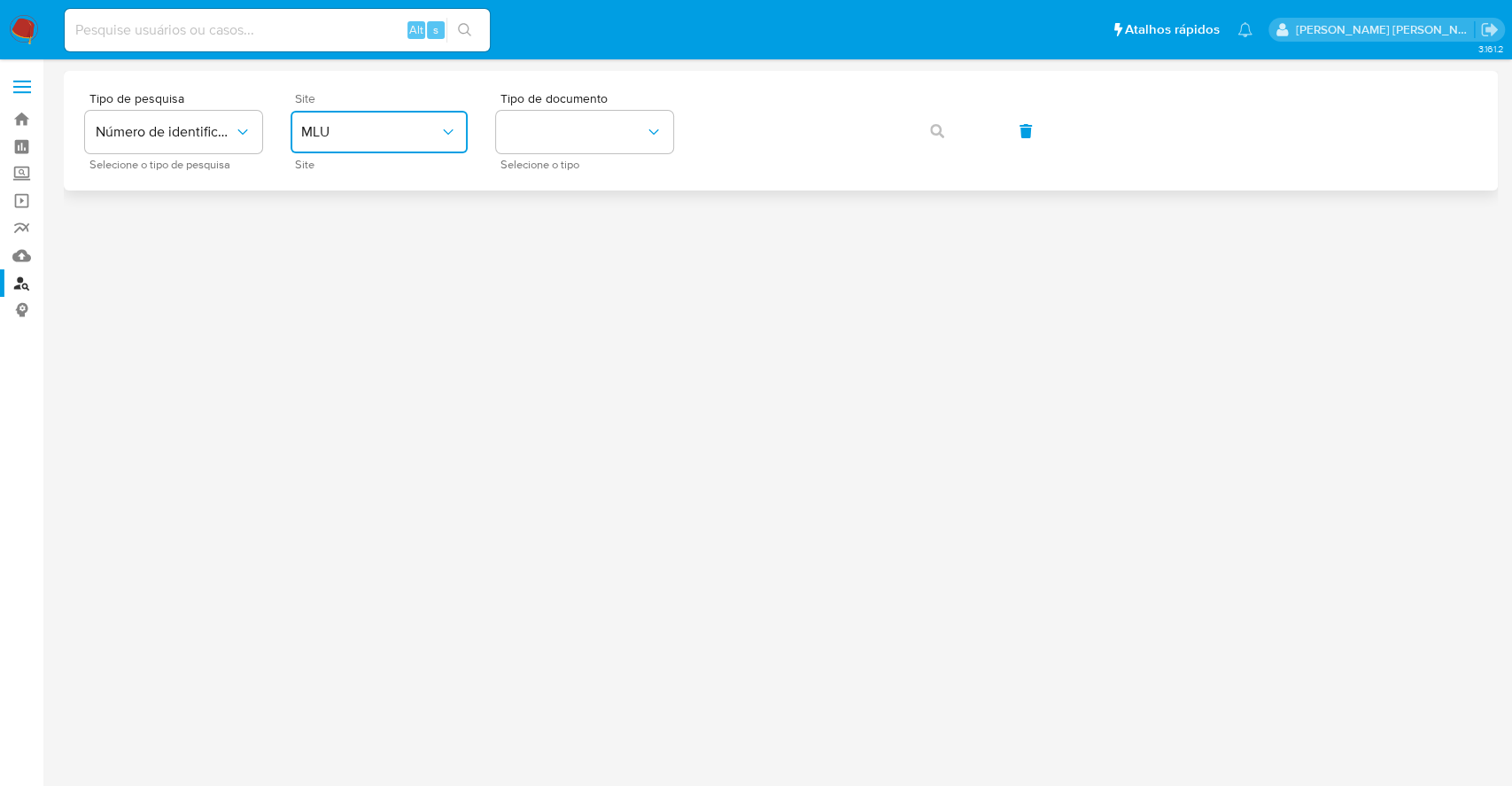
drag, startPoint x: 411, startPoint y: 124, endPoint x: 409, endPoint y: 140, distance: 16.1
click at [409, 124] on span "MLU" at bounding box center [370, 131] width 138 height 18
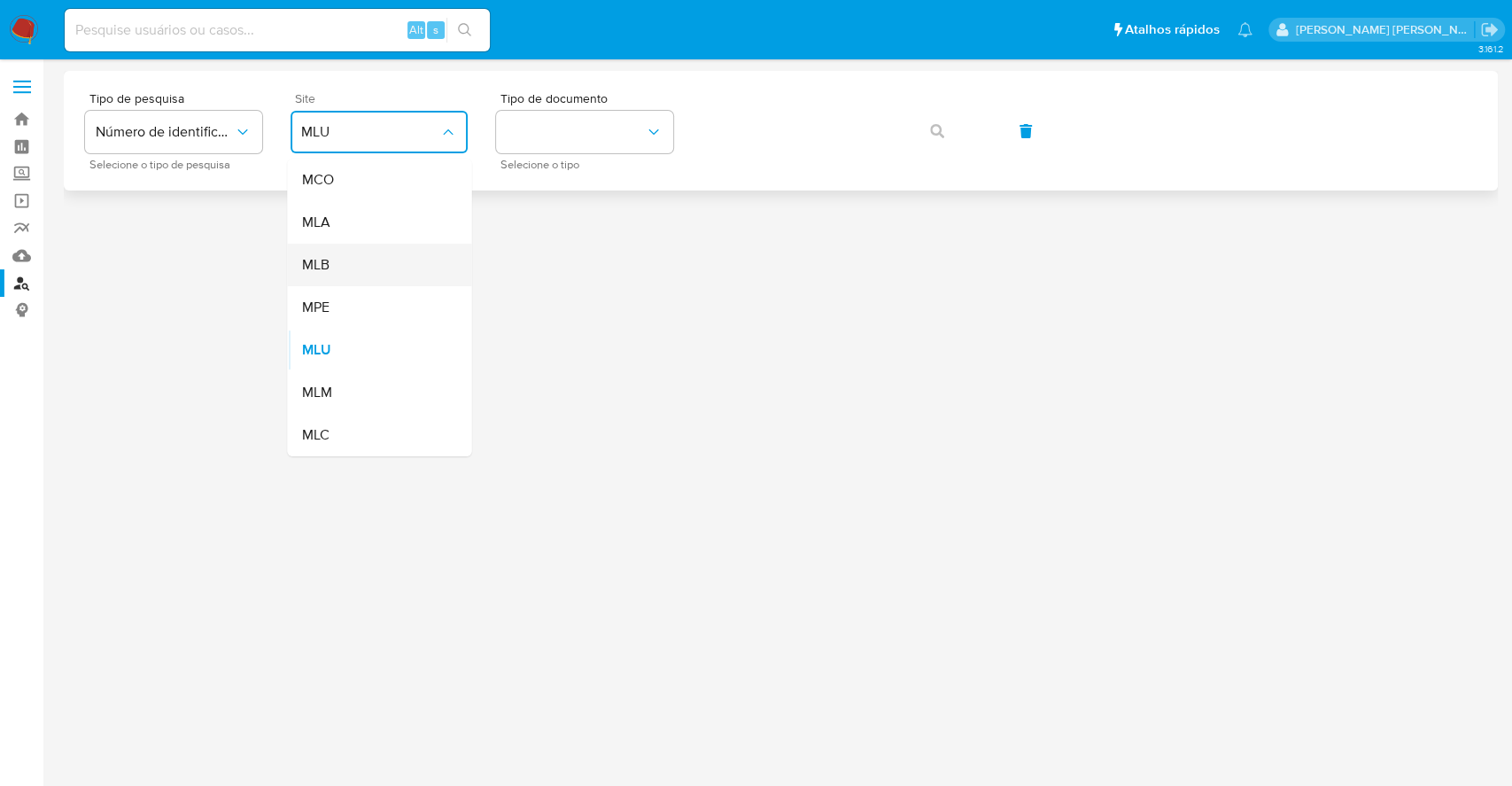
click at [337, 256] on div "MLB" at bounding box center [374, 265] width 145 height 43
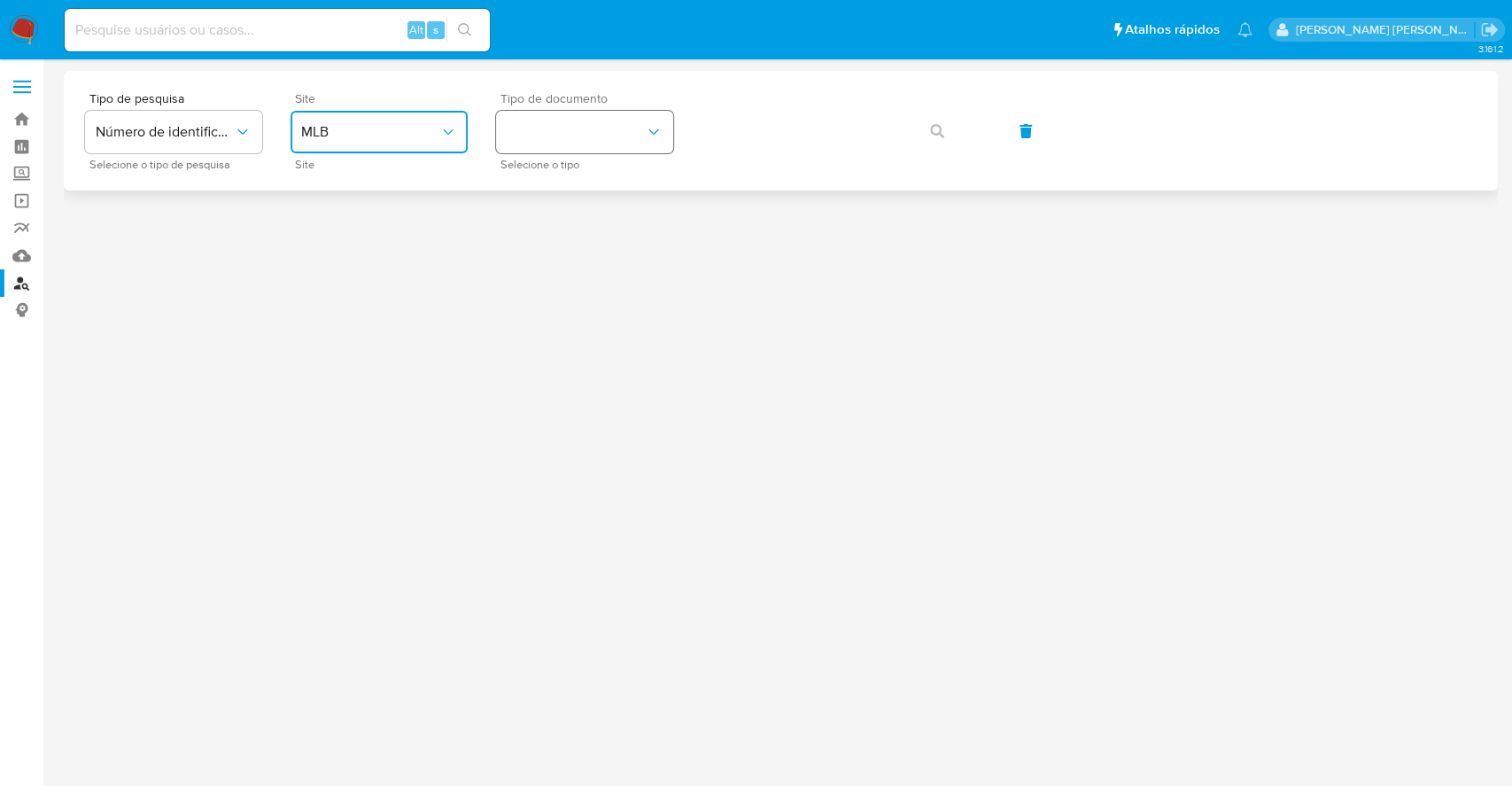
click at [561, 140] on button "identificationType" at bounding box center [585, 131] width 178 height 43
click at [563, 199] on div "CNPJ CNPJ" at bounding box center [579, 189] width 145 height 60
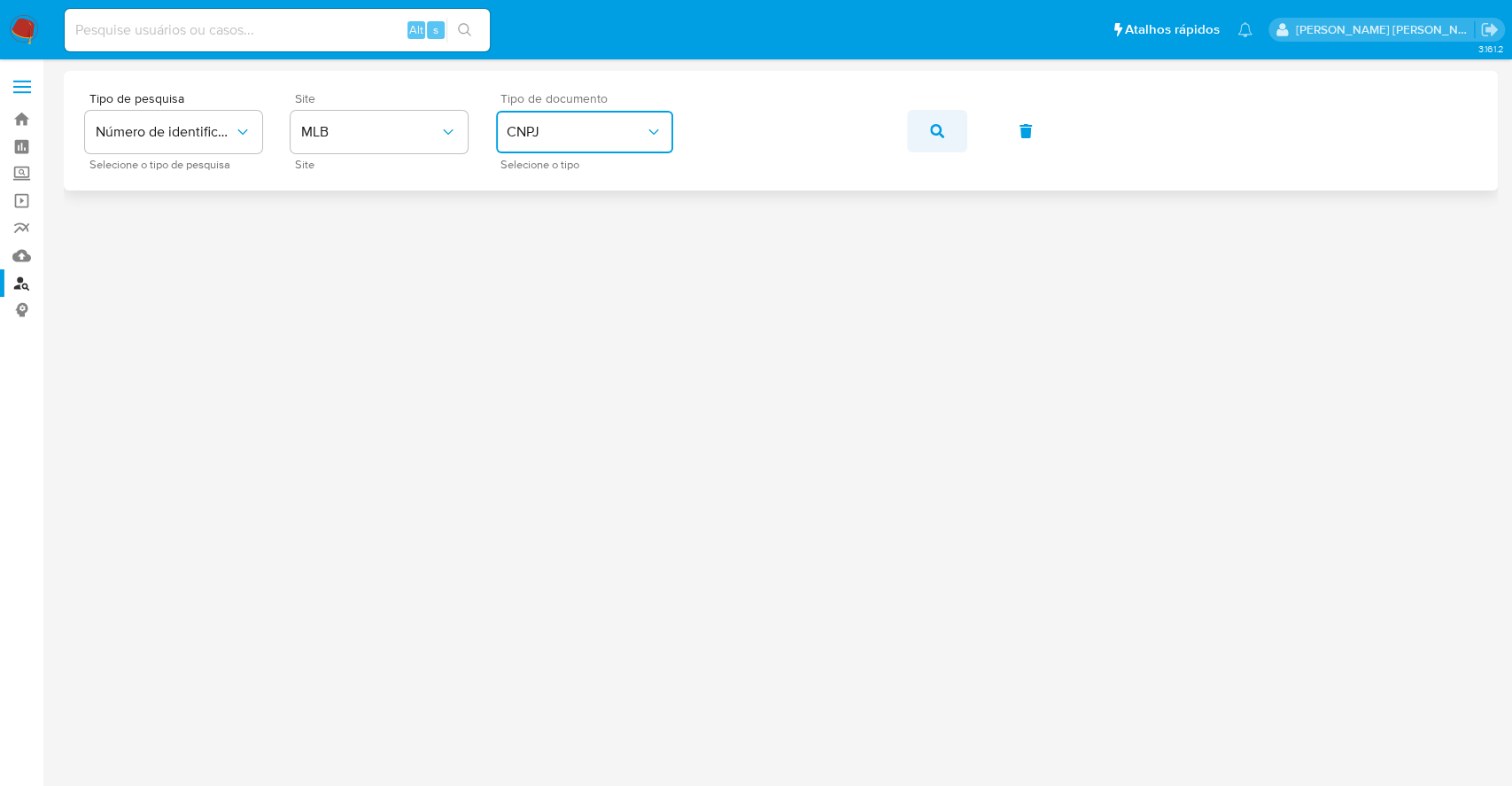
click at [935, 132] on icon "button" at bounding box center [937, 130] width 14 height 14
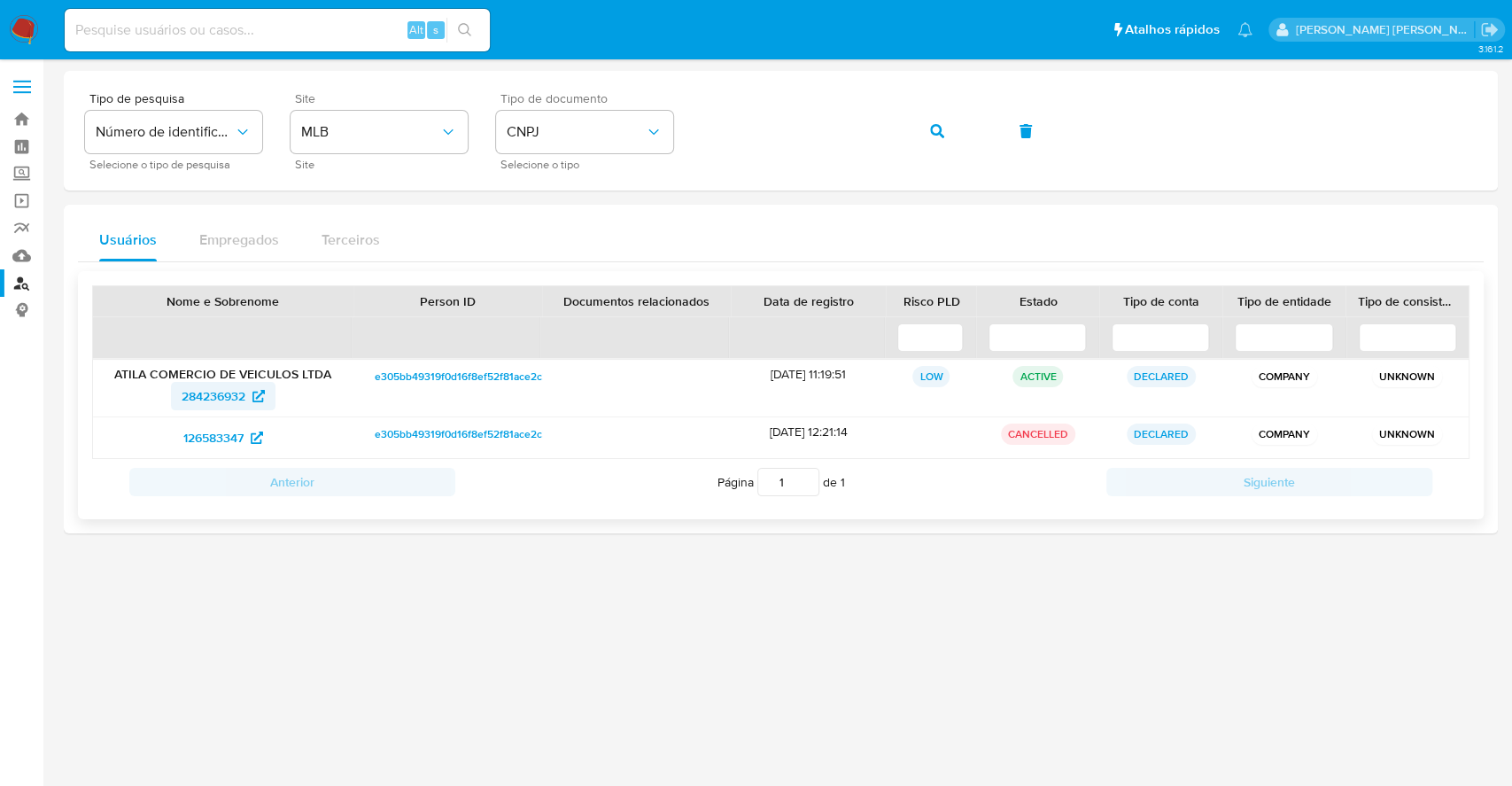
click at [207, 391] on span "284236932" at bounding box center [213, 396] width 64 height 28
click at [584, 137] on span "CNPJ" at bounding box center [575, 131] width 138 height 18
drag, startPoint x: 574, startPoint y: 238, endPoint x: 582, endPoint y: 231, distance: 10.6
click at [578, 233] on div "CPF CPF" at bounding box center [579, 249] width 145 height 60
click at [220, 377] on p "ATILA COMERCIO DE VEICULOS LTDA" at bounding box center [223, 373] width 235 height 16
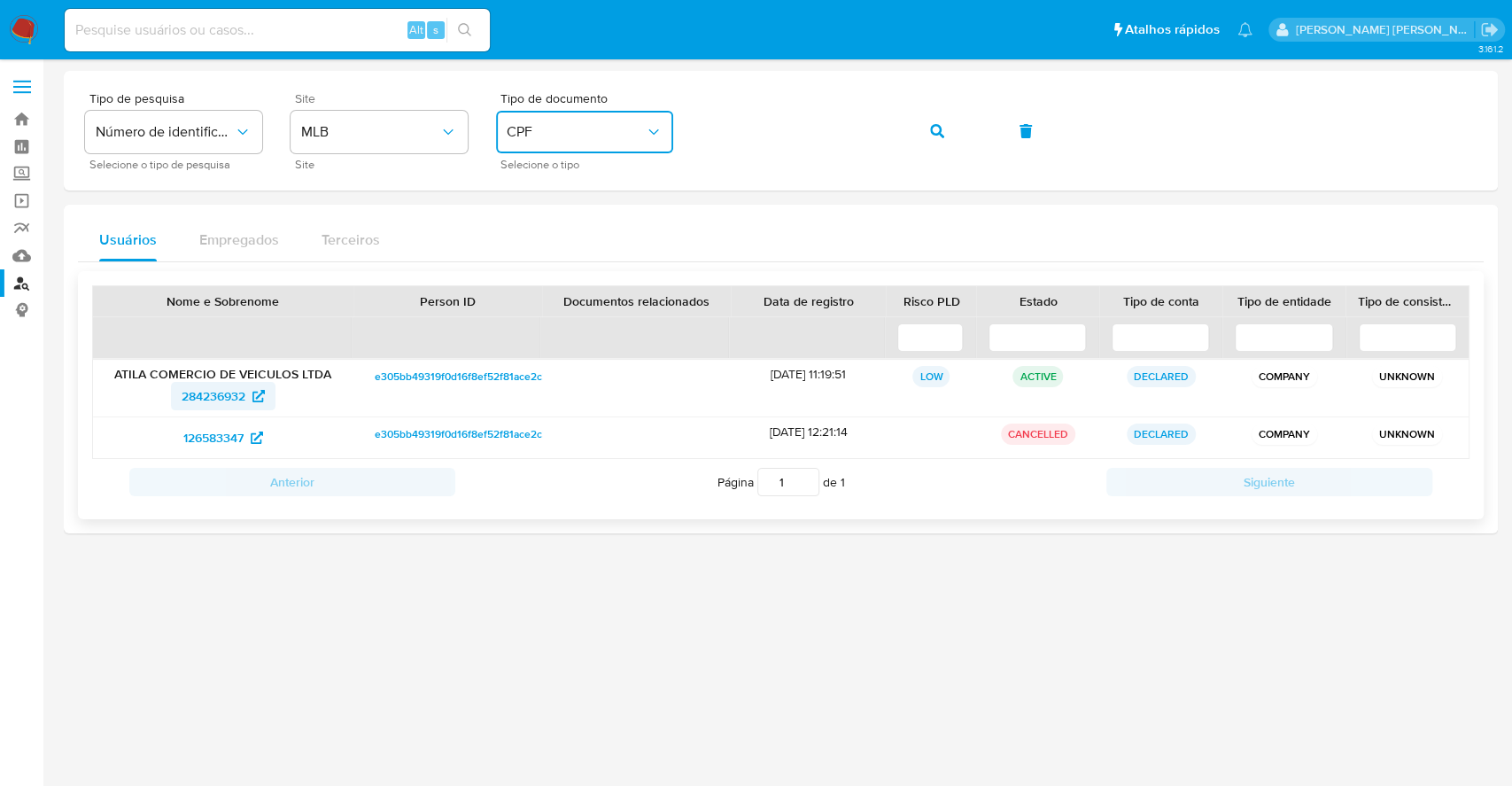
click at [220, 393] on span "284236932" at bounding box center [213, 396] width 64 height 28
click at [936, 125] on icon "button" at bounding box center [937, 130] width 14 height 14
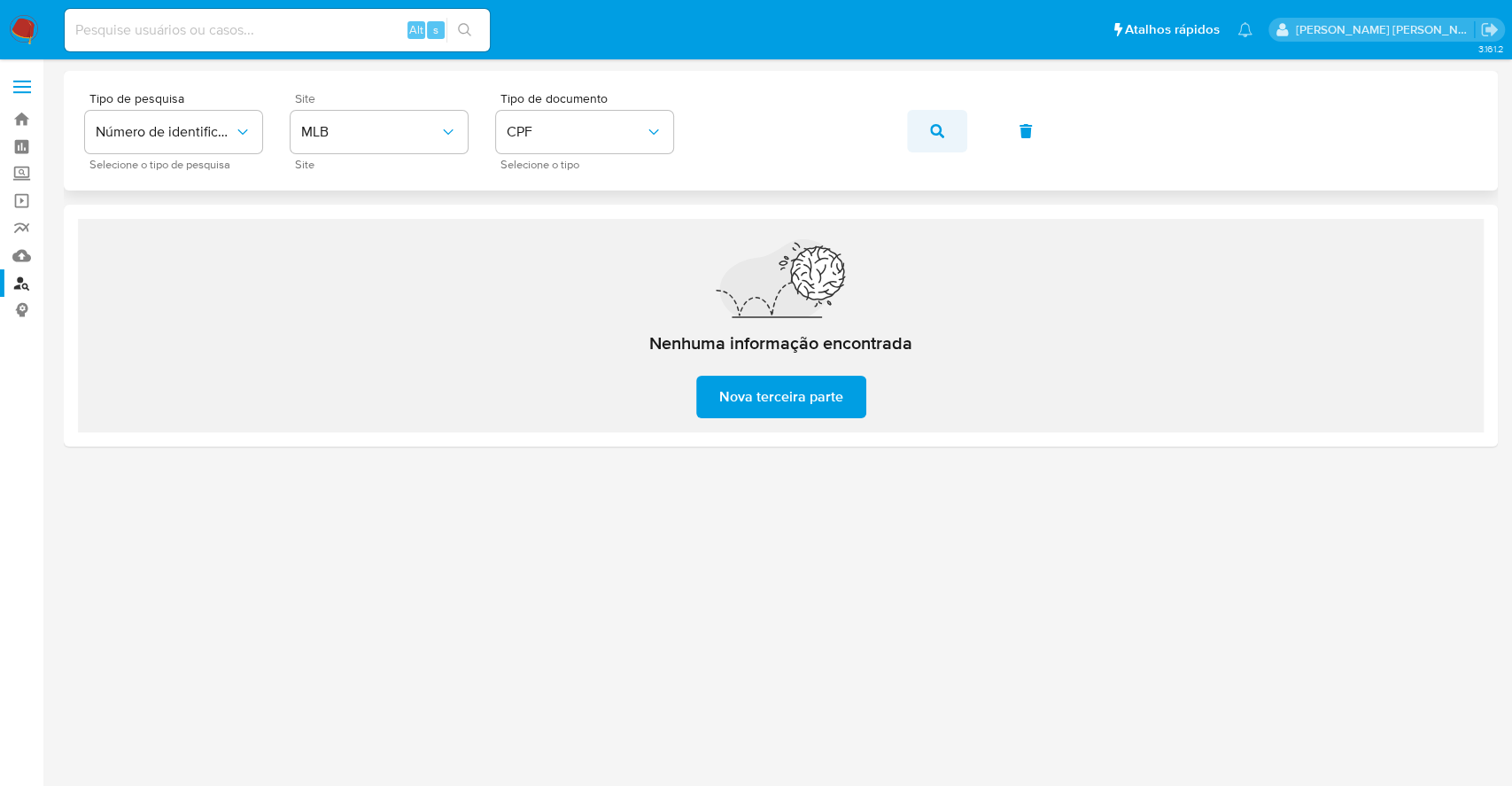
click at [944, 126] on button "button" at bounding box center [937, 130] width 60 height 43
click at [931, 128] on icon "button" at bounding box center [937, 130] width 14 height 14
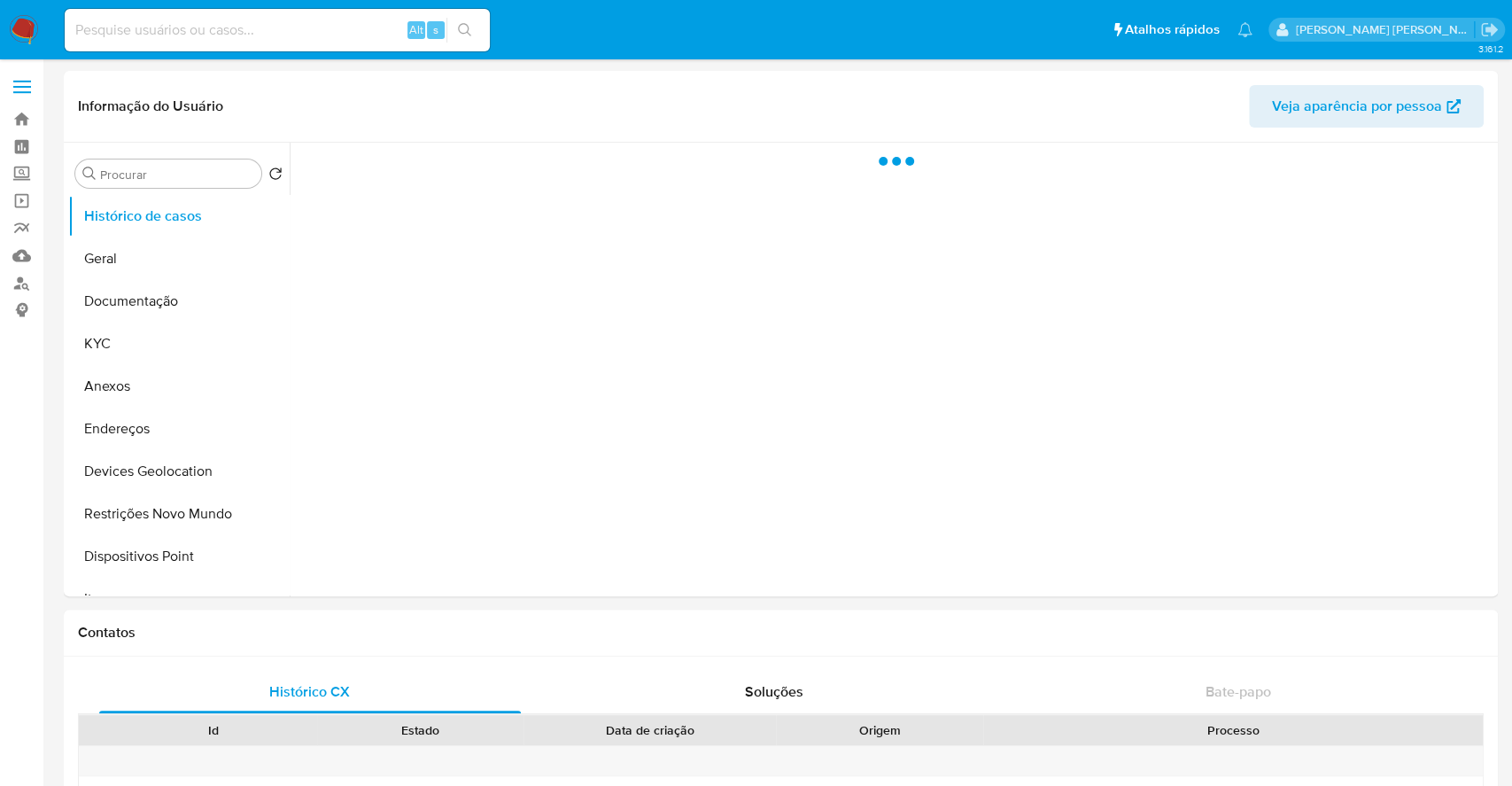
select select "10"
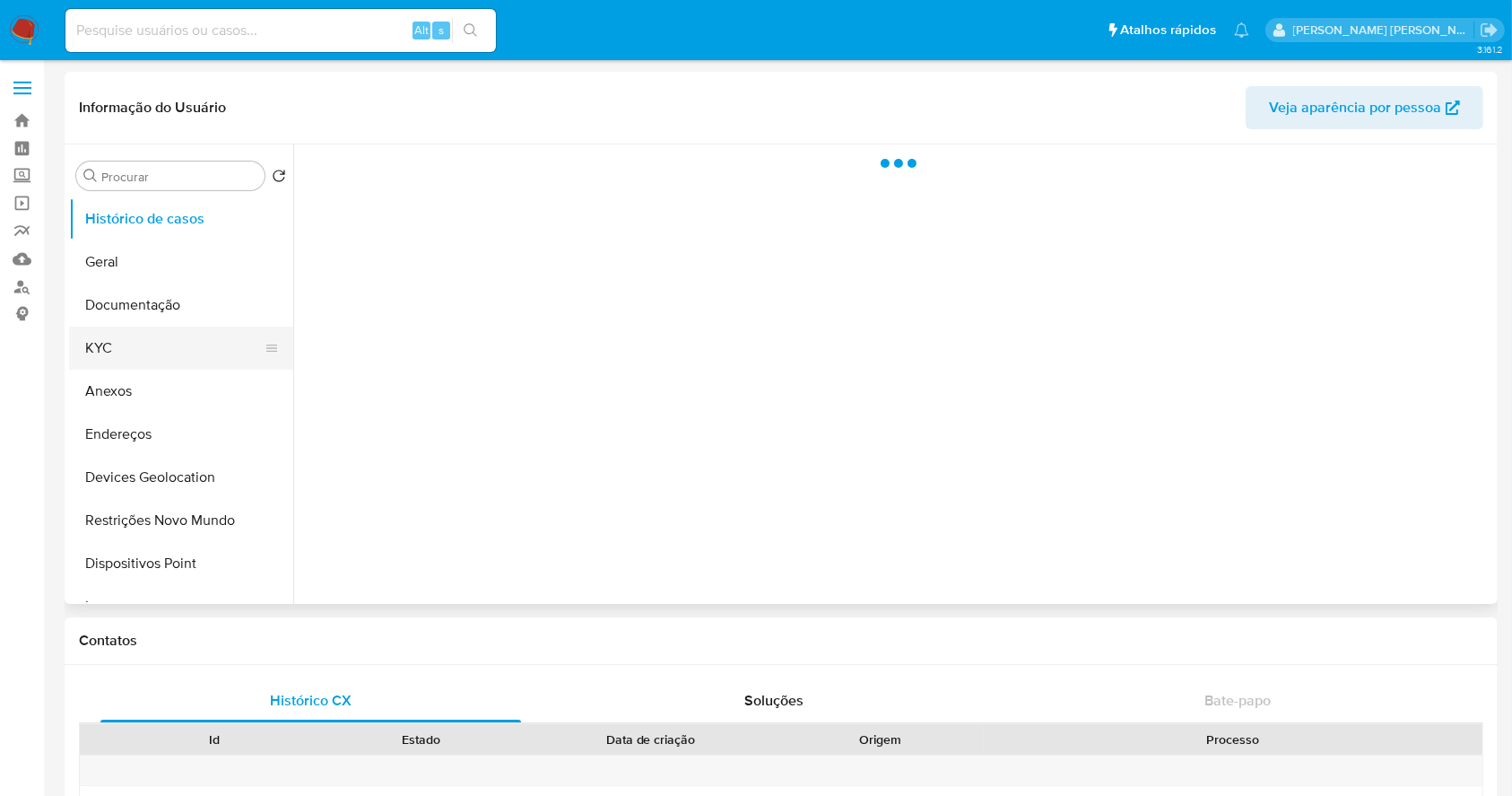
select select "10"
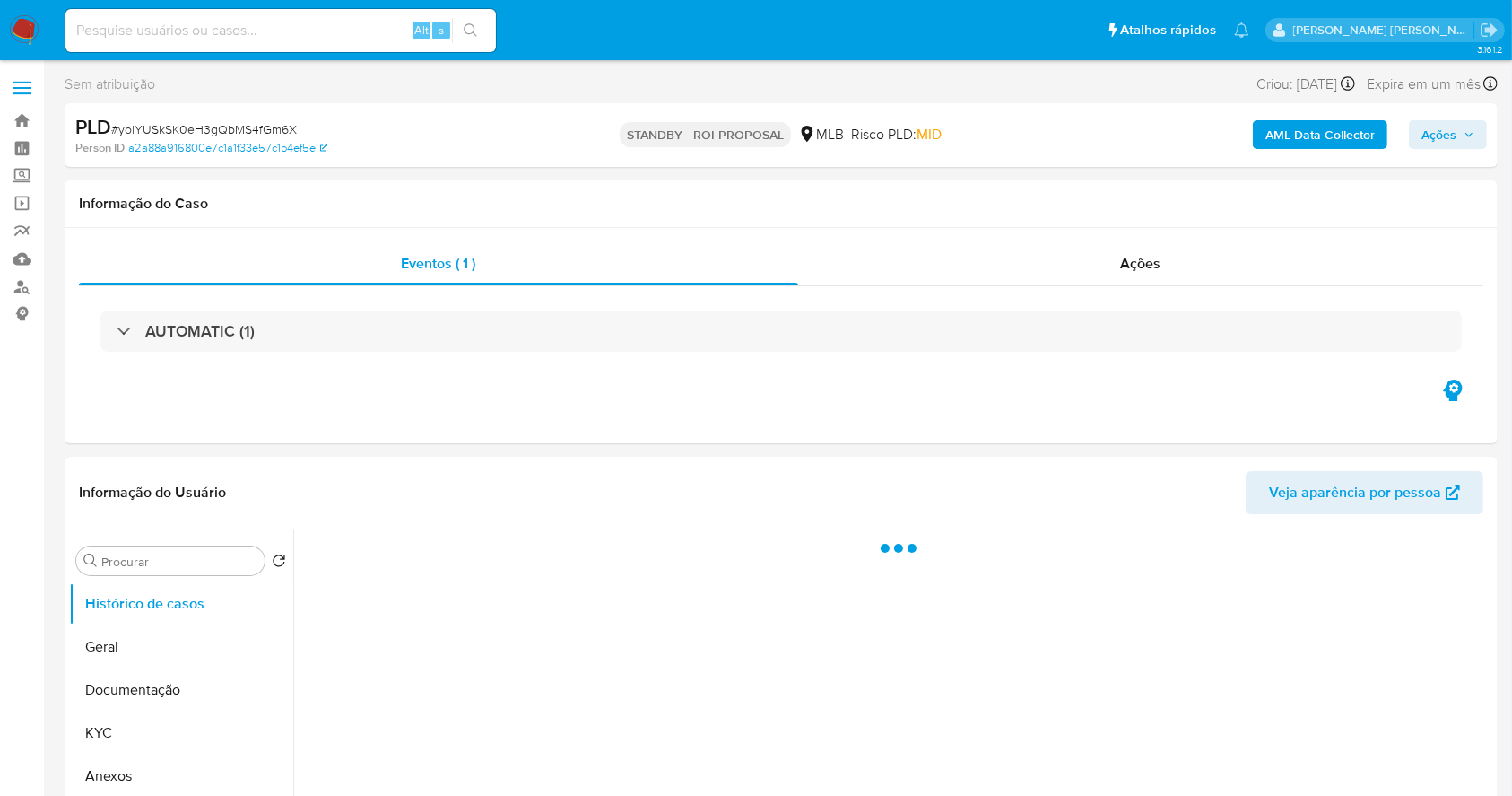
select select "10"
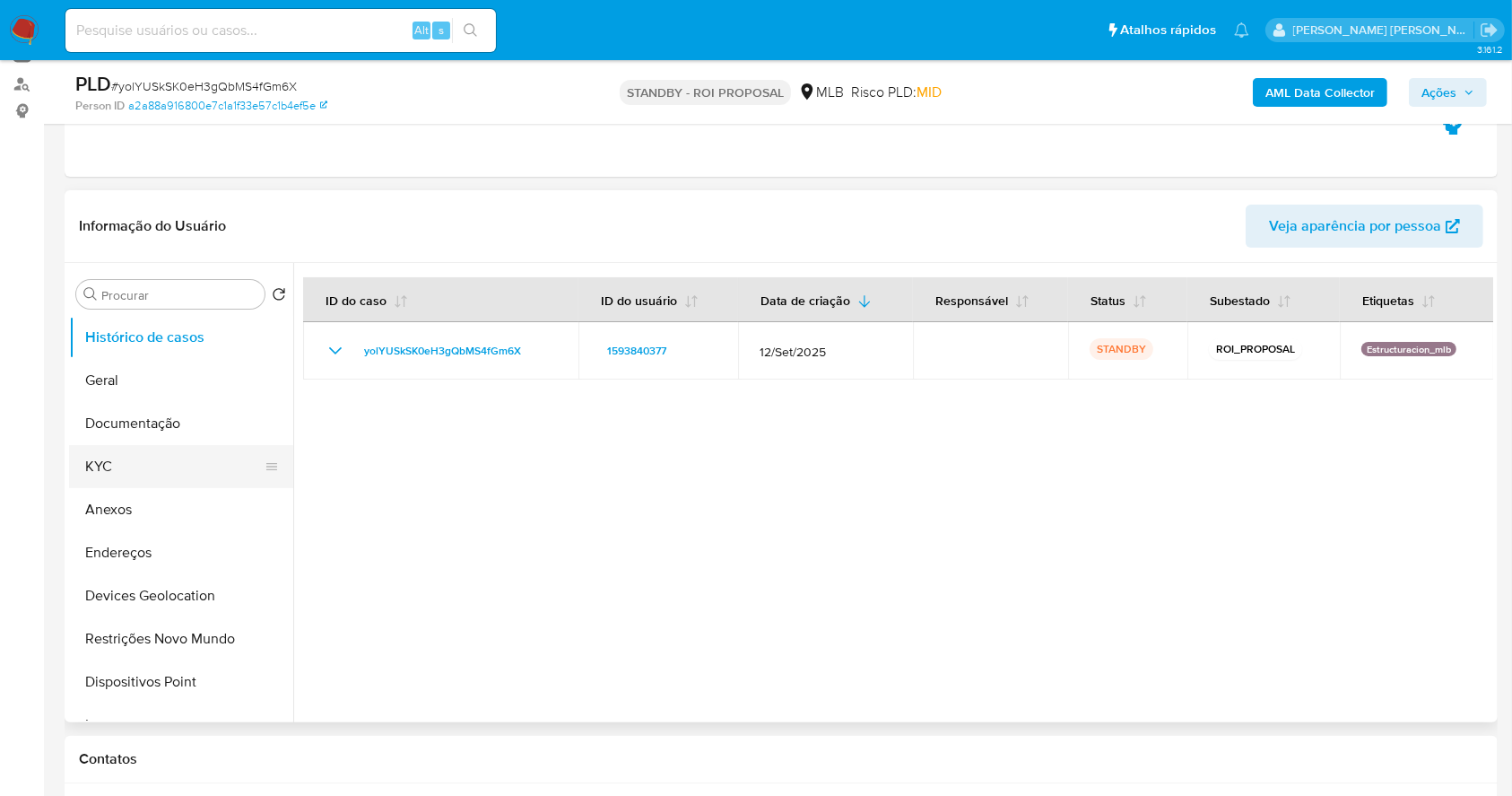
scroll to position [238, 0]
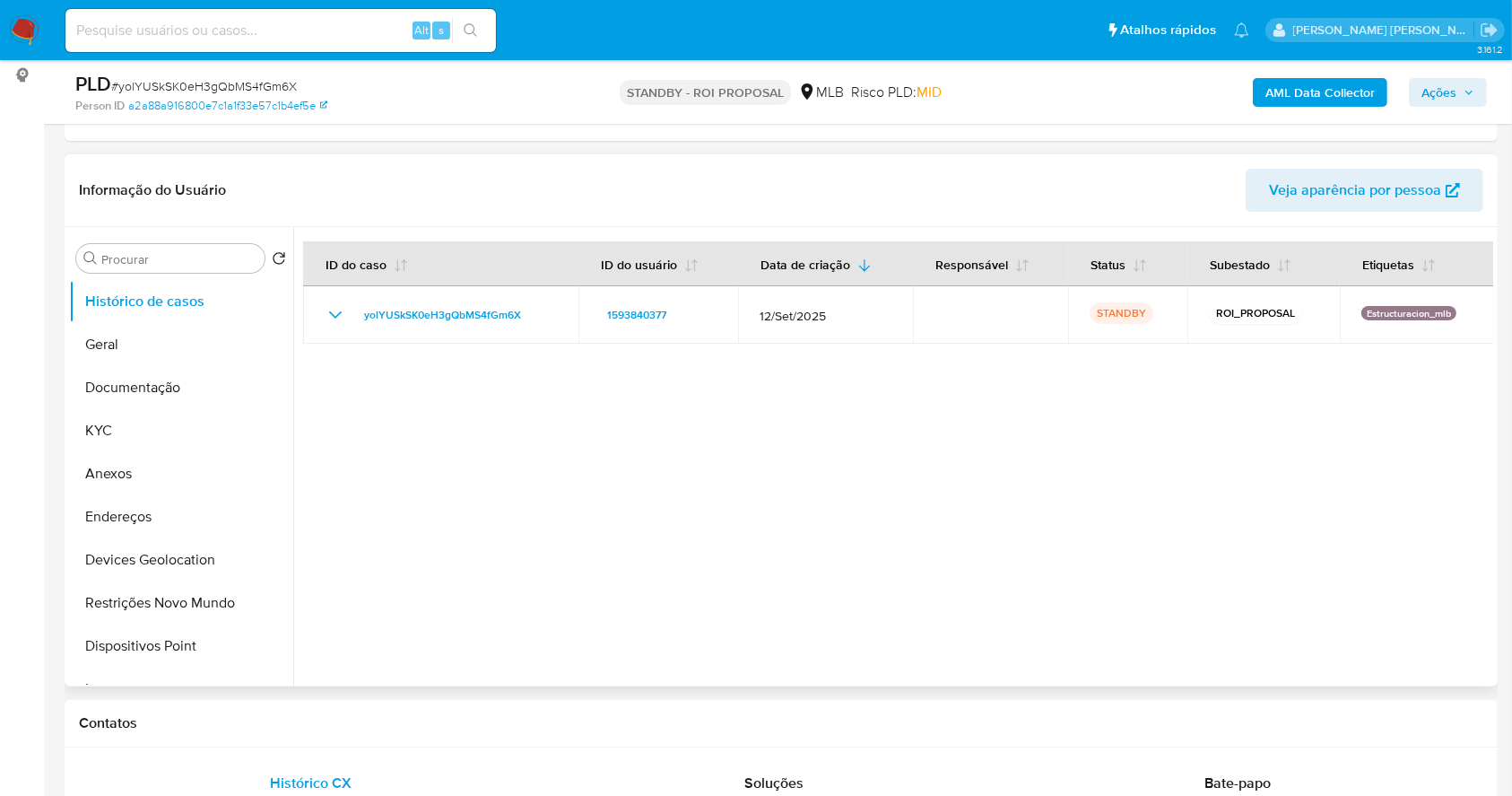
drag, startPoint x: 157, startPoint y: 477, endPoint x: 860, endPoint y: 629, distance: 719.2
click at [156, 475] on button "Anexos" at bounding box center [181, 474] width 224 height 43
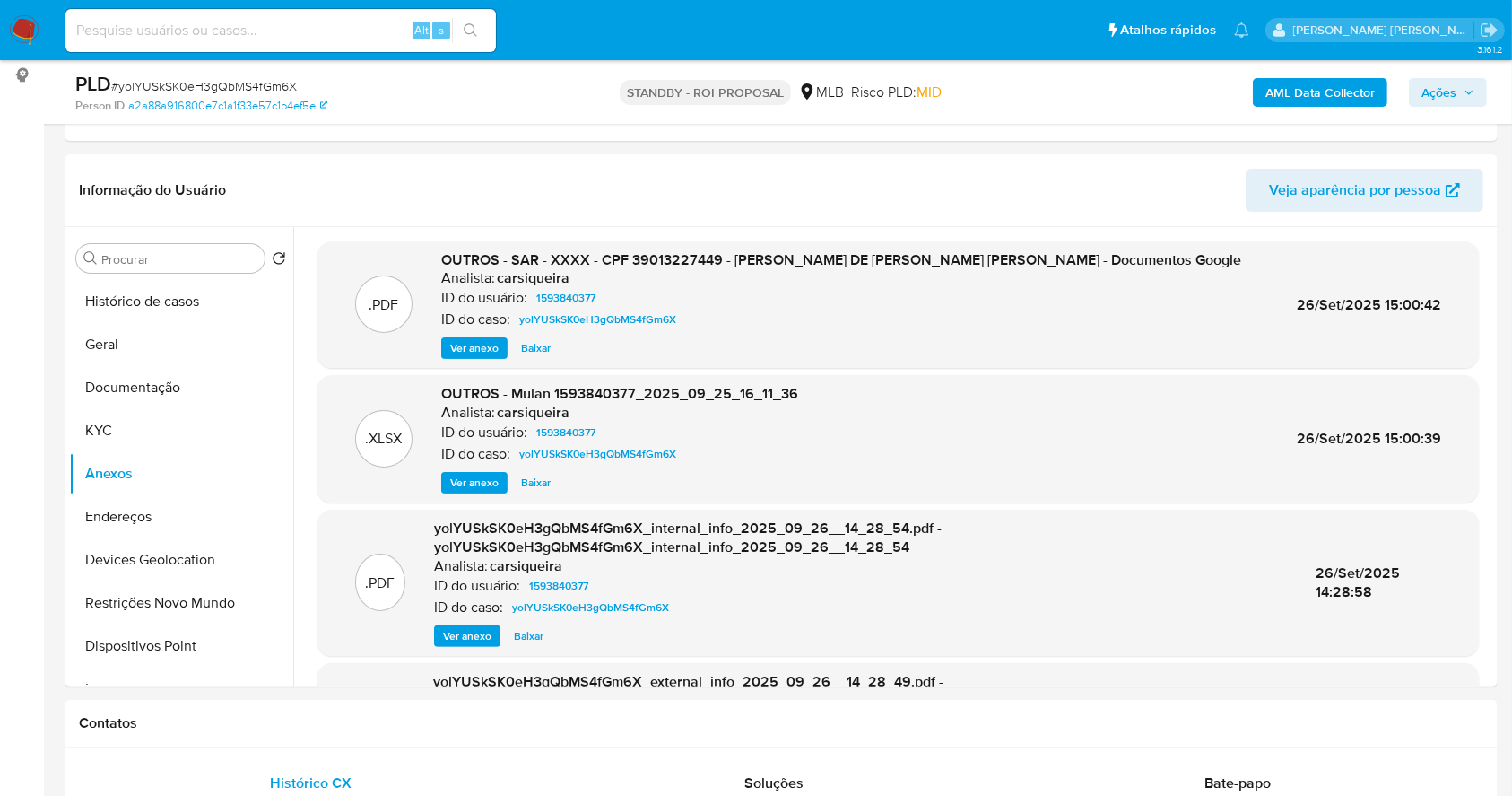
click at [26, 20] on img at bounding box center [24, 31] width 31 height 31
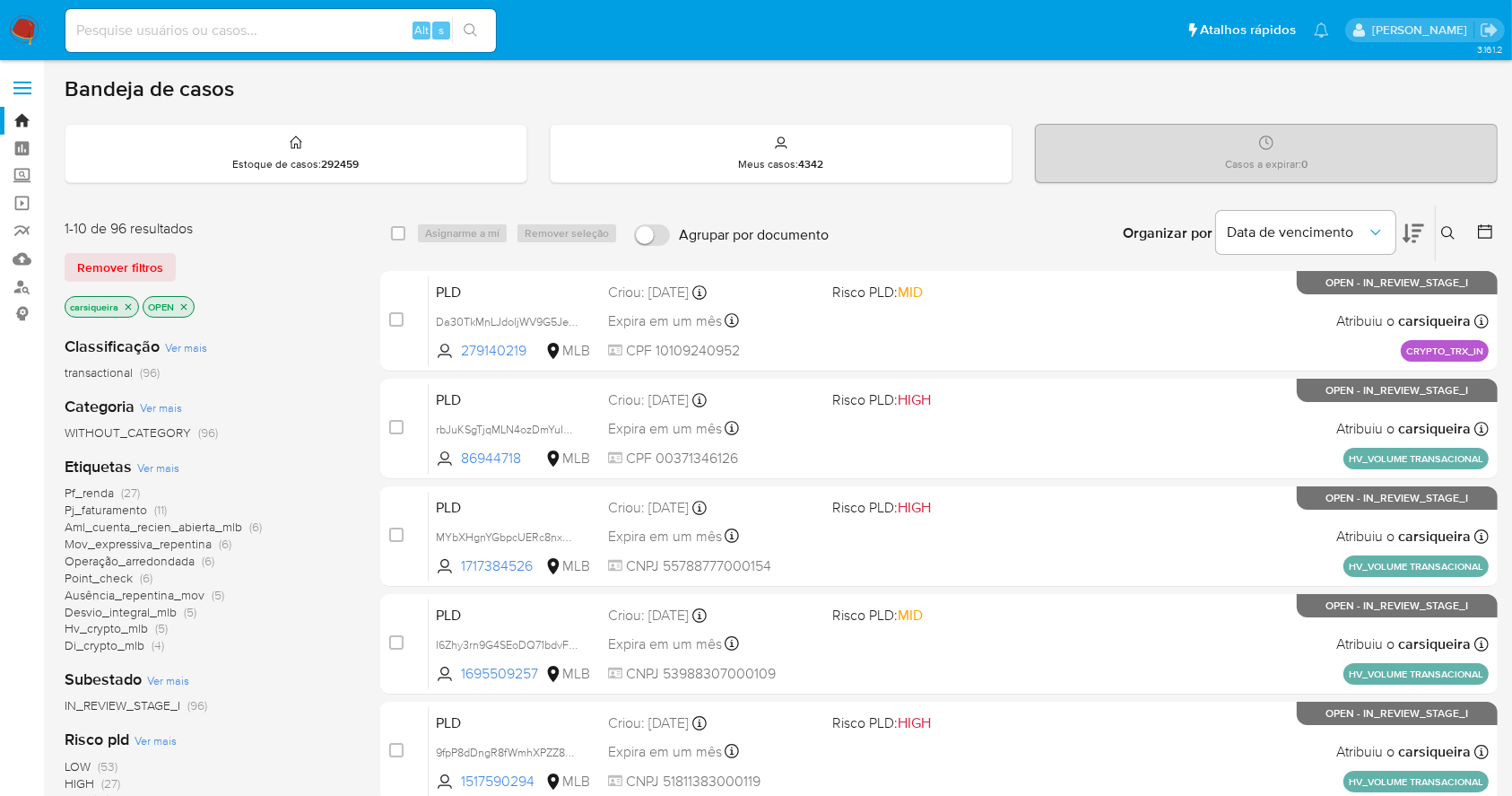
click at [243, 33] on input at bounding box center [280, 31] width 430 height 23
paste input "I6Zhy3rn9G4SEoDQ71bdvF4v"
type input "I6Zhy3rn9G4SEoDQ71bdvF4v"
click at [469, 24] on icon "search-icon" at bounding box center [471, 30] width 14 height 14
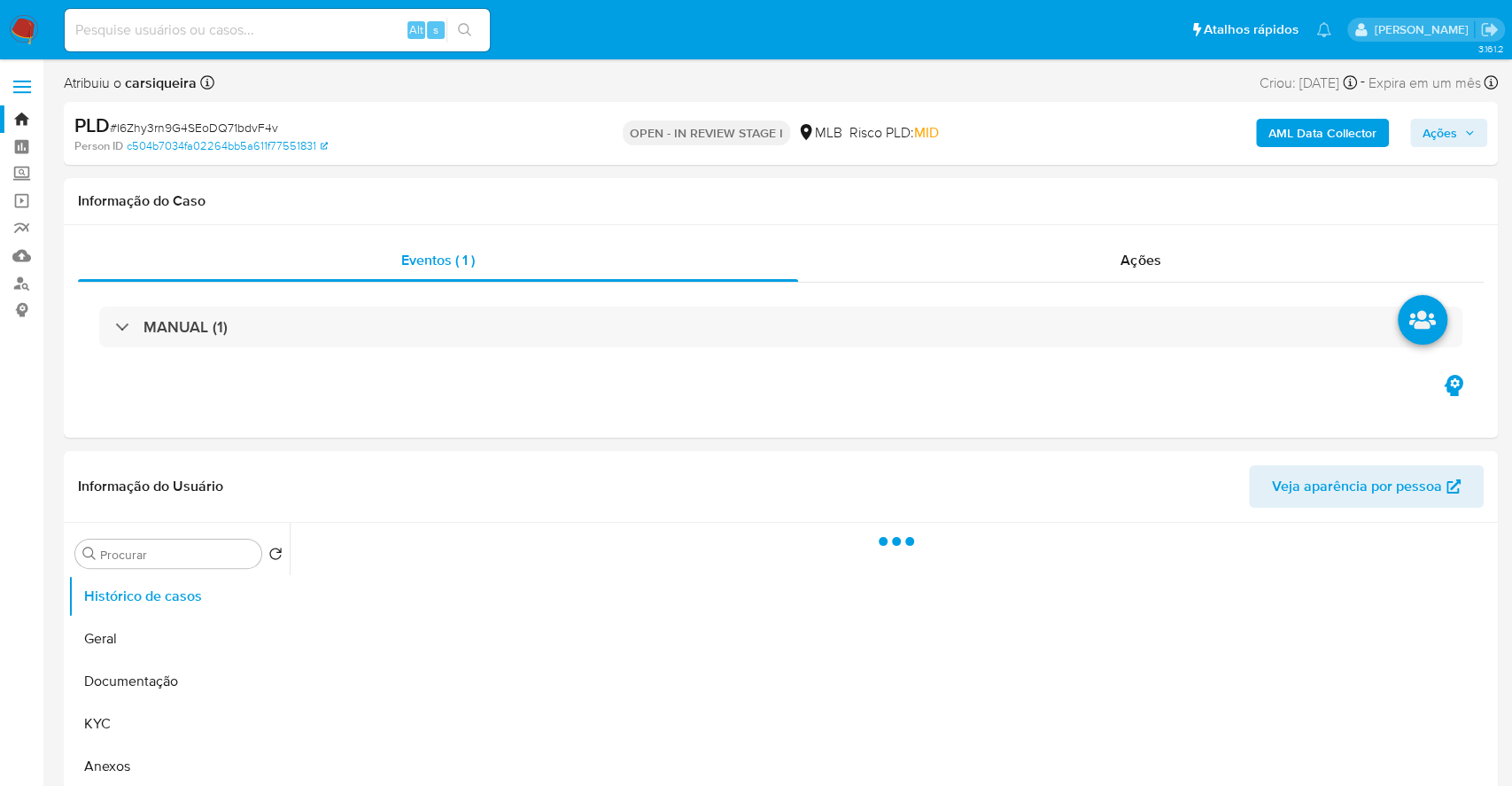
select select "10"
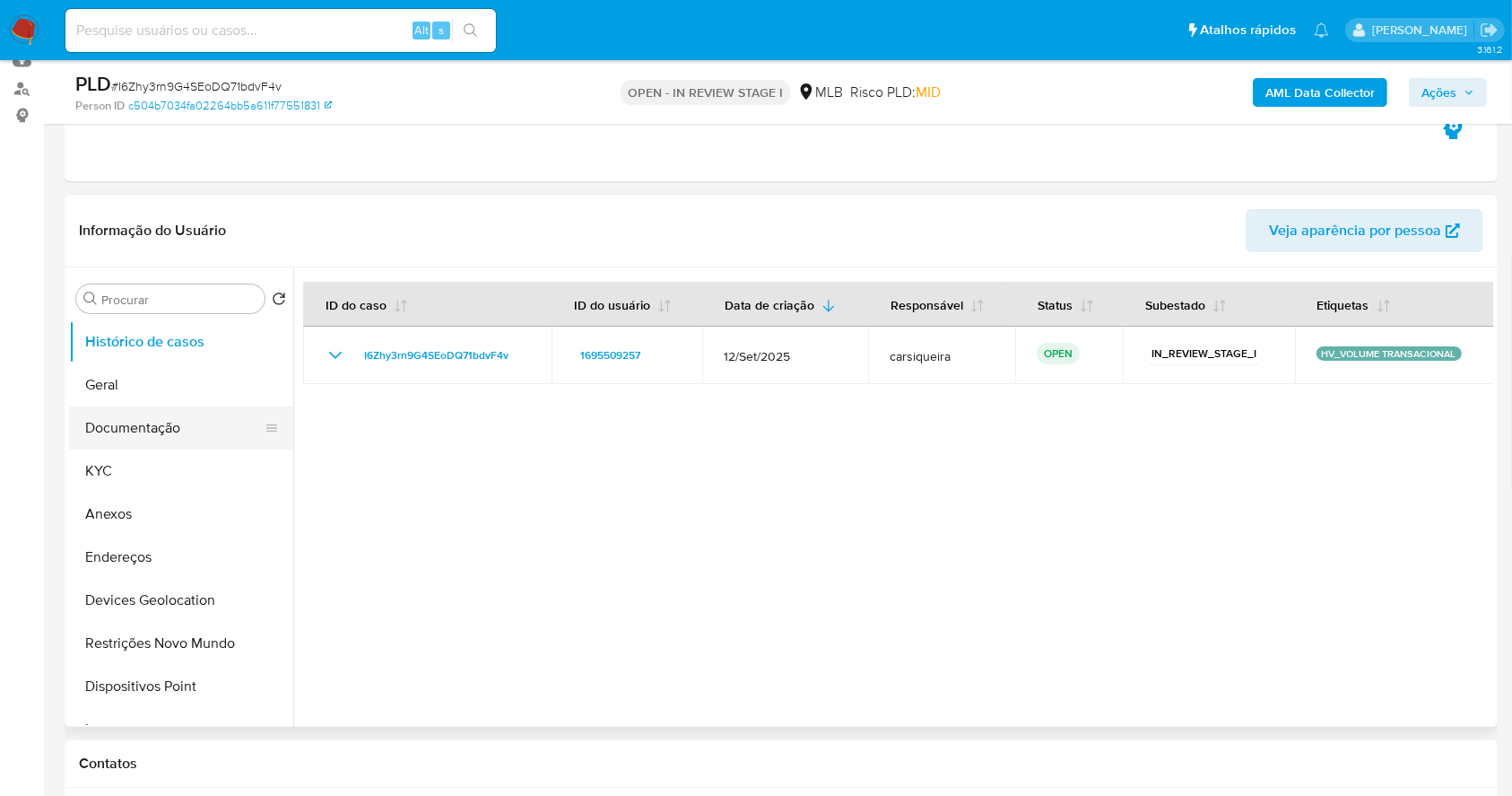
scroll to position [238, 0]
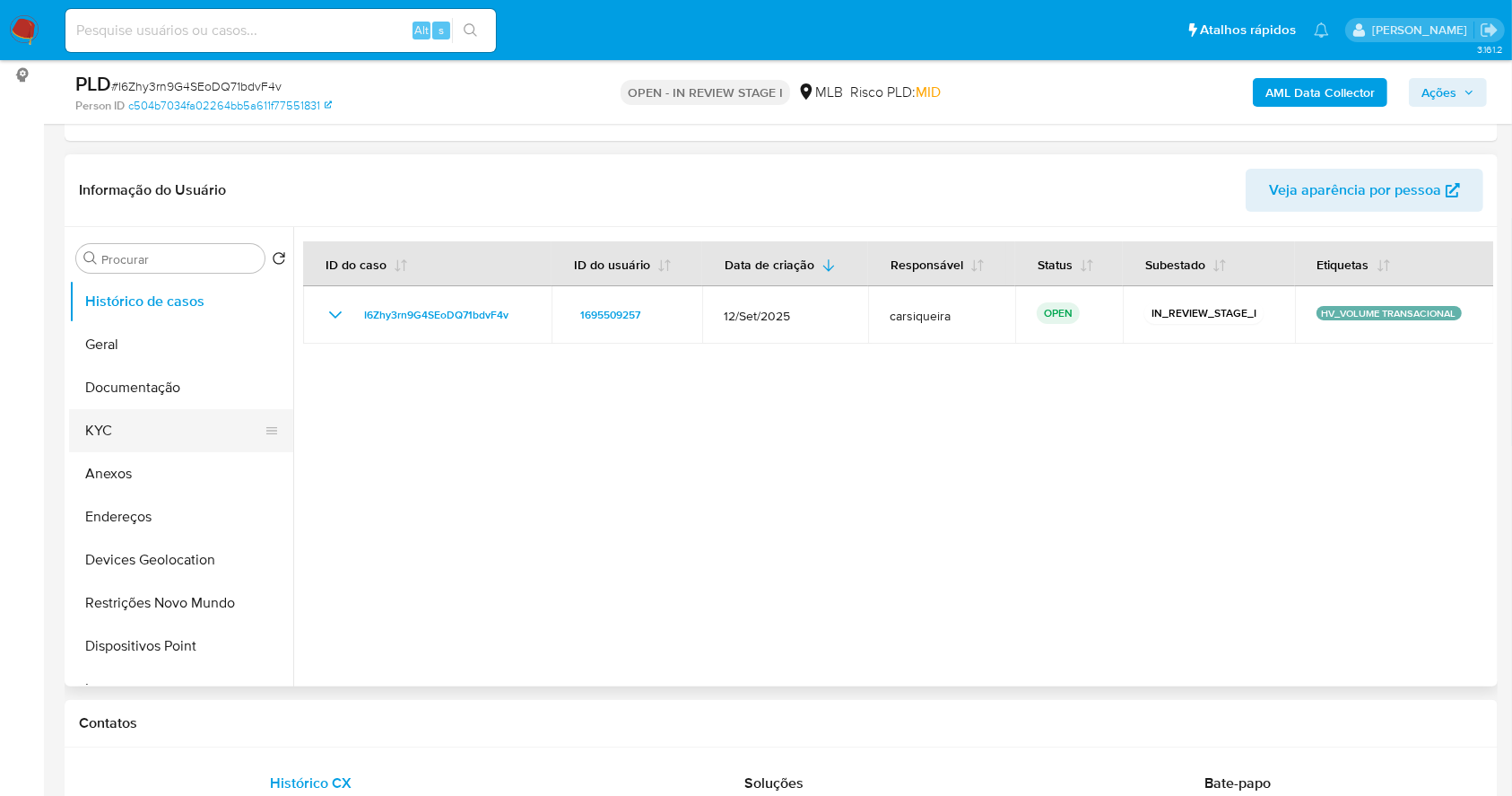
click at [121, 423] on button "KYC" at bounding box center [173, 431] width 209 height 43
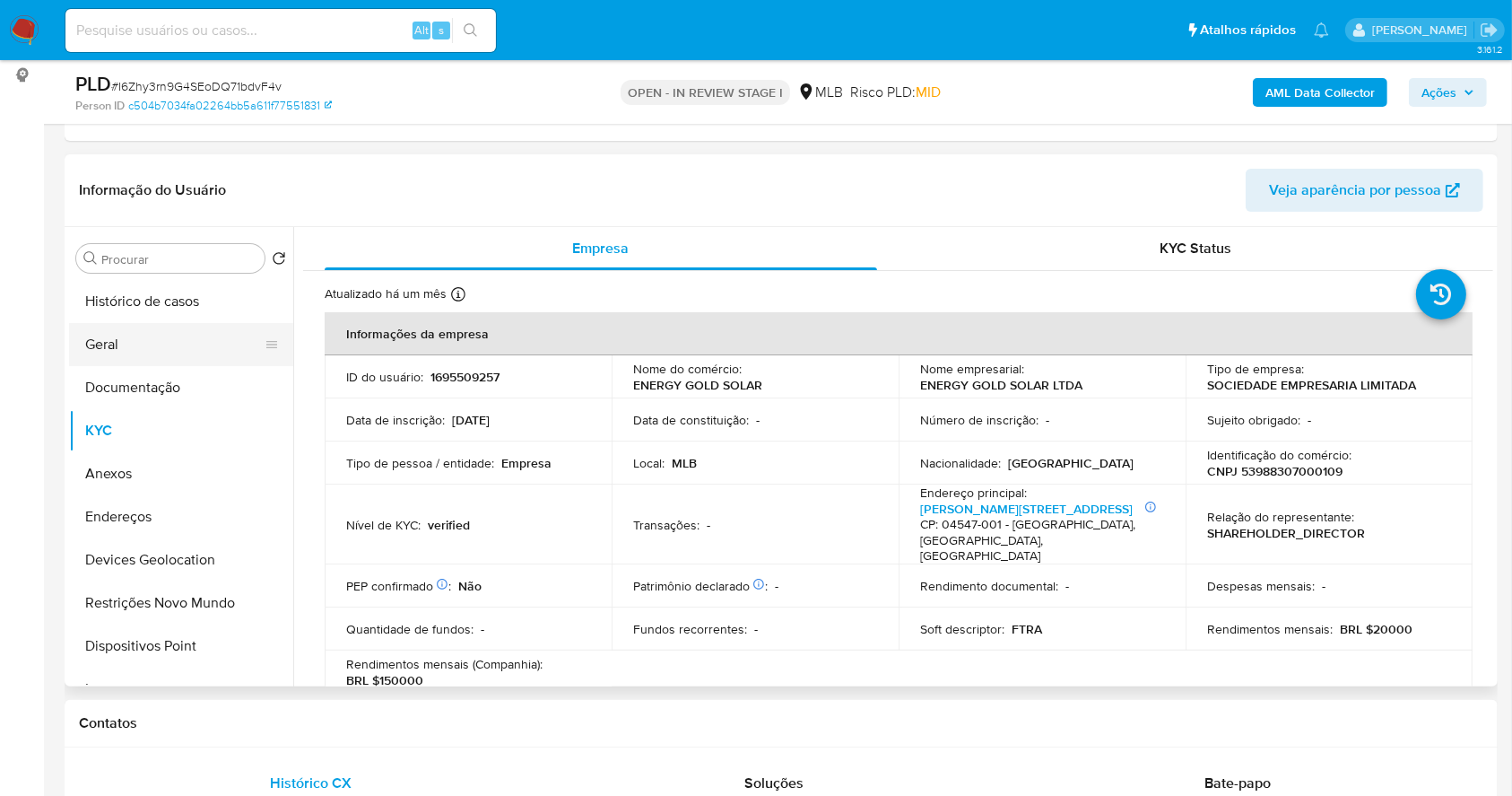
click at [106, 336] on button "Geral" at bounding box center [173, 344] width 209 height 43
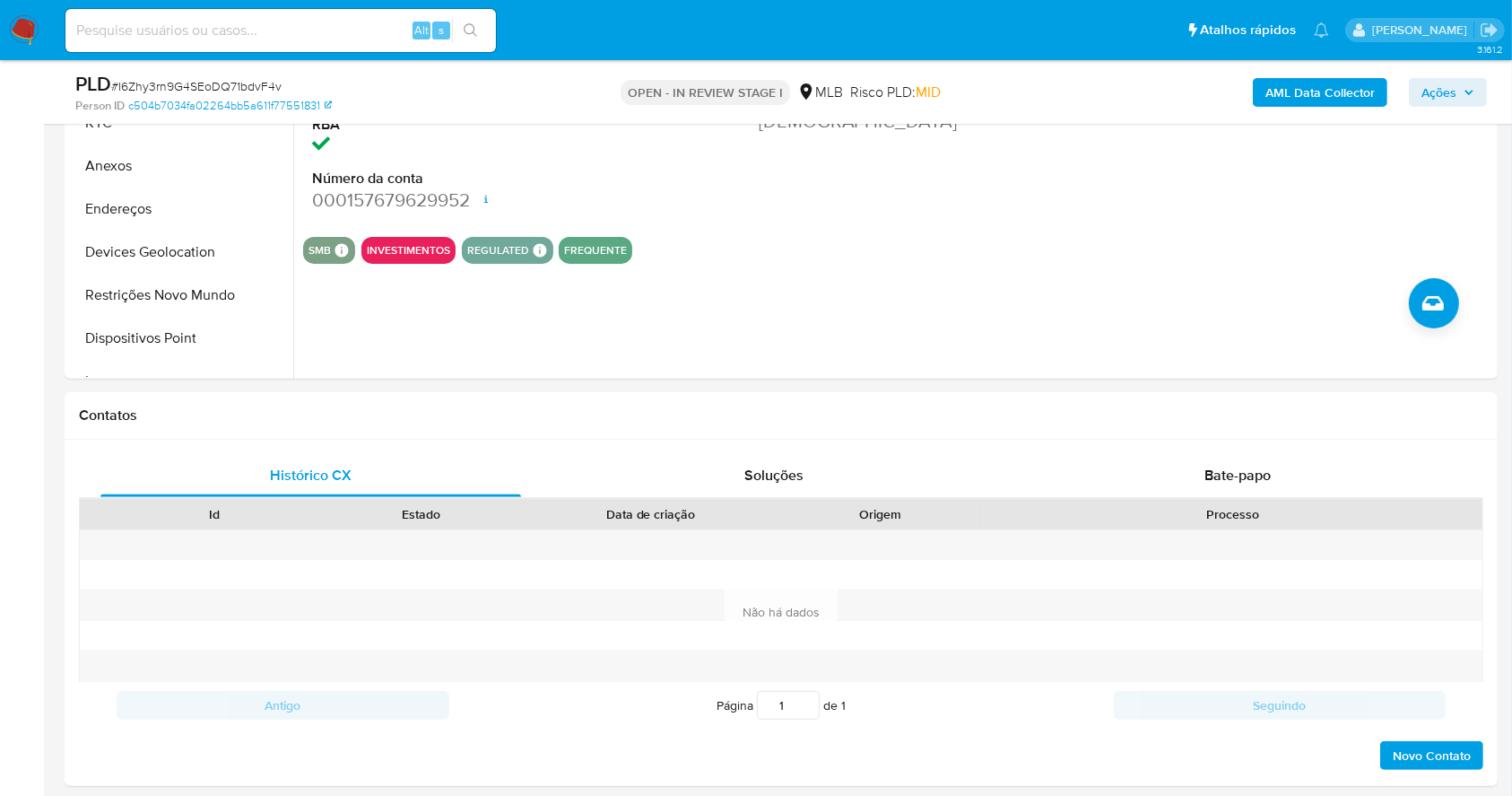
scroll to position [718, 0]
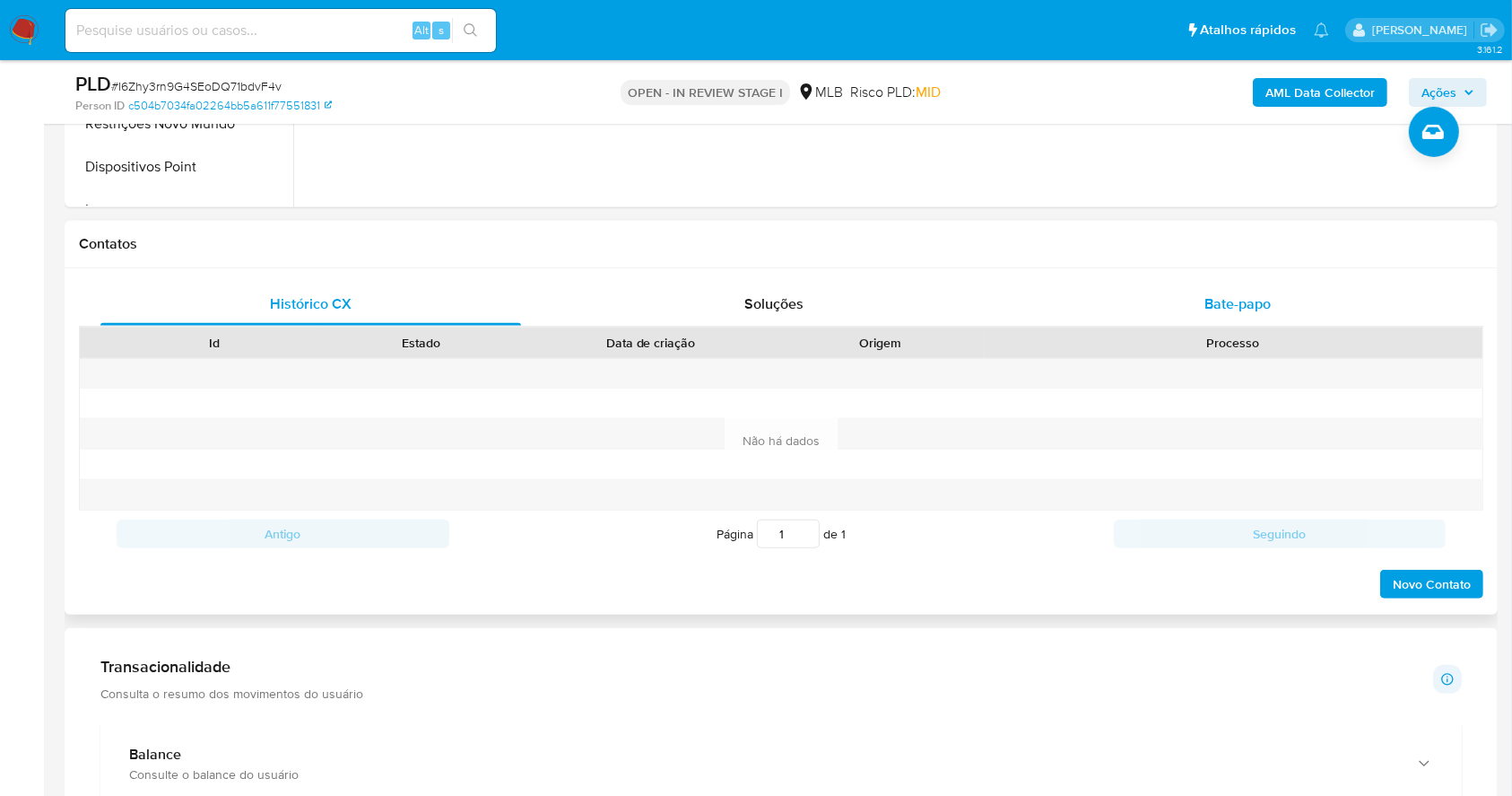
click at [1257, 291] on div "Bate-papo" at bounding box center [1238, 303] width 421 height 43
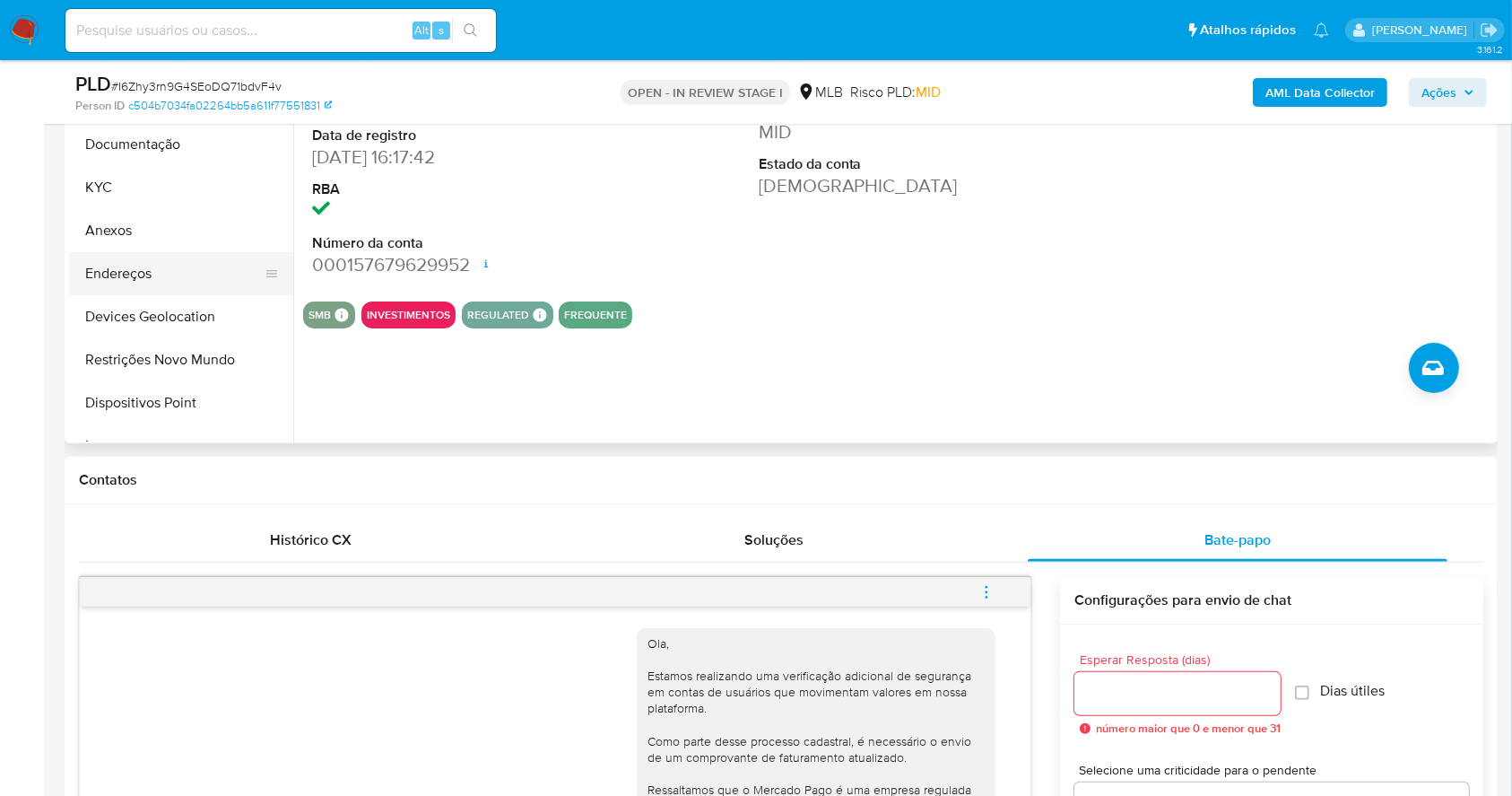
scroll to position [478, 0]
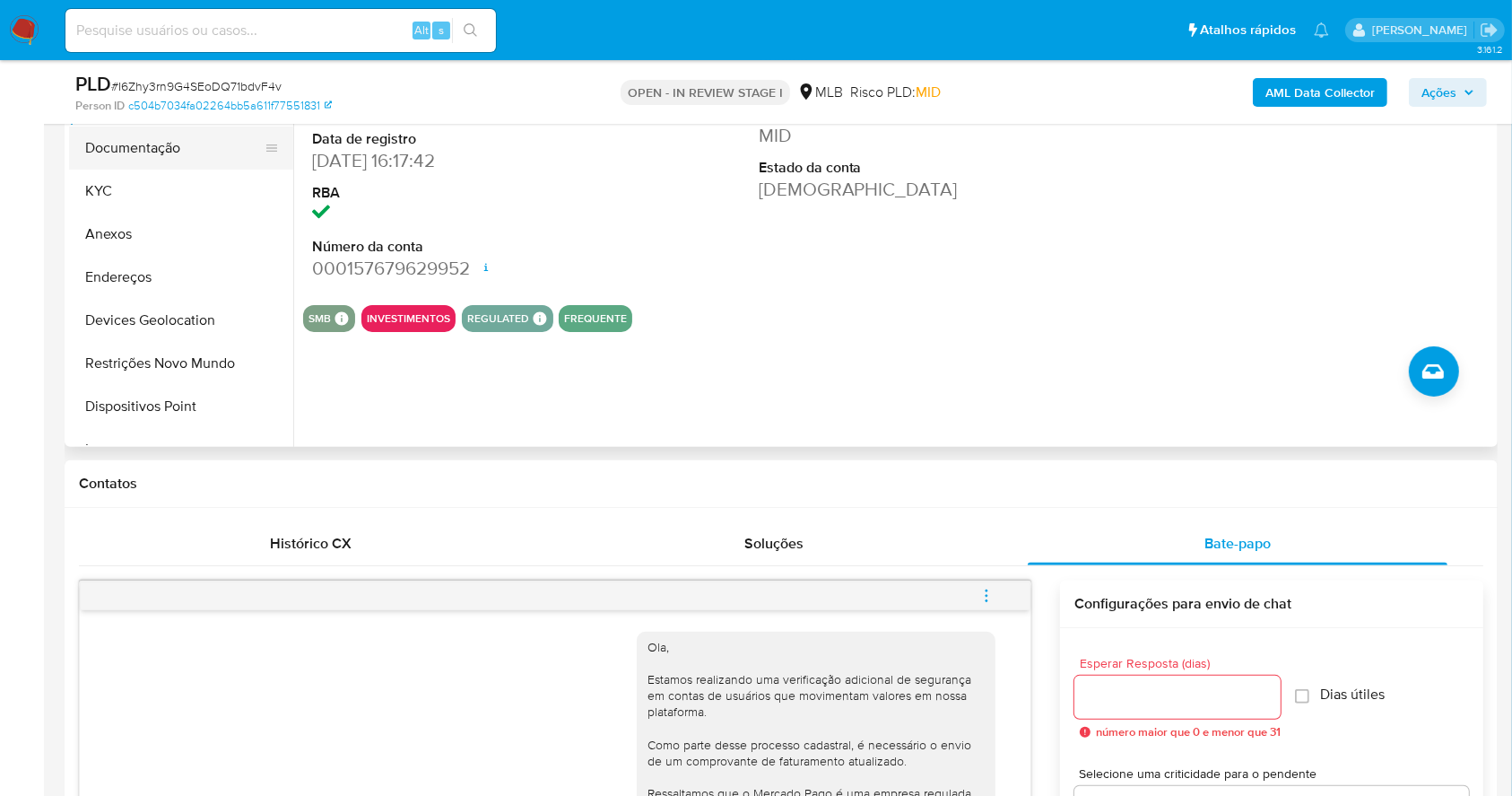
click at [174, 136] on button "Documentação" at bounding box center [173, 147] width 209 height 43
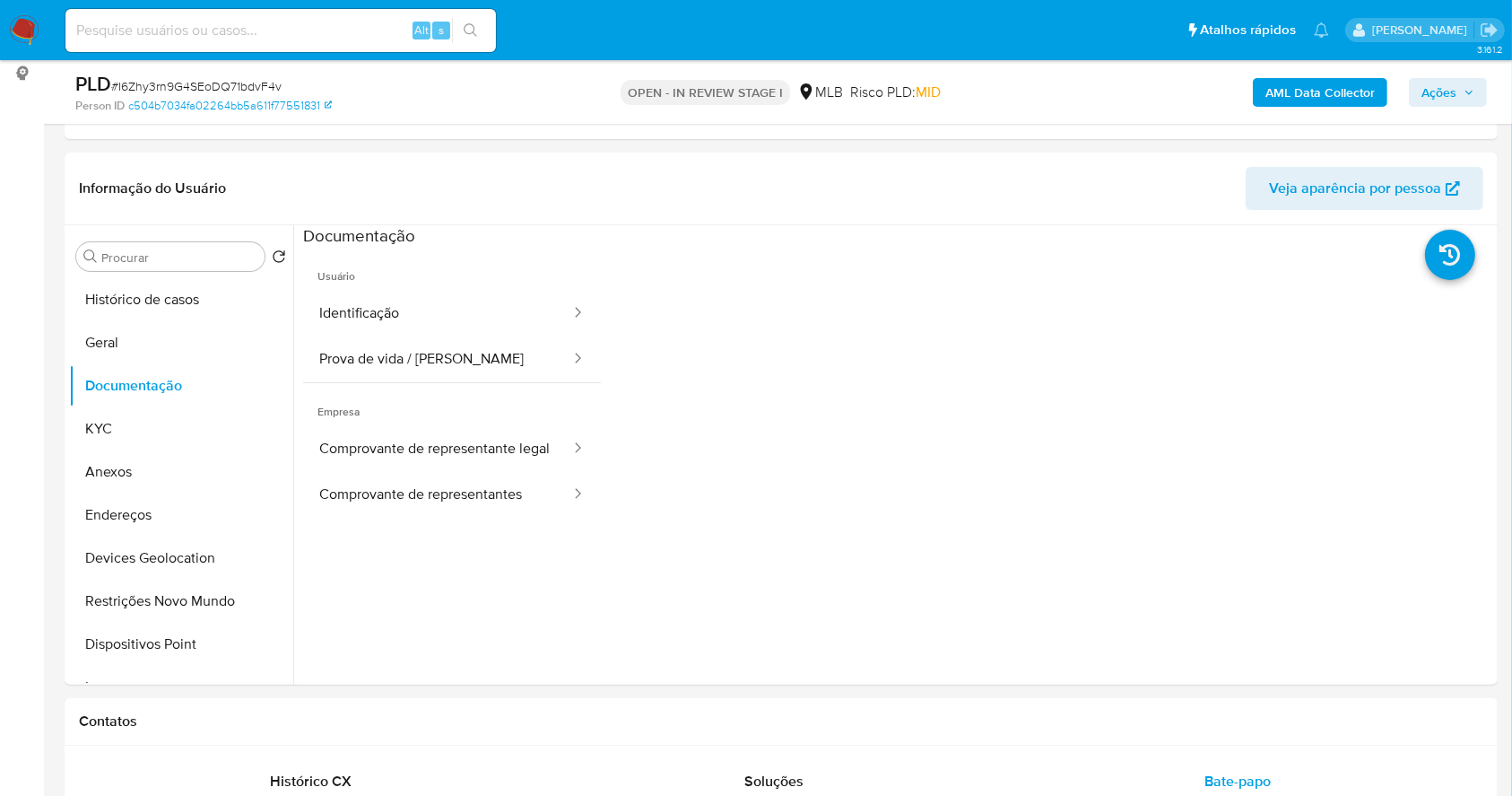
scroll to position [238, 0]
click at [165, 470] on button "Anexos" at bounding box center [173, 474] width 209 height 43
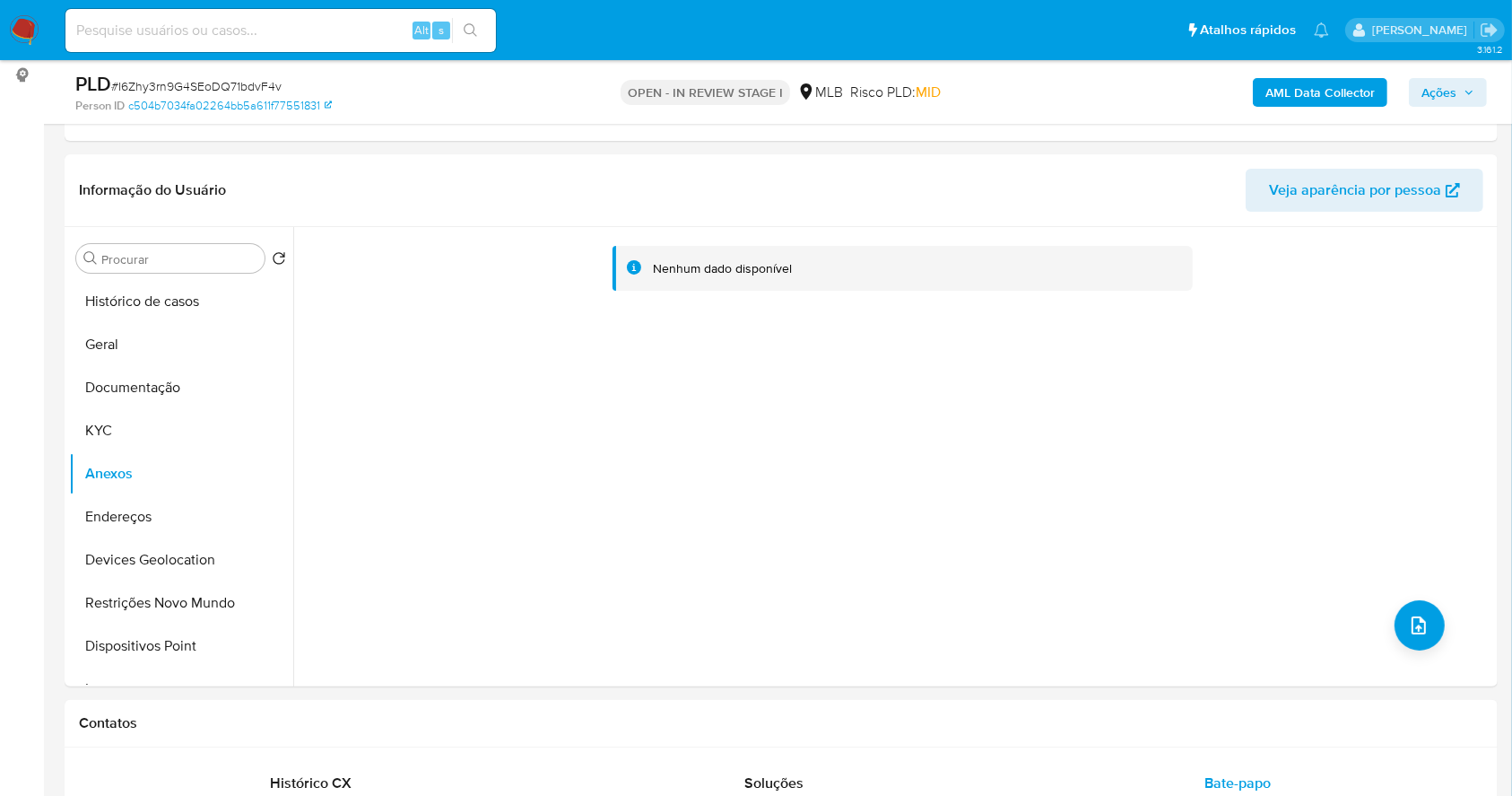
click at [1288, 100] on b "AML Data Collector" at bounding box center [1320, 93] width 109 height 29
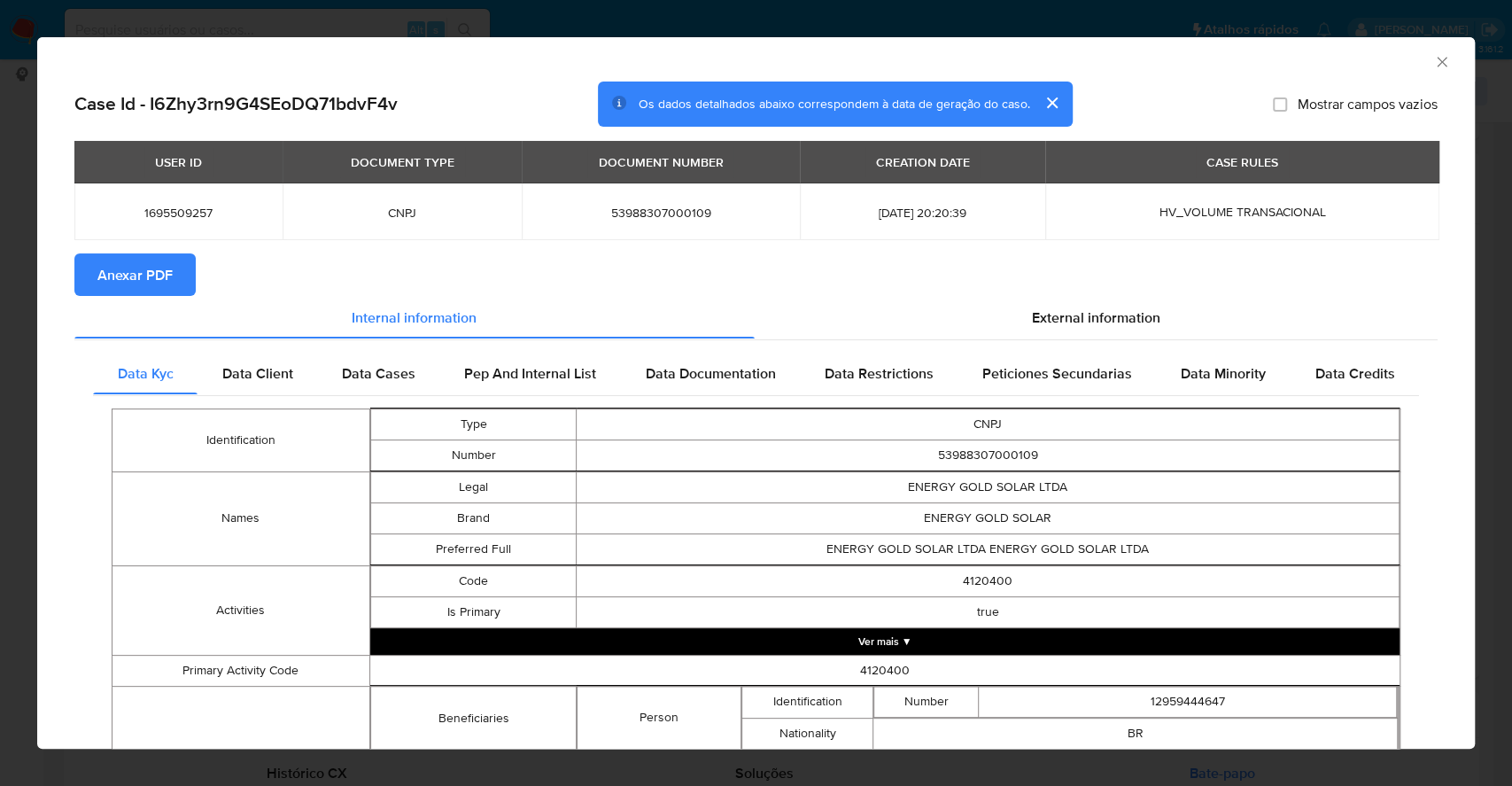
click at [140, 272] on span "Anexar PDF" at bounding box center [135, 274] width 76 height 39
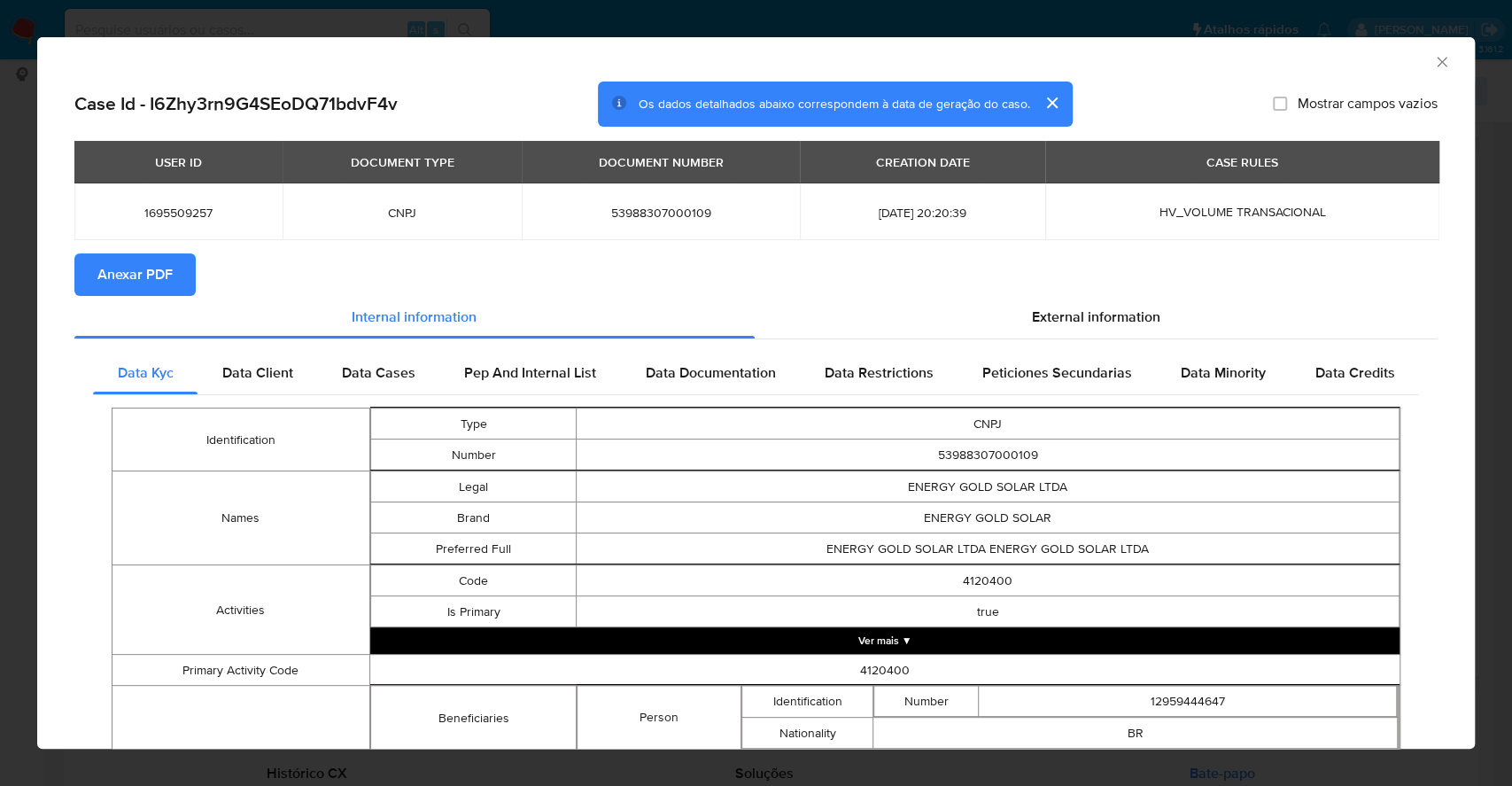
click at [0, 313] on div "AML Data Collector Case Id - I6Zhy3rn9G4SEoDQ71bdvF4v Os dados detalhados abaix…" at bounding box center [756, 393] width 1512 height 786
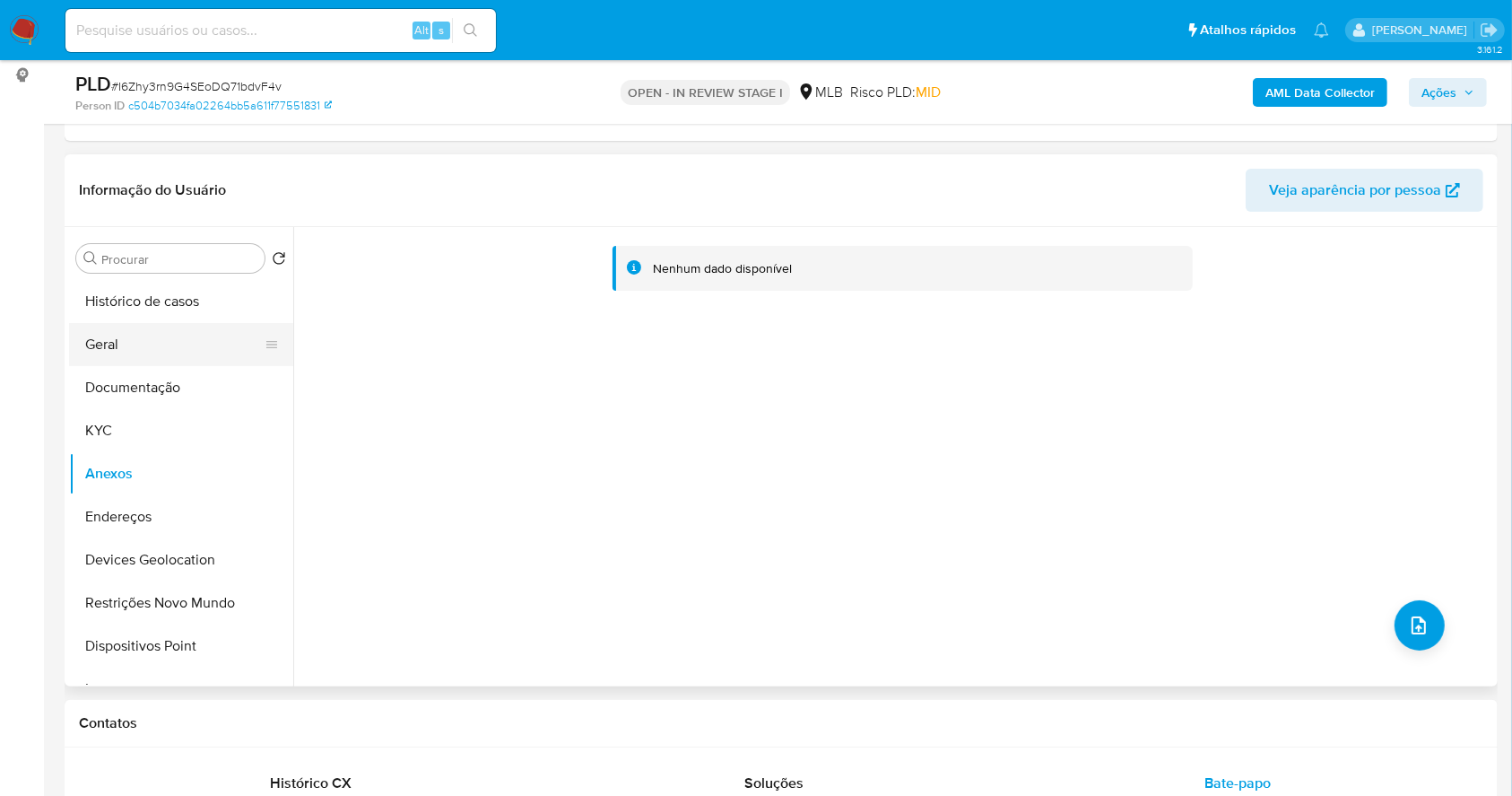
click at [168, 357] on button "Geral" at bounding box center [173, 344] width 209 height 43
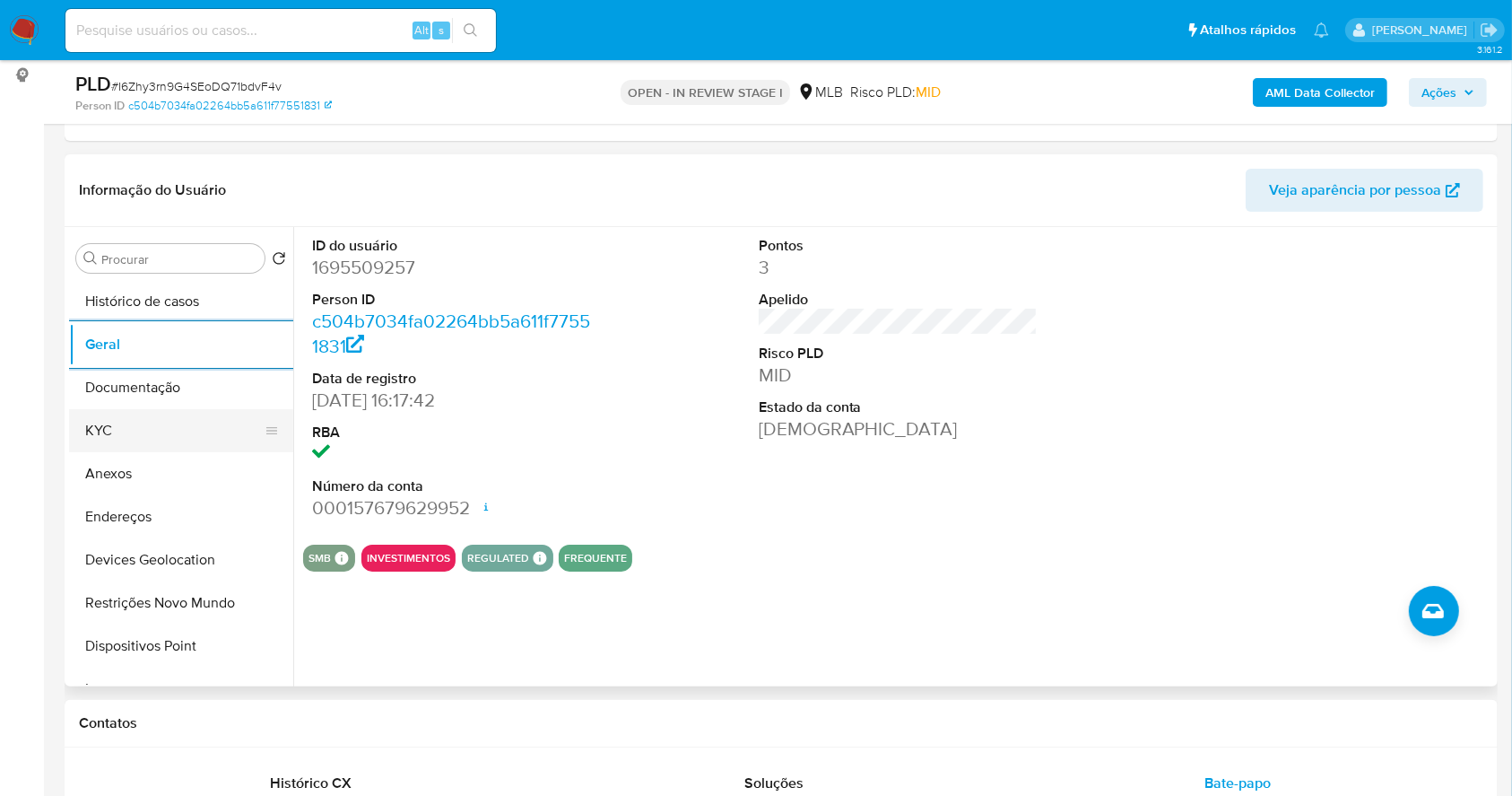
click at [143, 425] on button "KYC" at bounding box center [173, 431] width 209 height 43
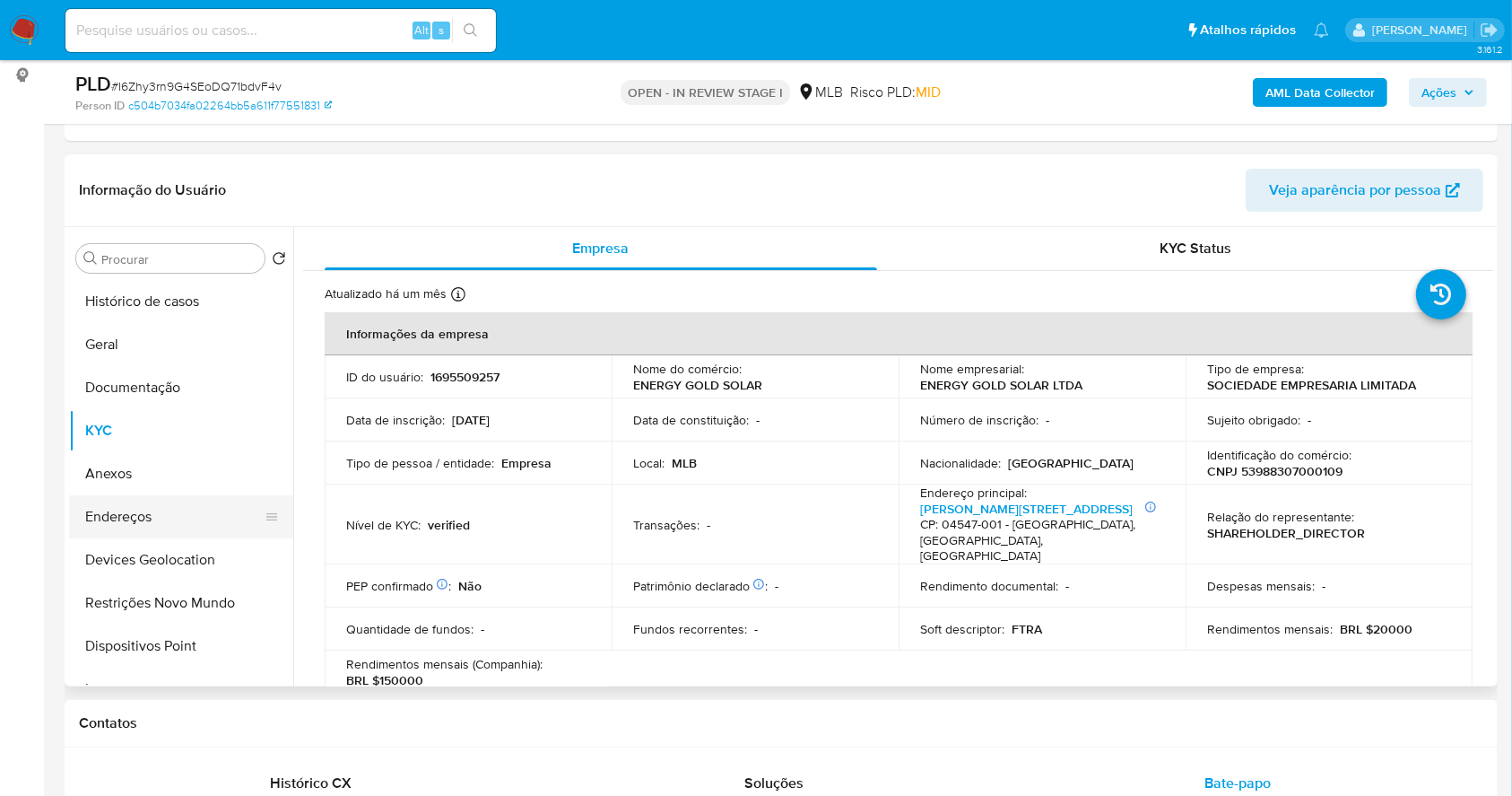
click at [137, 518] on button "Endereços" at bounding box center [173, 517] width 209 height 43
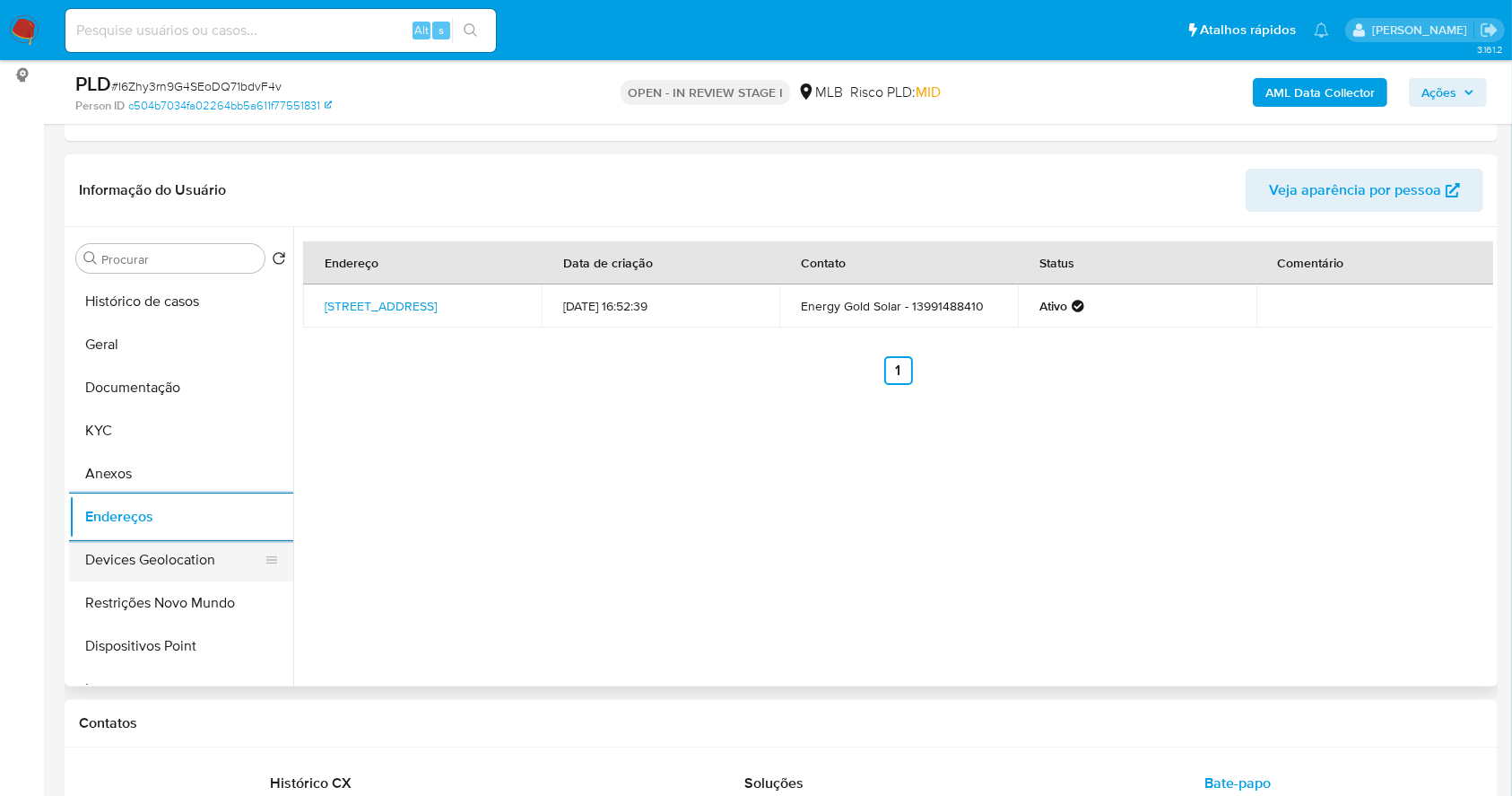
click at [181, 551] on button "Devices Geolocation" at bounding box center [173, 560] width 209 height 43
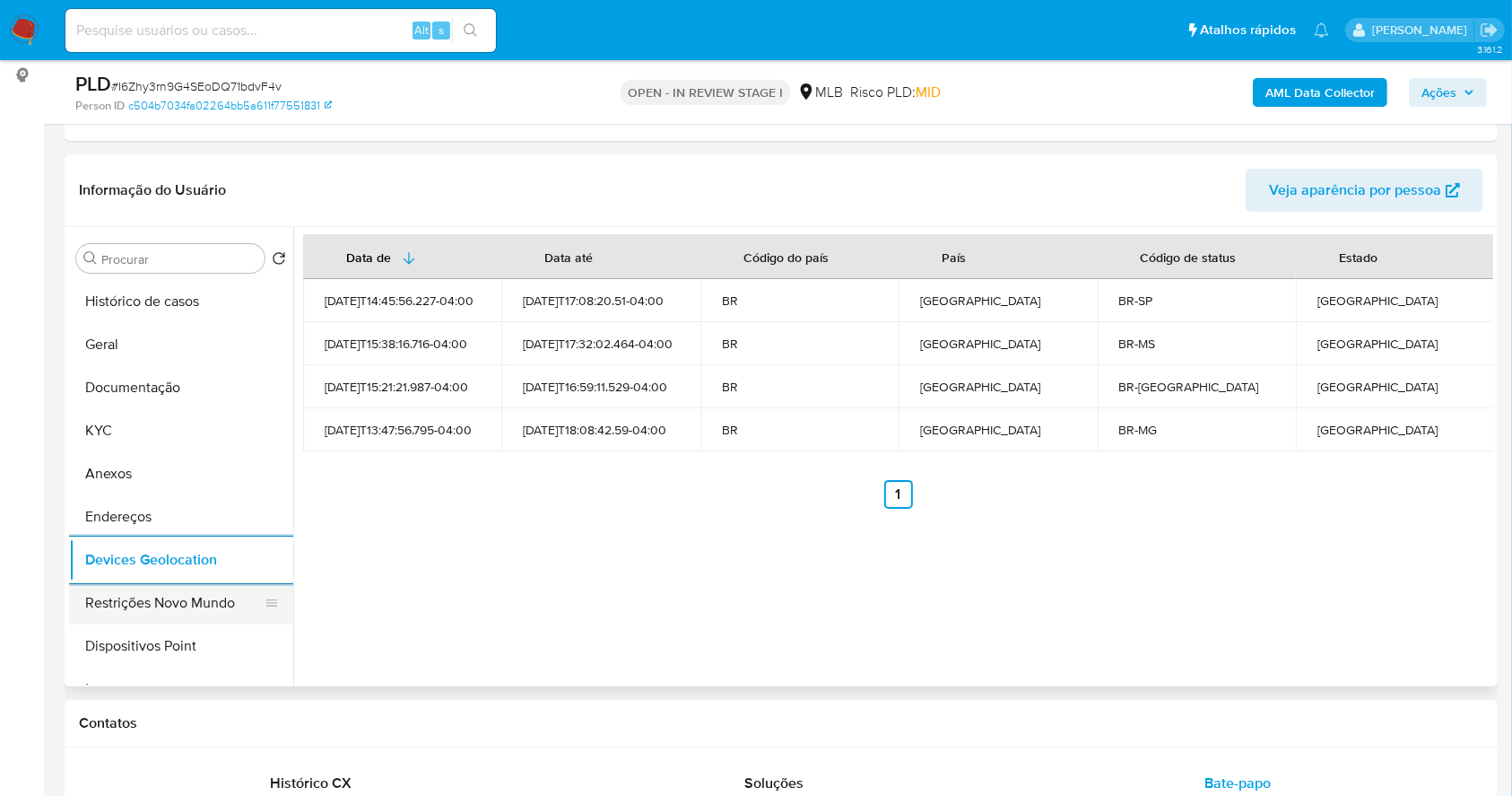
click at [145, 597] on button "Restrições Novo Mundo" at bounding box center [173, 603] width 209 height 43
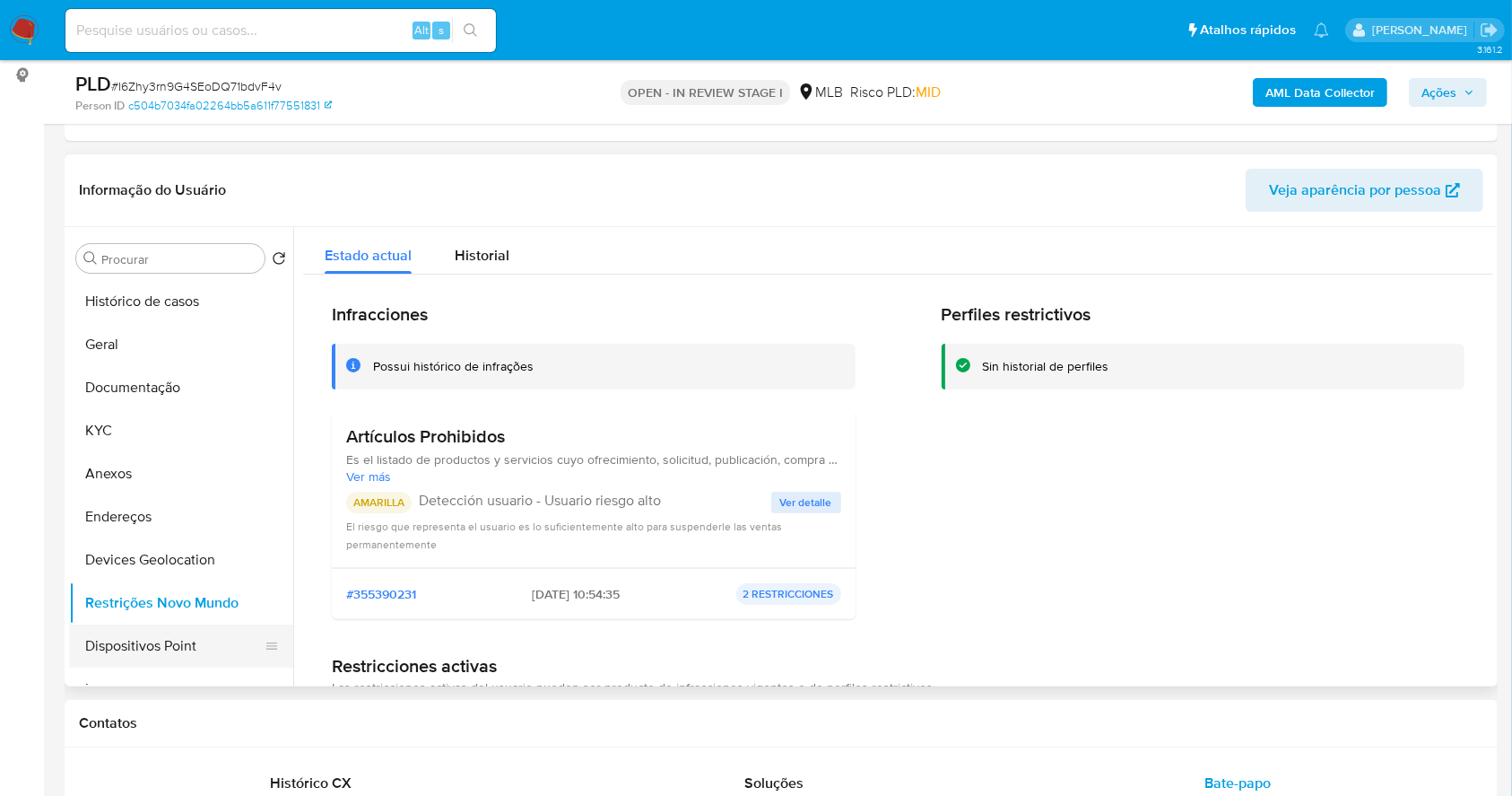
click at [171, 644] on button "Dispositivos Point" at bounding box center [173, 646] width 209 height 43
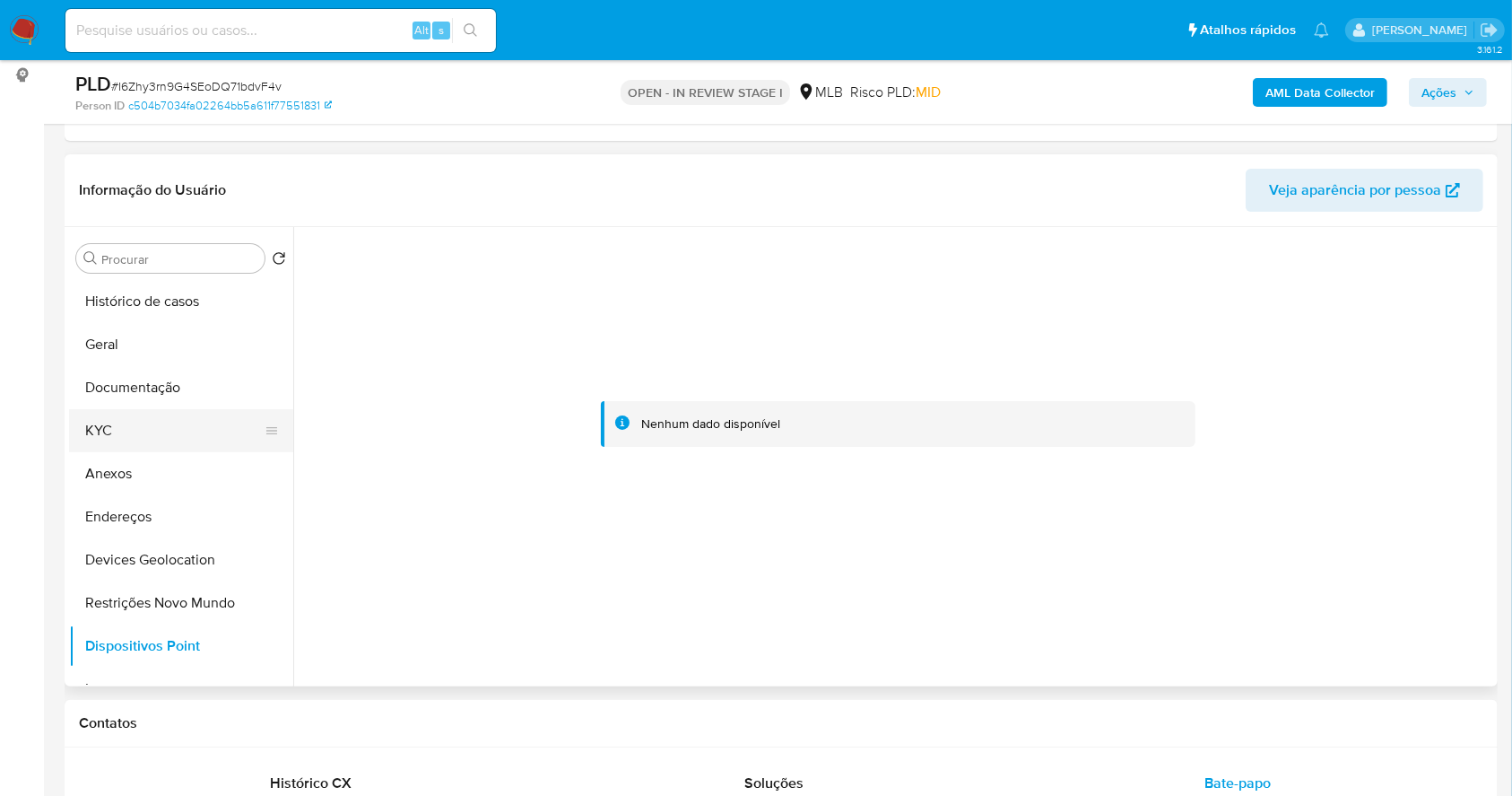
click at [124, 419] on button "KYC" at bounding box center [173, 431] width 209 height 43
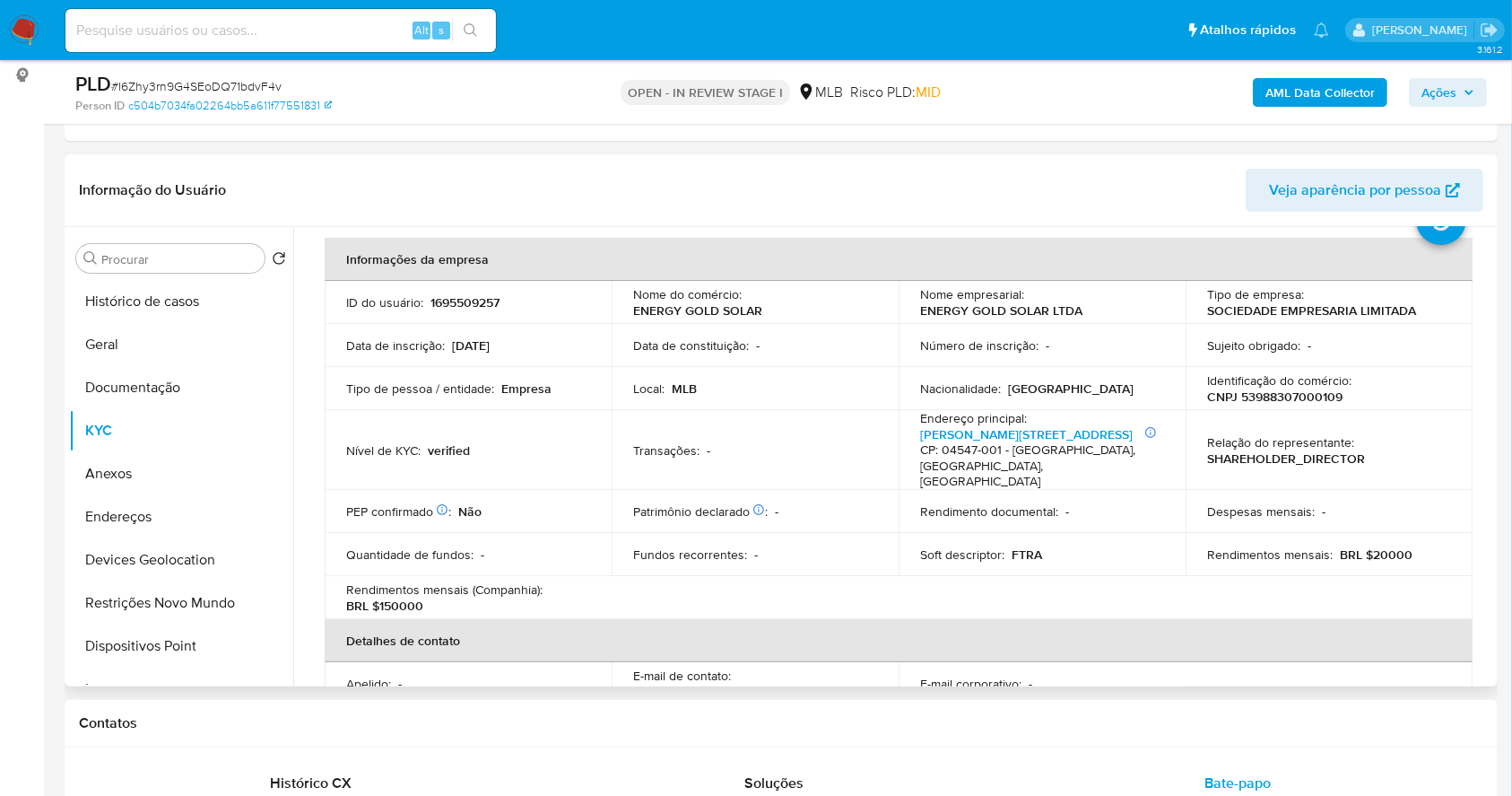
scroll to position [69, 0]
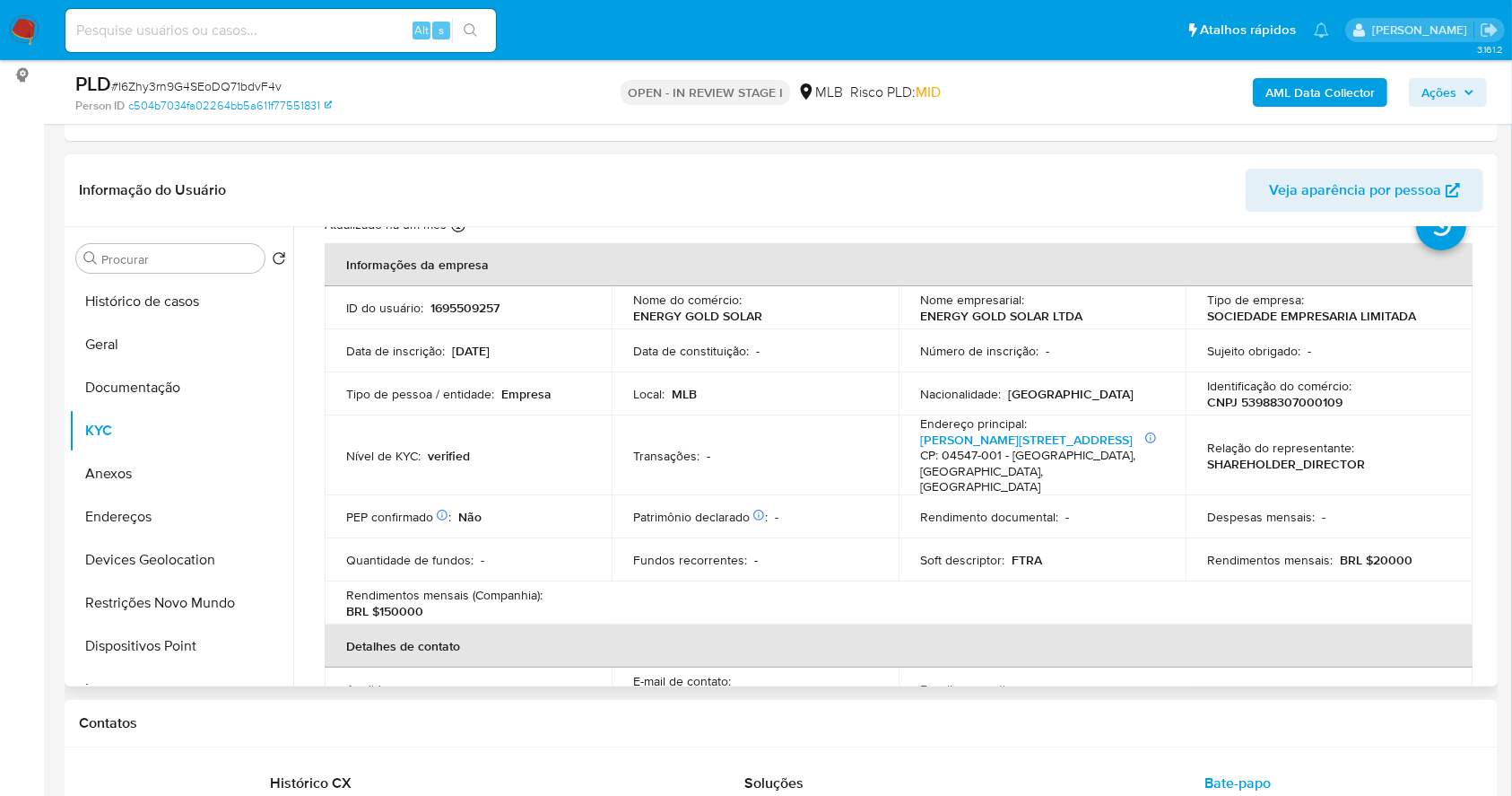
click at [1300, 405] on p "CNPJ 53988307000109" at bounding box center [1275, 402] width 136 height 16
copy p "53988307000109"
click at [164, 384] on button "Documentação" at bounding box center [173, 387] width 209 height 43
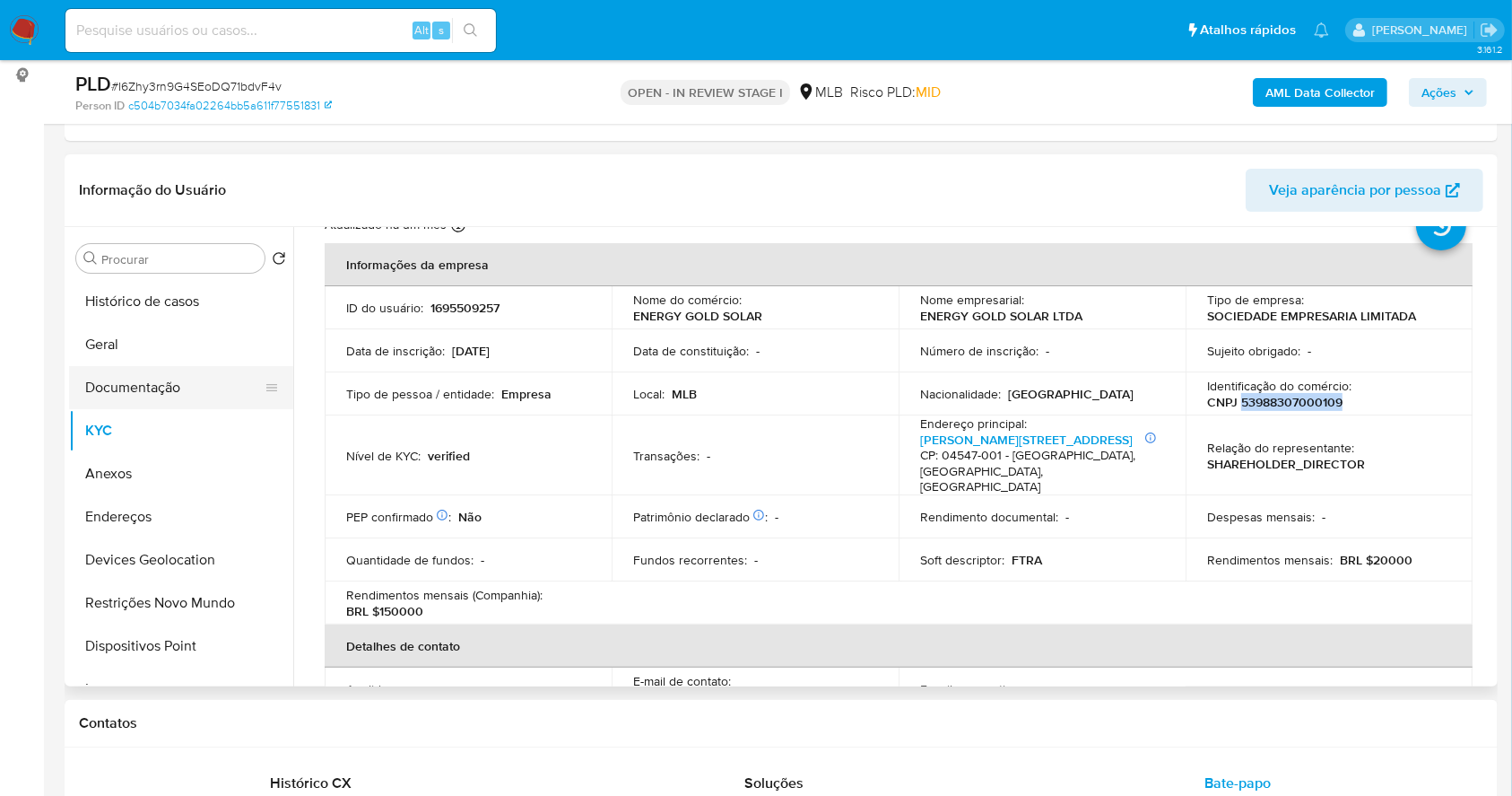
scroll to position [0, 0]
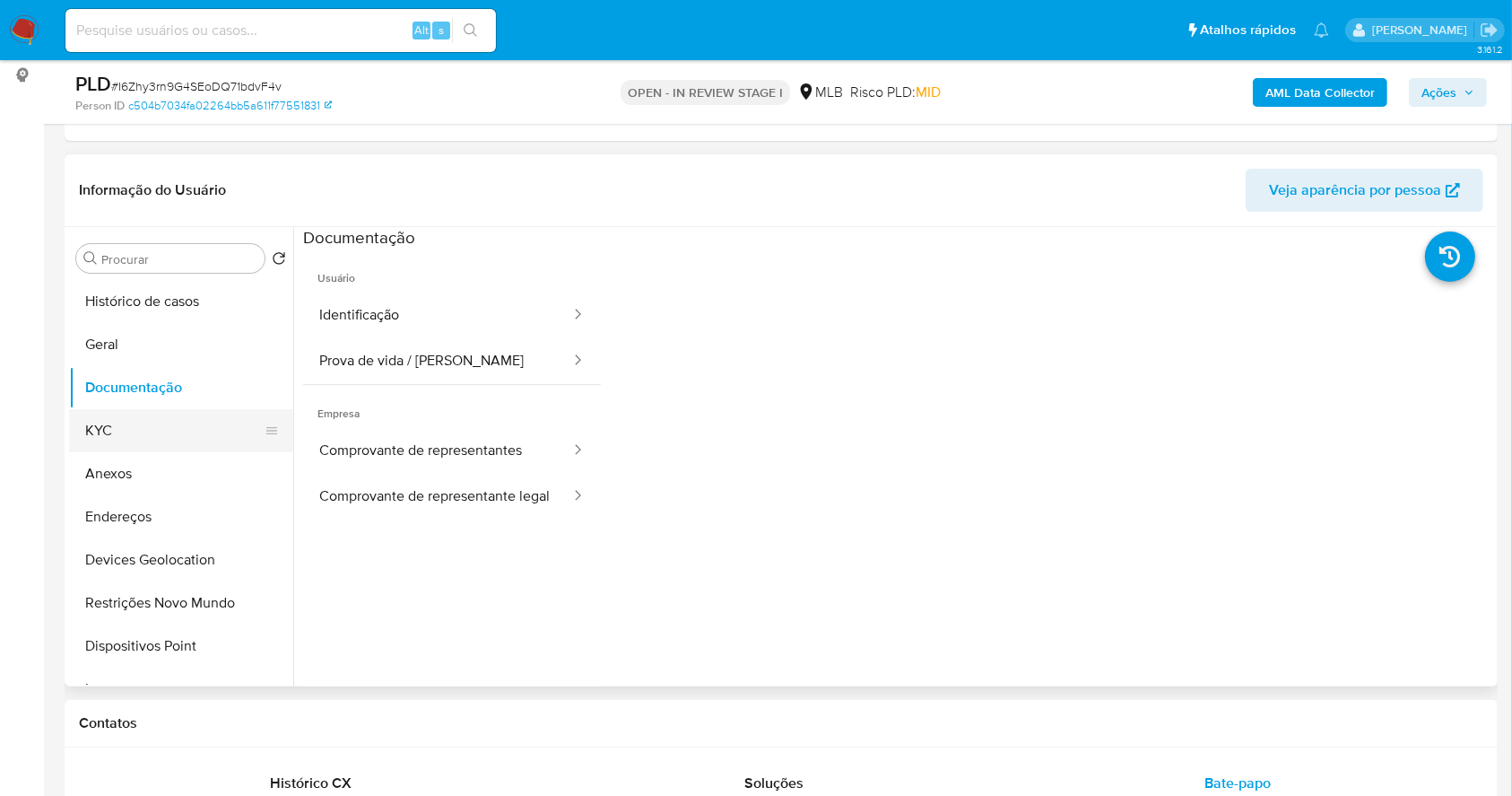
click at [118, 427] on button "KYC" at bounding box center [173, 431] width 209 height 43
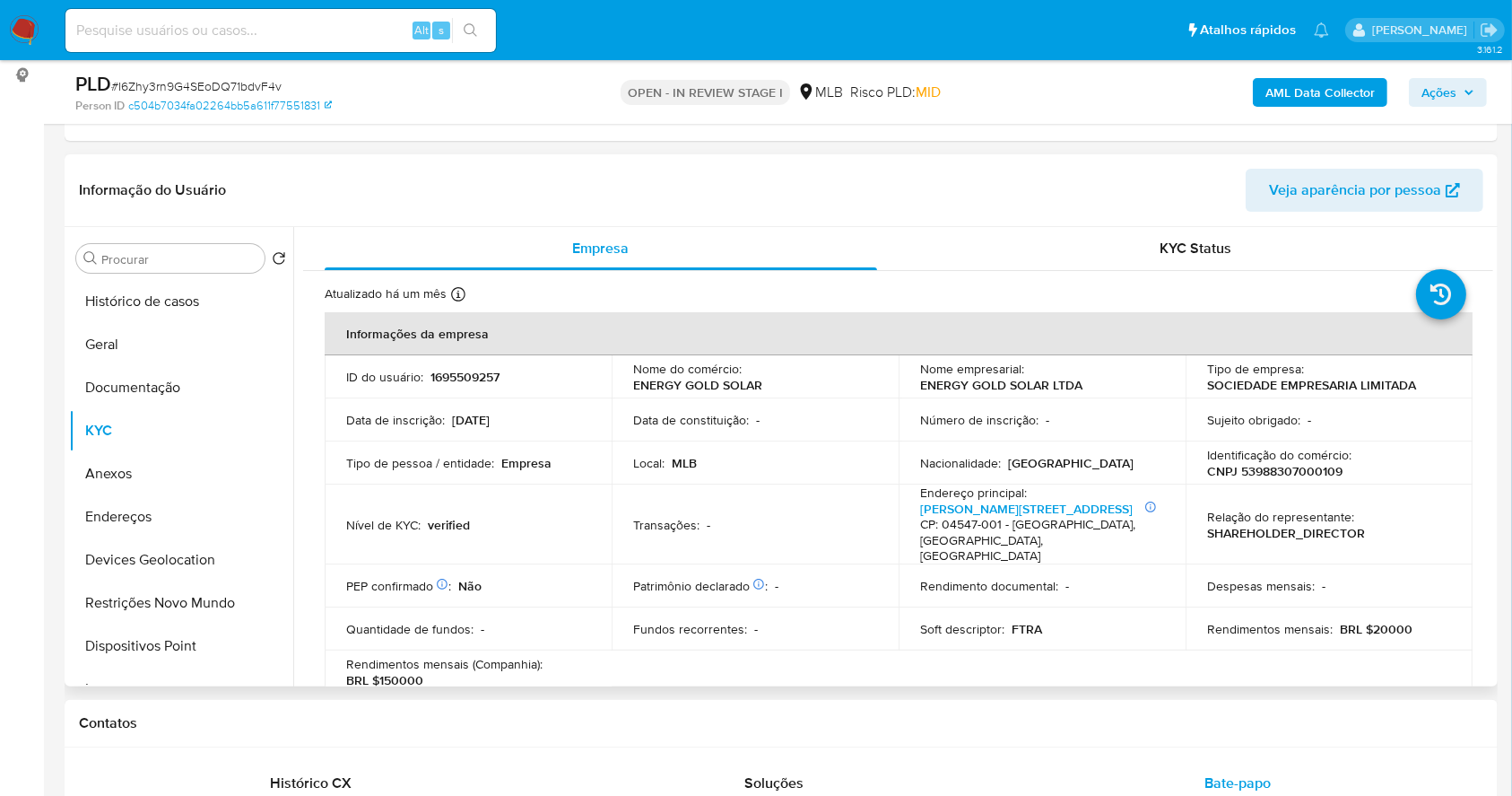
click at [1309, 469] on p "CNPJ 53988307000109" at bounding box center [1275, 471] width 136 height 16
copy p "53988307000109"
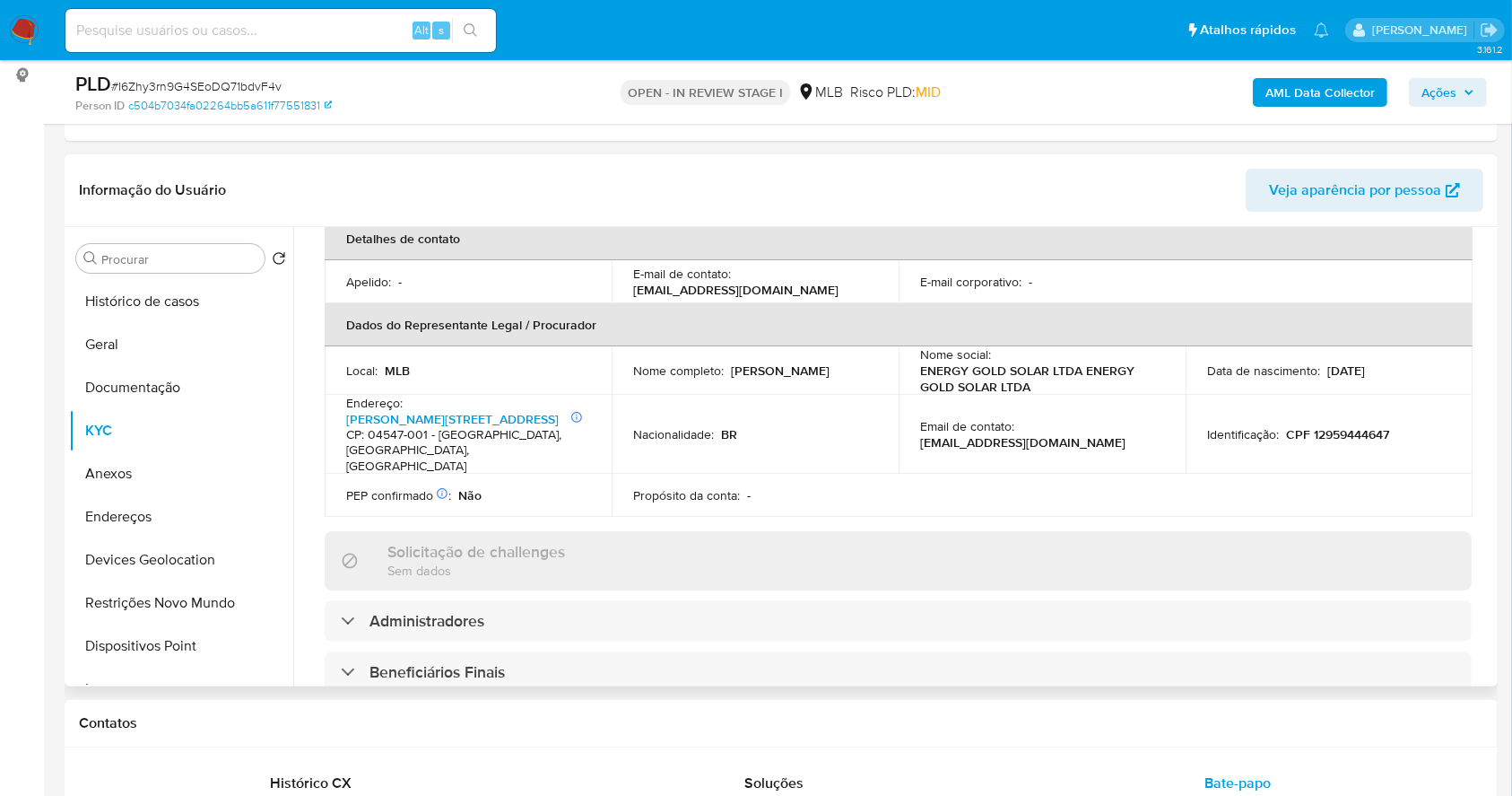
scroll to position [478, 0]
click at [165, 382] on button "Documentação" at bounding box center [173, 387] width 209 height 43
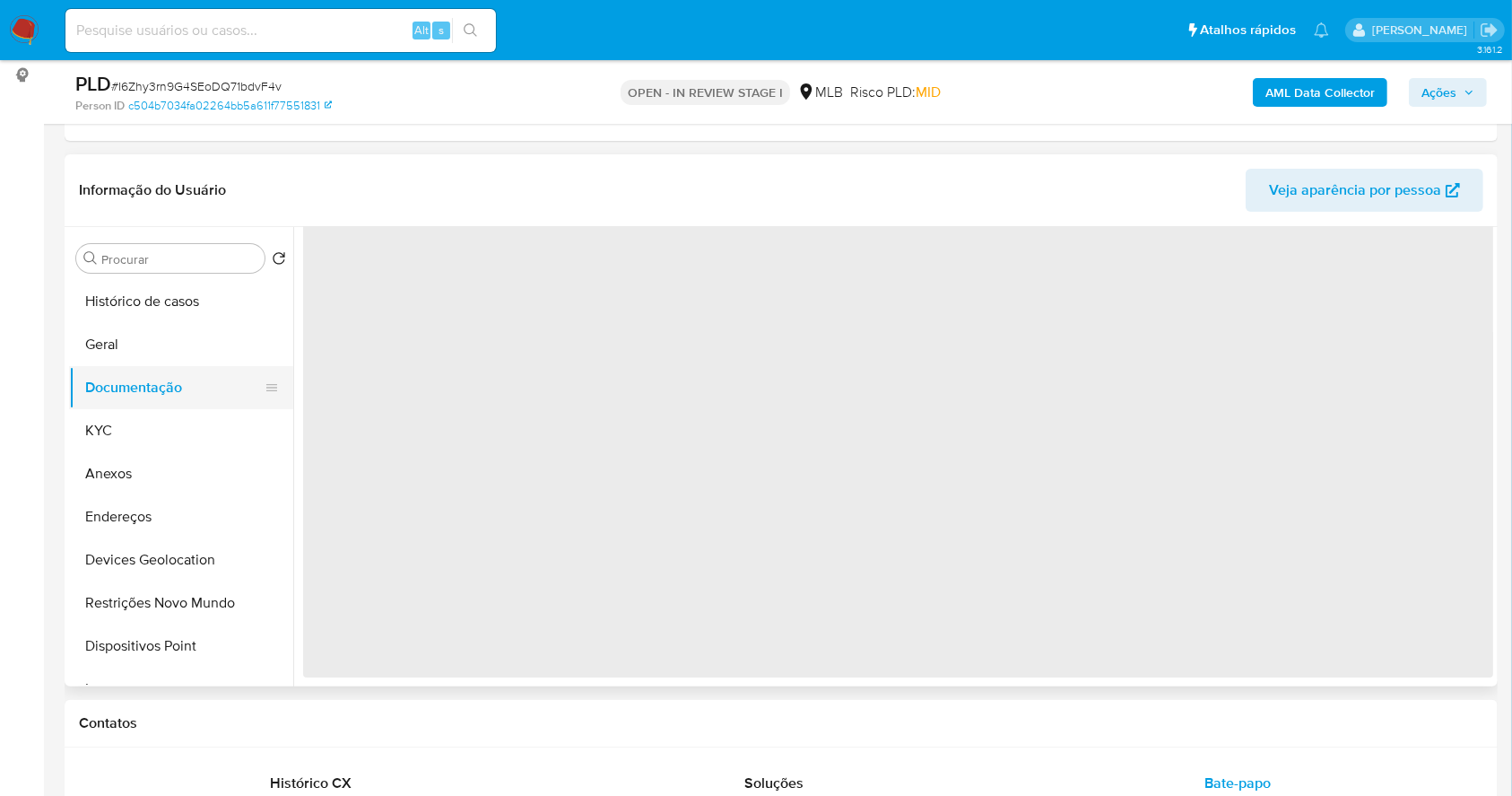
scroll to position [0, 0]
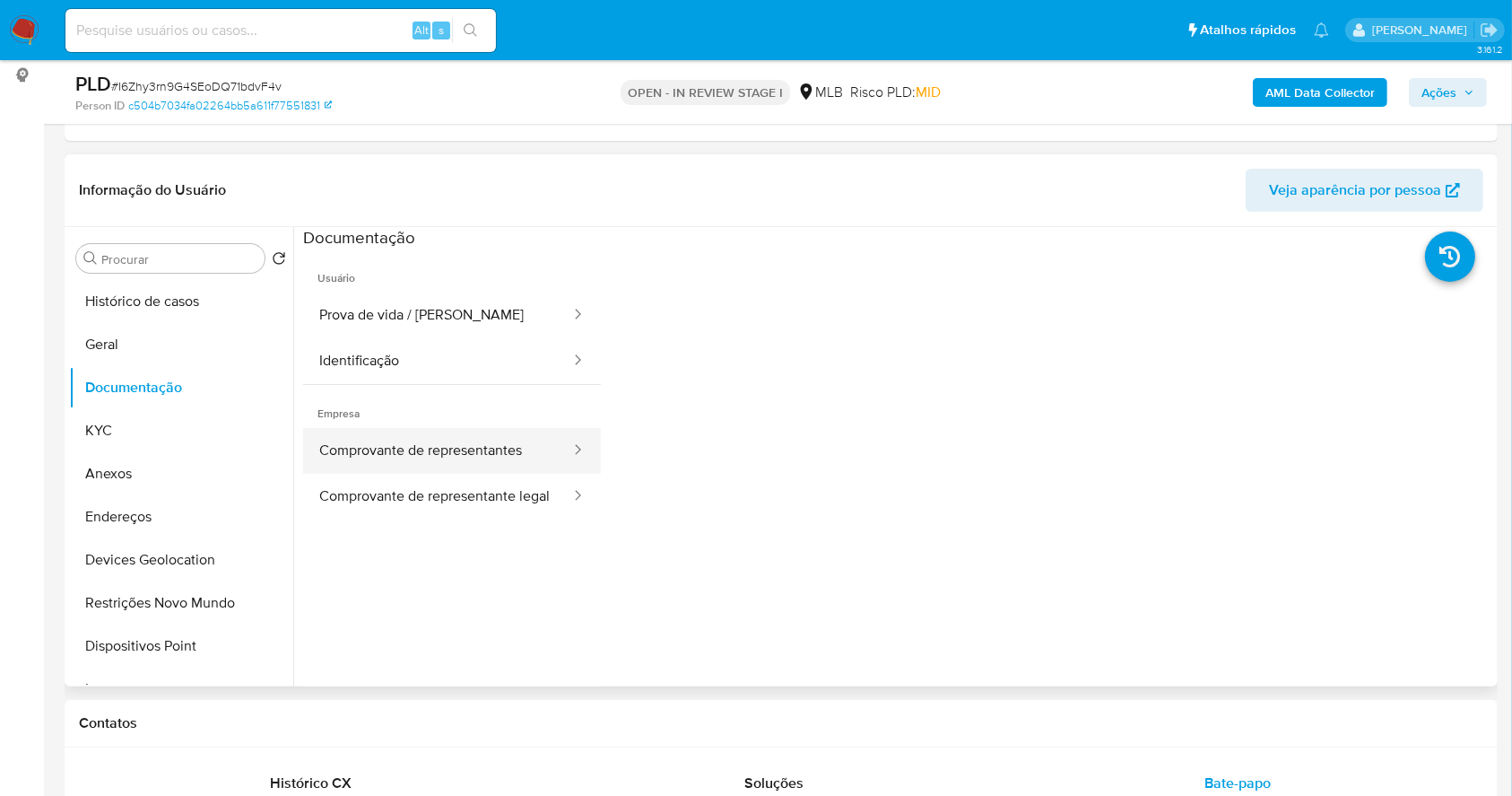
click at [455, 454] on button "Comprovante de representantes" at bounding box center [437, 451] width 269 height 46
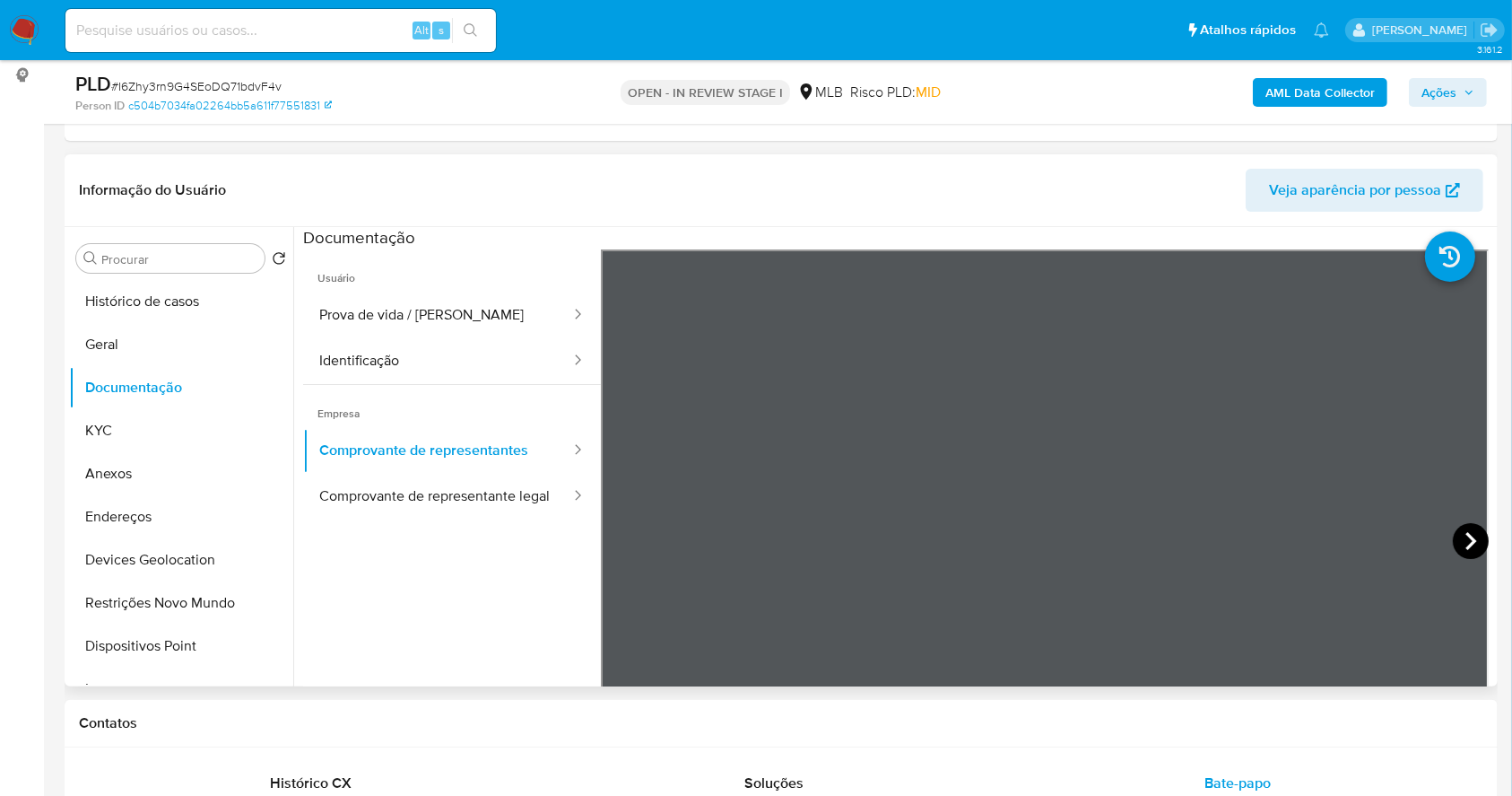
click at [1471, 536] on icon at bounding box center [1471, 542] width 36 height 36
click at [150, 419] on button "KYC" at bounding box center [173, 431] width 209 height 43
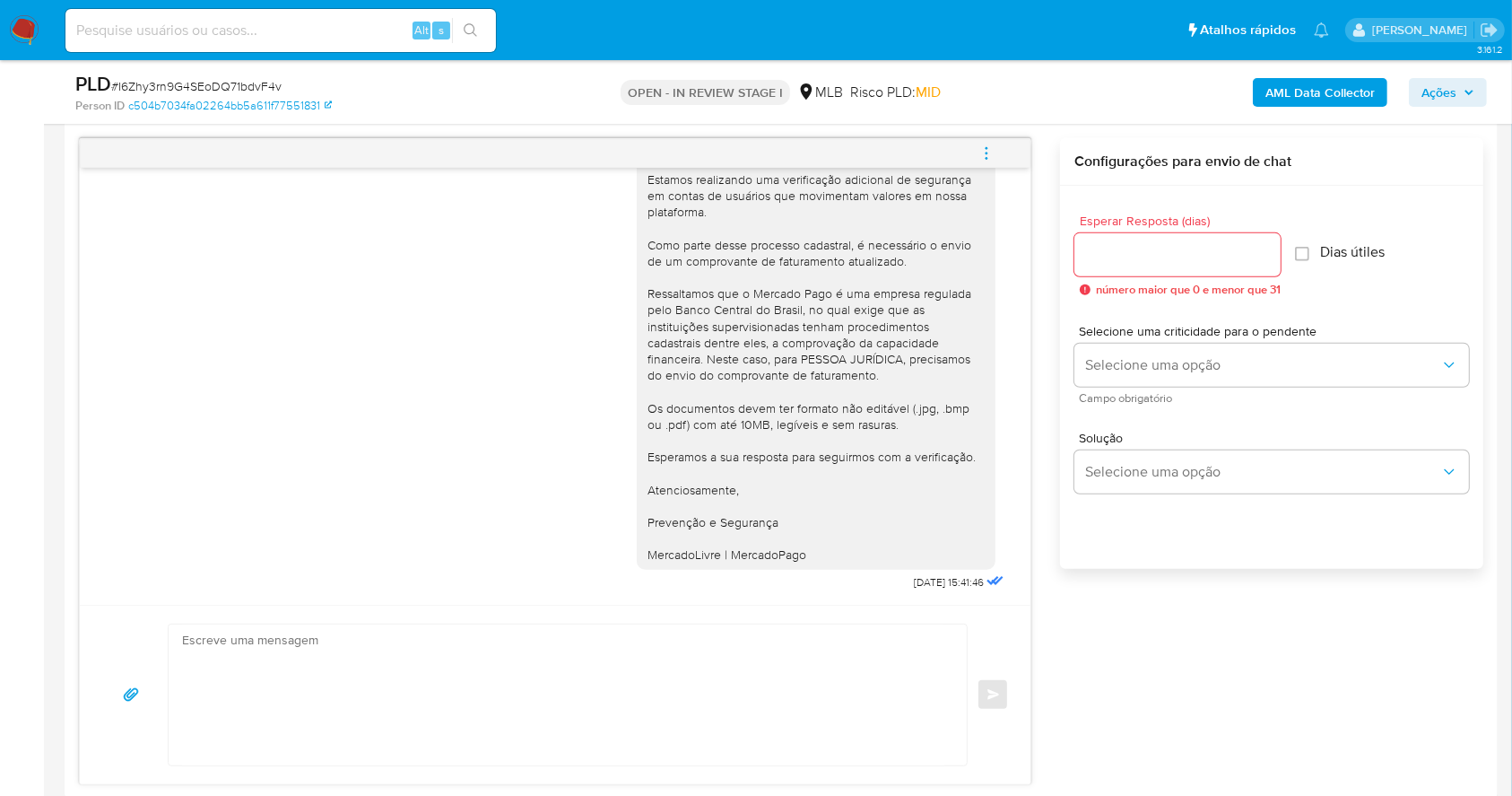
scroll to position [957, 0]
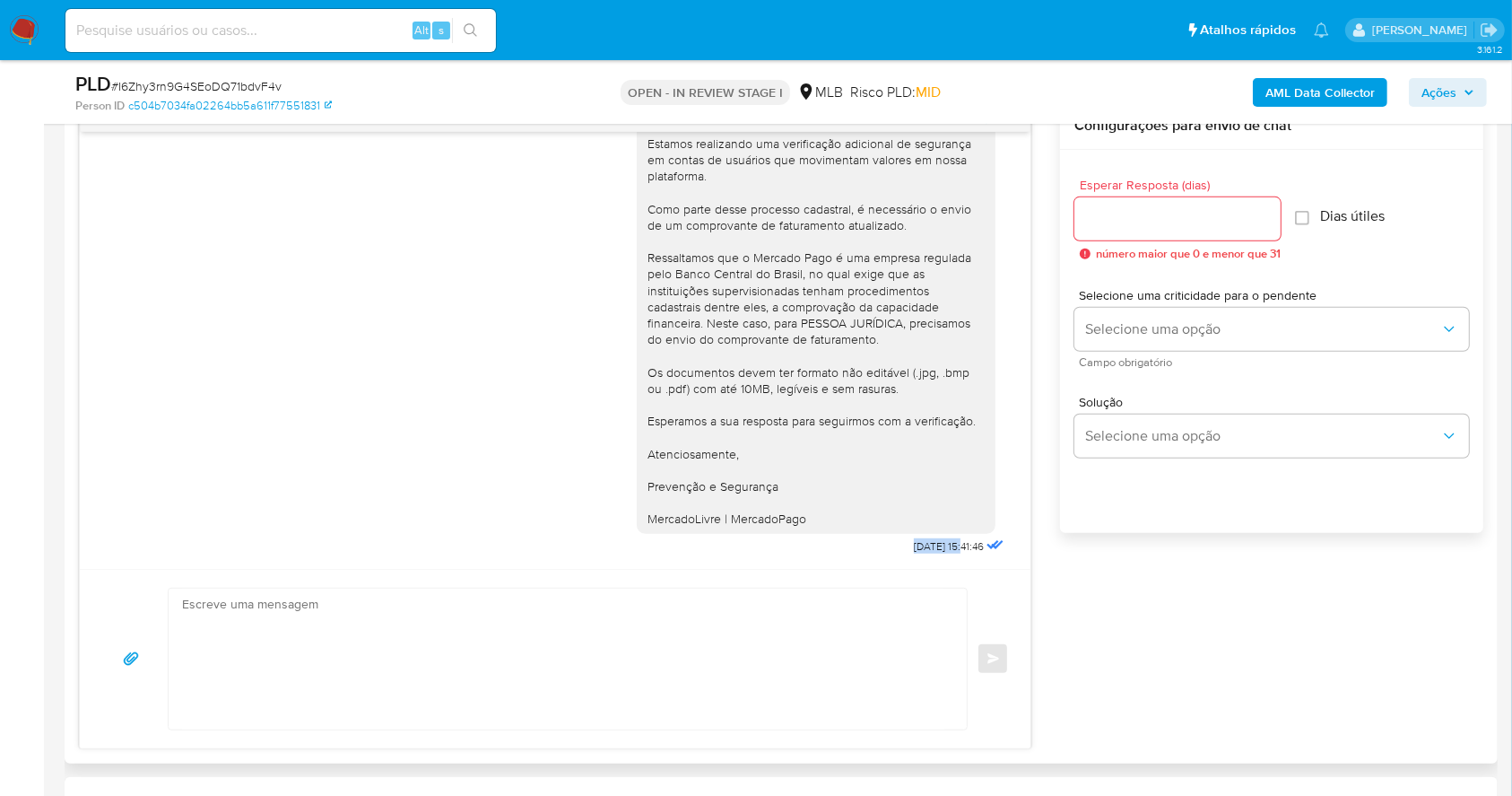
drag, startPoint x: 874, startPoint y: 549, endPoint x: 927, endPoint y: 546, distance: 53.1
click at [927, 546] on div "Ola, Estamos realizando uma verificação adicional de segurança em contas de usu…" at bounding box center [822, 321] width 371 height 476
copy span "16/09/2025"
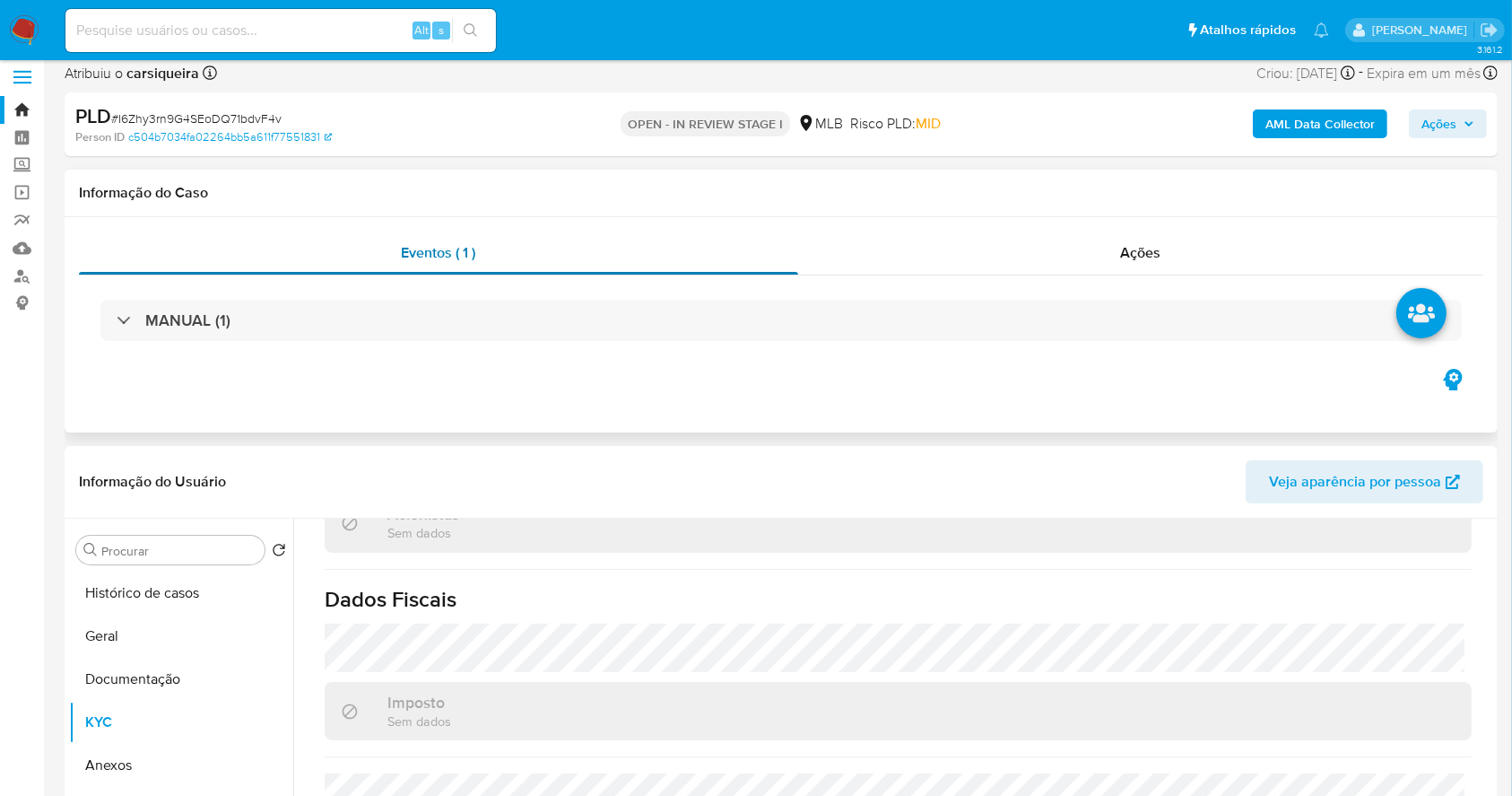
scroll to position [0, 0]
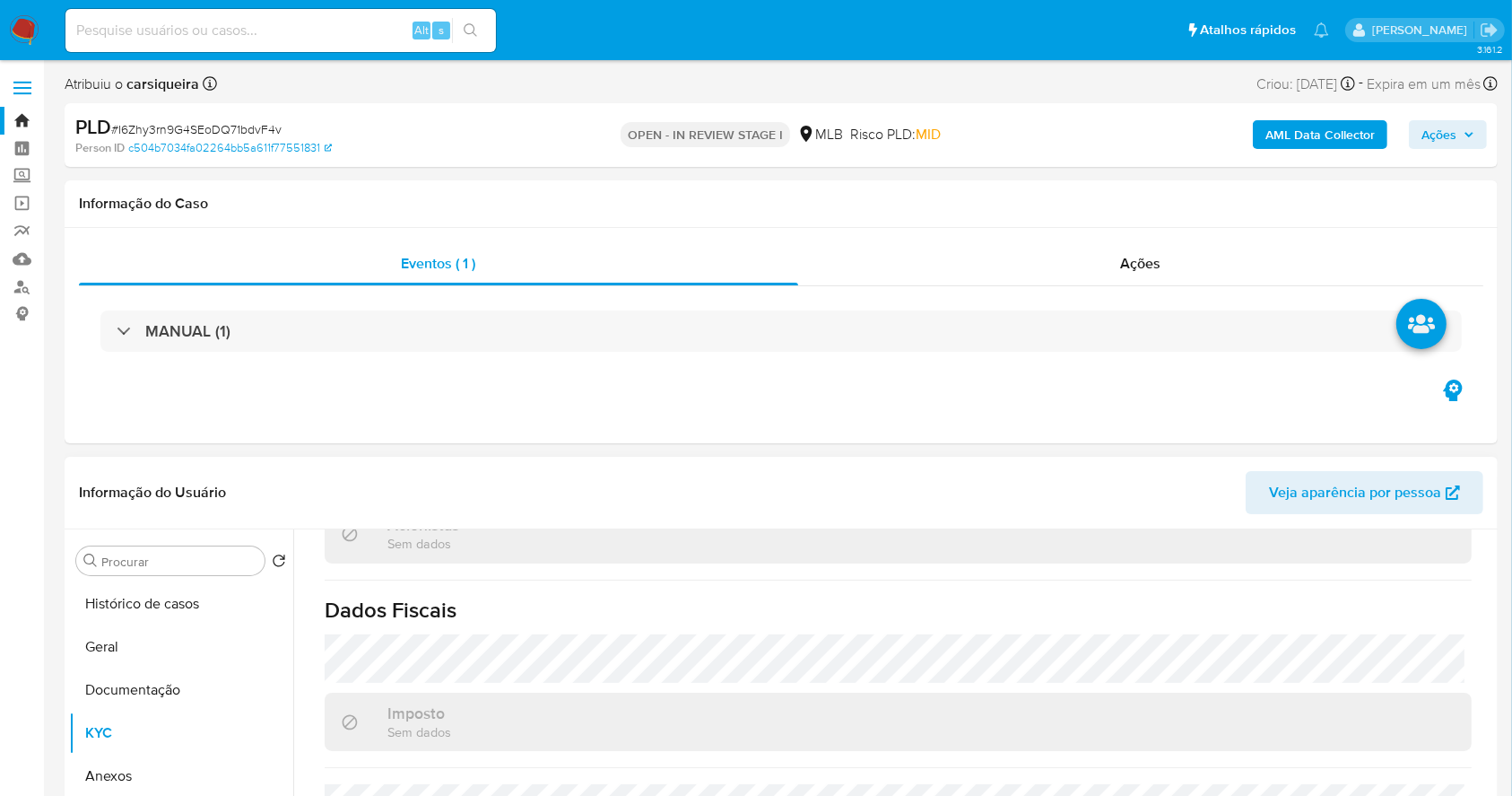
drag, startPoint x: 133, startPoint y: 601, endPoint x: 143, endPoint y: 578, distance: 25.1
click at [133, 599] on button "Histórico de casos" at bounding box center [181, 604] width 224 height 43
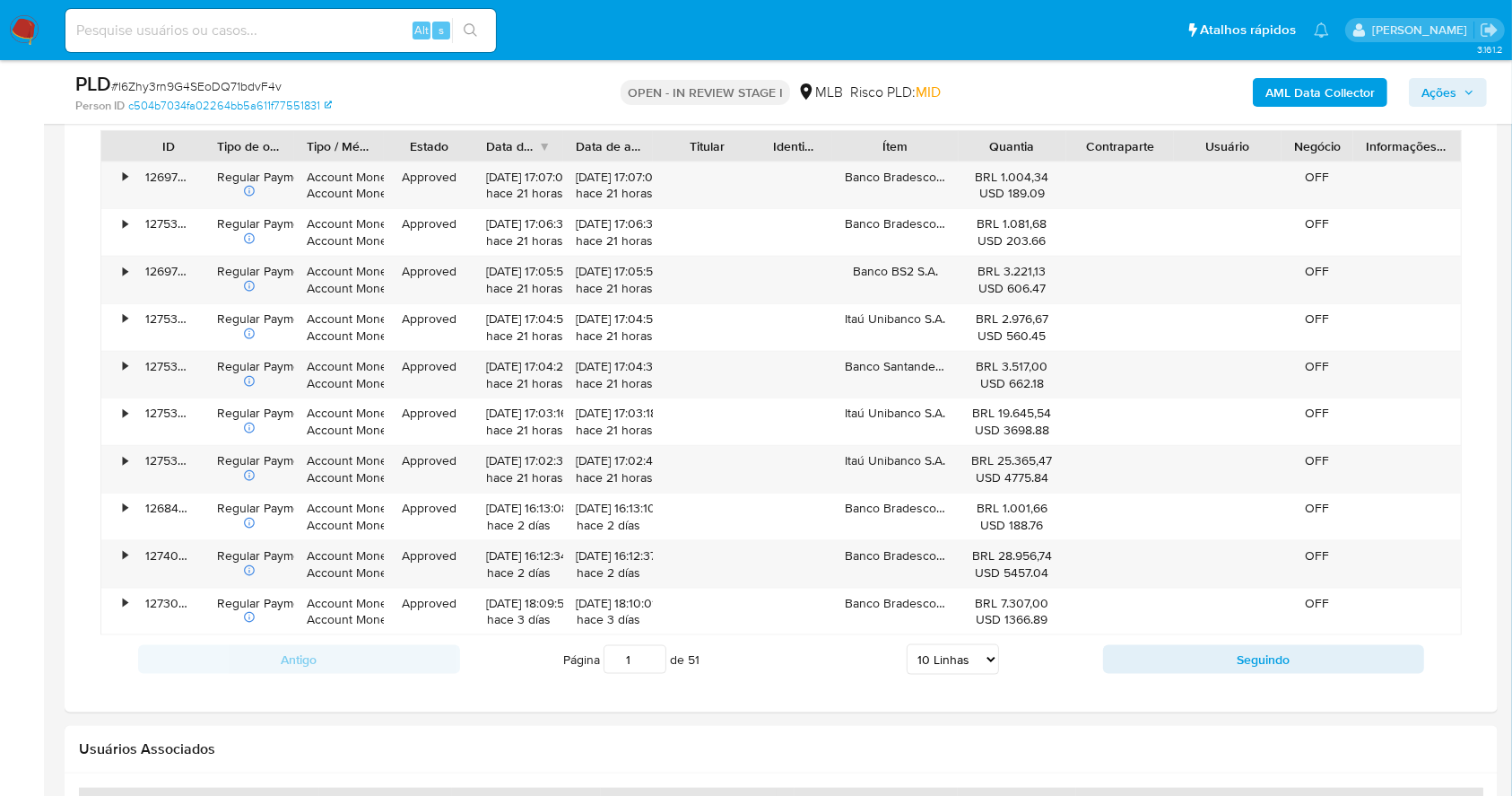
scroll to position [2001, 0]
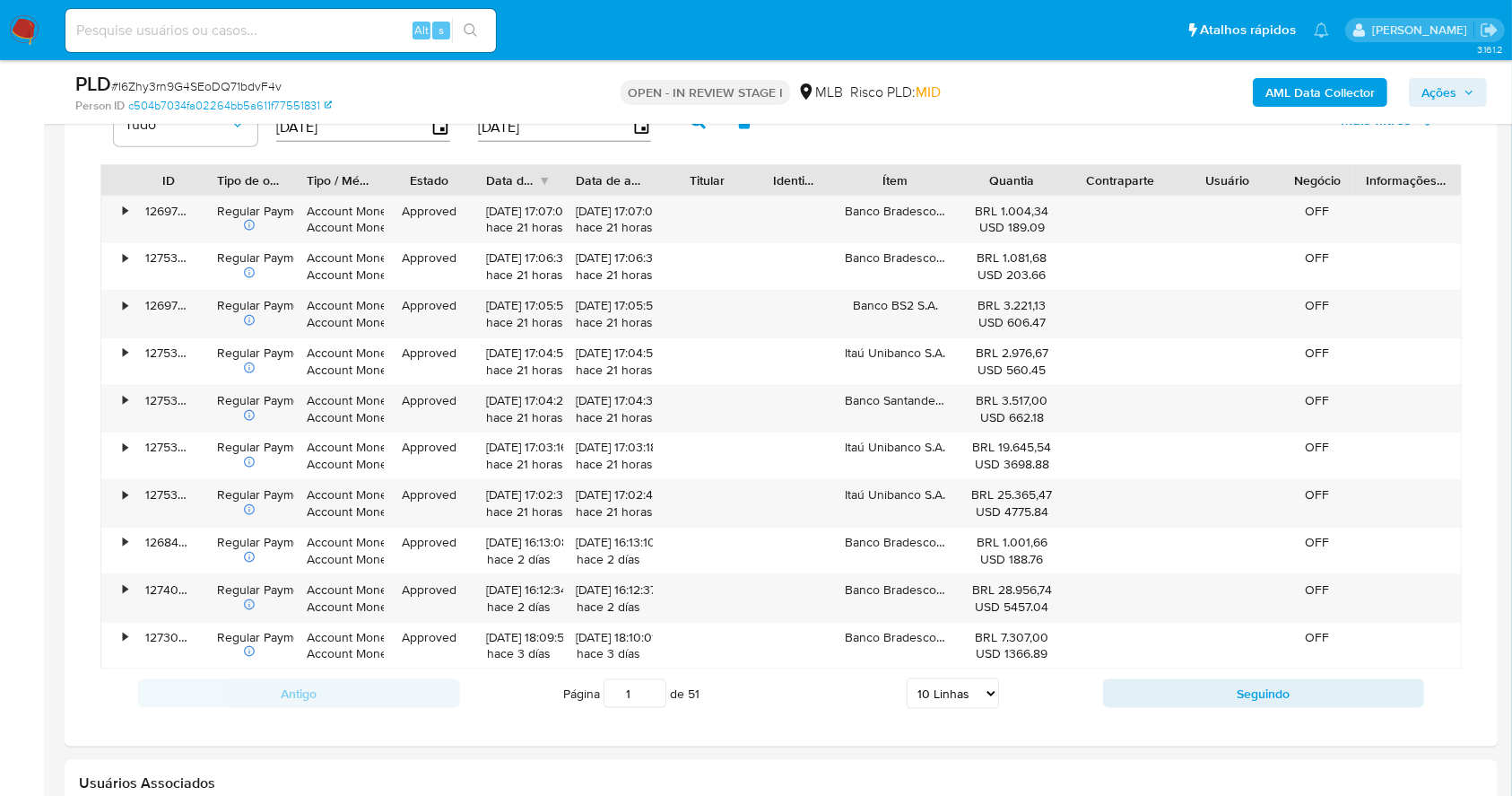
click at [1462, 96] on span "Ações" at bounding box center [1447, 92] width 53 height 25
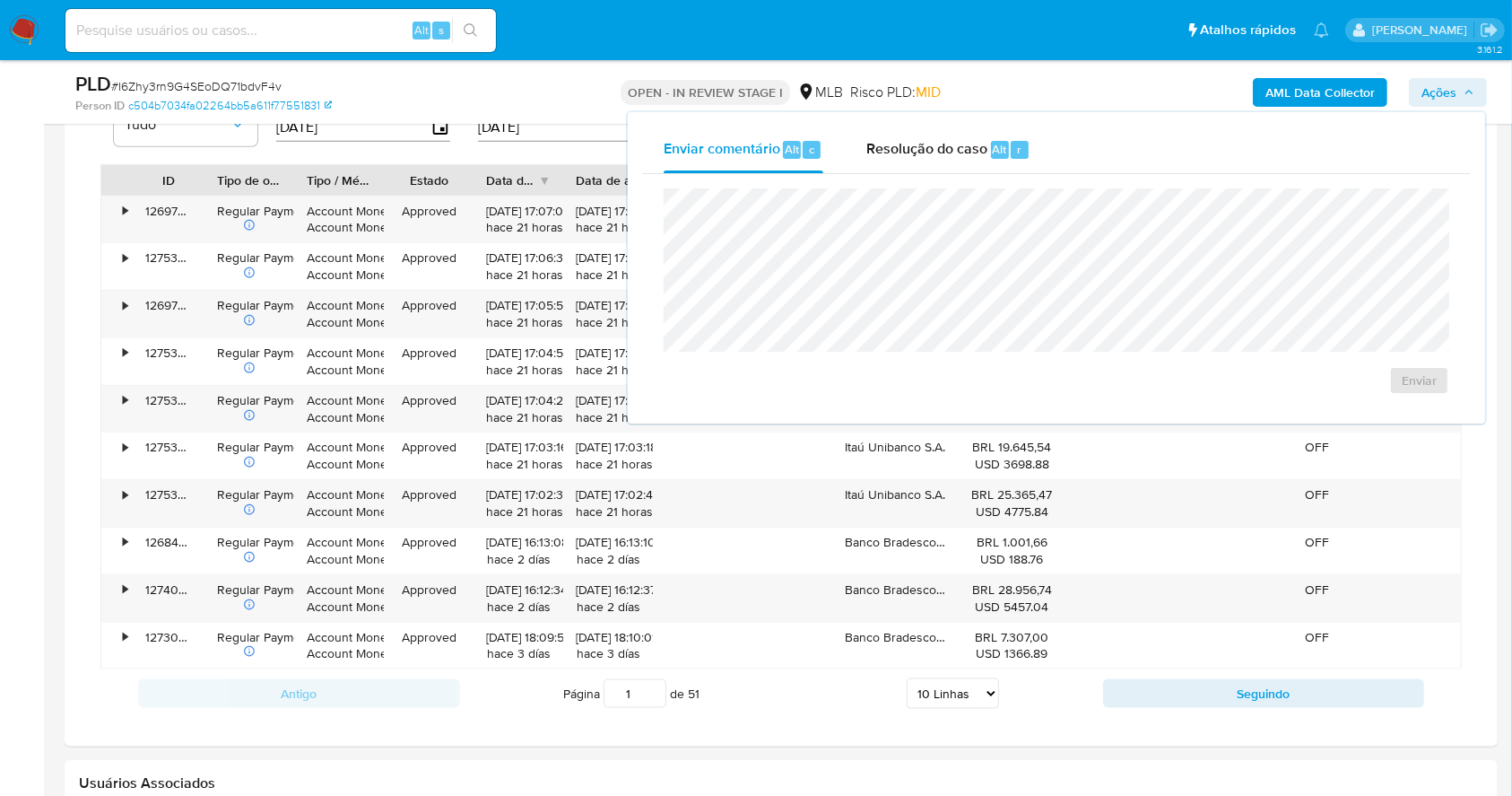
click at [919, 157] on span "Resolução do caso" at bounding box center [927, 148] width 121 height 21
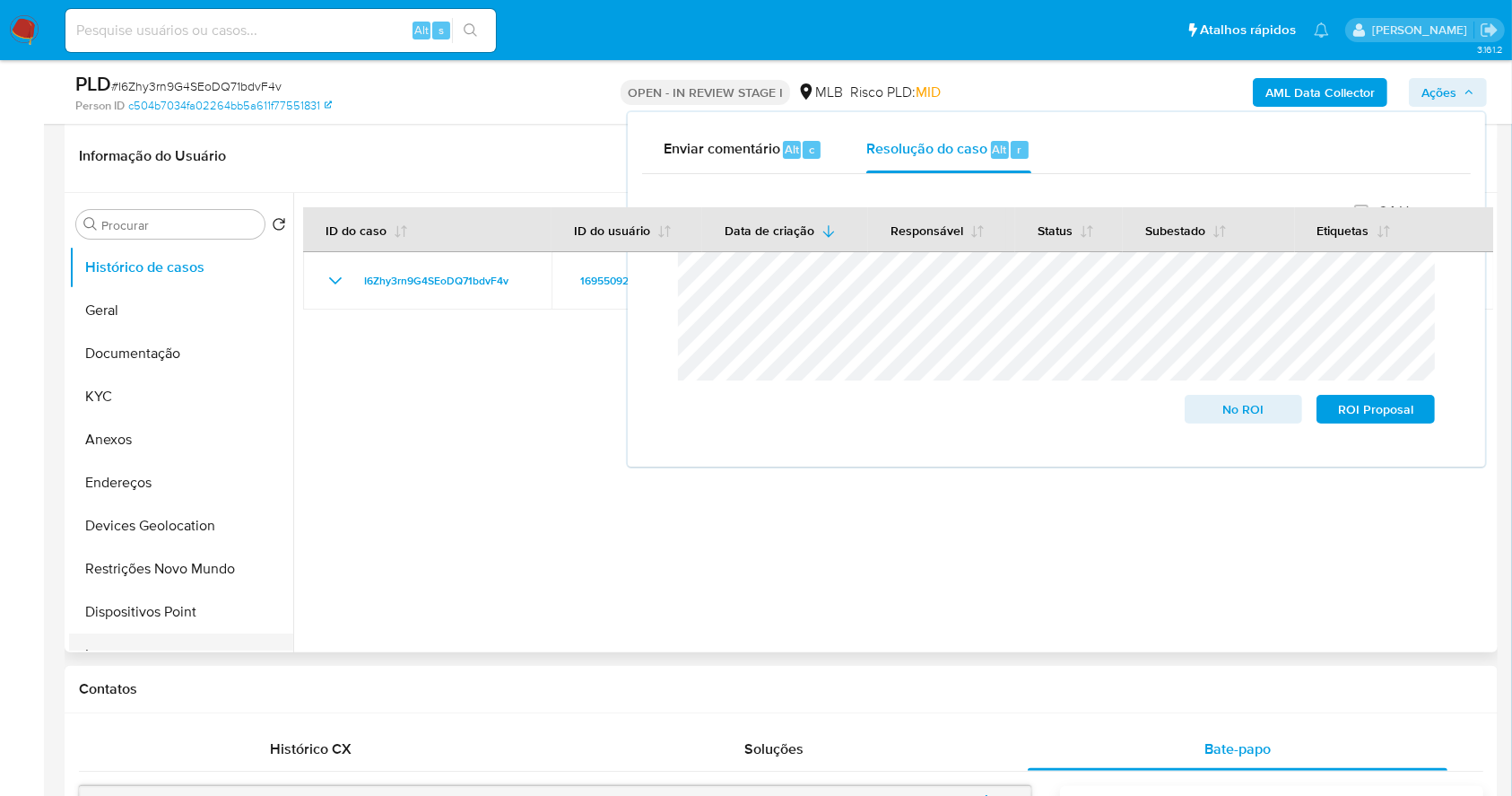
scroll to position [86, 0]
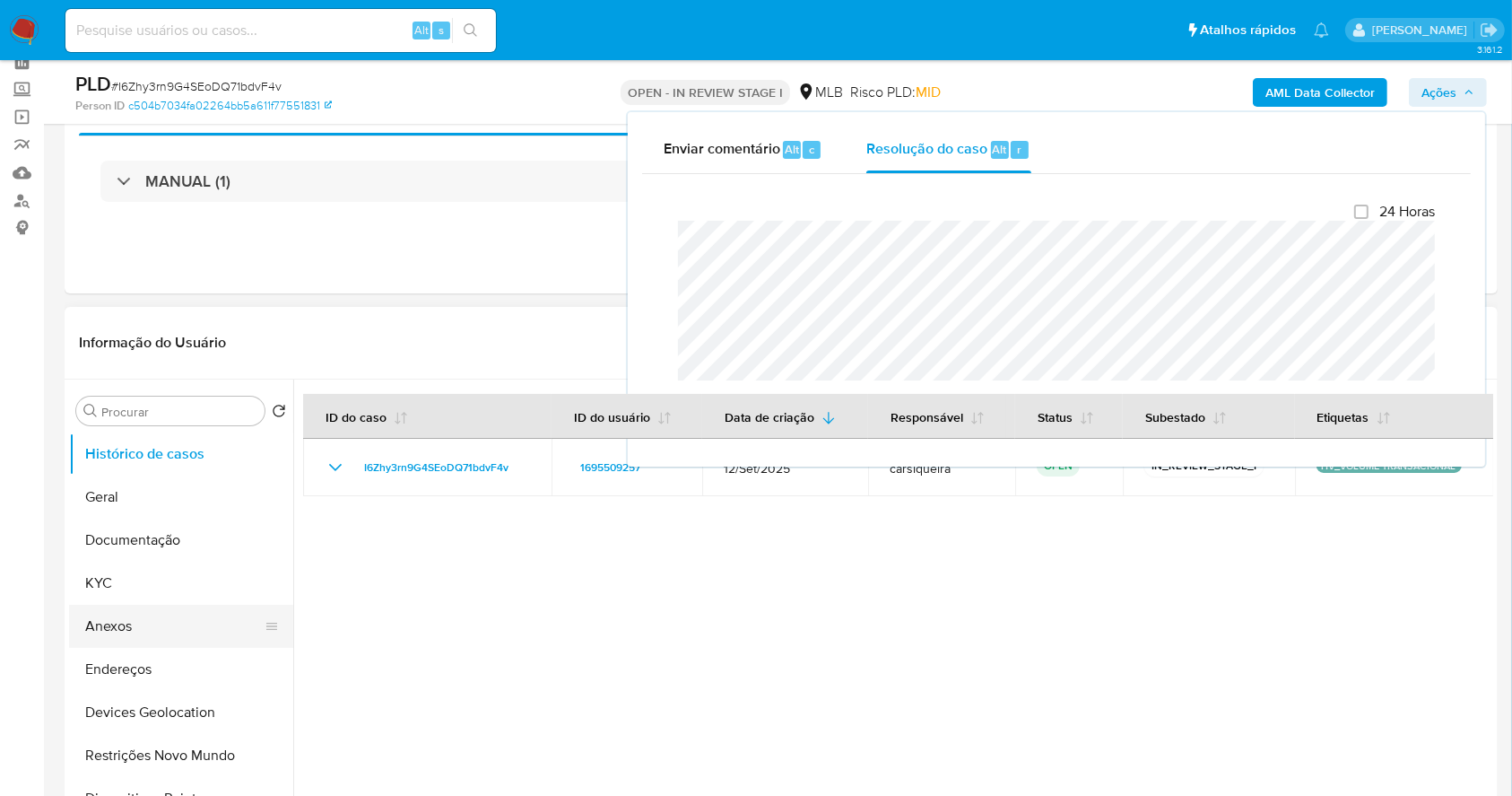
click at [131, 619] on button "Anexos" at bounding box center [173, 626] width 209 height 43
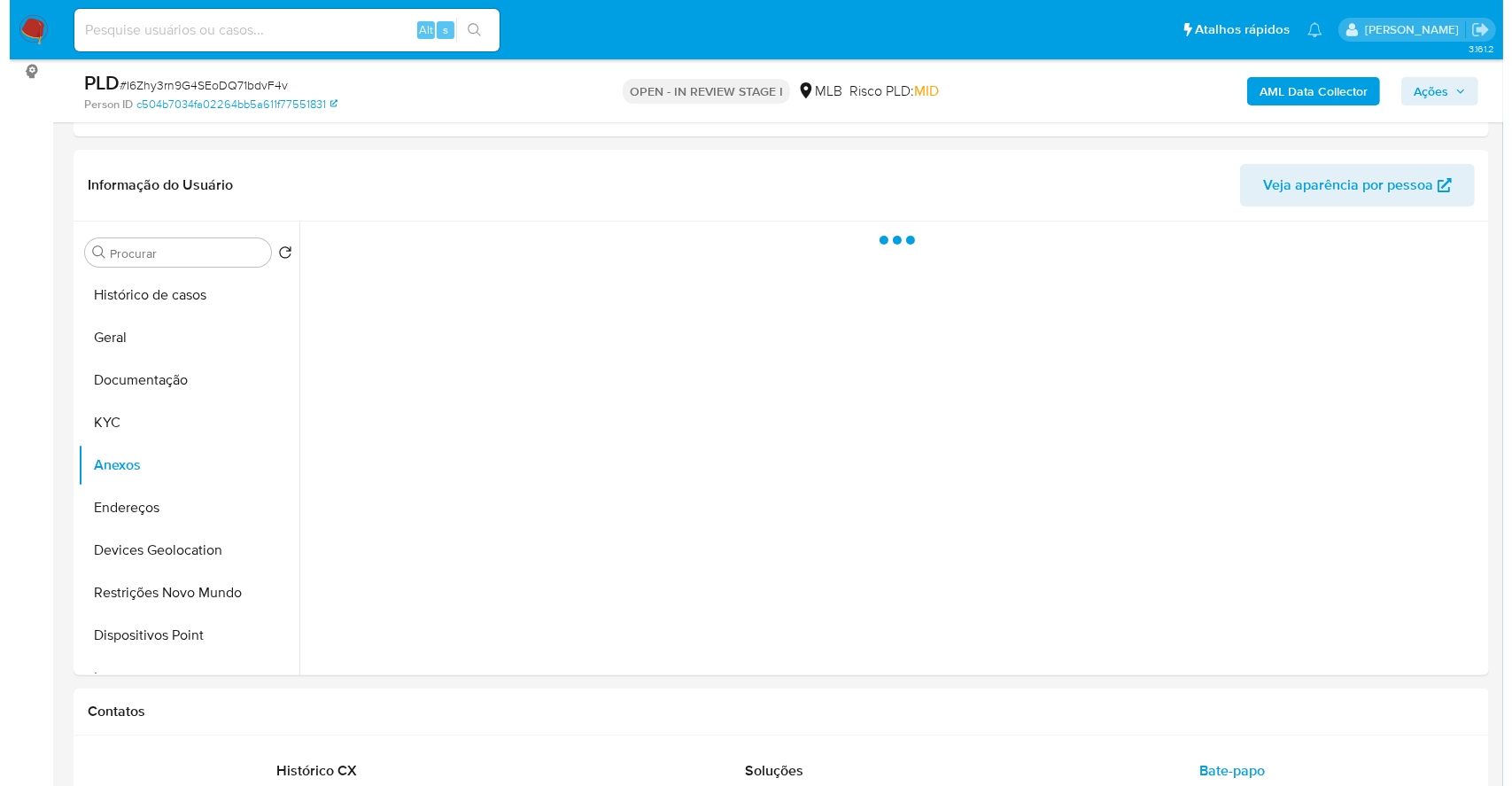
scroll to position [265, 0]
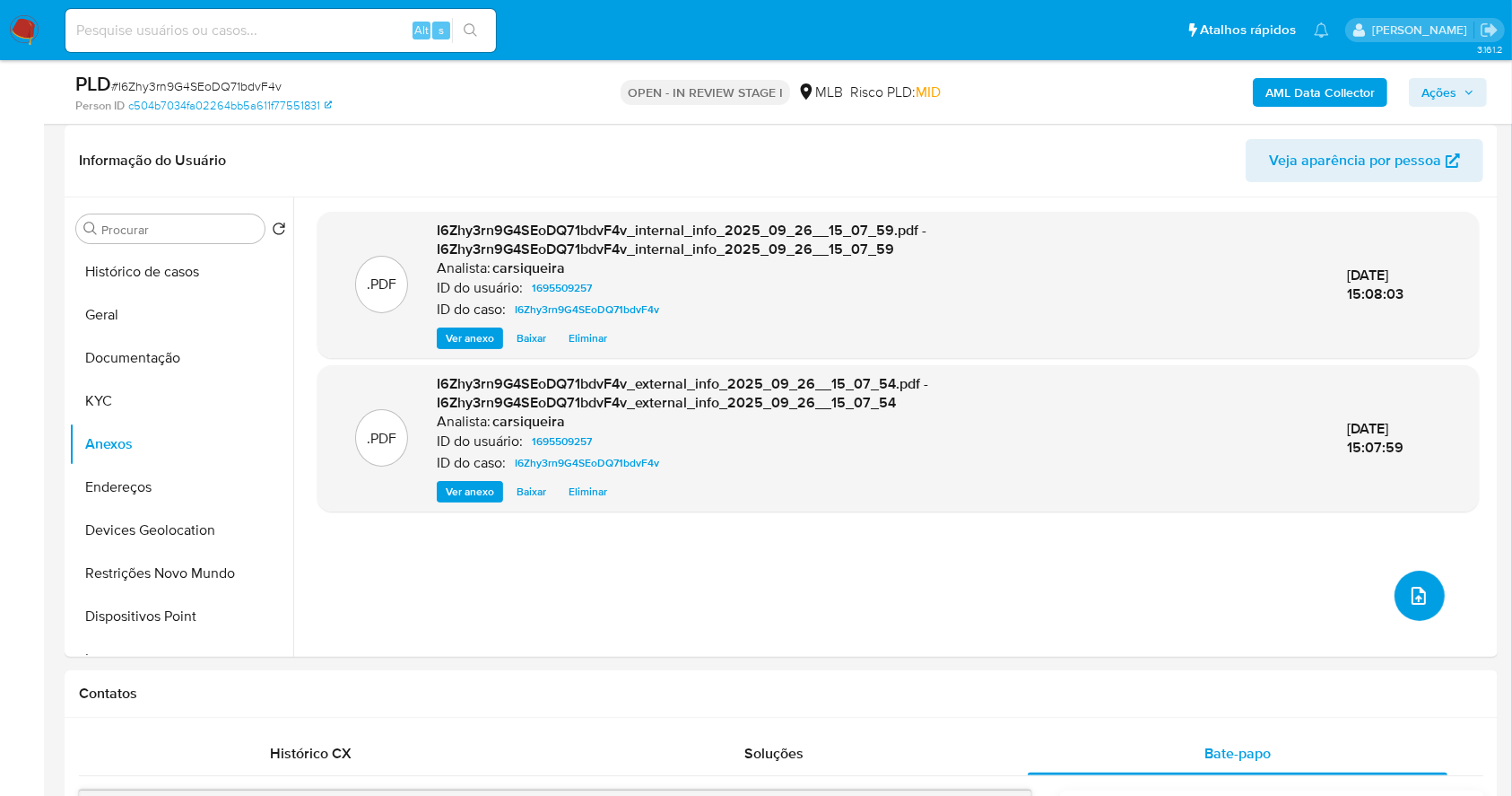
click at [1396, 585] on button "upload-file" at bounding box center [1419, 595] width 51 height 51
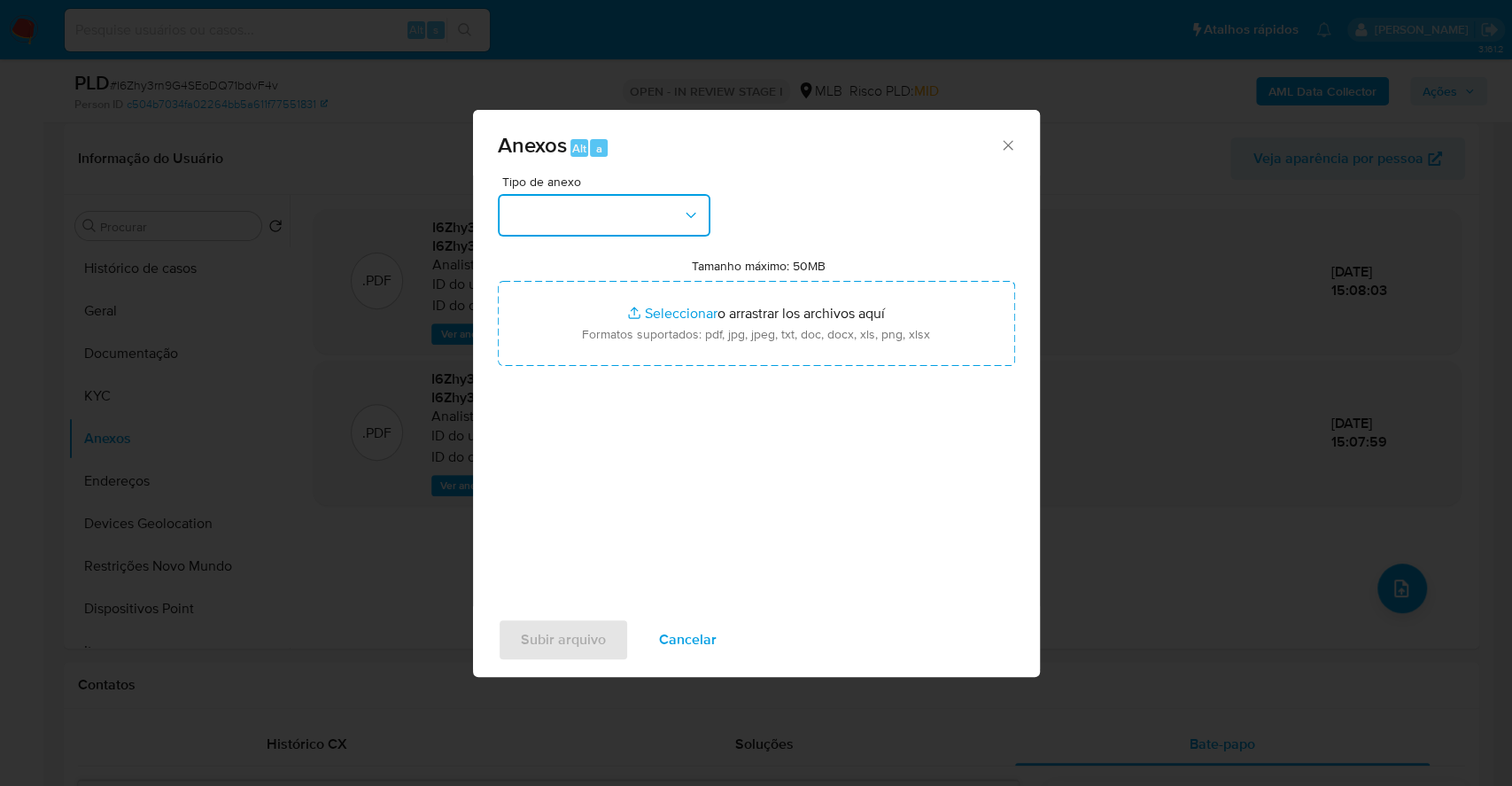
click at [603, 229] on button "button" at bounding box center [603, 214] width 212 height 43
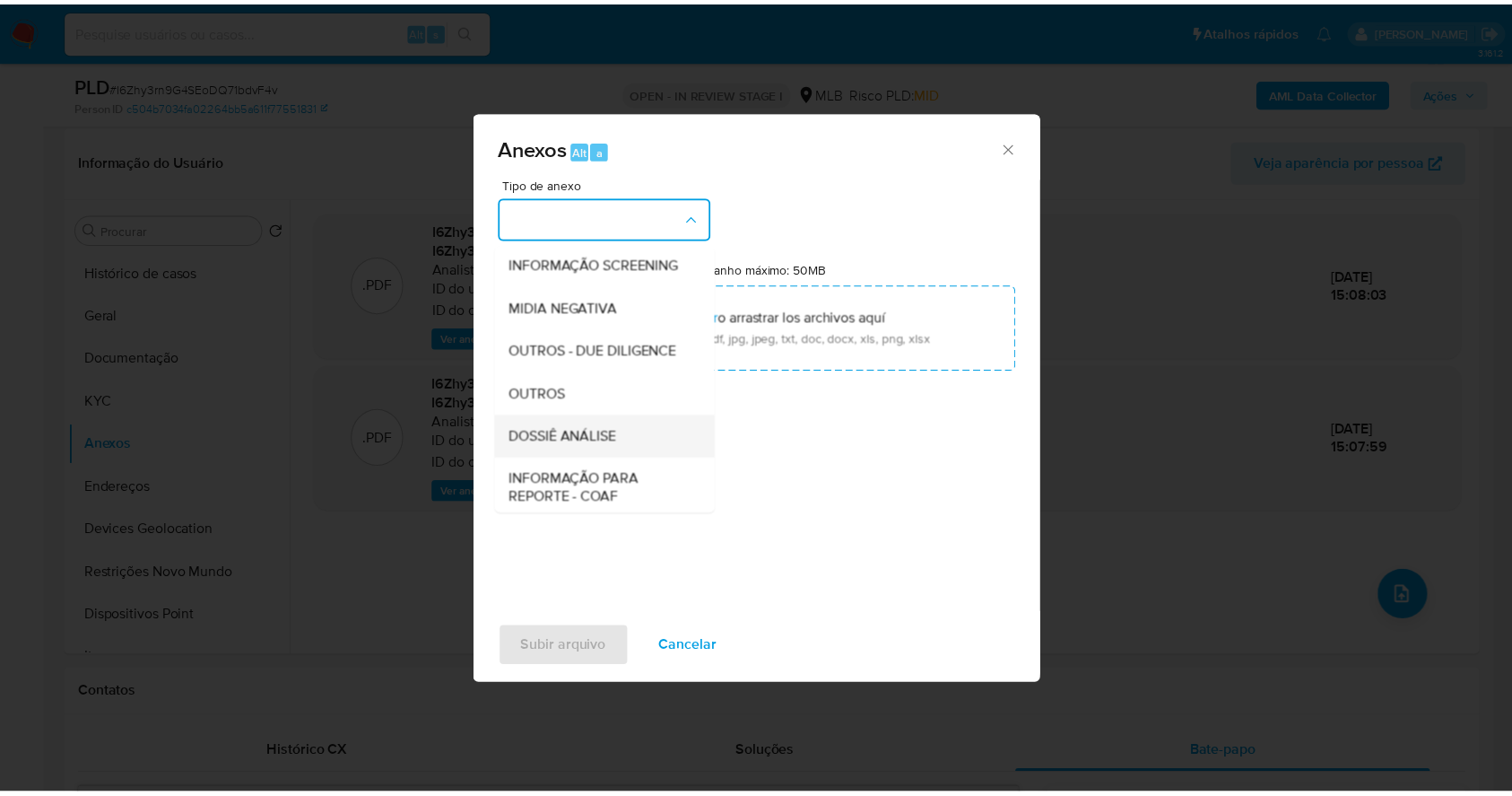
scroll to position [276, 0]
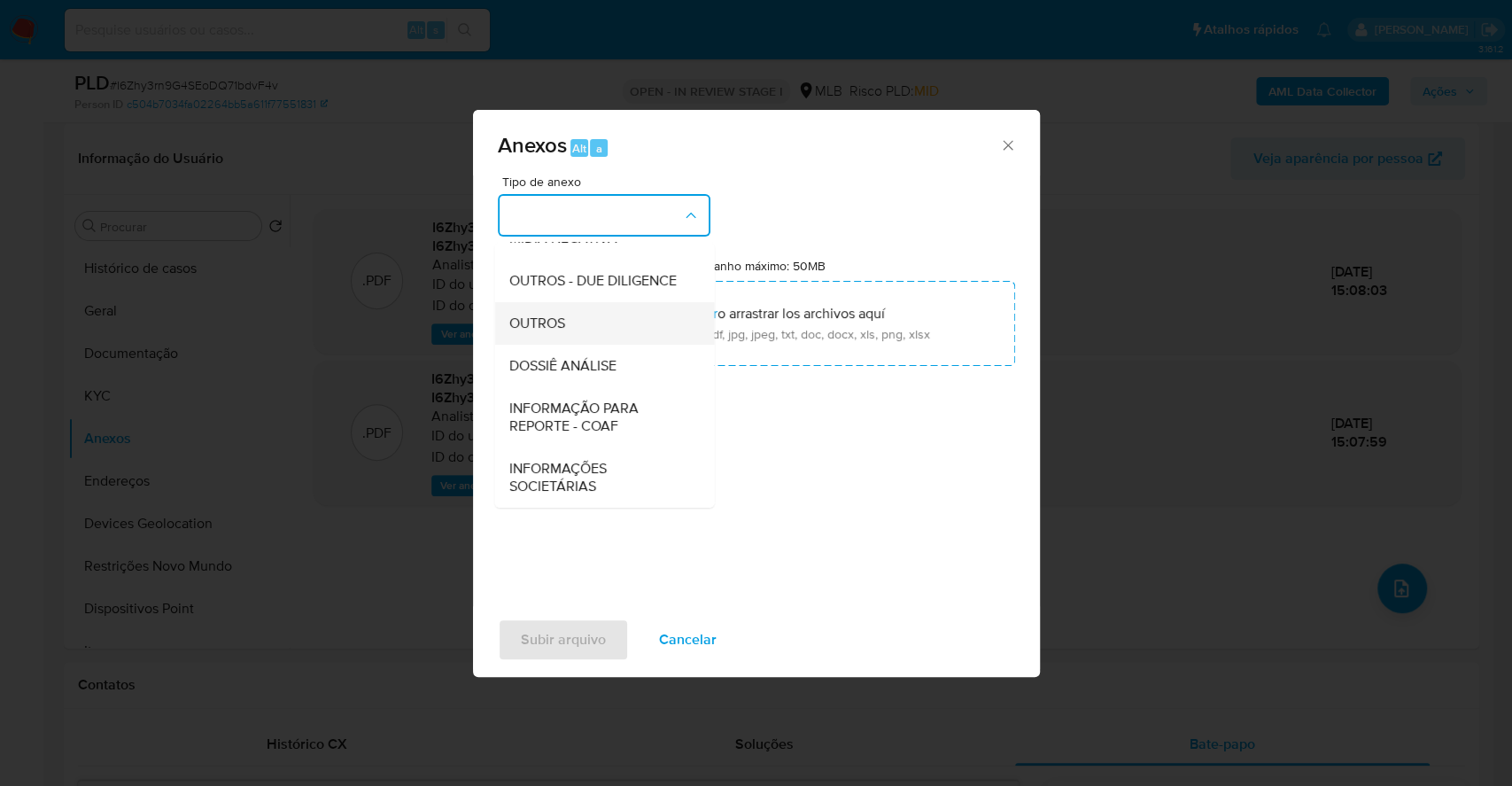
click at [560, 322] on span "OUTROS" at bounding box center [535, 323] width 56 height 18
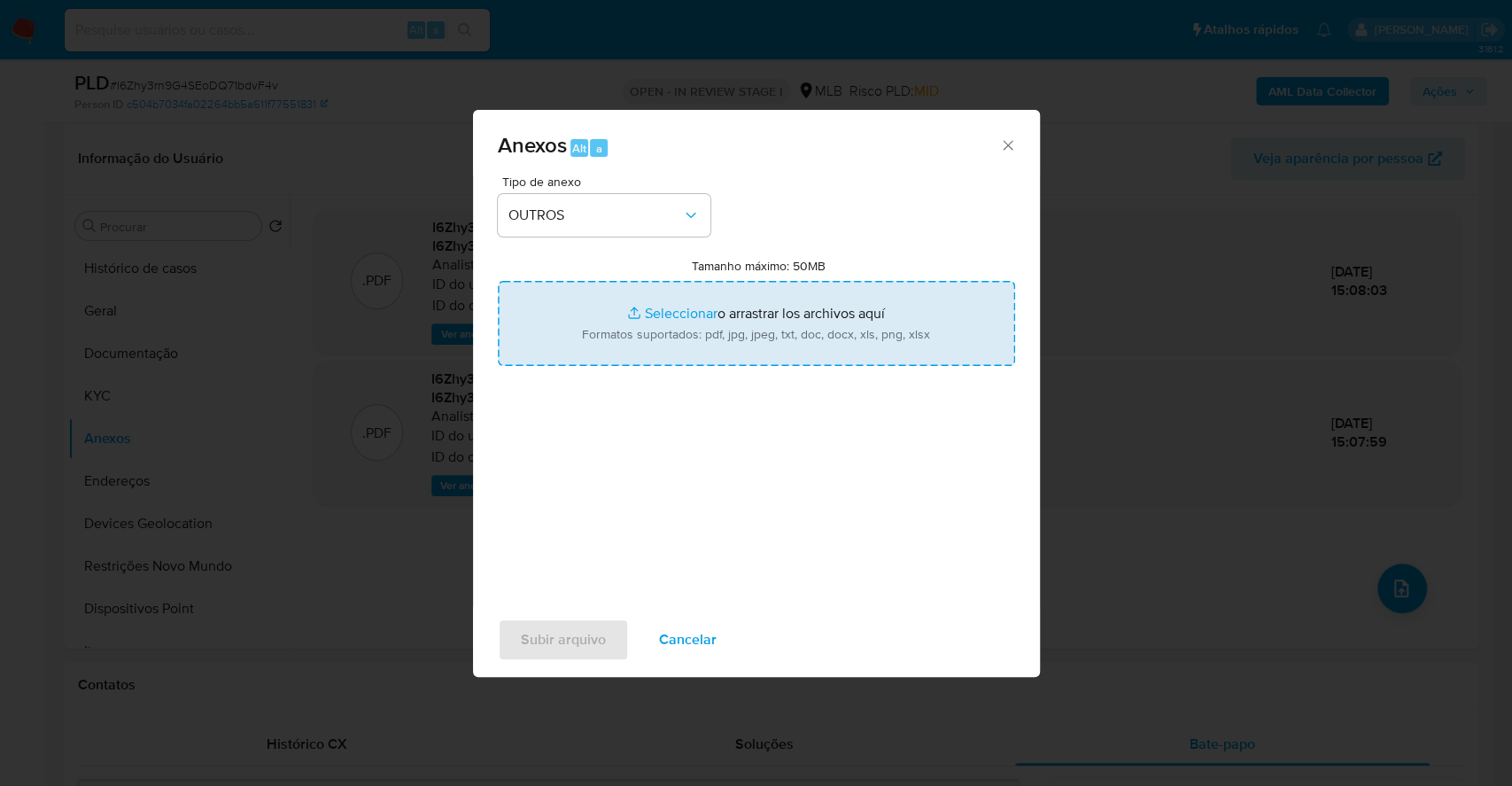
click at [639, 308] on input "Tamanho máximo: 50MB Seleccionar archivos" at bounding box center [756, 323] width 518 height 85
type input "C:\fakepath\Mulan 1695509257_2025_09_26_08_00_34.xlsx"
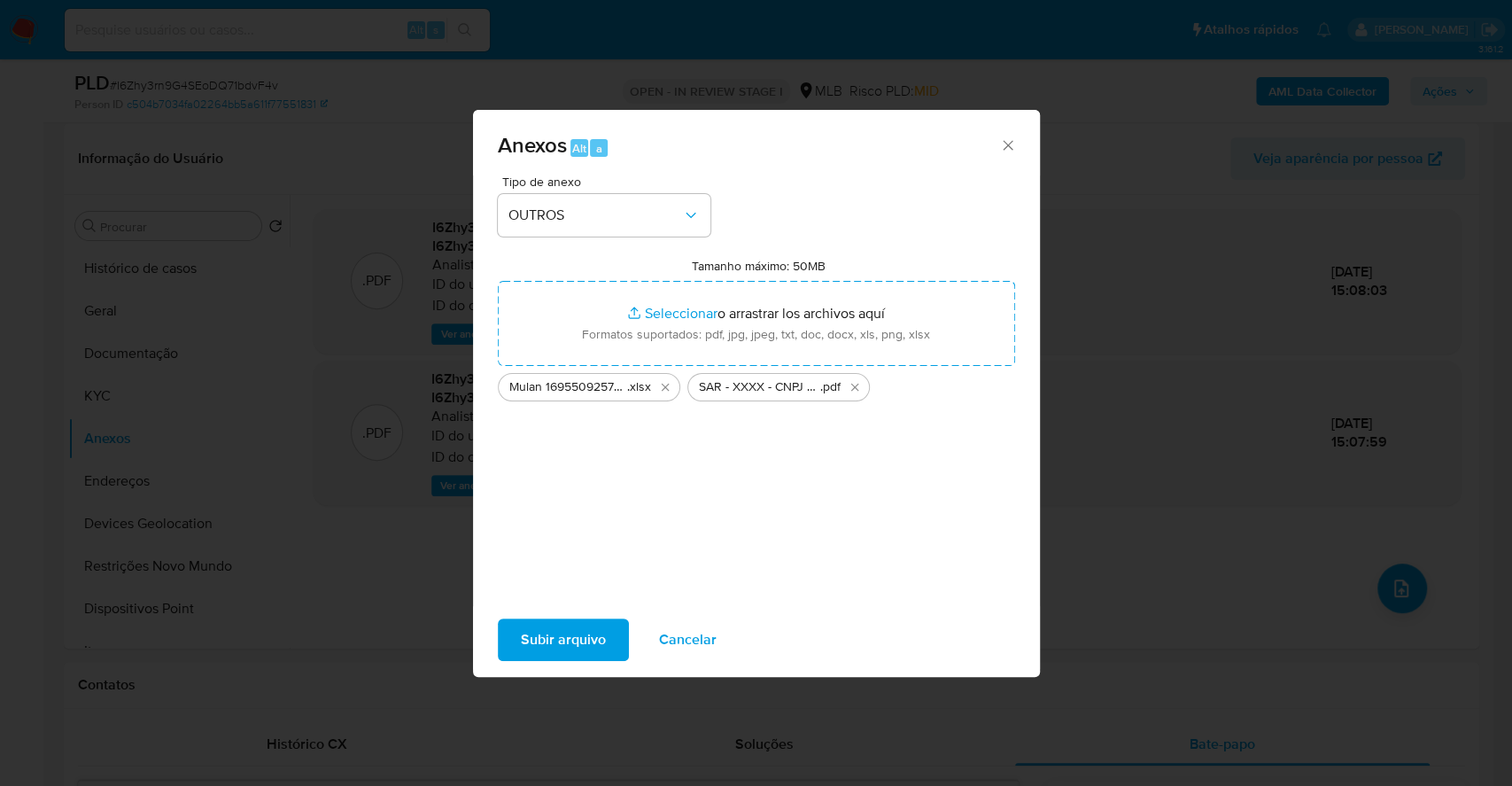
click at [562, 602] on div "Tipo de anexo OUTROS Tamanho máximo: 50MB Seleccionar archivos Seleccionar o ar…" at bounding box center [756, 391] width 567 height 431
click at [553, 641] on span "Subir arquivo" at bounding box center [563, 639] width 85 height 39
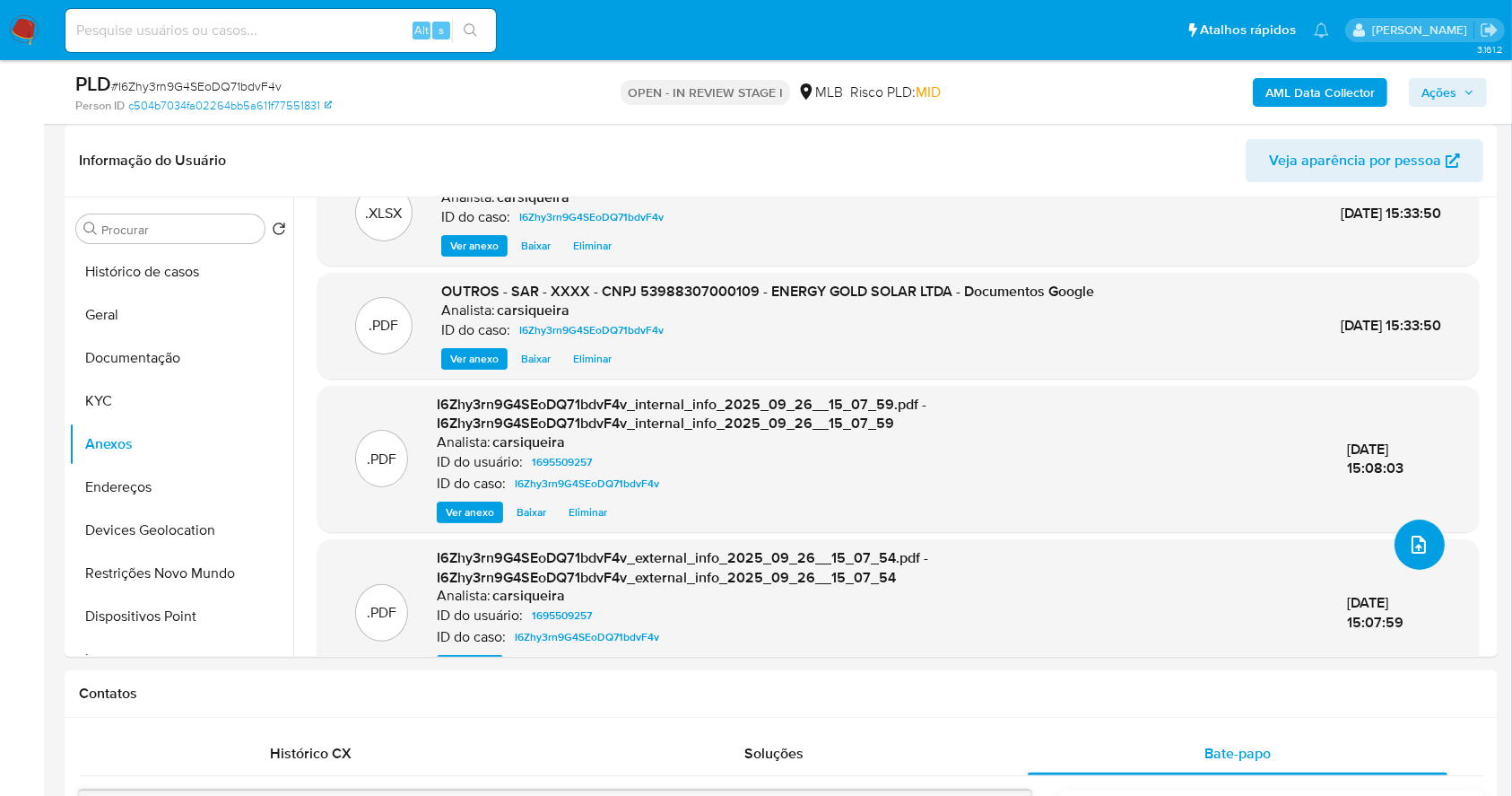
scroll to position [96, 0]
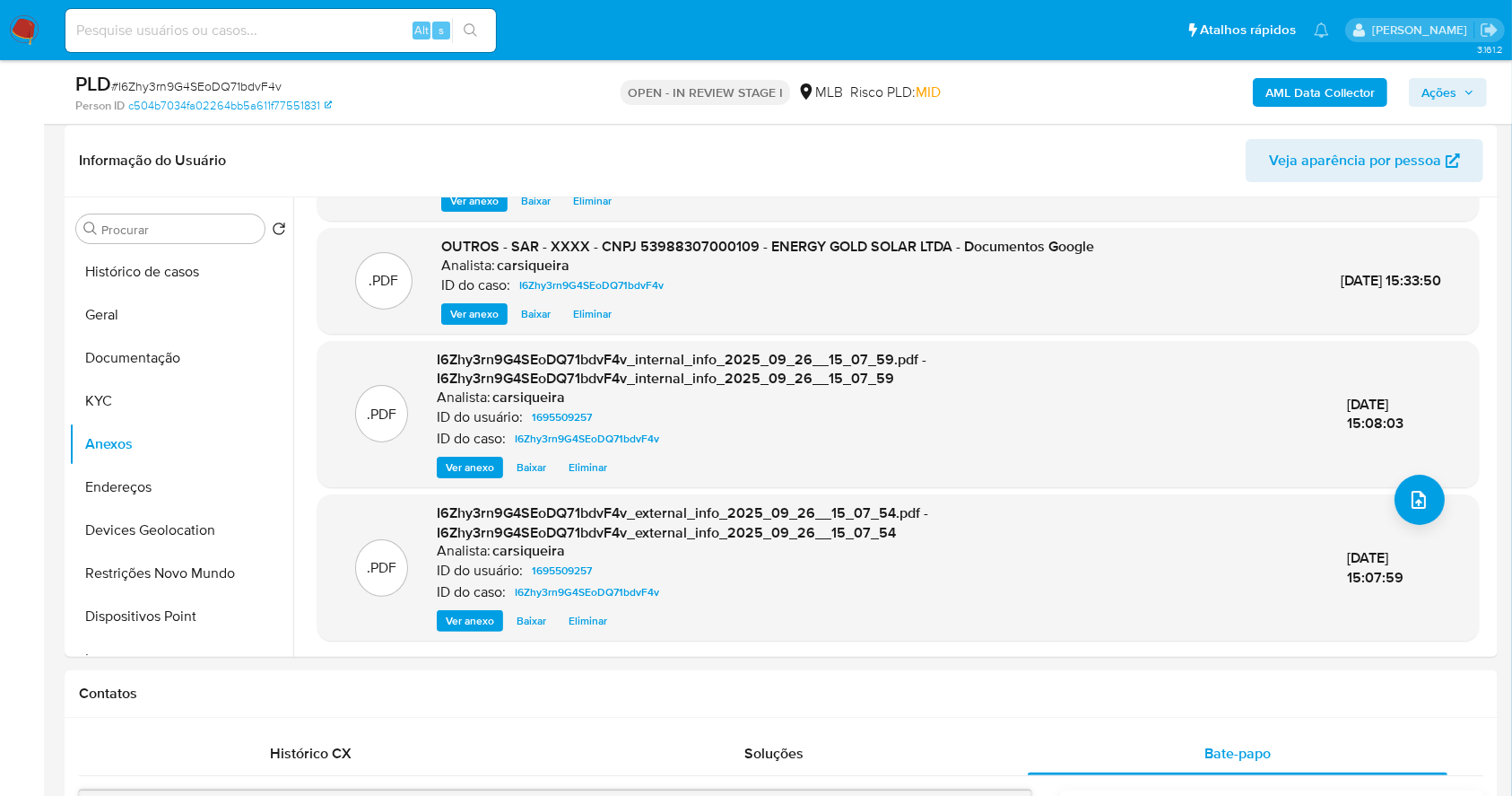
click at [1435, 90] on span "Ações" at bounding box center [1438, 93] width 35 height 29
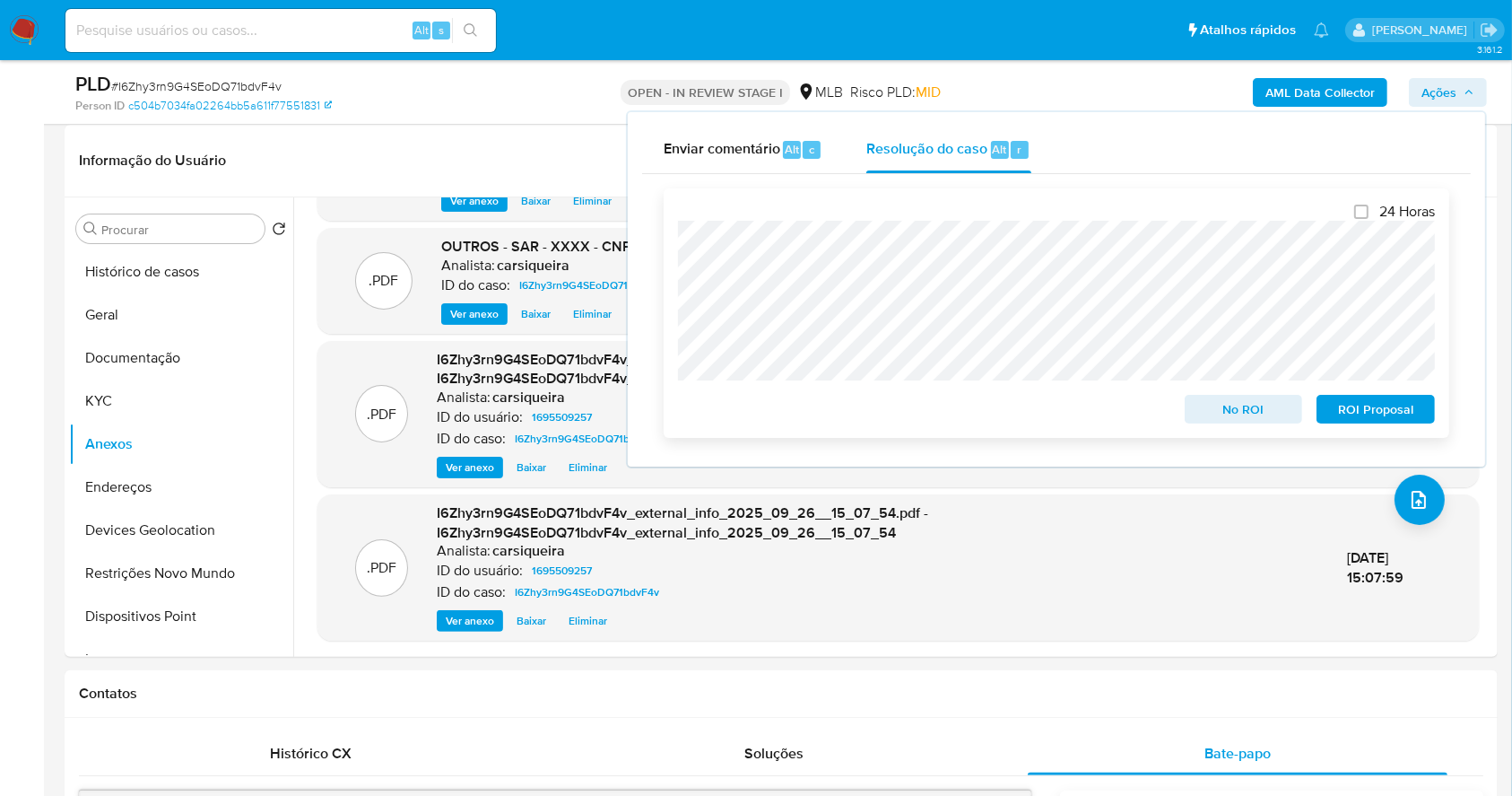
click at [1371, 409] on span "ROI Proposal" at bounding box center [1376, 409] width 94 height 25
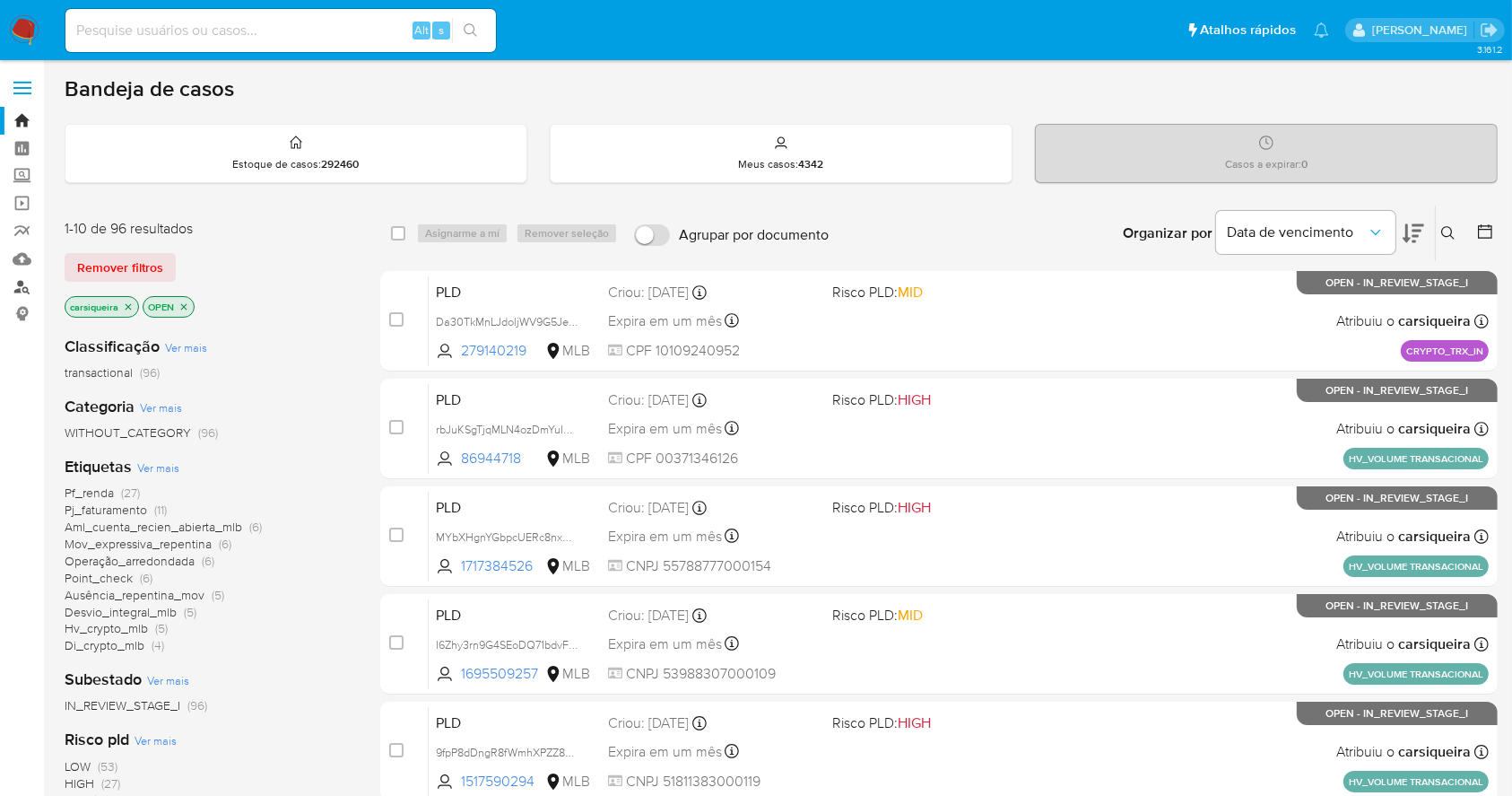
click at [22, 283] on link "Localizador de pessoas" at bounding box center [106, 286] width 213 height 28
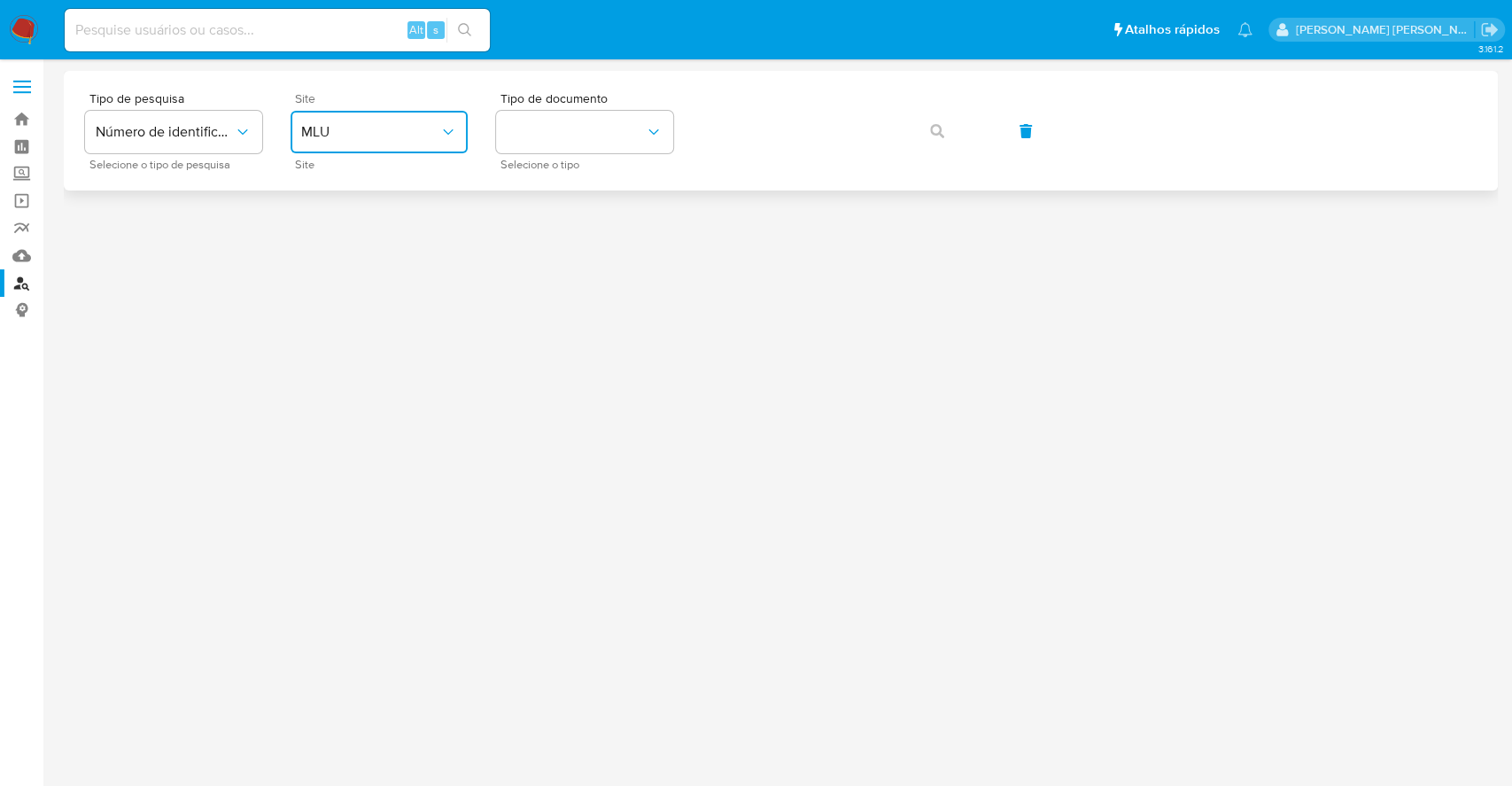
click at [345, 121] on button "MLU" at bounding box center [380, 131] width 178 height 43
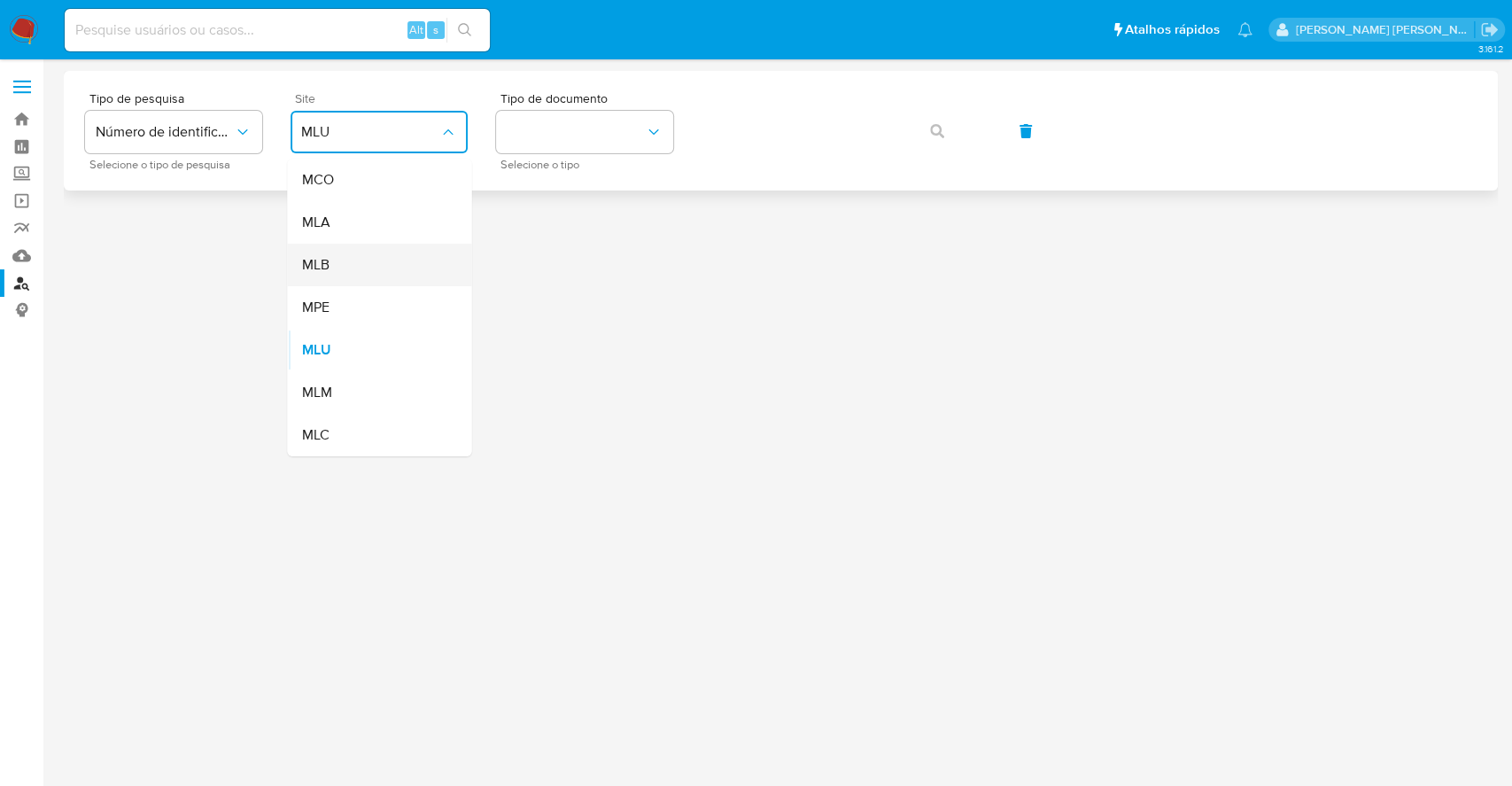
click at [383, 277] on div "MLB" at bounding box center [374, 265] width 145 height 43
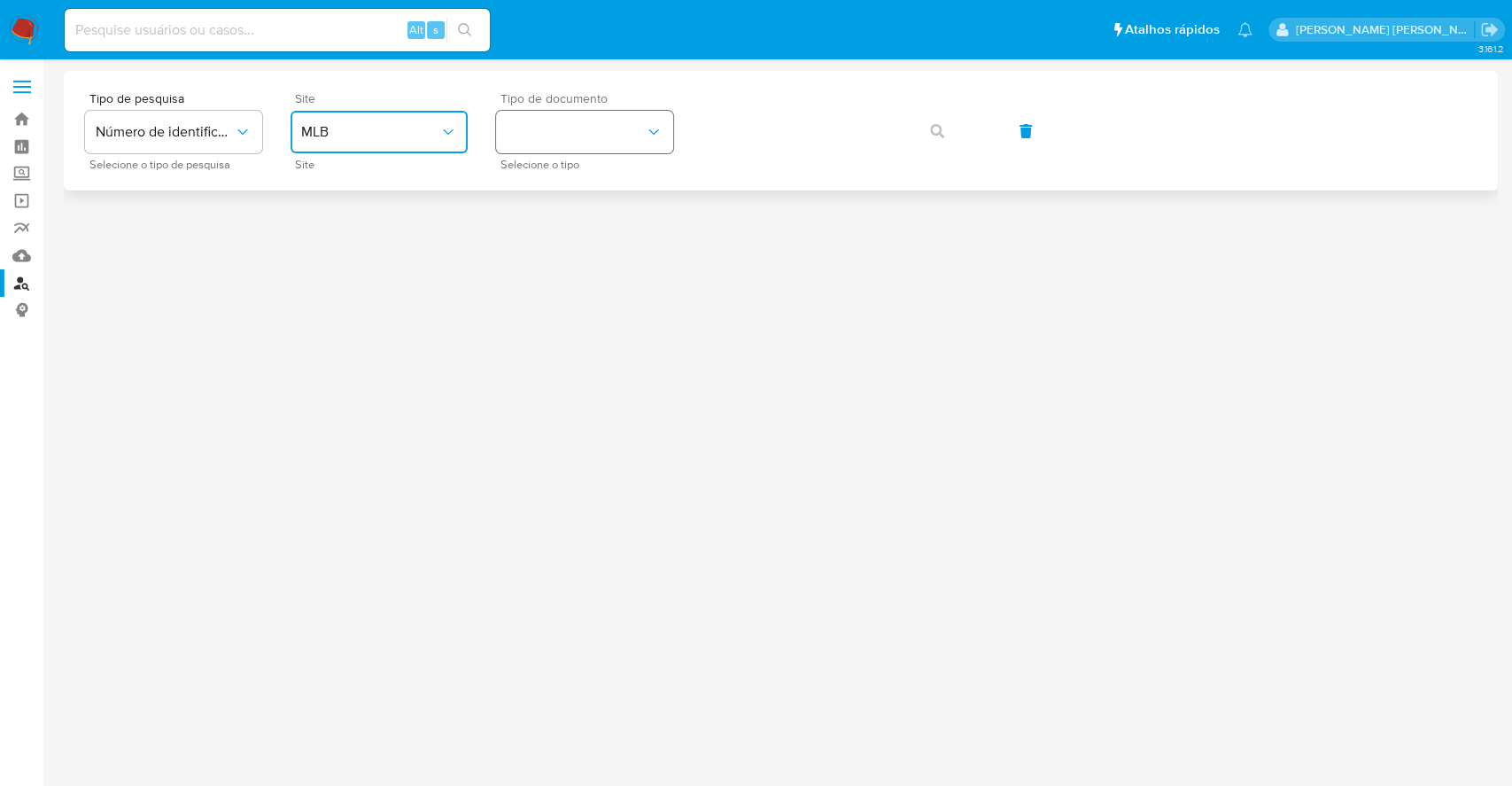
click at [618, 116] on button "identificationType" at bounding box center [585, 131] width 178 height 43
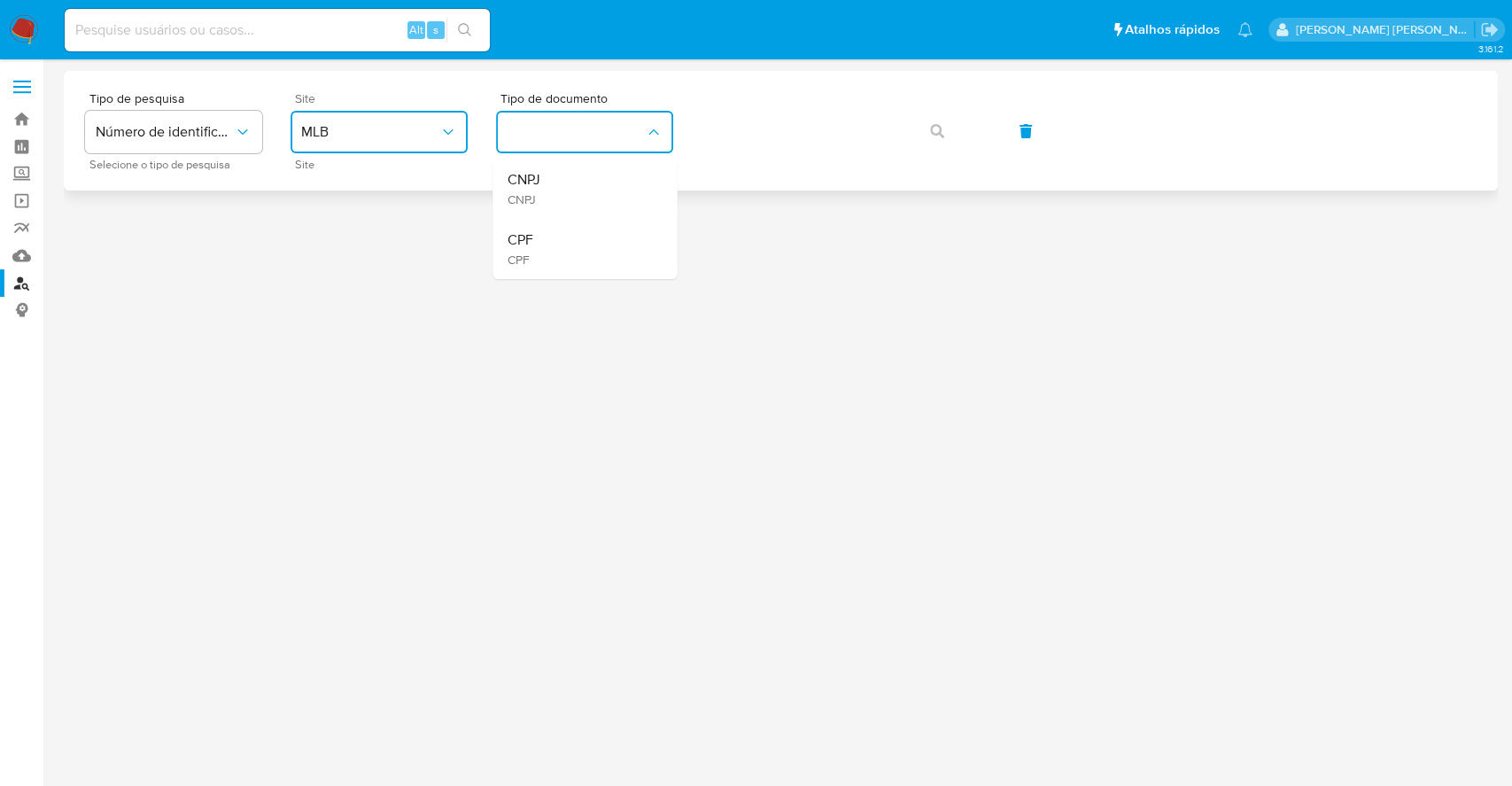
drag, startPoint x: 570, startPoint y: 186, endPoint x: 701, endPoint y: 149, distance: 136.1
click at [574, 183] on div "CNPJ CNPJ" at bounding box center [579, 189] width 145 height 60
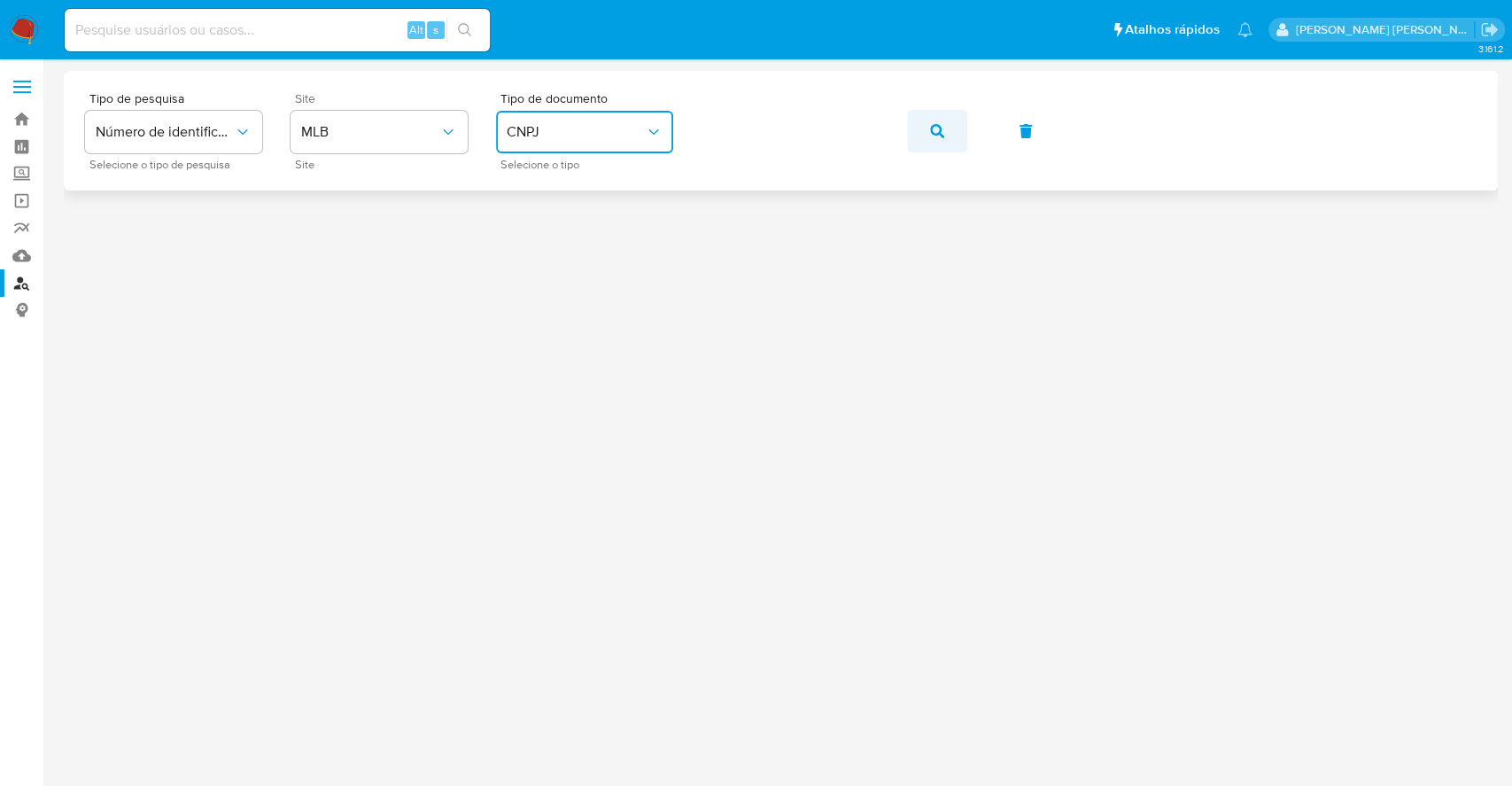
click at [939, 138] on span "button" at bounding box center [937, 130] width 14 height 39
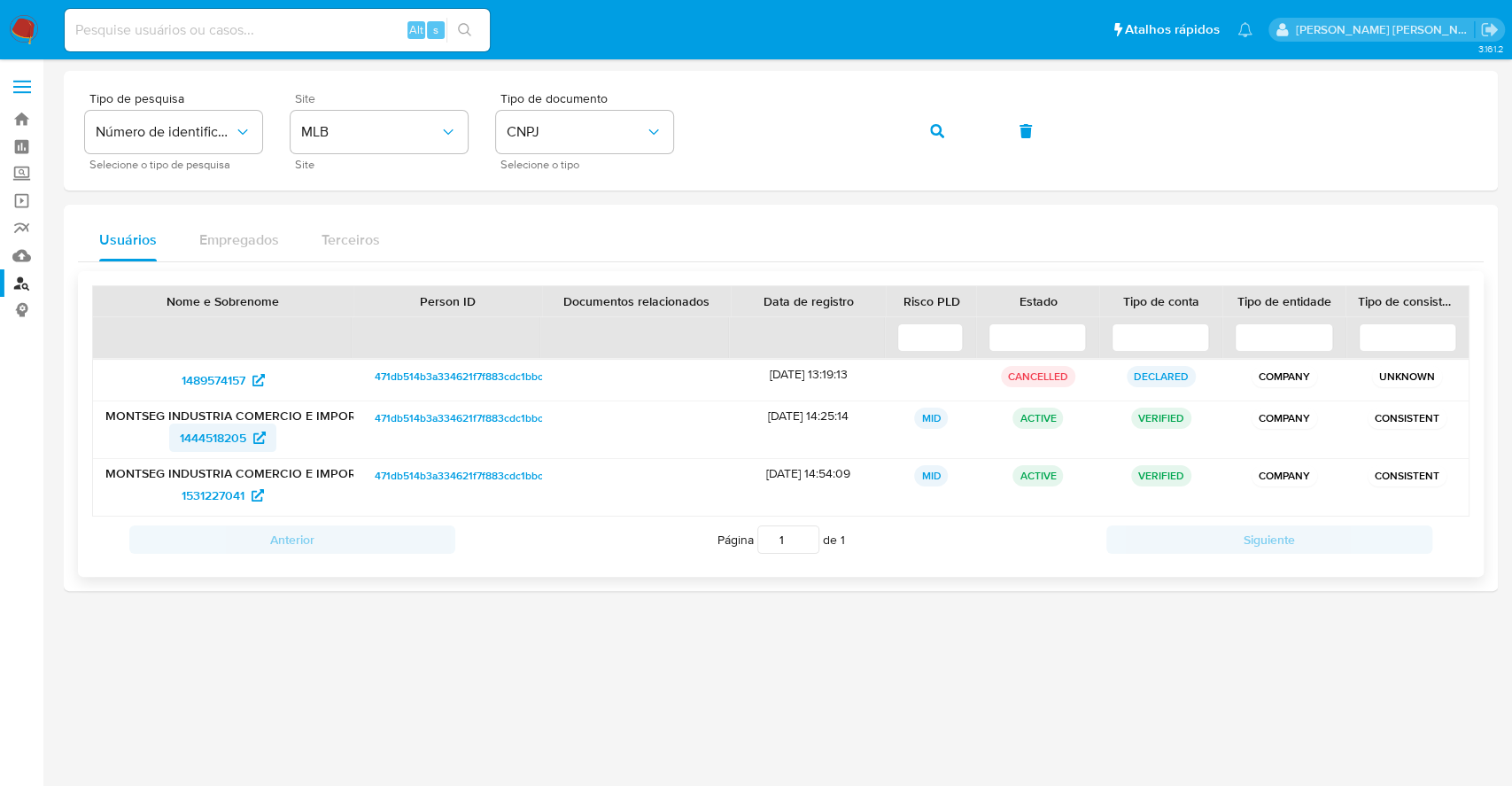
drag, startPoint x: 190, startPoint y: 417, endPoint x: 205, endPoint y: 429, distance: 19.2
click at [192, 416] on p "MONTSEG INDUSTRIA COMERCIO E IMPORTACAO LTDA" at bounding box center [223, 415] width 235 height 16
click at [206, 429] on span "1444518205" at bounding box center [212, 437] width 66 height 28
click at [198, 487] on span "1531227041" at bounding box center [212, 495] width 63 height 28
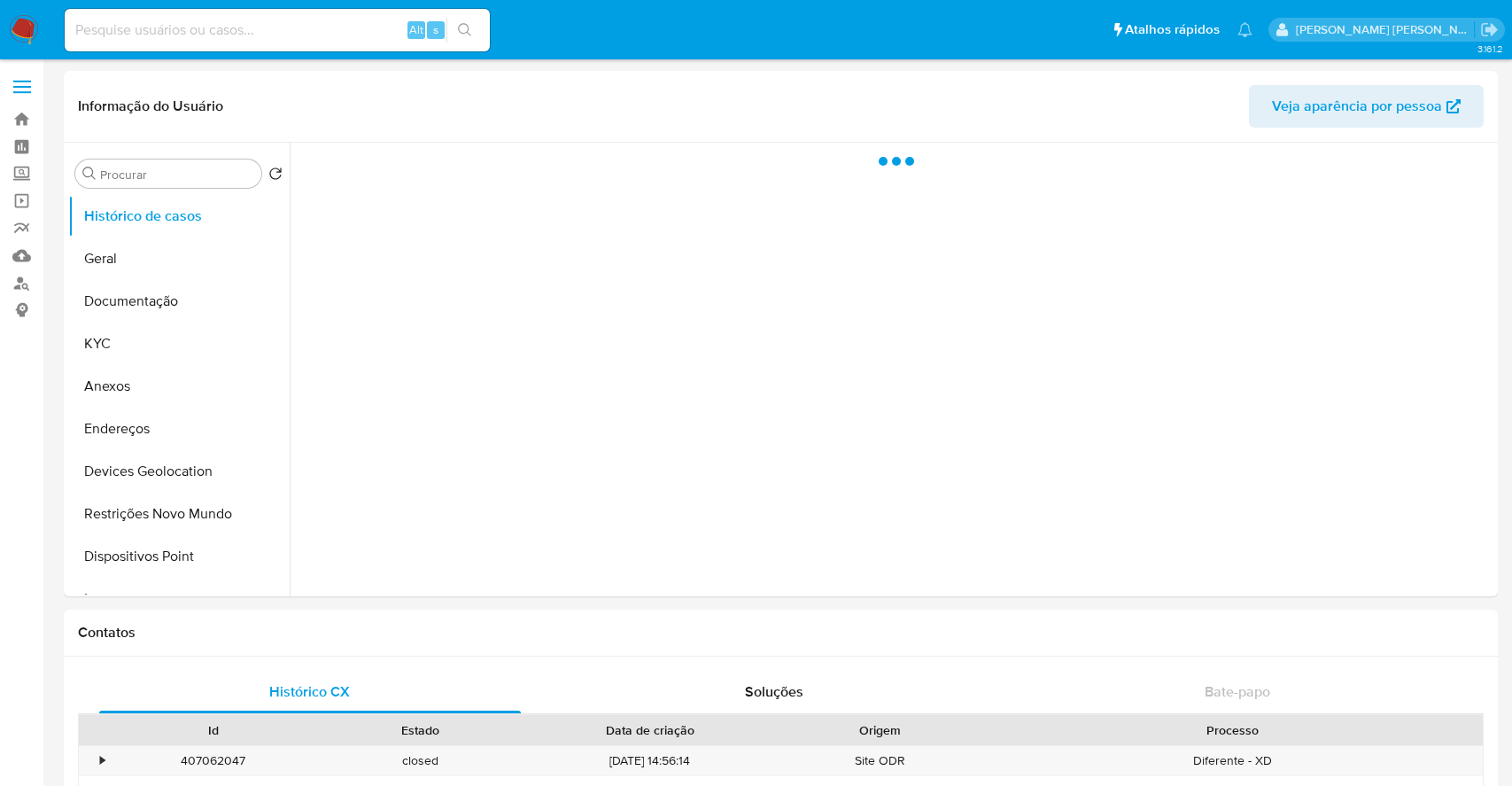
select select "10"
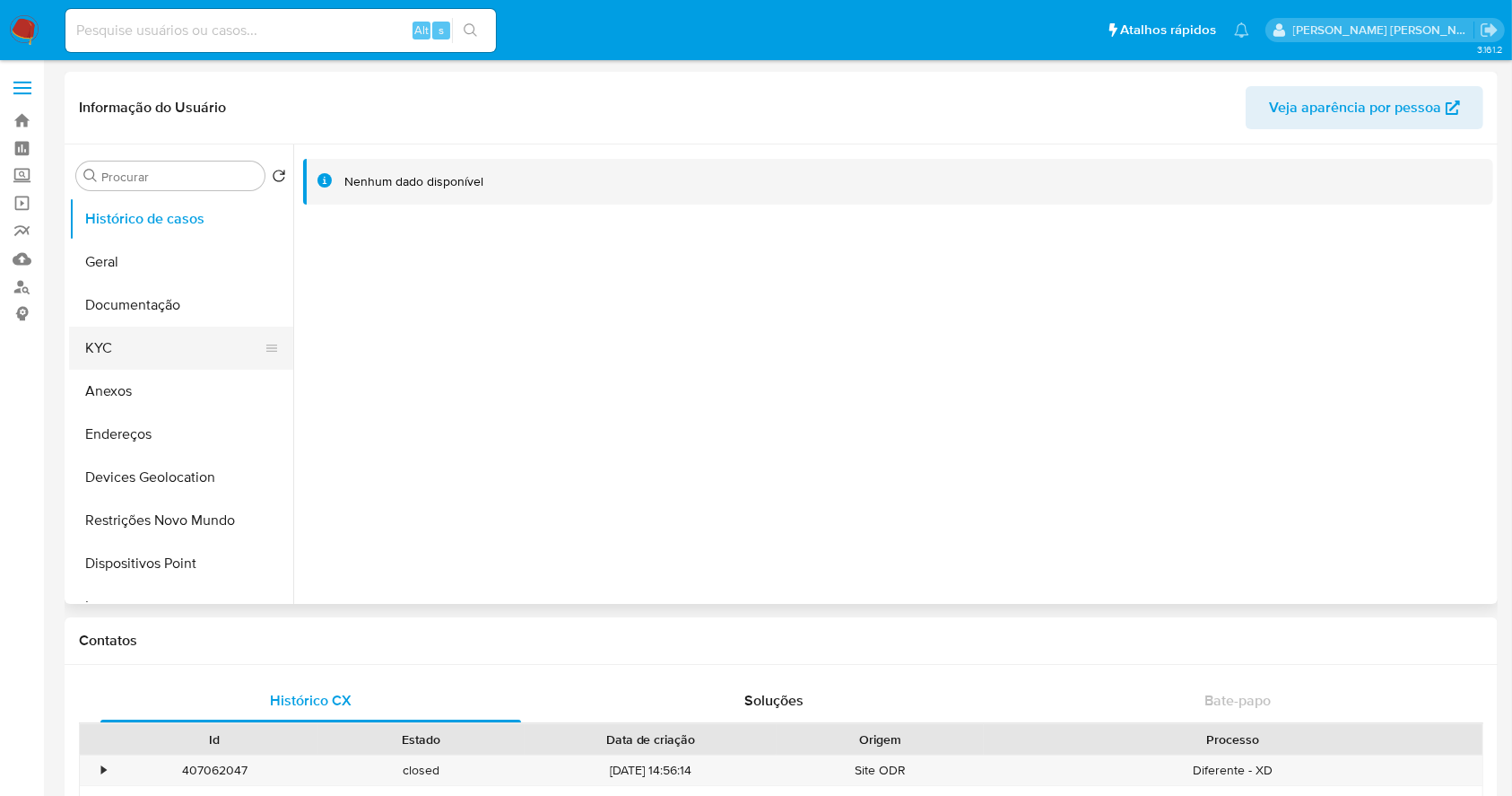
click at [141, 353] on button "KYC" at bounding box center [173, 347] width 209 height 43
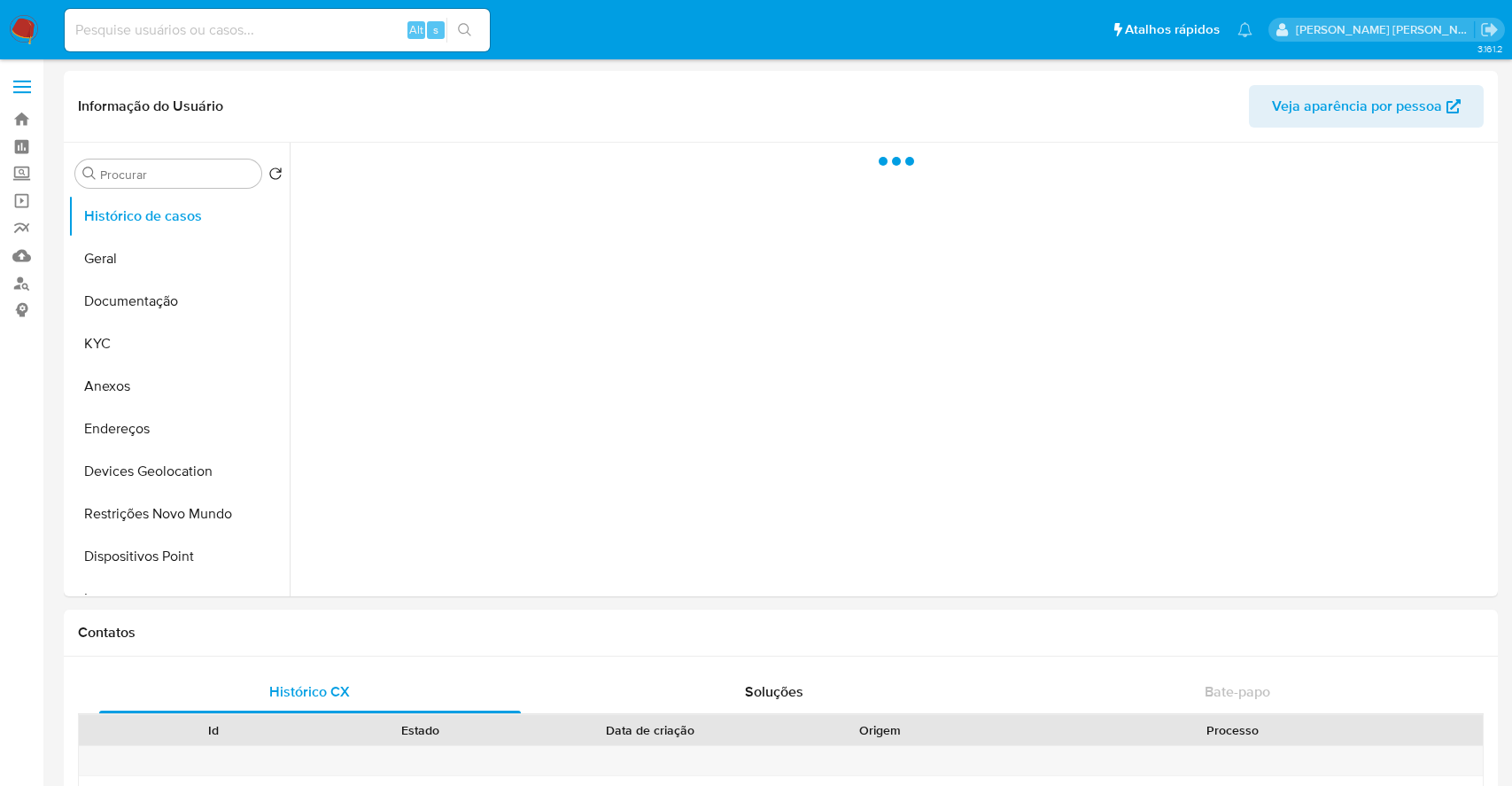
select select "10"
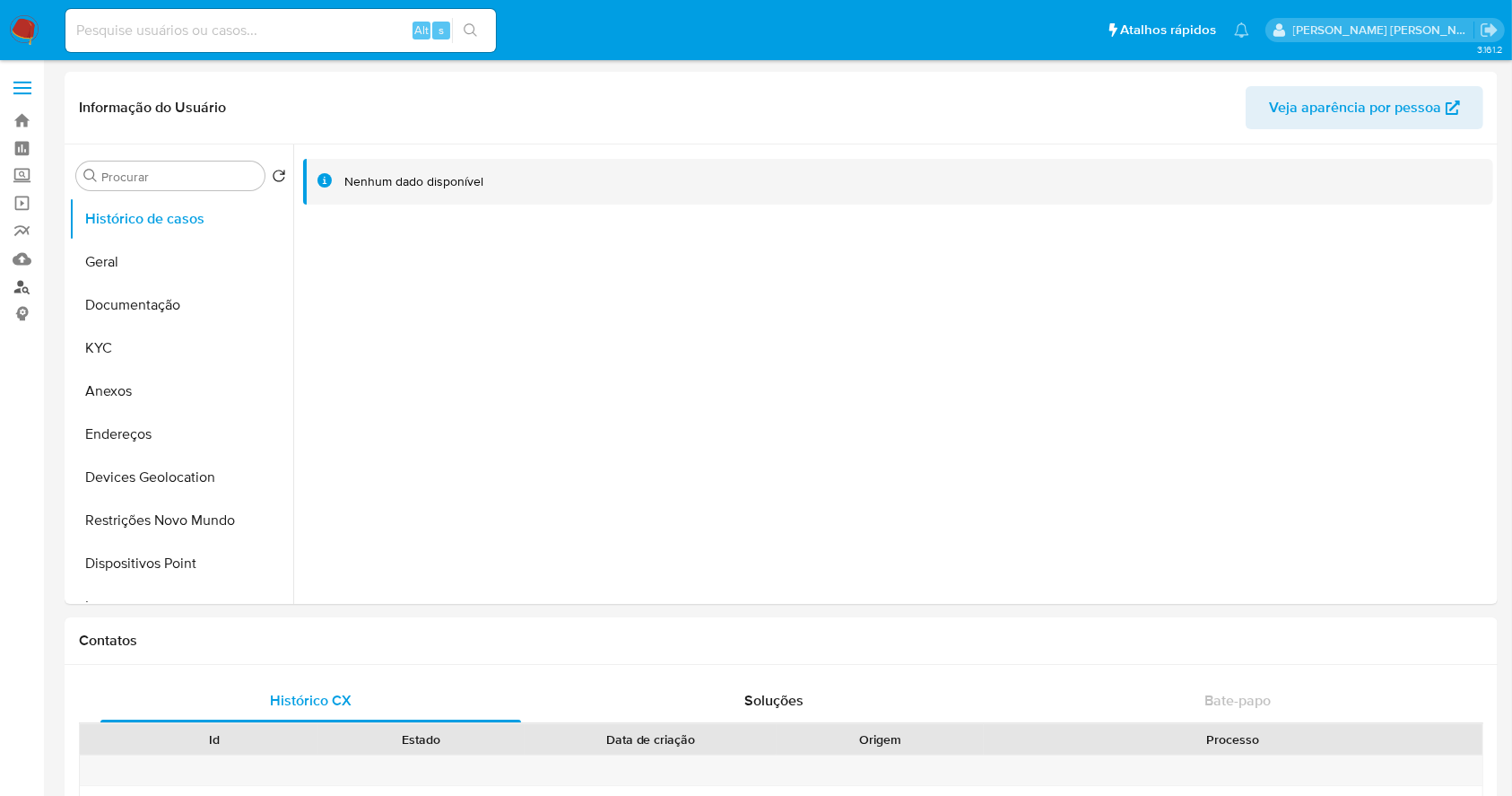
click at [25, 287] on link "Localizador de pessoas" at bounding box center [106, 286] width 213 height 28
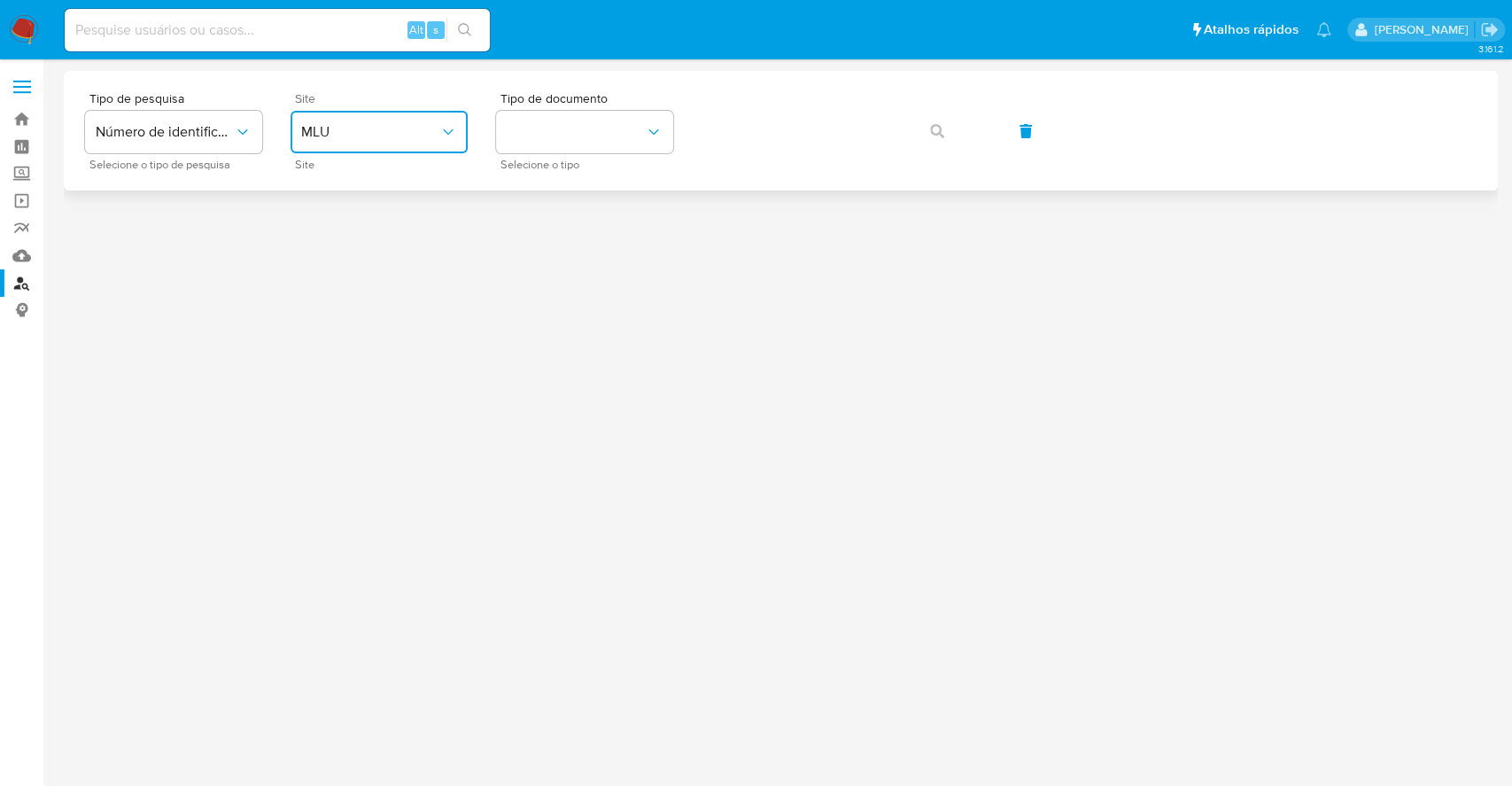
click at [368, 128] on span "MLU" at bounding box center [370, 131] width 138 height 18
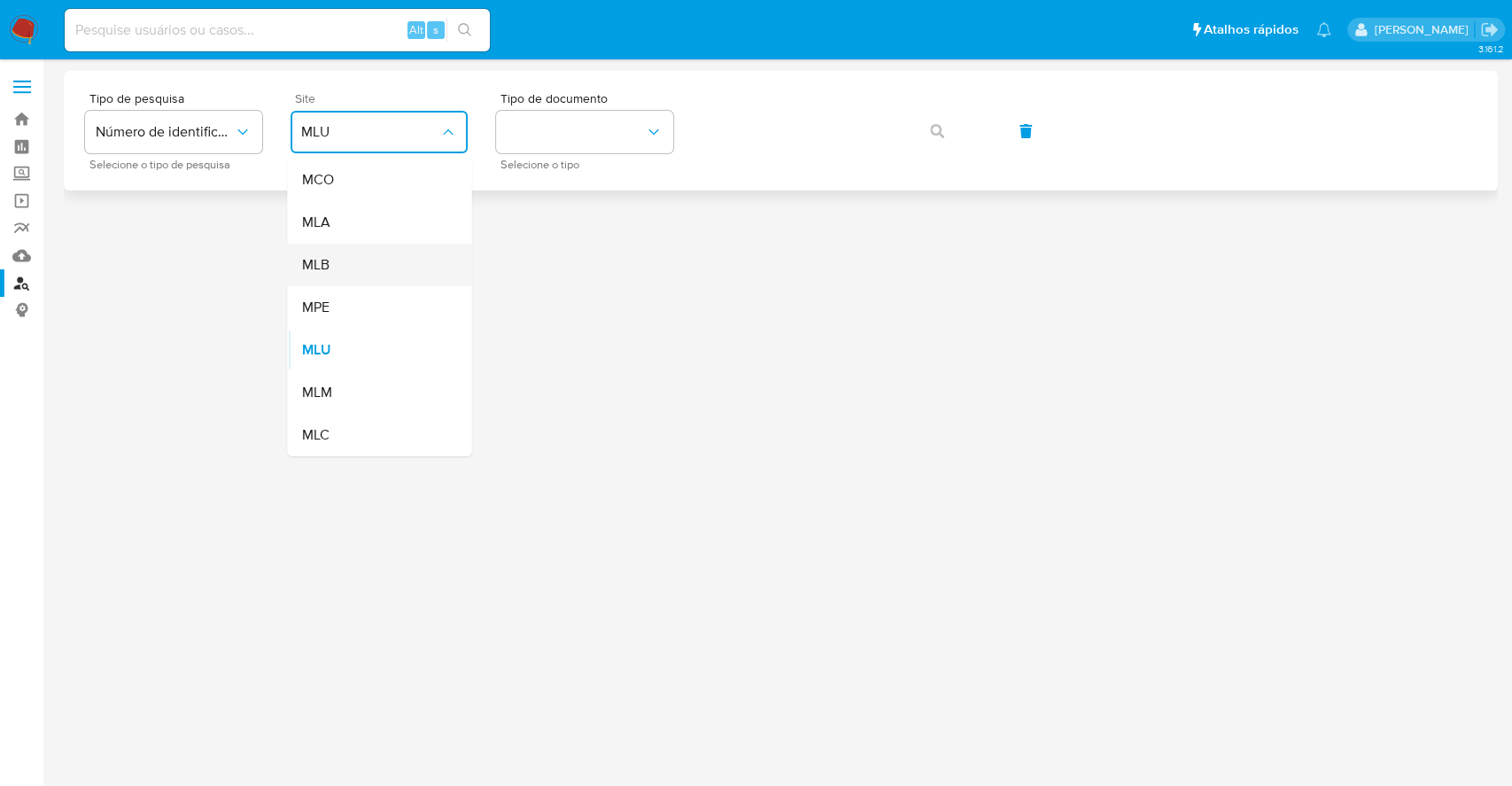
click at [388, 258] on div "MLB" at bounding box center [374, 265] width 145 height 43
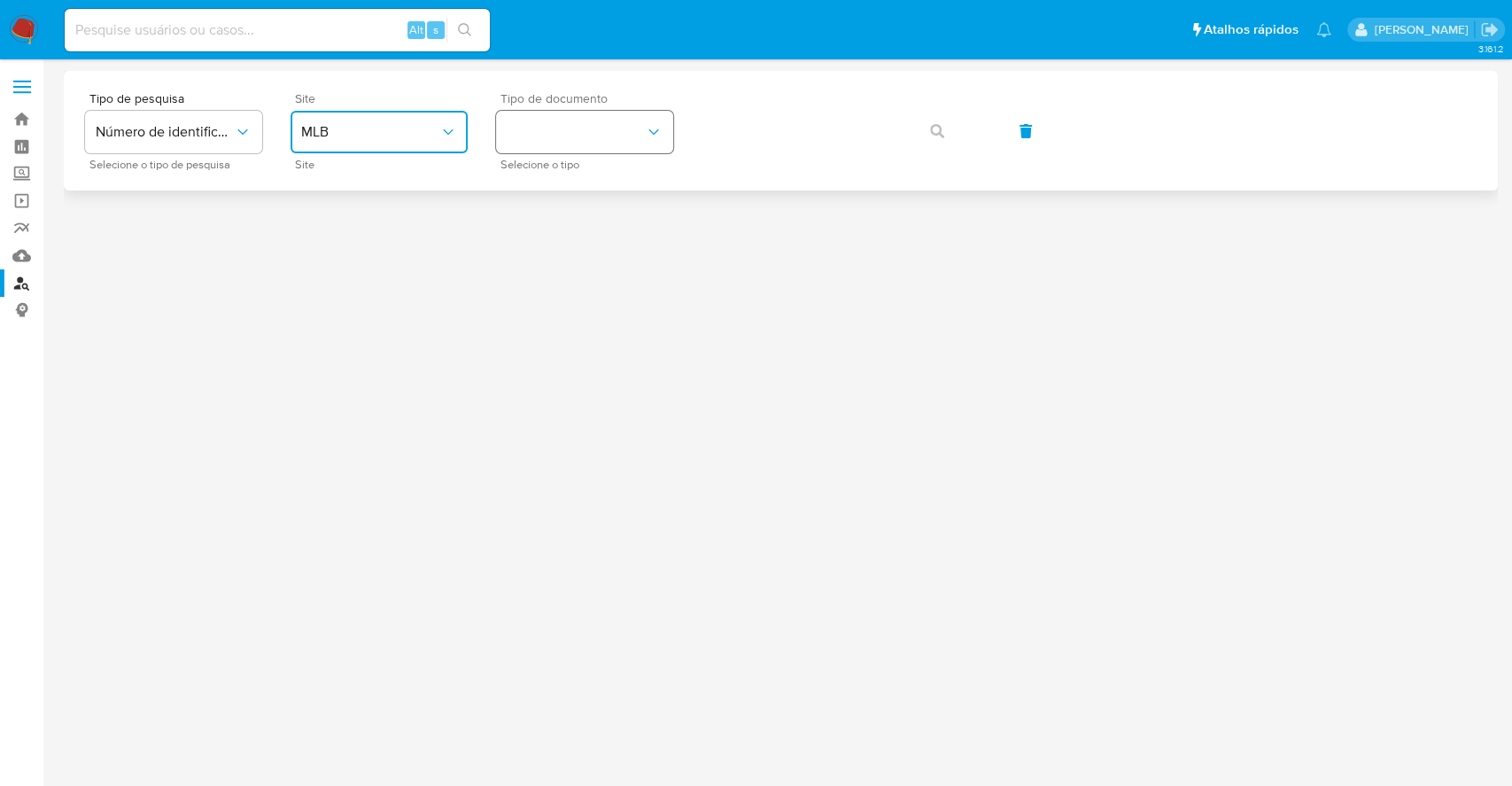
click at [540, 143] on button "identificationType" at bounding box center [585, 131] width 178 height 43
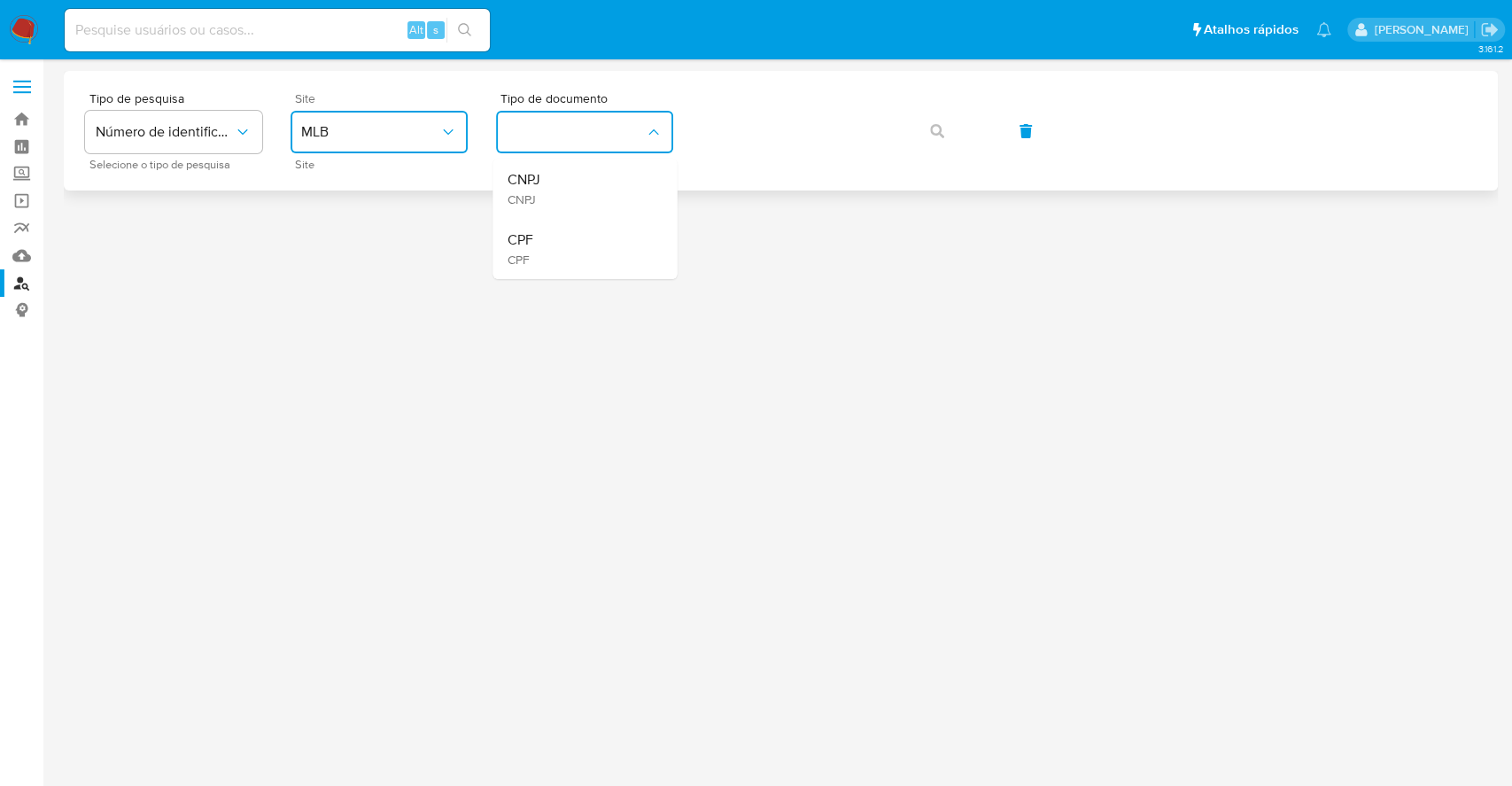
drag, startPoint x: 569, startPoint y: 181, endPoint x: 710, endPoint y: 155, distance: 143.4
click at [576, 182] on div "CNPJ CNPJ" at bounding box center [579, 189] width 145 height 60
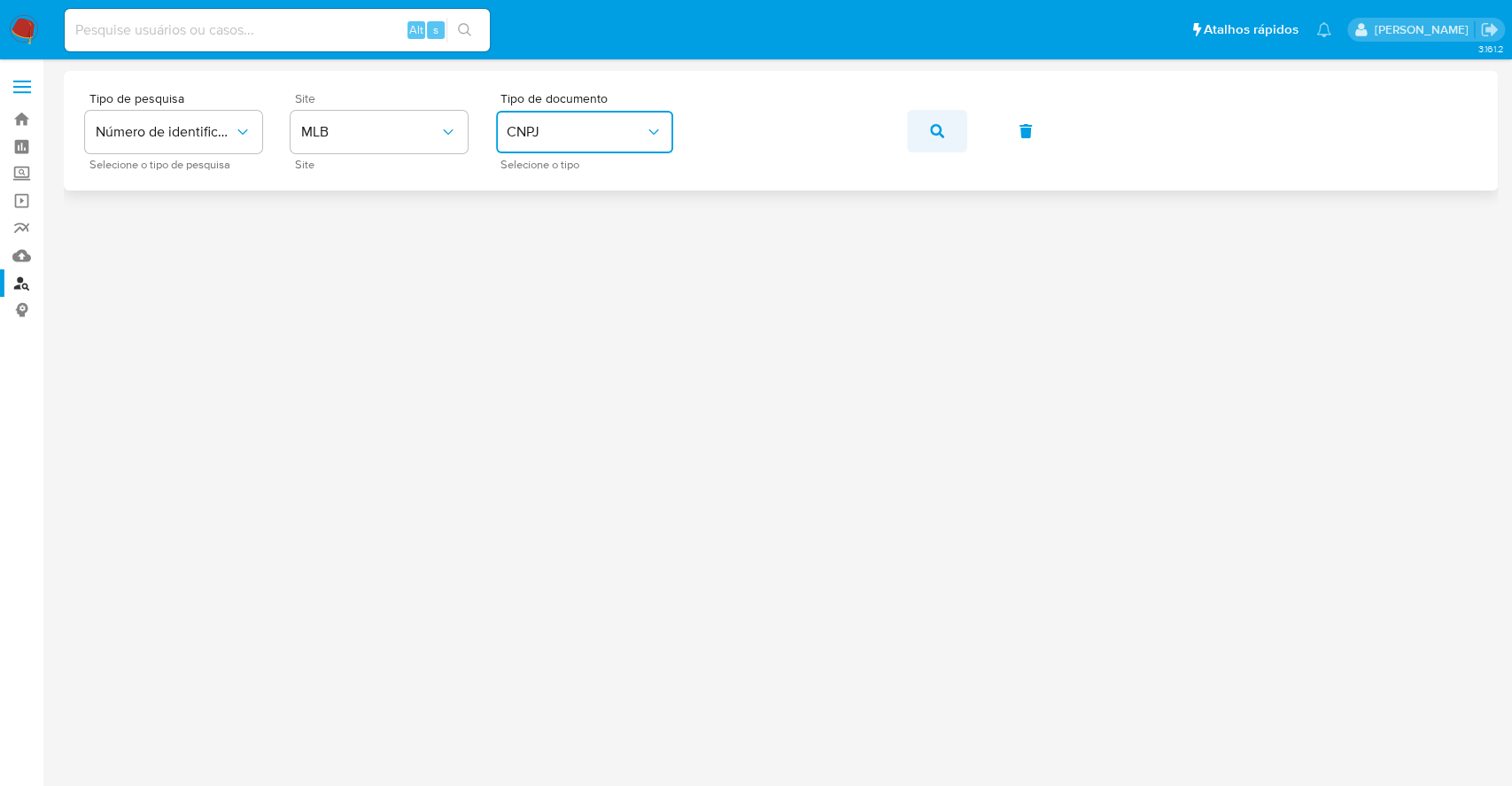
click at [932, 124] on icon "button" at bounding box center [937, 130] width 14 height 14
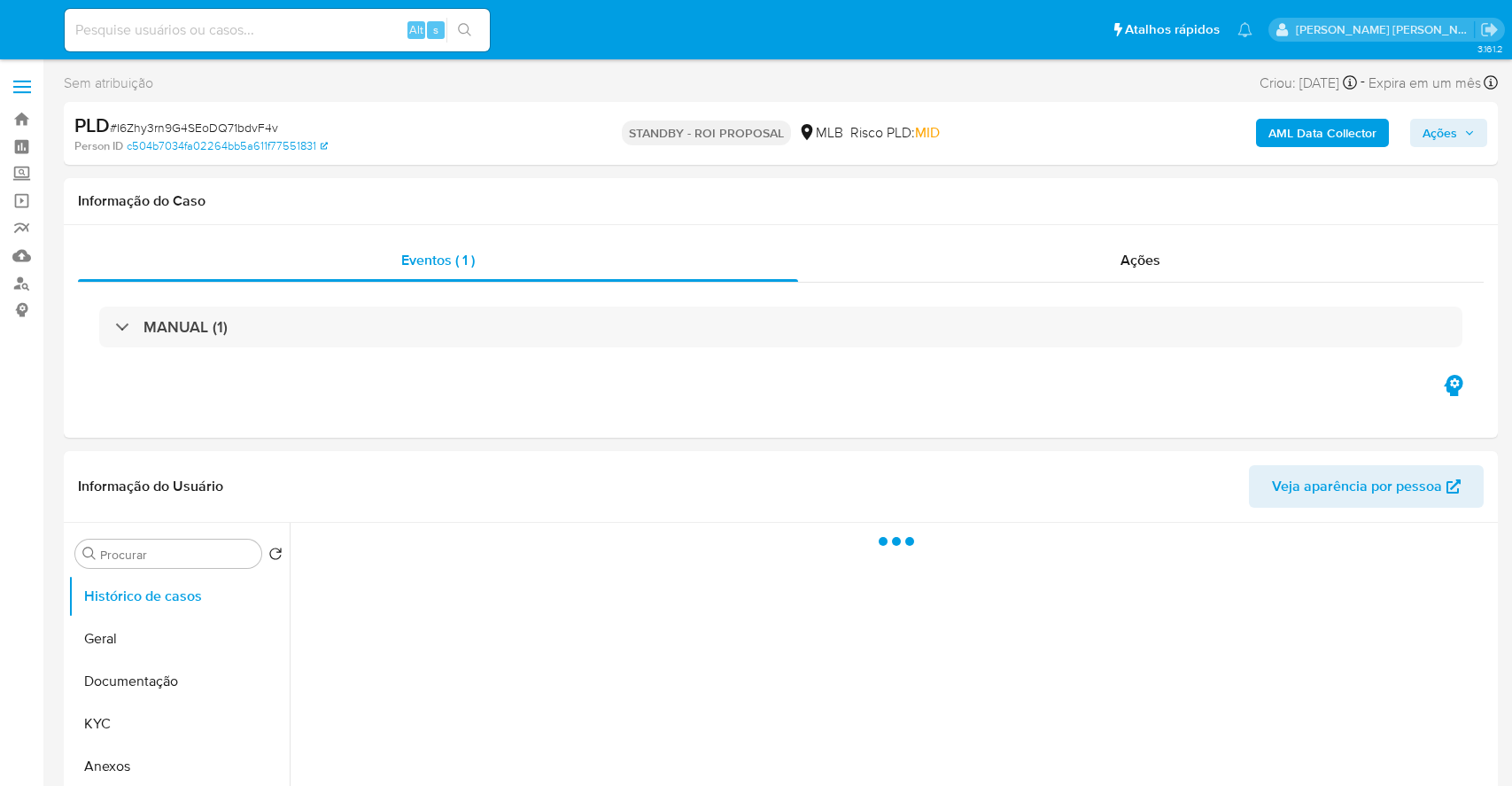
select select "10"
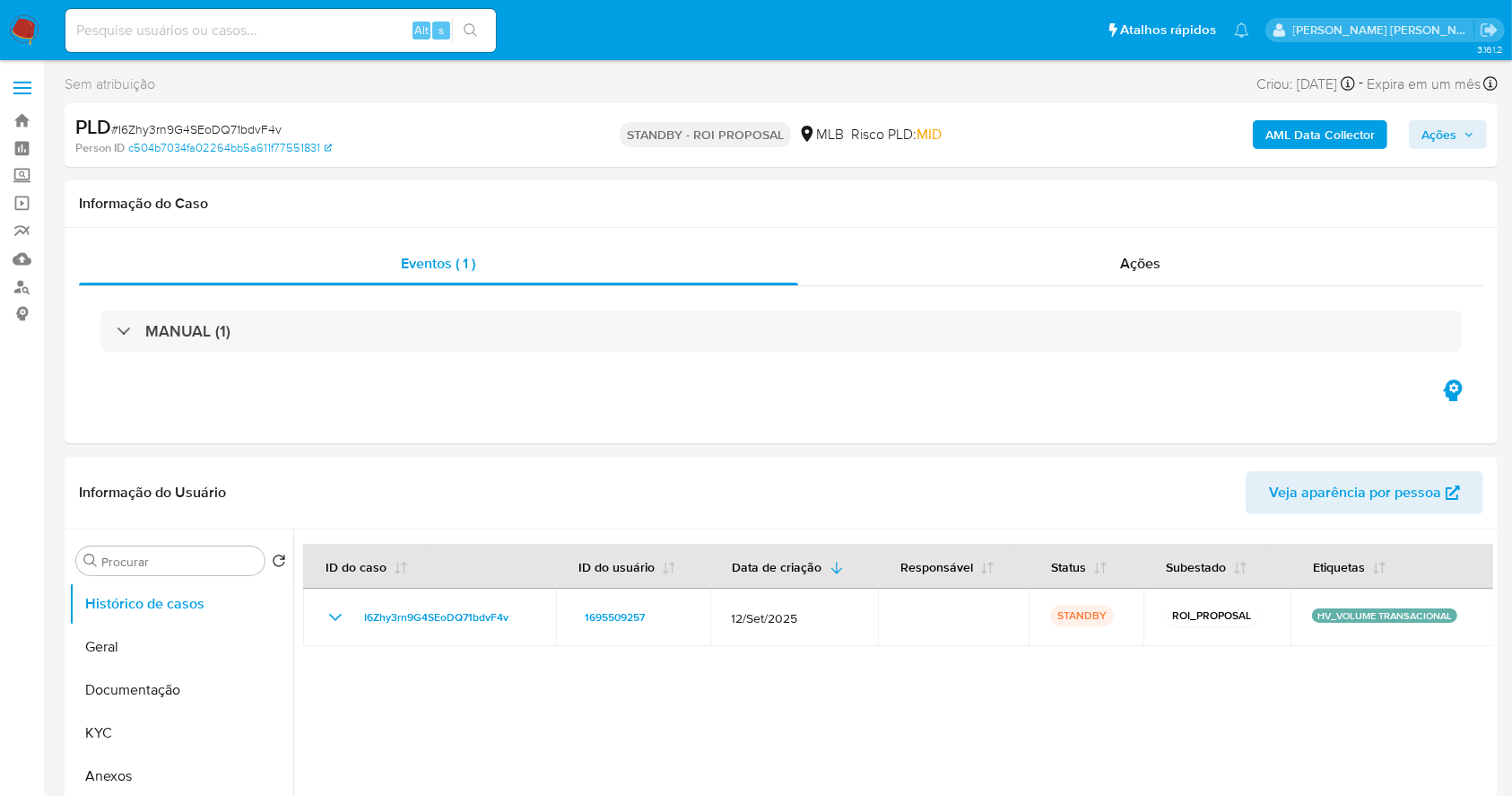
click at [31, 20] on img at bounding box center [24, 31] width 31 height 31
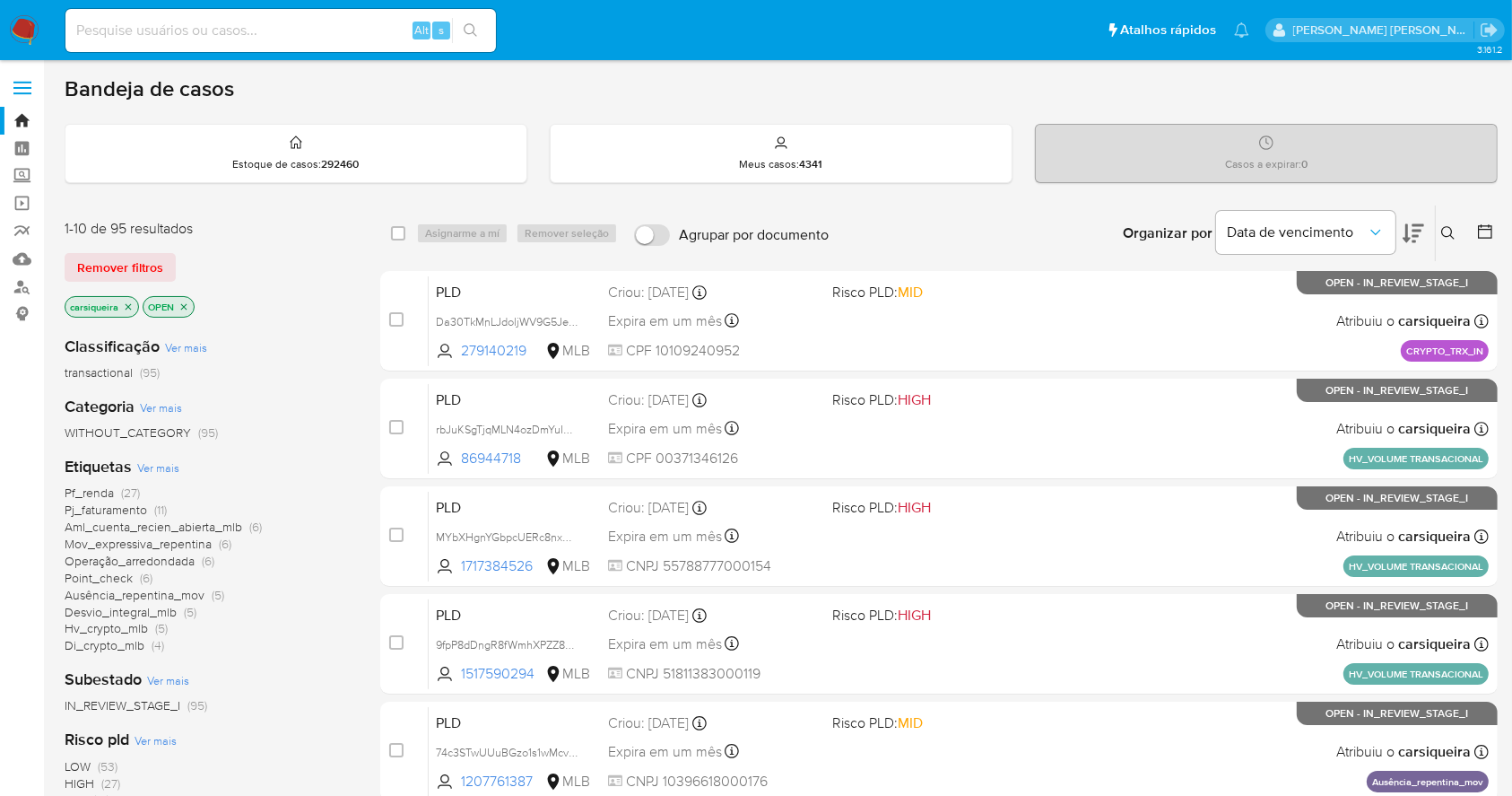
click at [158, 462] on span "Ver mais" at bounding box center [158, 467] width 42 height 16
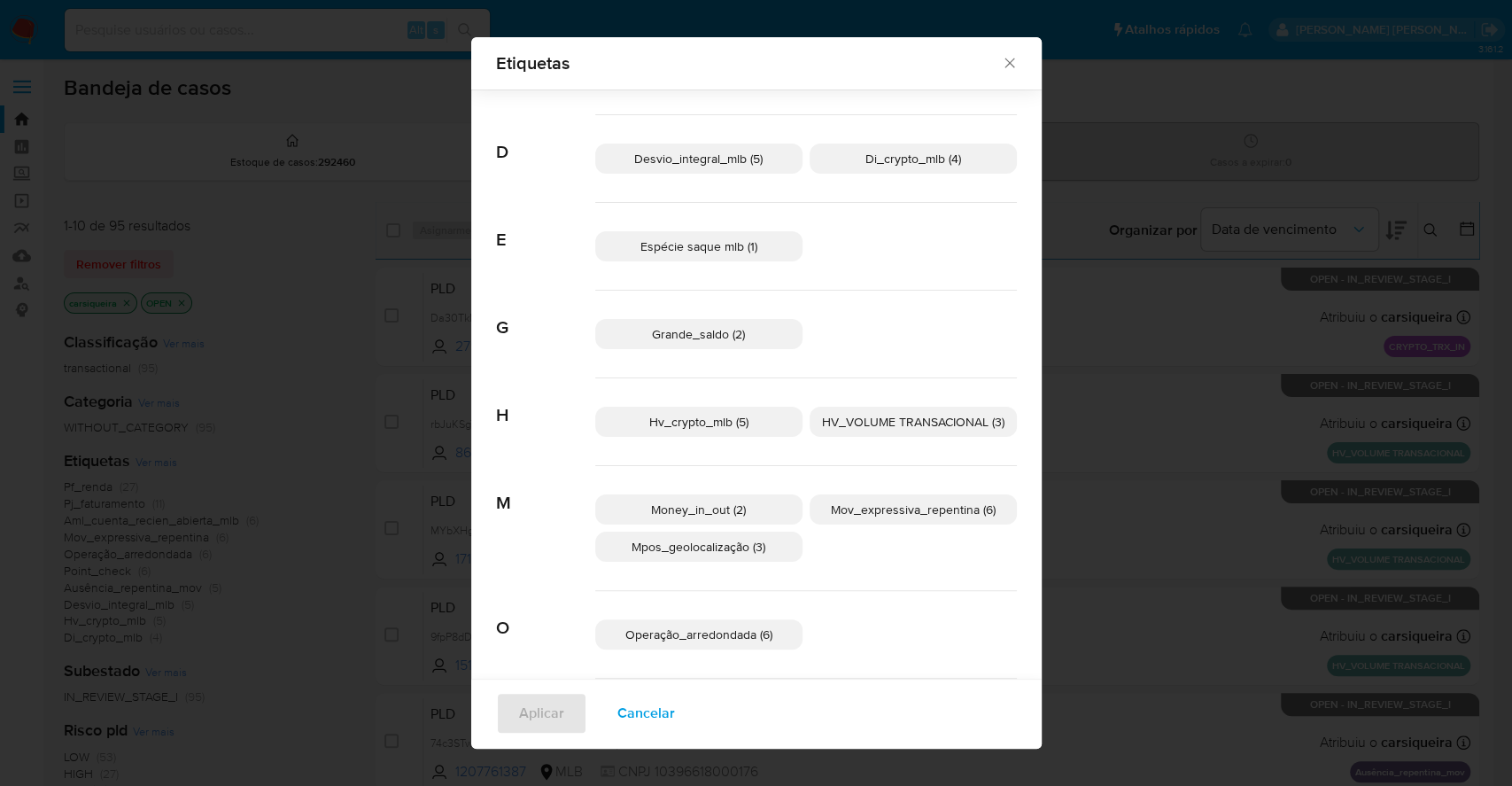
scroll to position [341, 0]
click at [644, 726] on span "Cancelar" at bounding box center [646, 712] width 58 height 39
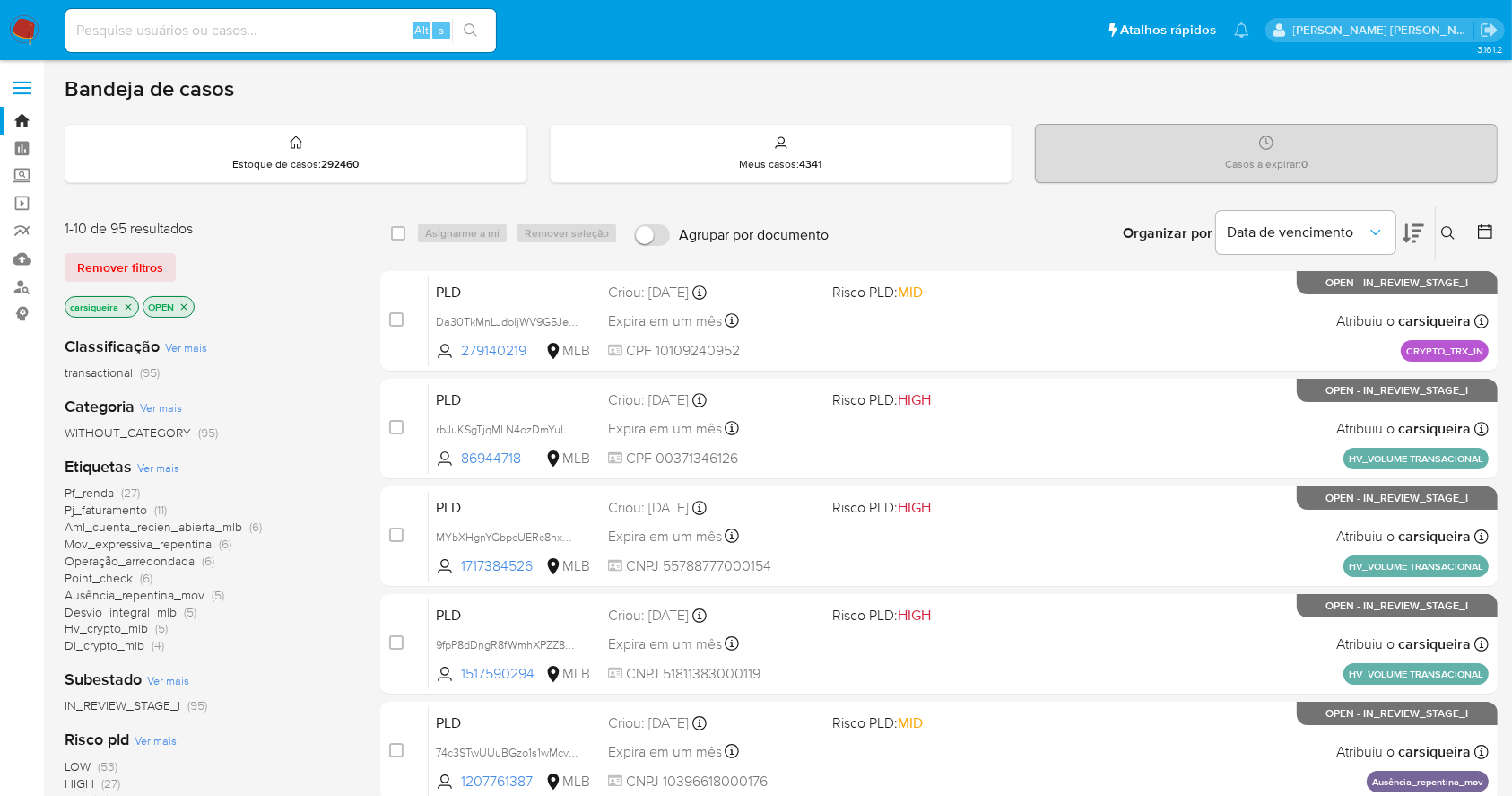
click at [163, 460] on span "Ver mais" at bounding box center [158, 467] width 42 height 16
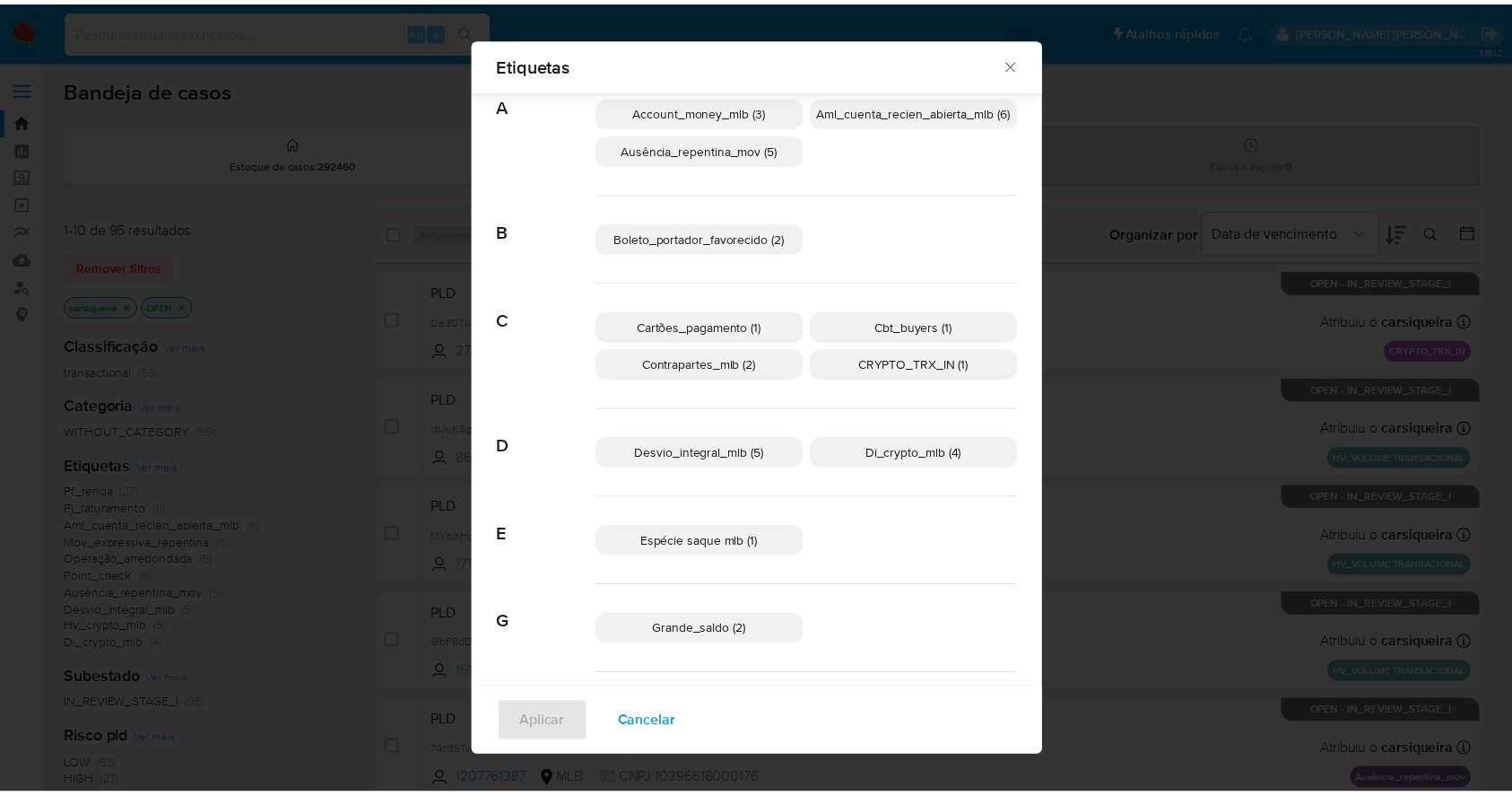
scroll to position [225, 0]
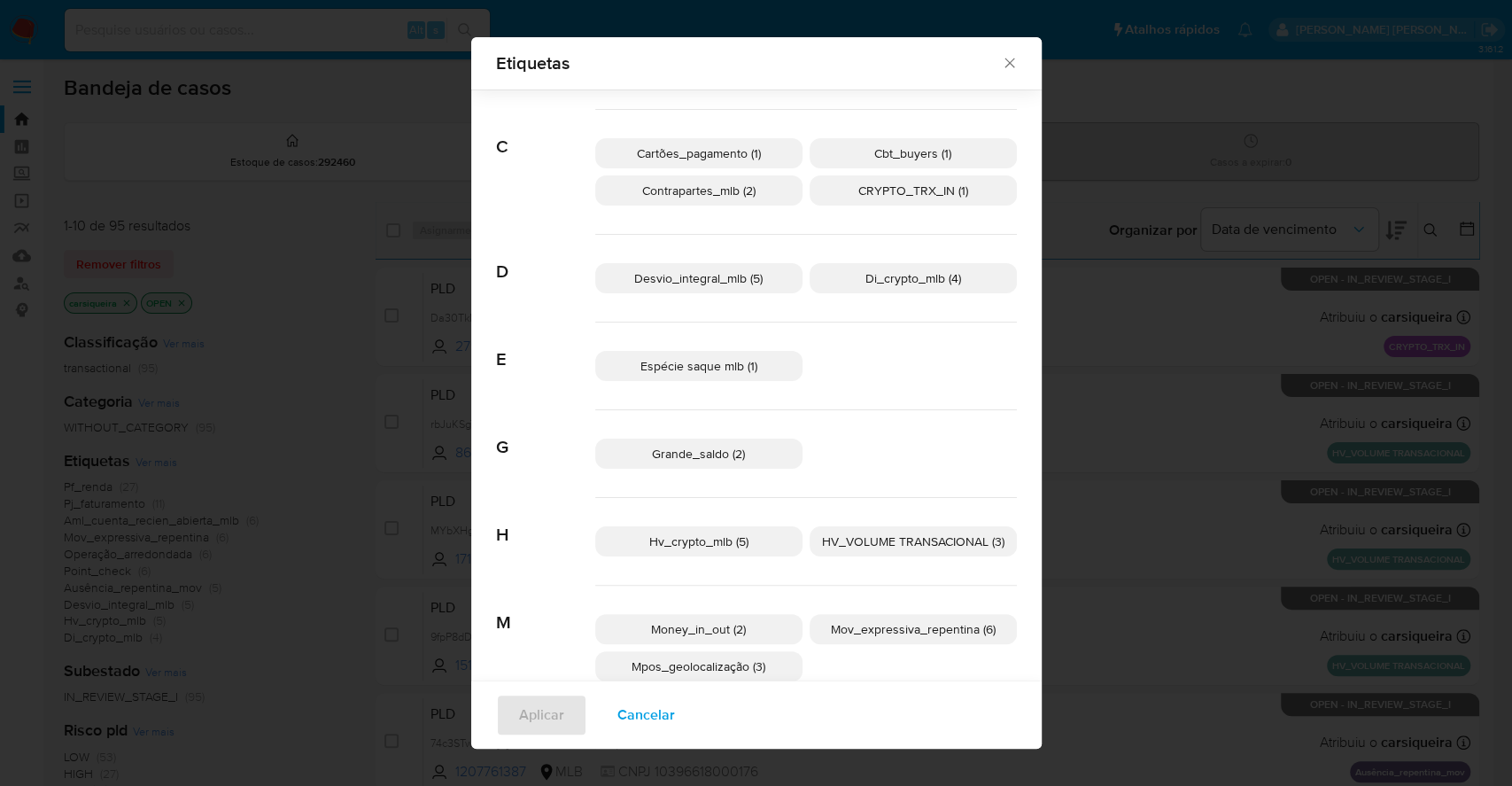
click at [702, 453] on span "Grande_saldo (2)" at bounding box center [698, 453] width 93 height 18
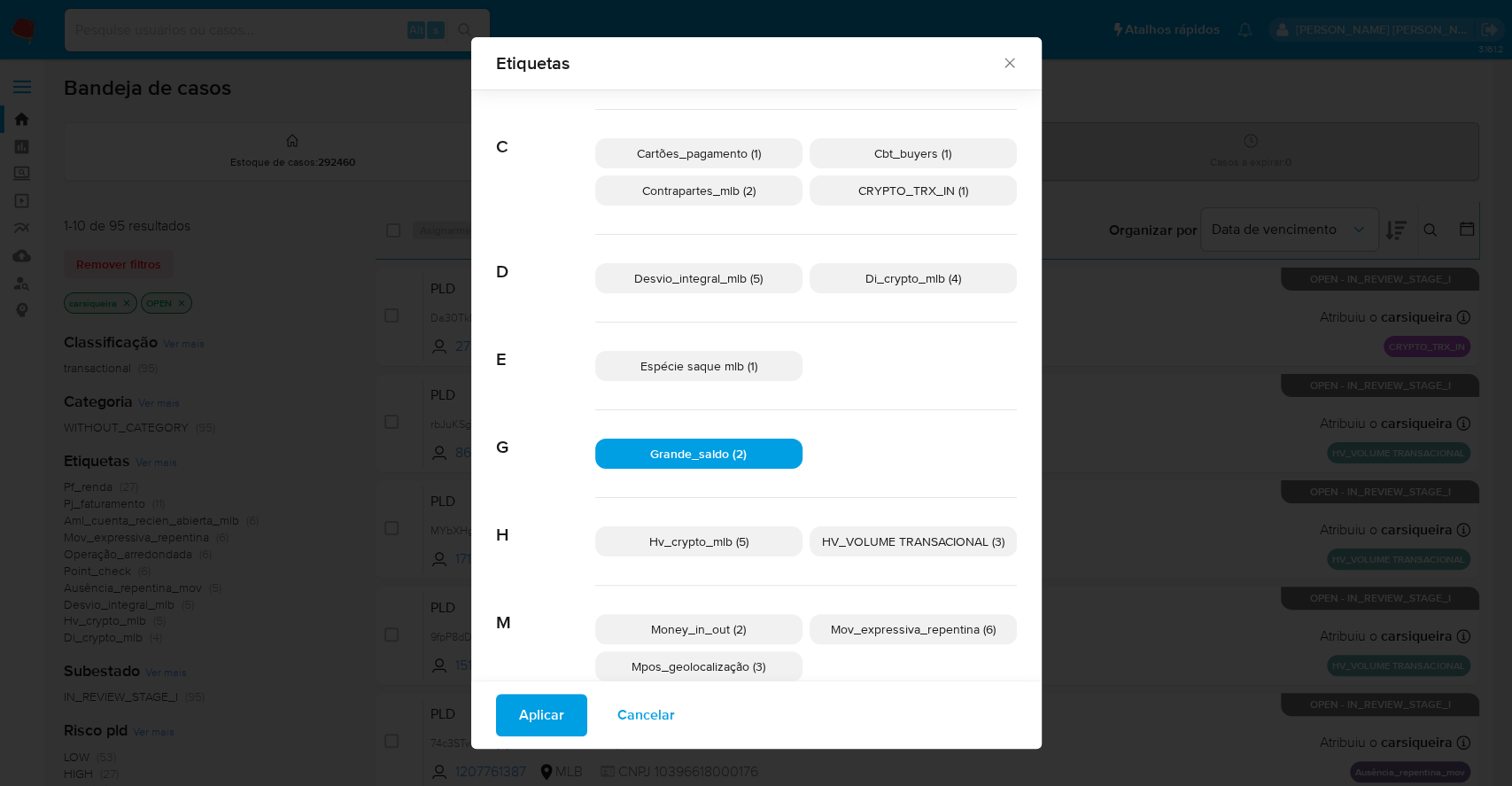
click at [529, 720] on span "Aplicar" at bounding box center [541, 714] width 45 height 39
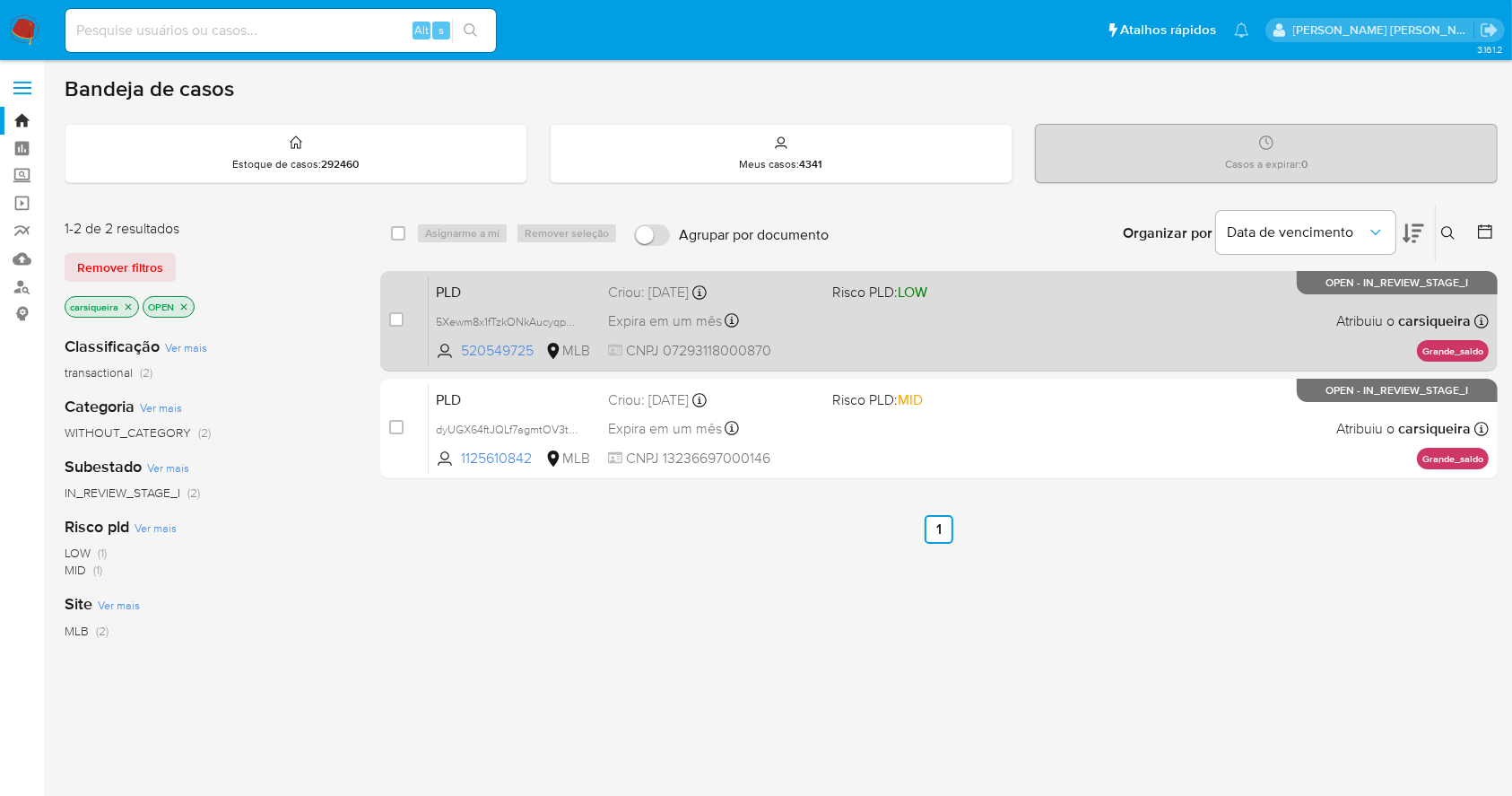
click at [915, 344] on div "PLD 5Xewm8x1fTzkONkAucyqpvRO 520549725 MLB Risco PLD: LOW Criou: 12/09/2025 Cri…" at bounding box center [958, 321] width 1060 height 91
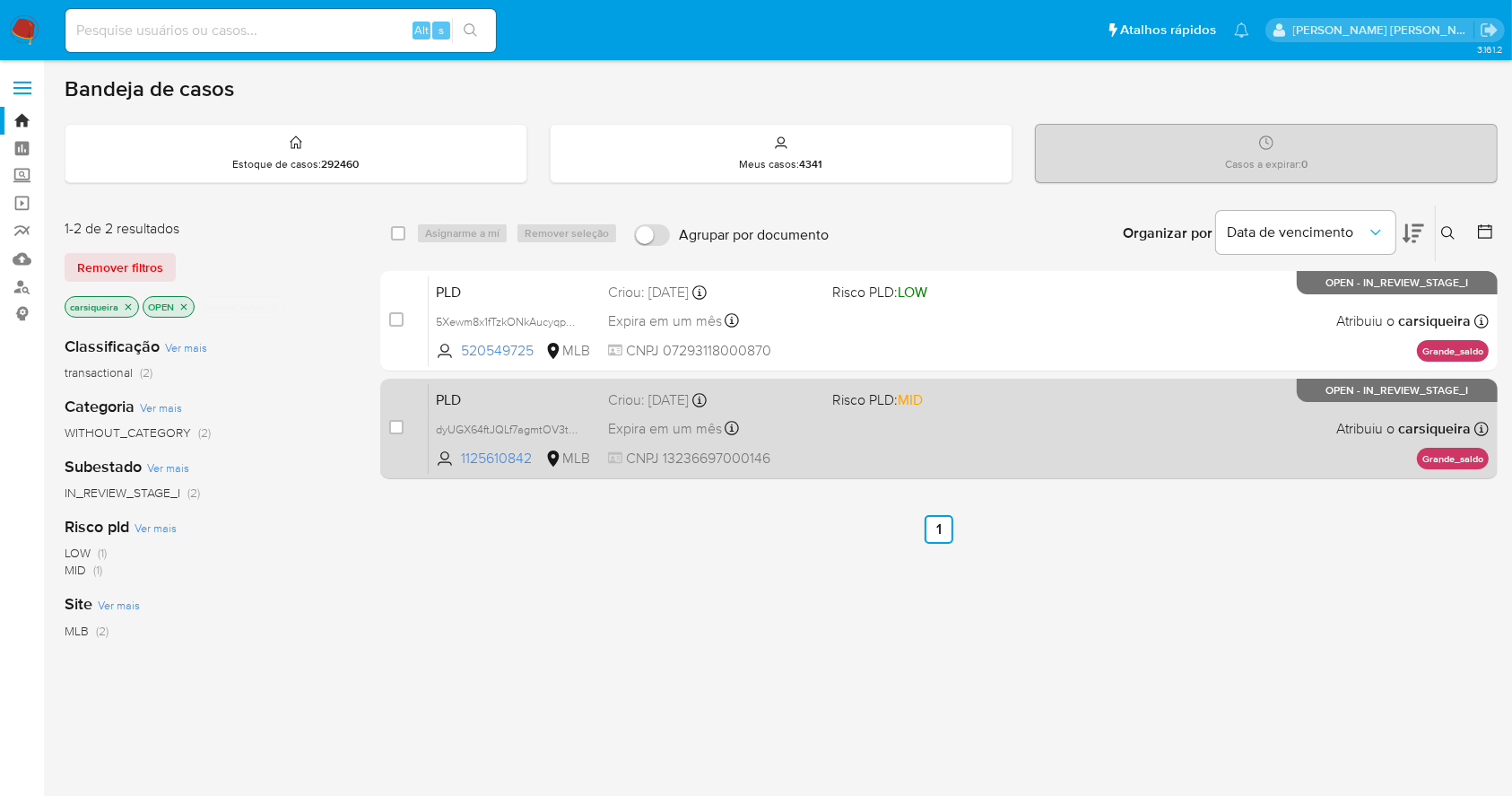
click at [773, 440] on div "PLD dyUGX64ftJQLf7agmtOV3tiQ 1125610842 MLB Risco PLD: MID Criou: 12/09/2025 Cr…" at bounding box center [958, 428] width 1060 height 91
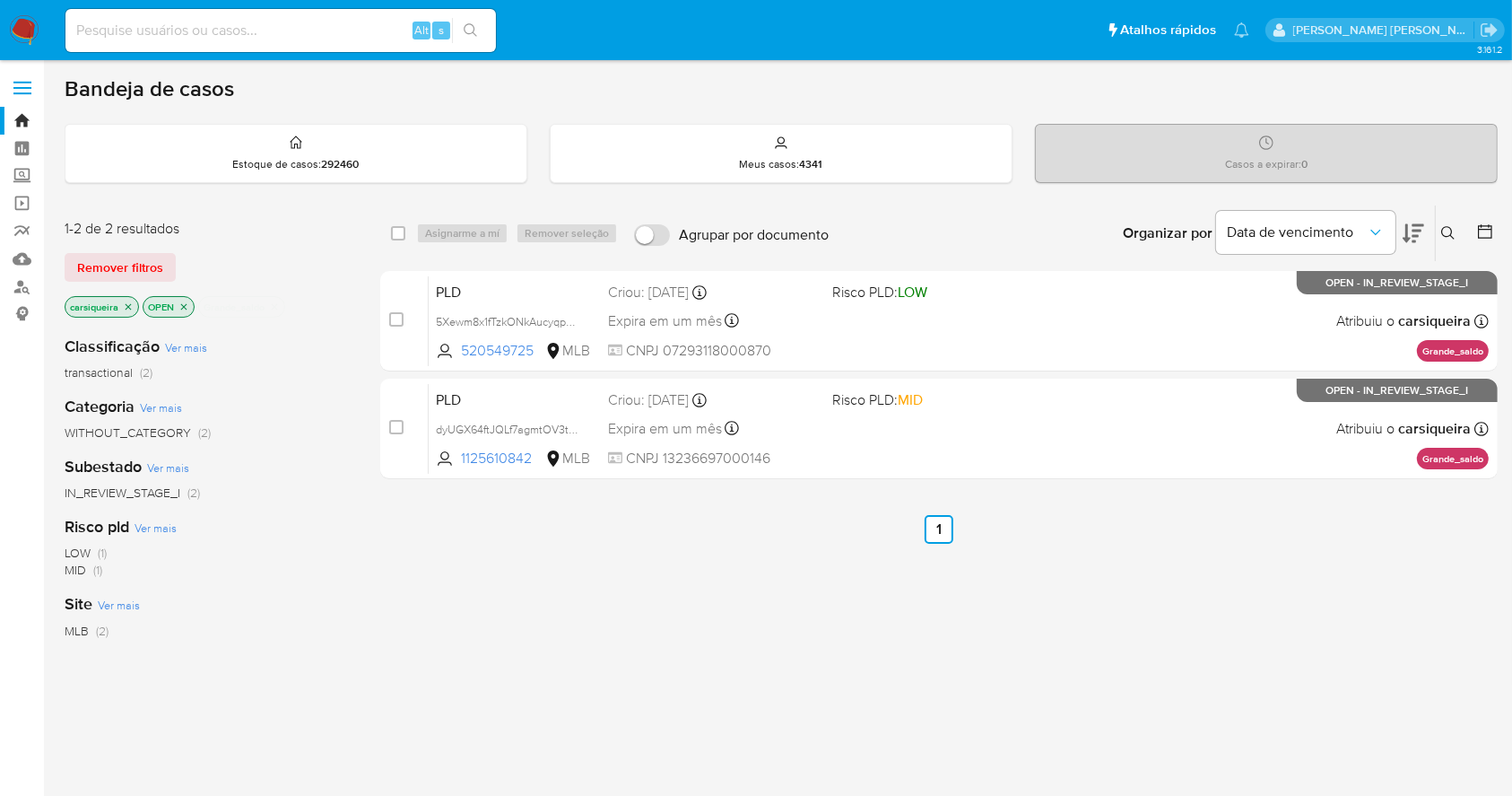
click at [22, 33] on img at bounding box center [24, 31] width 31 height 31
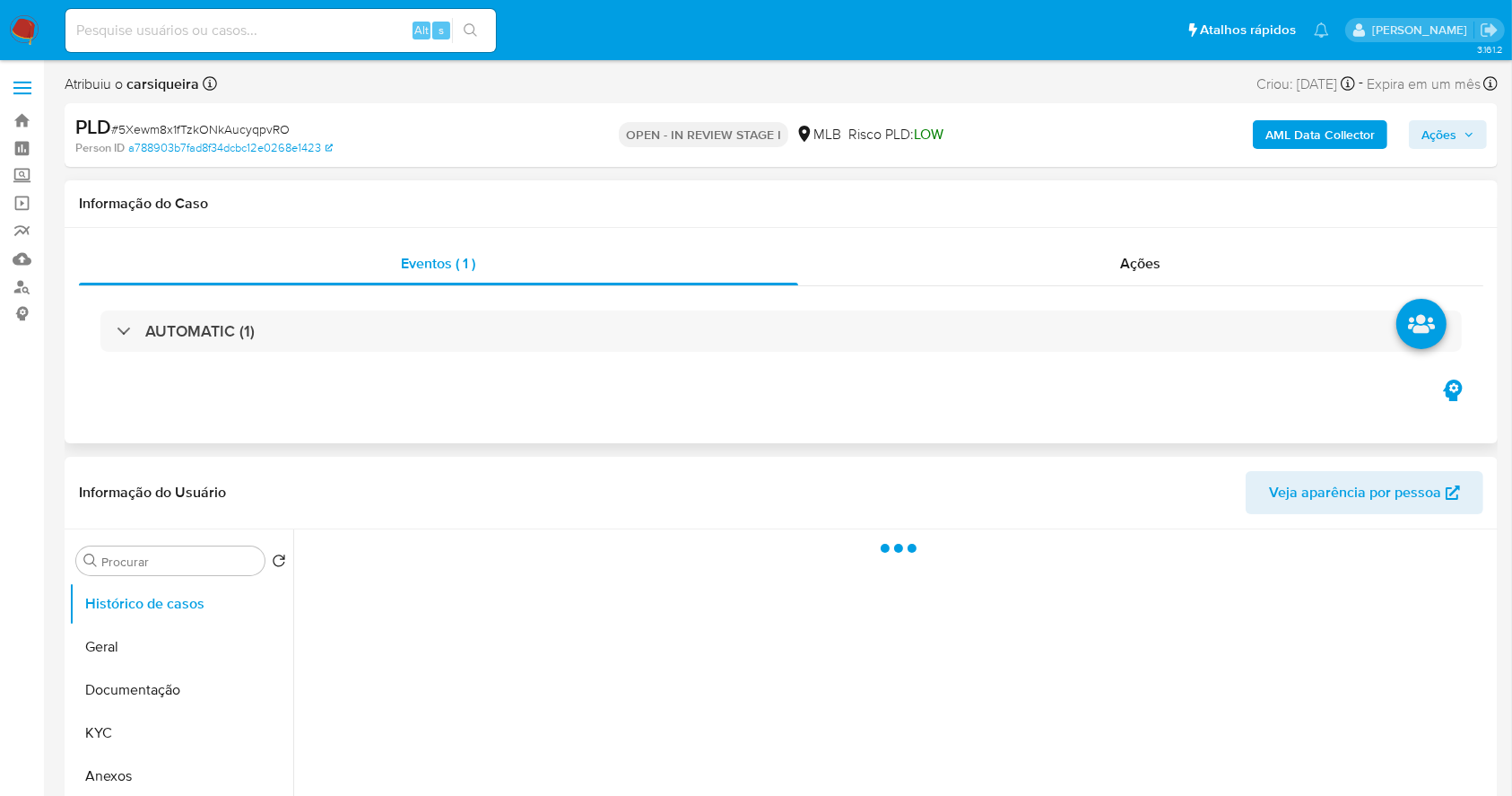
select select "10"
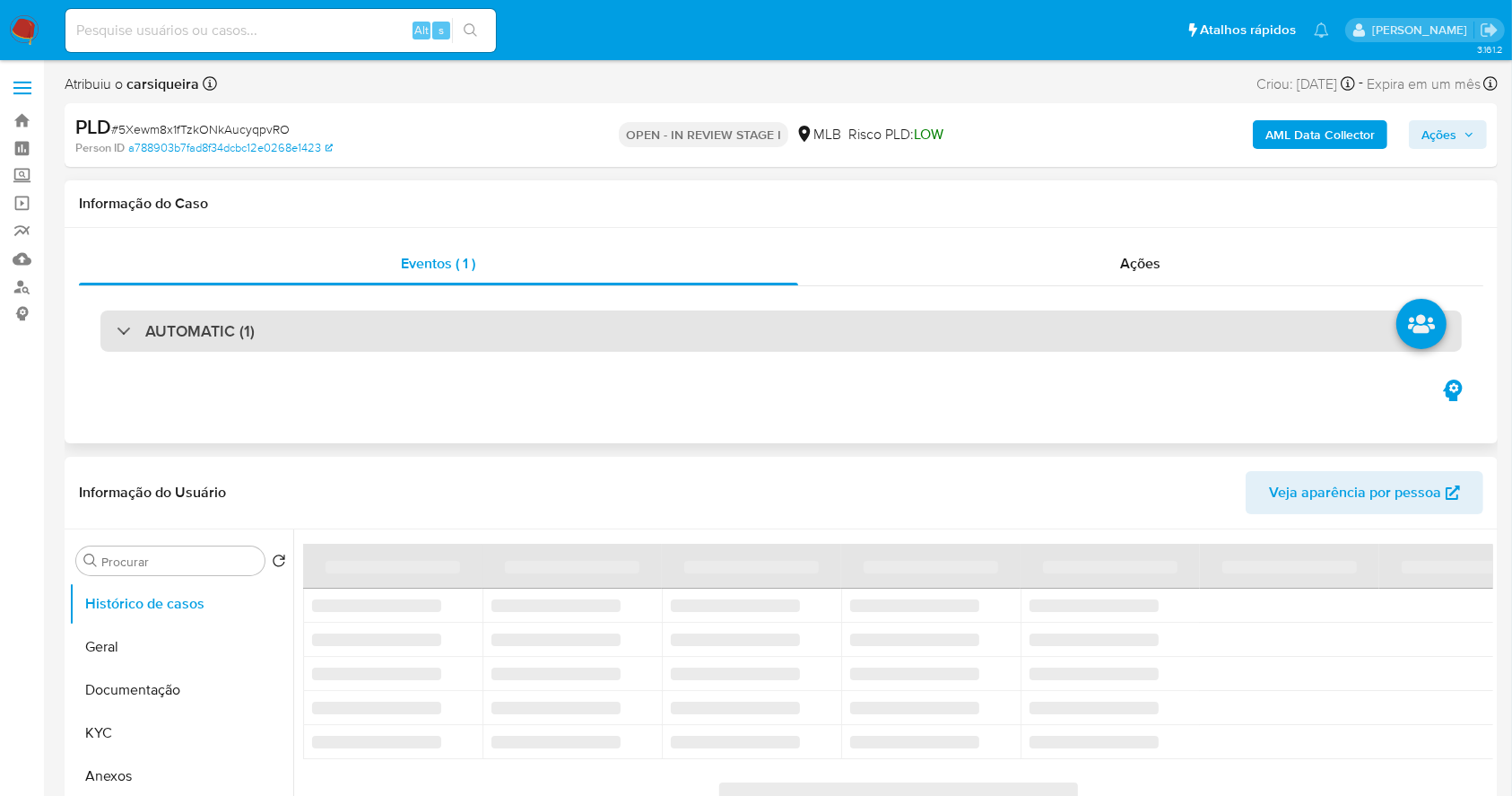
click at [299, 338] on div "AUTOMATIC (1)" at bounding box center [780, 330] width 1361 height 41
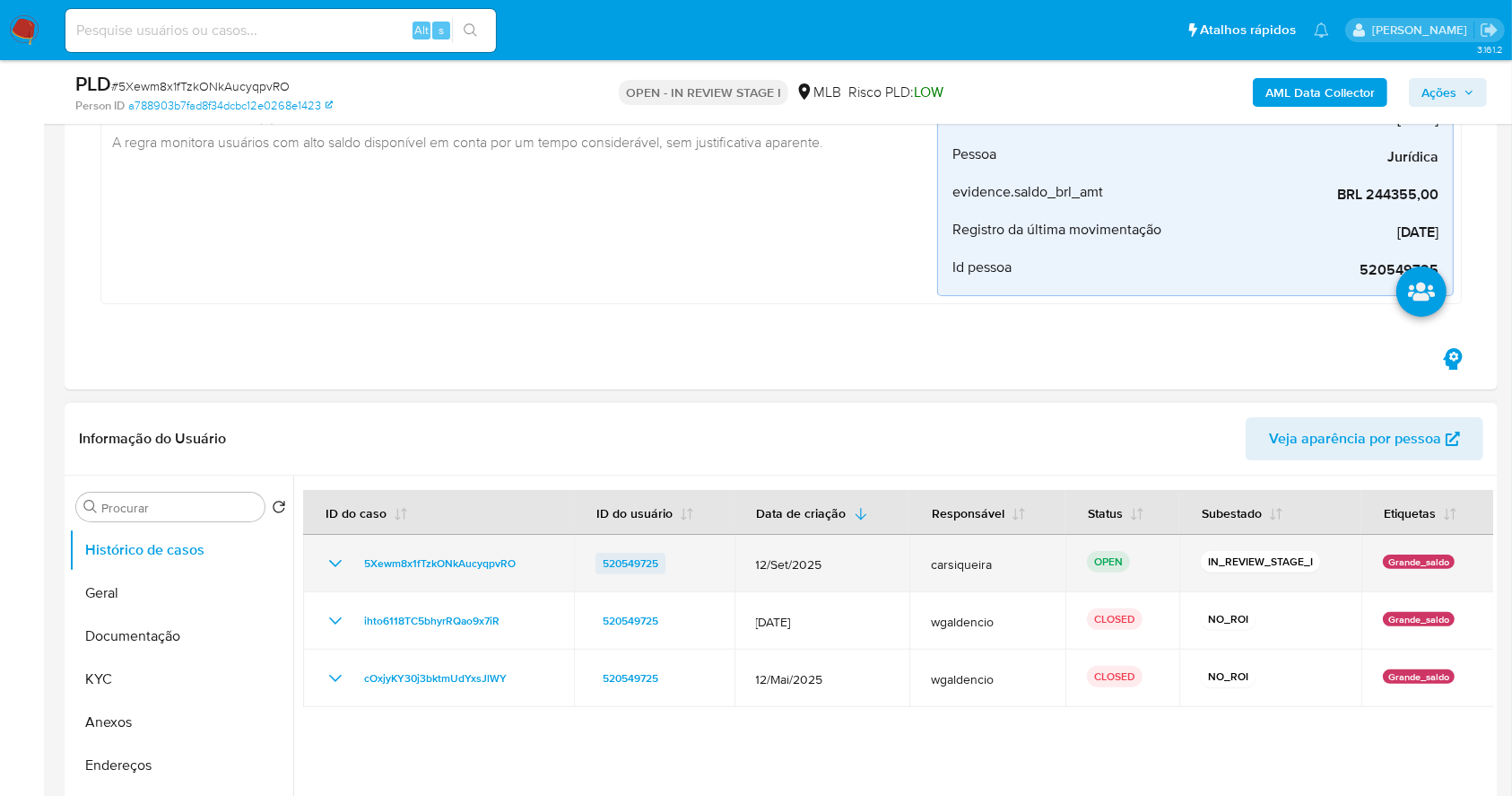
scroll to position [359, 0]
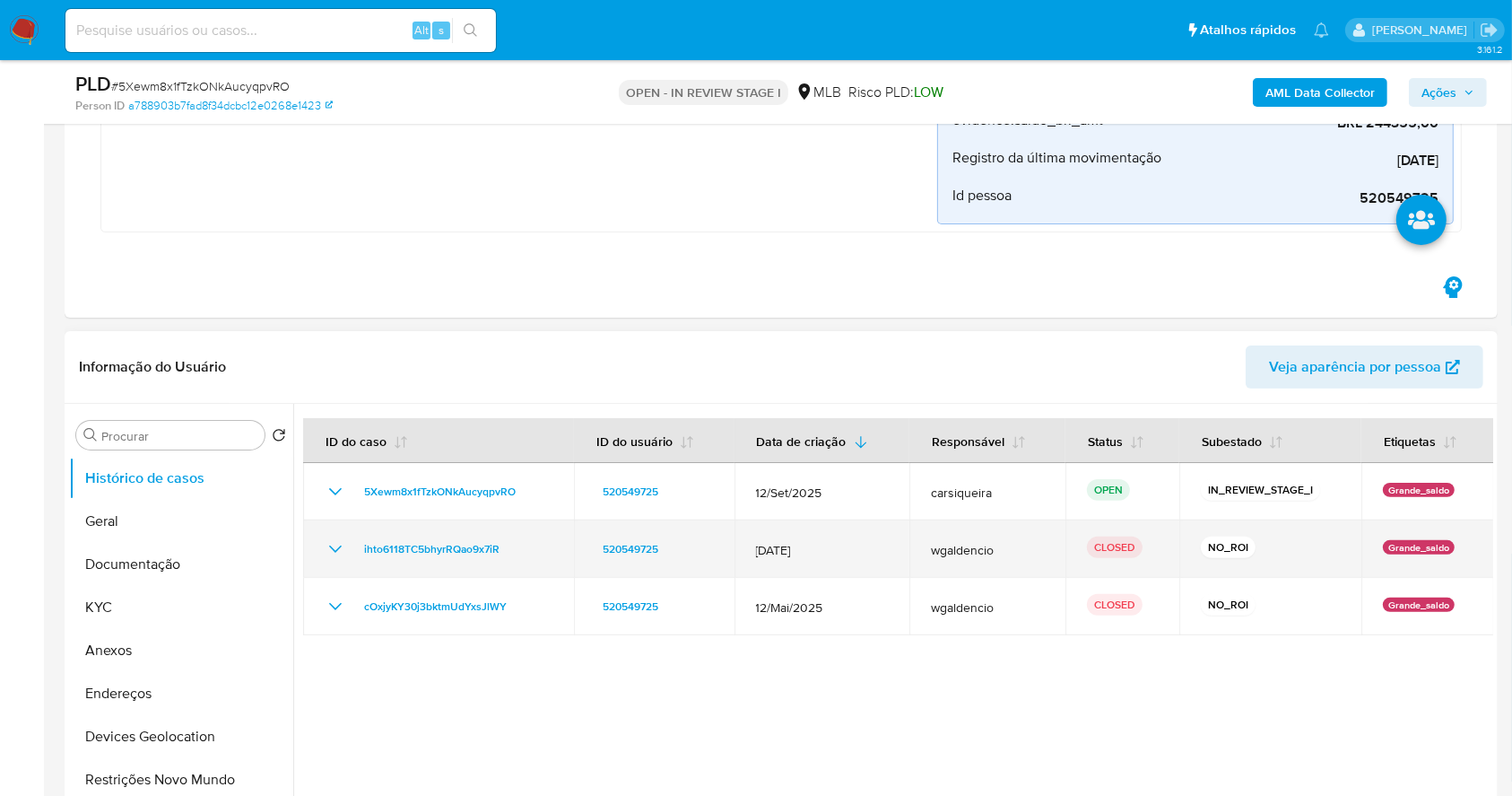
click at [331, 549] on icon "Mostrar/Ocultar" at bounding box center [335, 549] width 22 height 22
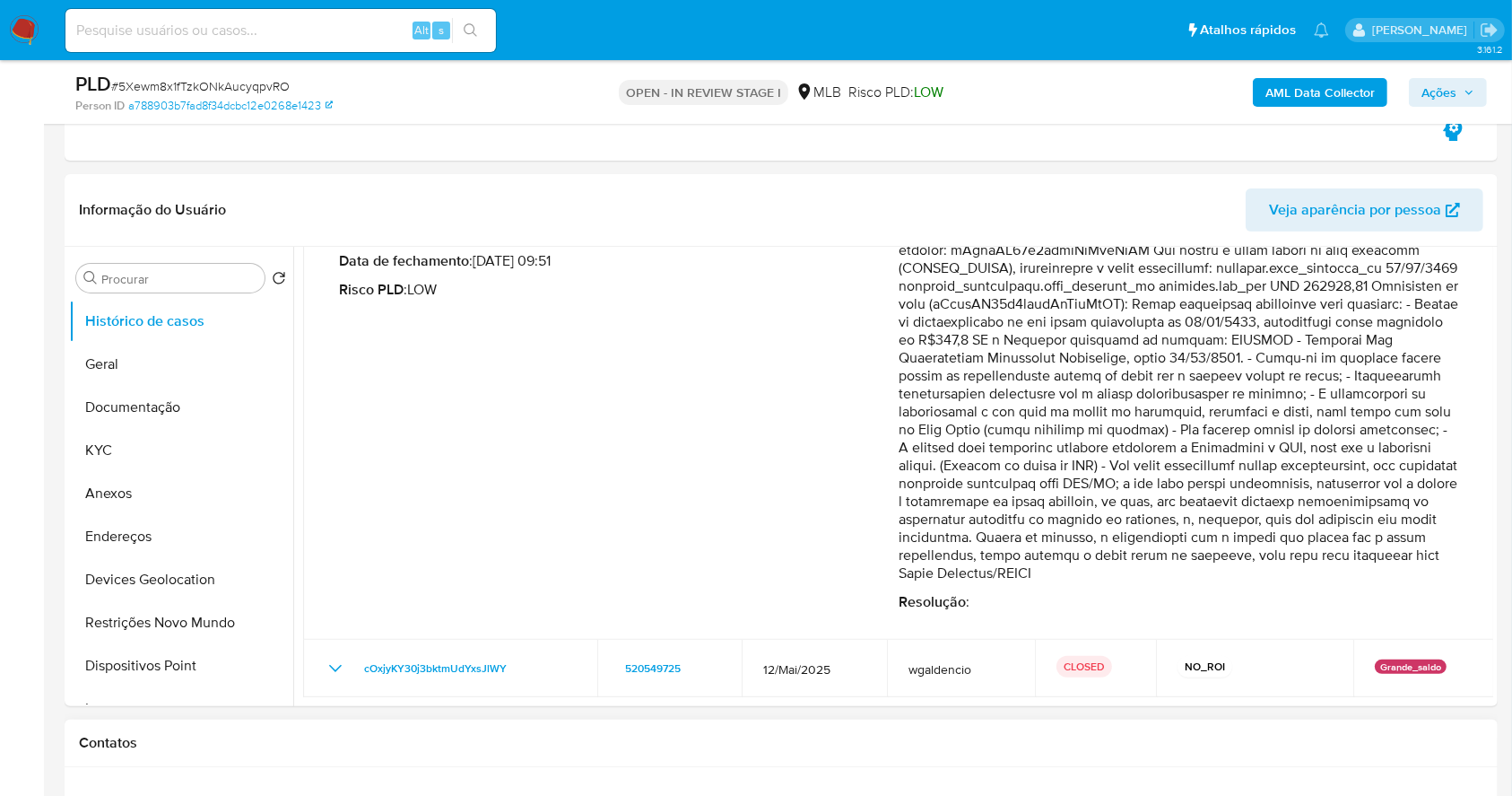
scroll to position [718, 0]
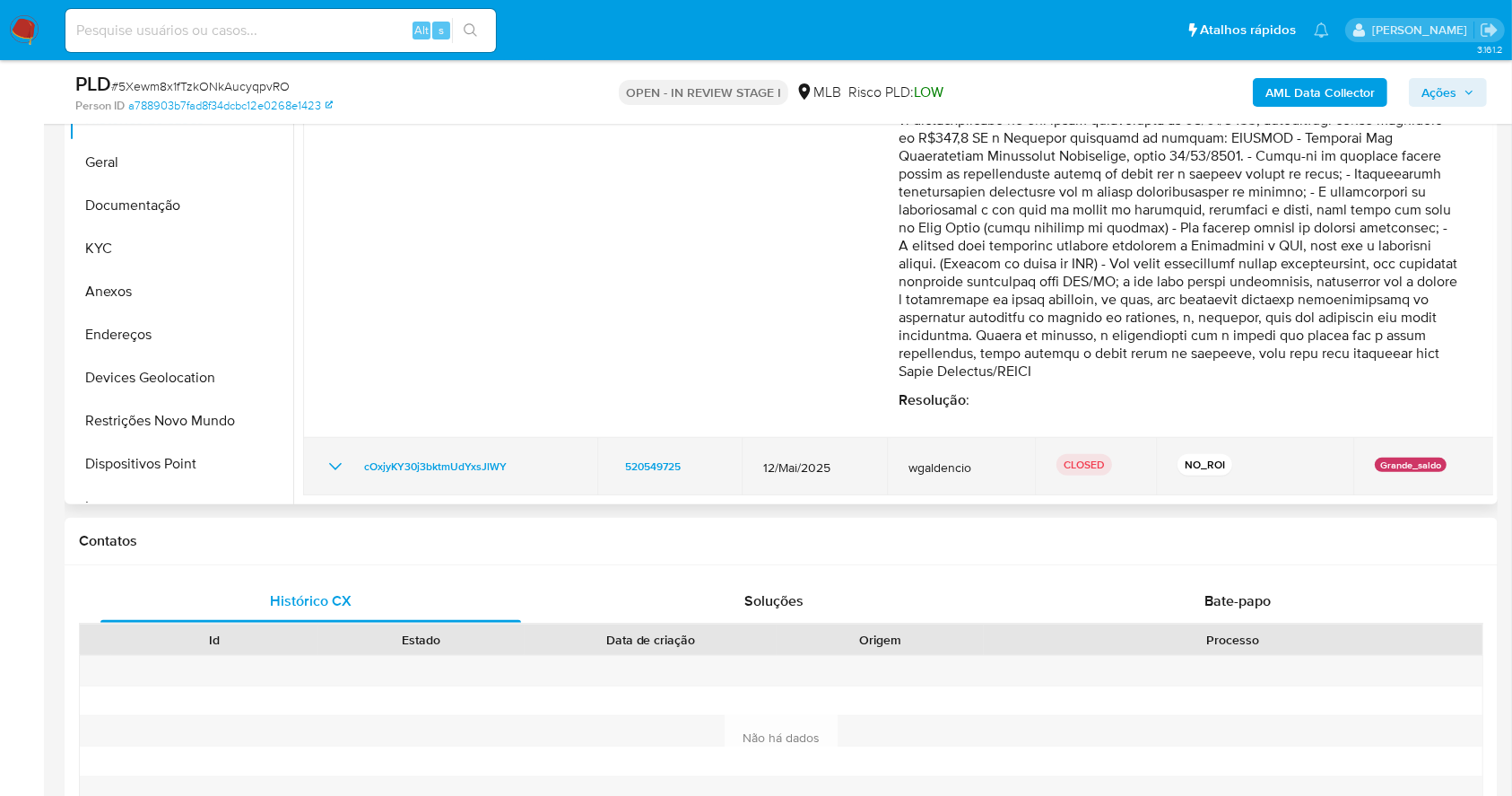
click at [334, 462] on icon "Mostrar/Ocultar" at bounding box center [335, 466] width 22 height 22
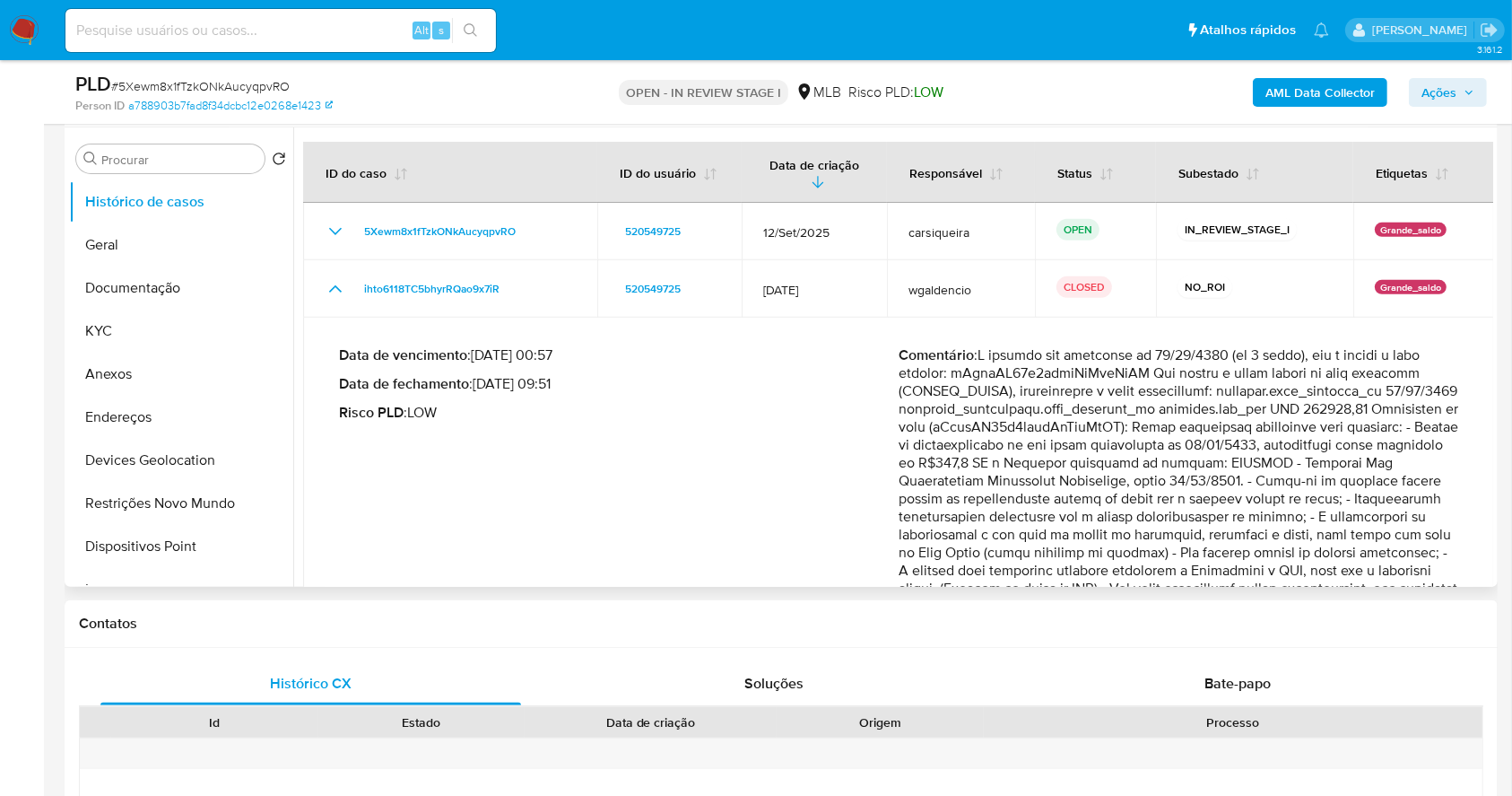
scroll to position [598, 0]
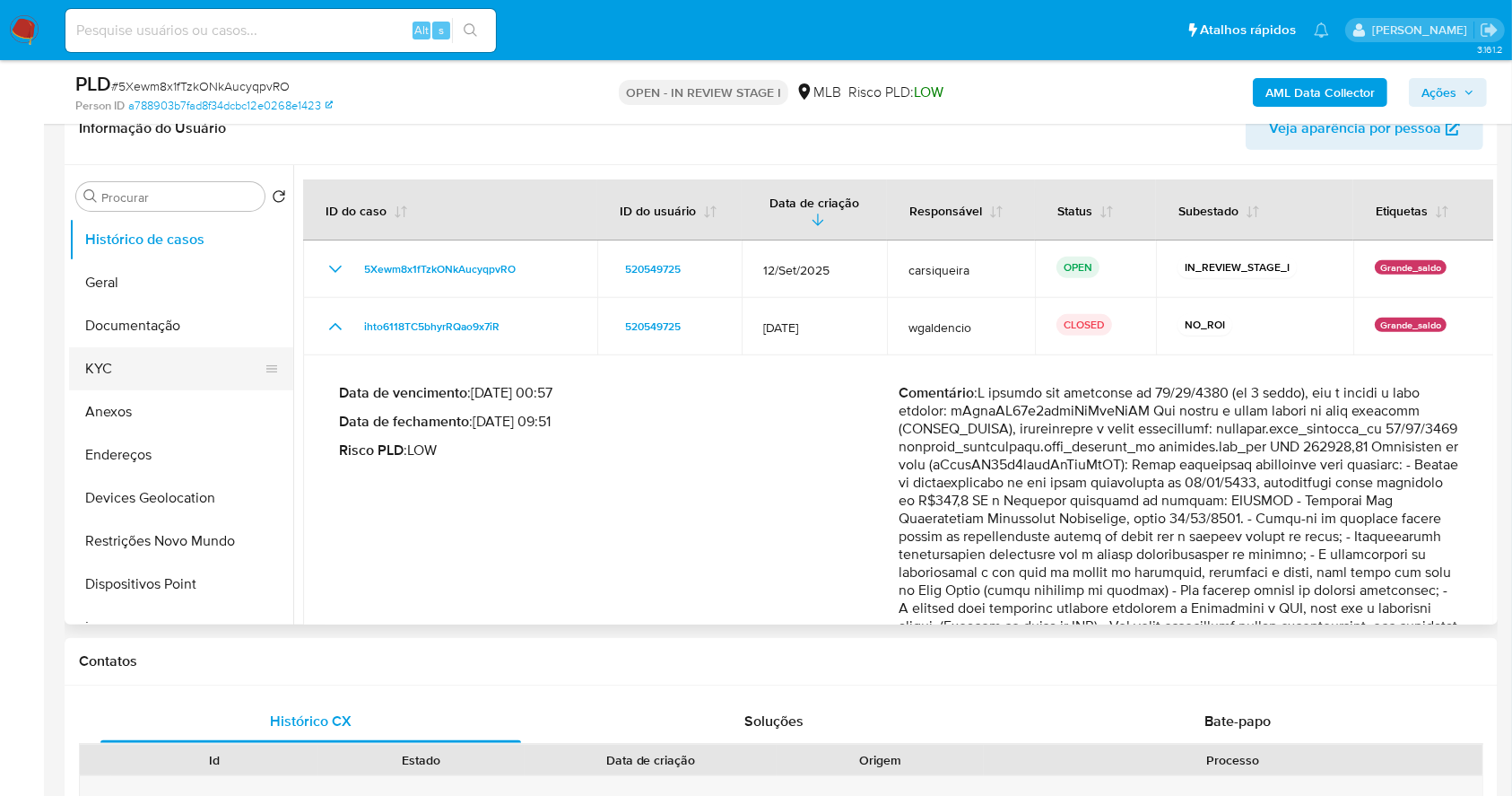
click at [137, 362] on button "KYC" at bounding box center [173, 368] width 209 height 43
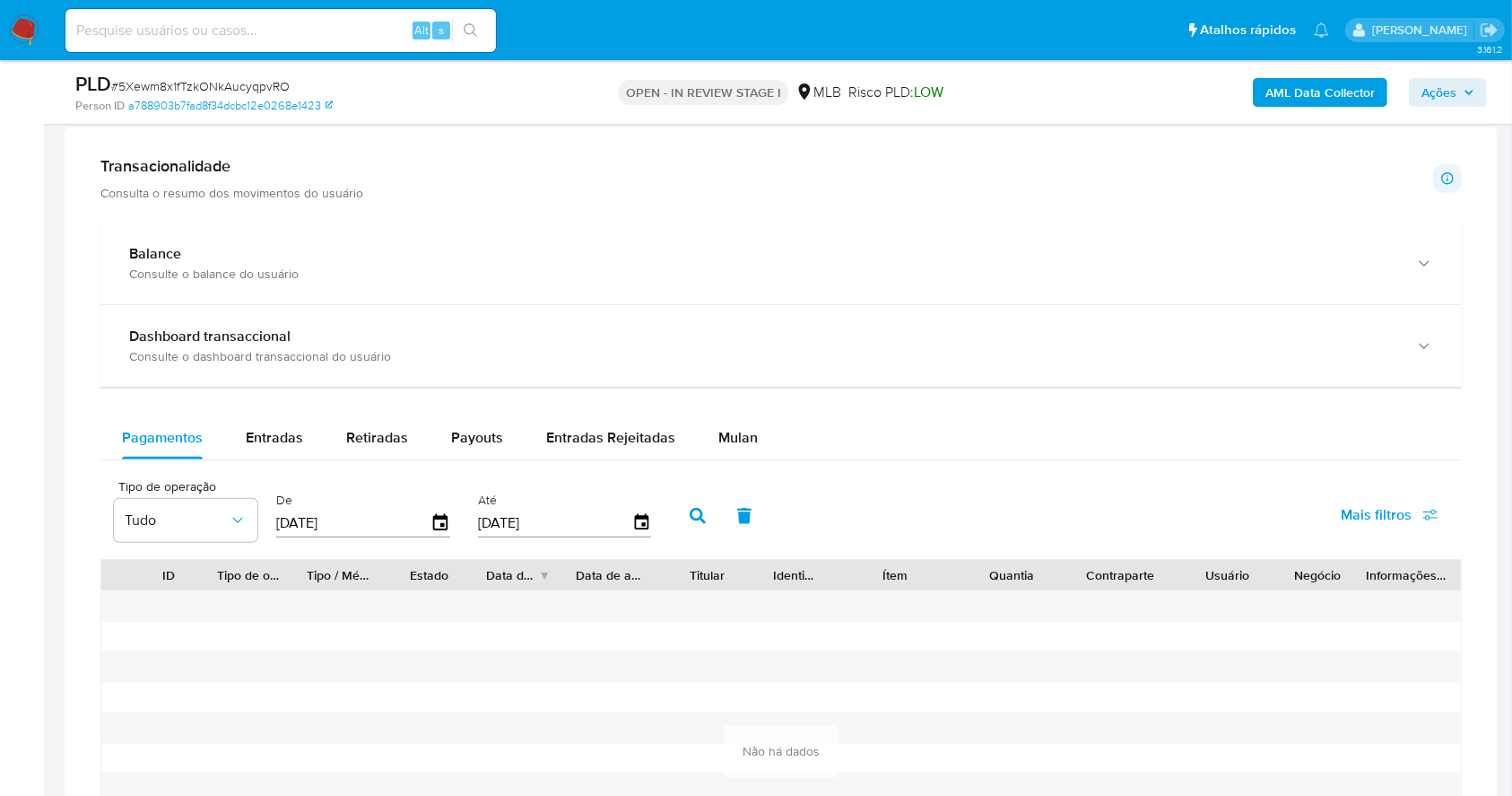
scroll to position [1515, 0]
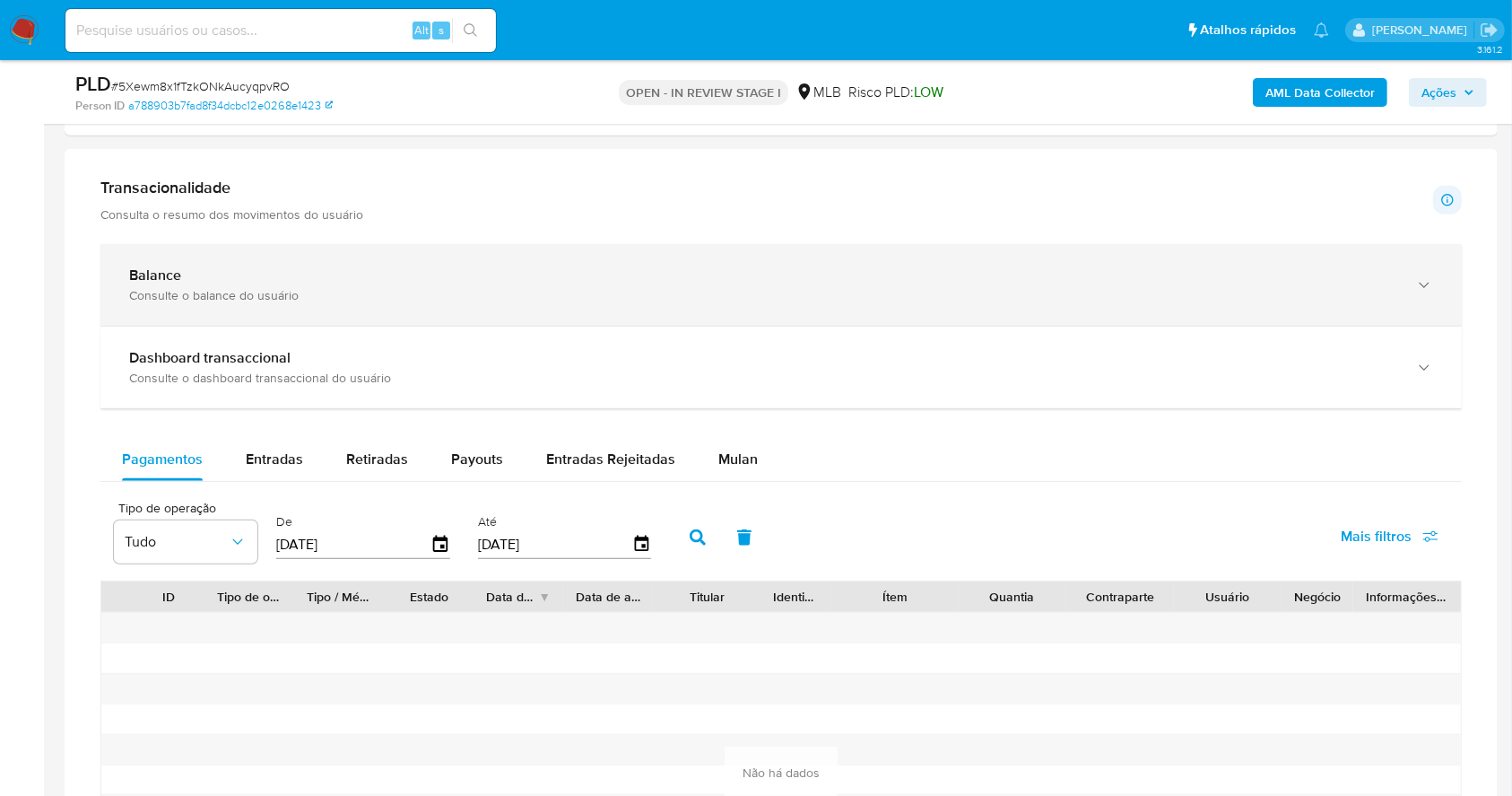
click at [300, 271] on div "Balance" at bounding box center [763, 276] width 1268 height 18
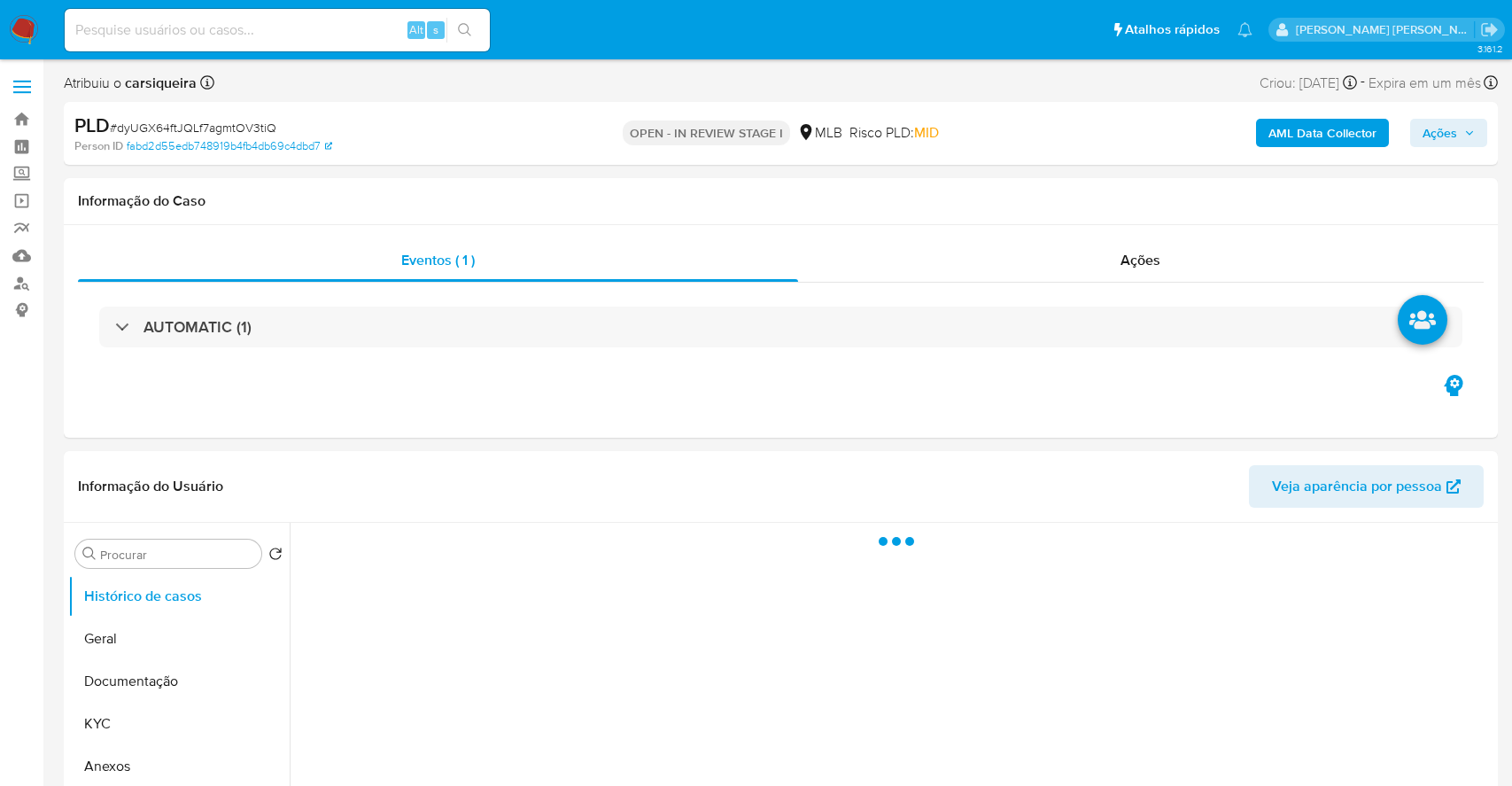
select select "10"
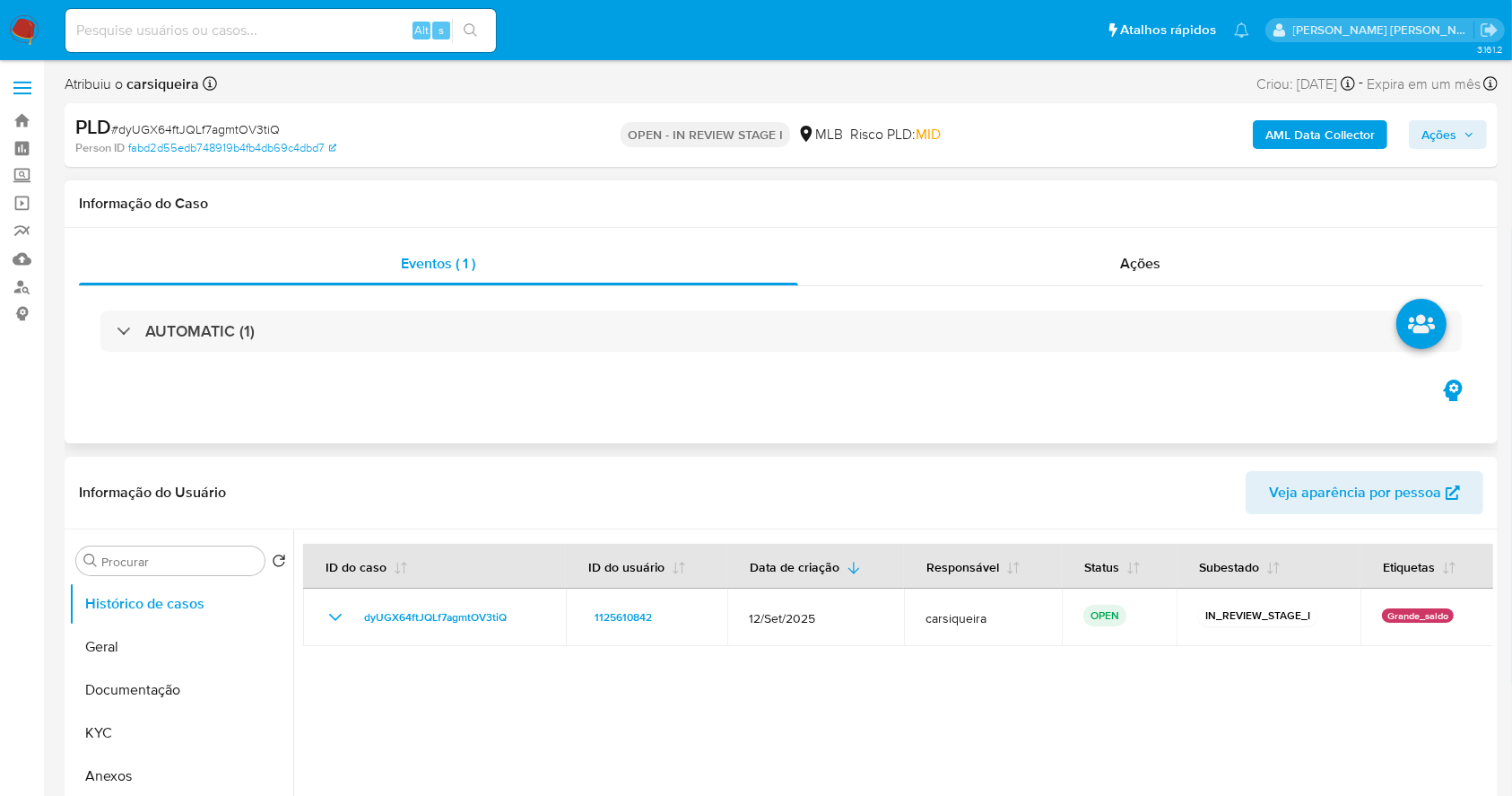
drag, startPoint x: 221, startPoint y: 341, endPoint x: 809, endPoint y: 221, distance: 600.1
click at [223, 340] on h3 "AUTOMATIC (1)" at bounding box center [200, 331] width 109 height 20
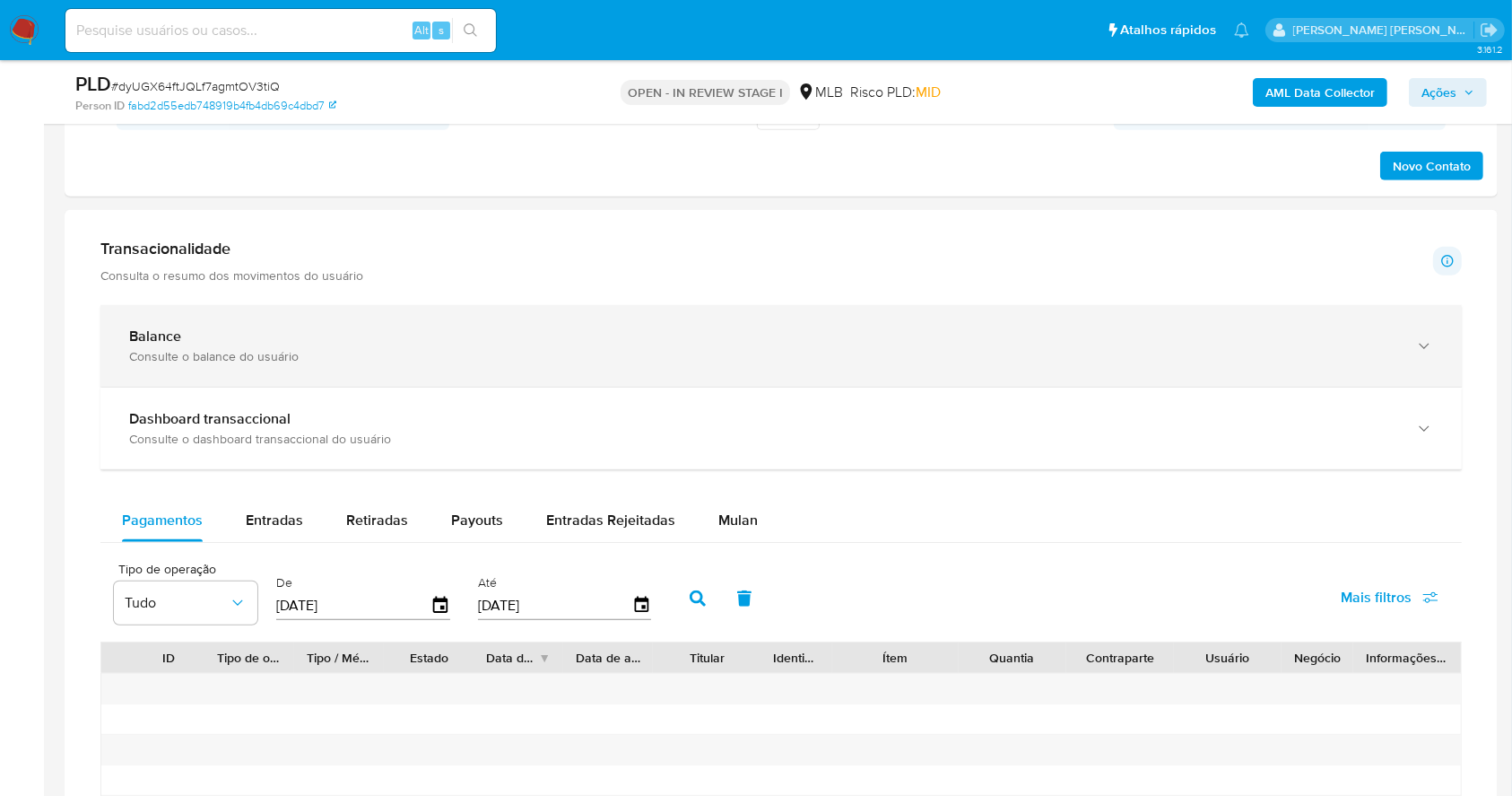
scroll to position [1425, 0]
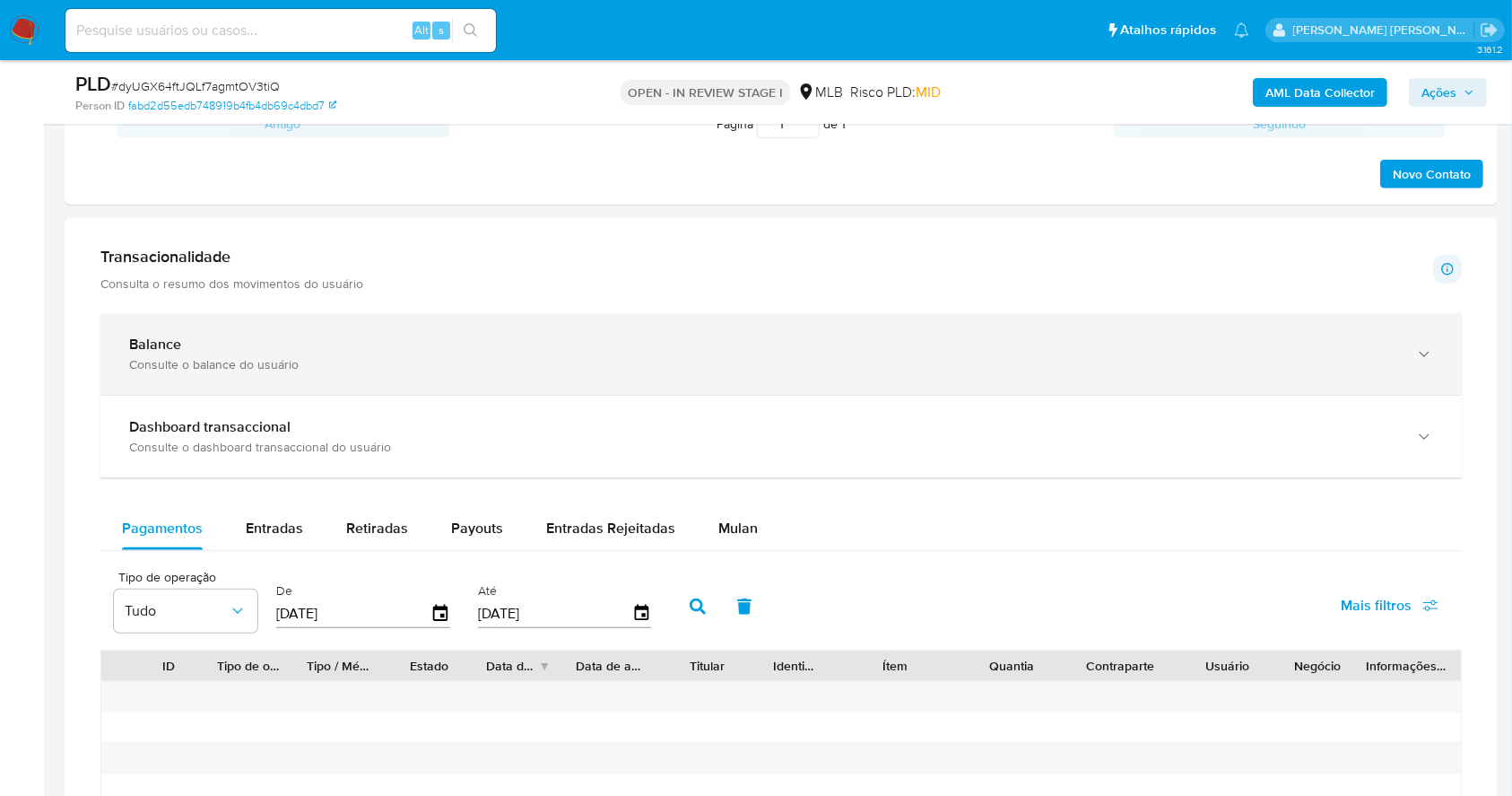
click at [873, 346] on div "Balance" at bounding box center [763, 344] width 1268 height 18
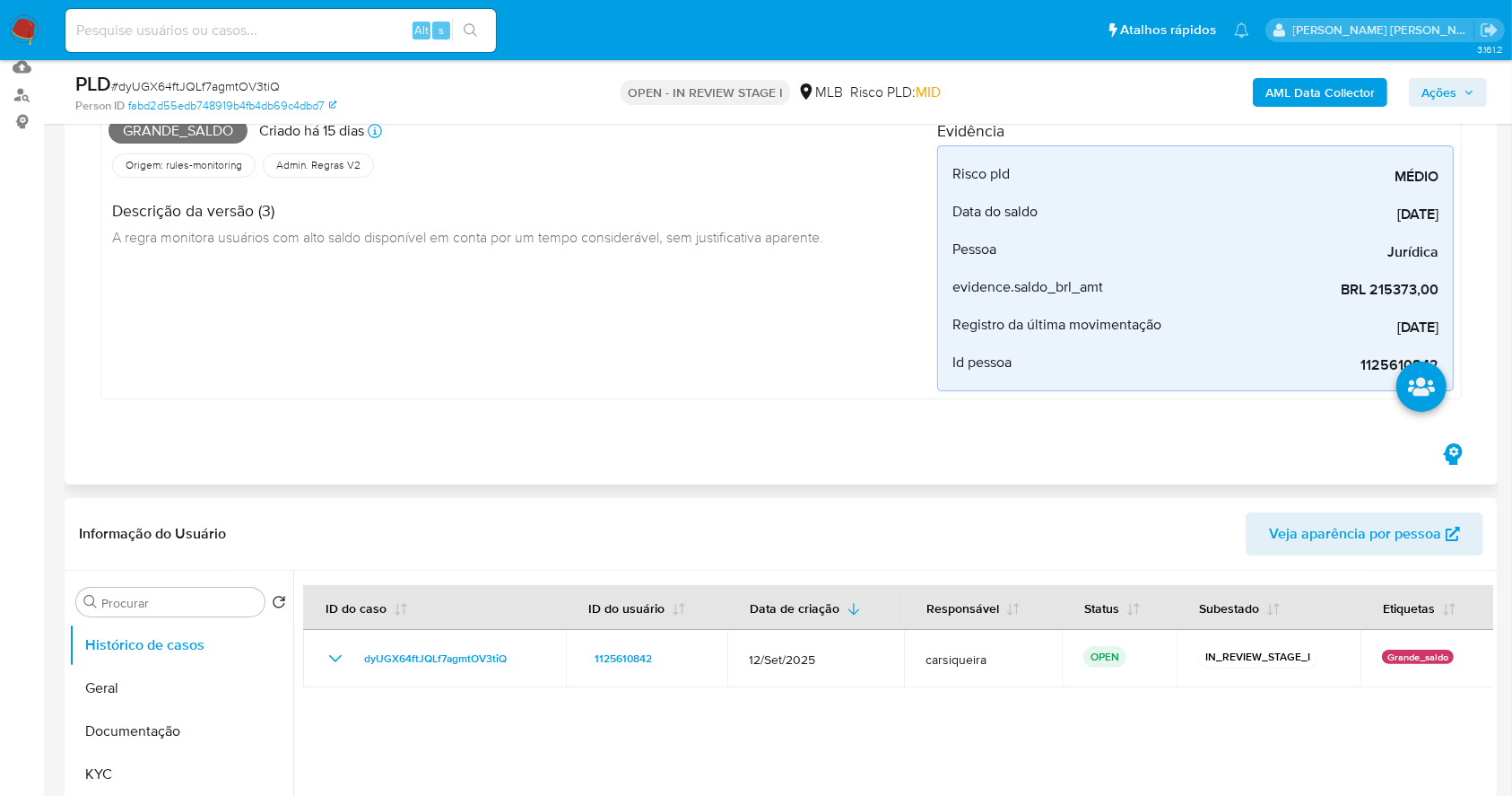
scroll to position [180, 0]
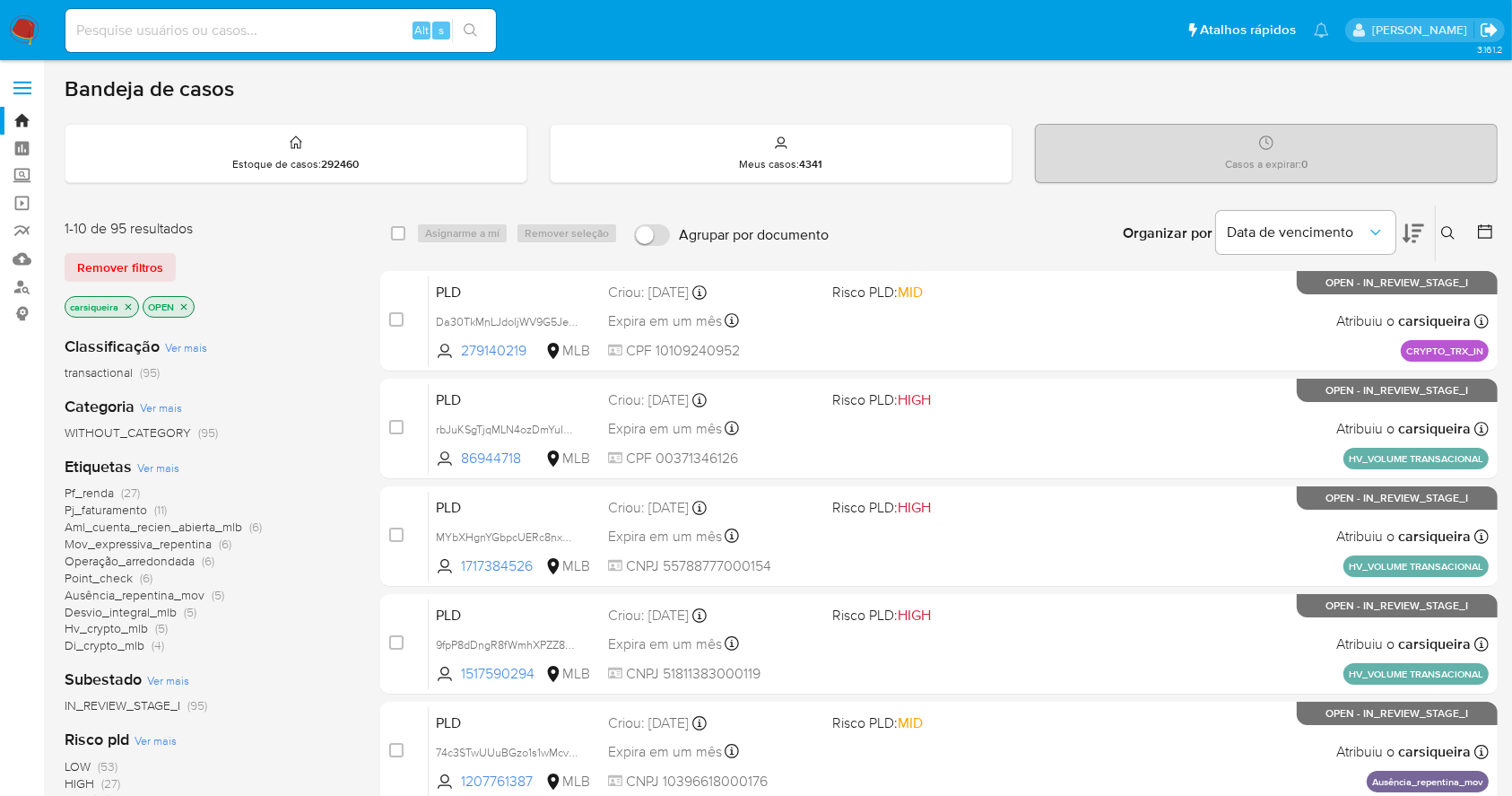
click at [1482, 28] on icon "Sair" at bounding box center [1489, 31] width 19 height 19
click at [230, 19] on input at bounding box center [280, 31] width 430 height 23
paste input "bJuKSgTjqMLN4ozDmYuIKaO"
type input "rbJuKSgTjqMLN4ozDmYuIKaO"
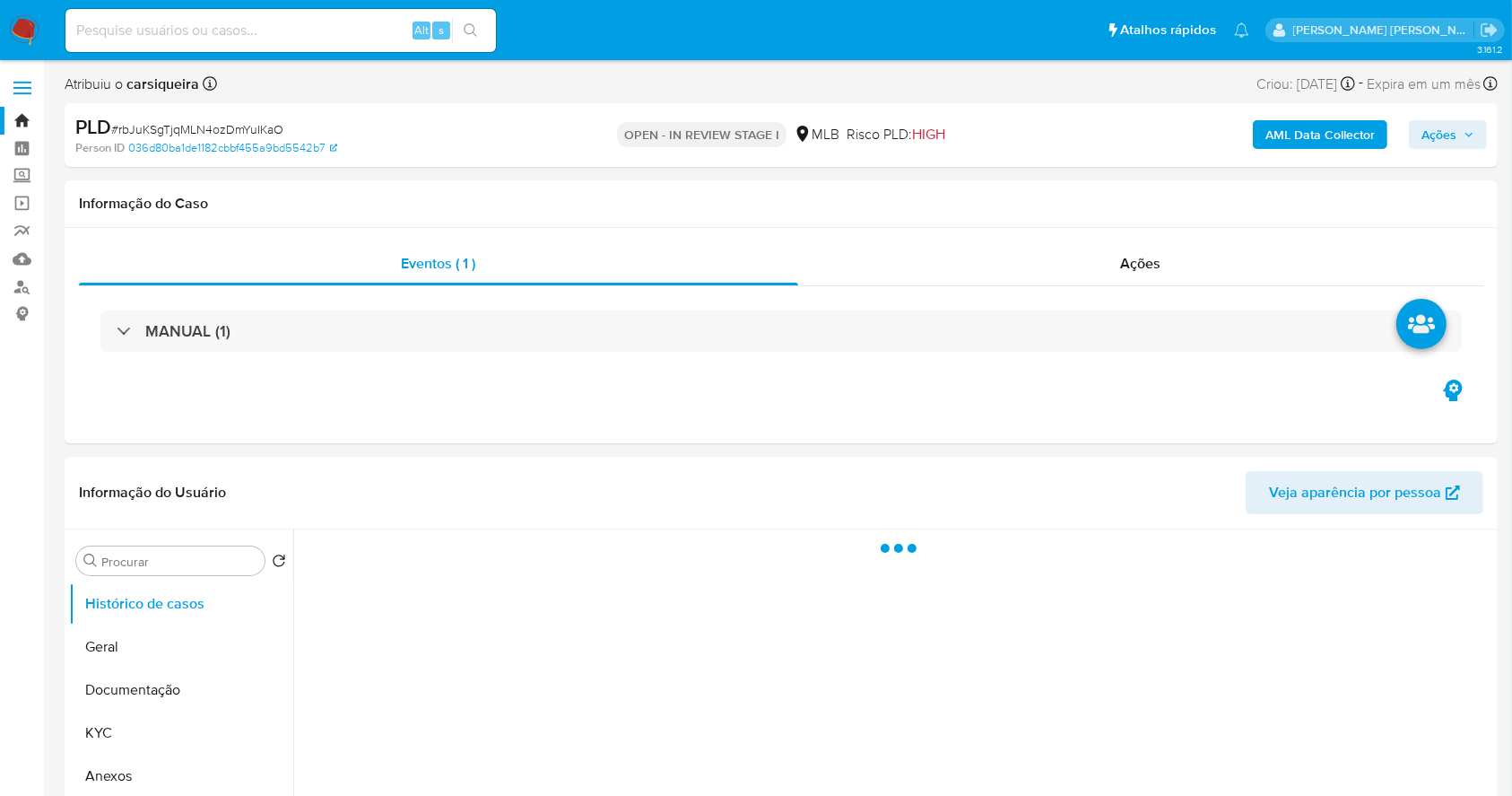
select select "10"
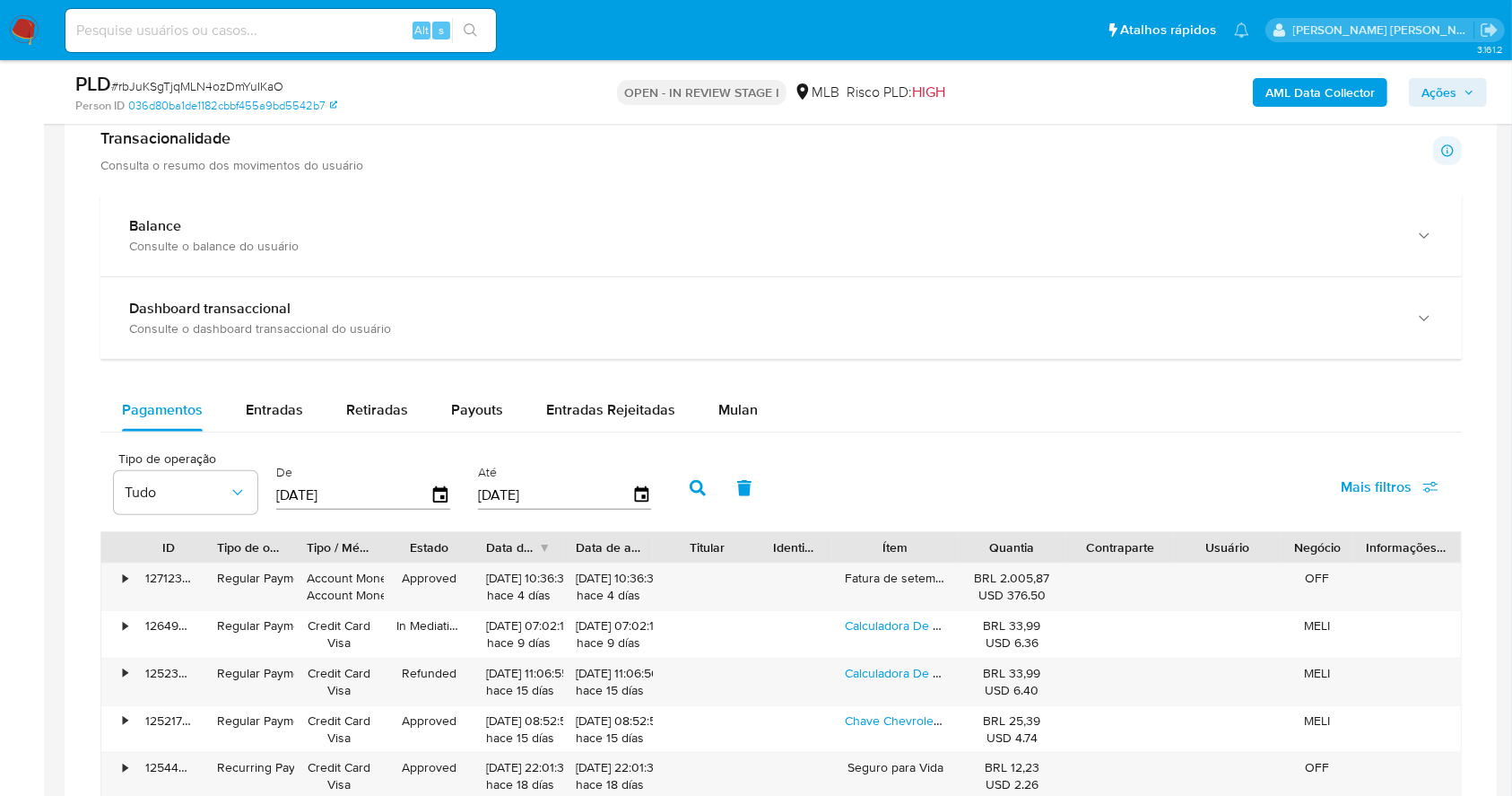
scroll to position [1201, 0]
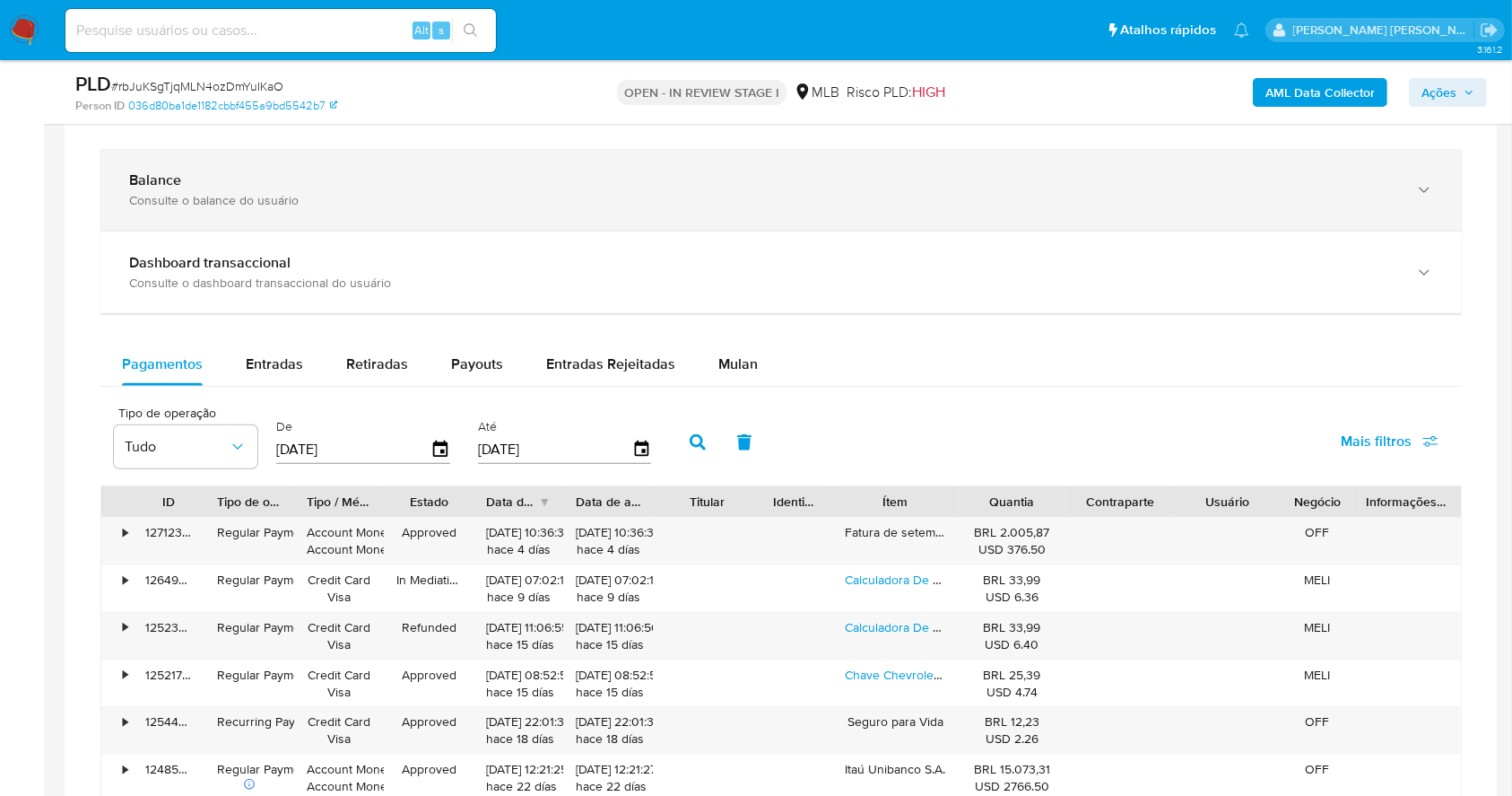
click at [215, 176] on div "Balance" at bounding box center [763, 180] width 1268 height 18
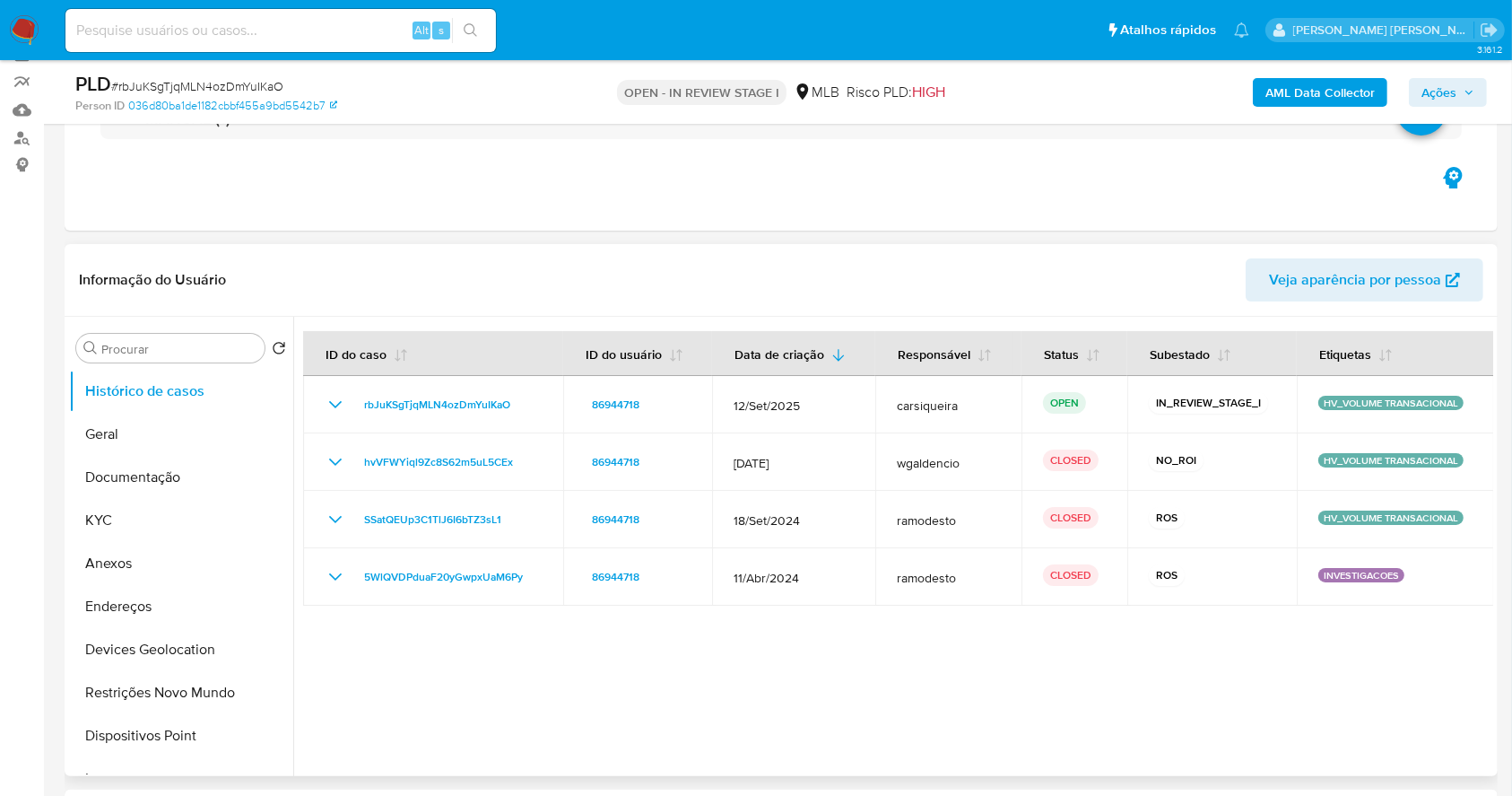
scroll to position [123, 0]
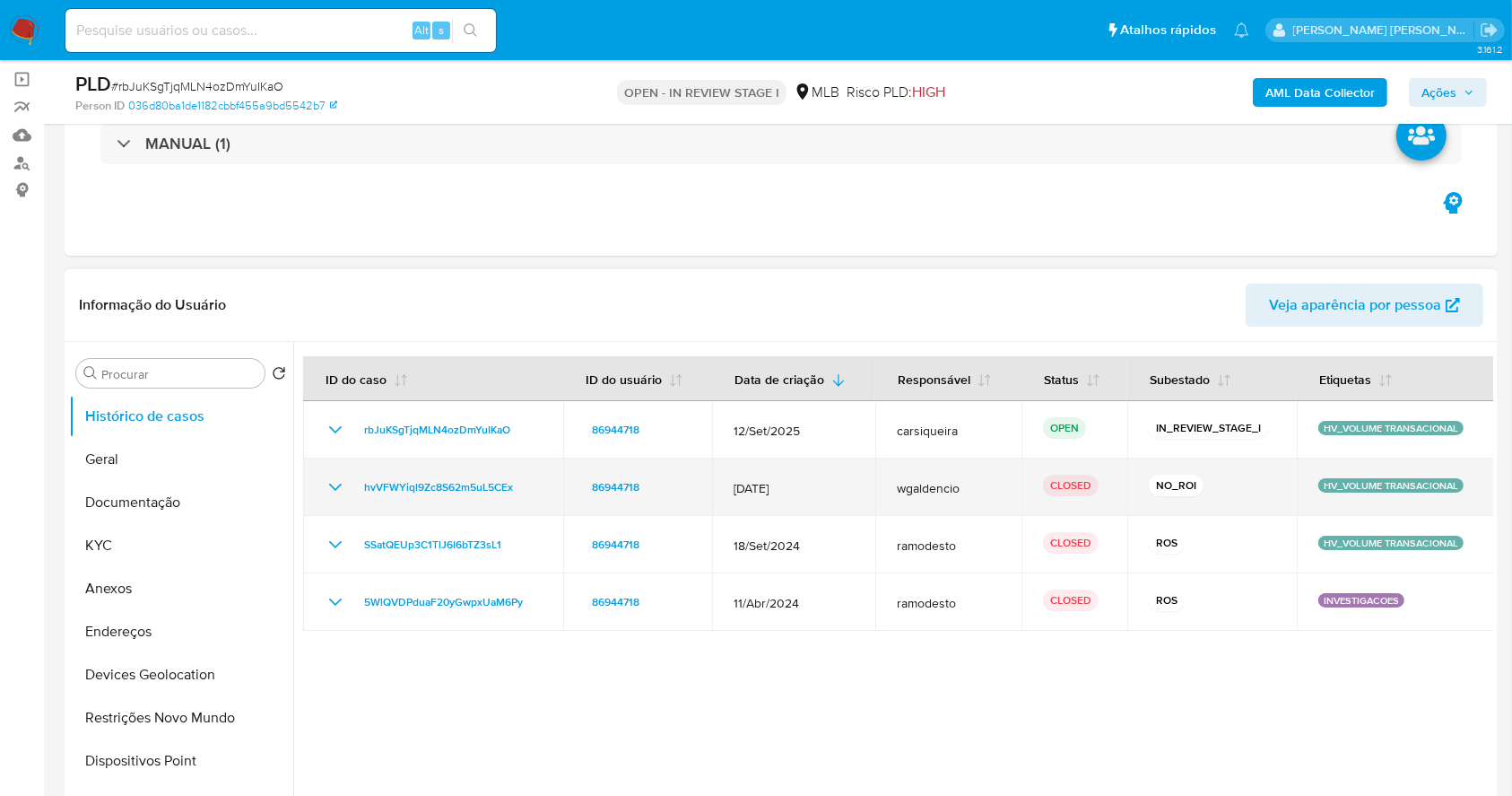
click at [345, 484] on icon "Mostrar/Ocultar" at bounding box center [335, 487] width 22 height 22
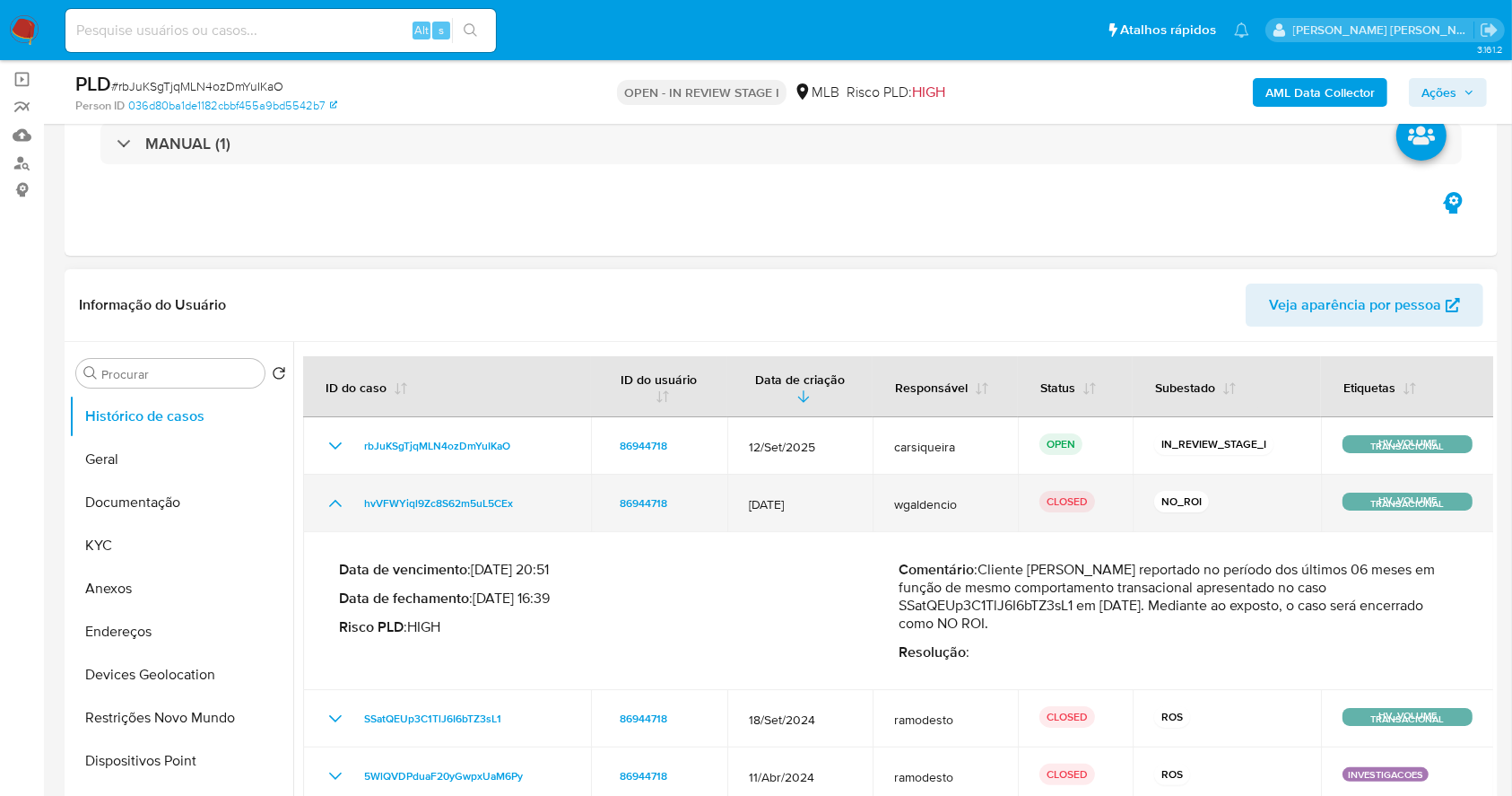
click at [345, 484] on td "hvVFWYiql9Zc8S62m5uL5CEx" at bounding box center [447, 503] width 288 height 57
click at [337, 498] on icon "Mostrar/Ocultar" at bounding box center [335, 503] width 22 height 22
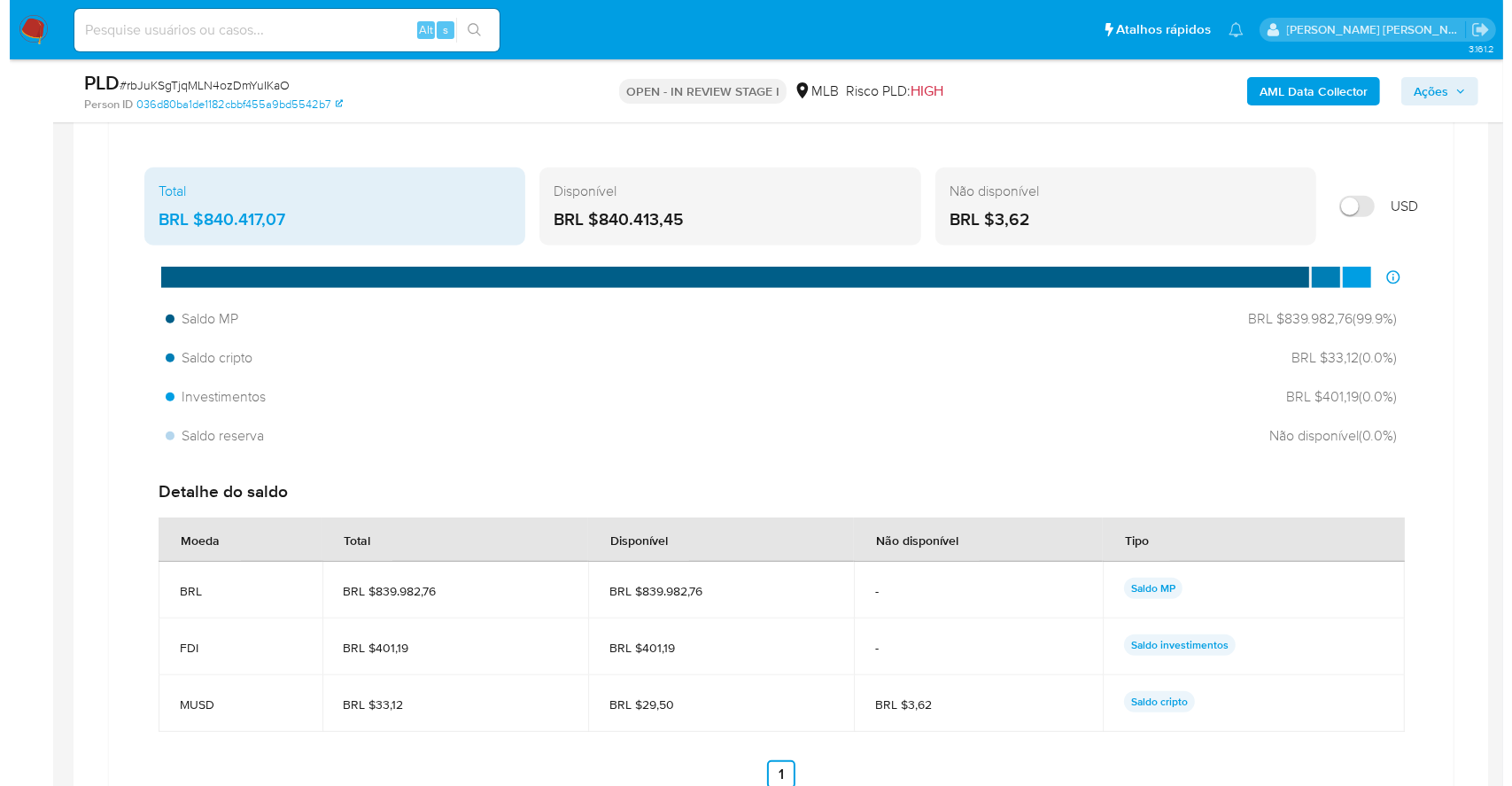
scroll to position [1304, 0]
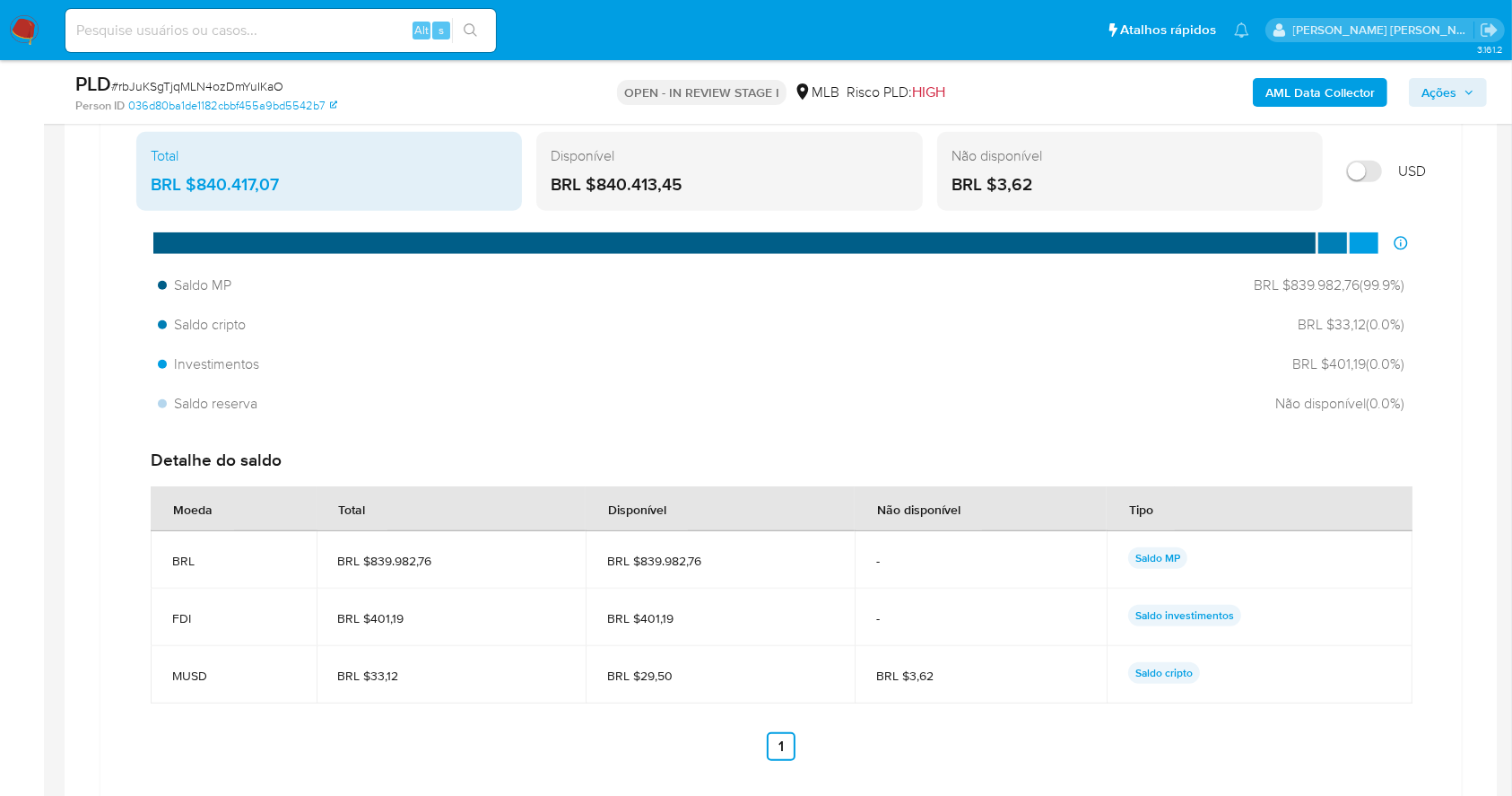
click at [640, 564] on span "BRL $839.982,76" at bounding box center [720, 561] width 226 height 16
click at [1306, 96] on b "AML Data Collector" at bounding box center [1320, 93] width 109 height 29
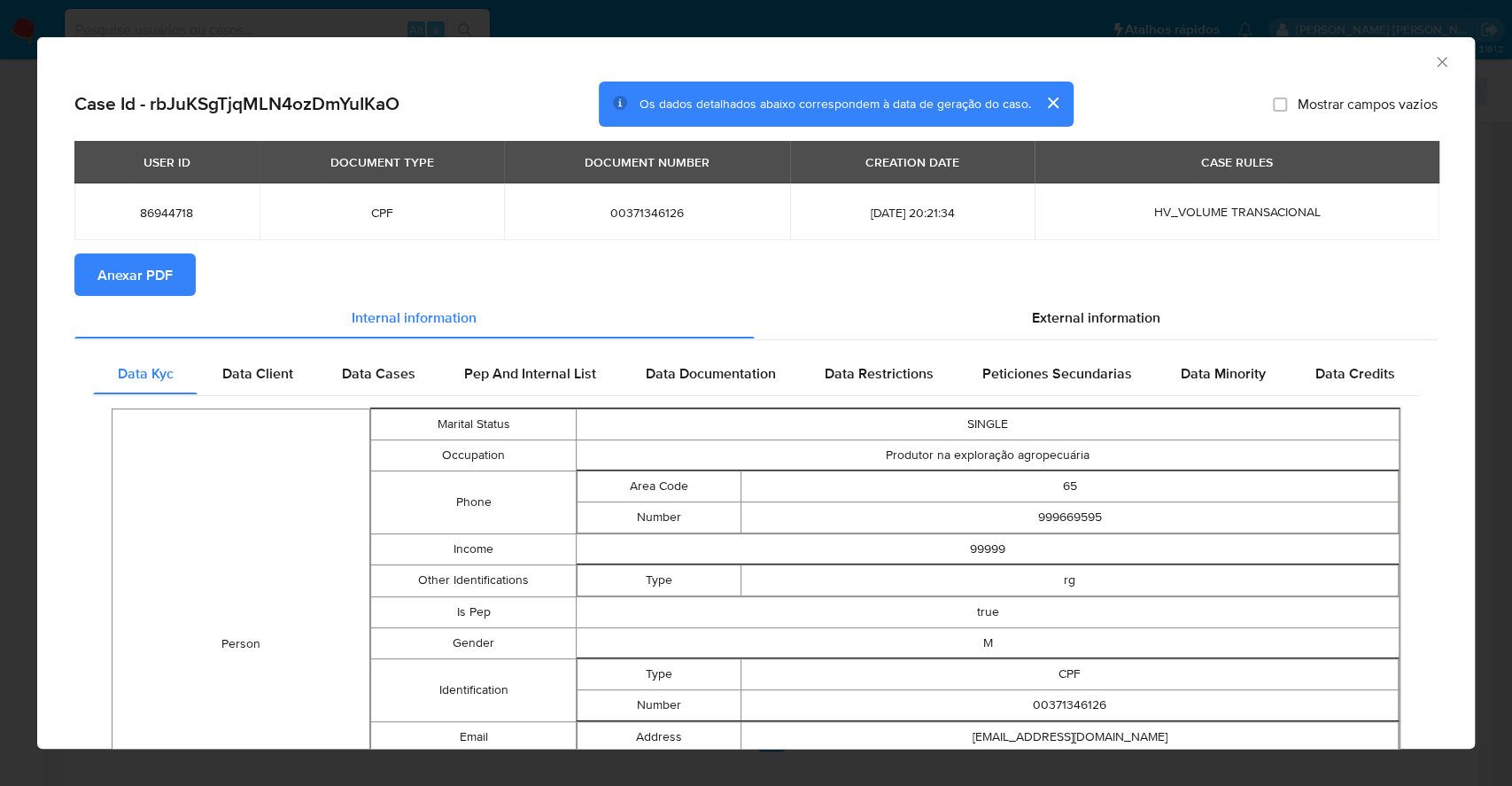
click at [199, 283] on section "Anexar PDF" at bounding box center [756, 274] width 1363 height 43
click at [178, 271] on button "Anexar PDF" at bounding box center [135, 274] width 121 height 43
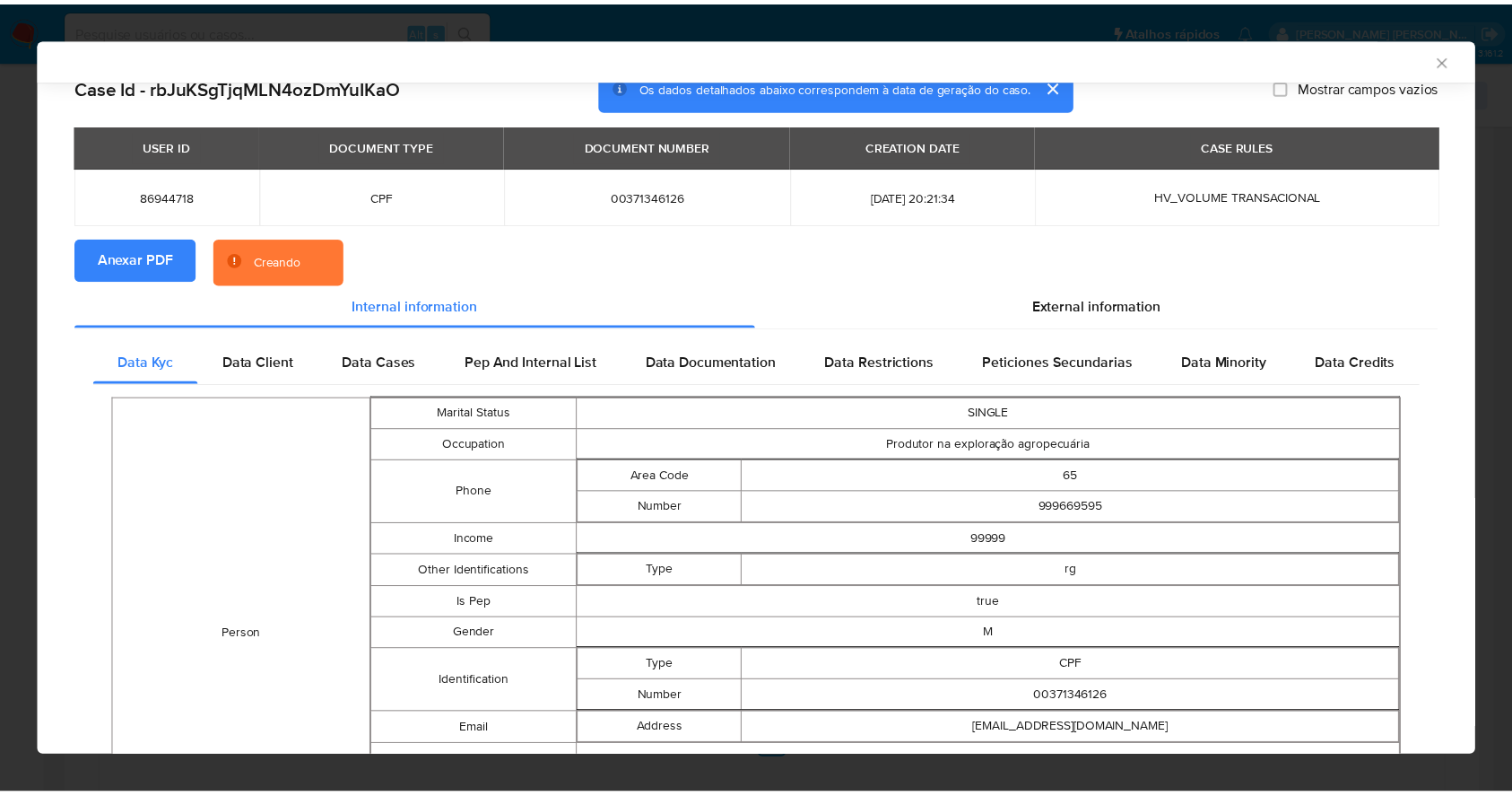
scroll to position [0, 0]
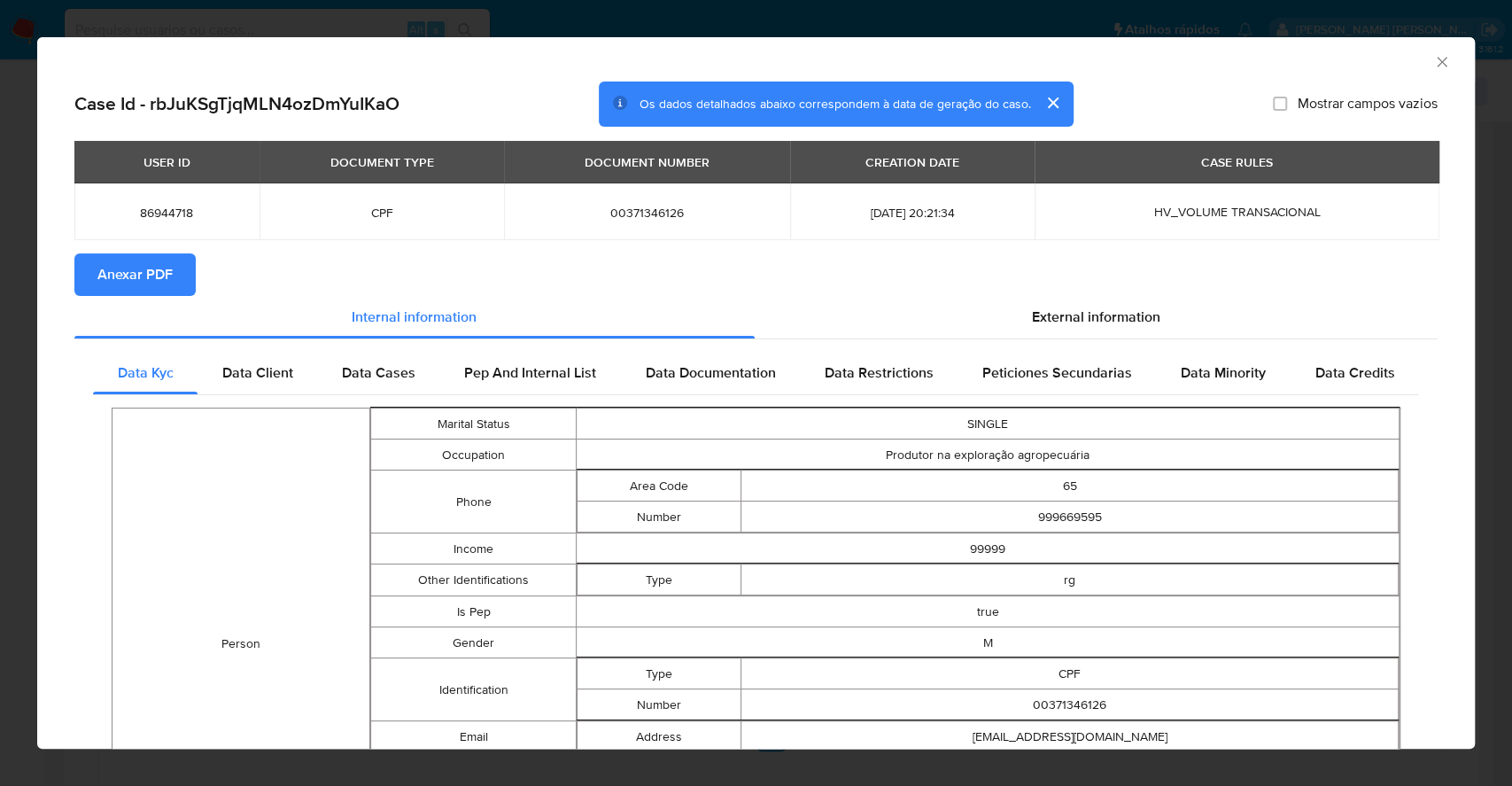
click at [0, 326] on div "AML Data Collector Case Id - rbJuKSgTjqMLN4ozDmYuIKaO Os dados detalhados abaix…" at bounding box center [756, 393] width 1512 height 786
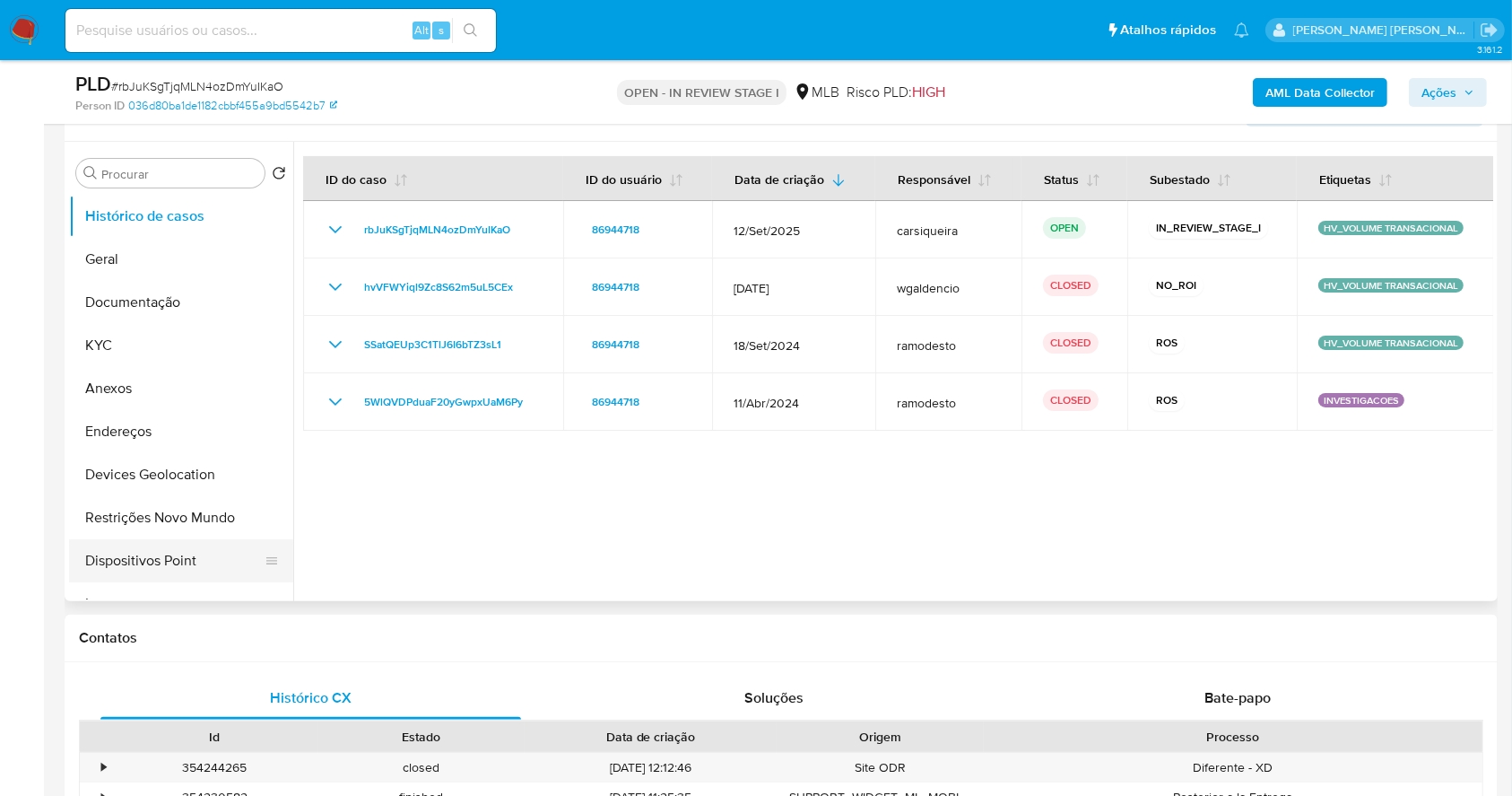
scroll to position [123, 0]
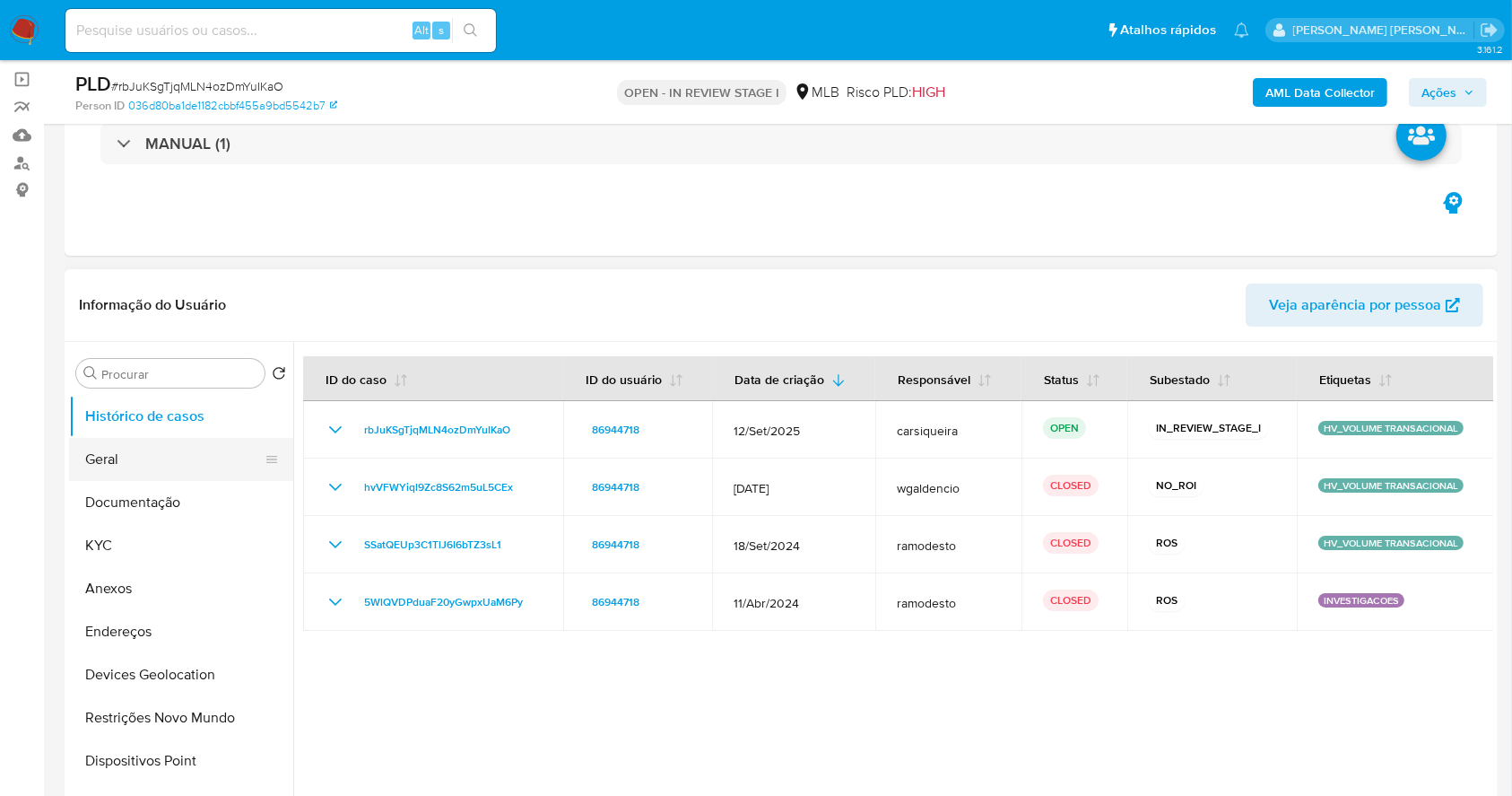
drag, startPoint x: 142, startPoint y: 453, endPoint x: 215, endPoint y: 440, distance: 74.1
click at [151, 453] on button "Geral" at bounding box center [173, 459] width 209 height 43
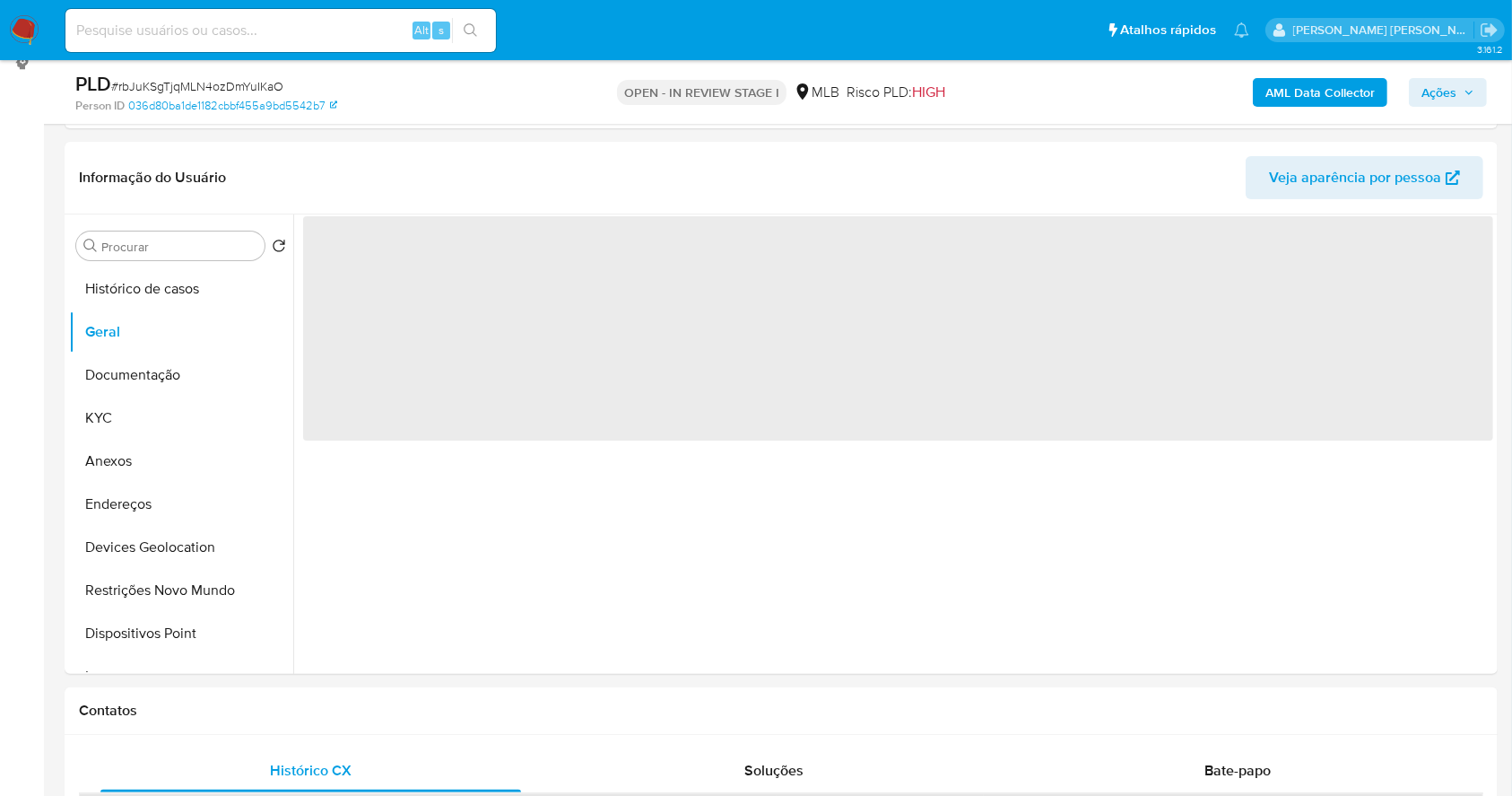
scroll to position [255, 0]
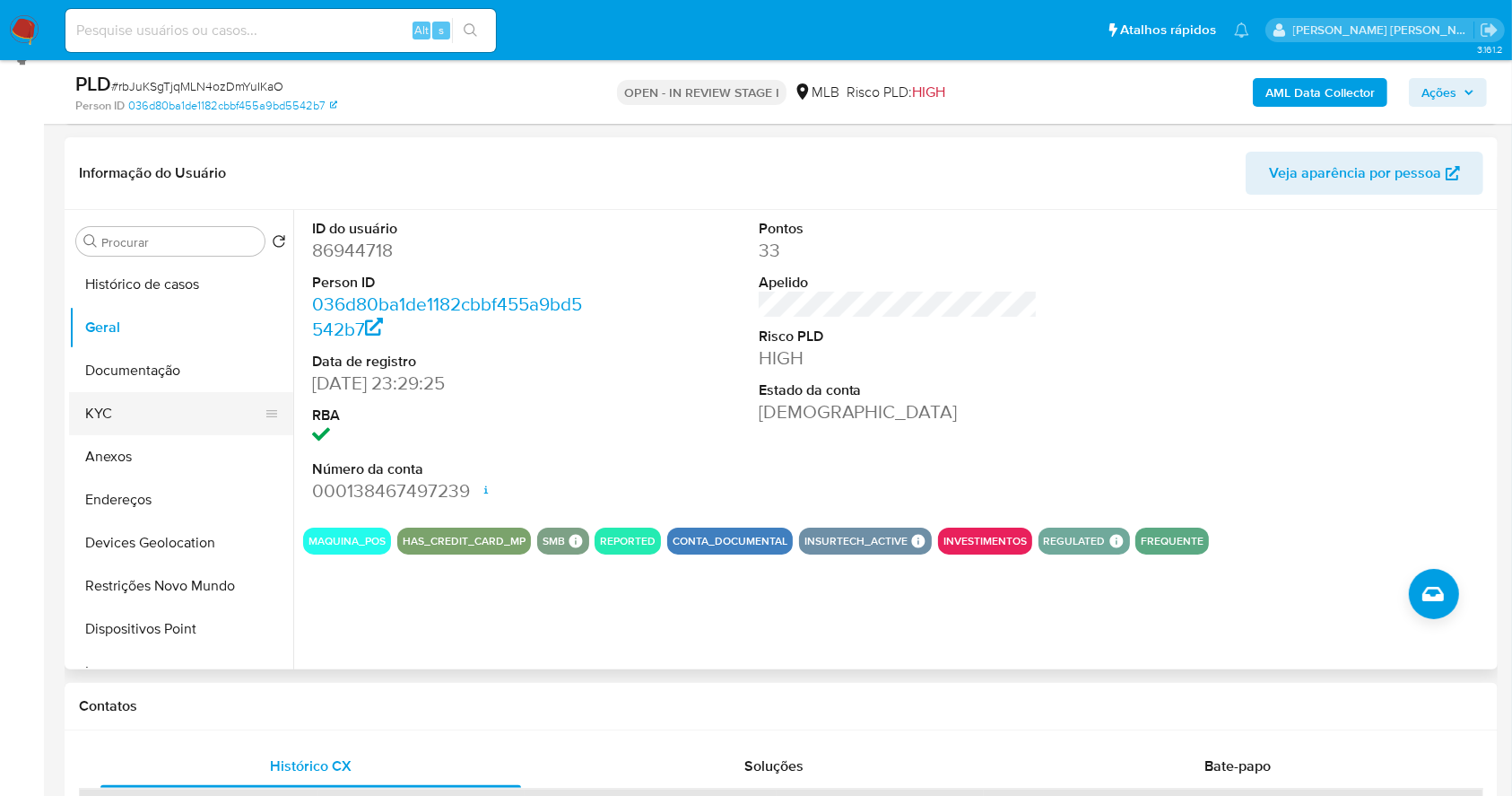
click at [180, 410] on button "KYC" at bounding box center [173, 413] width 209 height 43
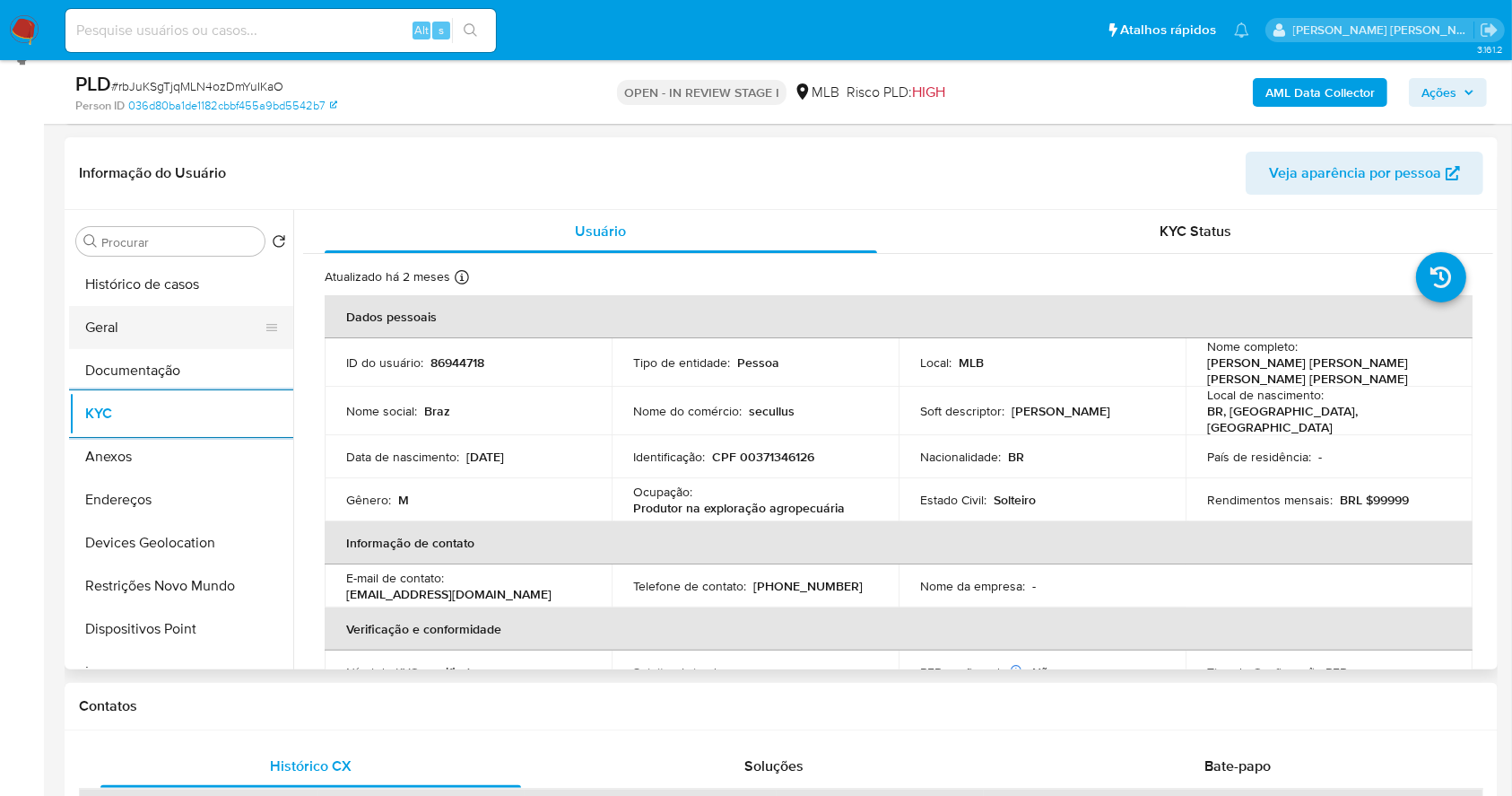
click at [146, 324] on button "Geral" at bounding box center [173, 327] width 209 height 43
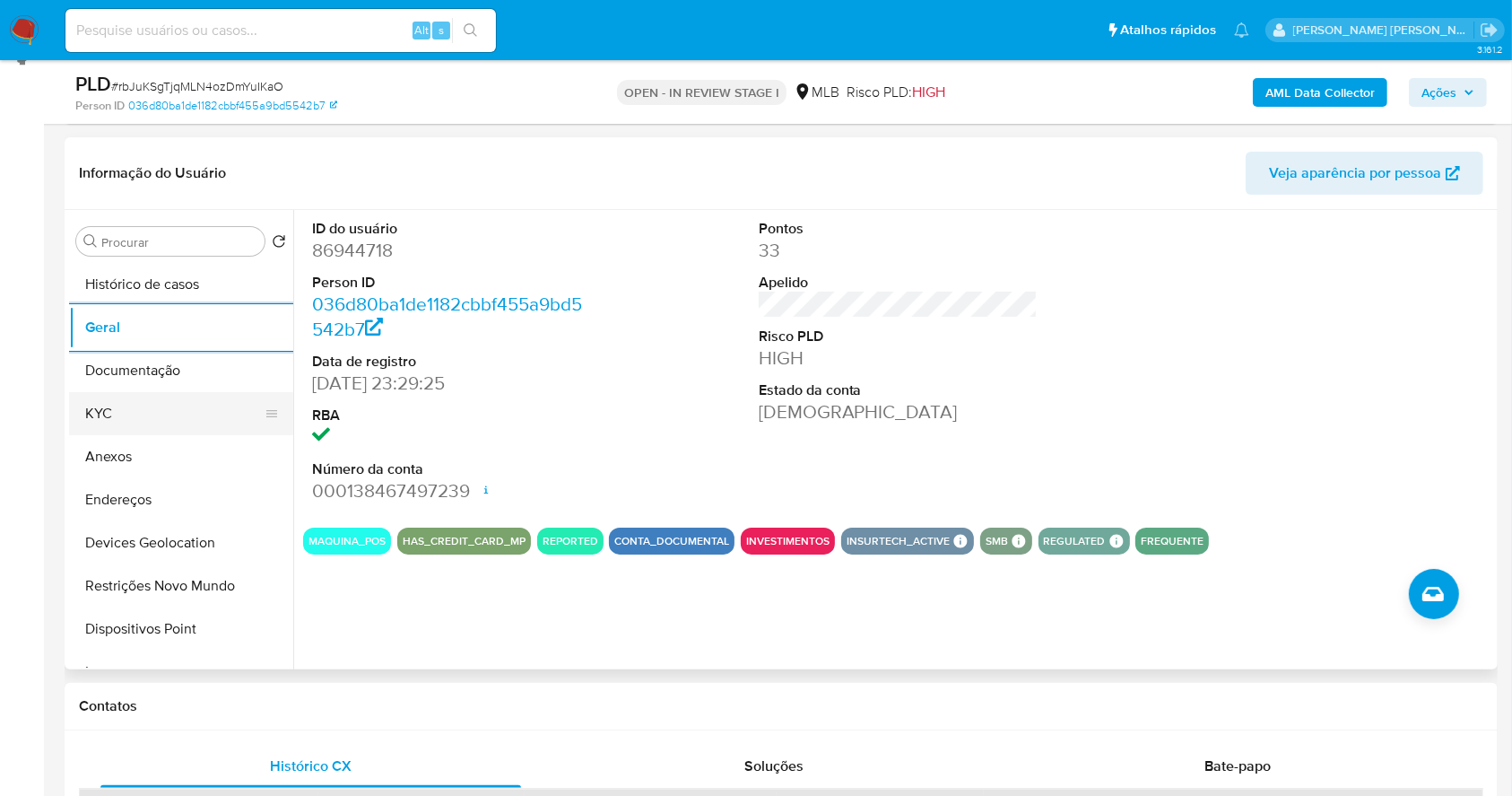
click at [158, 405] on button "KYC" at bounding box center [173, 413] width 209 height 43
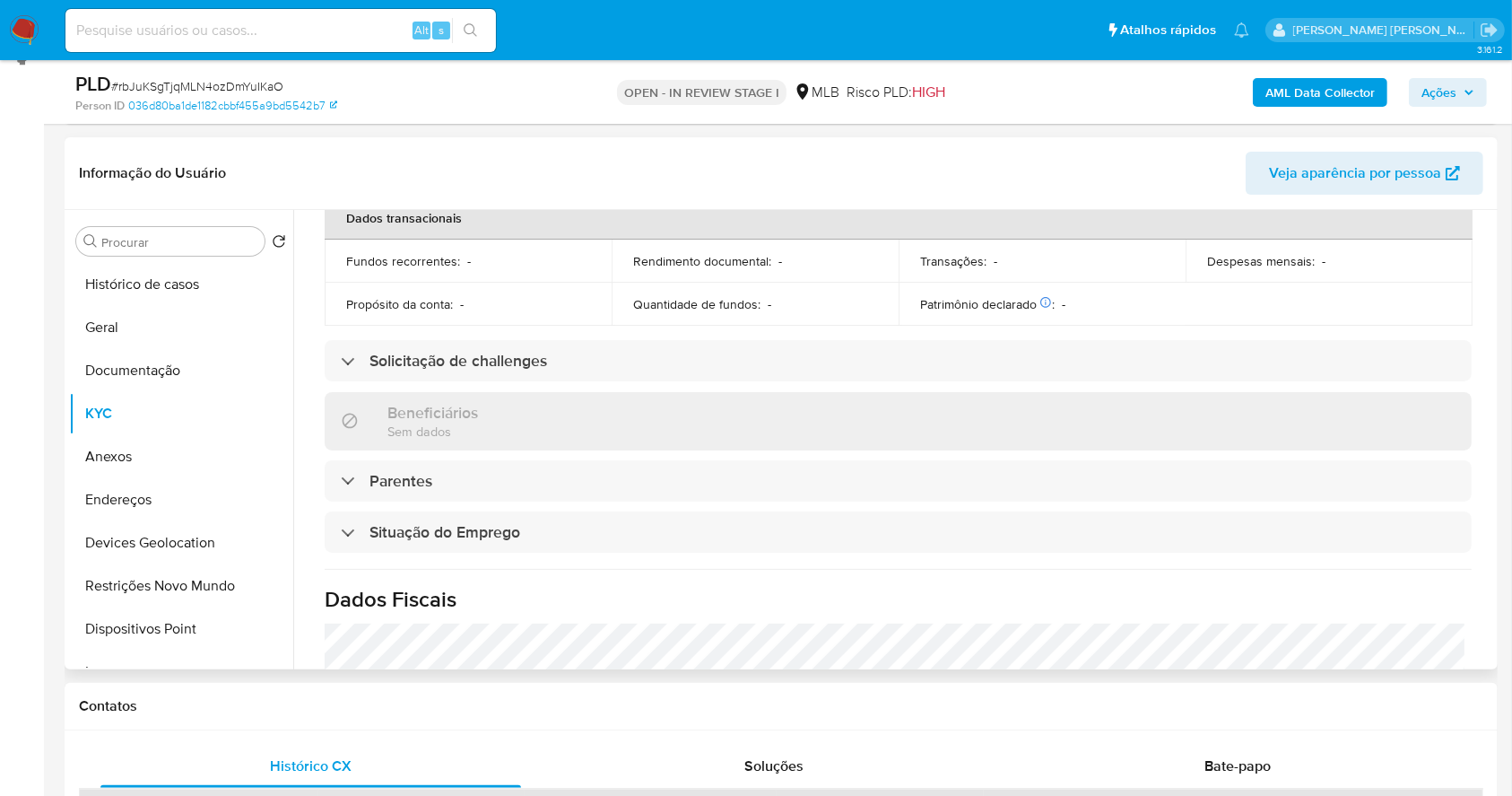
scroll to position [763, 0]
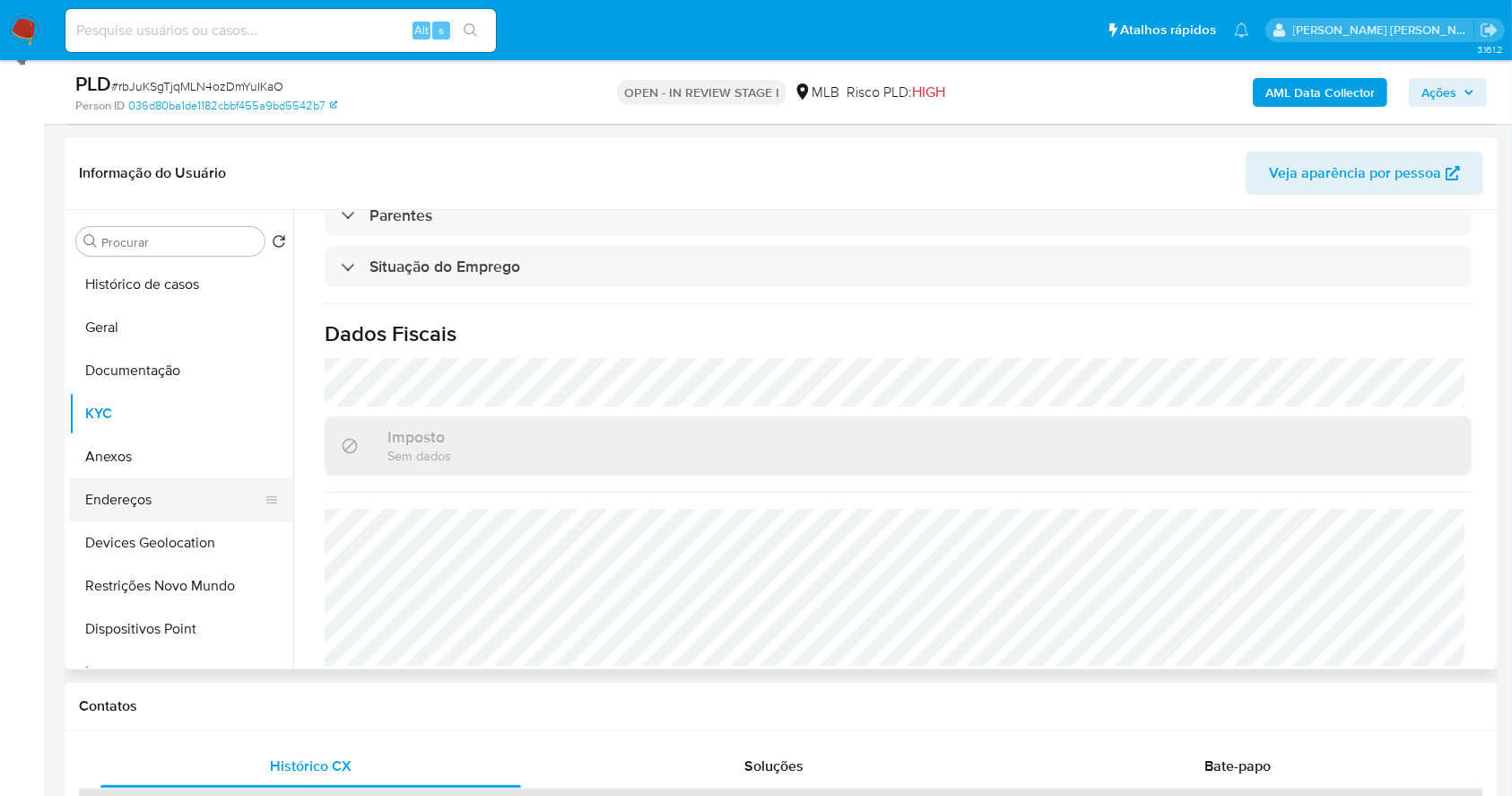
click at [129, 508] on button "Endereços" at bounding box center [173, 499] width 209 height 43
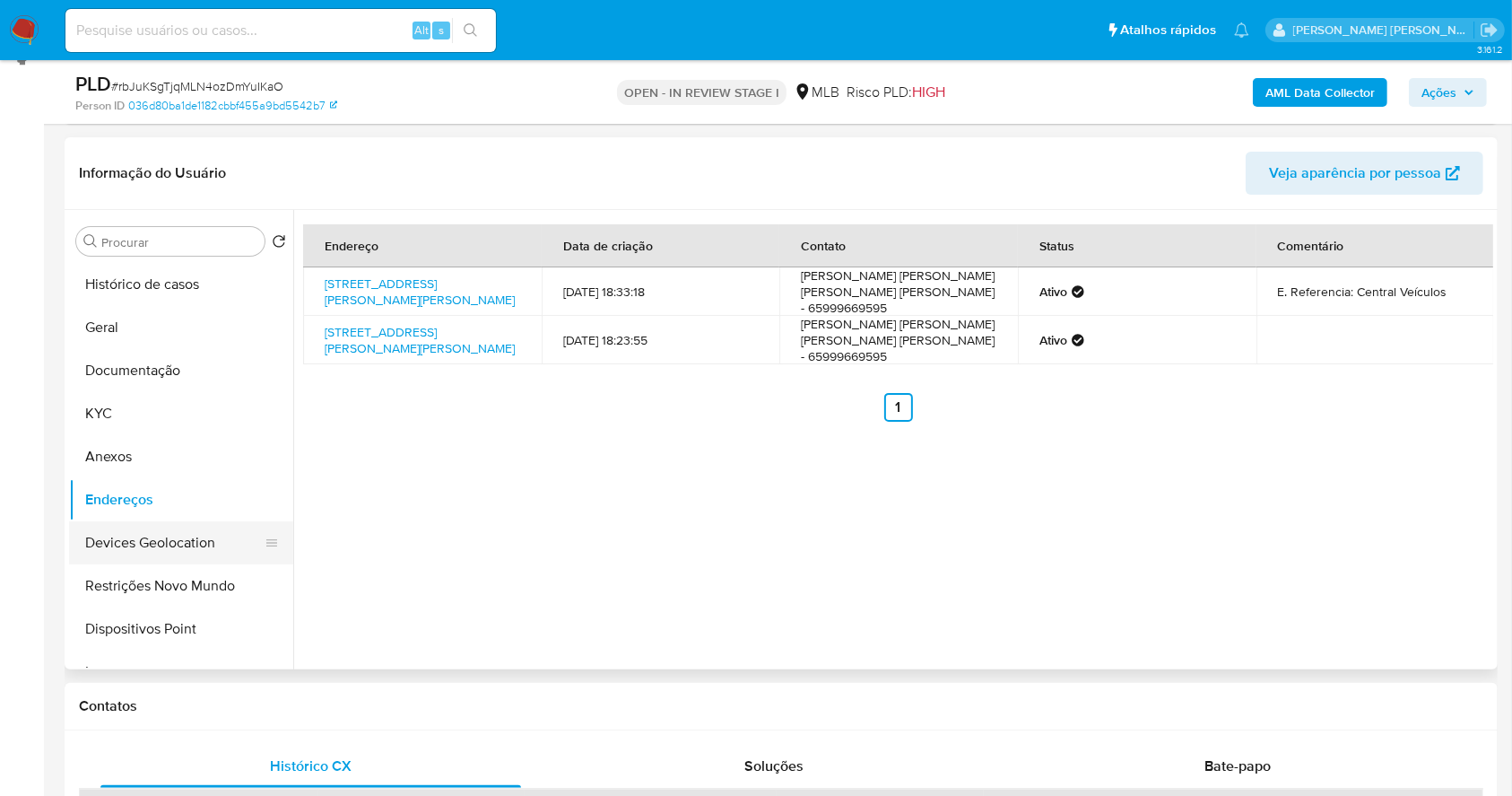
click at [172, 542] on button "Devices Geolocation" at bounding box center [173, 542] width 209 height 43
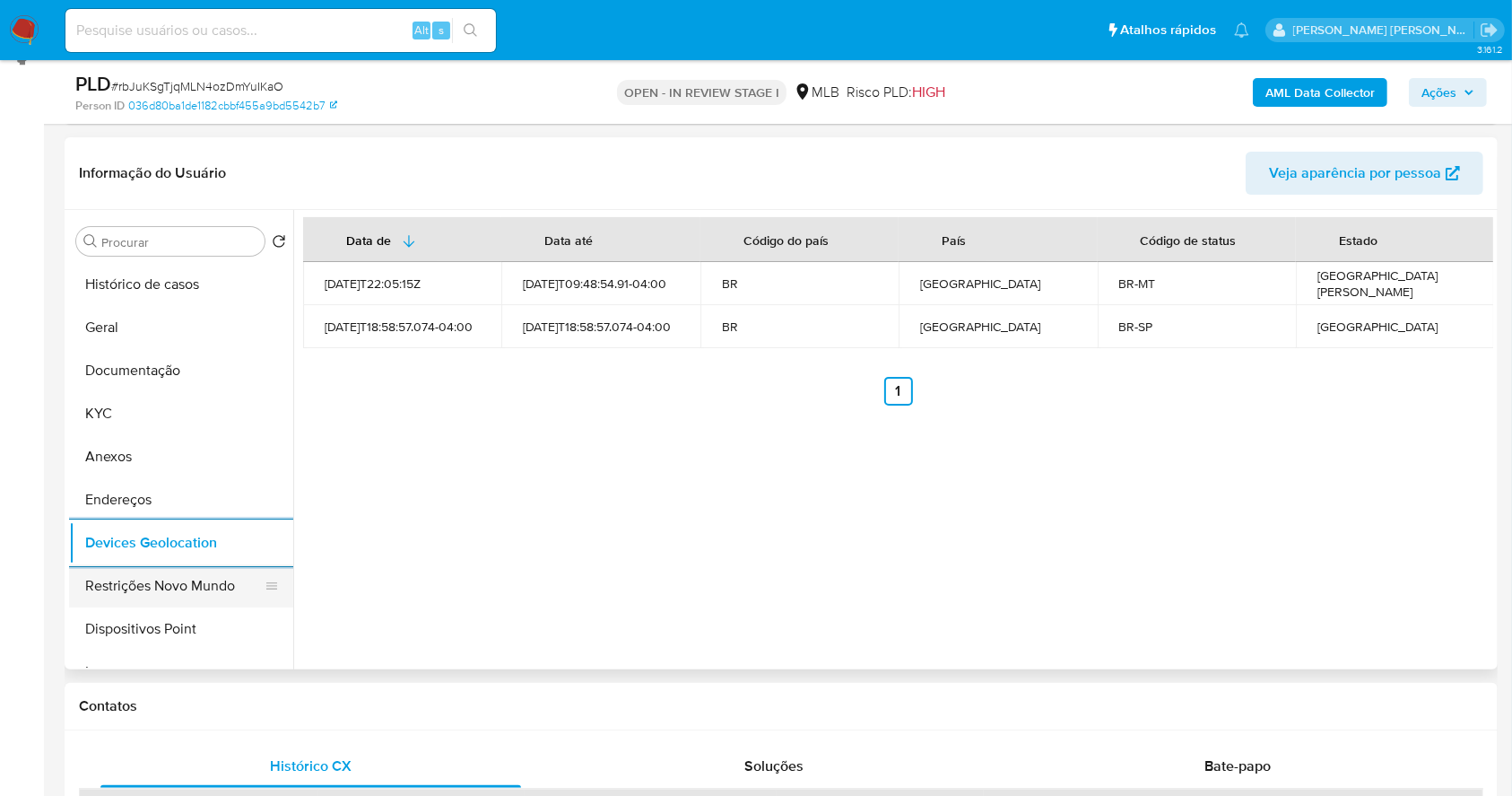
drag, startPoint x: 131, startPoint y: 580, endPoint x: 142, endPoint y: 592, distance: 16.3
click at [129, 580] on button "Restrições Novo Mundo" at bounding box center [173, 586] width 209 height 43
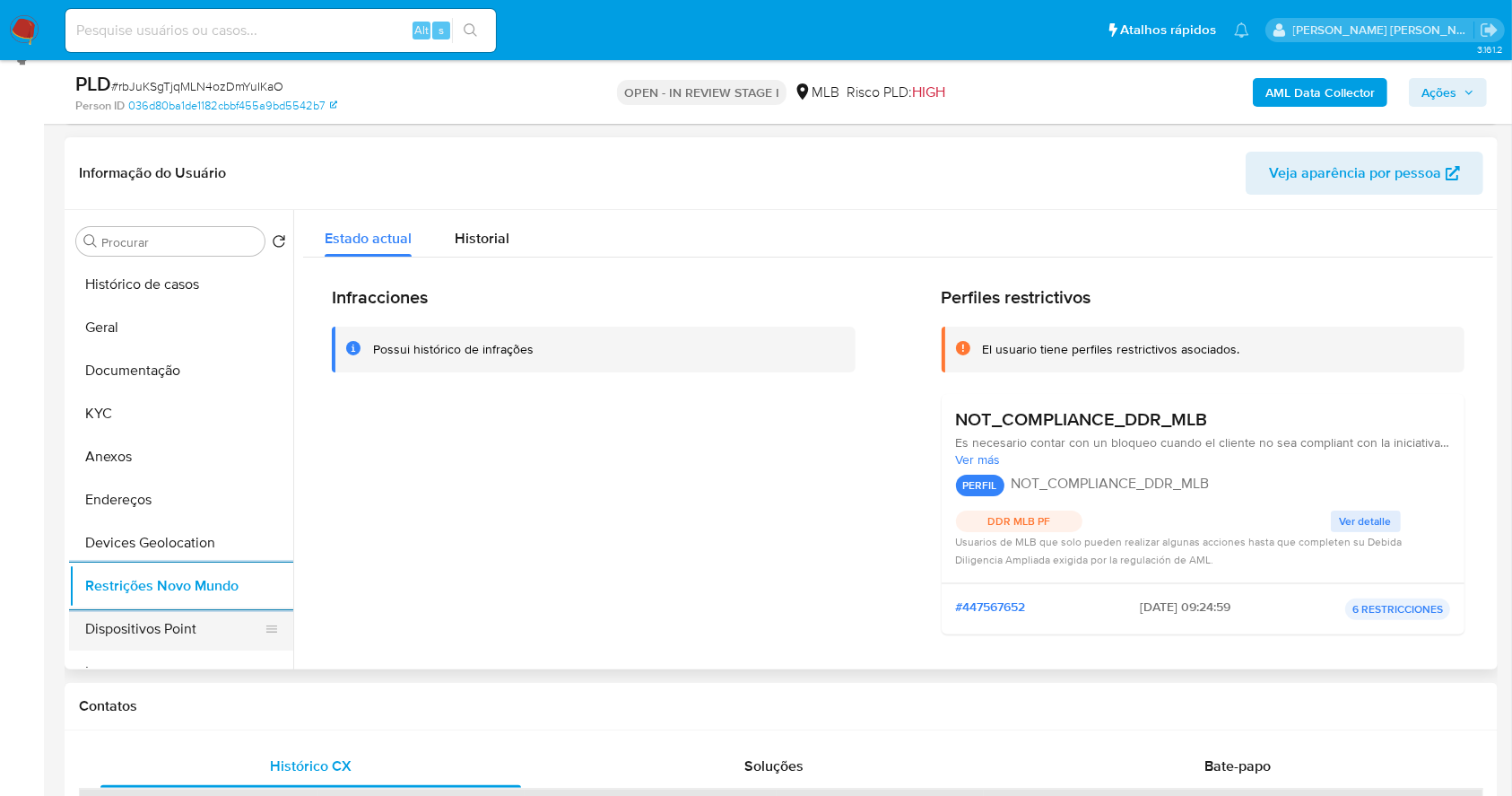
click at [235, 613] on button "Dispositivos Point" at bounding box center [173, 629] width 209 height 43
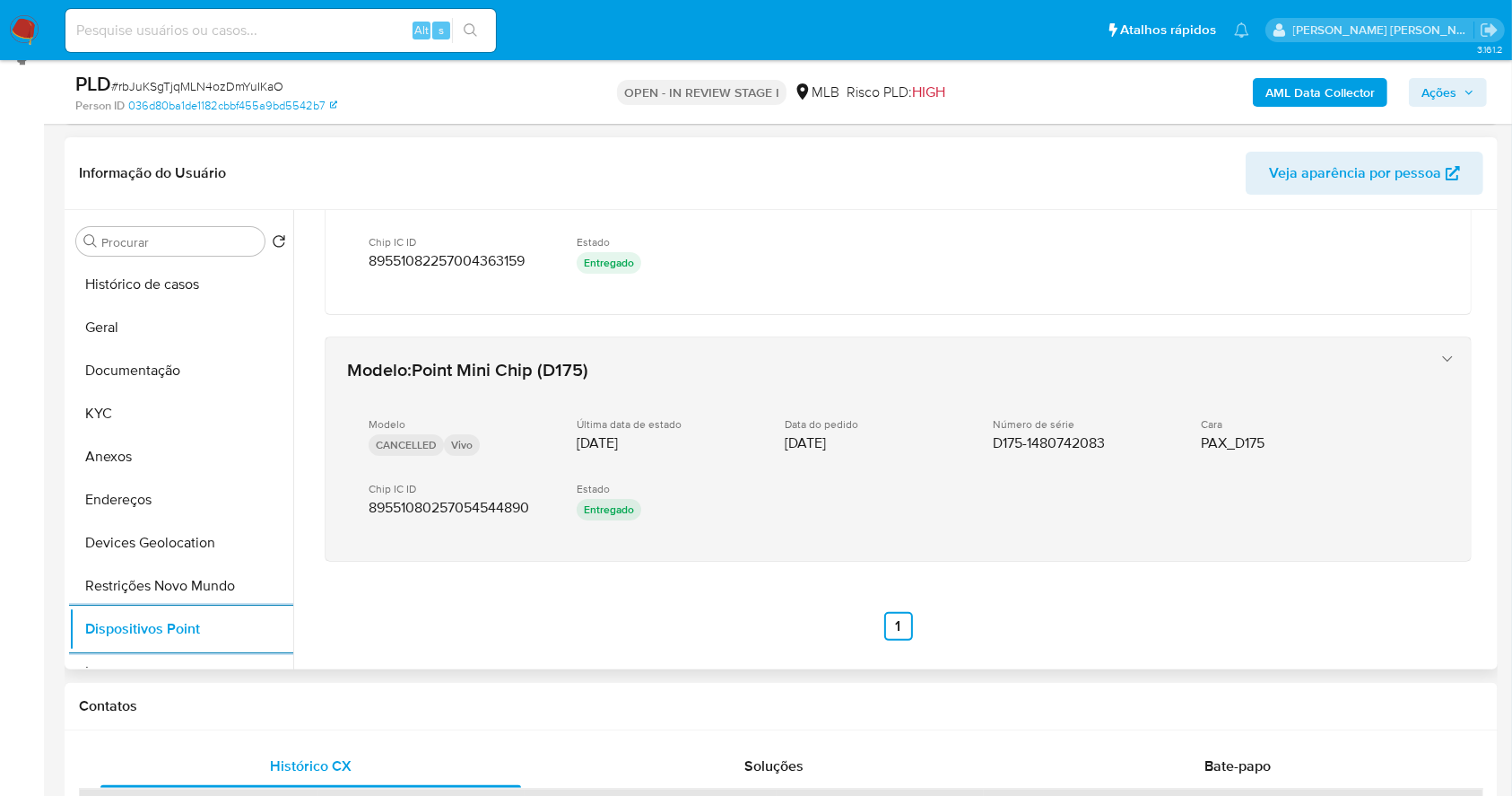
scroll to position [152, 0]
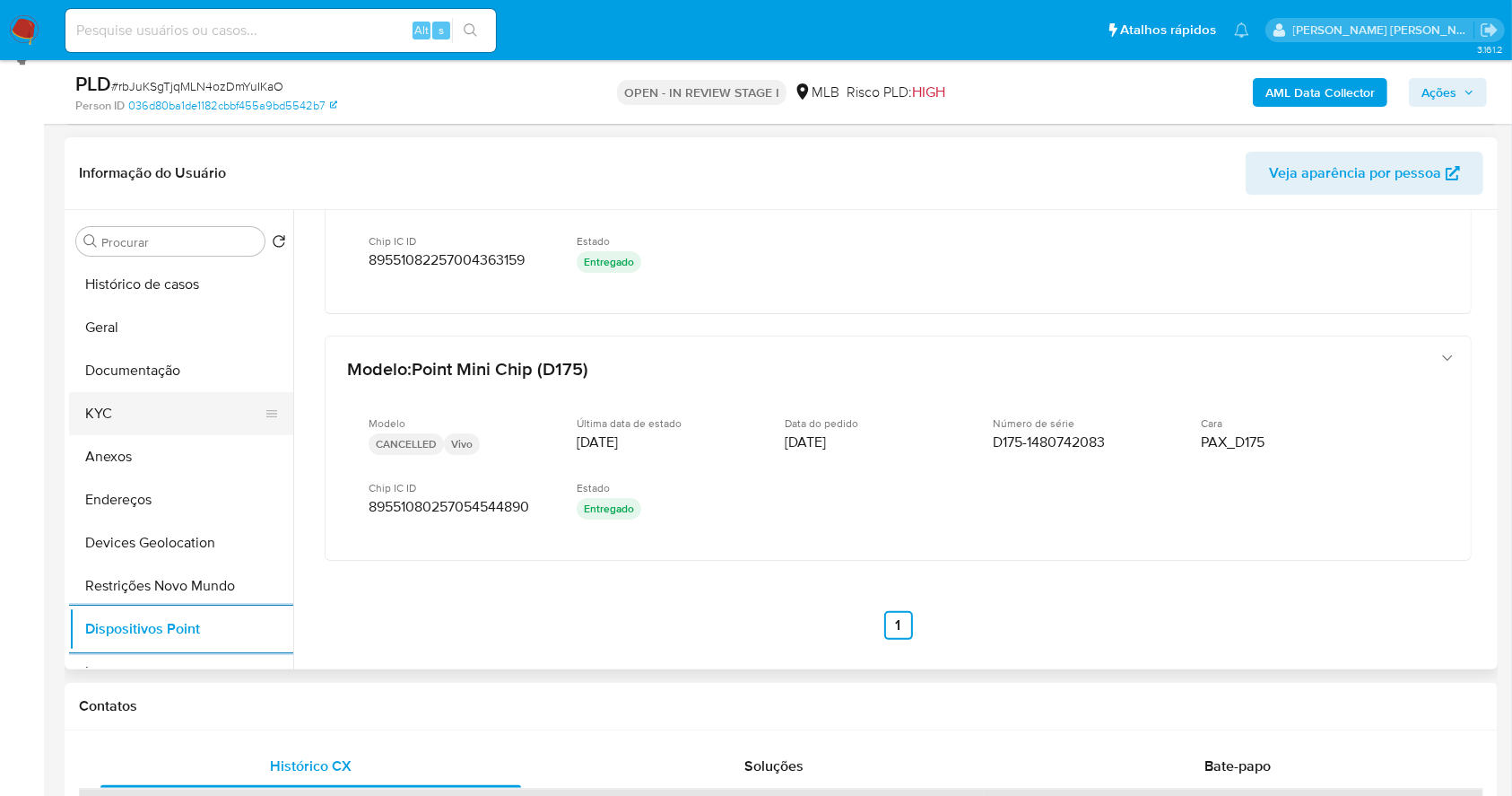
click at [148, 420] on button "KYC" at bounding box center [173, 413] width 209 height 43
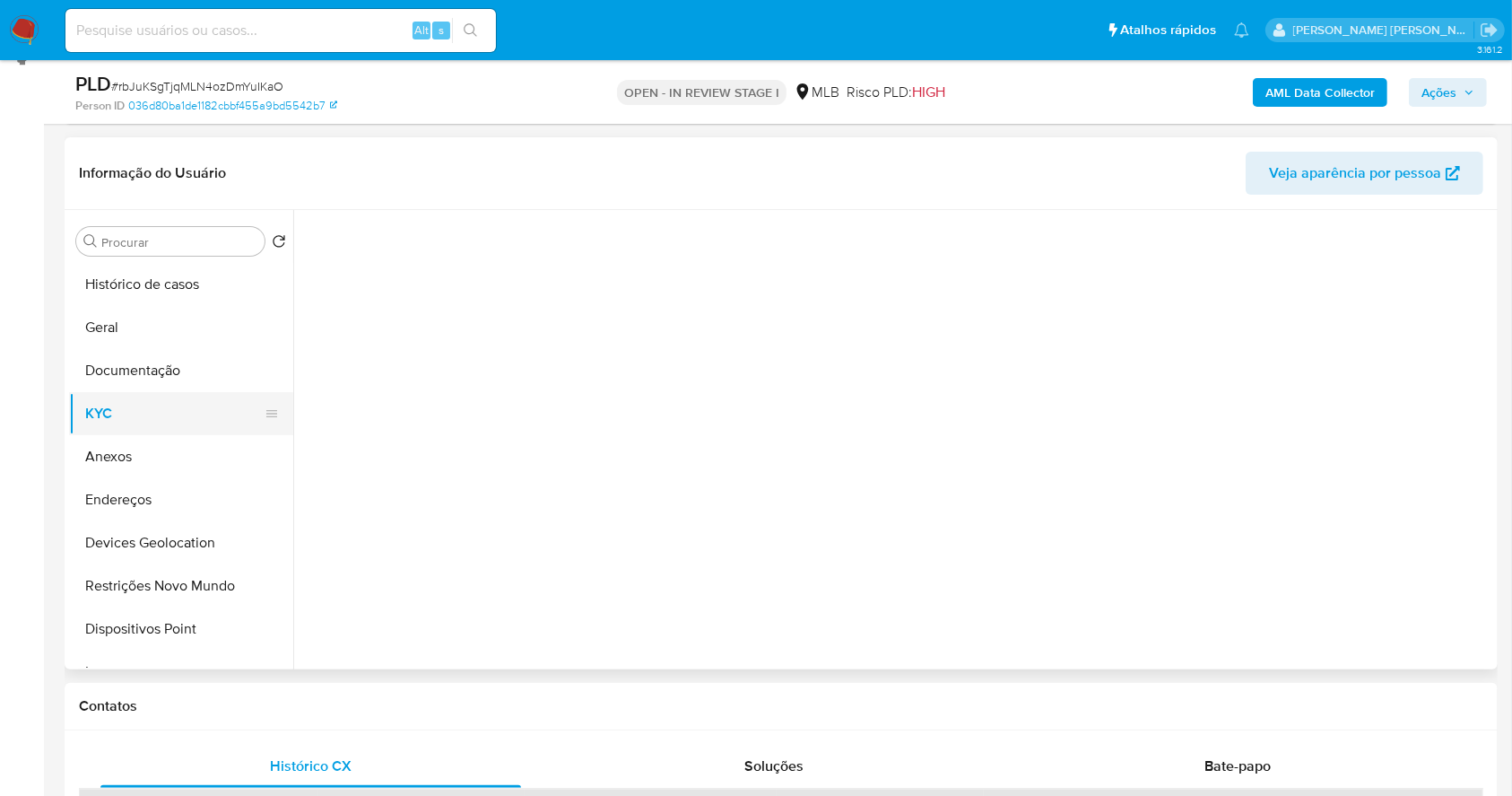
scroll to position [0, 0]
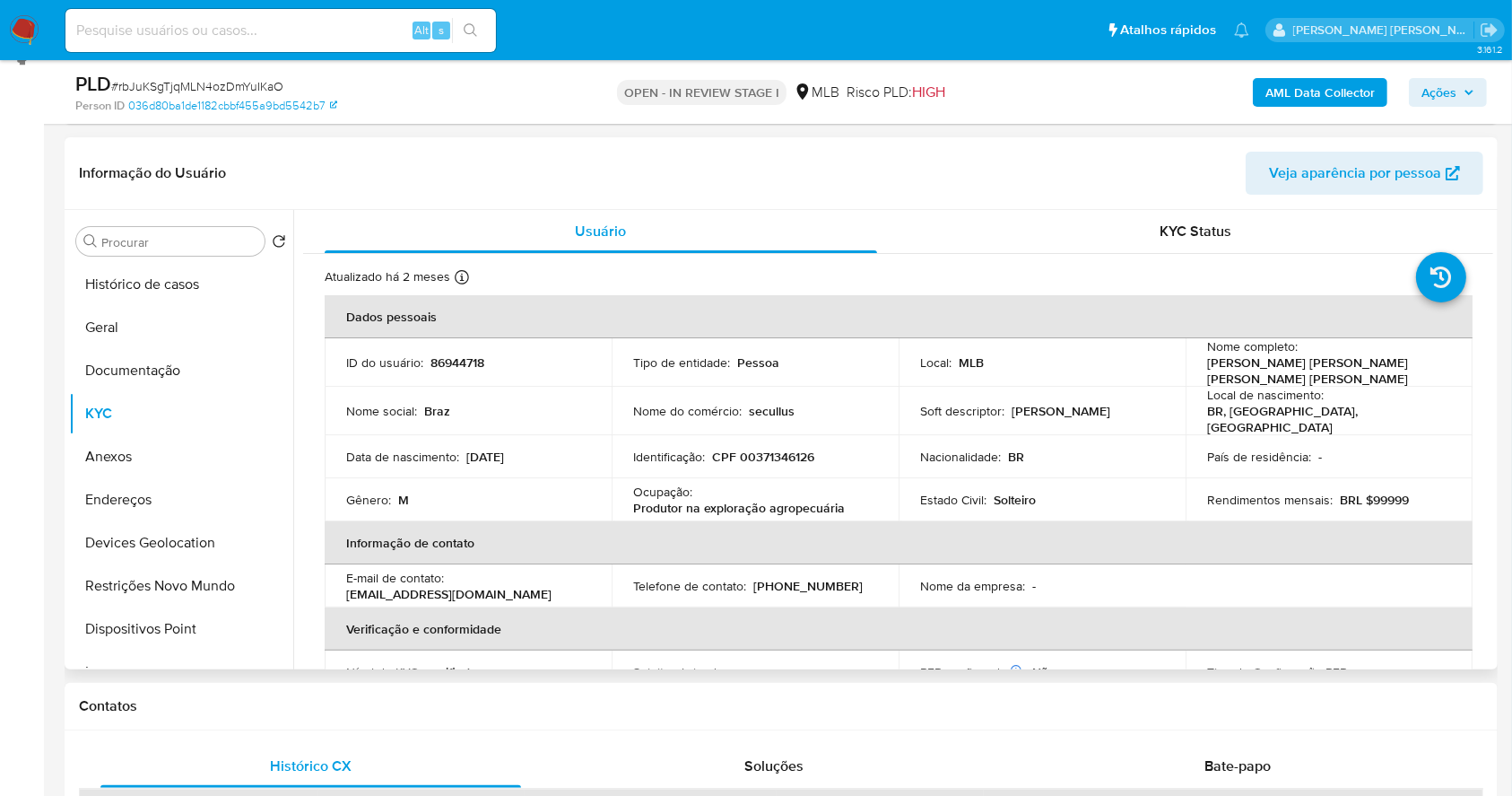
click at [797, 449] on p "CPF 00371346126" at bounding box center [763, 456] width 102 height 16
copy p "00371346126"
drag, startPoint x: 1273, startPoint y: 375, endPoint x: 1197, endPoint y: 369, distance: 76.2
click at [1197, 369] on td "Nome completo : Braz Gomes Pinheiro Neto" at bounding box center [1329, 363] width 287 height 49
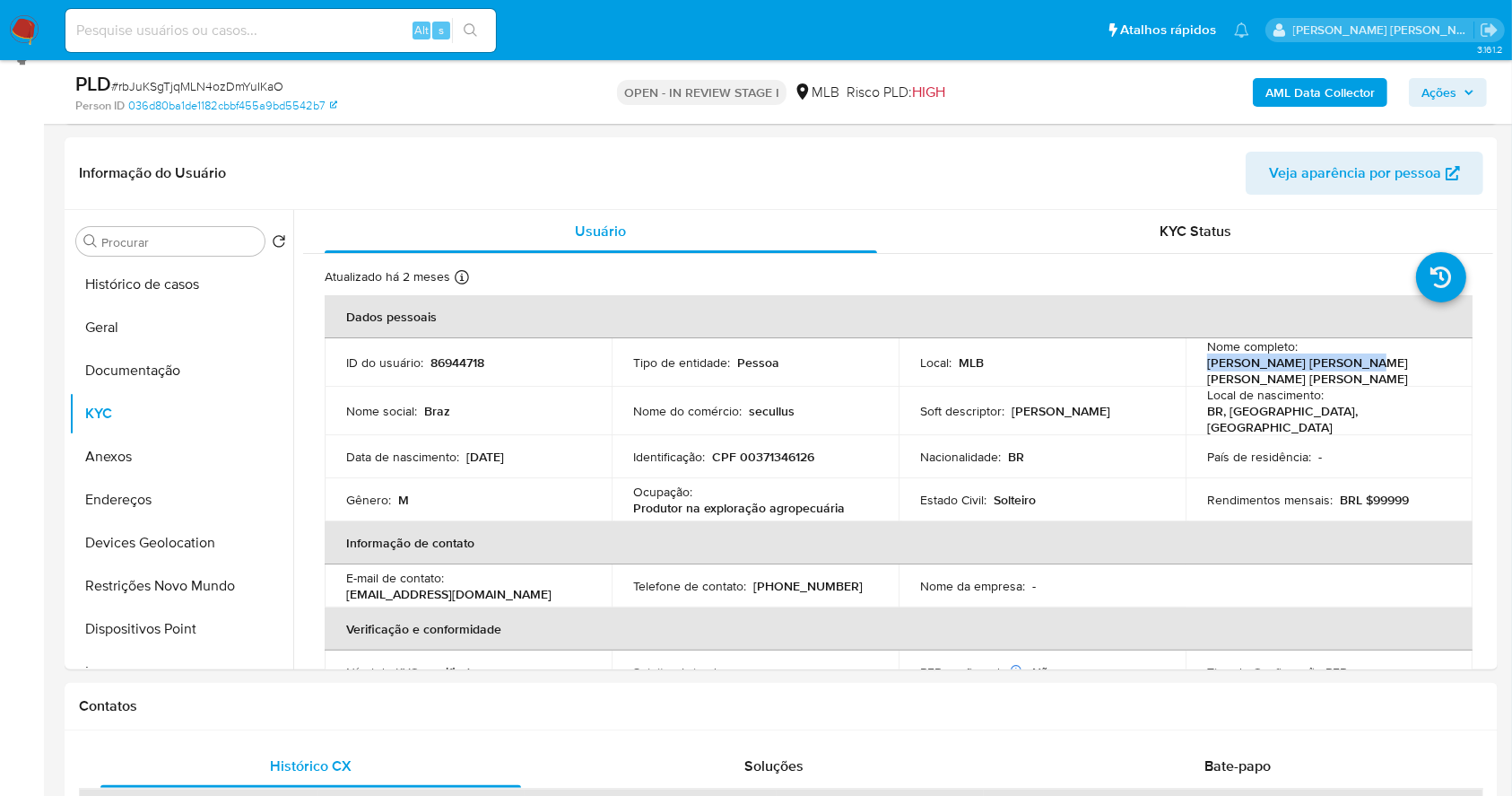
copy p "Braz Gomes Pinheiro Neto"
drag, startPoint x: 173, startPoint y: 431, endPoint x: 158, endPoint y: 353, distance: 79.4
click at [173, 430] on button "KYC" at bounding box center [181, 413] width 224 height 43
click at [148, 448] on button "Anexos" at bounding box center [173, 456] width 209 height 43
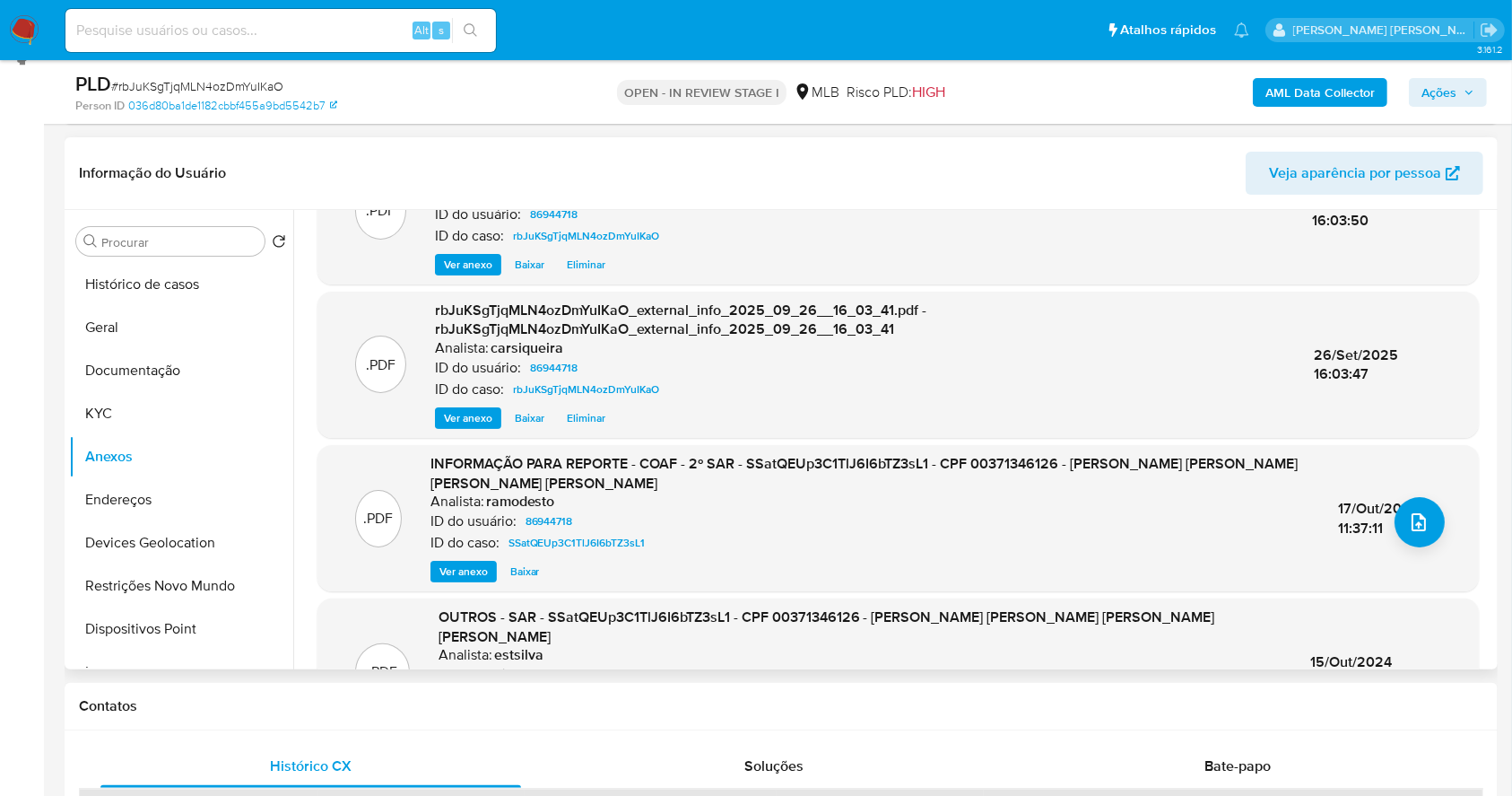
scroll to position [209, 0]
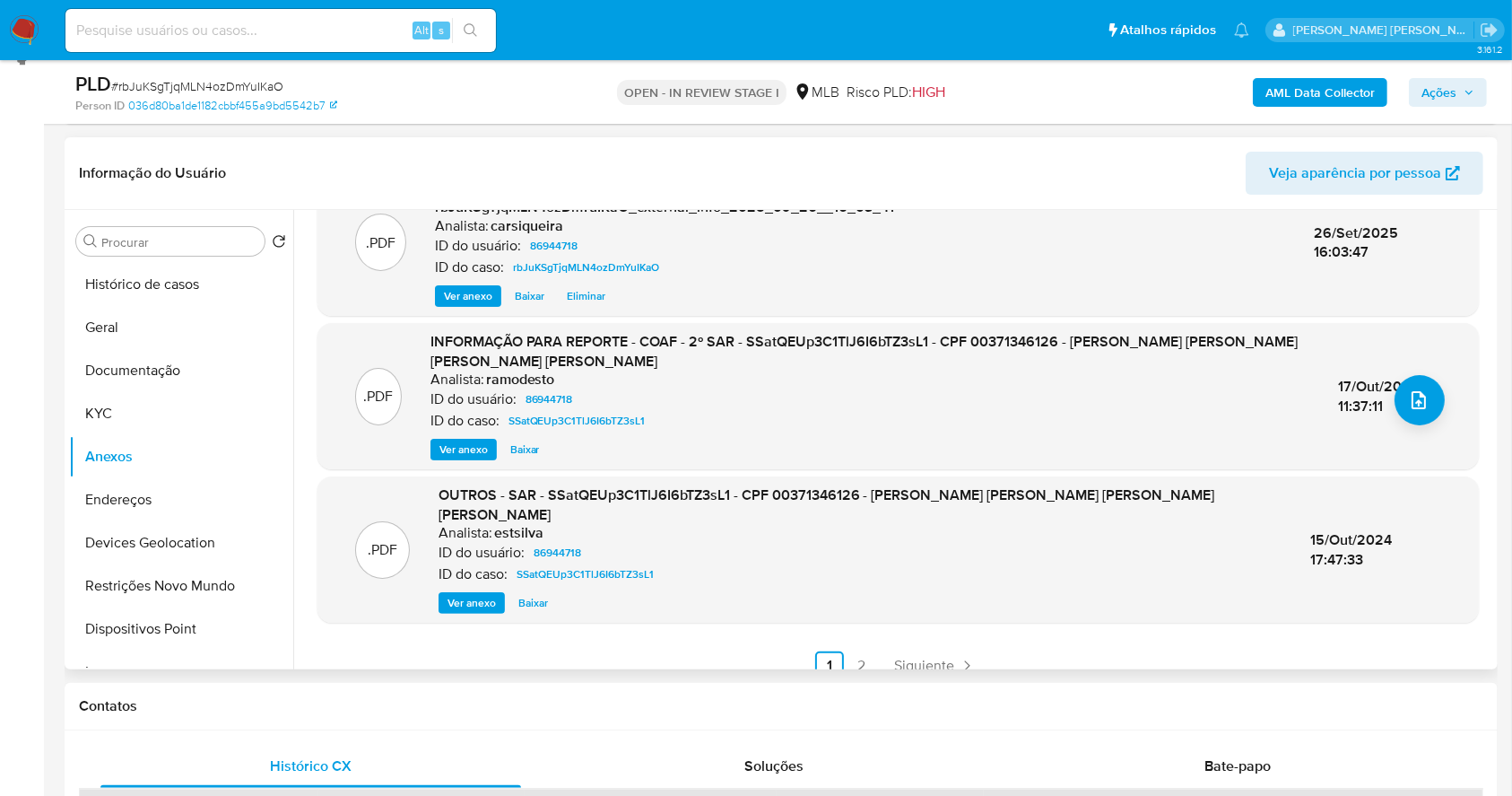
click at [474, 453] on span "Ver anexo" at bounding box center [463, 449] width 49 height 18
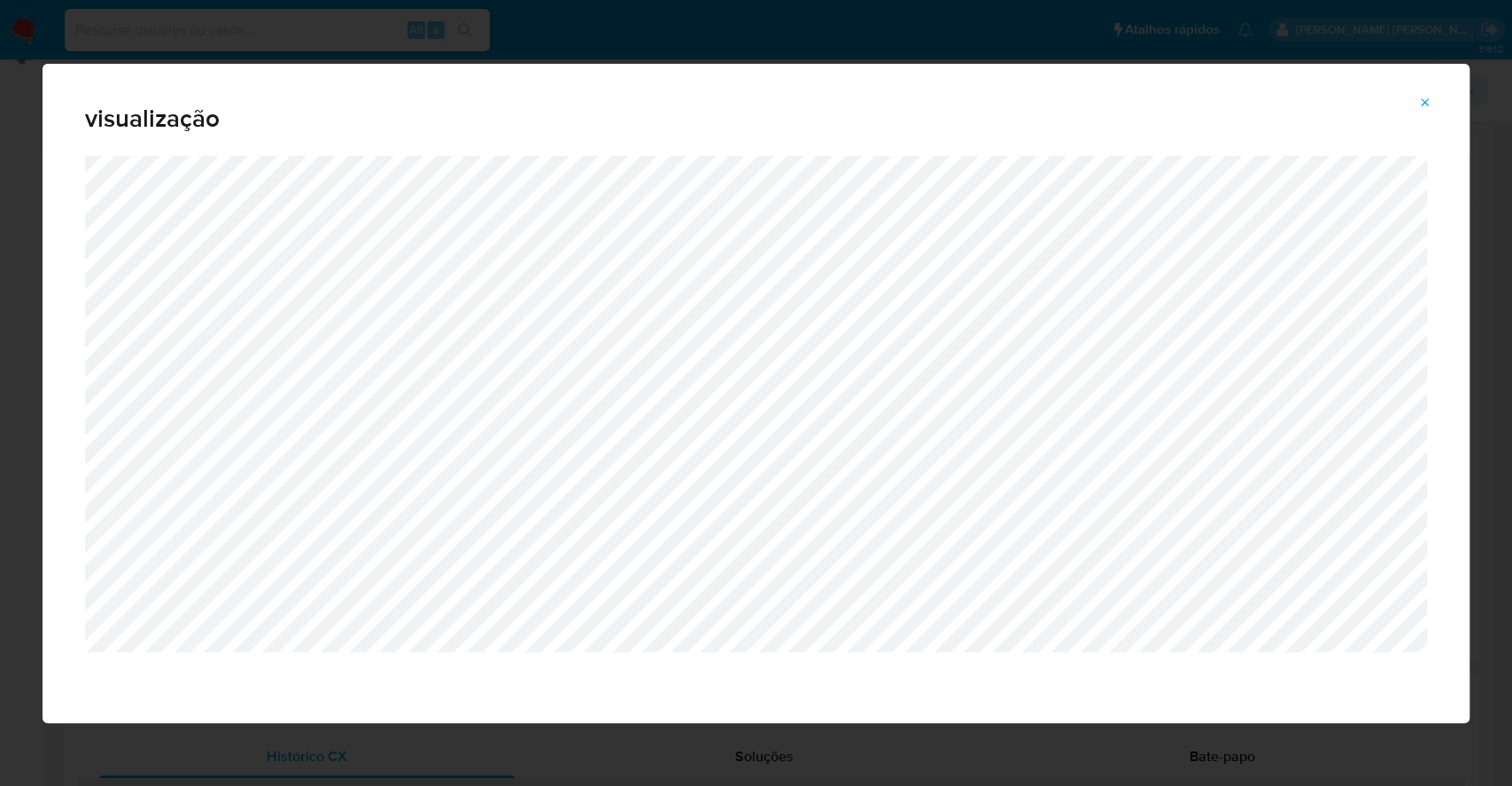
click at [0, 419] on div "visualização" at bounding box center [756, 393] width 1512 height 786
click at [1425, 94] on span "Attachment preview" at bounding box center [1424, 103] width 14 height 25
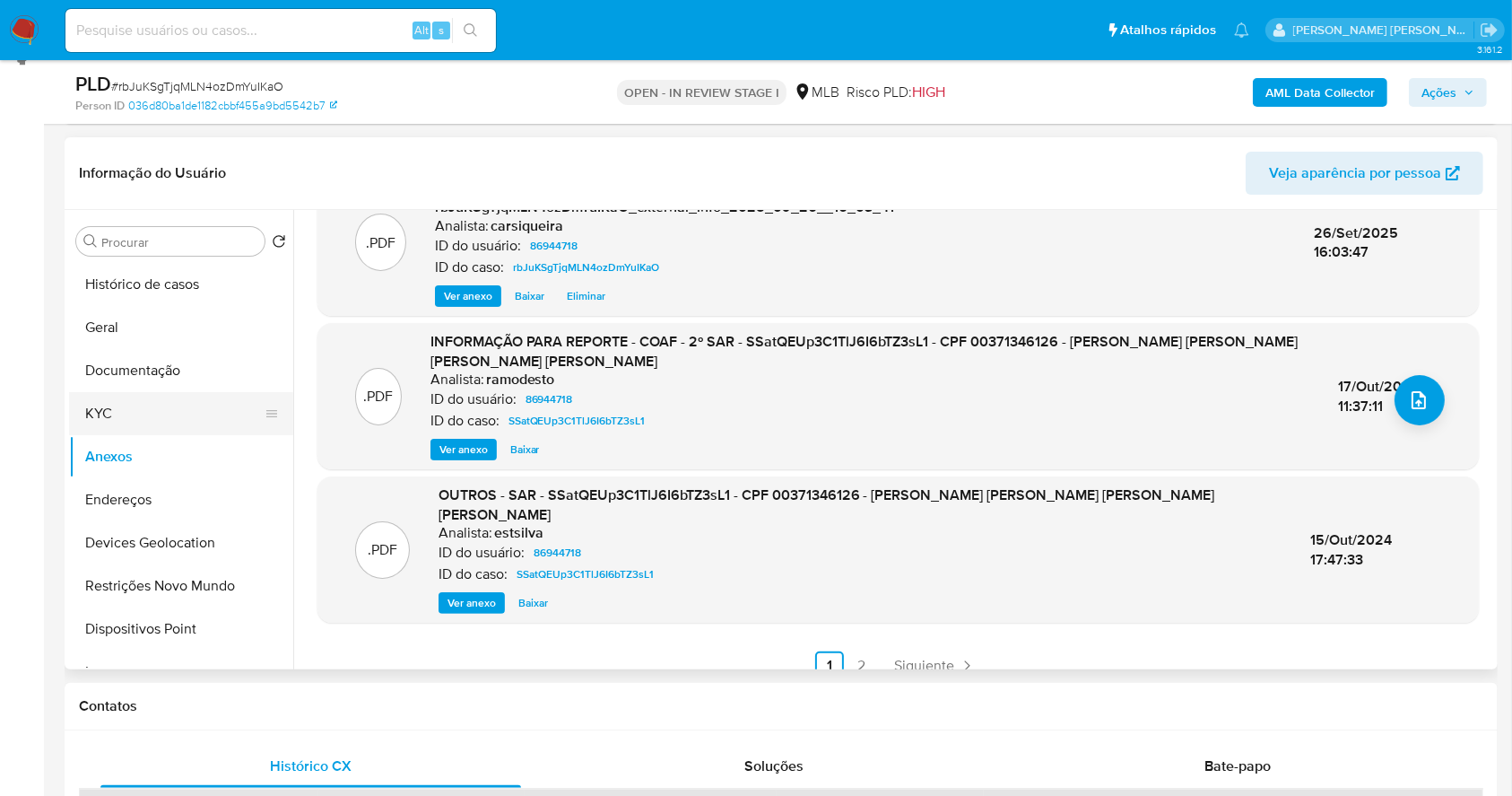
click at [147, 408] on button "KYC" at bounding box center [173, 413] width 209 height 43
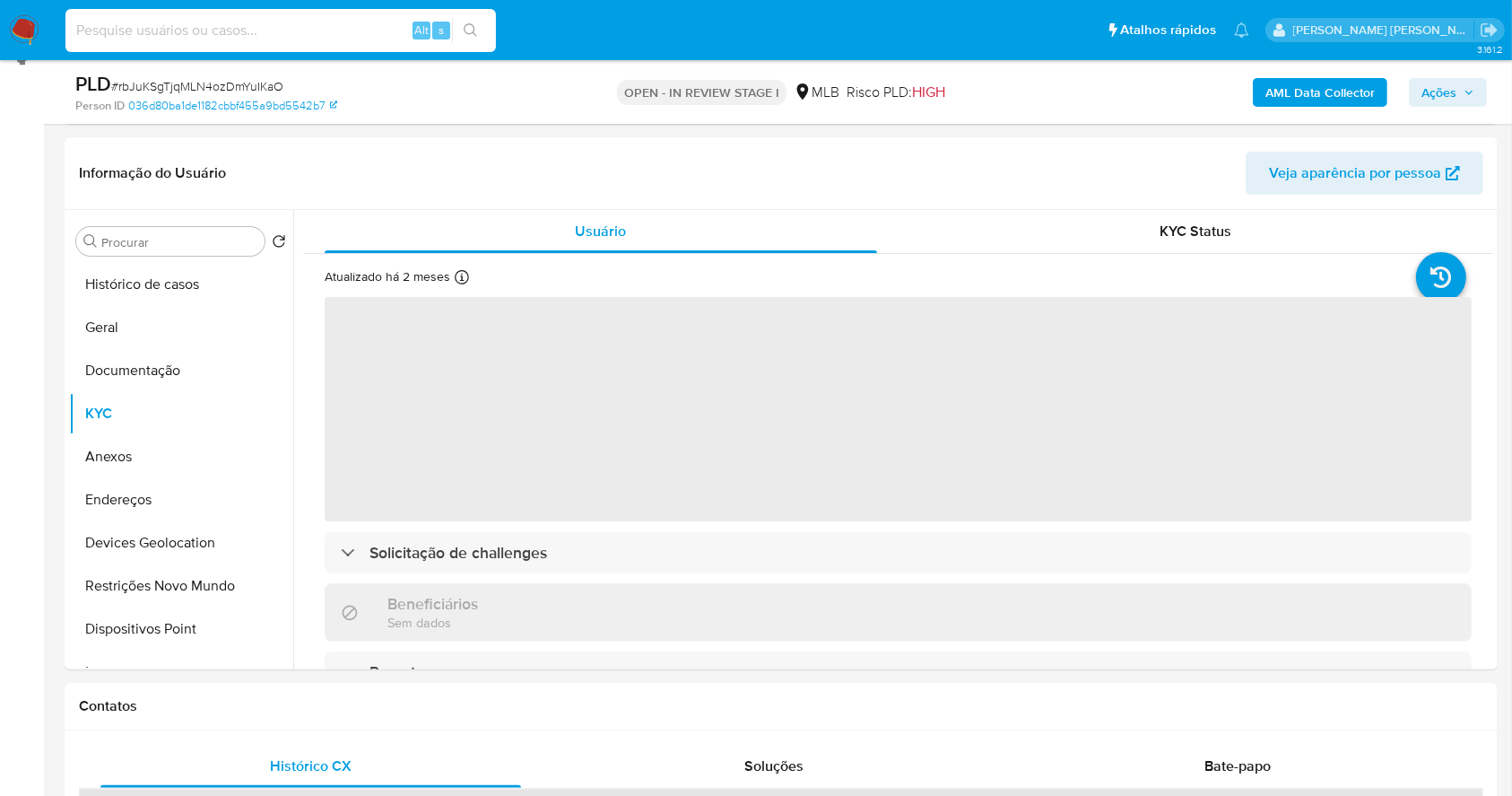
drag, startPoint x: 83, startPoint y: 29, endPoint x: 194, endPoint y: 76, distance: 120.5
click at [177, 52] on div "Alt s" at bounding box center [280, 31] width 430 height 51
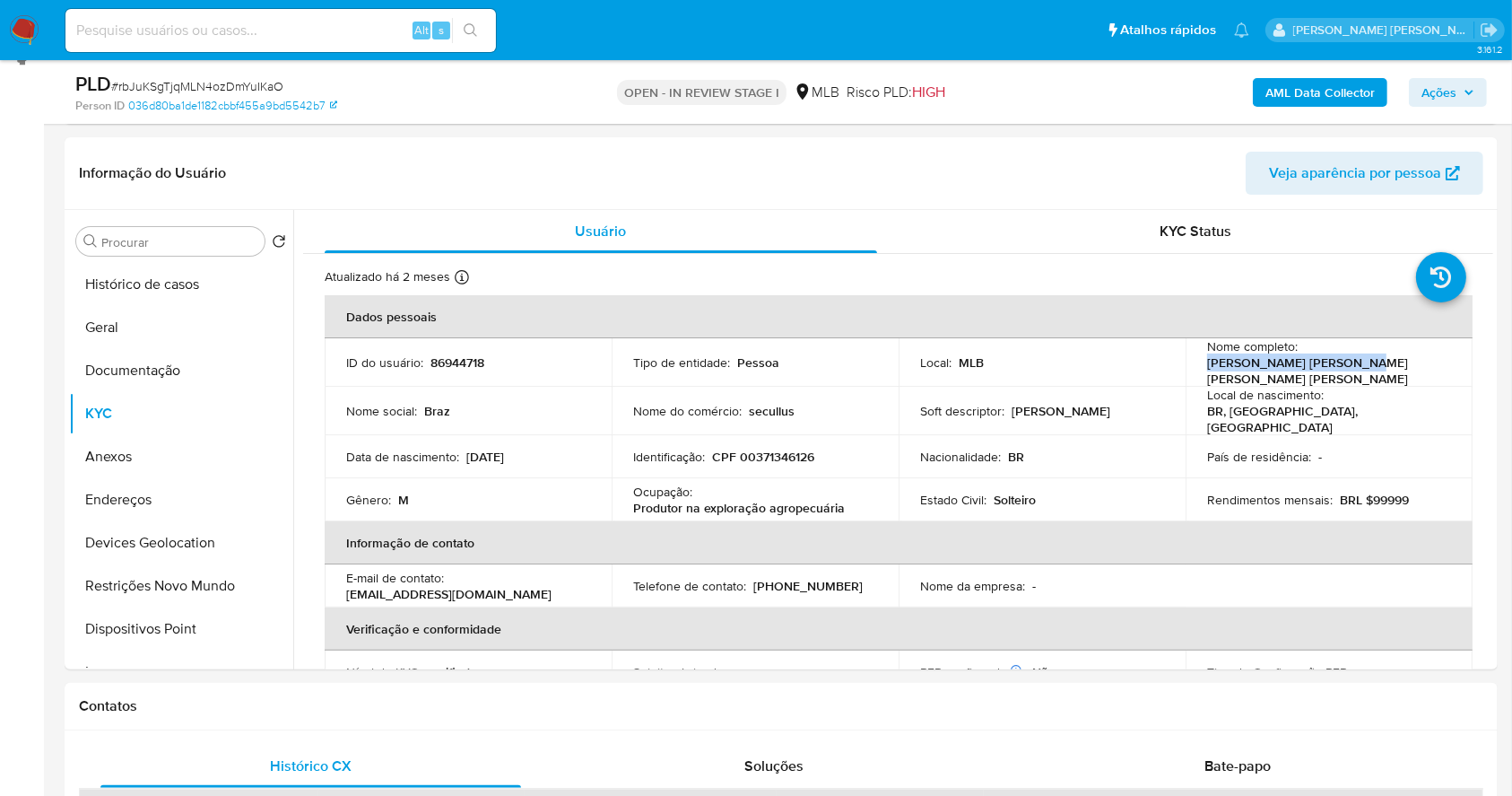
drag, startPoint x: 1370, startPoint y: 364, endPoint x: 1196, endPoint y: 368, distance: 174.0
click at [1196, 368] on td "Nome completo : Braz Gomes Pinheiro Neto" at bounding box center [1329, 363] width 287 height 49
copy p "Braz Gomes Pinheiro Neto"
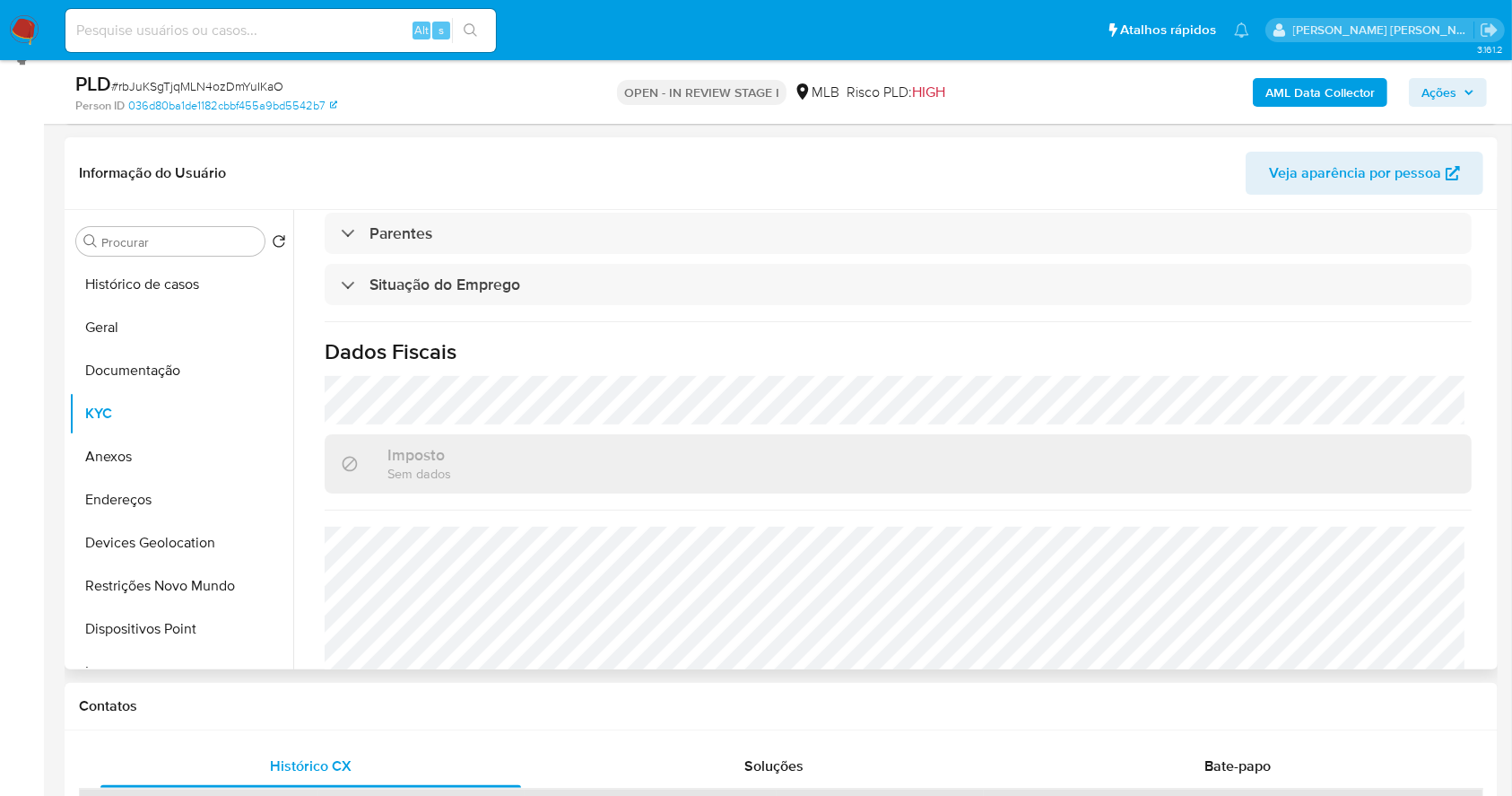
scroll to position [763, 0]
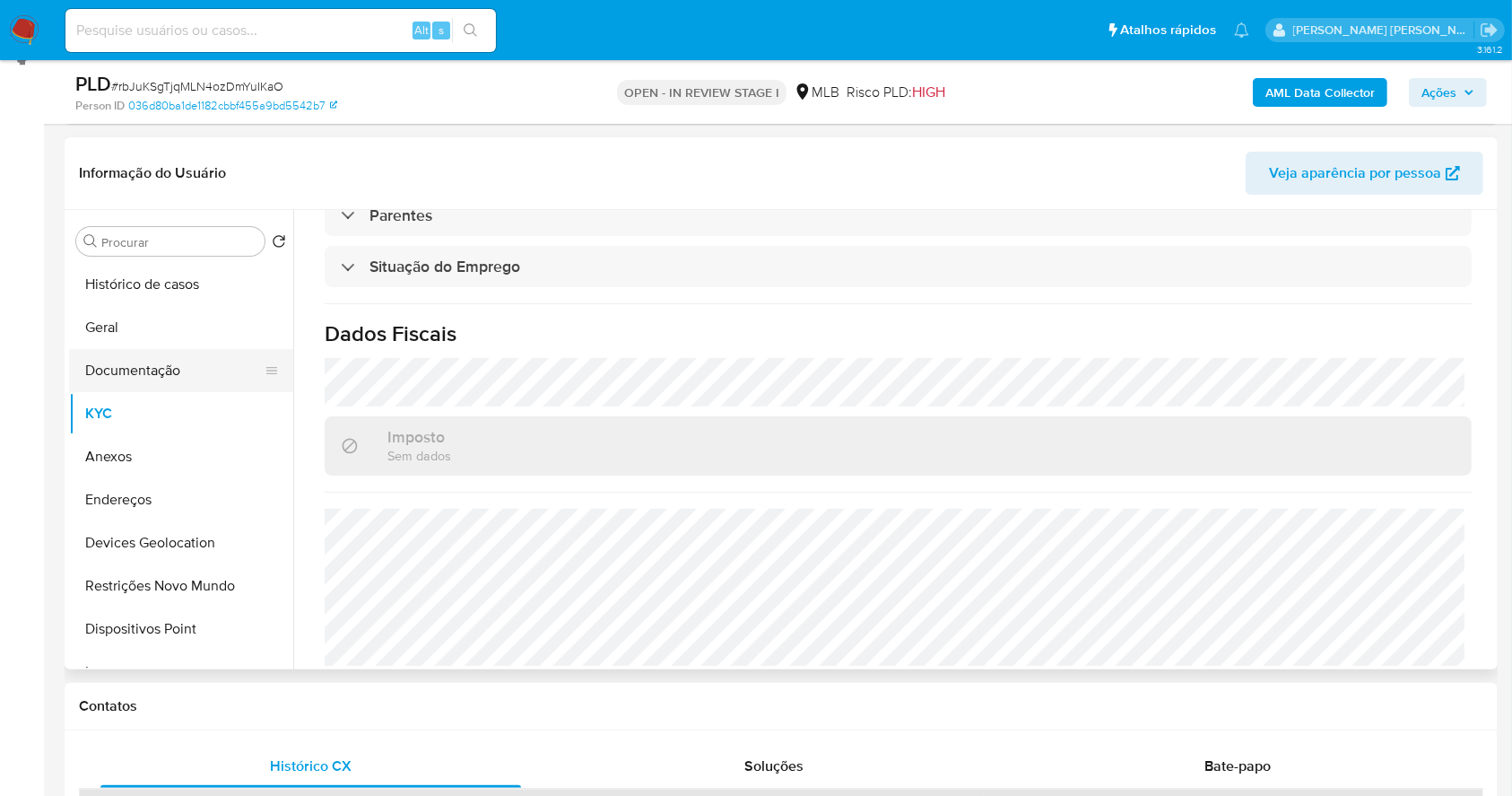
click at [195, 360] on button "Documentação" at bounding box center [173, 370] width 209 height 43
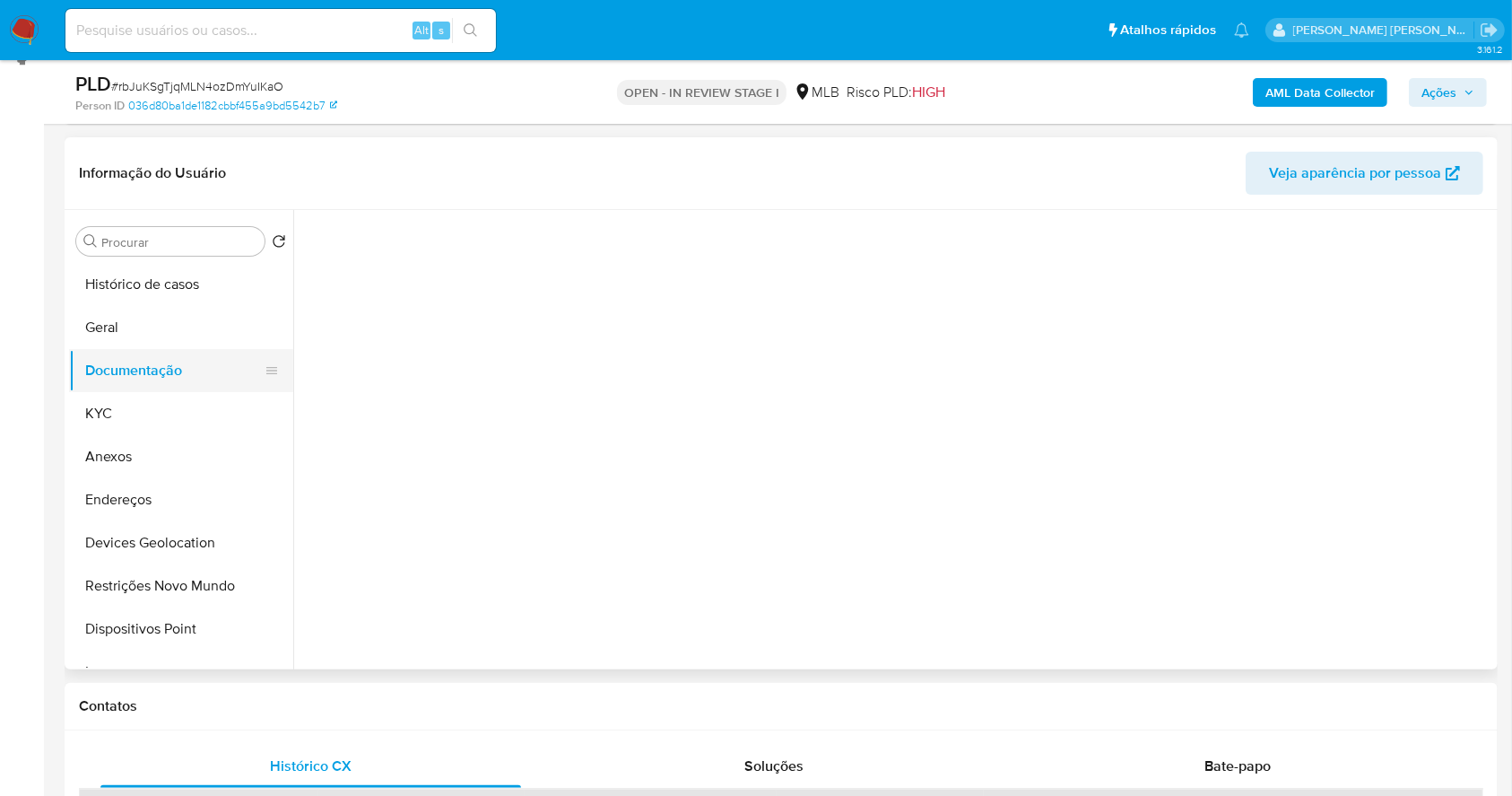
scroll to position [0, 0]
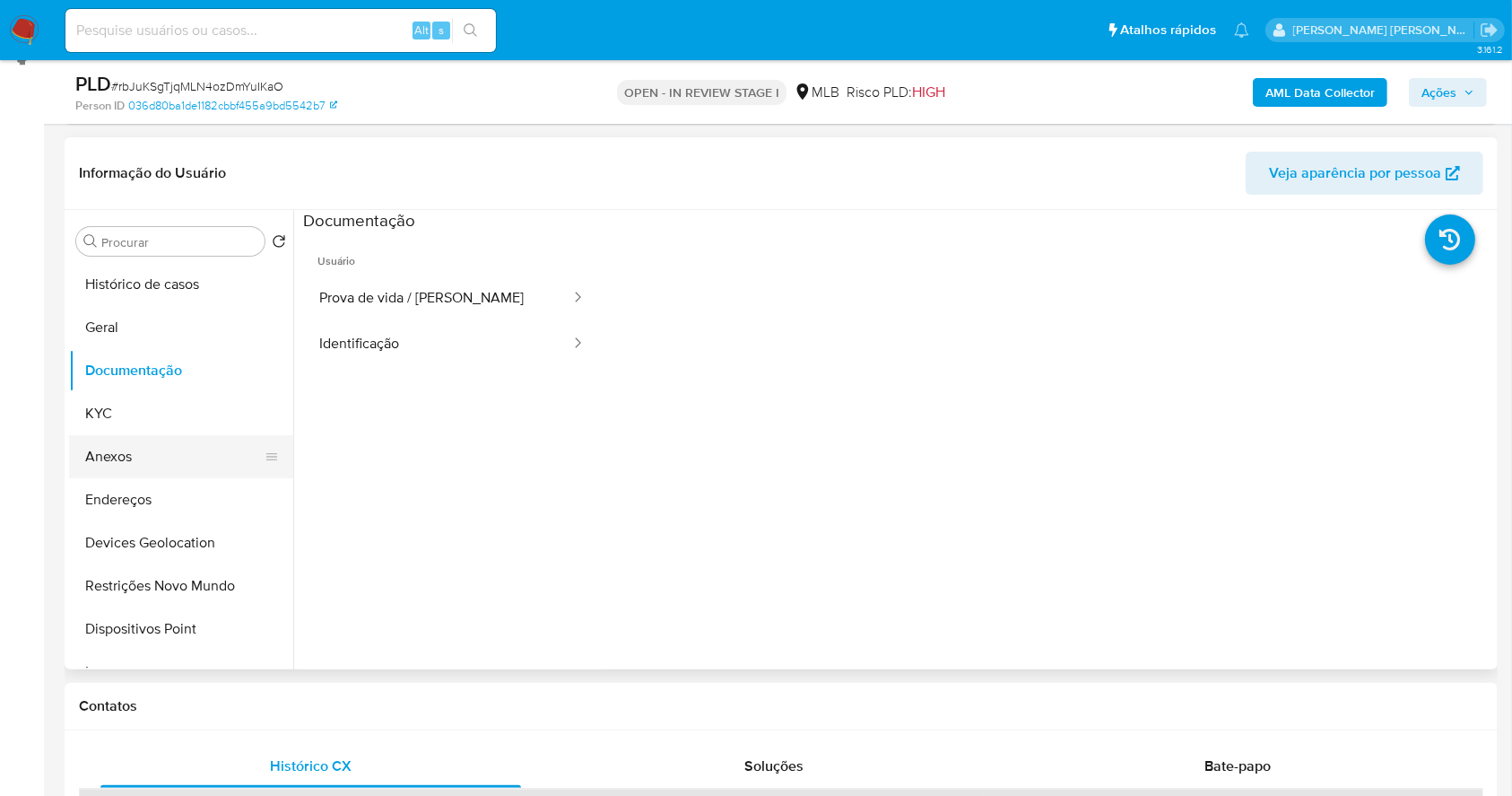
click at [181, 449] on button "Anexos" at bounding box center [173, 456] width 209 height 43
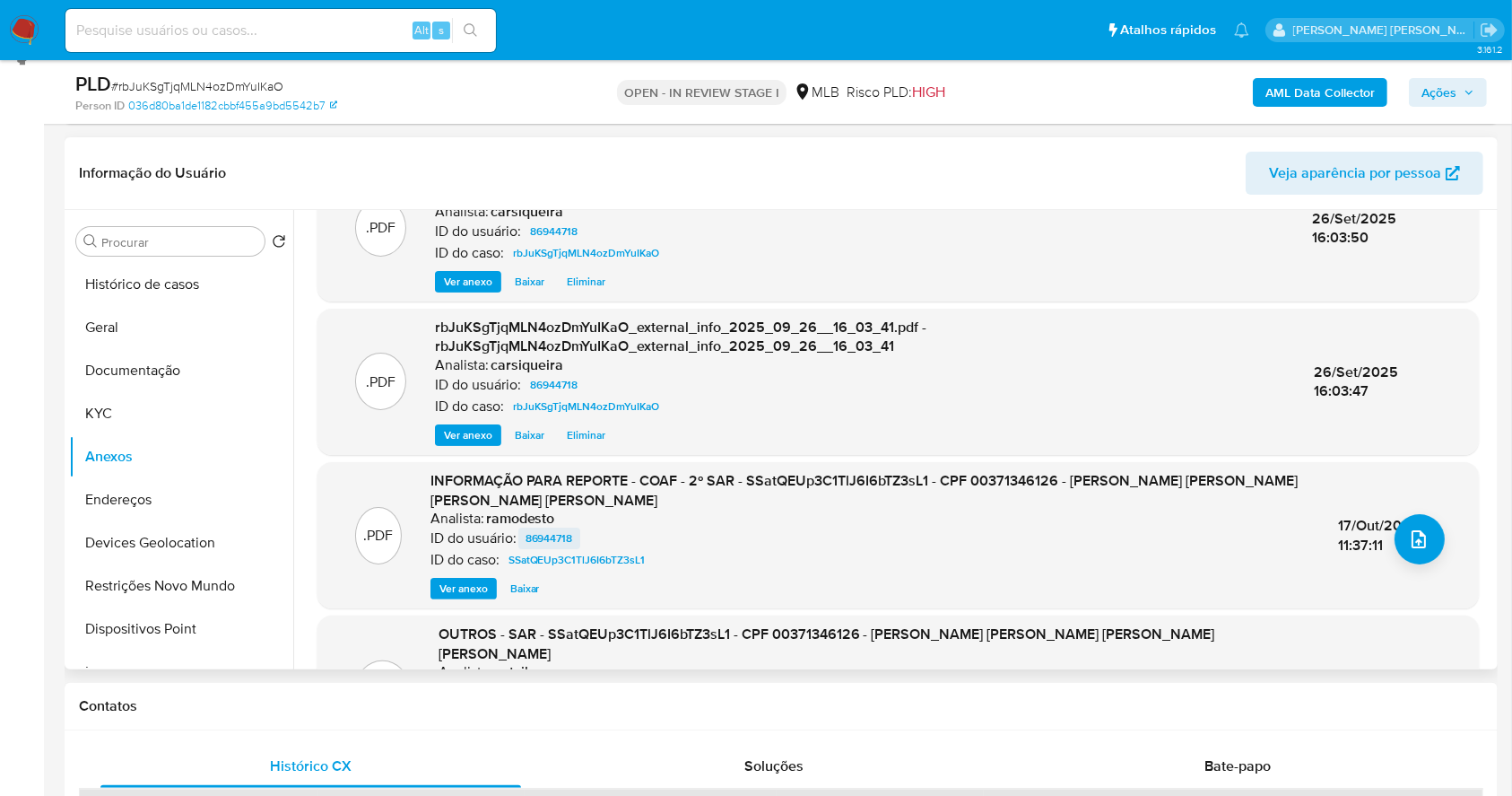
scroll to position [120, 0]
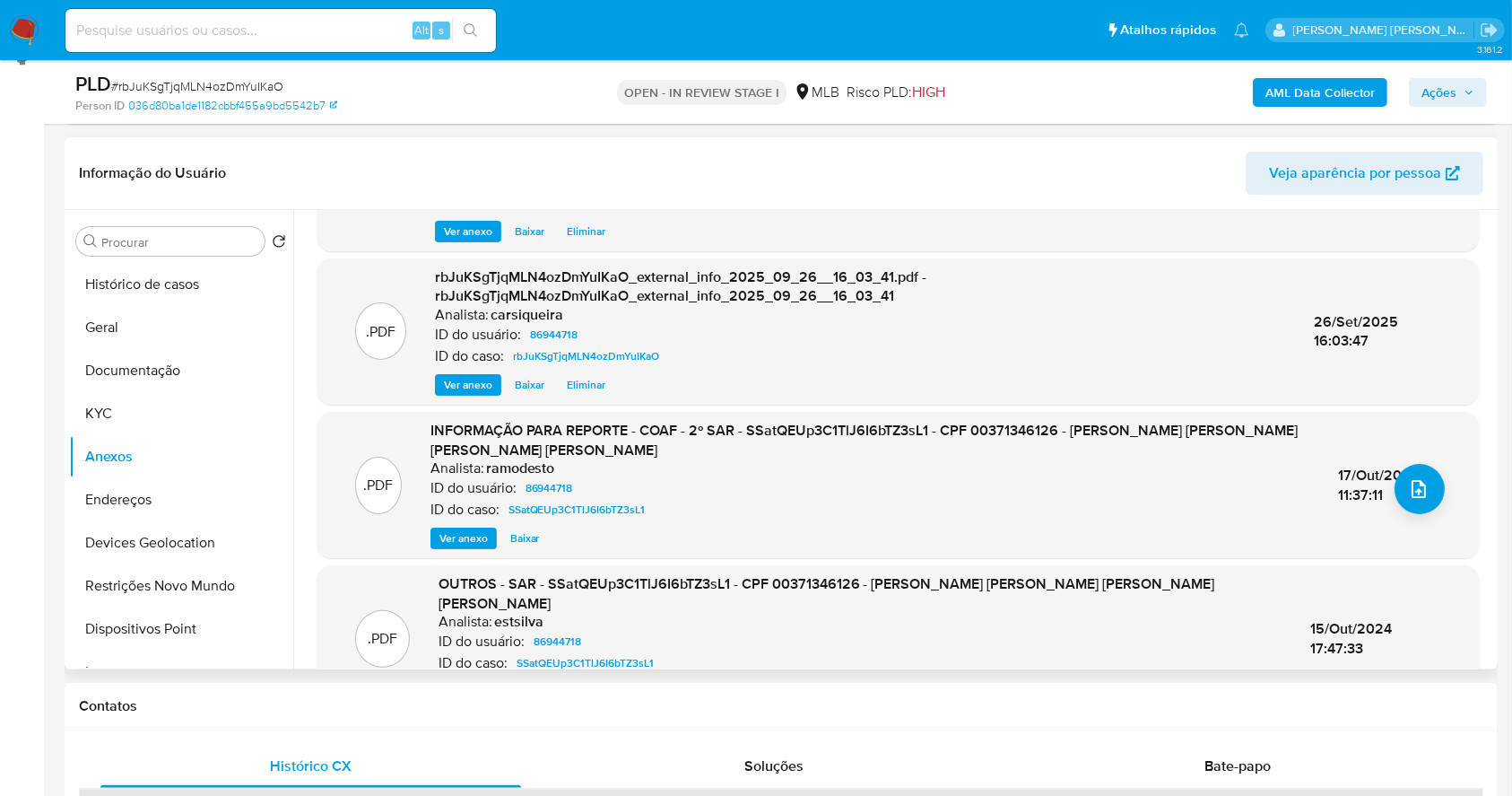
click at [488, 539] on span "Ver anexo" at bounding box center [463, 538] width 49 height 18
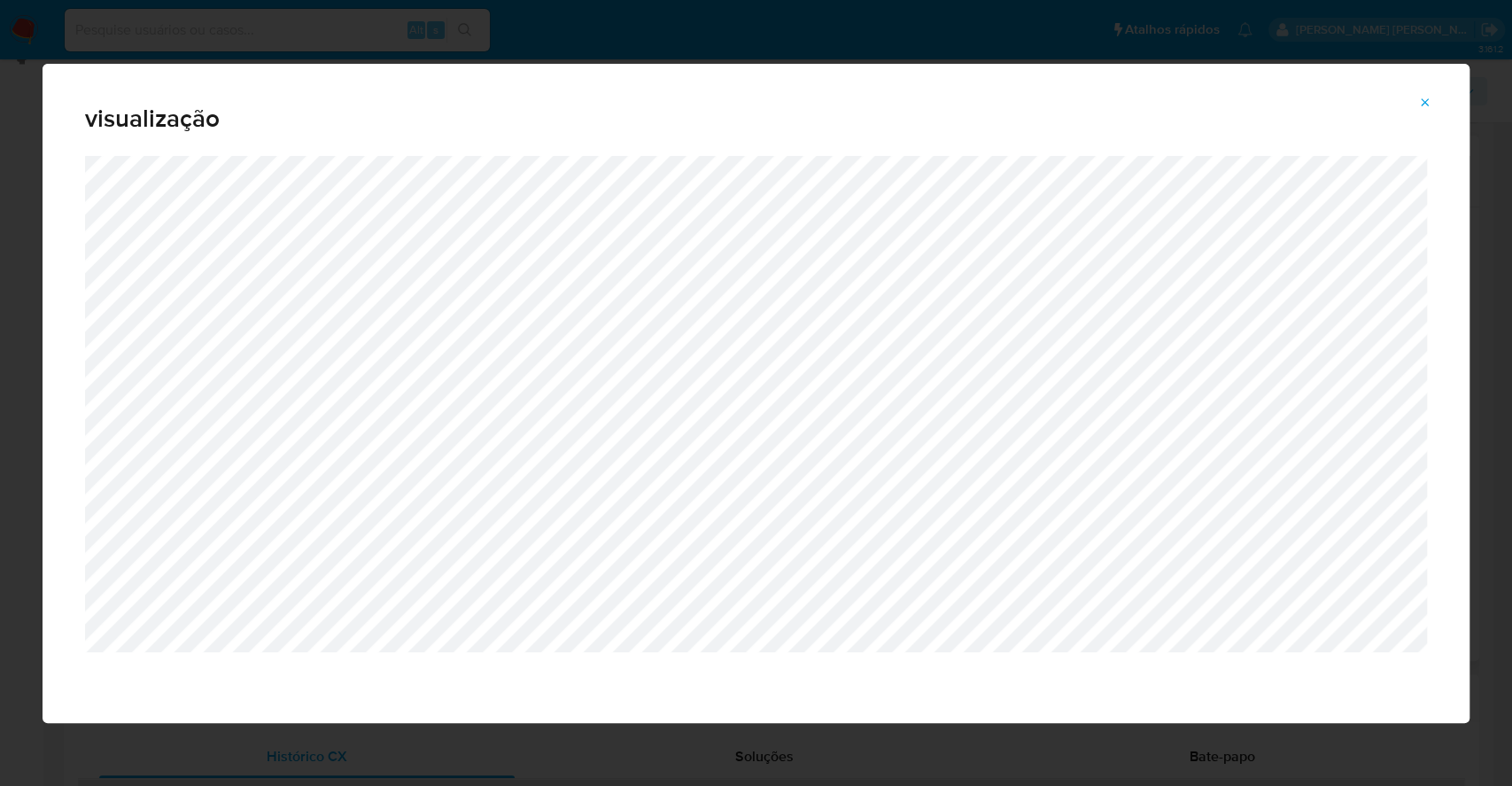
drag, startPoint x: 0, startPoint y: 436, endPoint x: 1510, endPoint y: 178, distance: 1531.9
click at [18, 436] on div "visualização" at bounding box center [756, 393] width 1512 height 786
click at [1426, 101] on icon "Attachment preview" at bounding box center [1425, 102] width 8 height 8
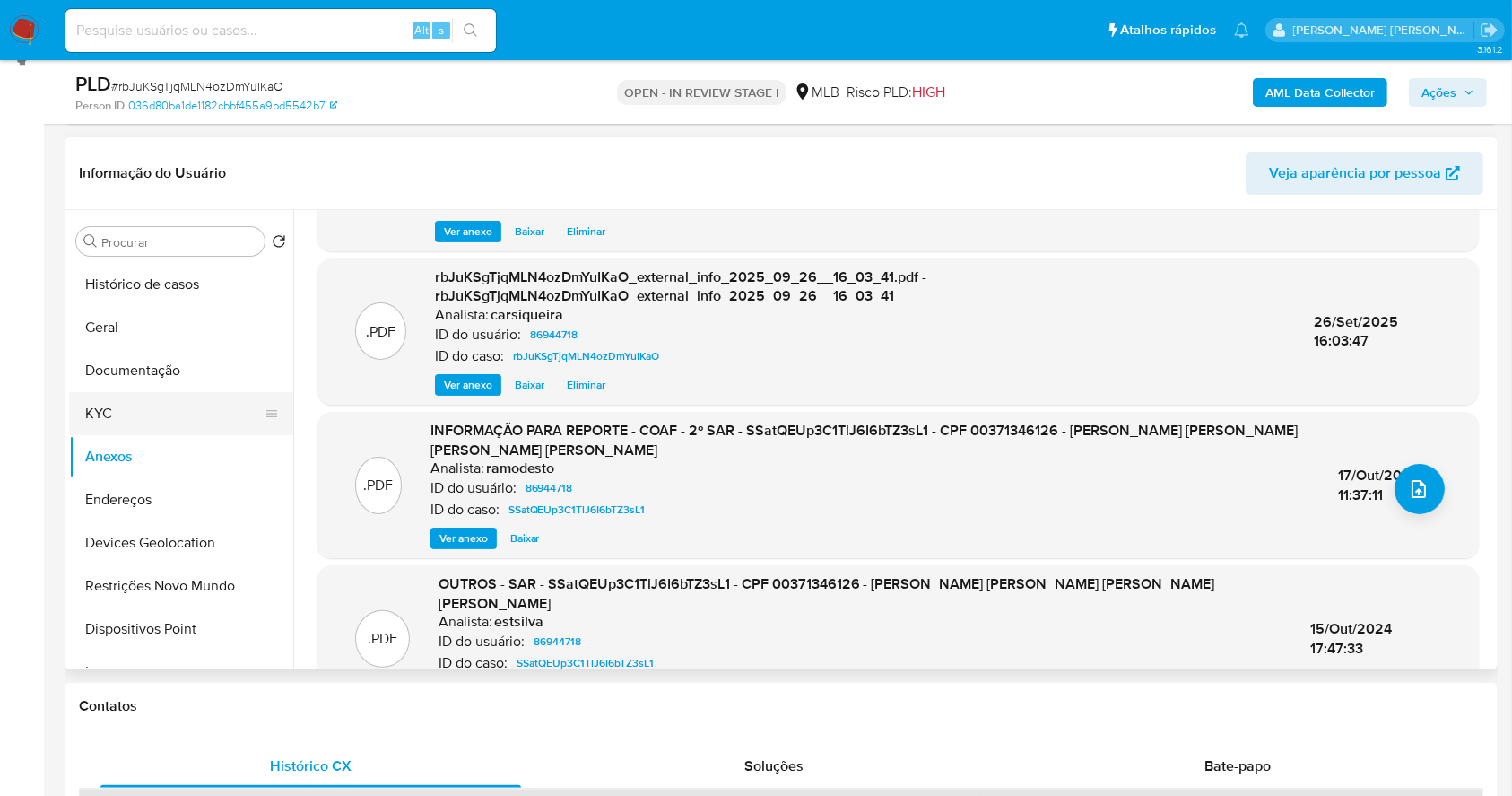
click at [105, 412] on button "KYC" at bounding box center [173, 413] width 209 height 43
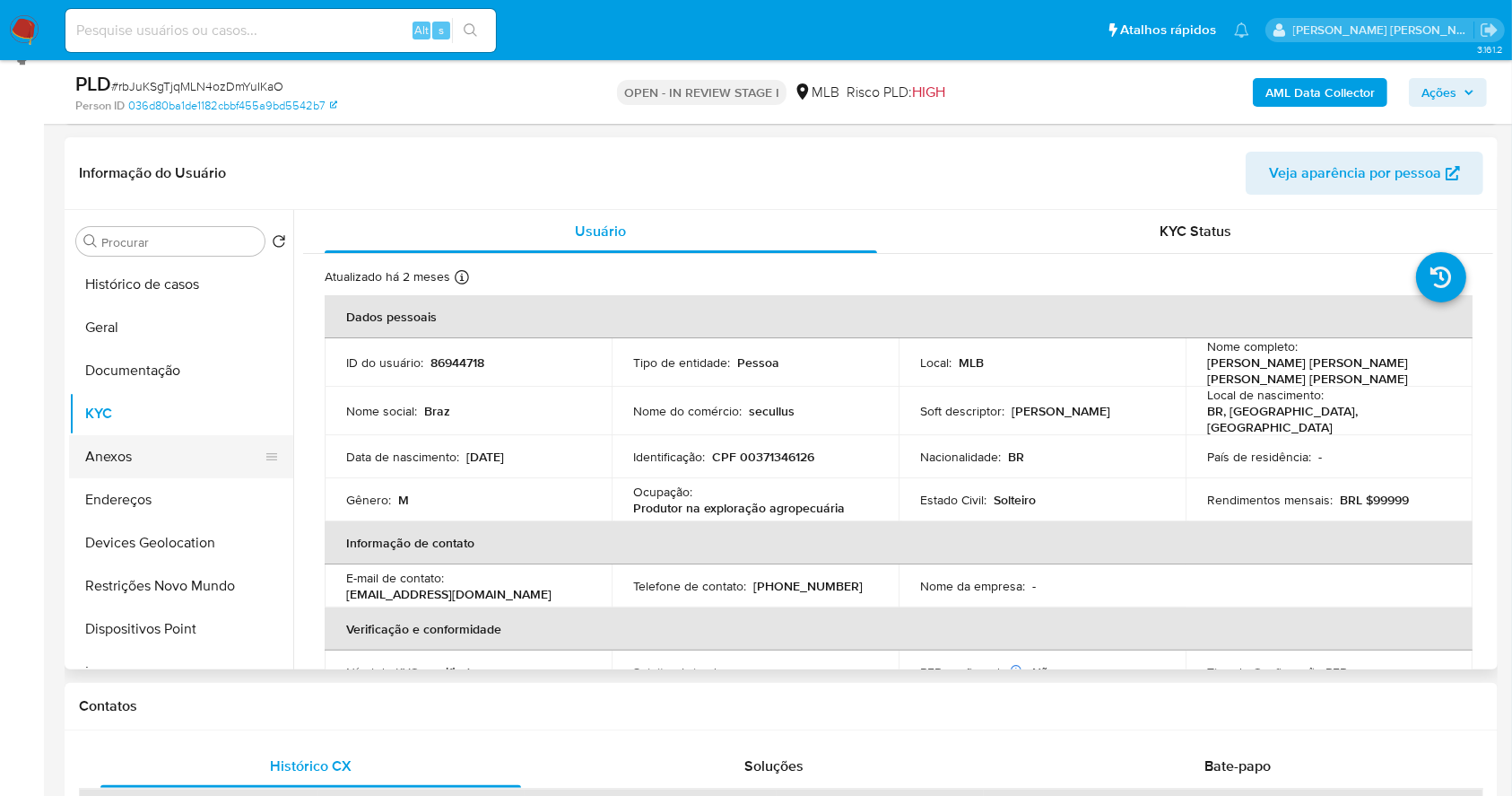
click at [173, 460] on button "Anexos" at bounding box center [173, 456] width 209 height 43
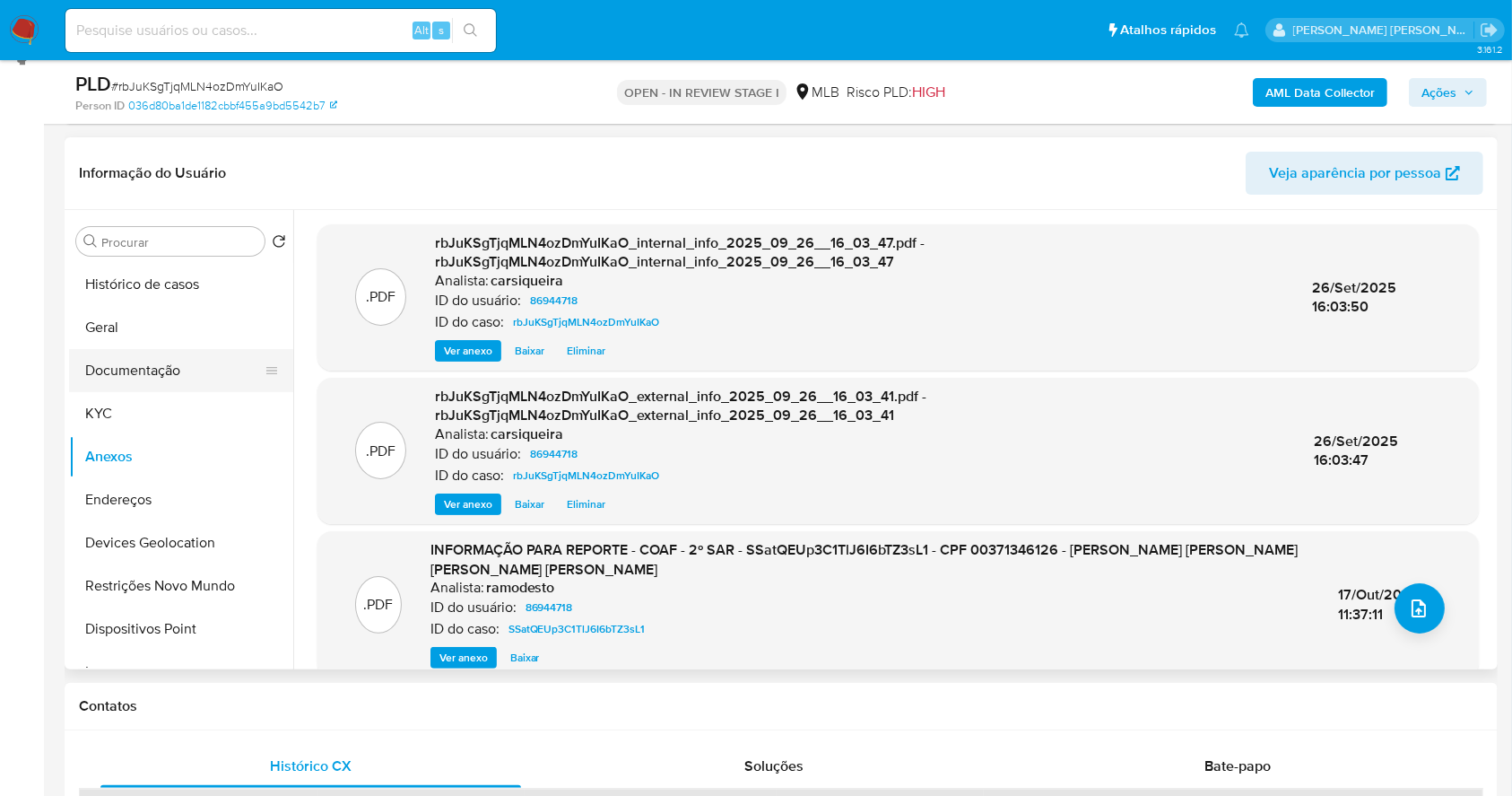
click at [161, 363] on button "Documentação" at bounding box center [173, 370] width 209 height 43
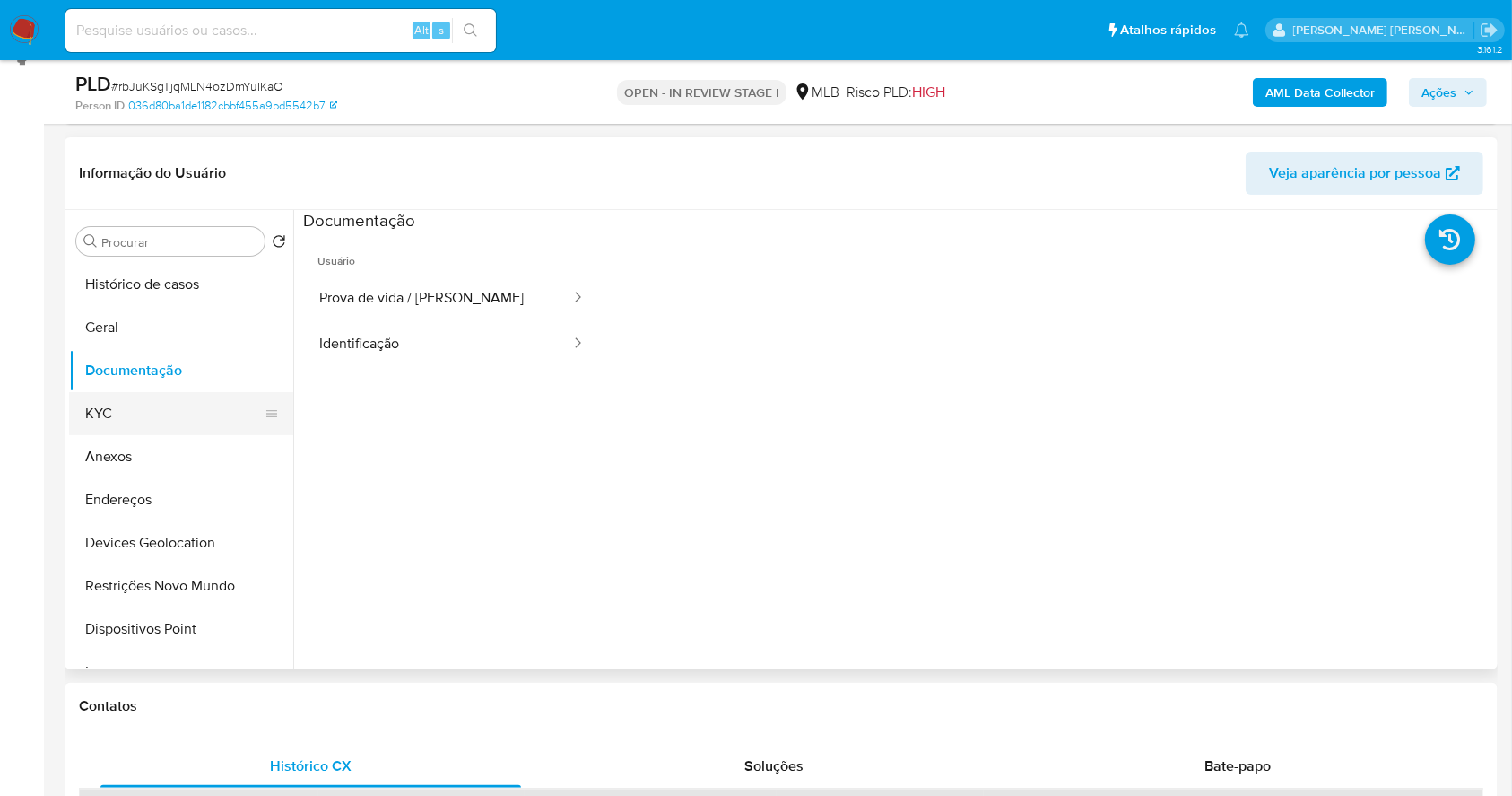
click at [120, 408] on button "KYC" at bounding box center [173, 413] width 209 height 43
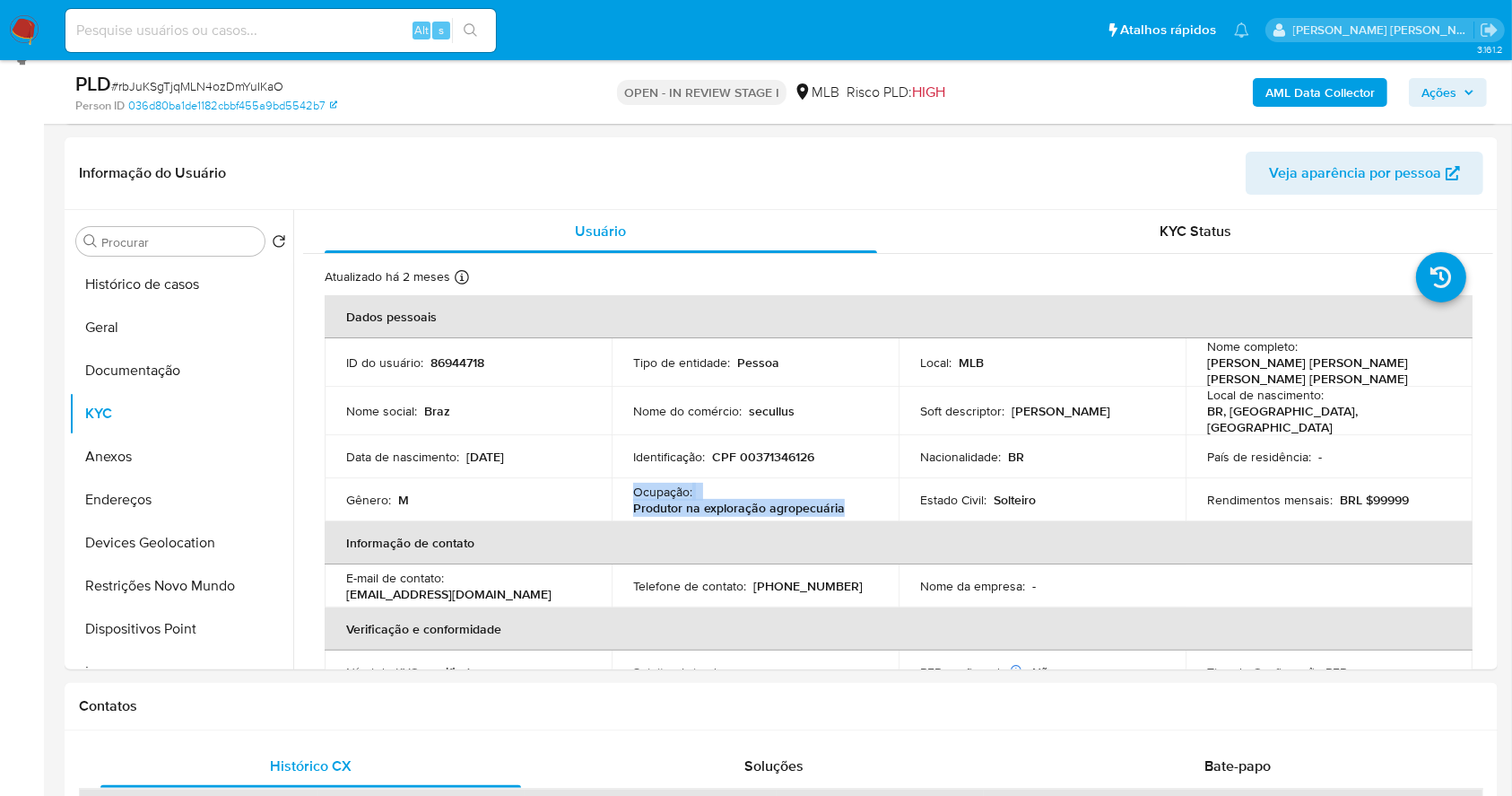
drag, startPoint x: 848, startPoint y: 493, endPoint x: 618, endPoint y: 488, distance: 230.1
click at [618, 488] on td "Ocupação : Produtor na exploração agropecuária" at bounding box center [756, 499] width 287 height 43
click at [822, 499] on p "Produtor na exploração agropecuária" at bounding box center [738, 507] width 211 height 16
drag, startPoint x: 863, startPoint y: 500, endPoint x: 619, endPoint y: 478, distance: 245.0
click at [619, 478] on td "Ocupação : Produtor na exploração agropecuária" at bounding box center [756, 499] width 287 height 43
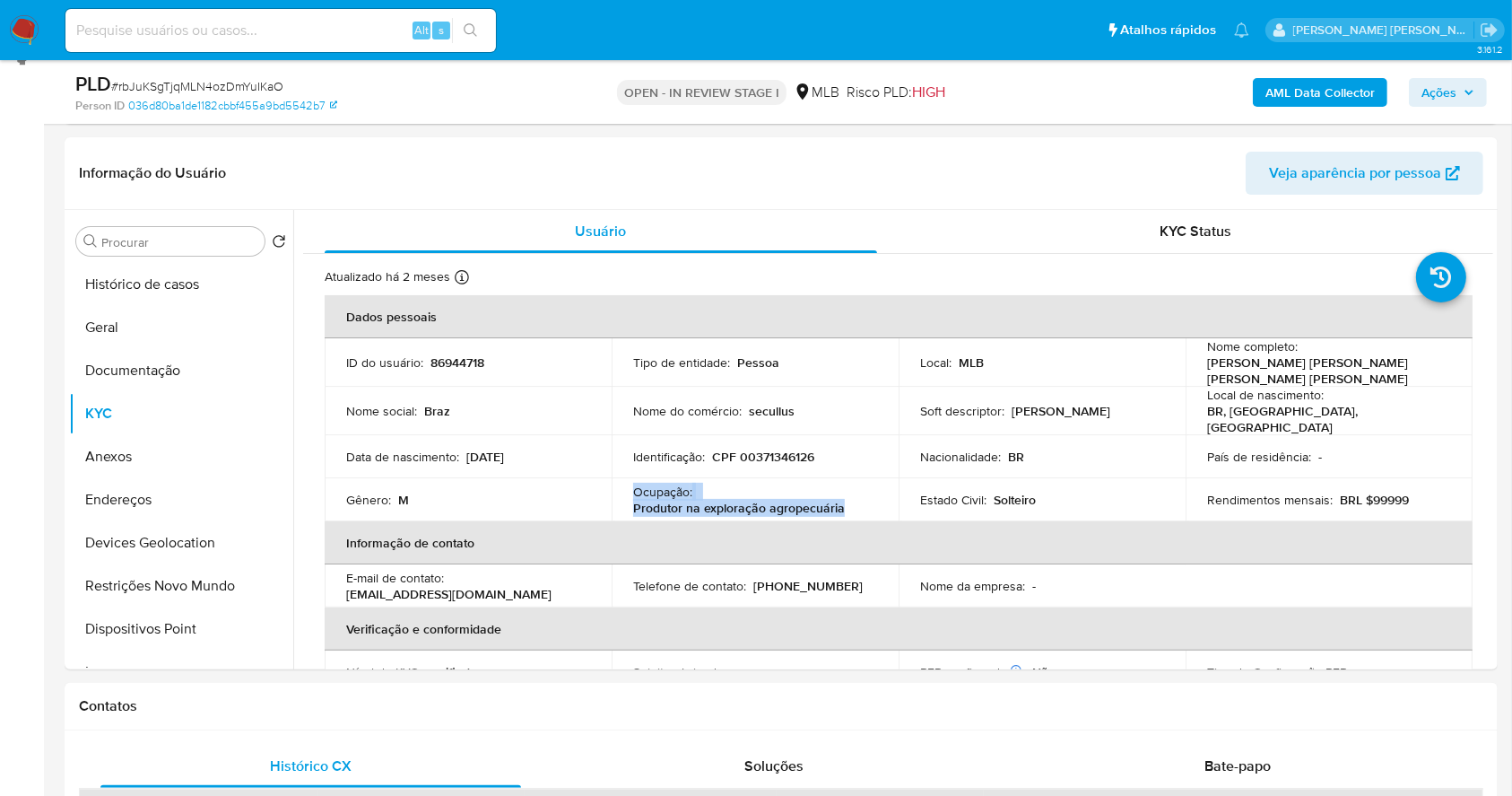
copy div "Ocupação : Produtor na exploração agropecuária"
click at [184, 288] on button "Histórico de casos" at bounding box center [173, 284] width 209 height 43
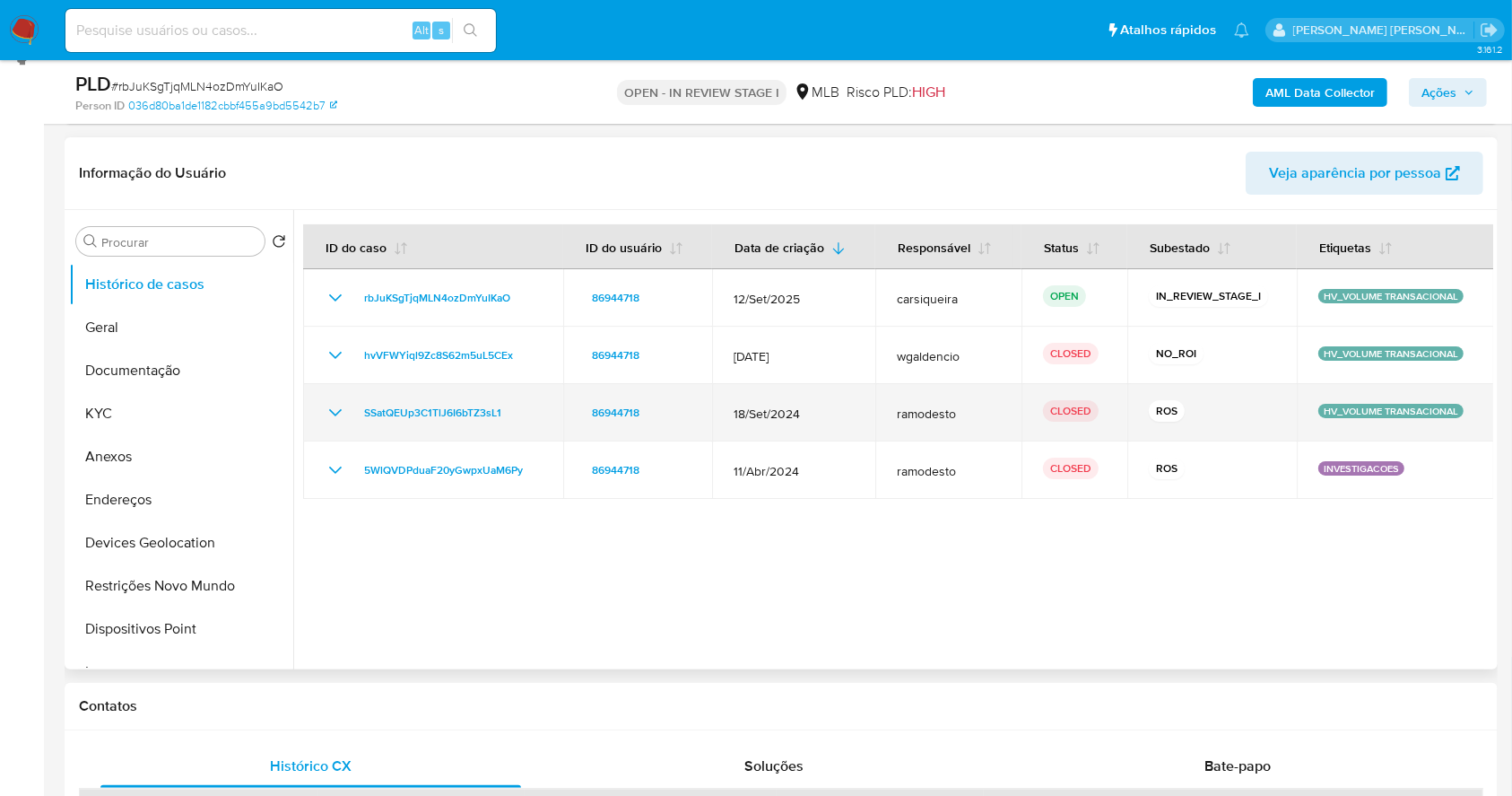
drag, startPoint x: 328, startPoint y: 464, endPoint x: 331, endPoint y: 432, distance: 32.1
click at [327, 465] on icon "Mostrar/Ocultar" at bounding box center [335, 470] width 22 height 22
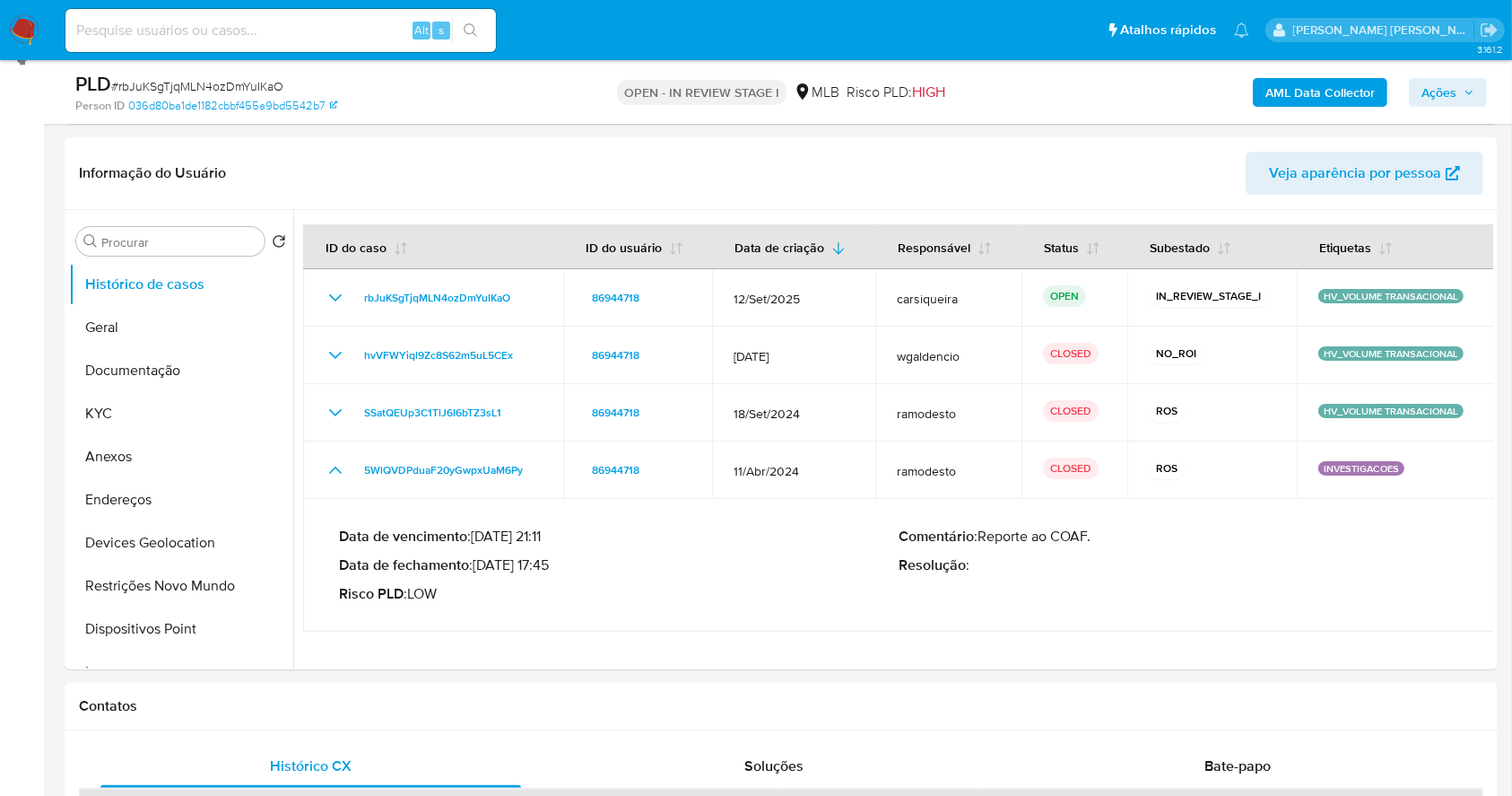
drag, startPoint x: 334, startPoint y: 411, endPoint x: 655, endPoint y: 8, distance: 515.2
click at [334, 410] on icon "Mostrar/Ocultar" at bounding box center [335, 412] width 22 height 22
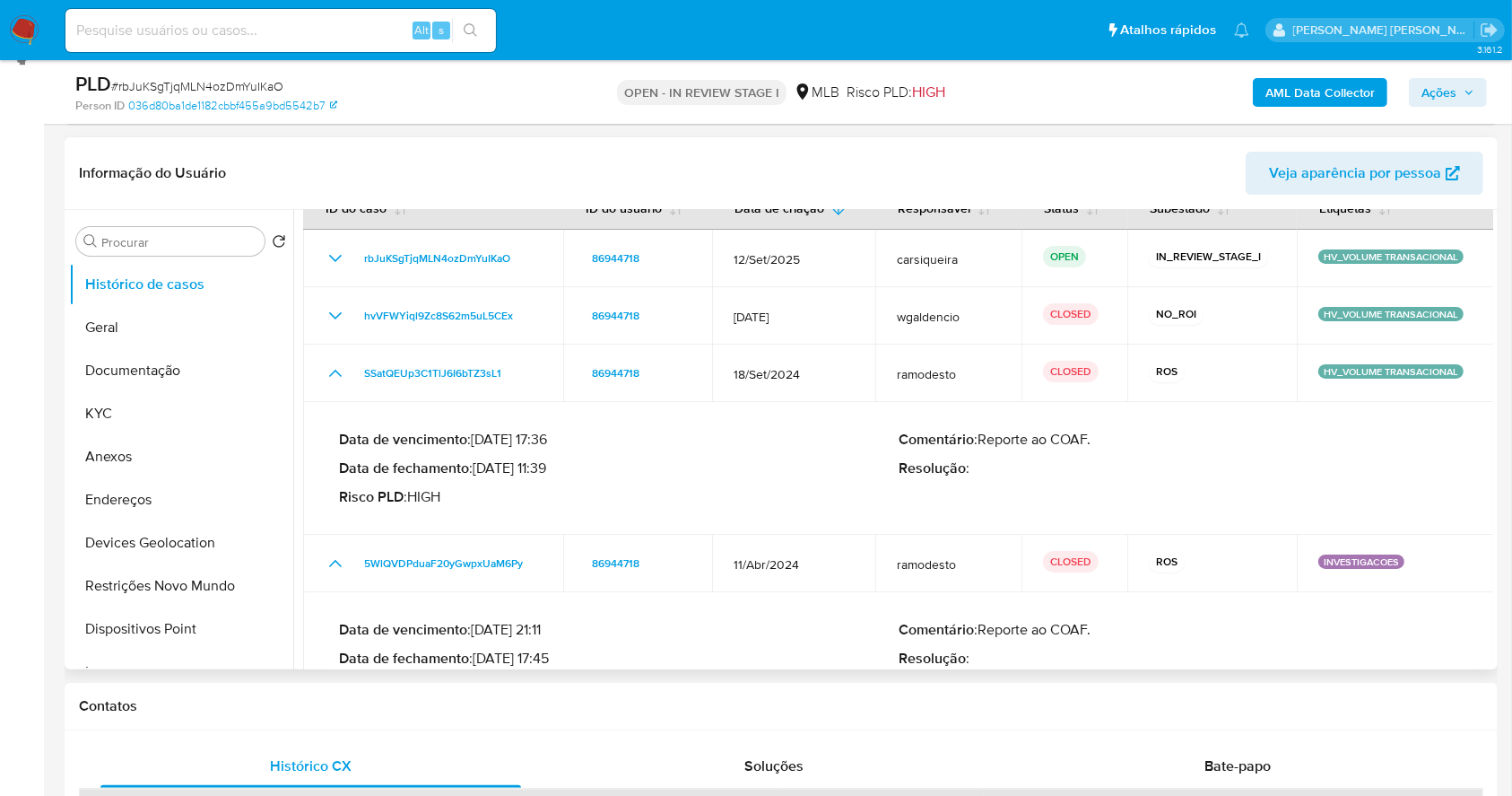
scroll to position [104, 0]
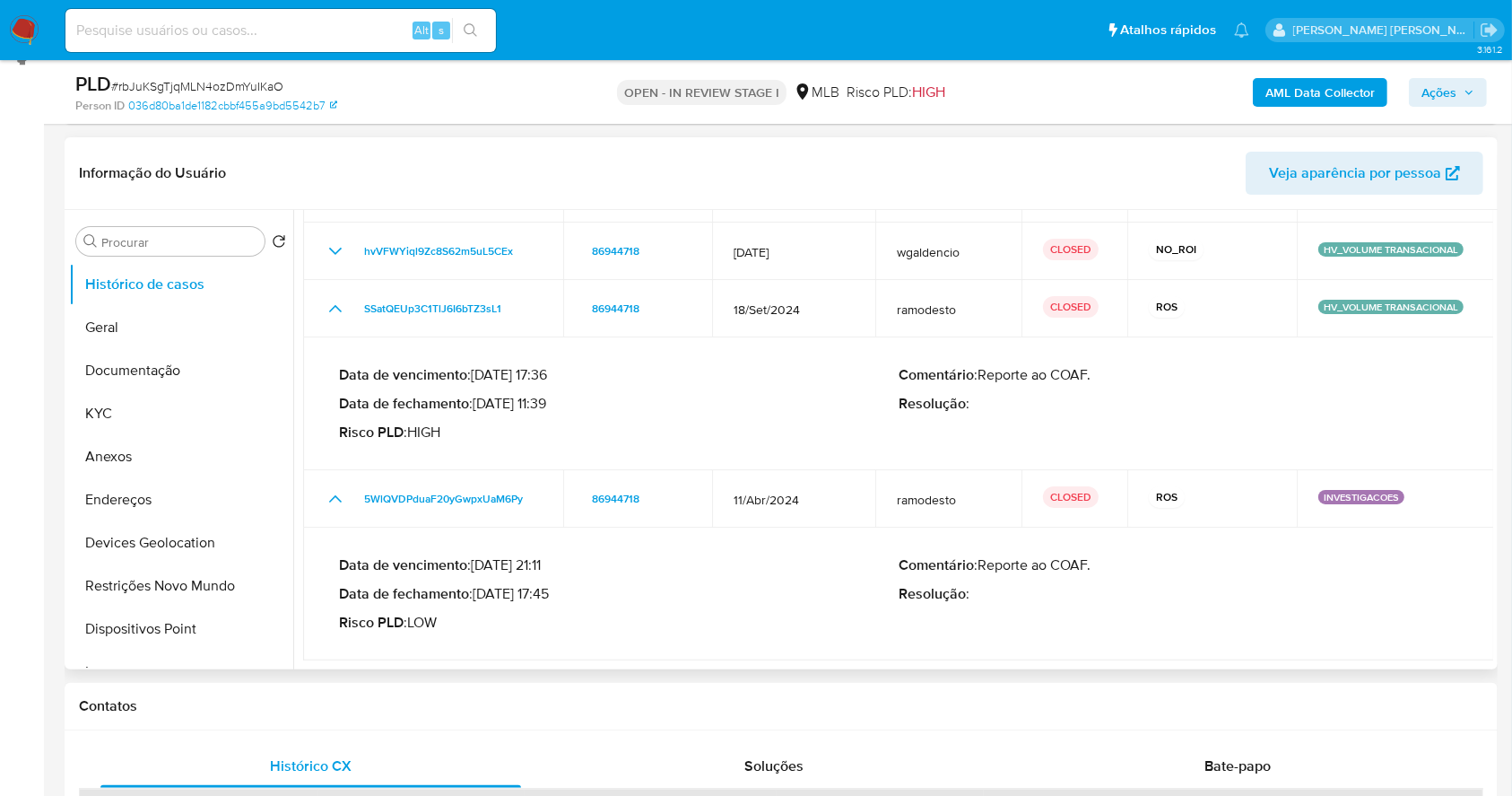
drag, startPoint x: 477, startPoint y: 401, endPoint x: 539, endPoint y: 401, distance: 62.0
click at [539, 401] on p "Data de fechamento : 17/10/2024 11:39" at bounding box center [618, 404] width 559 height 18
drag, startPoint x: 547, startPoint y: 399, endPoint x: 481, endPoint y: 400, distance: 66.0
click at [481, 400] on p "Data de fechamento : 17/10/2024 11:39" at bounding box center [618, 404] width 559 height 18
drag, startPoint x: 481, startPoint y: 596, endPoint x: 548, endPoint y: 597, distance: 67.0
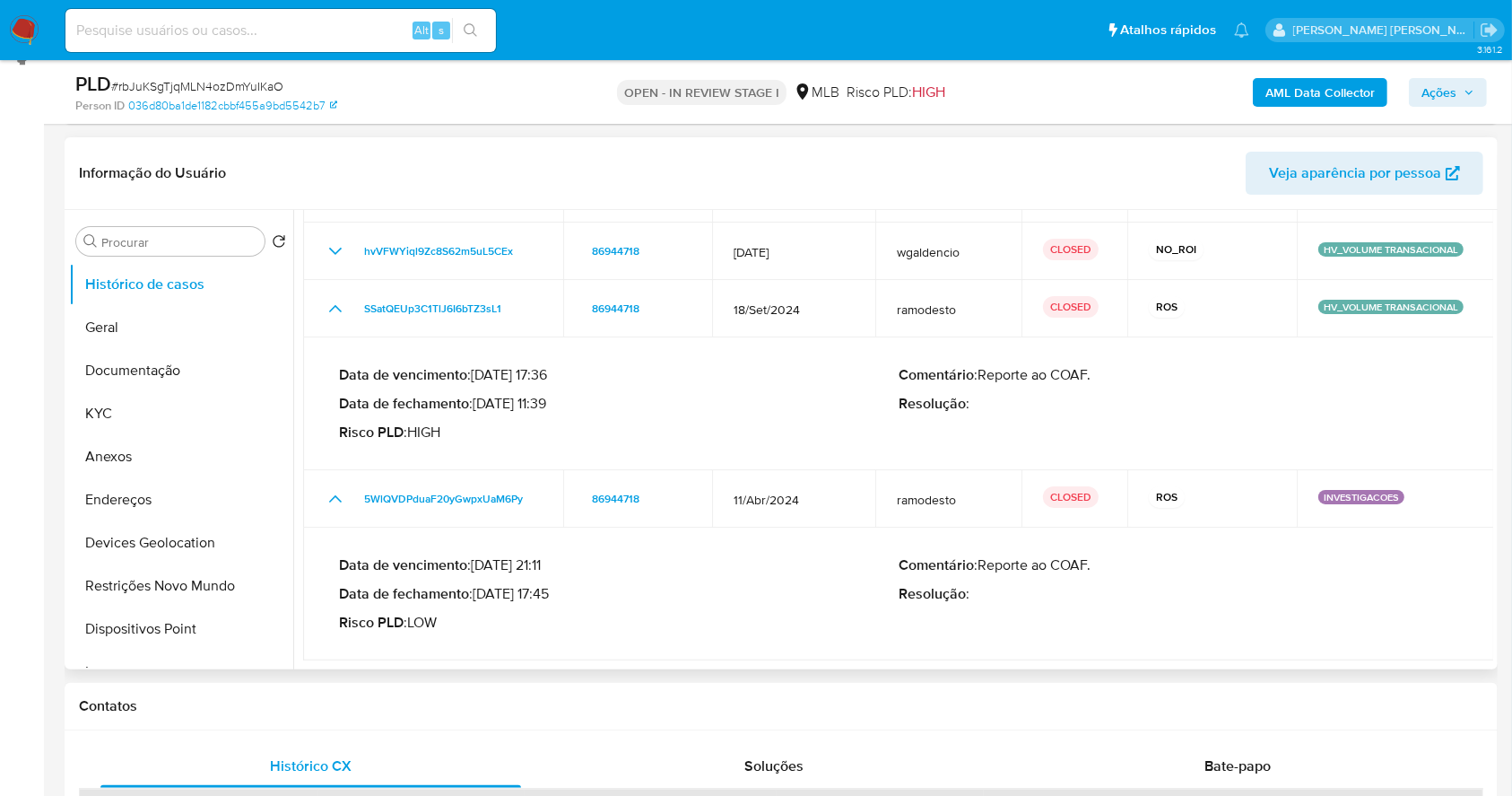
click at [548, 597] on p "Data de fechamento : 15/04/2024 17:45" at bounding box center [618, 593] width 559 height 18
click at [1455, 94] on span "Ações" at bounding box center [1438, 93] width 35 height 29
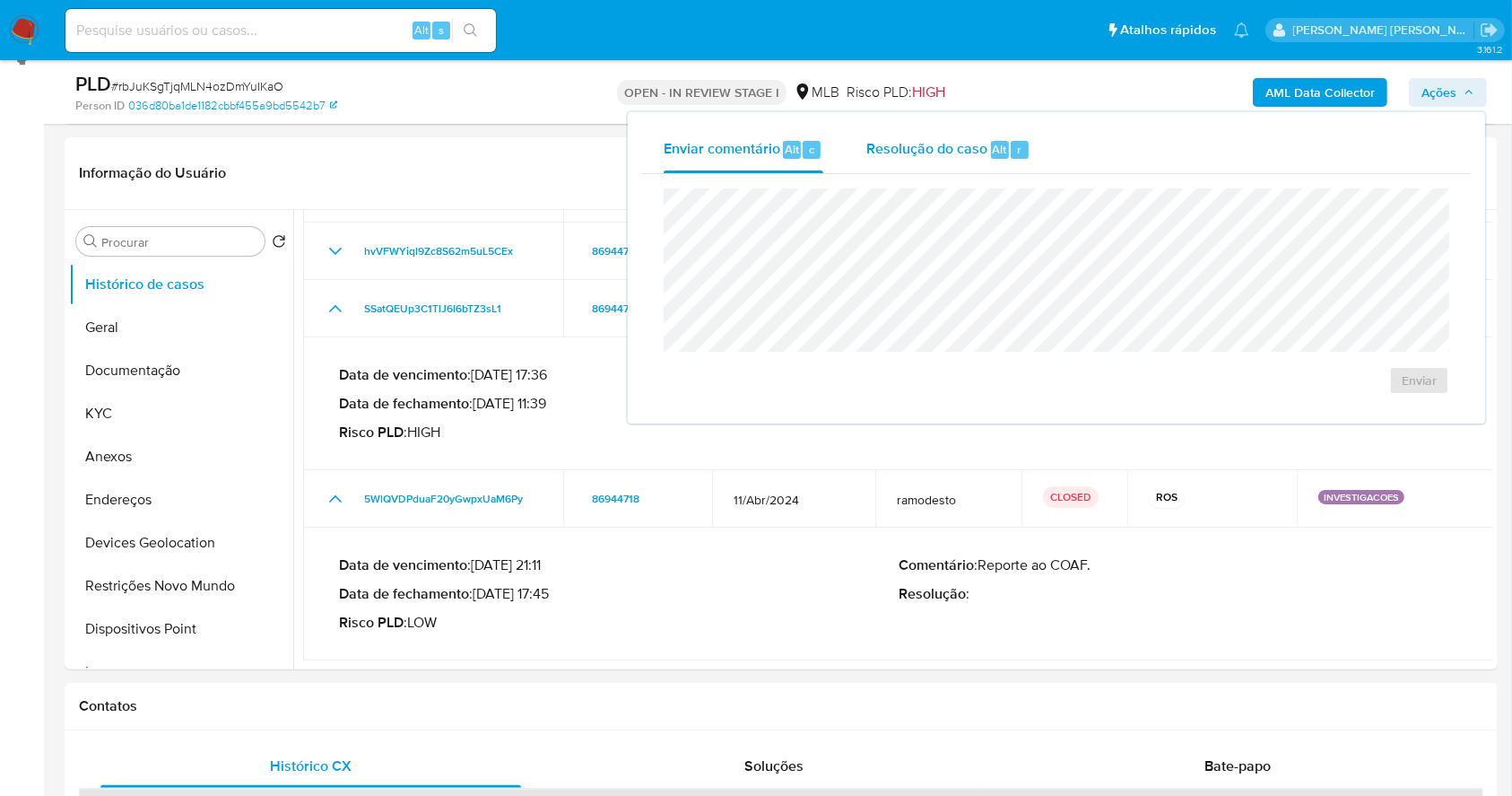
click at [964, 151] on span "Resolução do caso" at bounding box center [927, 148] width 121 height 21
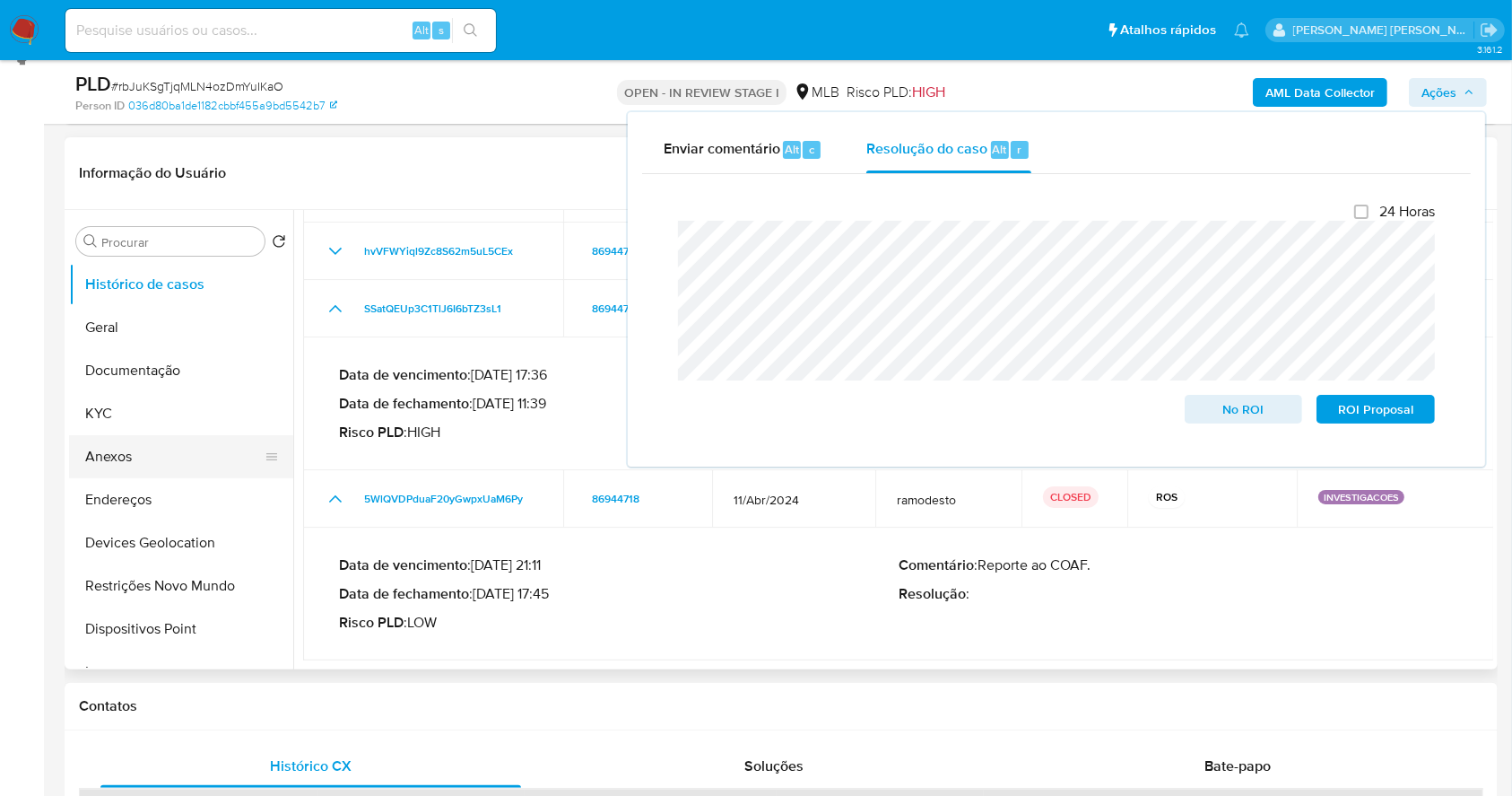
click at [164, 443] on button "Anexos" at bounding box center [173, 456] width 209 height 43
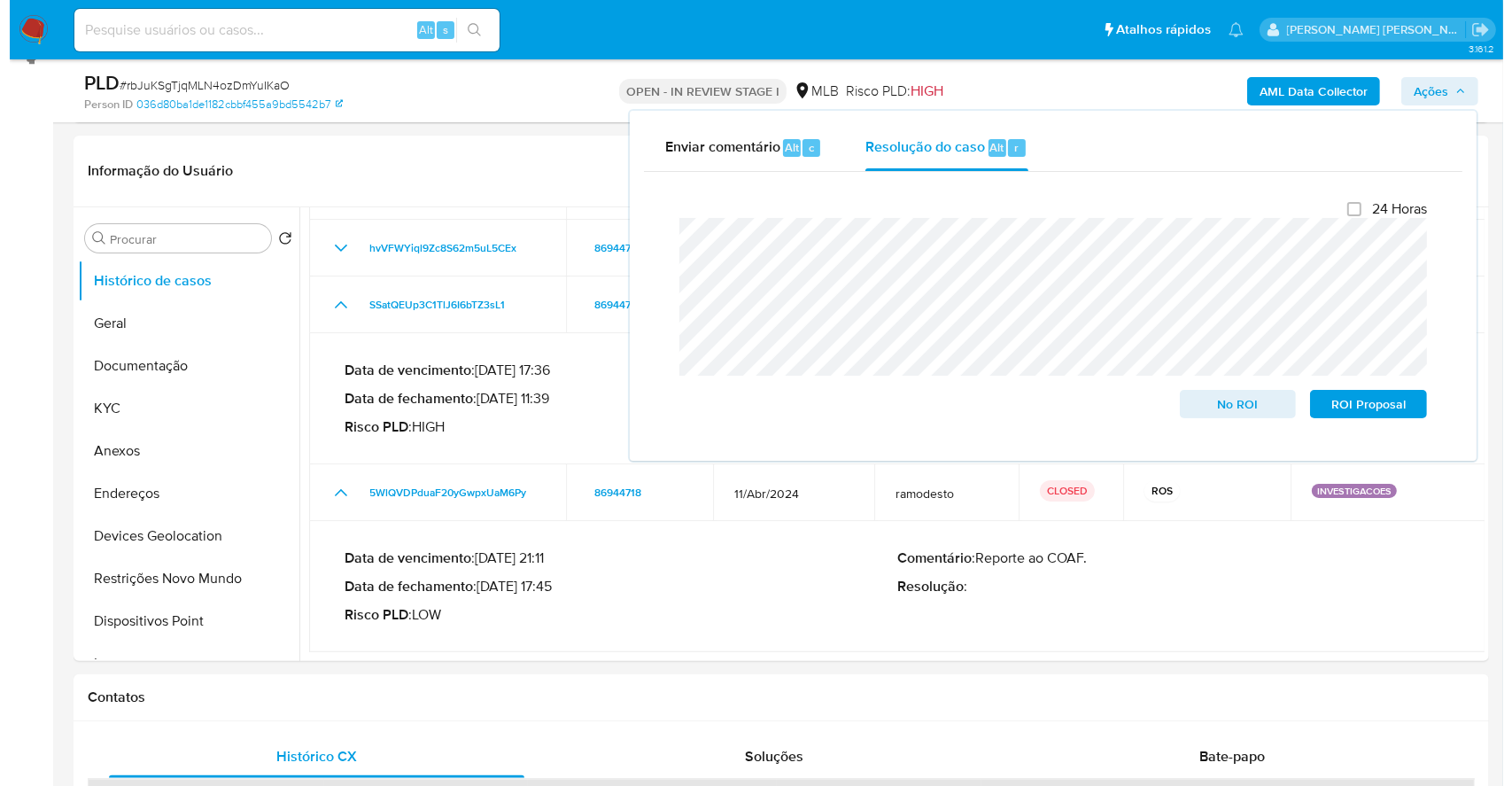
scroll to position [0, 0]
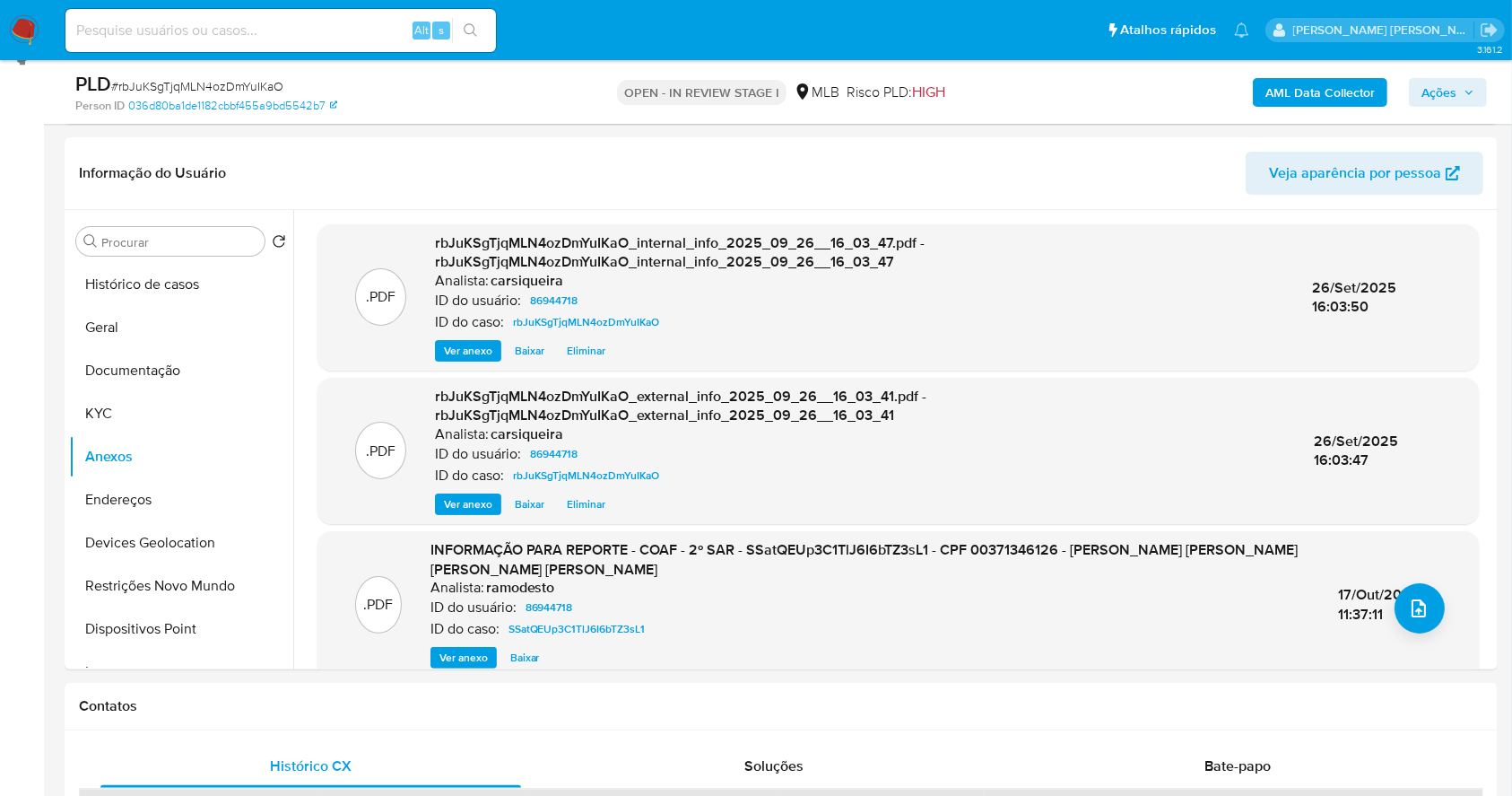
click at [1426, 97] on span "Ações" at bounding box center [1438, 93] width 35 height 29
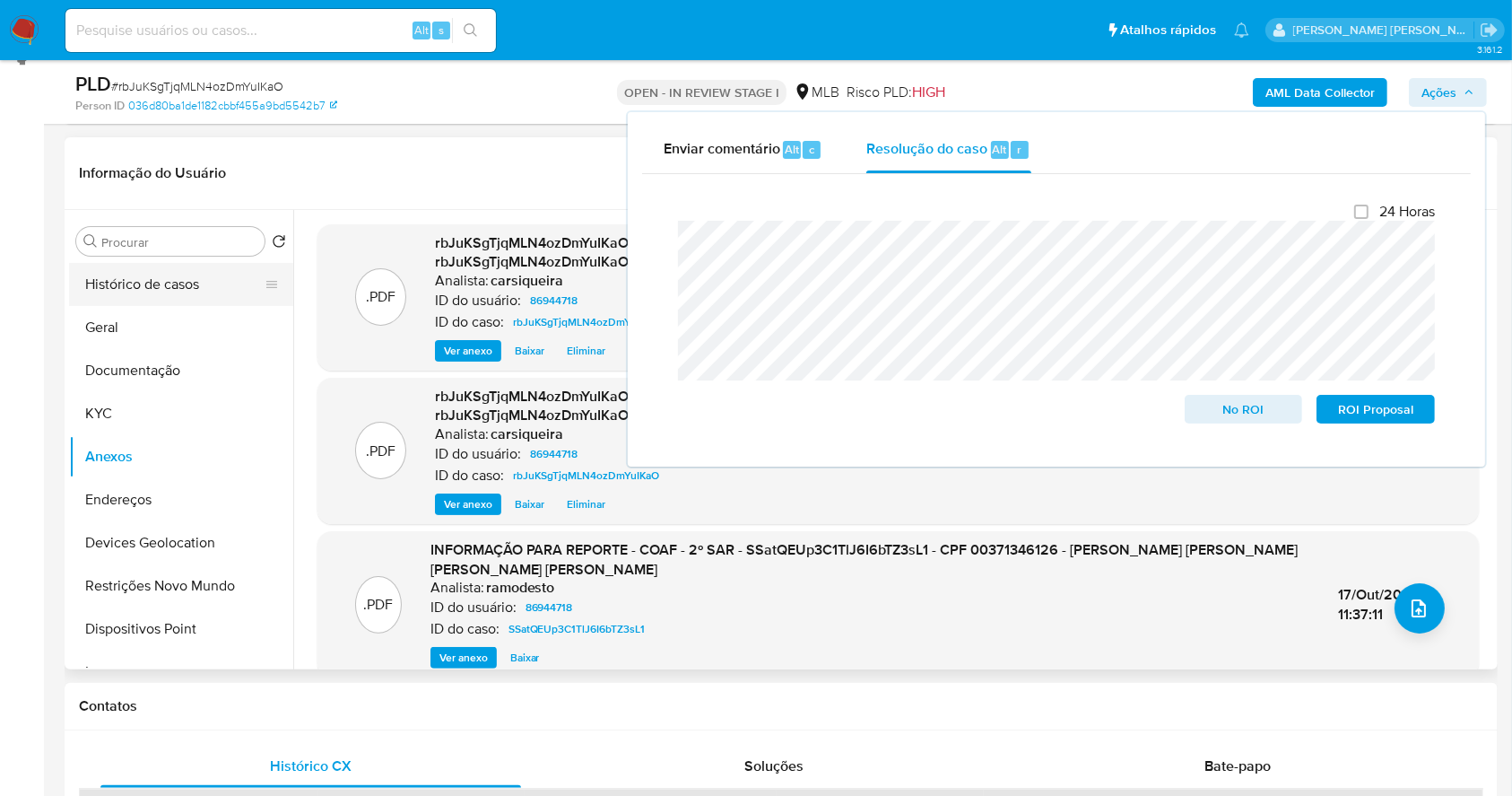
click at [194, 273] on button "Histórico de casos" at bounding box center [173, 284] width 209 height 43
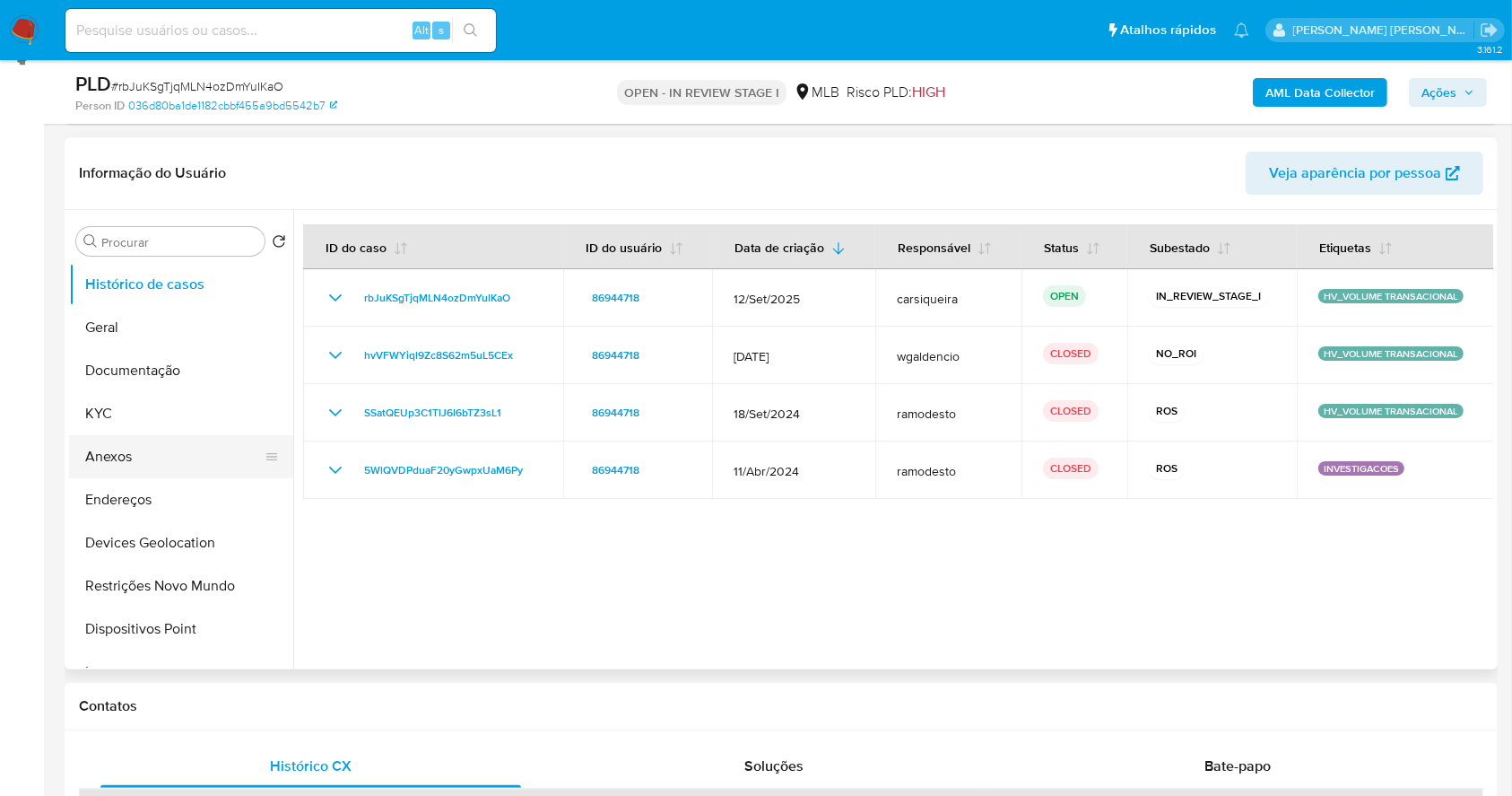
click at [160, 444] on button "Anexos" at bounding box center [173, 456] width 209 height 43
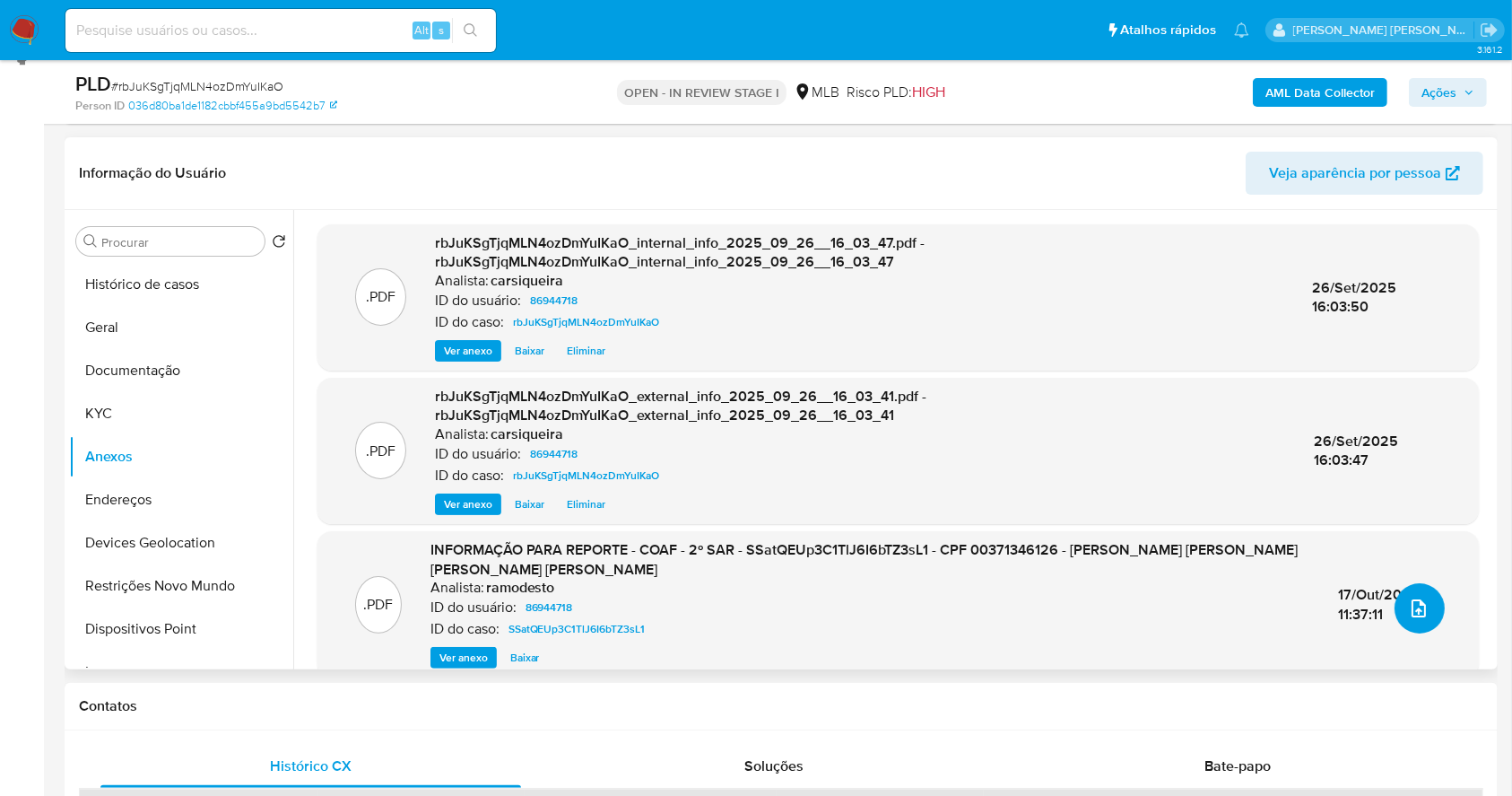
click at [1423, 604] on button "upload-file" at bounding box center [1419, 608] width 51 height 51
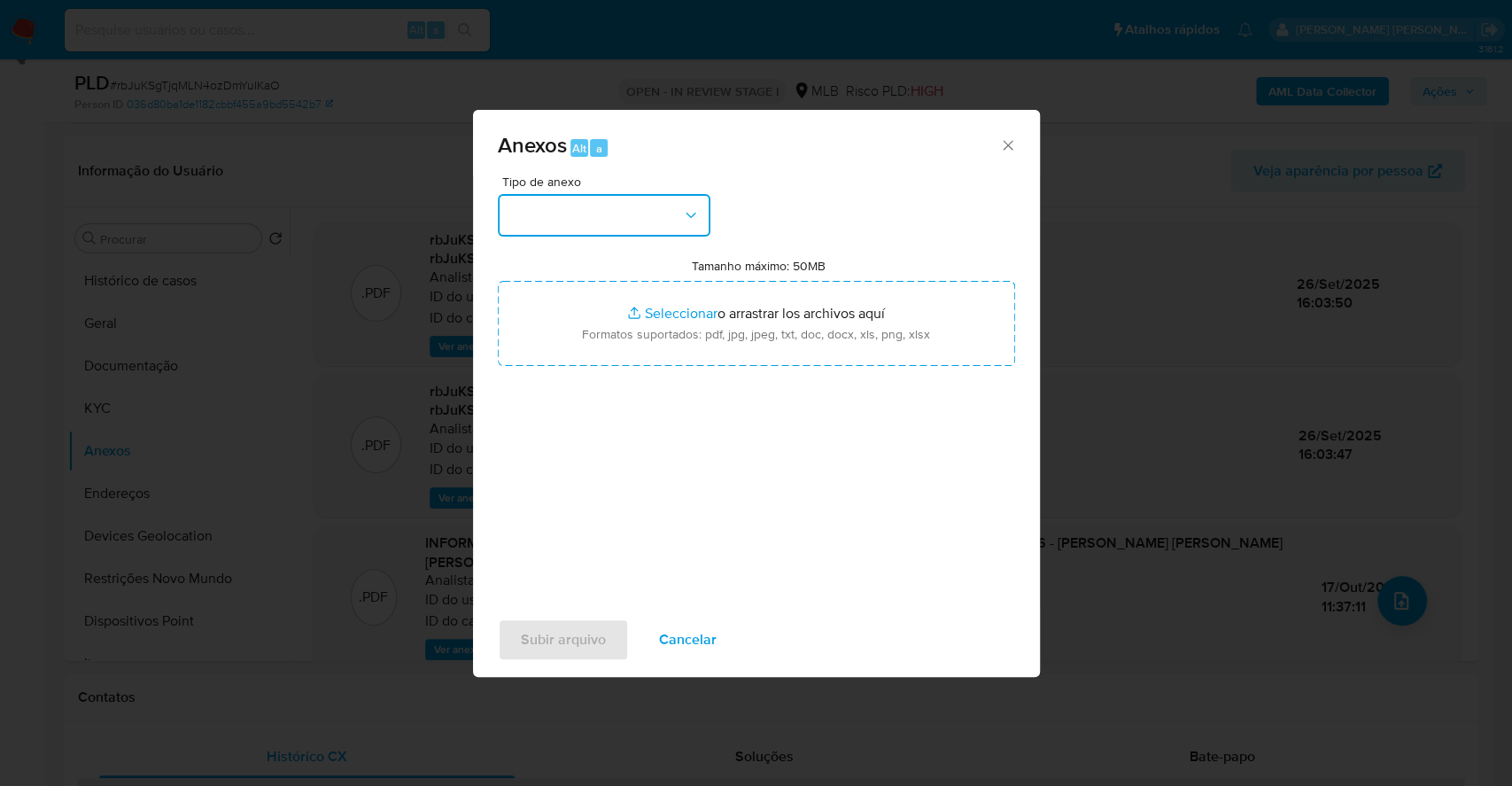
click at [563, 231] on button "button" at bounding box center [603, 214] width 212 height 43
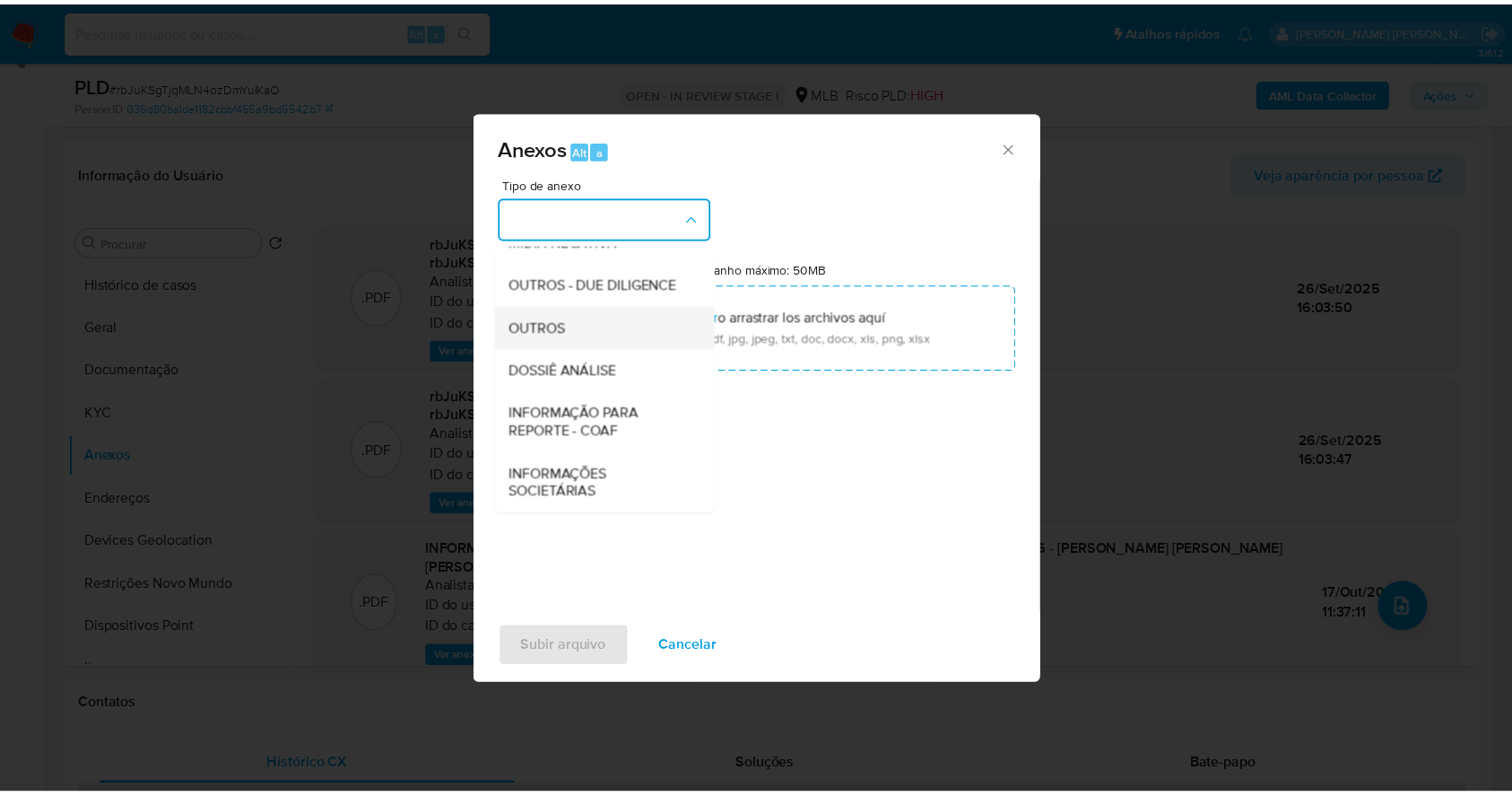
scroll to position [276, 0]
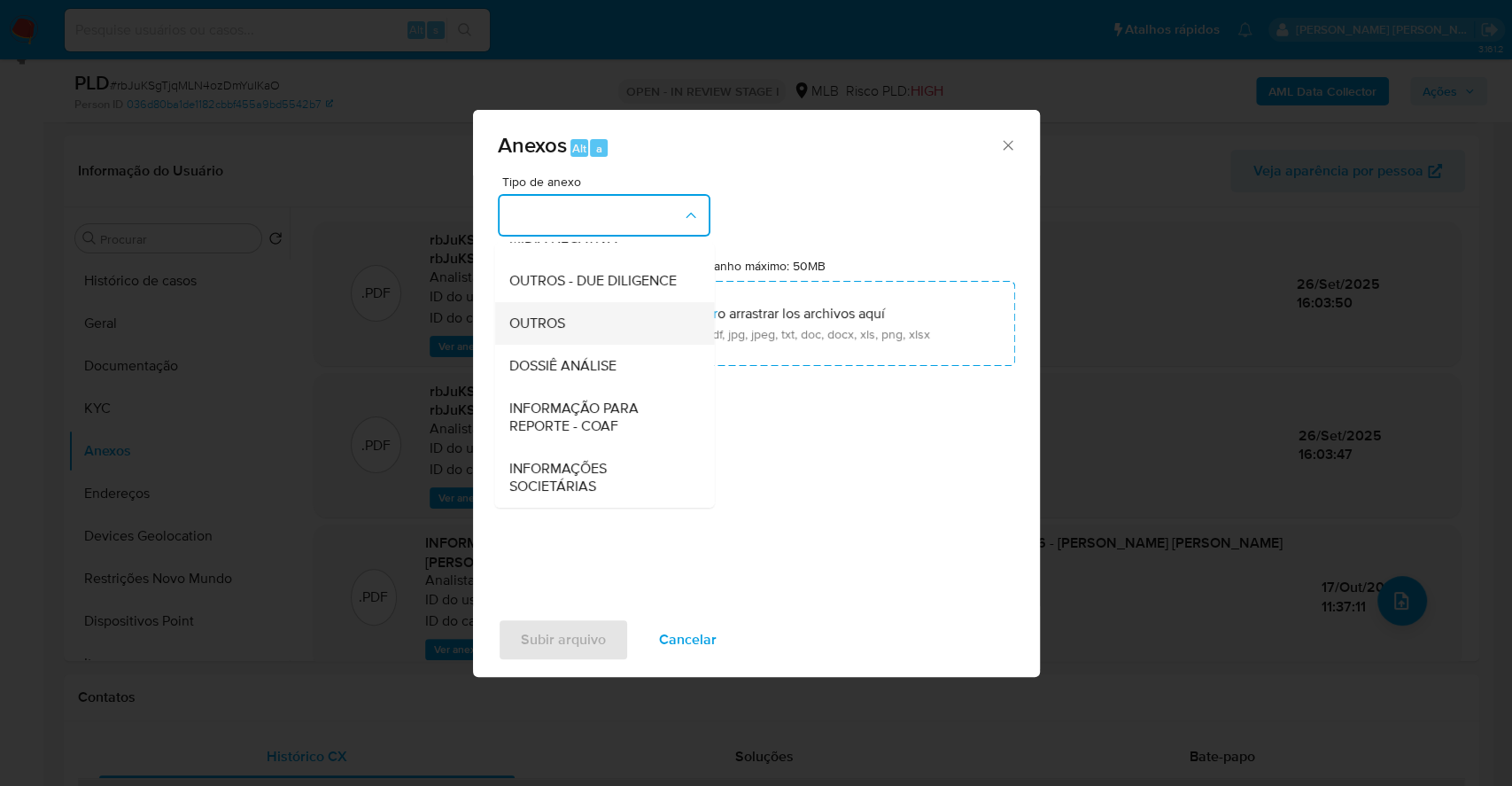
click at [569, 324] on div "OUTROS" at bounding box center [598, 323] width 180 height 43
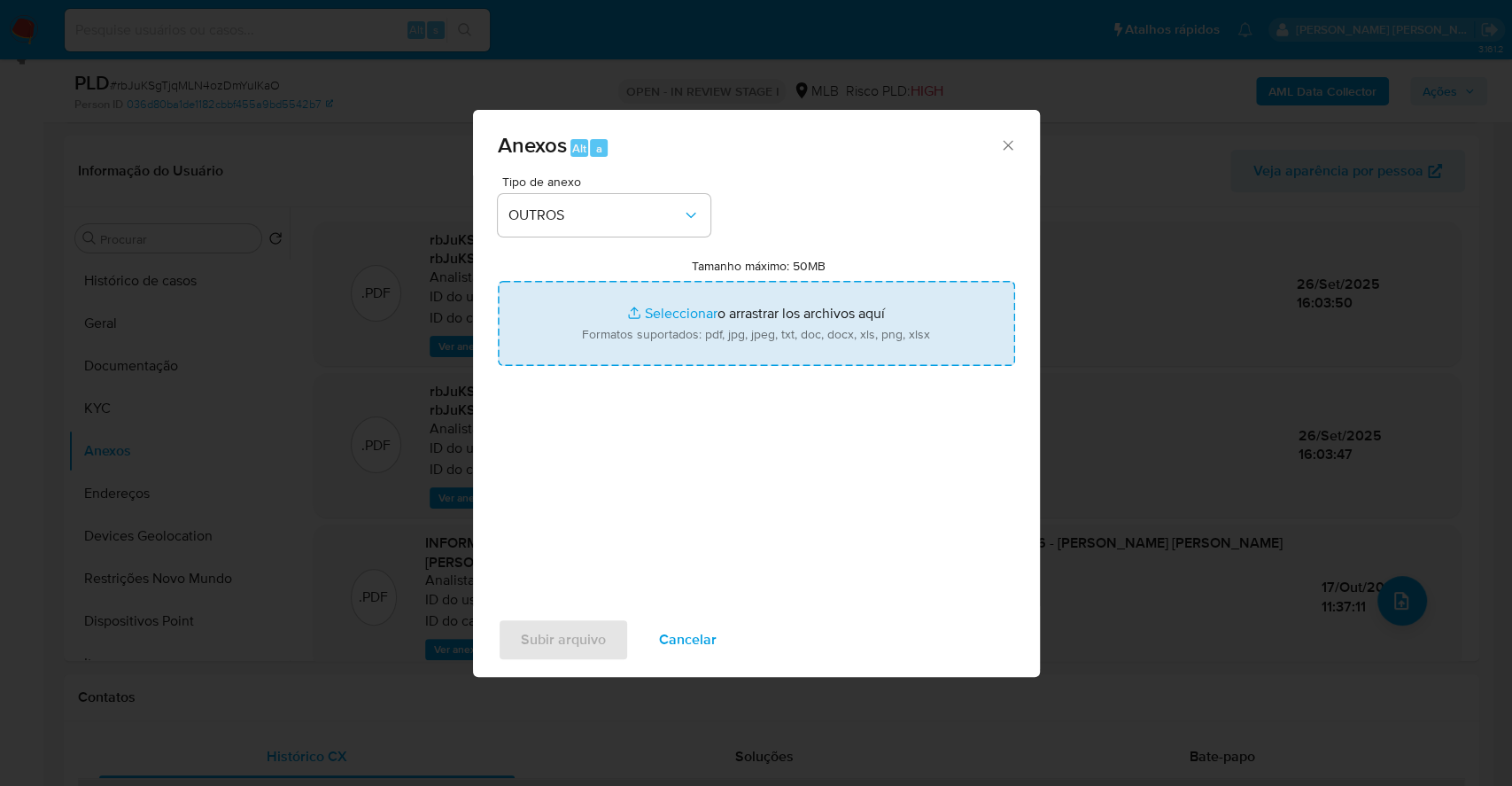
click at [673, 321] on input "Tamanho máximo: 50MB Seleccionar archivos" at bounding box center [756, 323] width 518 height 85
type input "C:\fakepath\3º SAR - XXXX - CPF 00371346126 - BRAZ GOMES PINHEIRO NETO - Docume…"
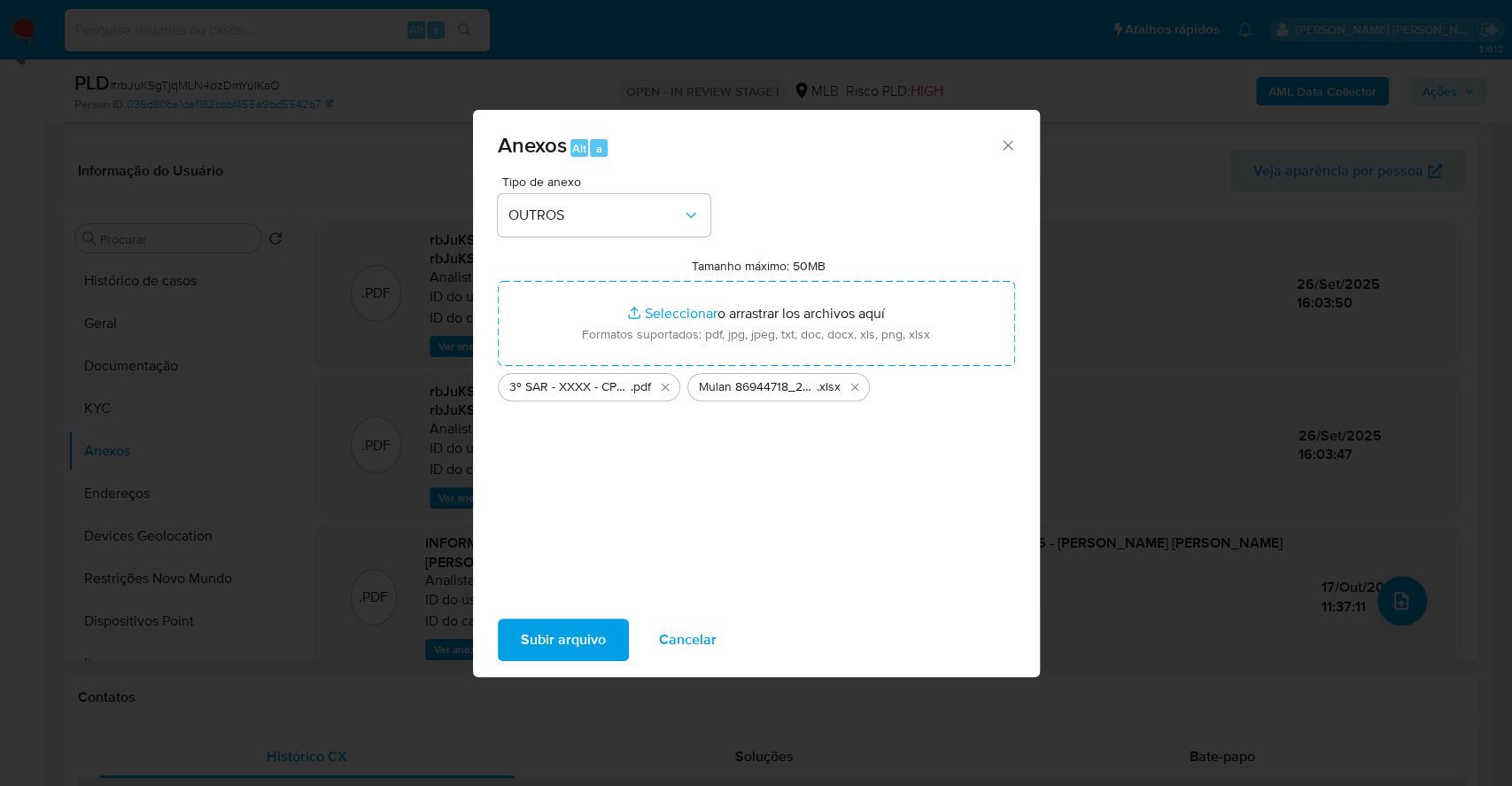
click at [567, 633] on span "Subir arquivo" at bounding box center [563, 639] width 85 height 39
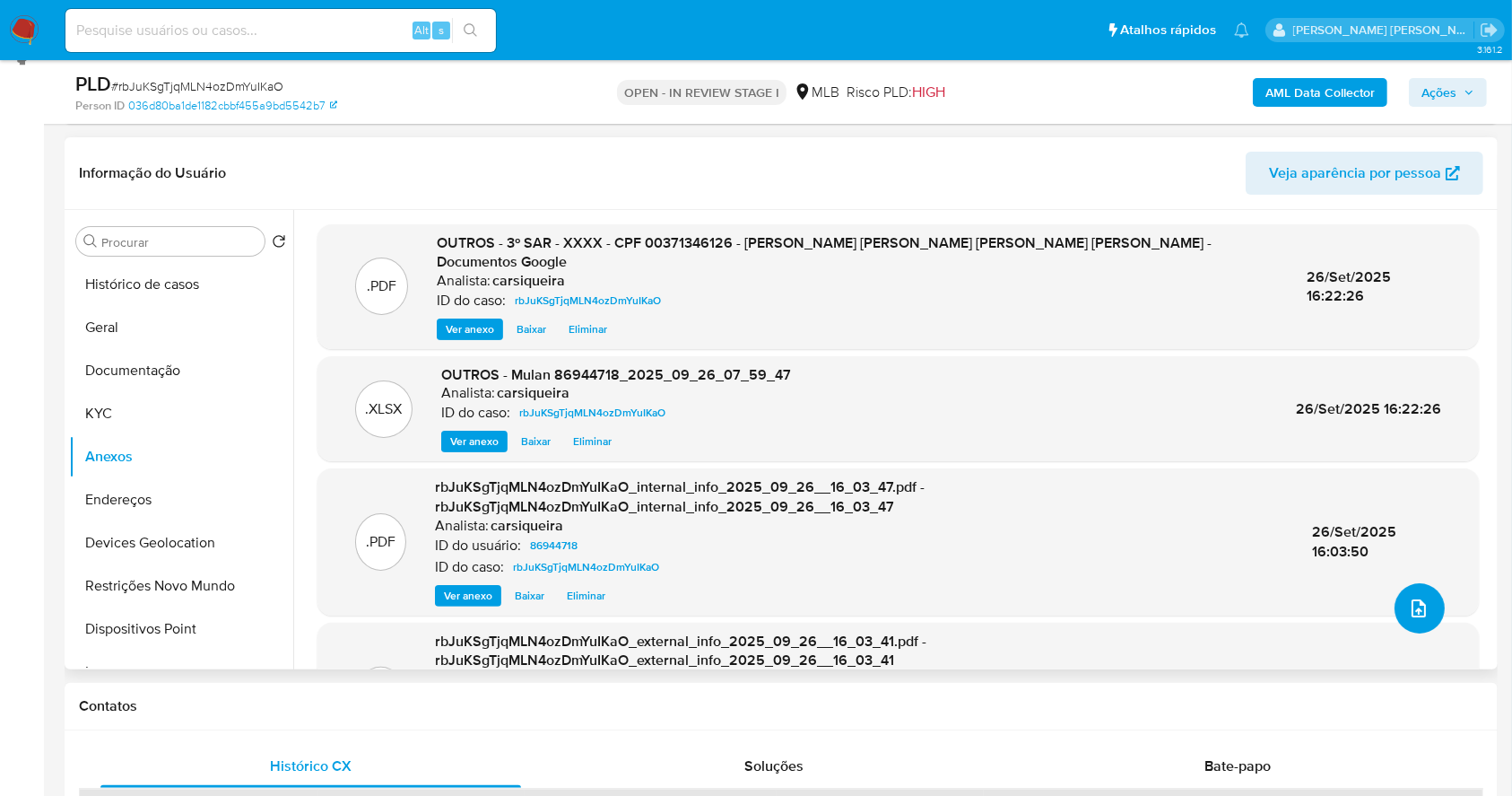
scroll to position [0, 0]
click at [1441, 90] on span "Ações" at bounding box center [1438, 93] width 35 height 29
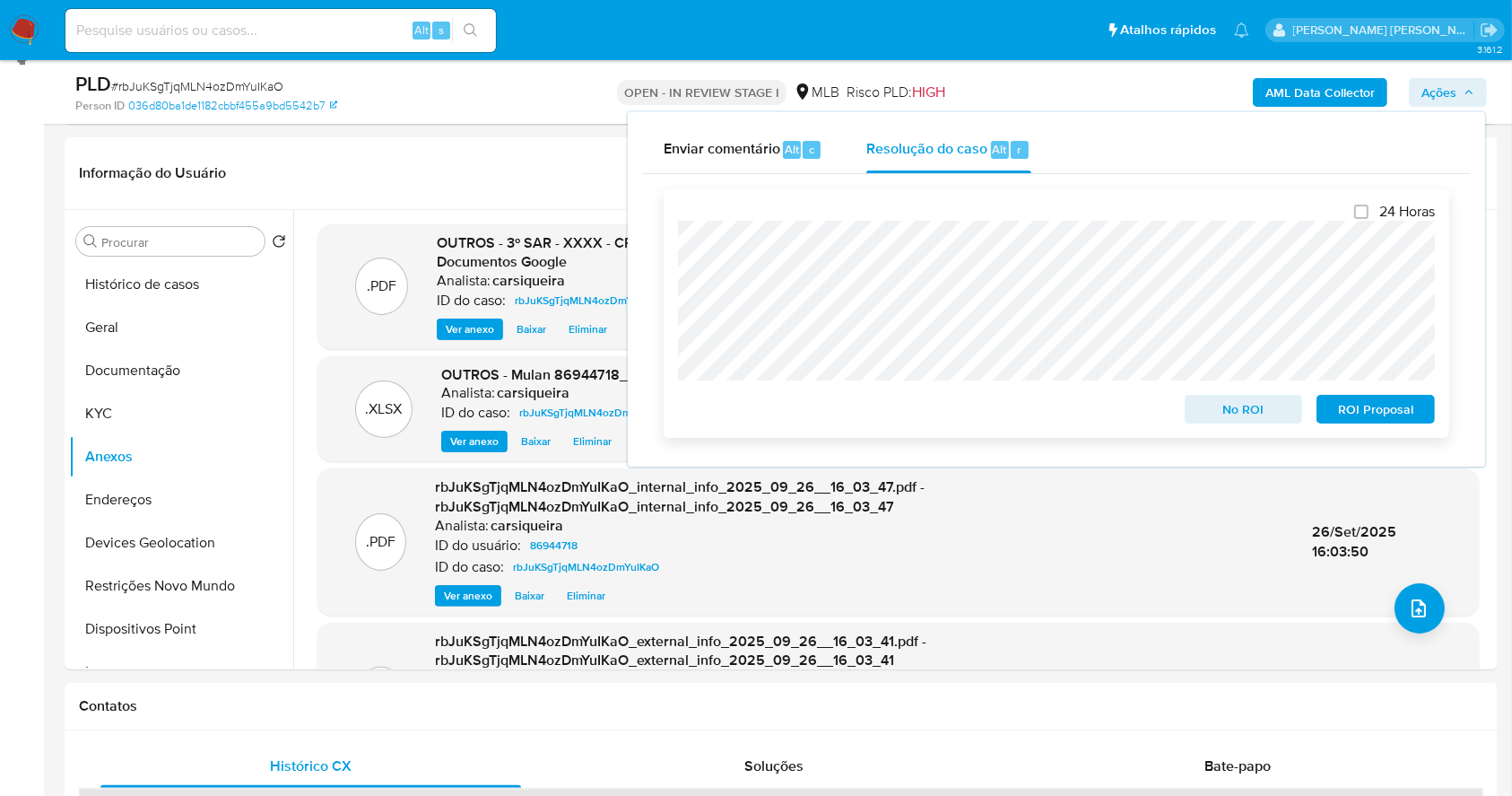
click at [1363, 406] on span "ROI Proposal" at bounding box center [1376, 409] width 94 height 25
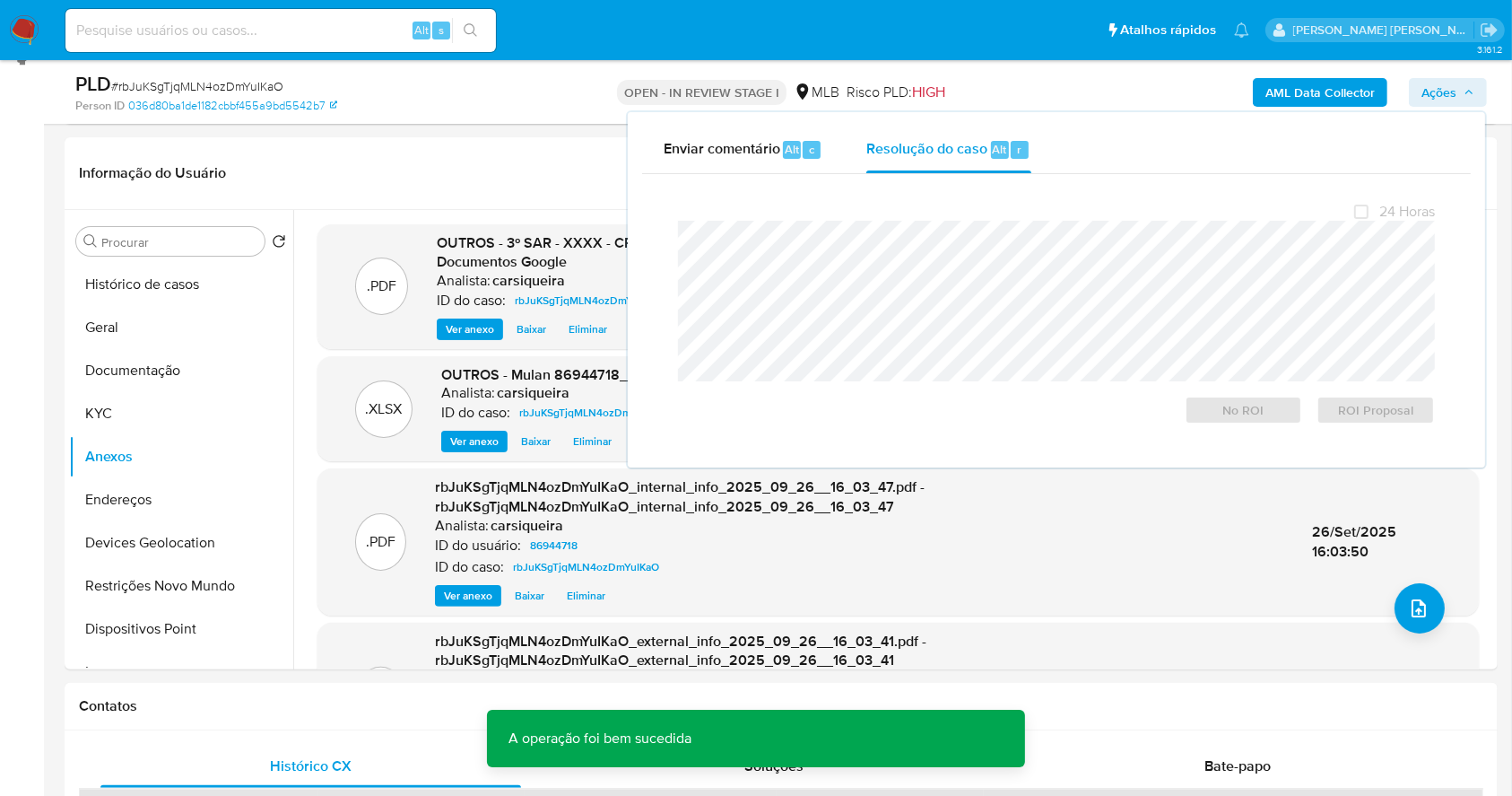
click at [199, 86] on span "# rbJuKSgTjqMLN4ozDmYuIKaO" at bounding box center [197, 86] width 172 height 18
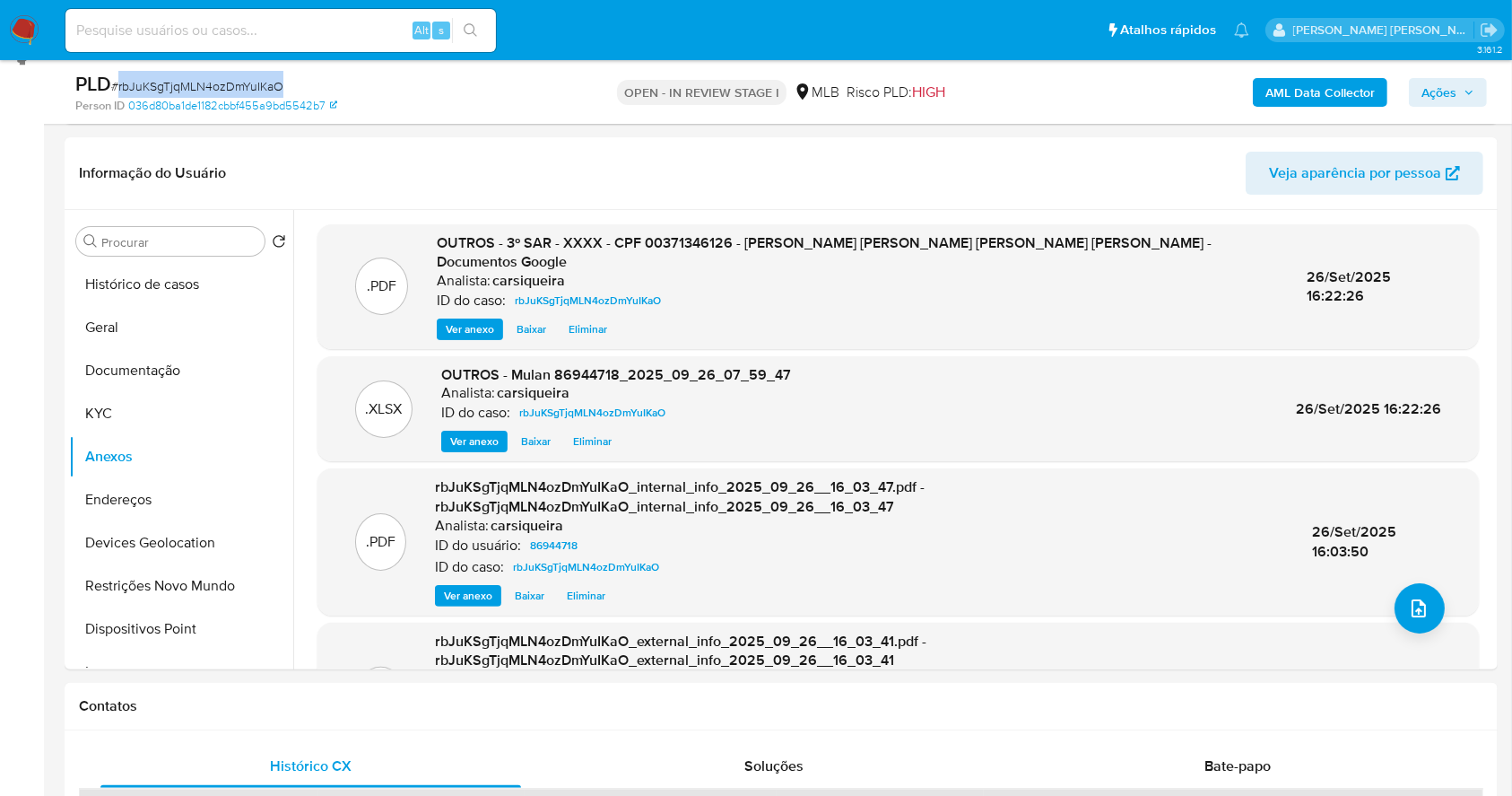
copy span "rbJuKSgTjqMLN4ozDmYuIKaO"
click at [1464, 96] on icon "button" at bounding box center [1468, 92] width 11 height 11
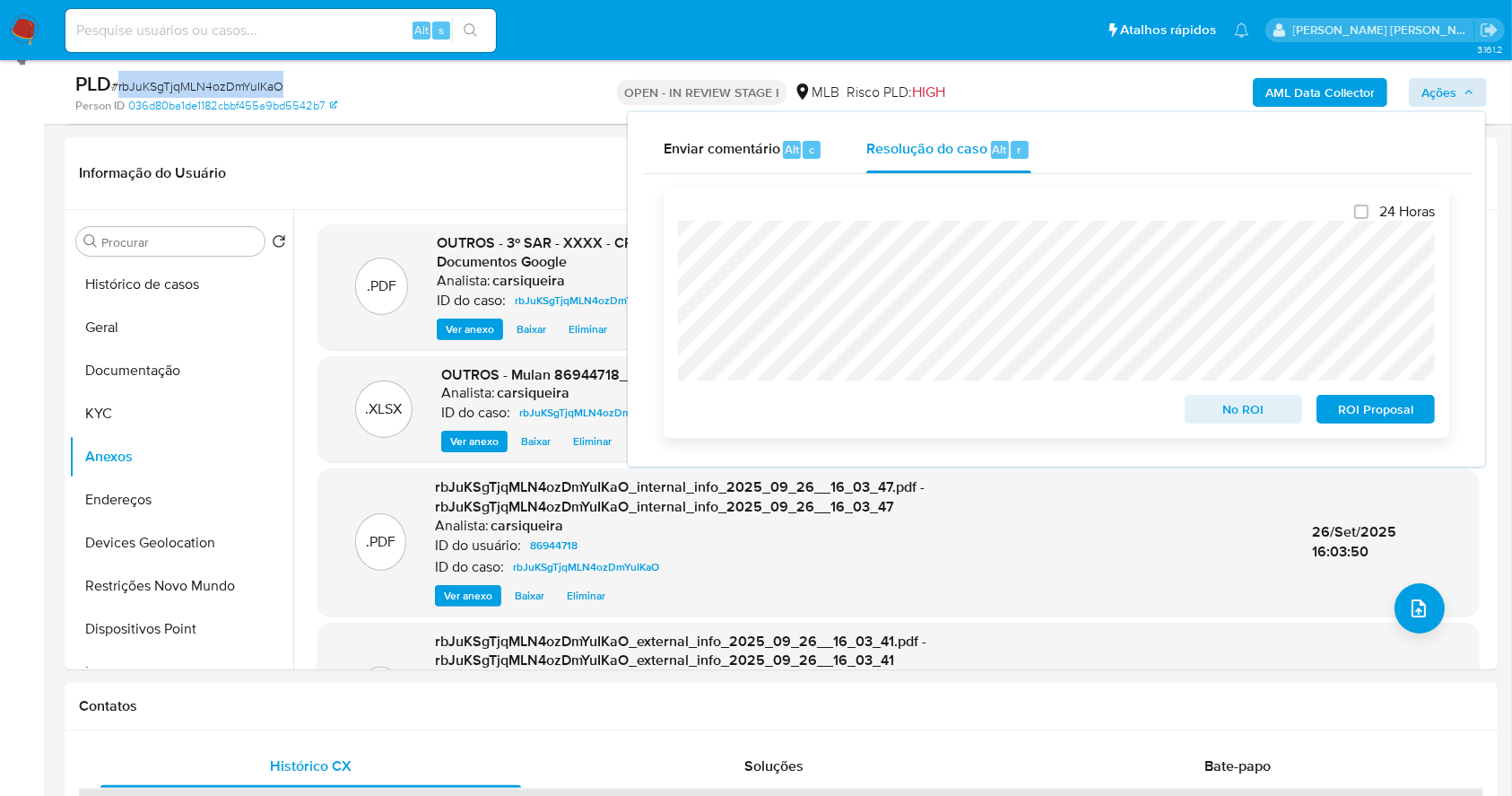
click at [1413, 415] on span "ROI Proposal" at bounding box center [1376, 409] width 94 height 25
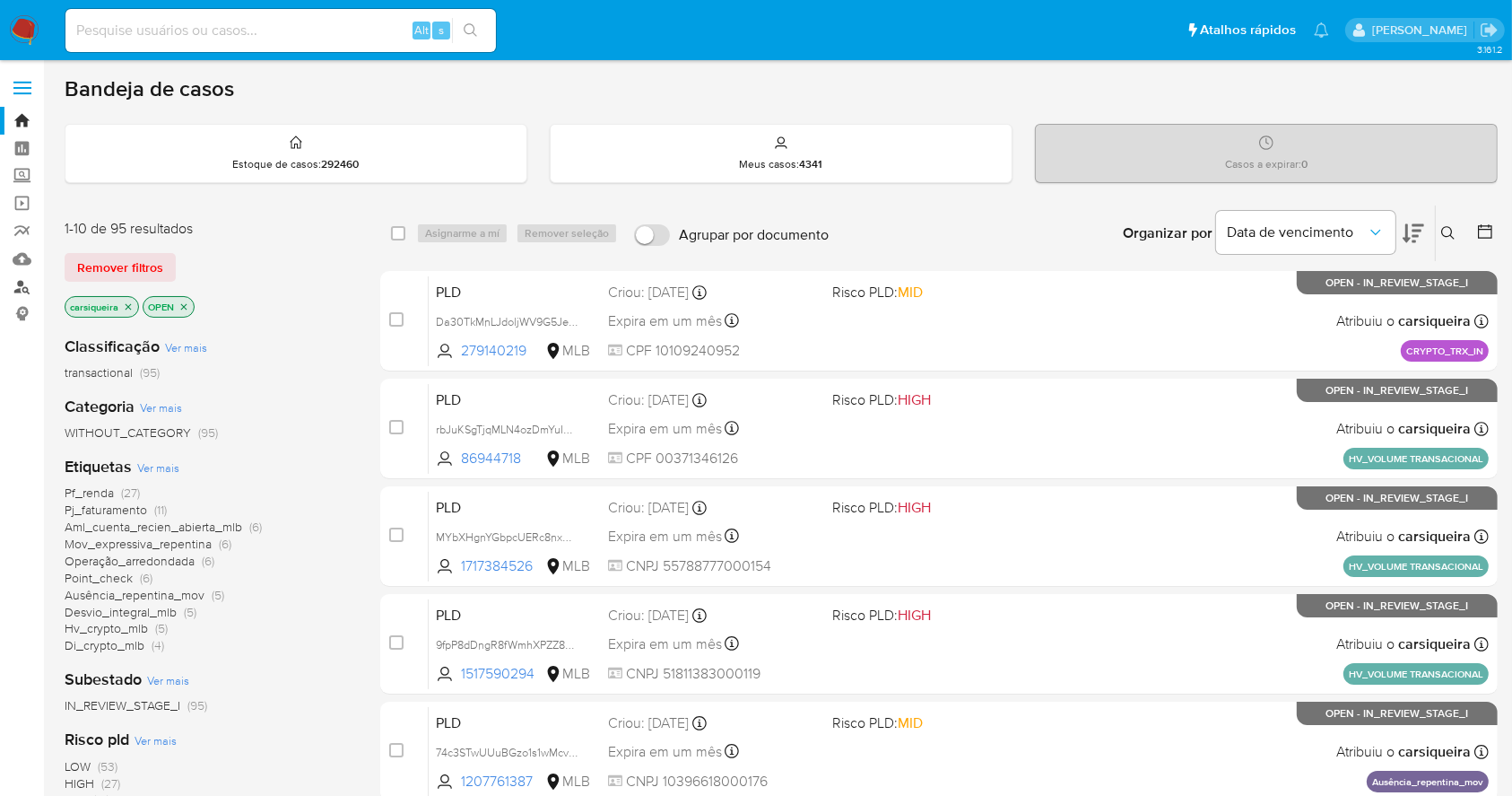
click at [19, 282] on link "Localizador de pessoas" at bounding box center [106, 286] width 213 height 28
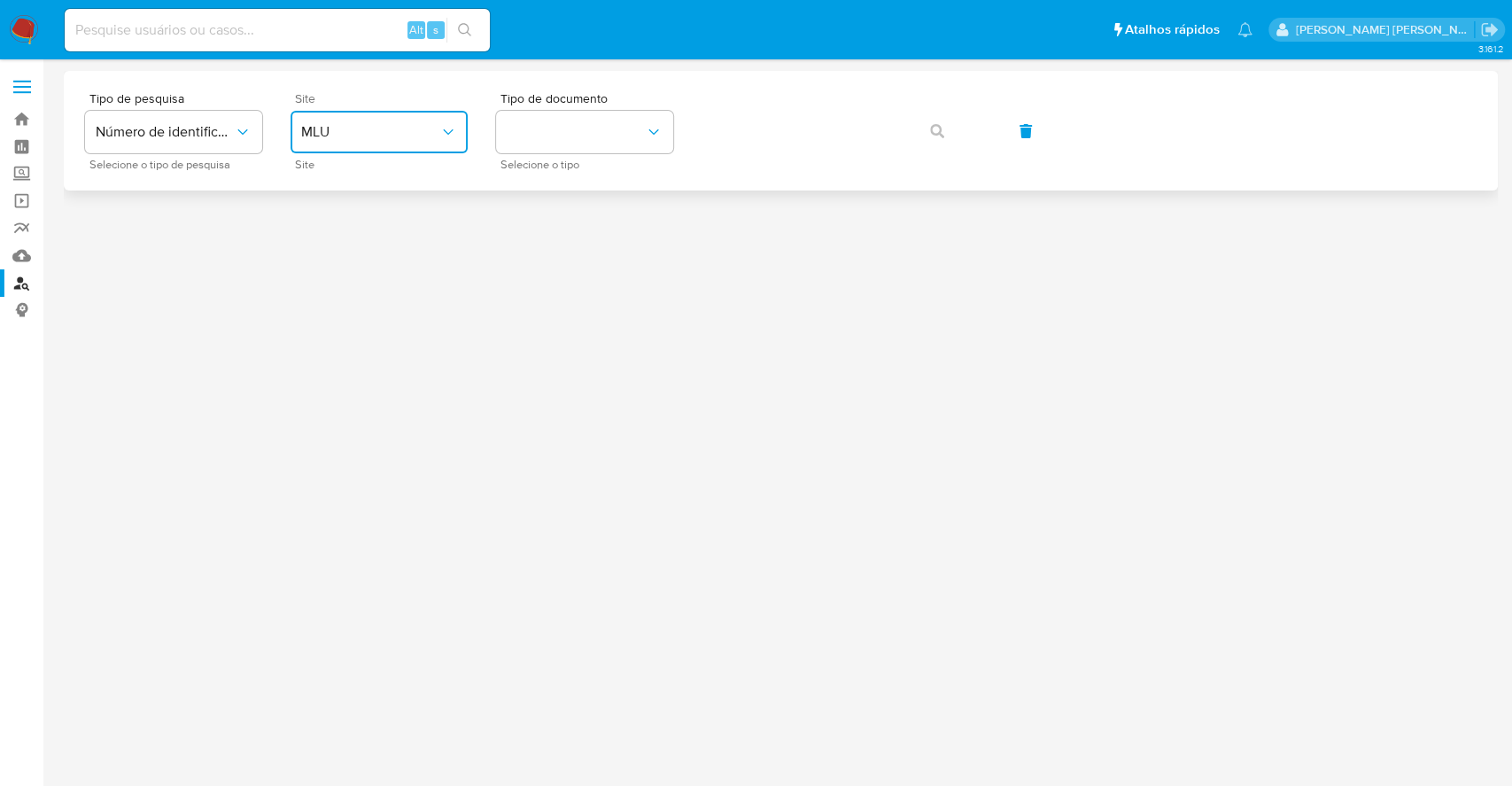
click at [388, 151] on button "MLU" at bounding box center [380, 131] width 178 height 43
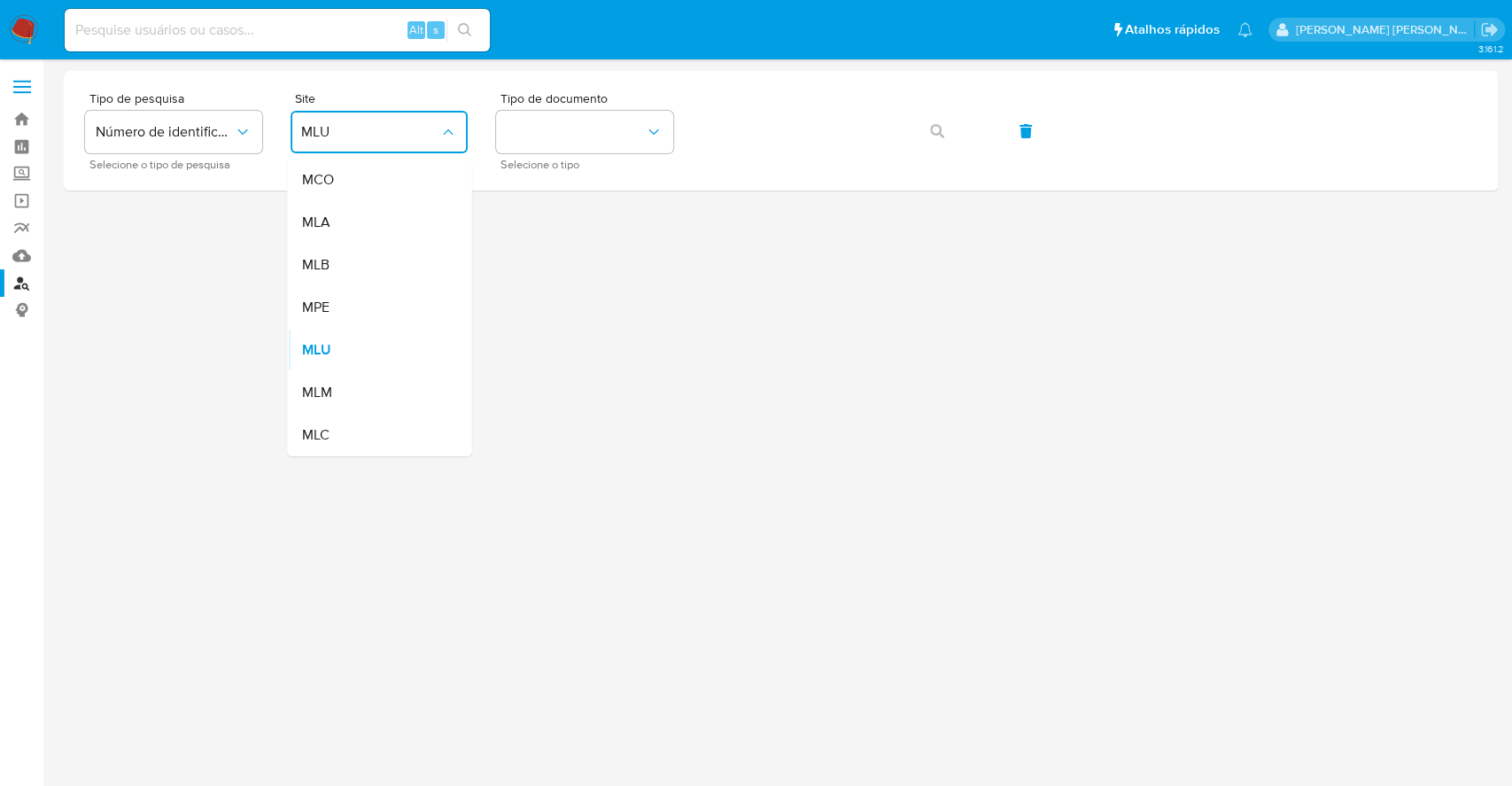
drag, startPoint x: 378, startPoint y: 267, endPoint x: 409, endPoint y: 258, distance: 32.3
click at [382, 267] on div "MLB" at bounding box center [374, 265] width 145 height 43
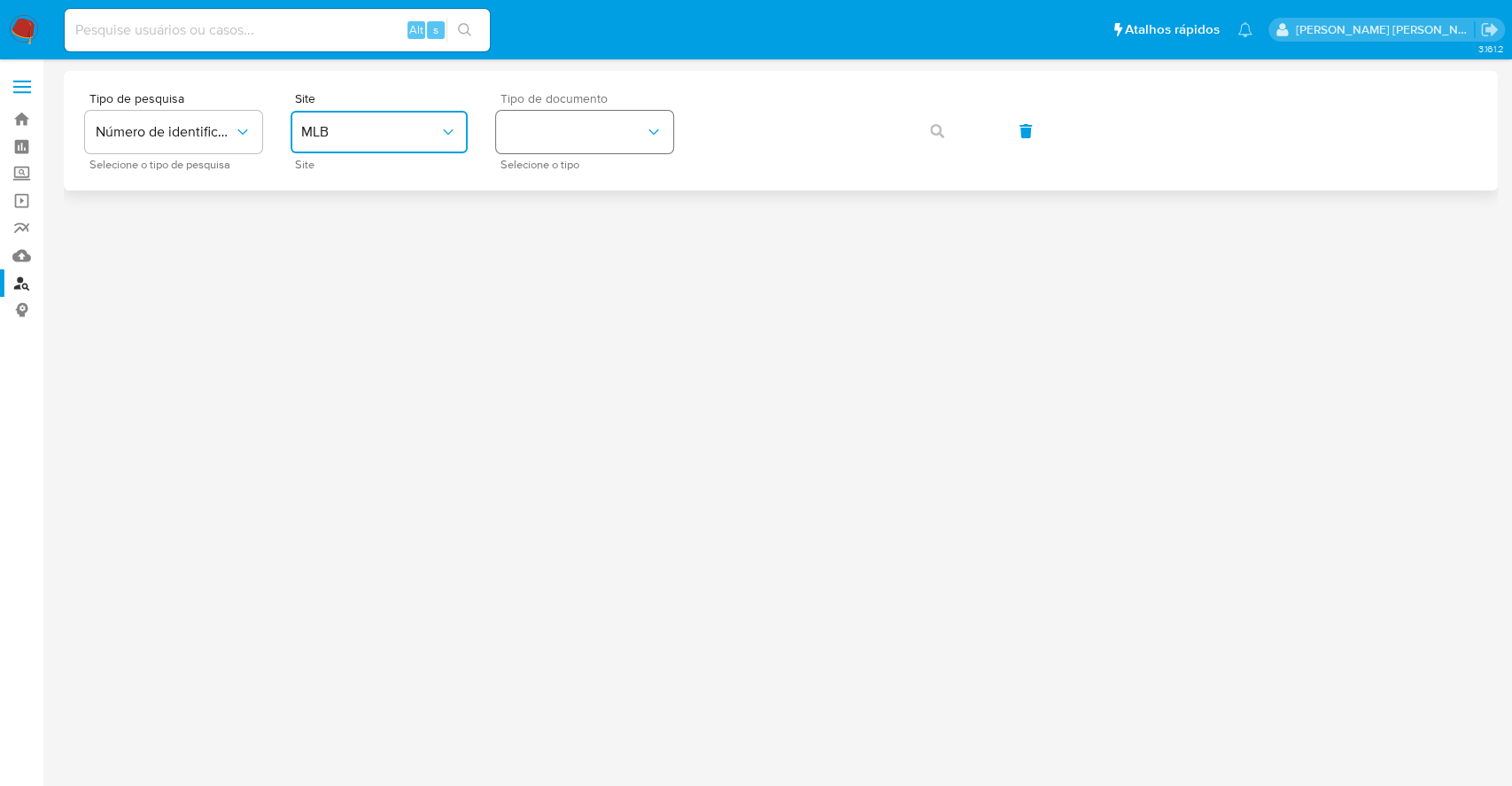
click at [593, 124] on button "identificationType" at bounding box center [585, 131] width 178 height 43
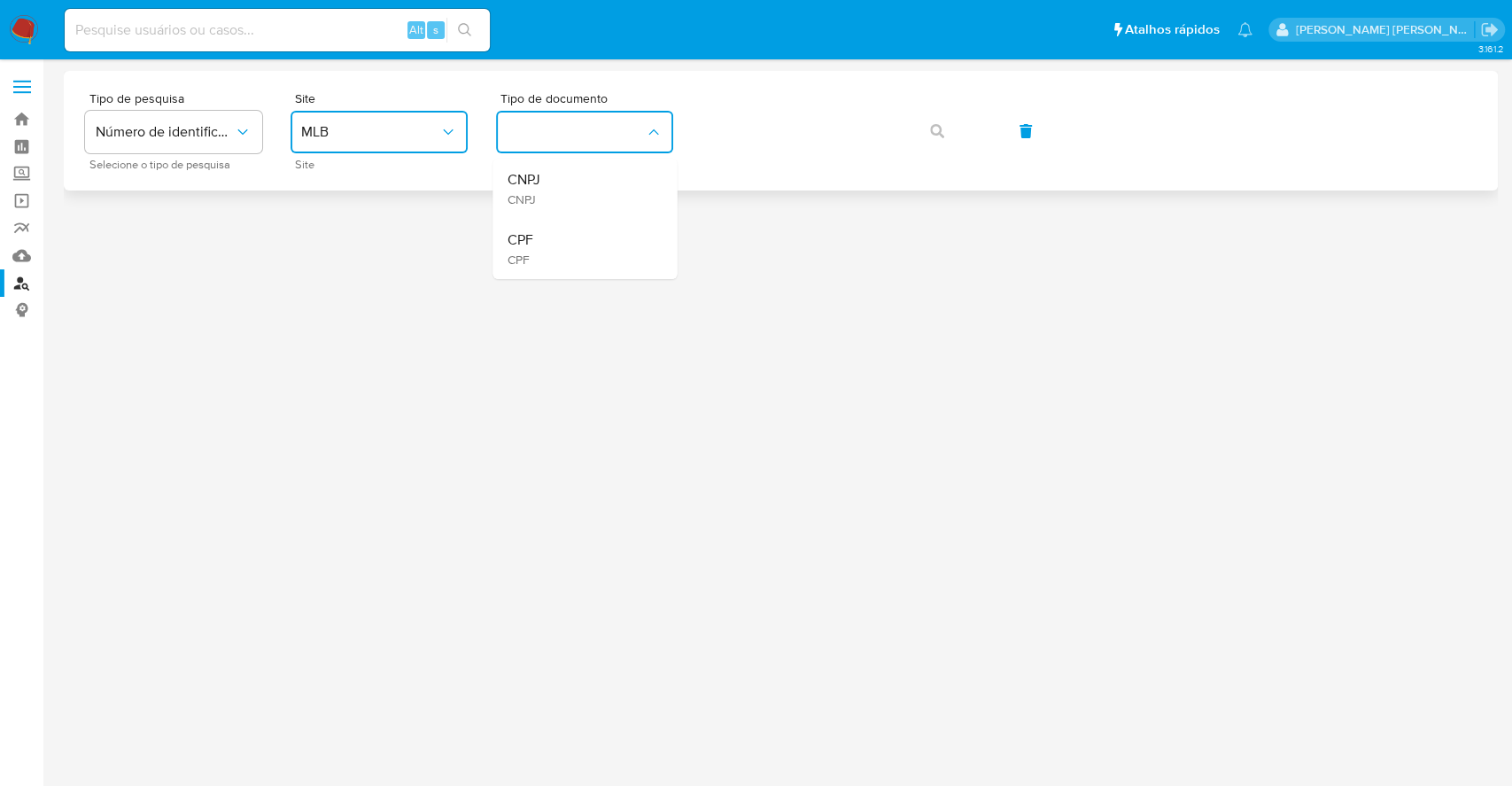
drag, startPoint x: 590, startPoint y: 247, endPoint x: 823, endPoint y: 163, distance: 247.7
click at [599, 242] on div "CPF CPF" at bounding box center [579, 249] width 145 height 60
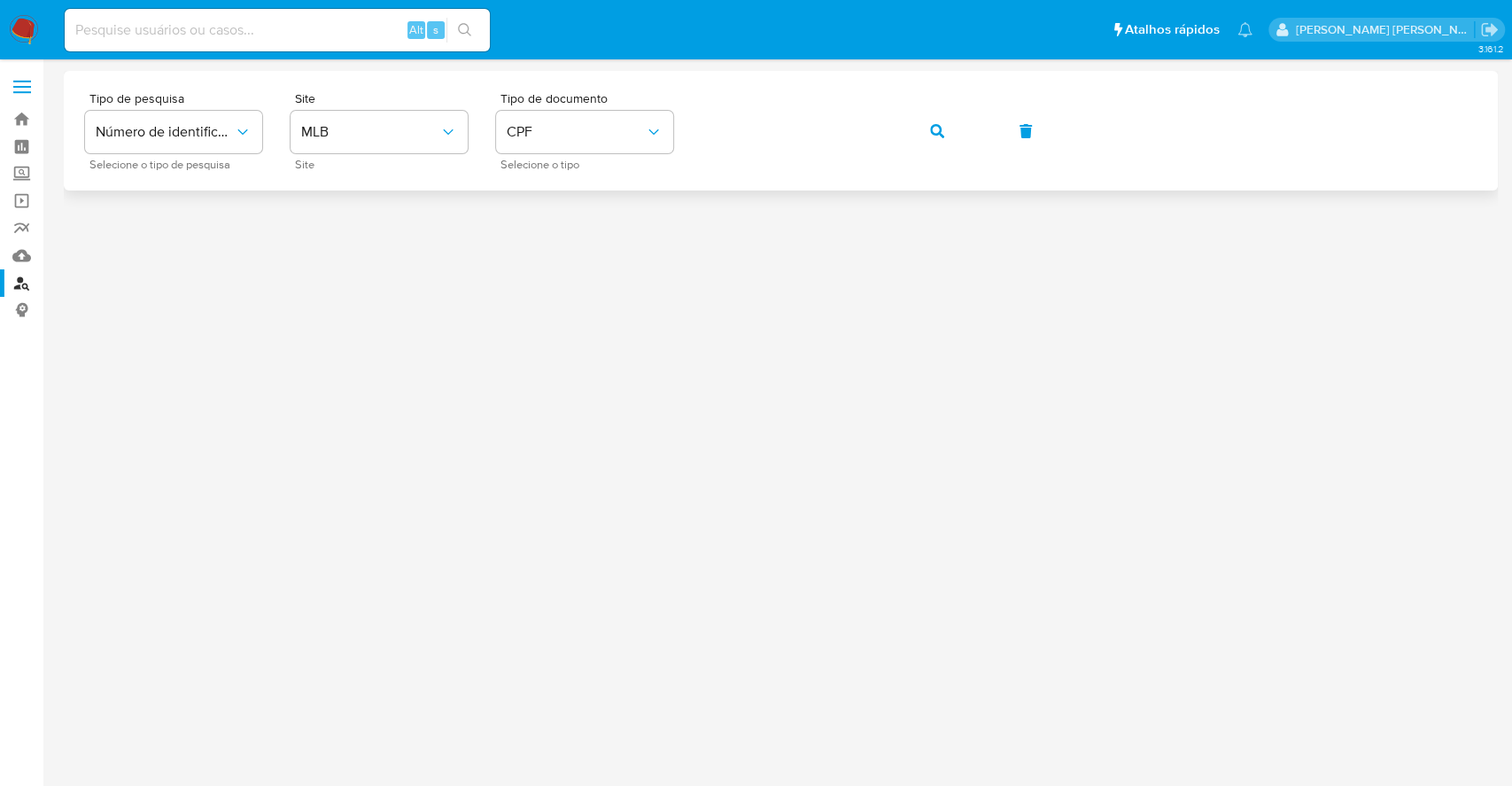
click at [943, 131] on button "button" at bounding box center [937, 130] width 60 height 43
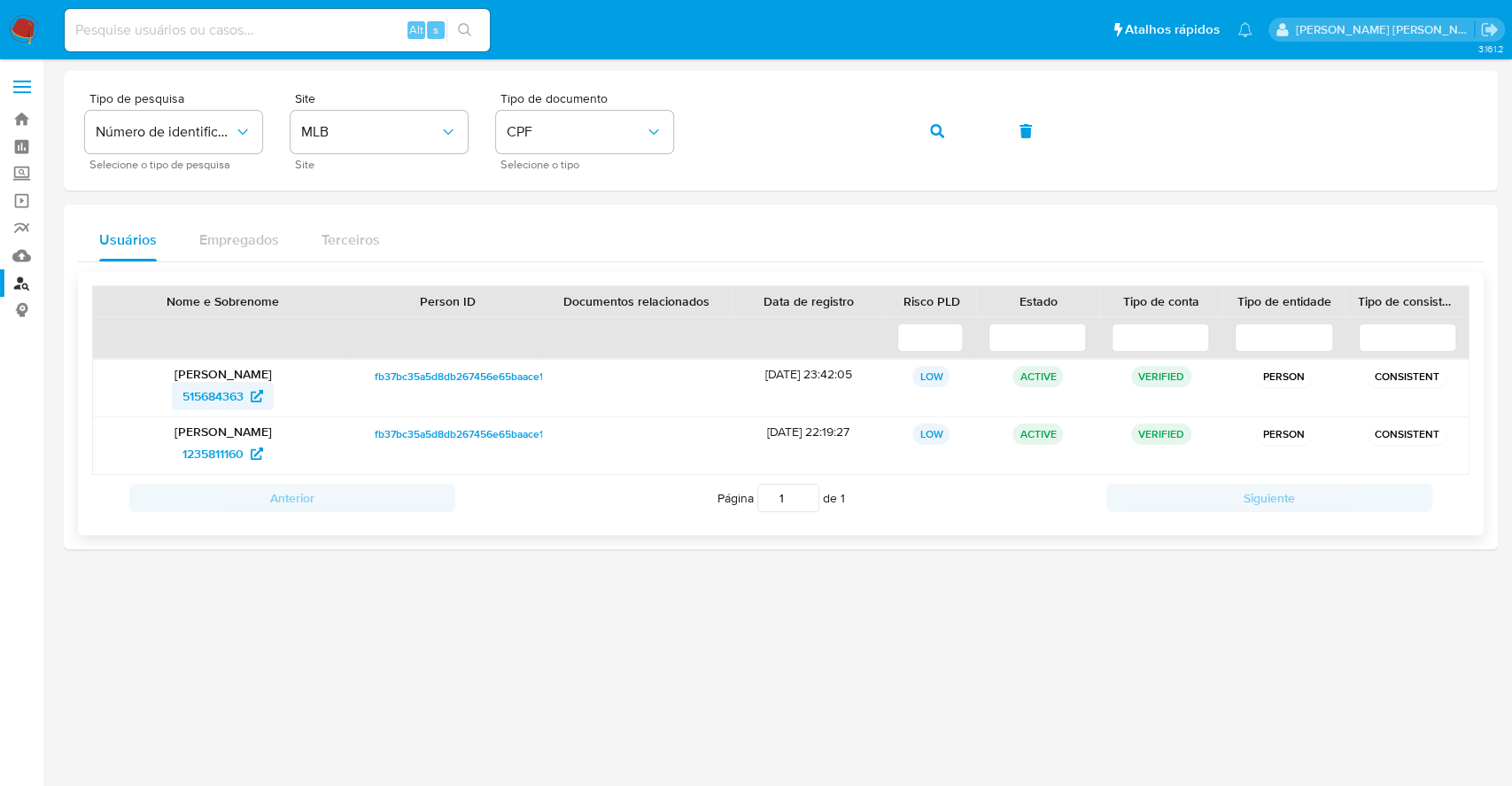
click at [188, 401] on span "515684363" at bounding box center [212, 396] width 61 height 28
click at [234, 446] on span "1235811160" at bounding box center [212, 453] width 61 height 28
click at [944, 132] on button "button" at bounding box center [937, 130] width 60 height 43
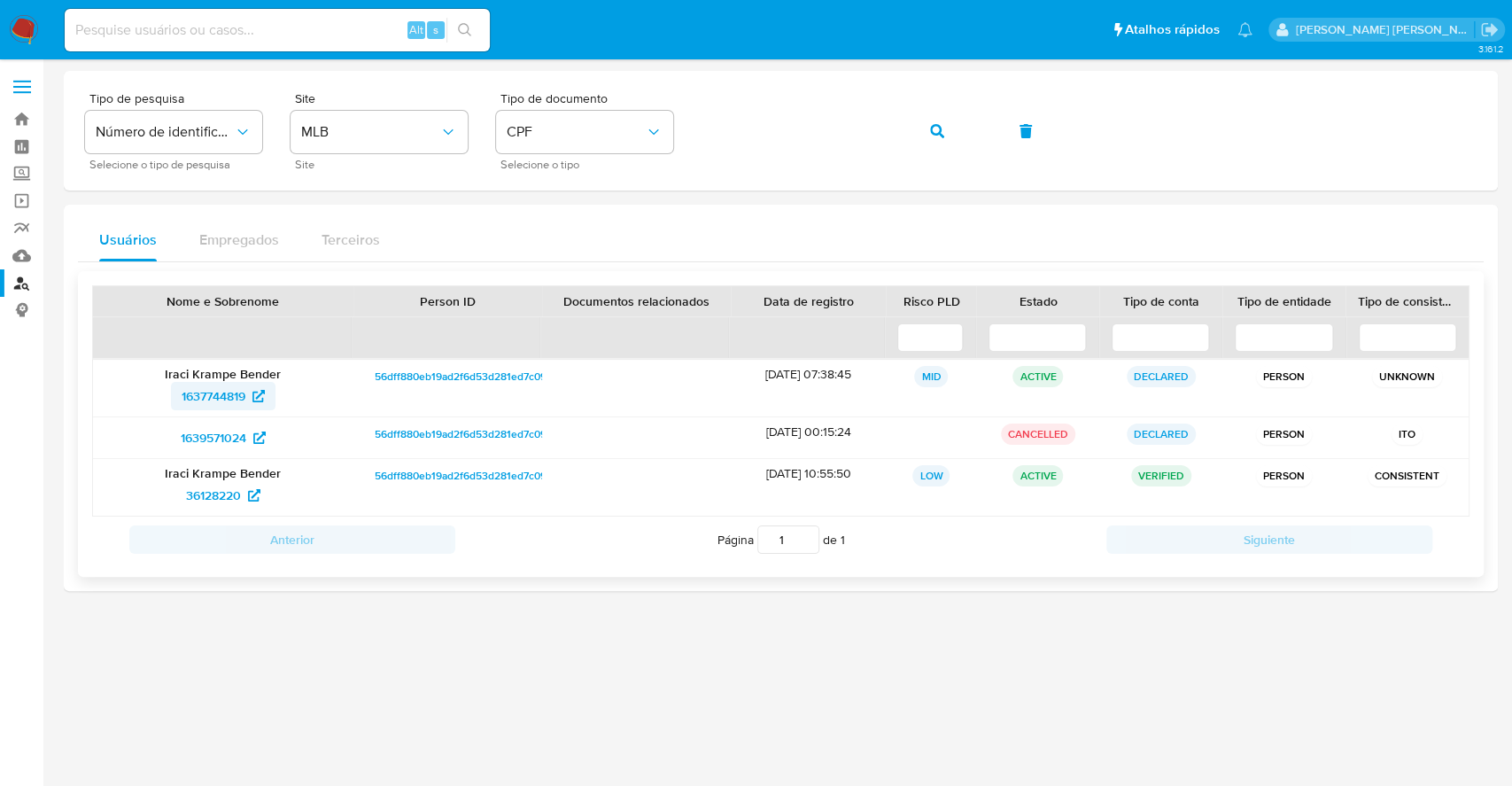
click at [206, 389] on span "1637744819" at bounding box center [213, 396] width 64 height 28
click at [216, 492] on span "36128220" at bounding box center [213, 495] width 55 height 28
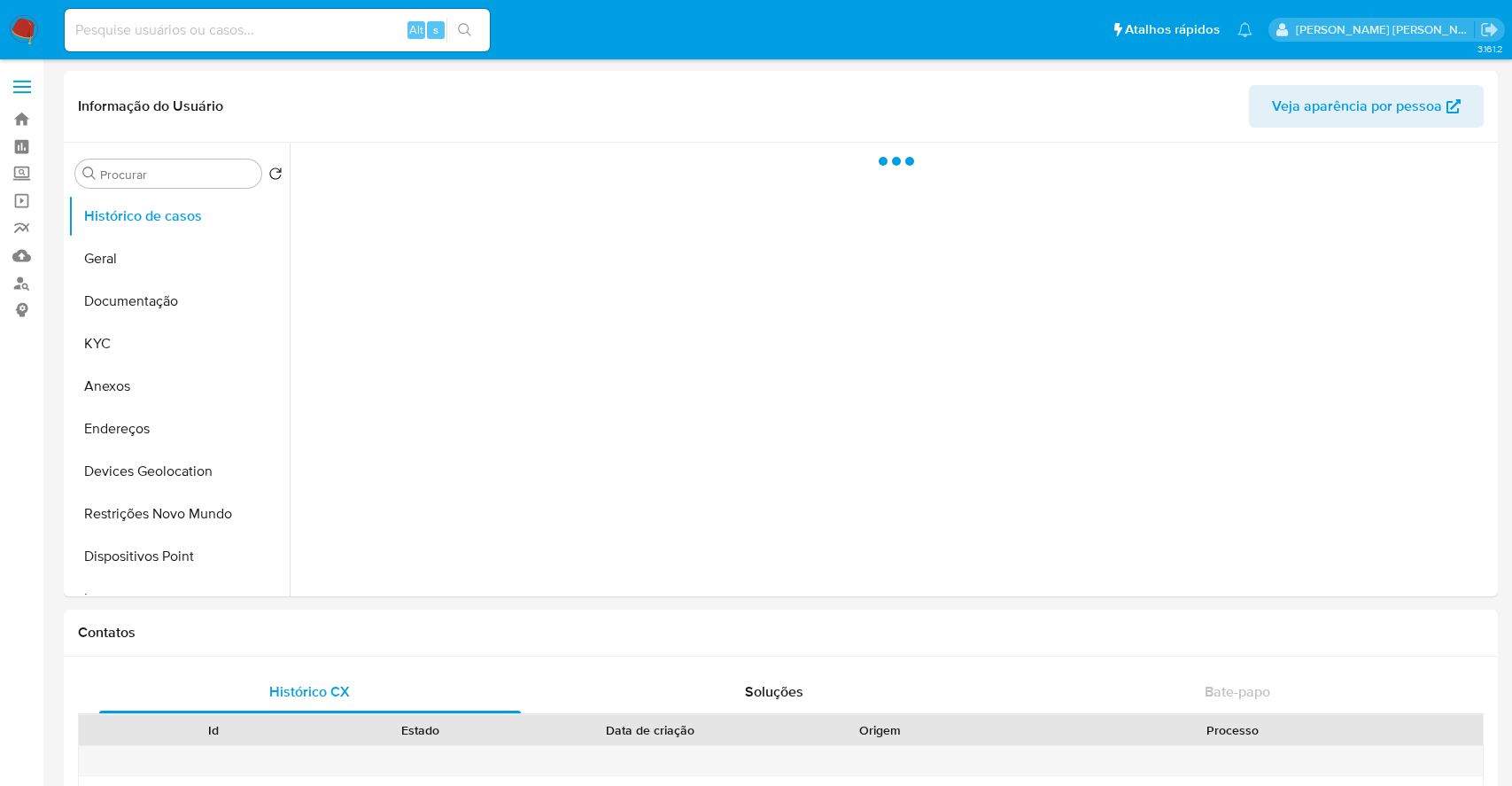
select select "10"
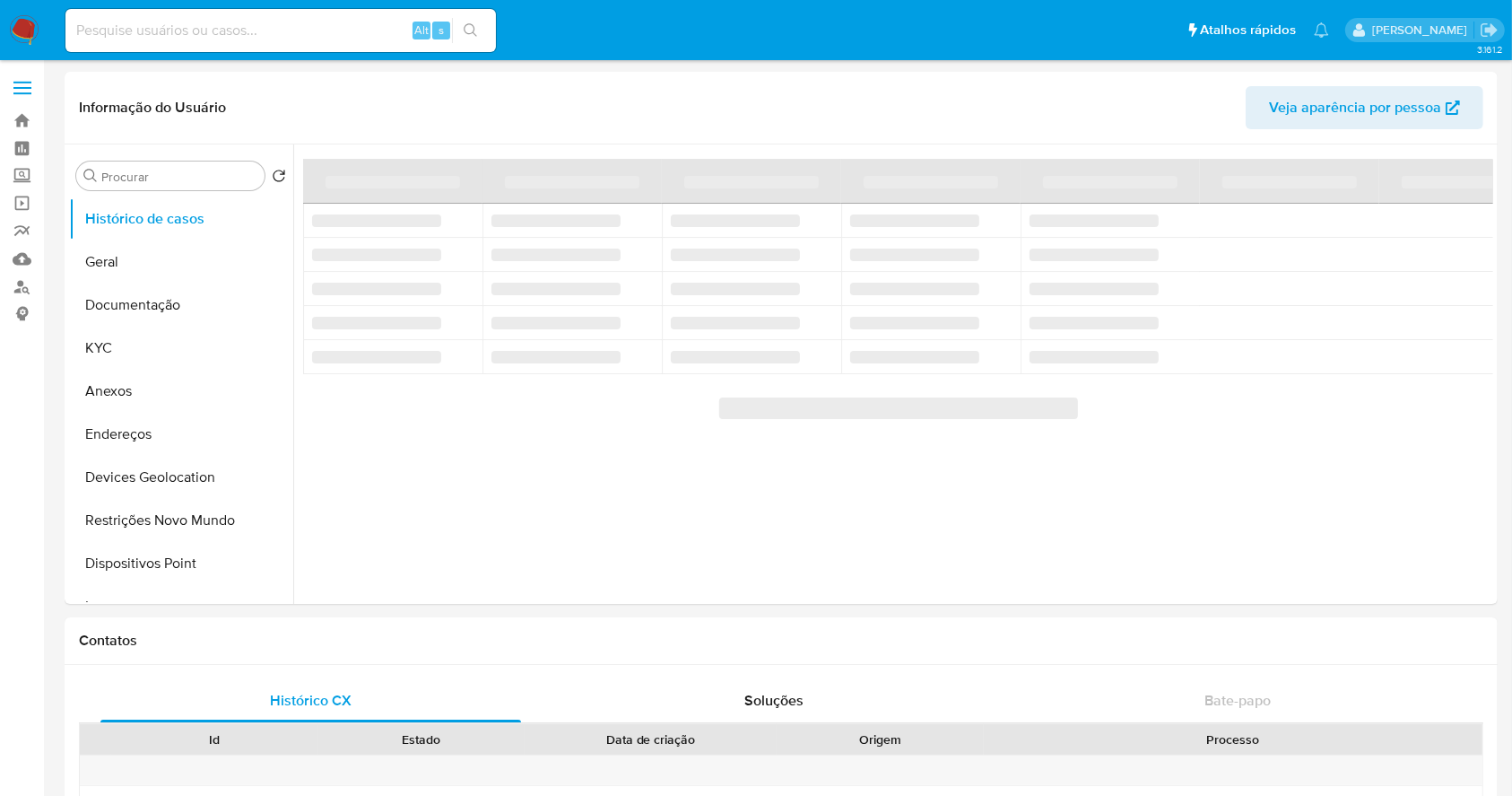
select select "10"
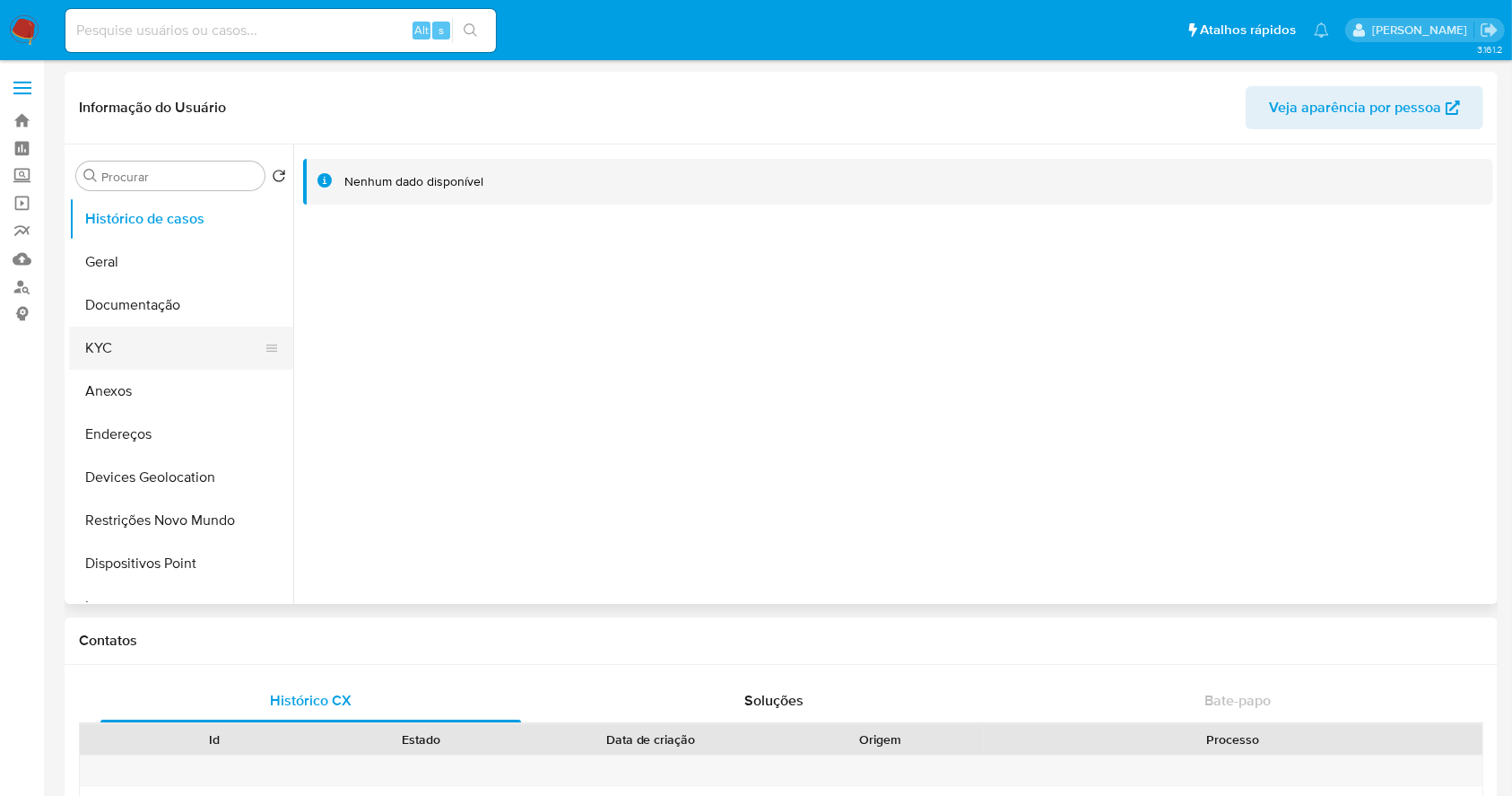
click at [131, 347] on button "KYC" at bounding box center [173, 347] width 209 height 43
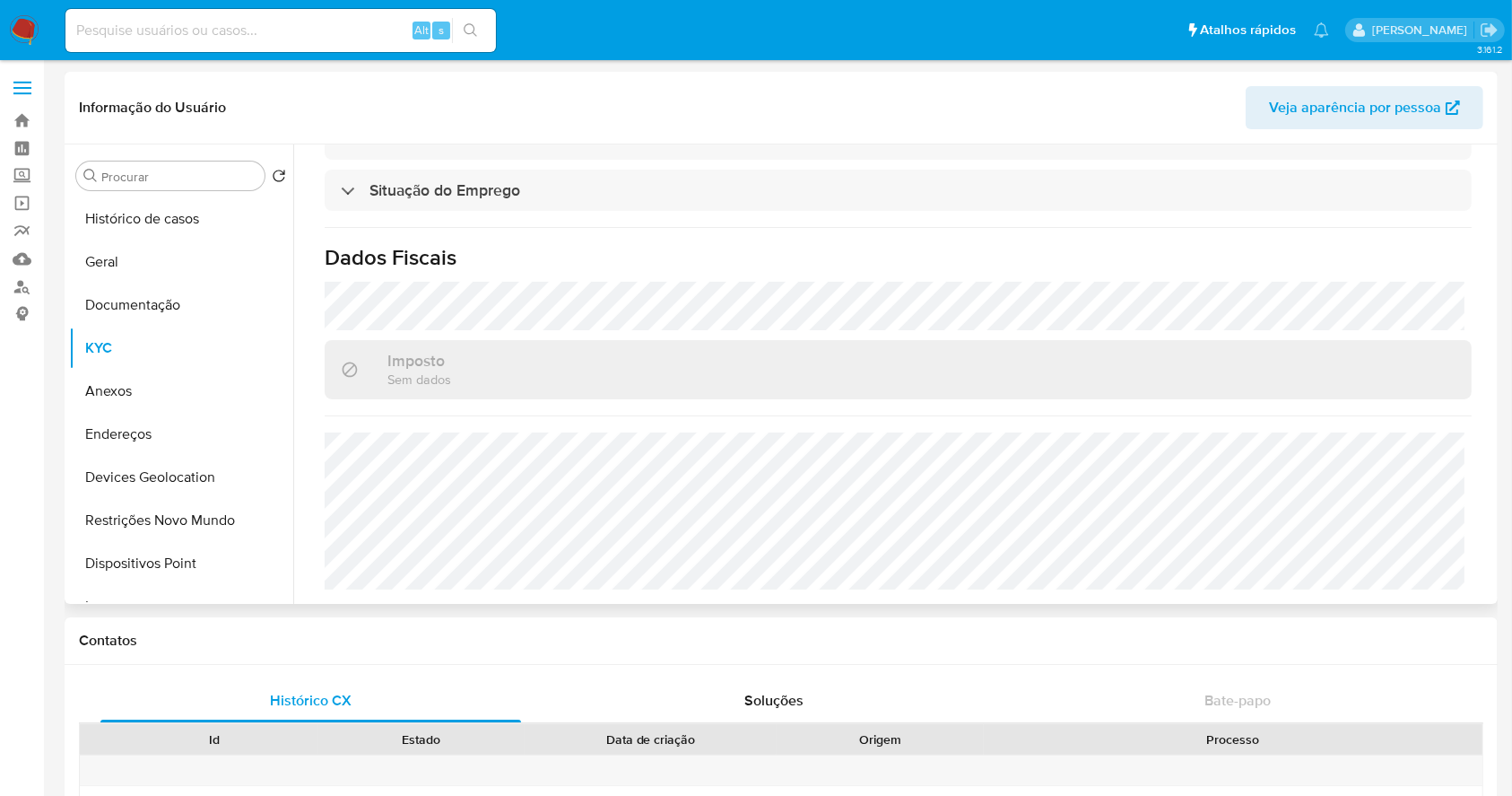
scroll to position [781, 0]
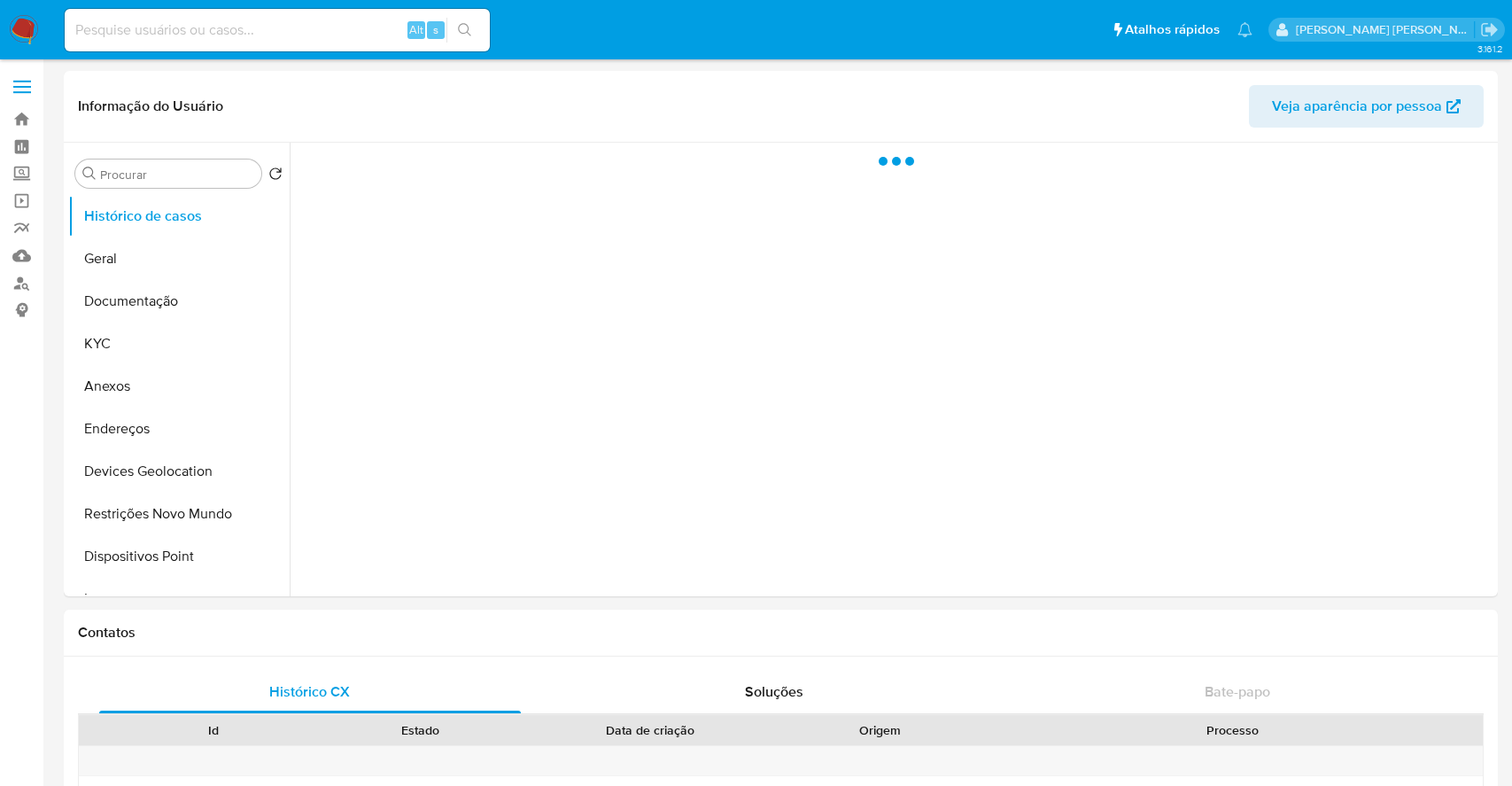
select select "10"
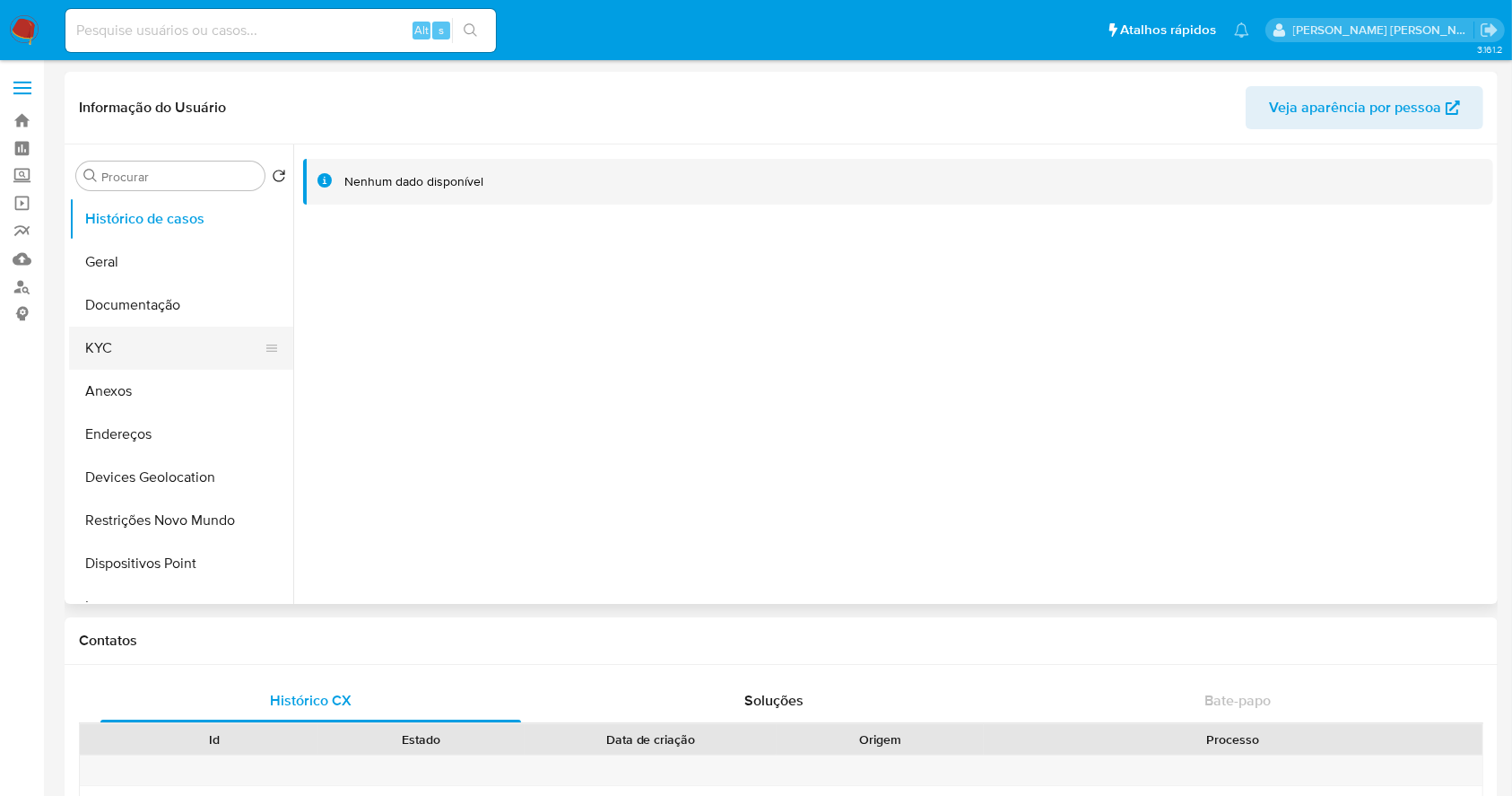
click at [127, 337] on button "KYC" at bounding box center [173, 347] width 209 height 43
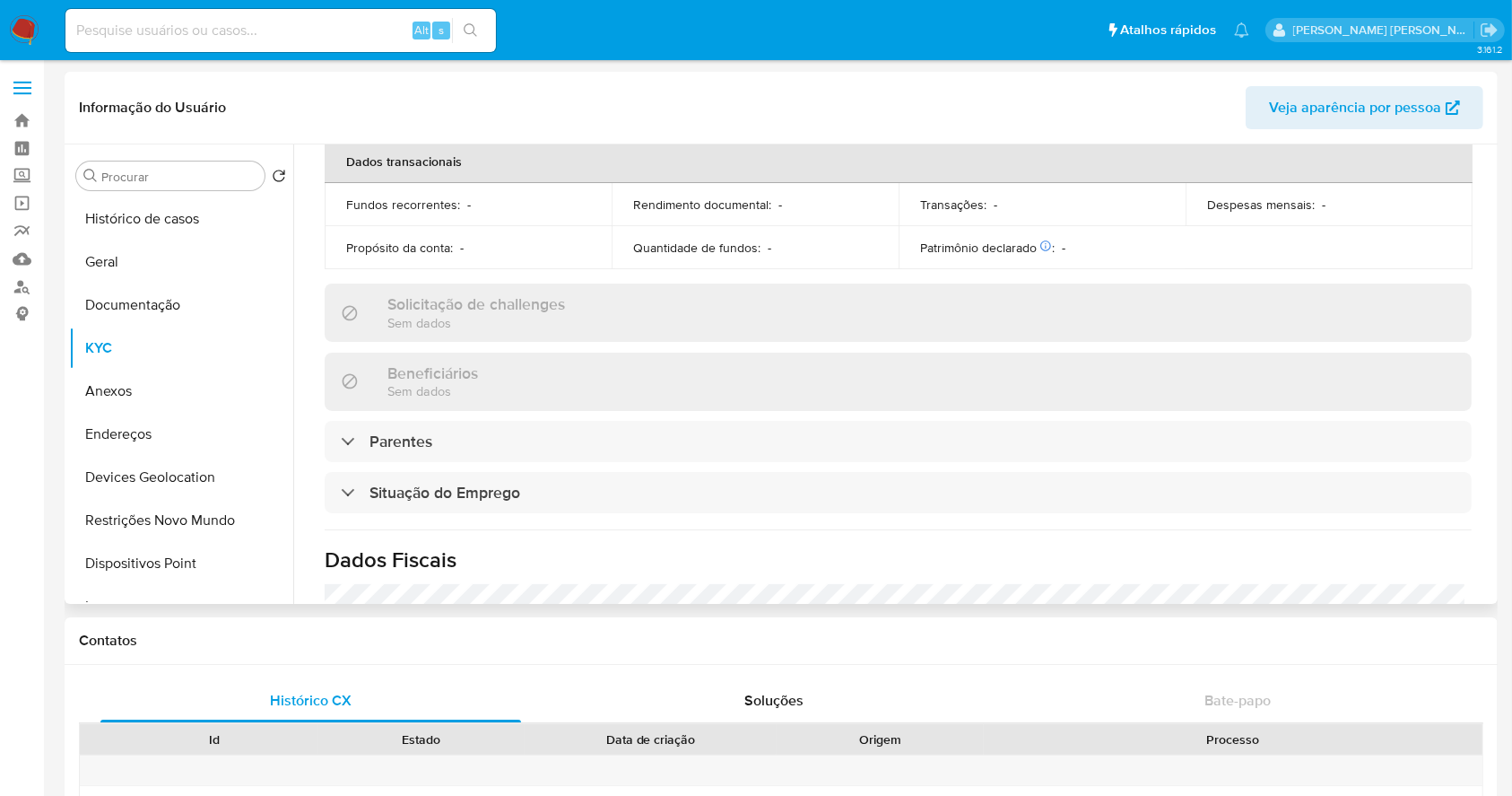
scroll to position [772, 0]
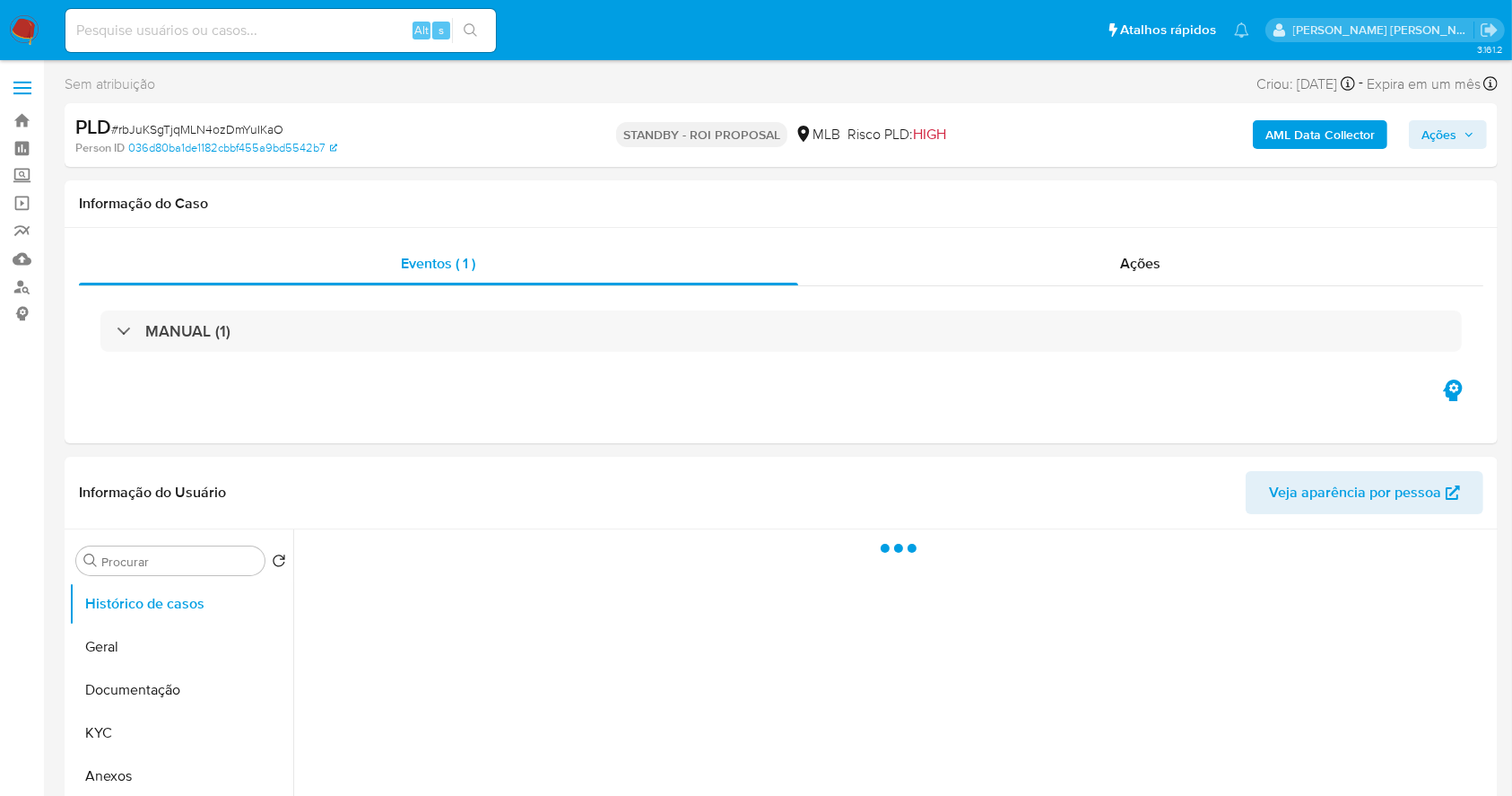
select select "10"
click at [22, 32] on img at bounding box center [24, 31] width 31 height 31
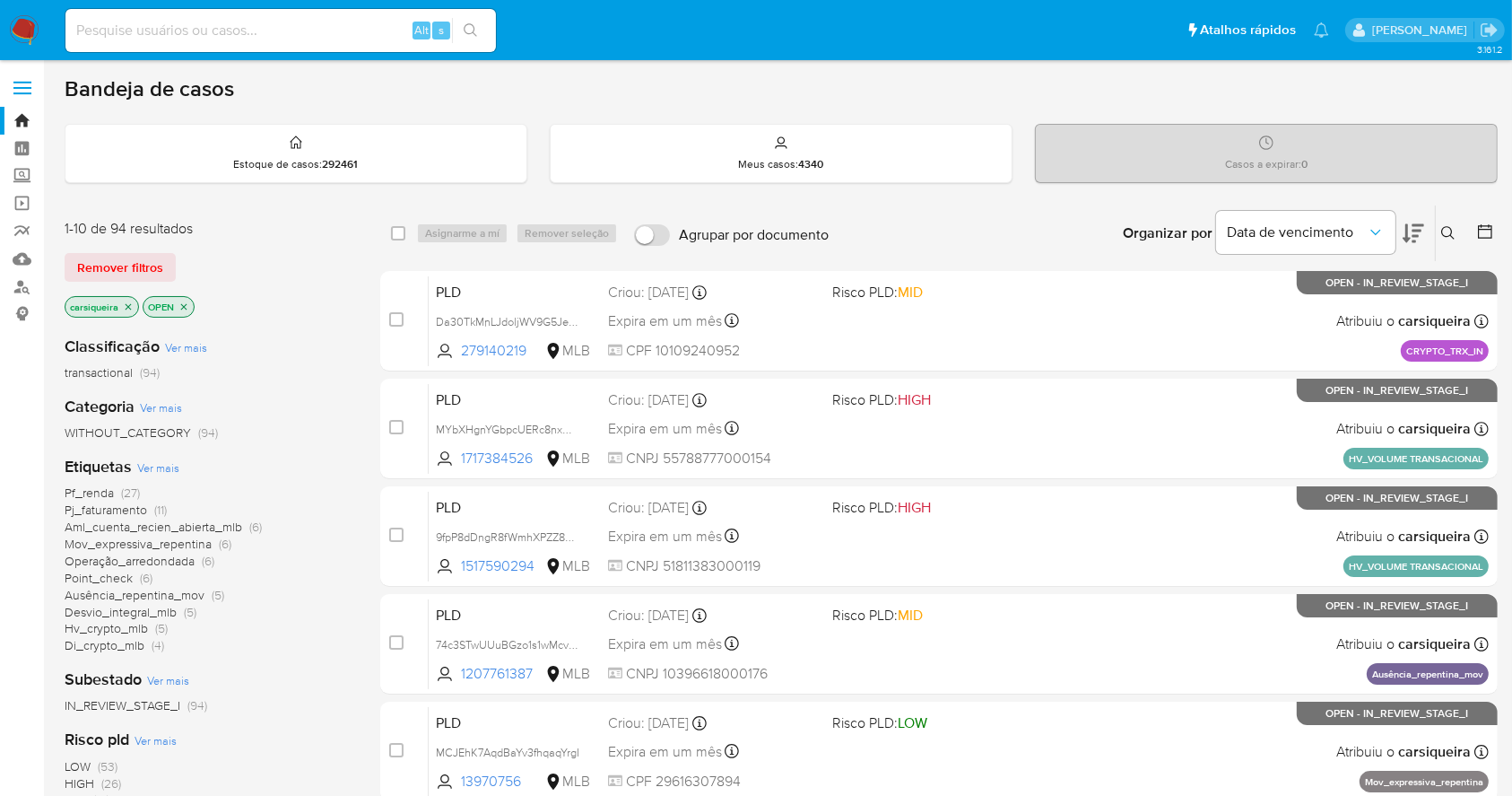
click at [21, 23] on img at bounding box center [24, 31] width 31 height 31
